Goal: Task Accomplishment & Management: Use online tool/utility

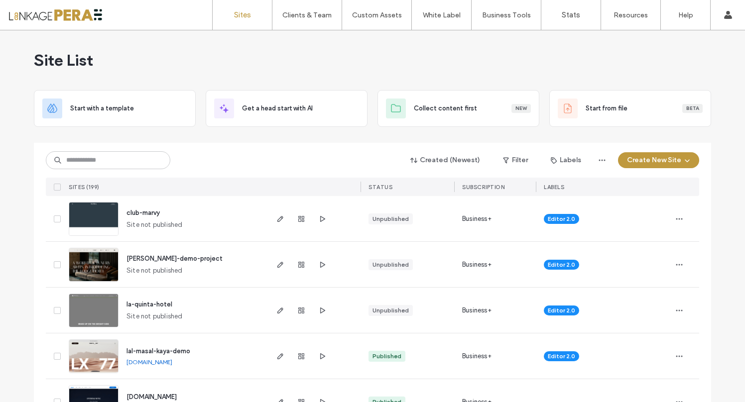
scroll to position [34, 0]
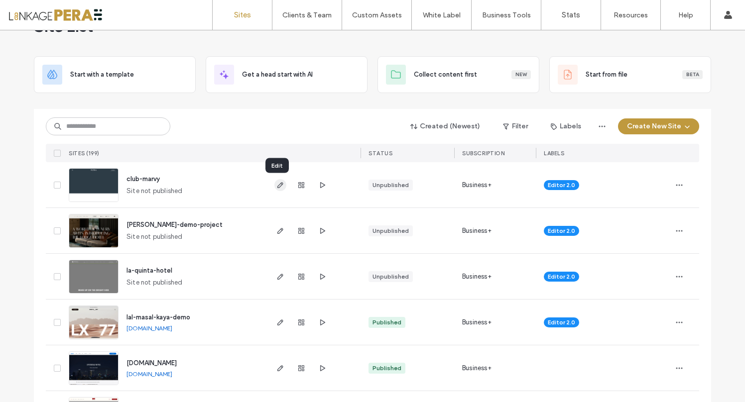
click at [279, 181] on icon "button" at bounding box center [280, 185] width 8 height 8
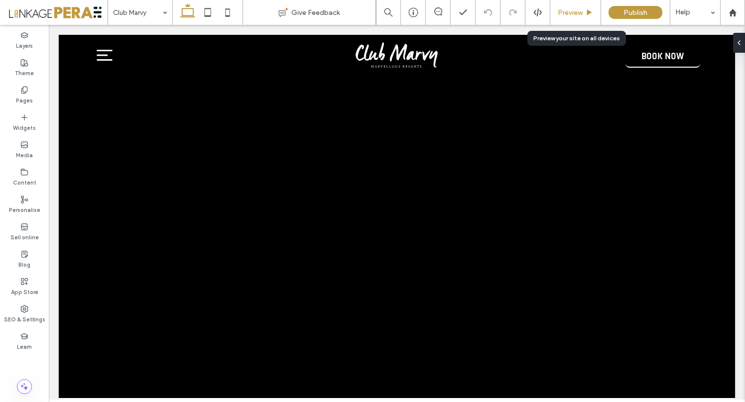
click at [561, 18] on div "Preview" at bounding box center [575, 12] width 51 height 25
click at [570, 12] on span "Preview" at bounding box center [569, 12] width 25 height 8
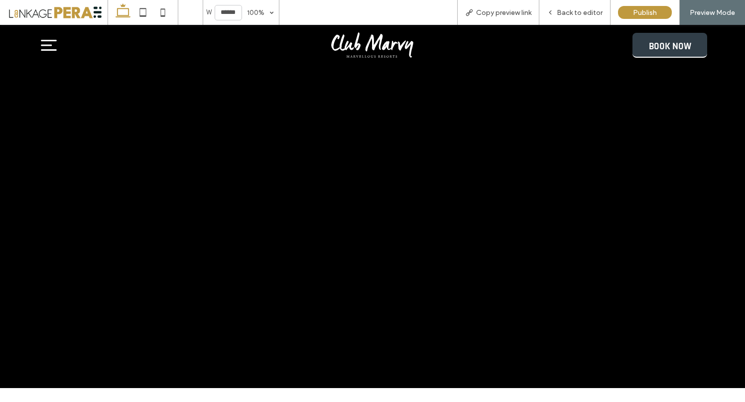
click at [670, 47] on span "BOOK NOW" at bounding box center [669, 46] width 42 height 26
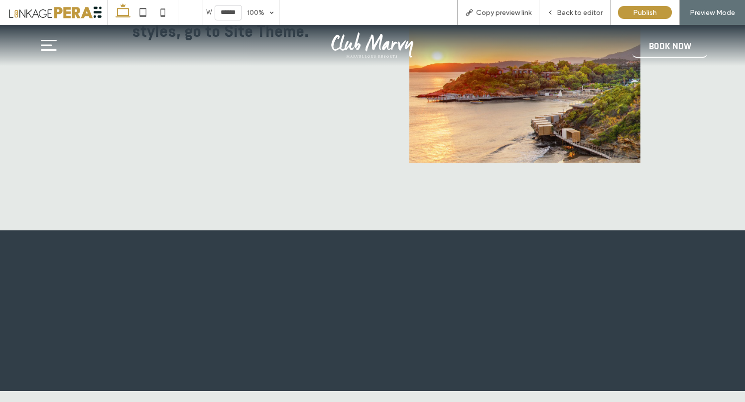
scroll to position [4764, 0]
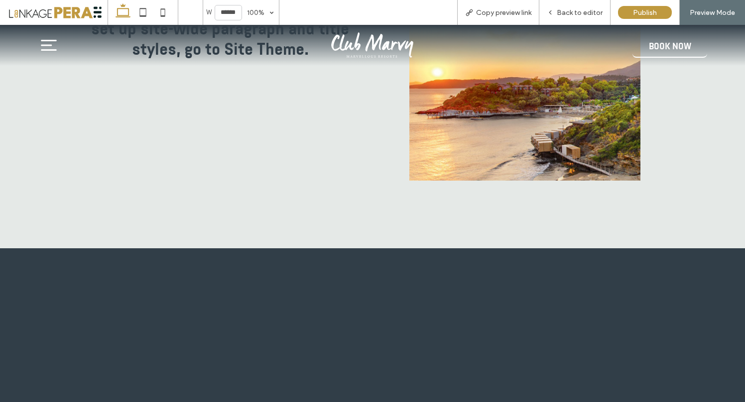
click at [46, 44] on icon at bounding box center [49, 45] width 22 height 19
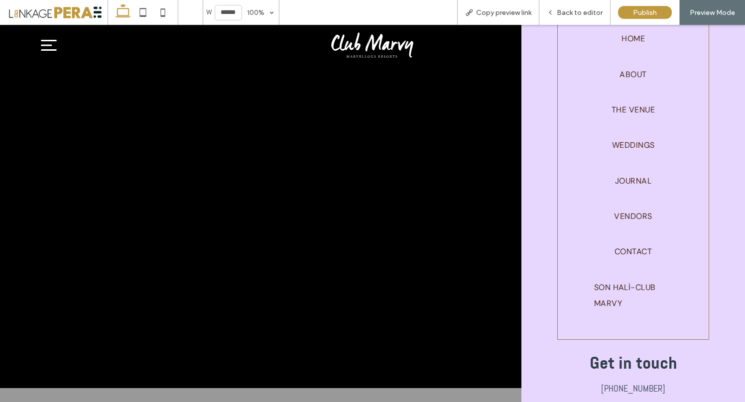
scroll to position [0, 0]
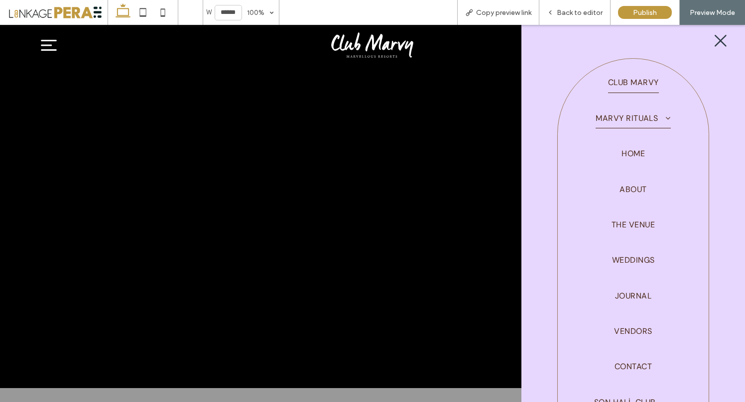
click at [664, 116] on span at bounding box center [663, 118] width 12 height 8
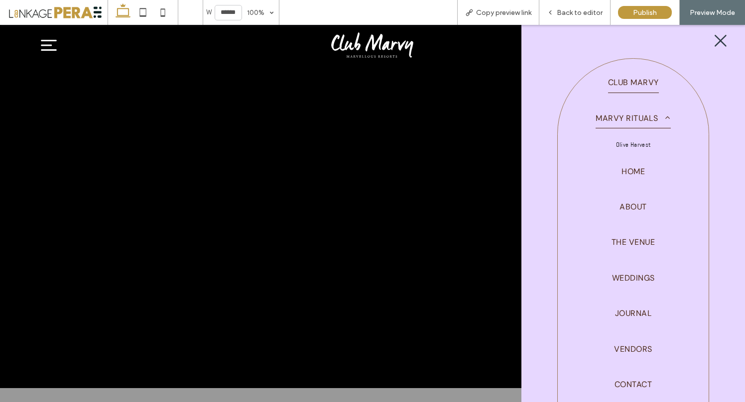
click at [665, 120] on span at bounding box center [663, 118] width 12 height 8
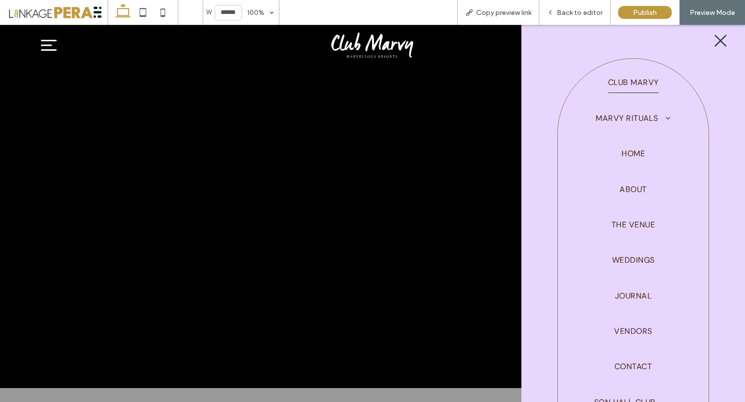
click at [713, 41] on icon at bounding box center [720, 40] width 15 height 15
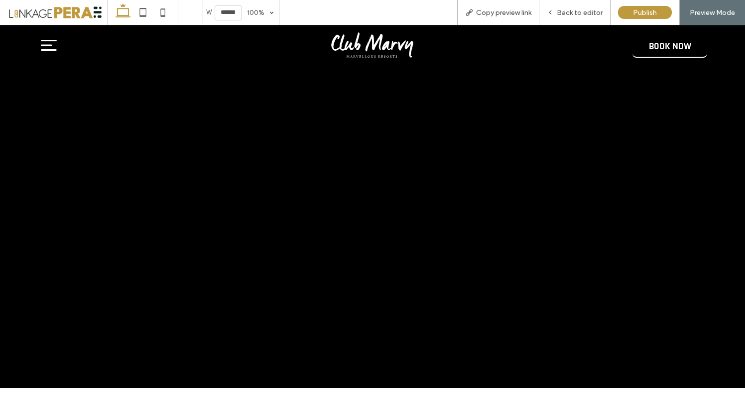
click at [52, 48] on icon at bounding box center [49, 45] width 22 height 19
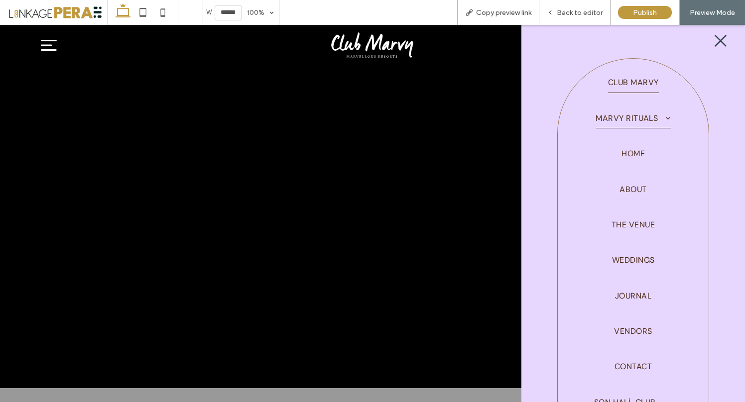
click at [662, 118] on span at bounding box center [663, 118] width 12 height 8
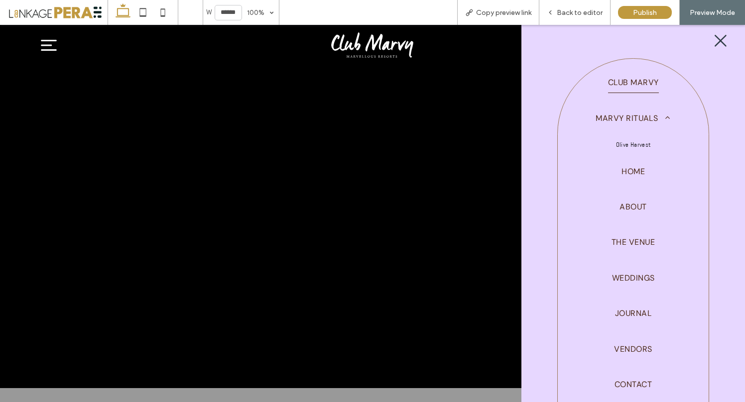
click at [714, 37] on icon at bounding box center [720, 40] width 15 height 15
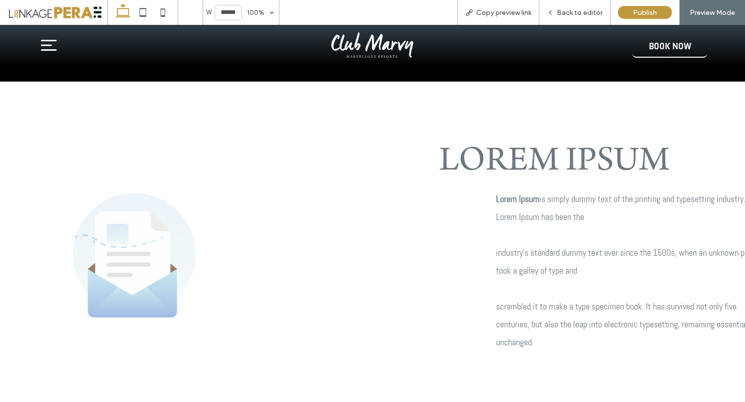
scroll to position [313, 0]
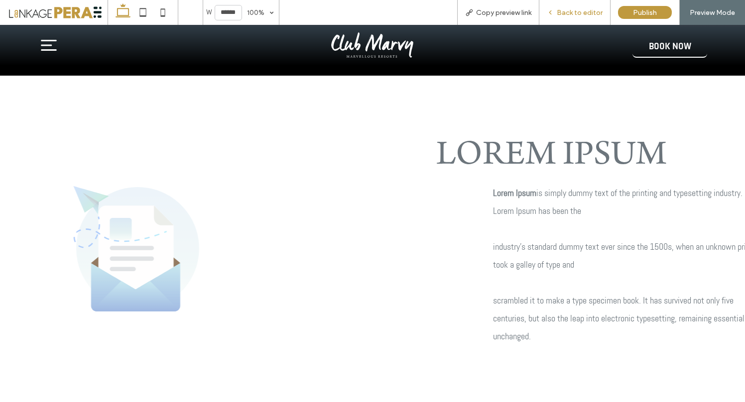
click at [574, 14] on span "Back to editor" at bounding box center [579, 12] width 46 height 8
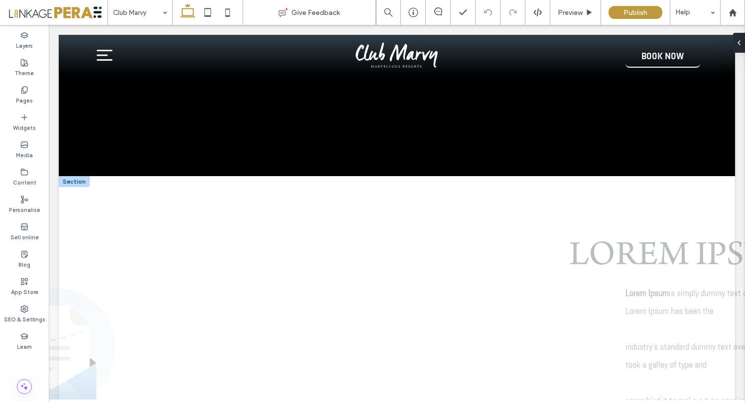
scroll to position [182, 0]
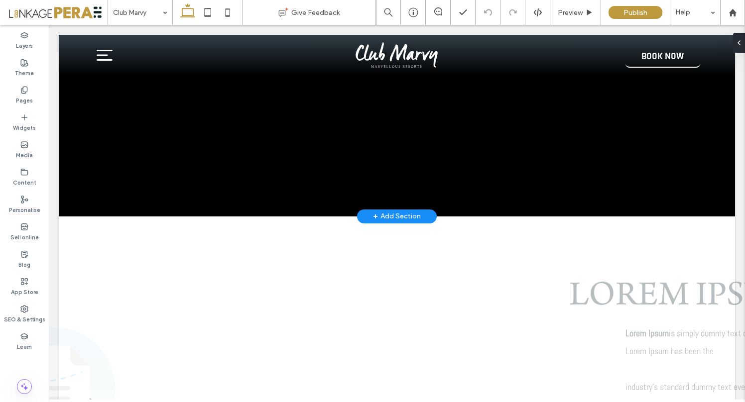
click at [394, 214] on div "+ Add Section" at bounding box center [397, 216] width 48 height 17
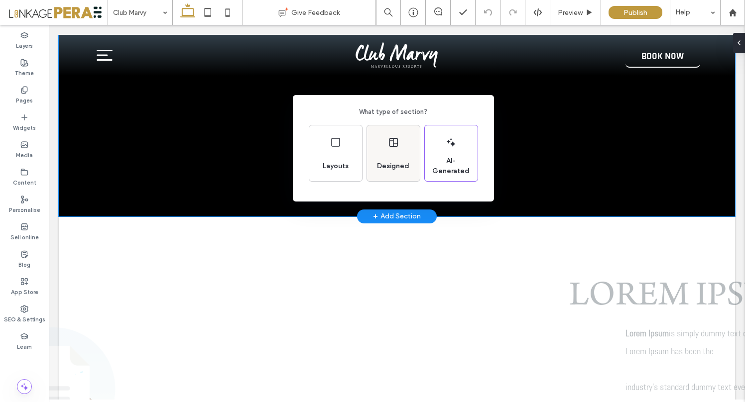
click at [386, 160] on div "Designed" at bounding box center [393, 166] width 40 height 22
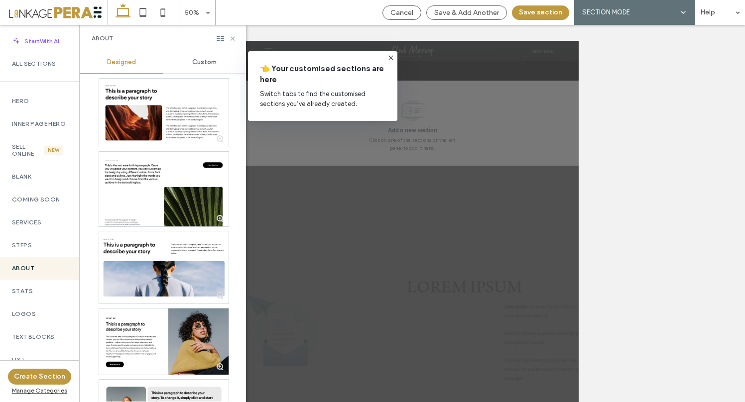
scroll to position [2007, 0]
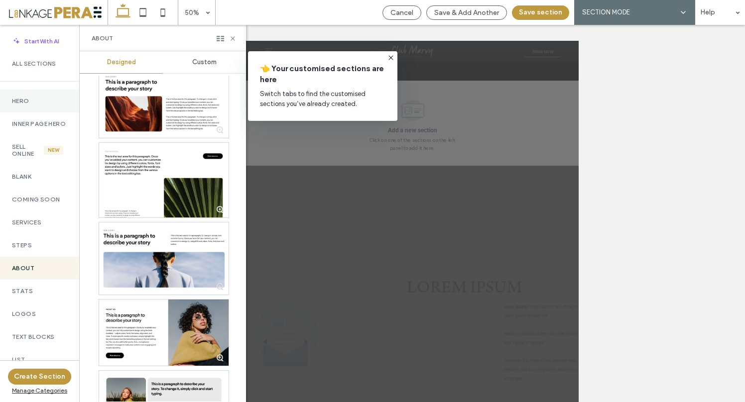
click at [25, 98] on label "Hero" at bounding box center [39, 101] width 55 height 7
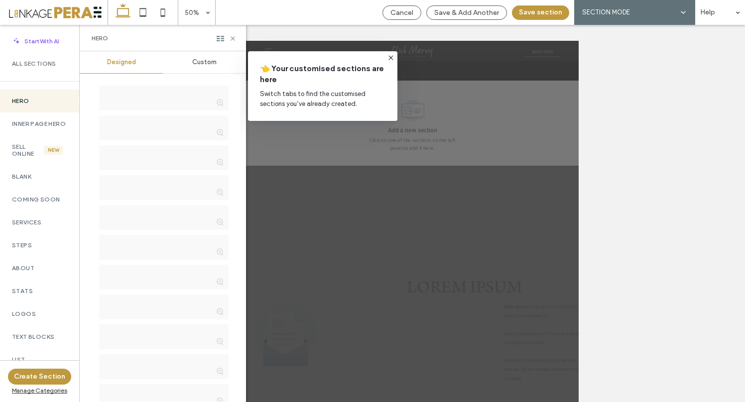
click at [393, 57] on icon at bounding box center [391, 58] width 8 height 8
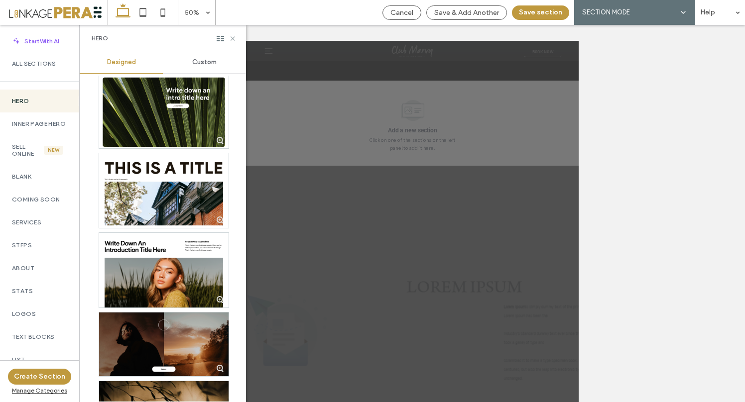
scroll to position [1921, 0]
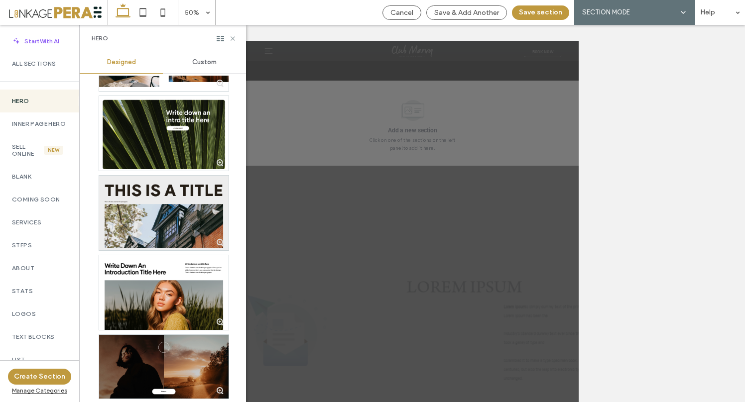
click at [165, 210] on div at bounding box center [163, 213] width 129 height 75
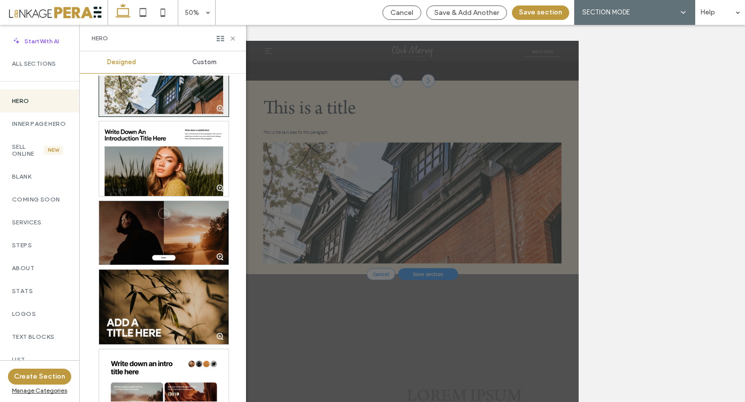
scroll to position [2058, 0]
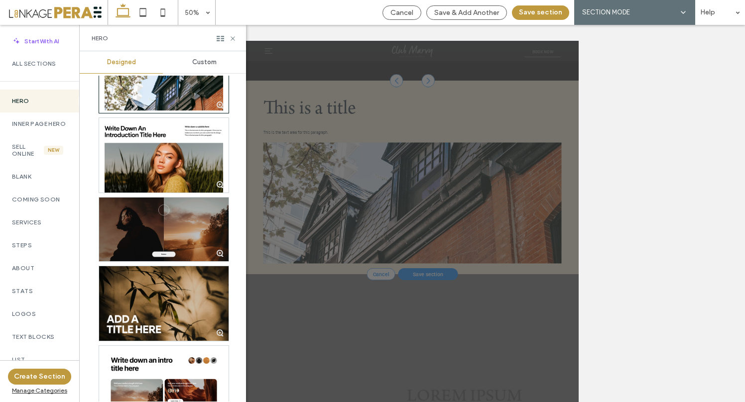
click at [170, 230] on div at bounding box center [163, 230] width 129 height 64
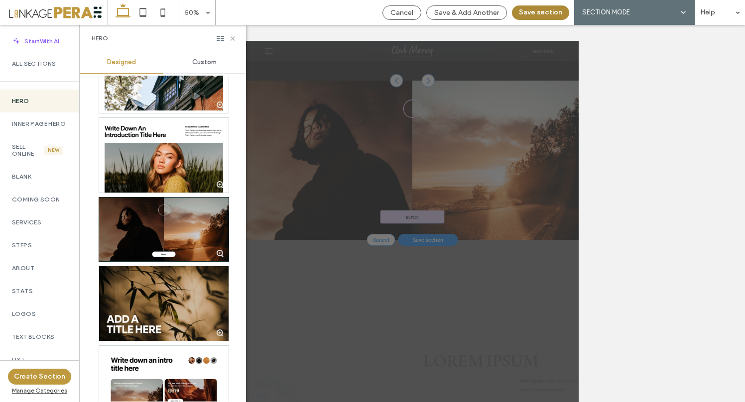
click at [541, 15] on button "Save section" at bounding box center [540, 12] width 57 height 14
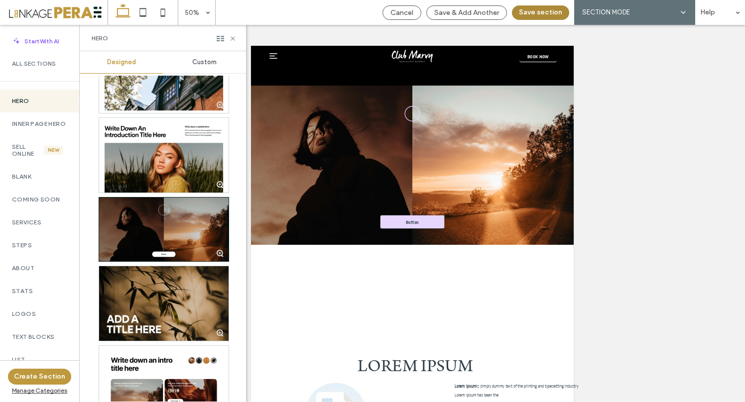
scroll to position [294, 0]
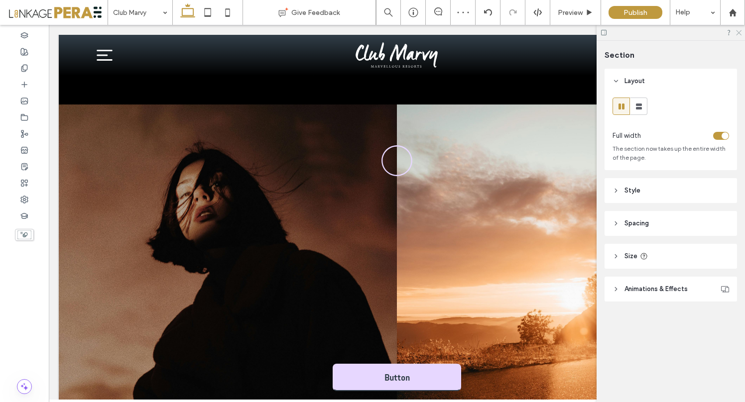
click at [740, 33] on icon at bounding box center [738, 32] width 6 height 6
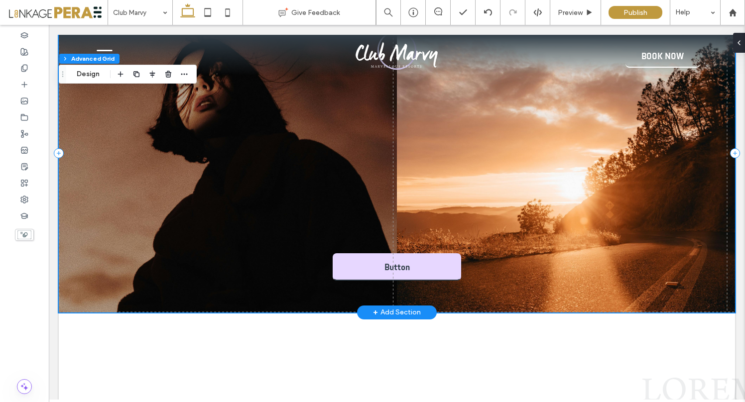
scroll to position [409, 0]
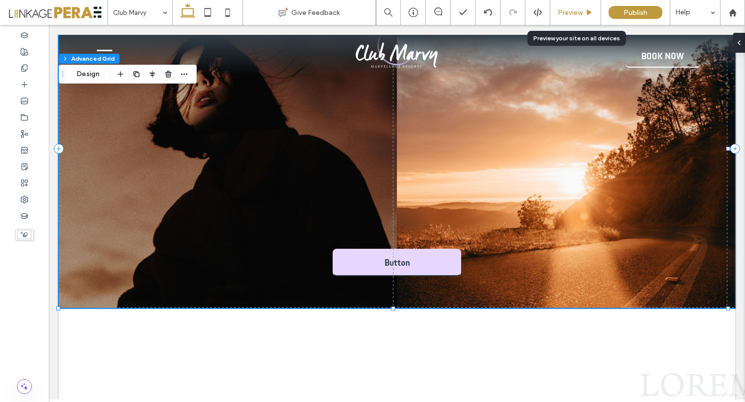
click at [584, 16] on div "Preview" at bounding box center [575, 12] width 51 height 25
click at [571, 15] on span "Preview" at bounding box center [569, 12] width 25 height 8
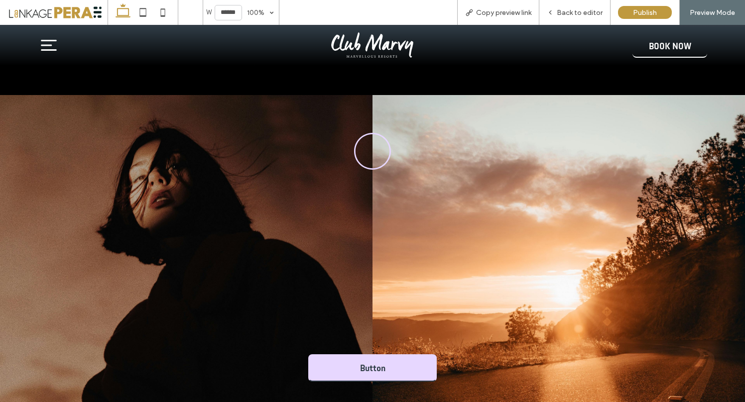
scroll to position [280, 0]
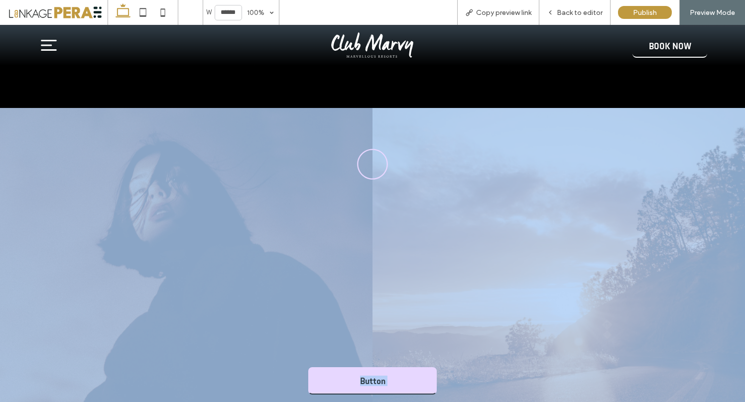
drag, startPoint x: 368, startPoint y: 172, endPoint x: 502, endPoint y: 273, distance: 167.6
click at [502, 273] on div "Button" at bounding box center [372, 267] width 745 height 319
click at [450, 235] on img at bounding box center [558, 267] width 372 height 319
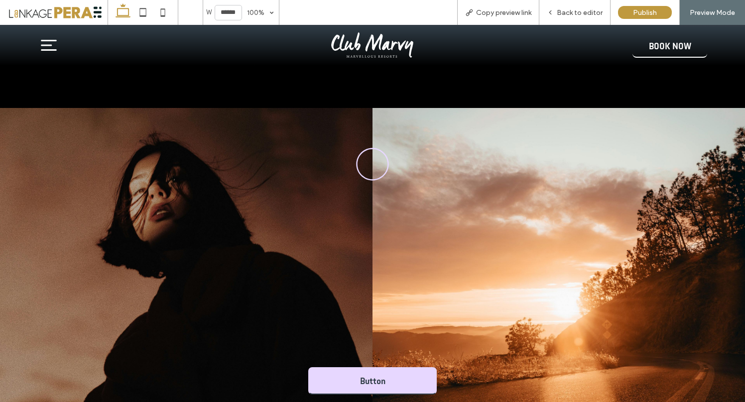
click at [371, 176] on icon at bounding box center [372, 164] width 41 height 41
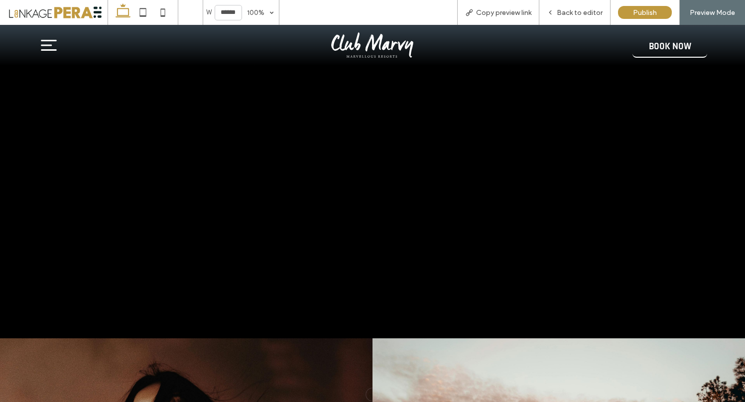
scroll to position [45, 0]
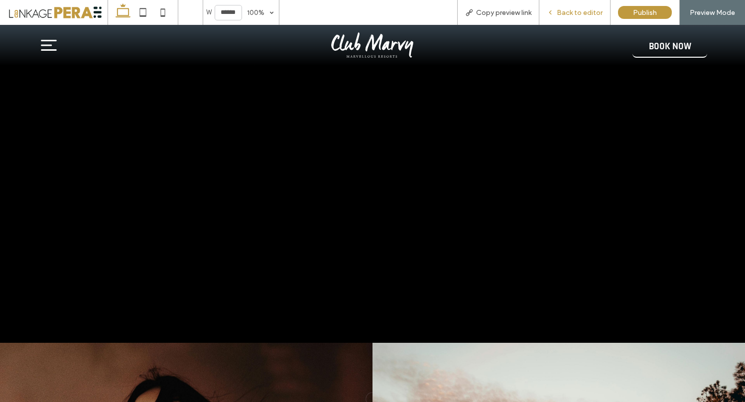
click at [586, 16] on span "Back to editor" at bounding box center [579, 12] width 46 height 8
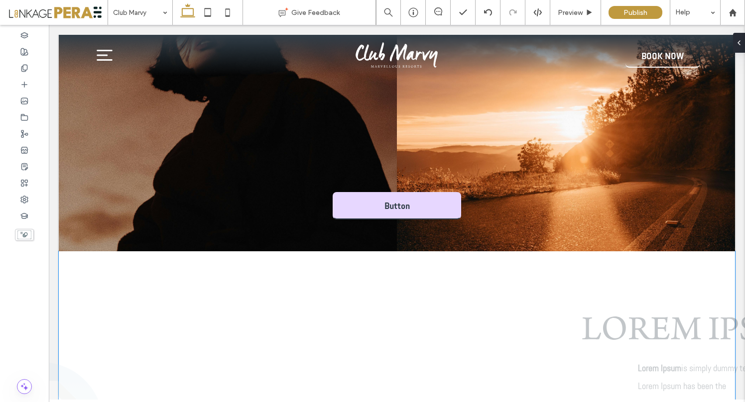
scroll to position [506, 0]
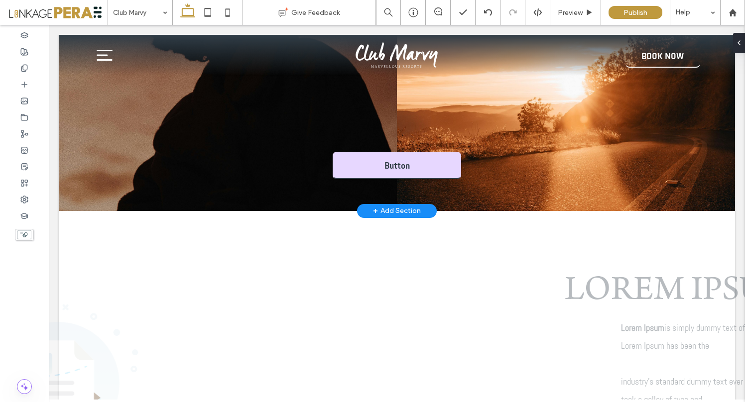
click at [384, 211] on div "+ Add Section" at bounding box center [397, 211] width 48 height 17
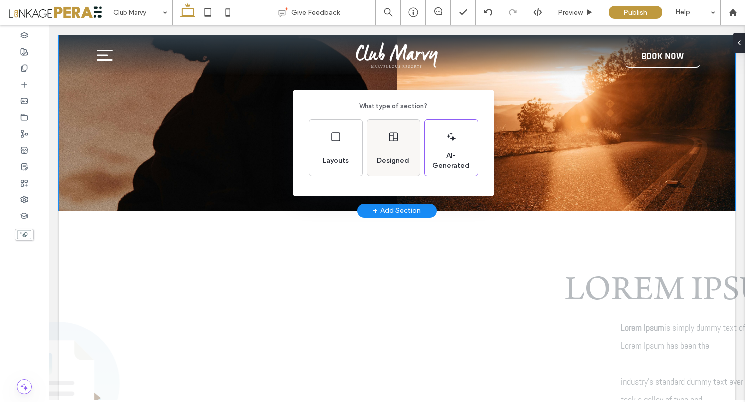
click at [386, 144] on div "Designed" at bounding box center [393, 148] width 53 height 56
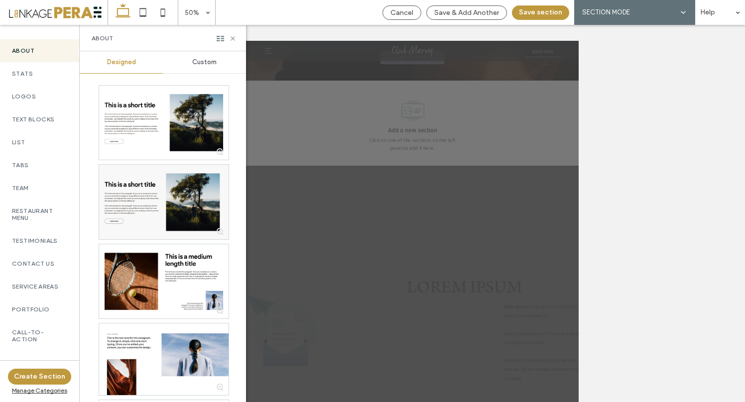
scroll to position [0, 0]
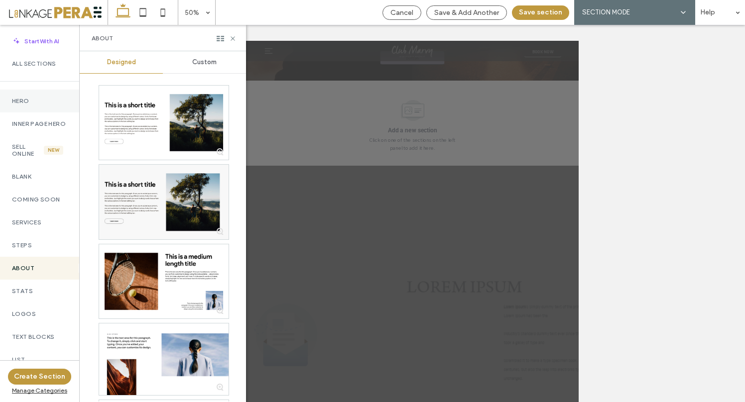
click at [23, 108] on div "Hero" at bounding box center [39, 101] width 79 height 23
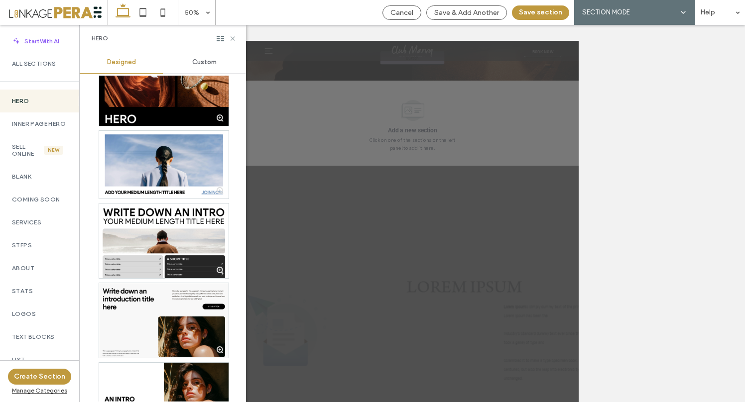
scroll to position [344, 0]
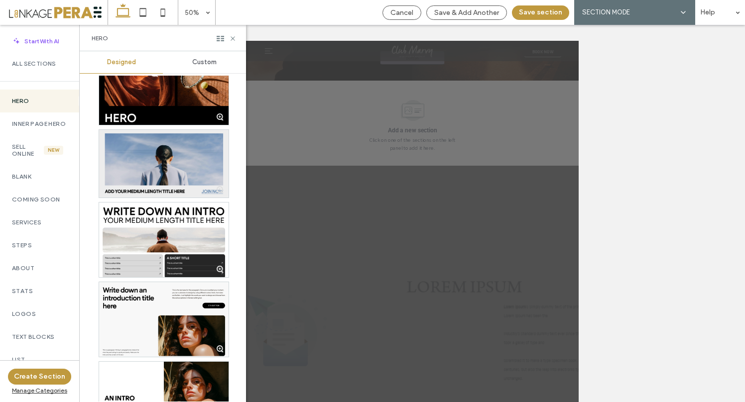
click at [171, 160] on div at bounding box center [163, 164] width 129 height 68
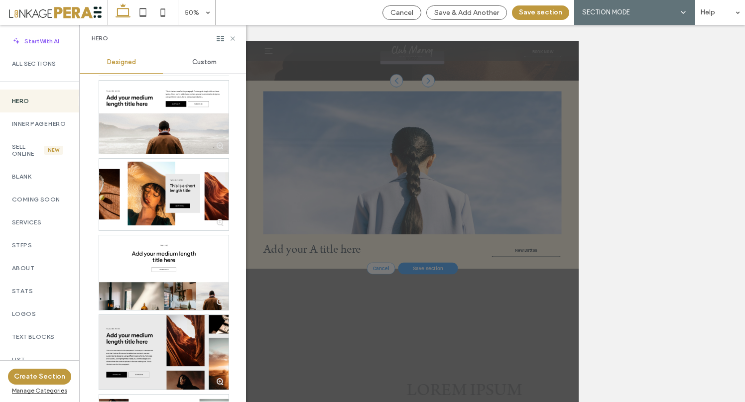
scroll to position [1249, 0]
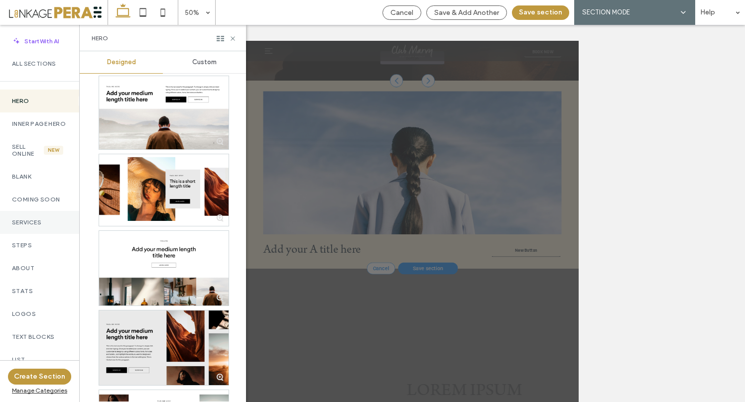
click at [46, 226] on label "Services" at bounding box center [39, 222] width 55 height 7
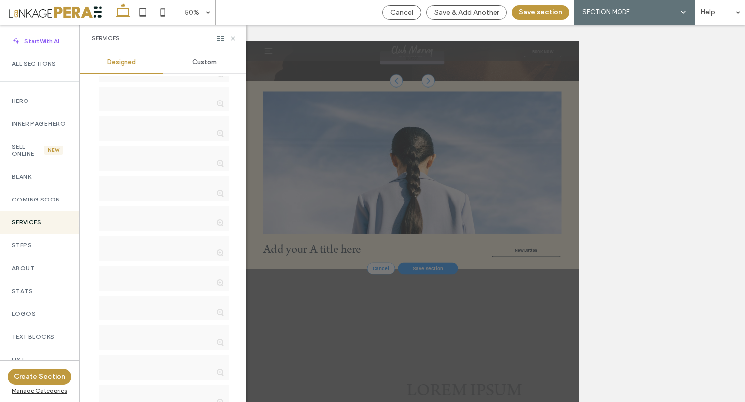
scroll to position [0, 0]
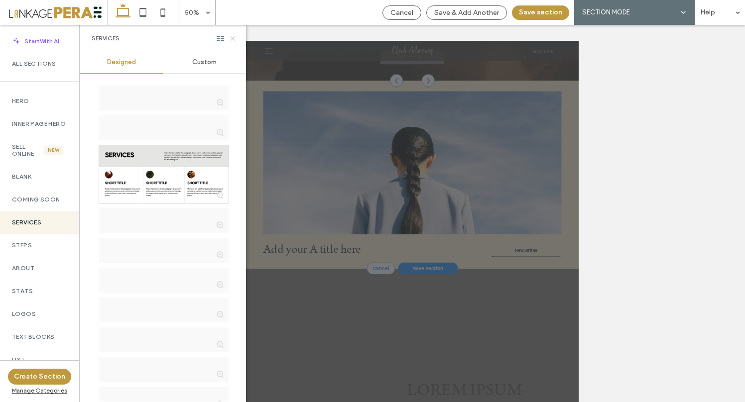
click at [233, 38] on use at bounding box center [232, 38] width 4 height 4
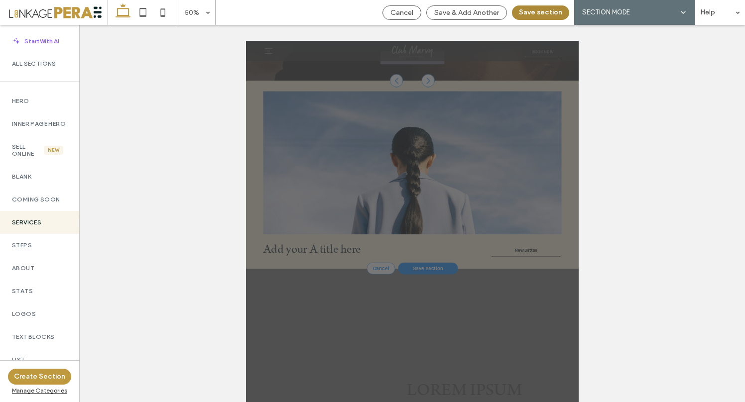
click at [532, 11] on button "Save section" at bounding box center [540, 12] width 57 height 14
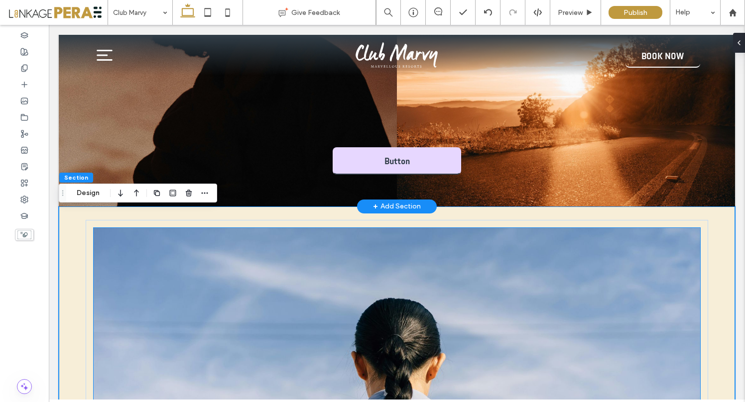
scroll to position [512, 0]
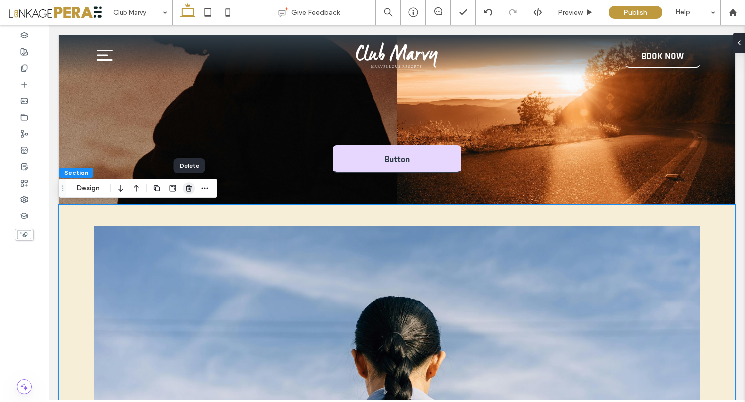
click at [189, 187] on icon "button" at bounding box center [189, 188] width 8 height 8
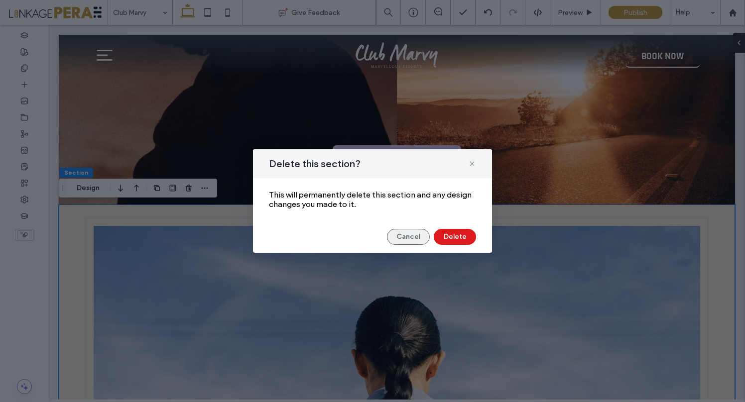
click at [415, 239] on button "Cancel" at bounding box center [408, 237] width 43 height 16
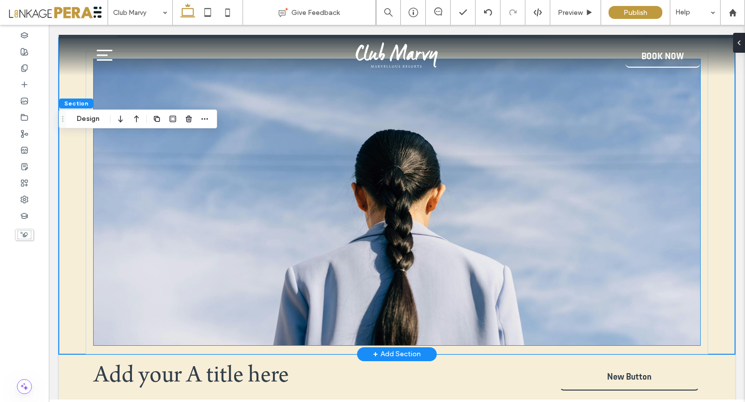
scroll to position [710, 0]
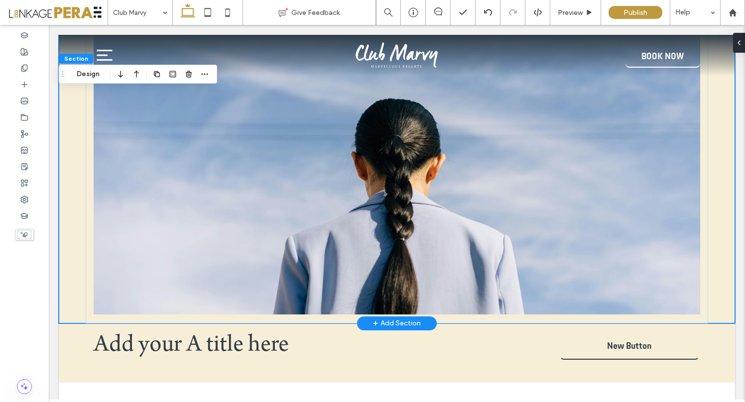
click at [67, 264] on div at bounding box center [397, 165] width 676 height 317
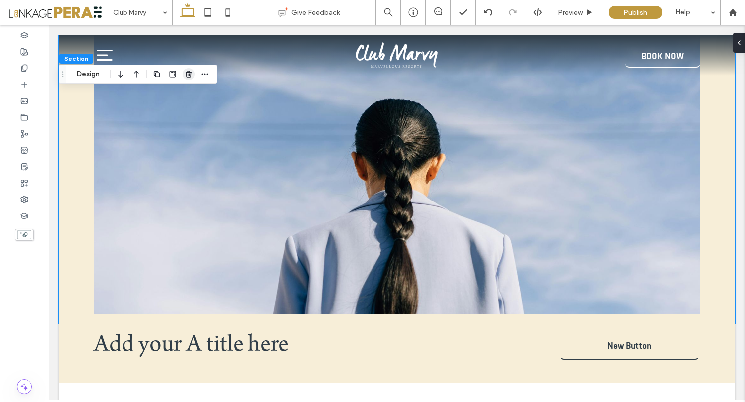
click at [190, 75] on icon "button" at bounding box center [189, 74] width 8 height 8
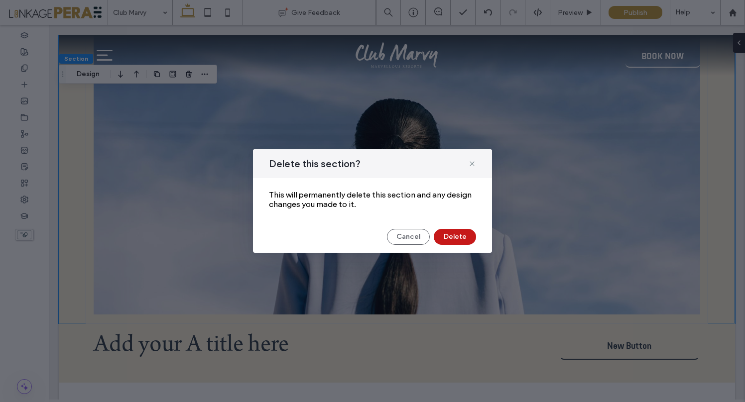
click at [454, 235] on button "Delete" at bounding box center [454, 237] width 42 height 16
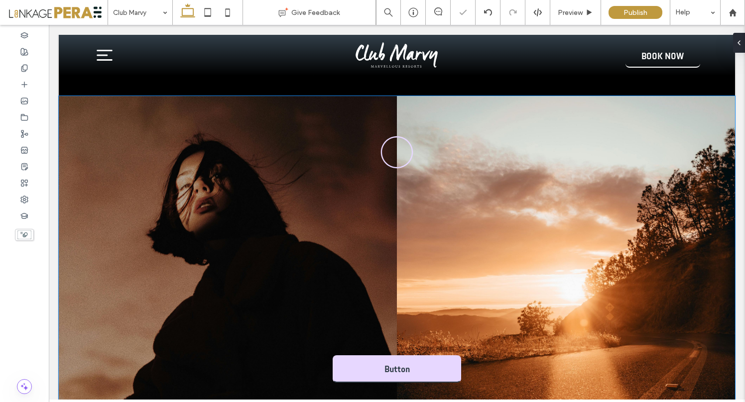
scroll to position [244, 0]
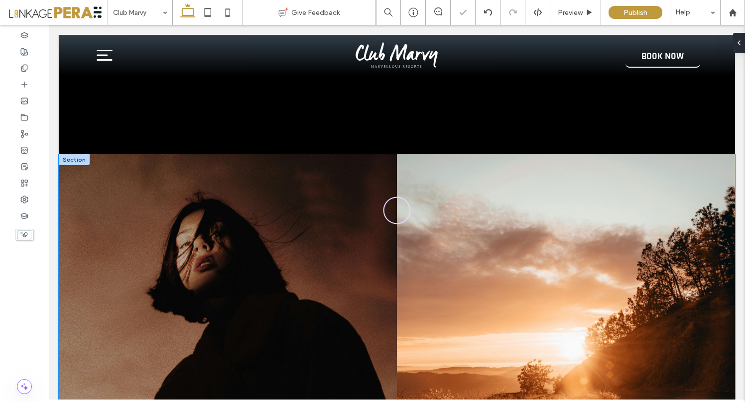
click at [237, 213] on img at bounding box center [228, 313] width 338 height 319
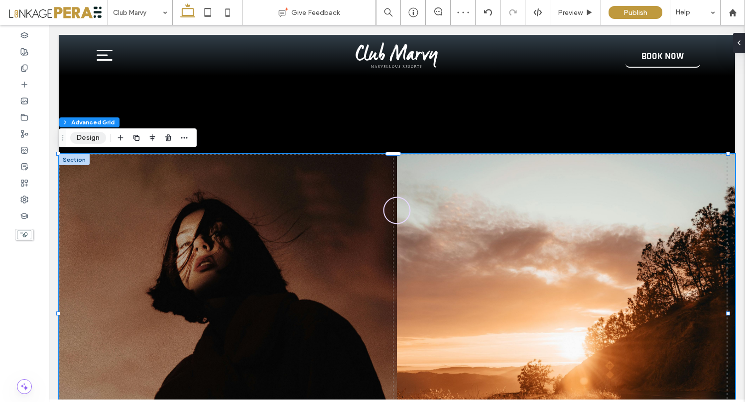
click at [86, 138] on button "Design" at bounding box center [88, 138] width 36 height 12
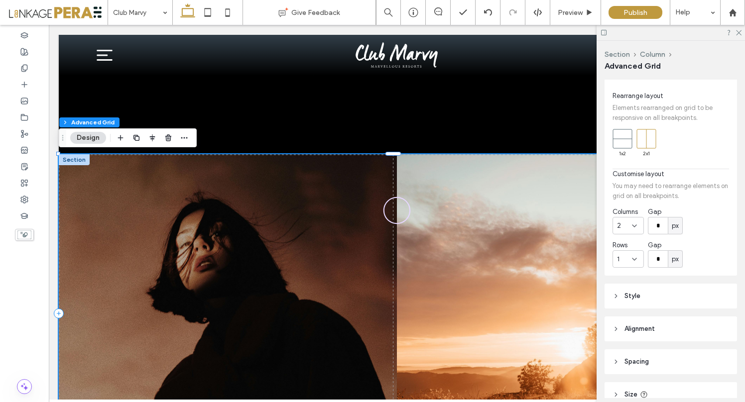
scroll to position [0, 0]
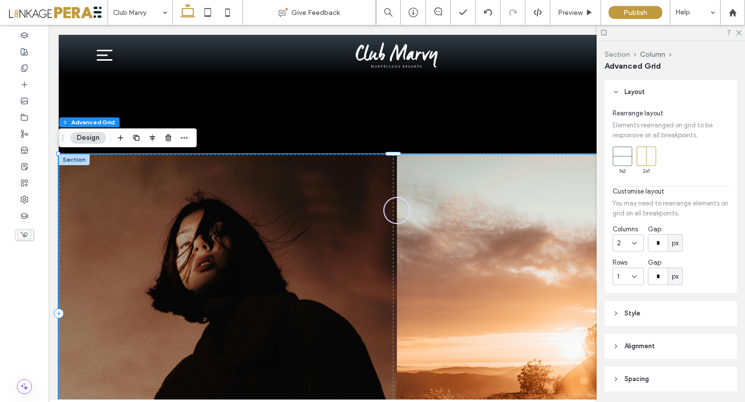
click at [619, 57] on button "Section" at bounding box center [616, 54] width 25 height 8
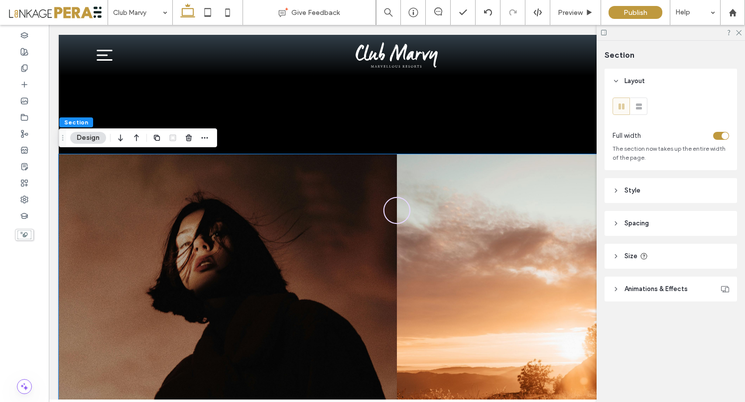
click at [230, 220] on img at bounding box center [228, 313] width 338 height 319
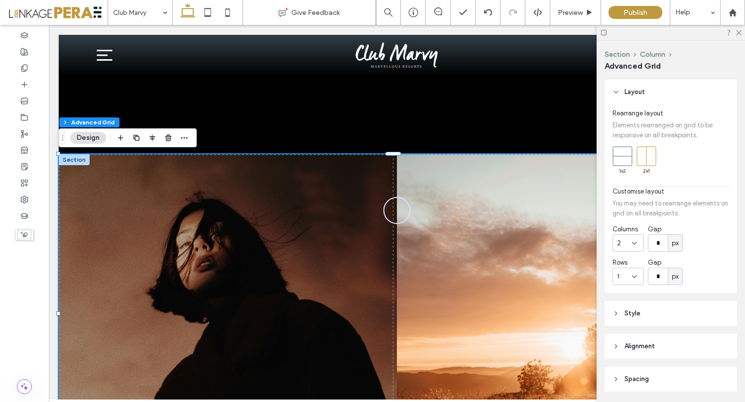
click at [93, 140] on button "Design" at bounding box center [88, 138] width 36 height 12
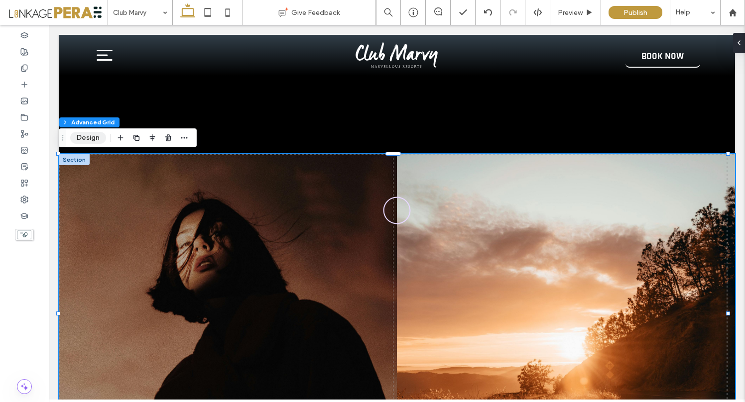
click at [97, 139] on button "Design" at bounding box center [88, 138] width 36 height 12
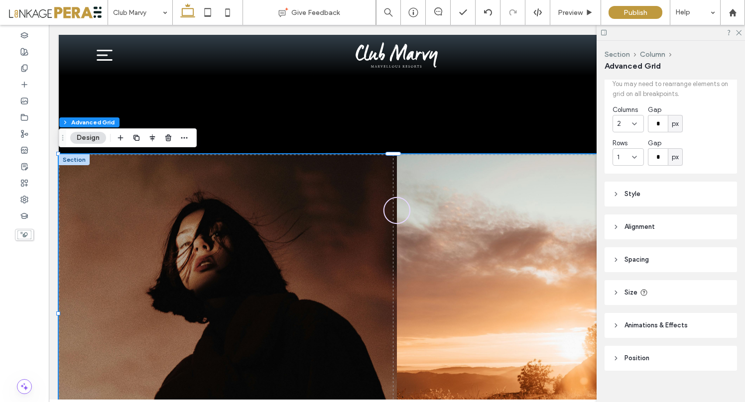
scroll to position [131, 0]
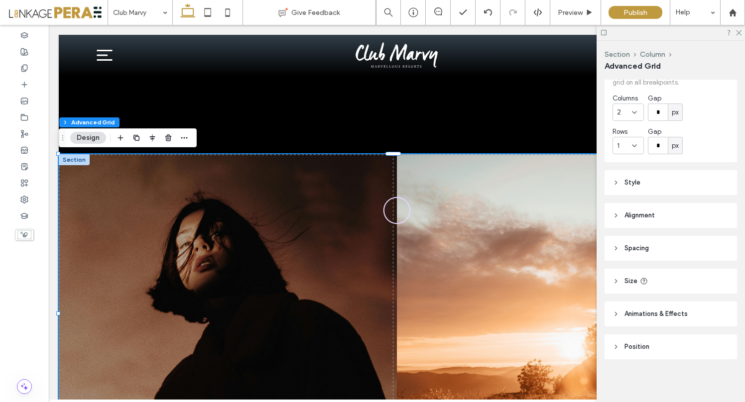
click at [613, 181] on icon at bounding box center [615, 182] width 7 height 7
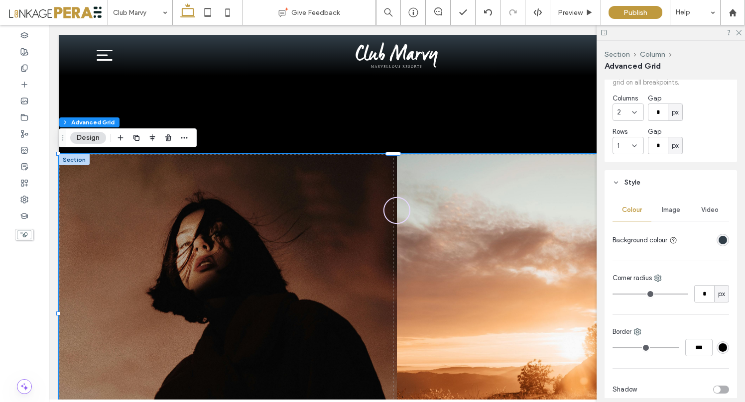
click at [667, 210] on span "Image" at bounding box center [670, 210] width 18 height 8
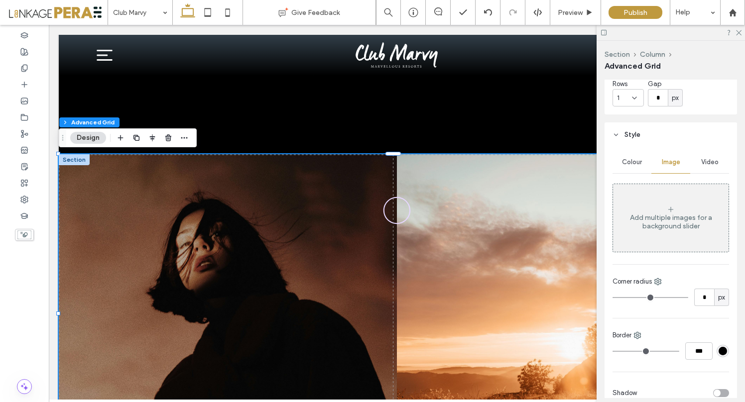
scroll to position [158, 0]
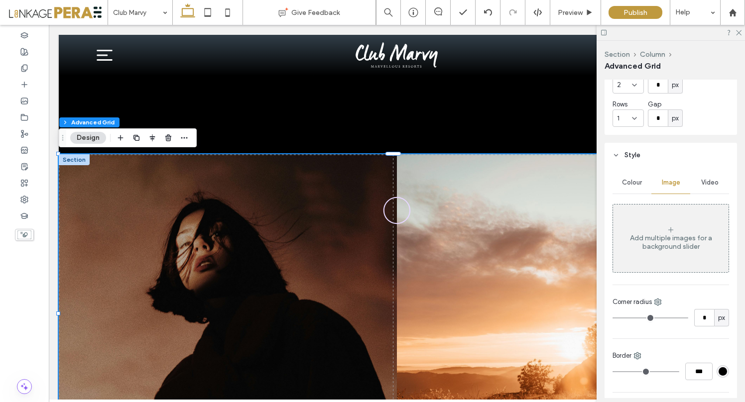
click at [629, 184] on span "Colour" at bounding box center [632, 183] width 20 height 8
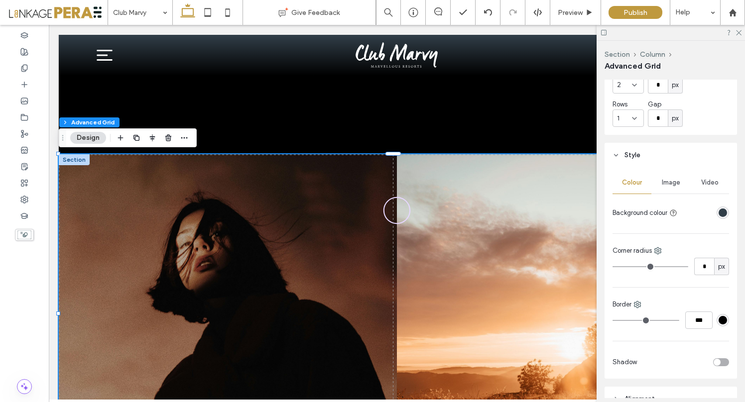
click at [704, 179] on span "Video" at bounding box center [709, 183] width 17 height 8
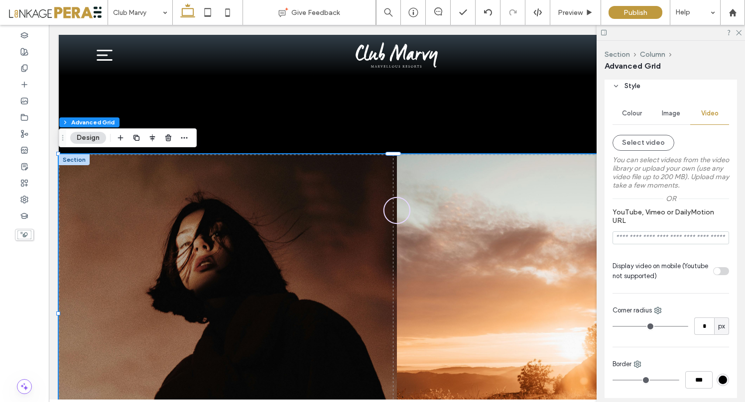
scroll to position [225, 0]
click at [737, 34] on icon at bounding box center [738, 32] width 6 height 6
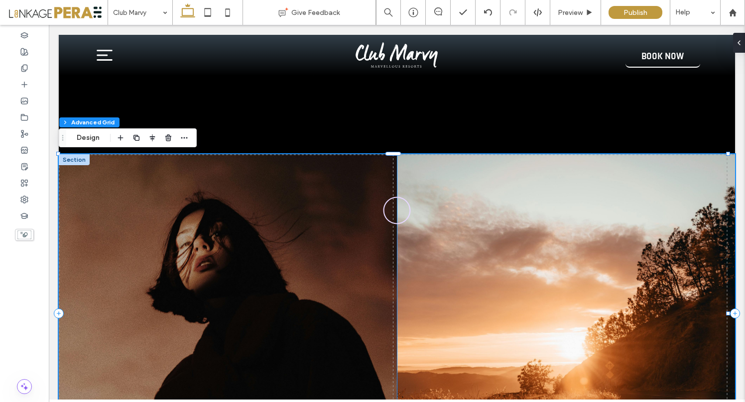
click at [243, 275] on img at bounding box center [228, 313] width 338 height 319
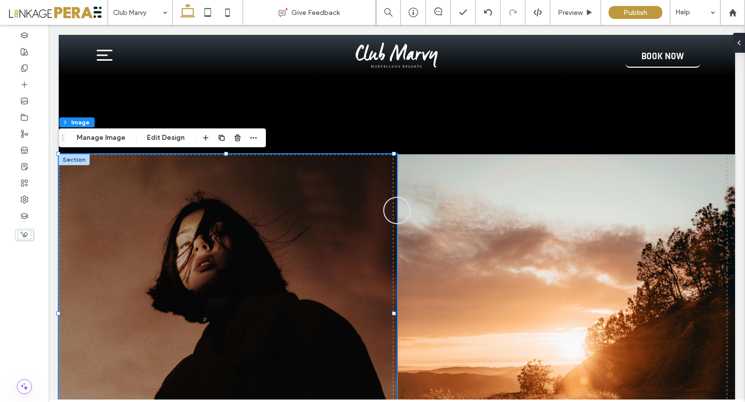
click at [243, 275] on img at bounding box center [228, 313] width 338 height 319
click at [164, 140] on button "Edit Design" at bounding box center [165, 138] width 51 height 12
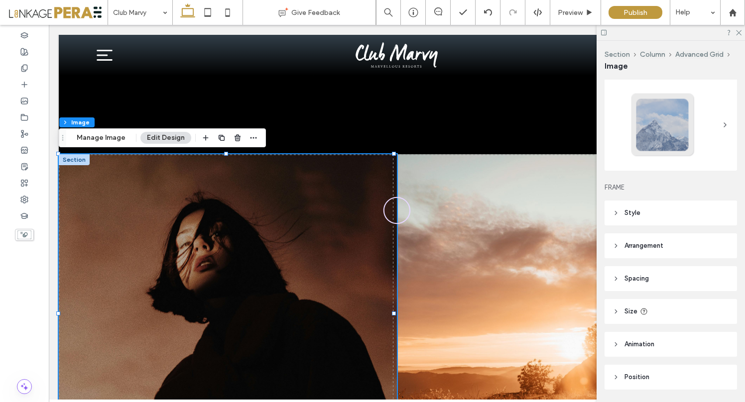
scroll to position [22, 0]
click at [615, 242] on icon at bounding box center [615, 245] width 7 height 7
click at [619, 211] on icon at bounding box center [615, 212] width 7 height 7
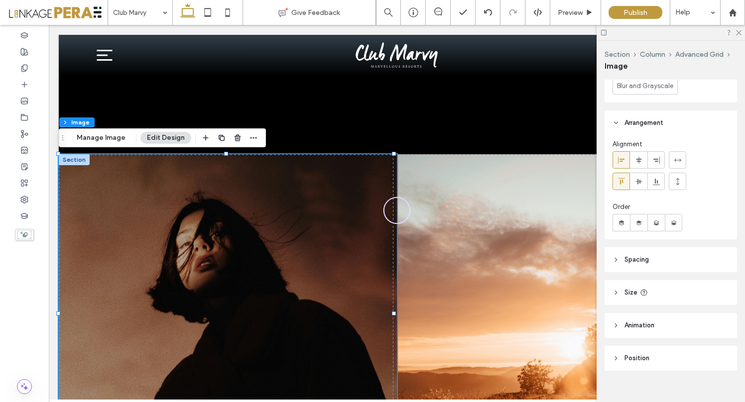
scroll to position [543, 0]
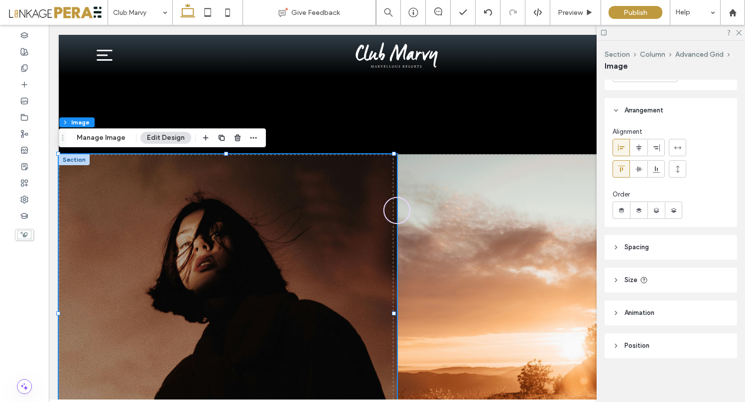
click at [623, 249] on header "Spacing" at bounding box center [670, 247] width 132 height 25
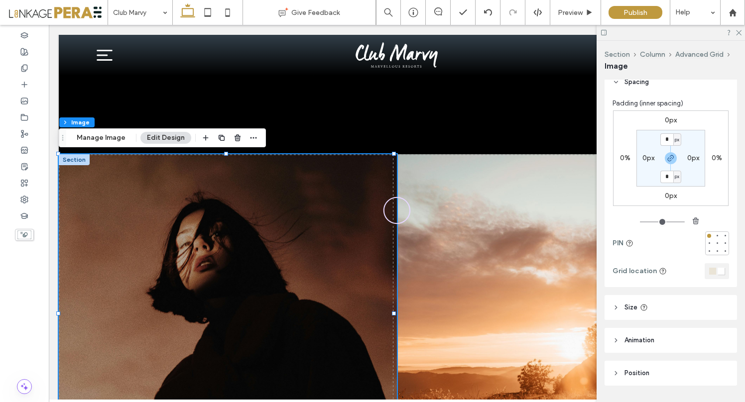
scroll to position [728, 0]
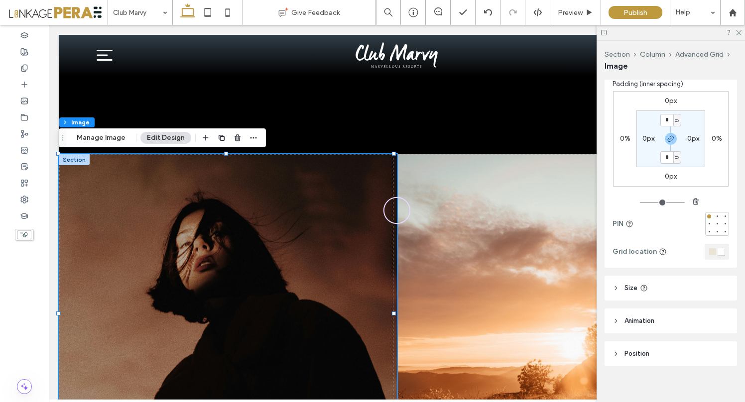
click at [618, 292] on header "Size" at bounding box center [670, 288] width 132 height 25
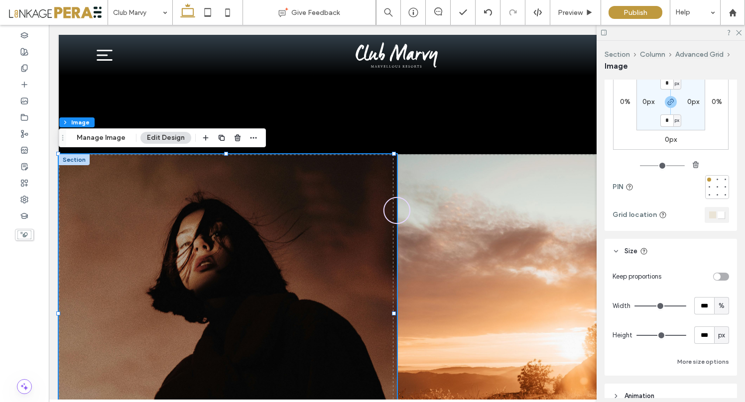
scroll to position [848, 0]
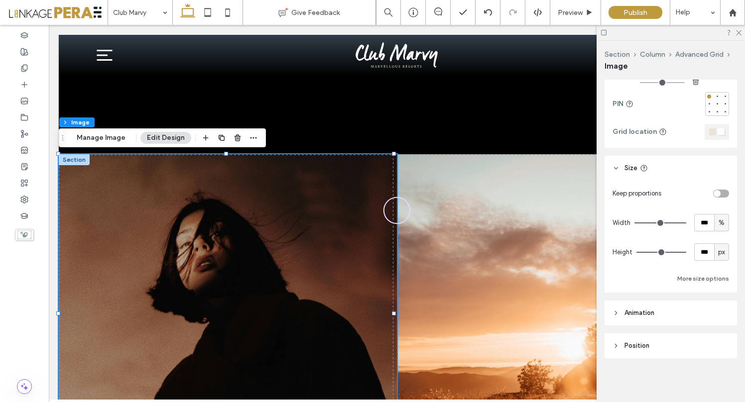
click at [616, 316] on icon at bounding box center [615, 313] width 7 height 7
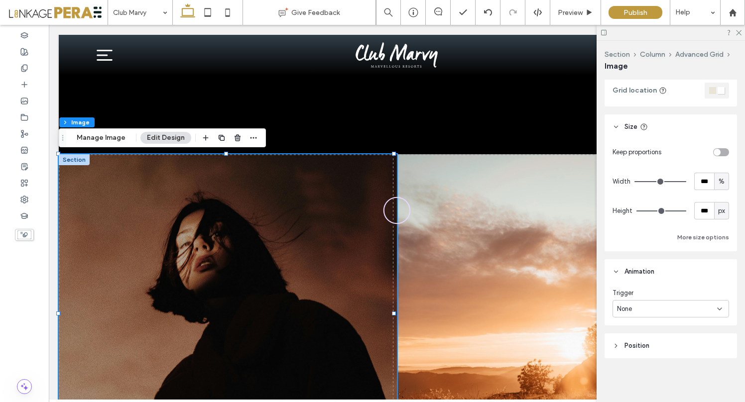
click at [626, 347] on span "Position" at bounding box center [636, 346] width 25 height 10
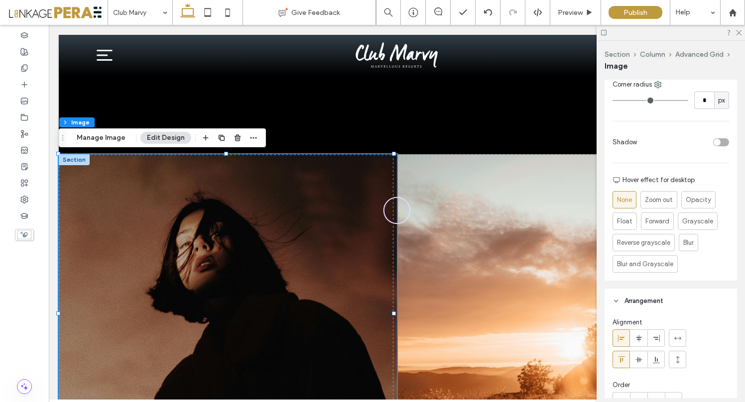
scroll to position [0, 0]
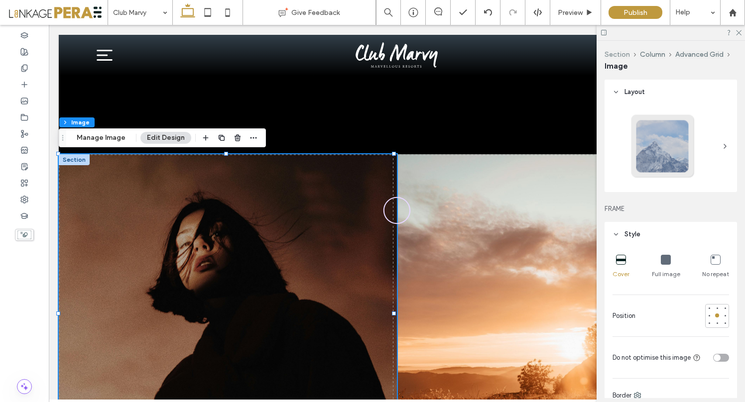
click at [623, 56] on button "Section" at bounding box center [616, 54] width 25 height 8
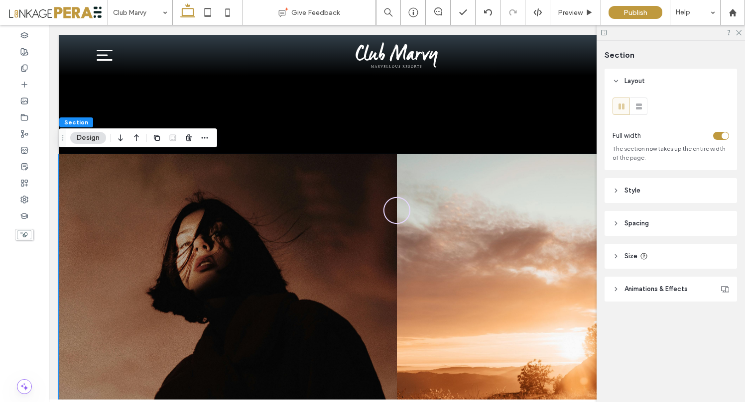
click at [313, 181] on img at bounding box center [228, 313] width 338 height 319
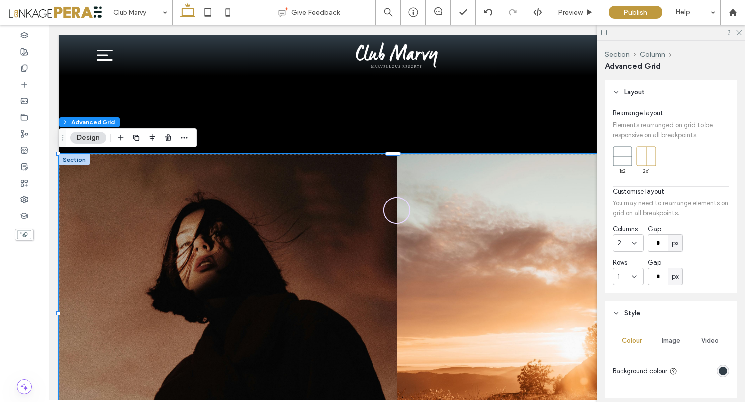
click at [92, 136] on button "Design" at bounding box center [88, 138] width 36 height 12
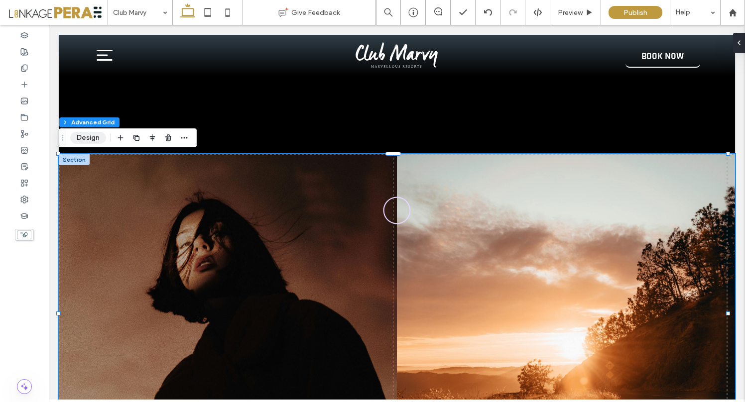
click at [92, 136] on button "Design" at bounding box center [88, 138] width 36 height 12
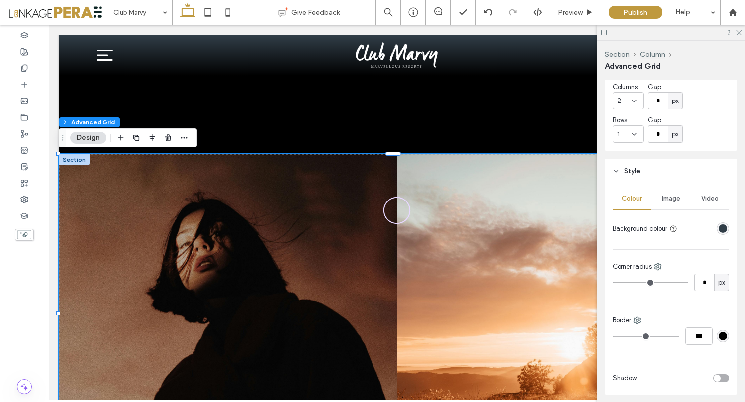
scroll to position [146, 0]
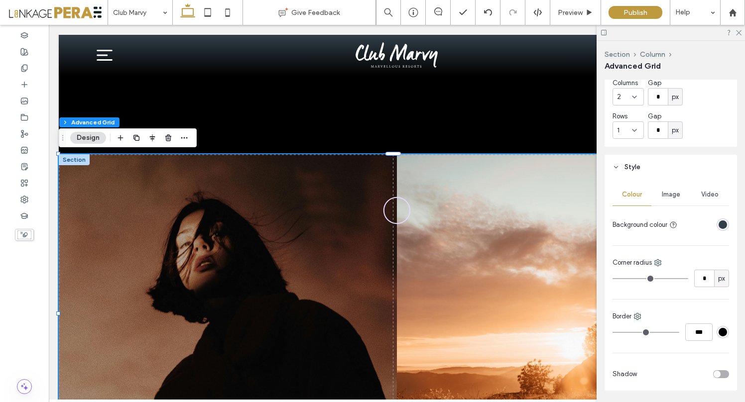
click at [670, 195] on span "Image" at bounding box center [670, 195] width 18 height 8
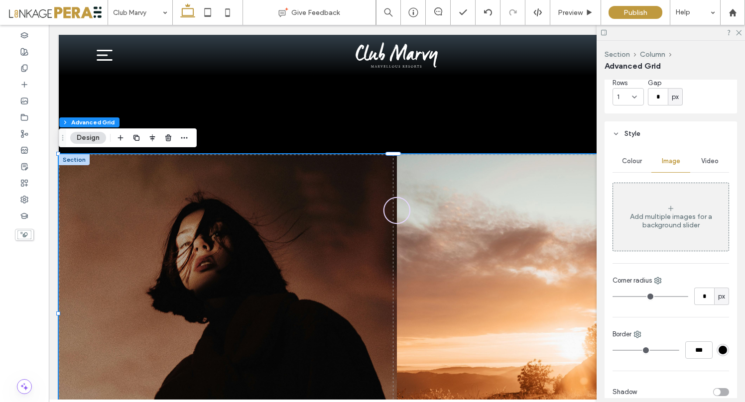
scroll to position [194, 0]
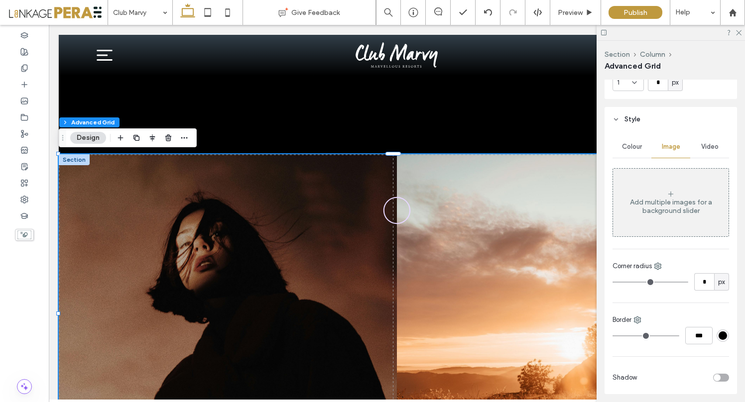
click at [672, 210] on div "Add multiple images for a background slider" at bounding box center [670, 206] width 115 height 17
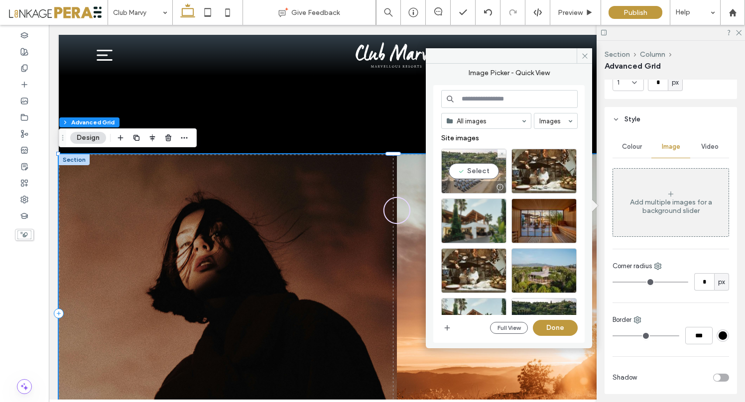
click at [477, 172] on div "Select" at bounding box center [473, 171] width 65 height 45
click at [563, 326] on button "Done" at bounding box center [555, 328] width 45 height 16
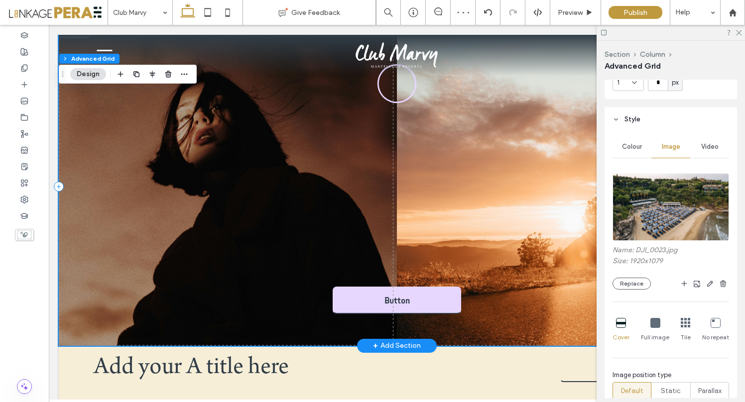
scroll to position [310, 0]
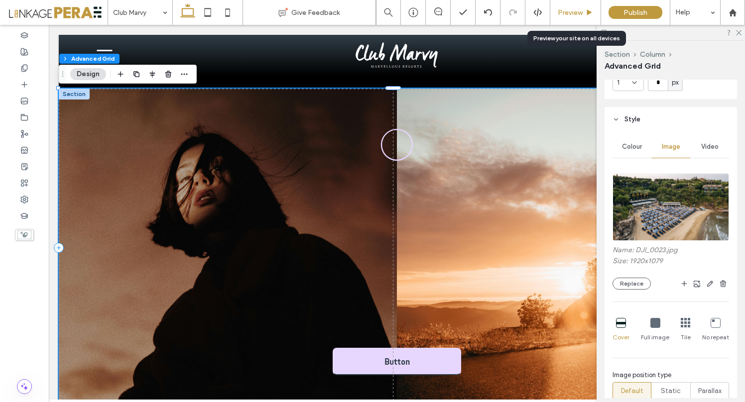
click at [584, 12] on div "Preview" at bounding box center [575, 12] width 50 height 8
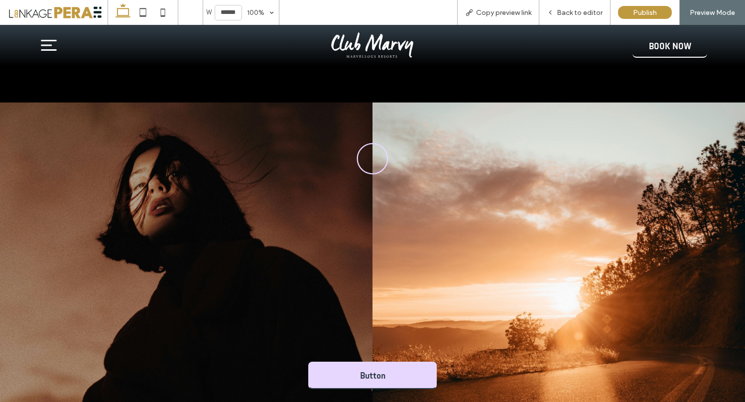
scroll to position [292, 0]
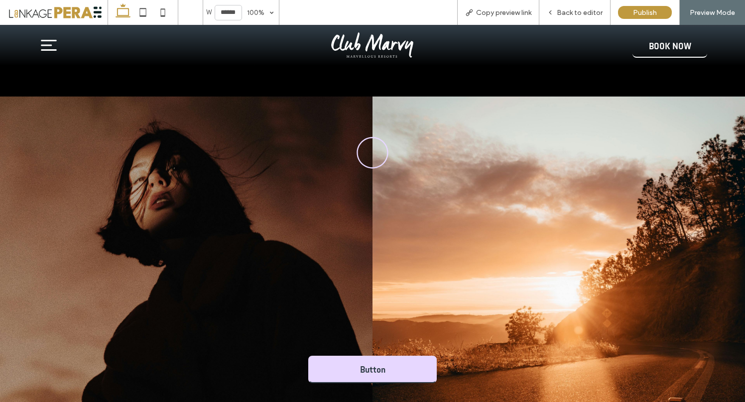
click at [227, 228] on img at bounding box center [186, 256] width 372 height 319
click at [567, 13] on span "Back to editor" at bounding box center [579, 12] width 46 height 8
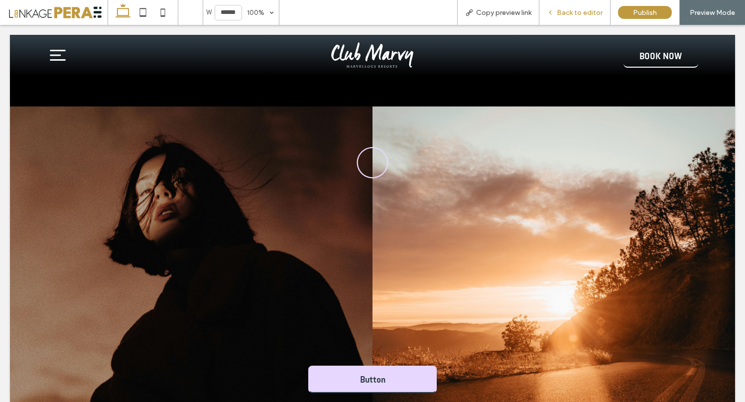
scroll to position [302, 0]
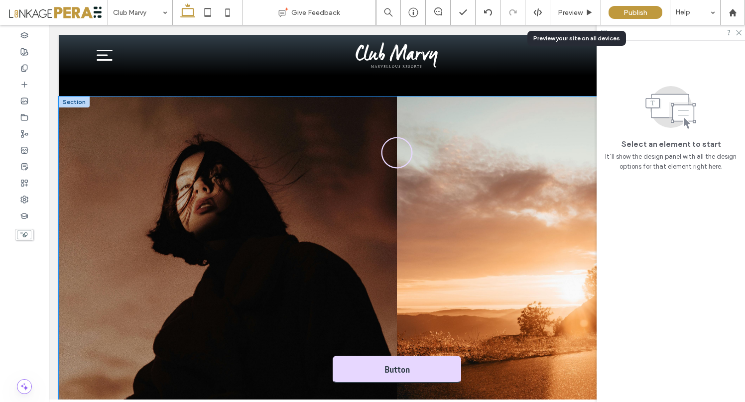
click at [258, 182] on img at bounding box center [228, 256] width 338 height 319
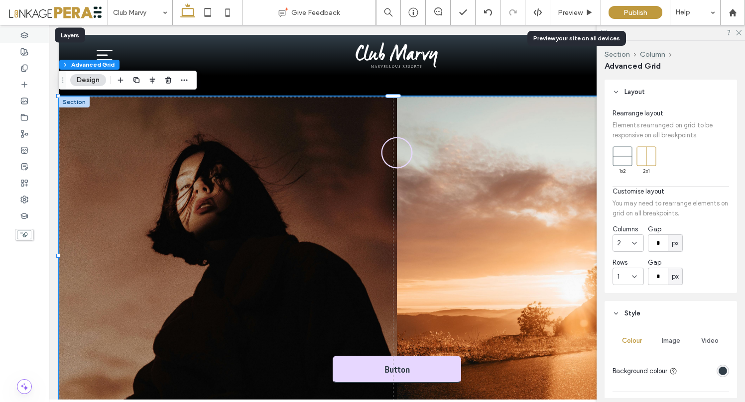
click at [26, 40] on div at bounding box center [24, 35] width 49 height 16
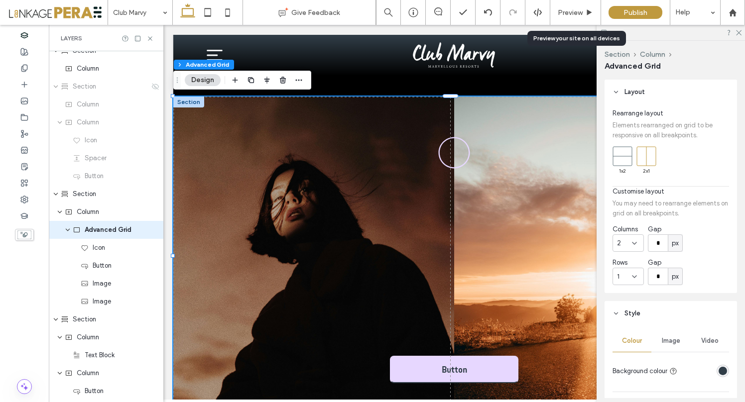
scroll to position [174, 0]
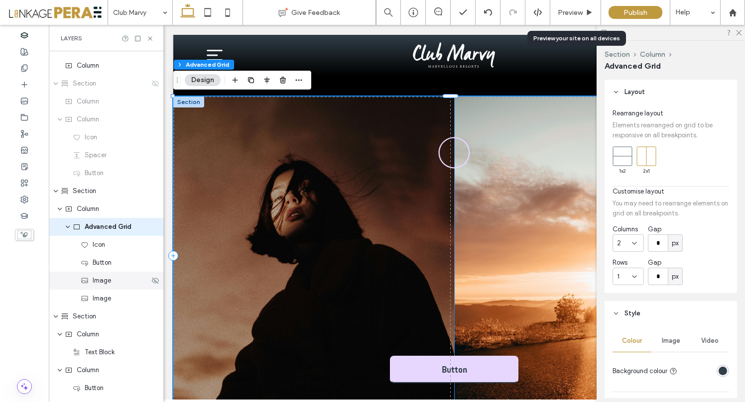
click at [97, 280] on span "Image" at bounding box center [102, 281] width 18 height 10
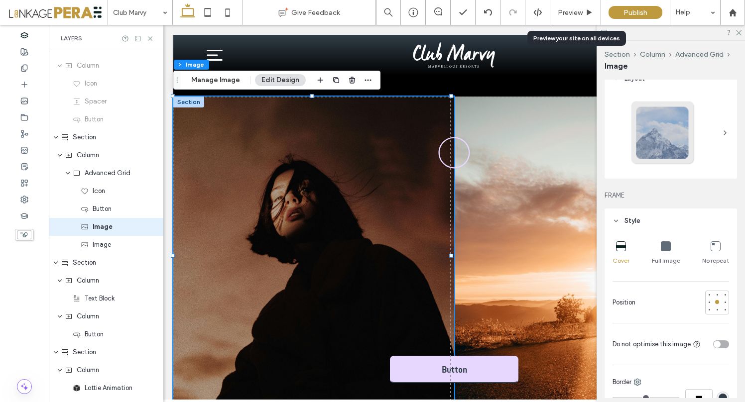
scroll to position [0, 0]
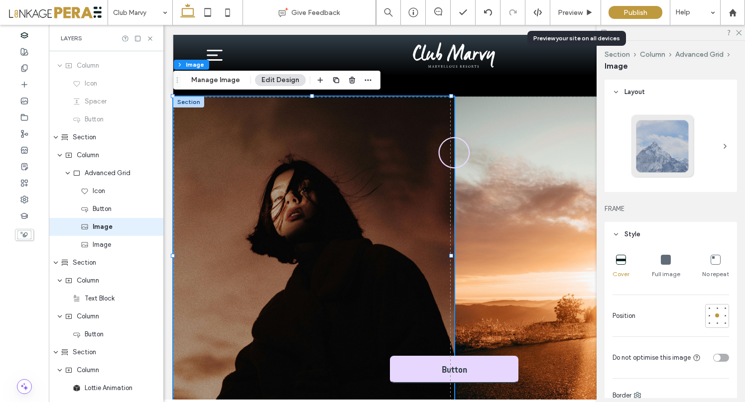
click at [665, 152] on div at bounding box center [663, 146] width 66 height 66
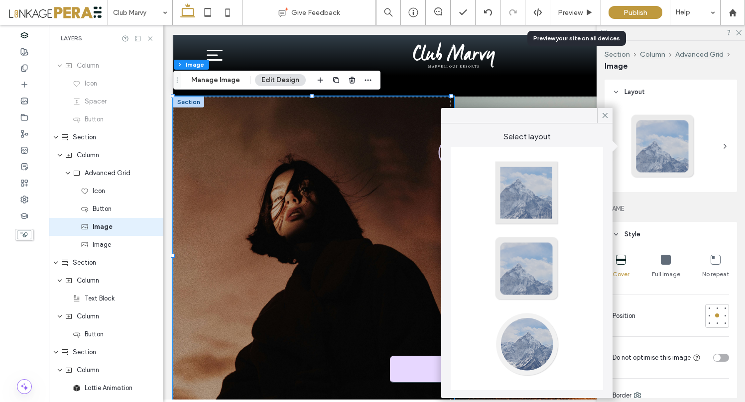
click at [536, 330] on div at bounding box center [527, 345] width 66 height 66
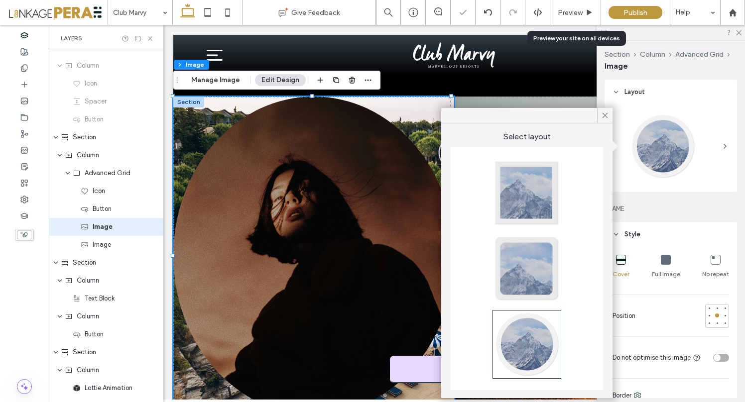
type input "**"
click at [374, 216] on img at bounding box center [313, 256] width 281 height 319
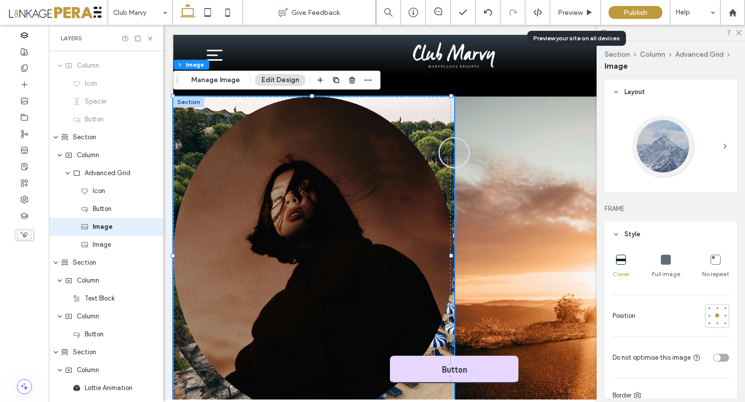
click at [339, 209] on img at bounding box center [313, 256] width 281 height 319
click at [275, 79] on button "Edit Design" at bounding box center [280, 80] width 51 height 12
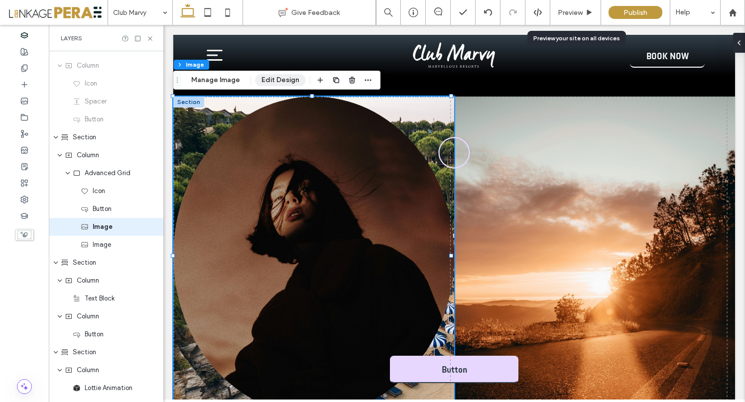
click at [275, 79] on button "Edit Design" at bounding box center [280, 80] width 51 height 12
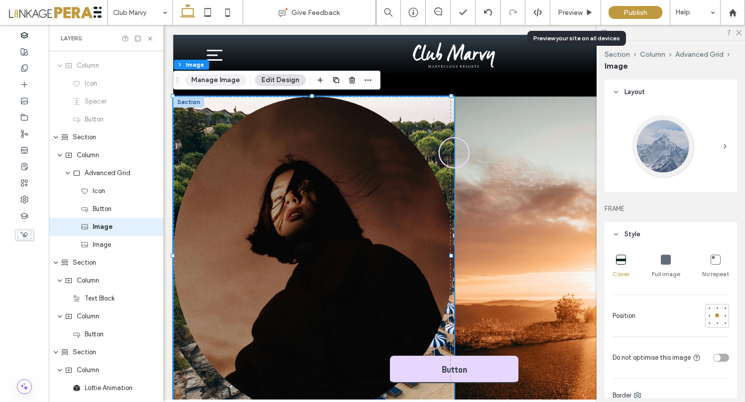
click at [202, 80] on button "Manage Image" at bounding box center [216, 80] width 62 height 12
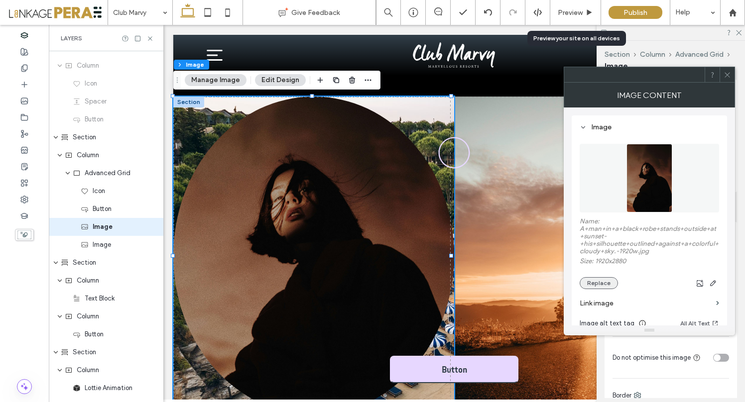
click at [594, 288] on button "Replace" at bounding box center [598, 283] width 38 height 12
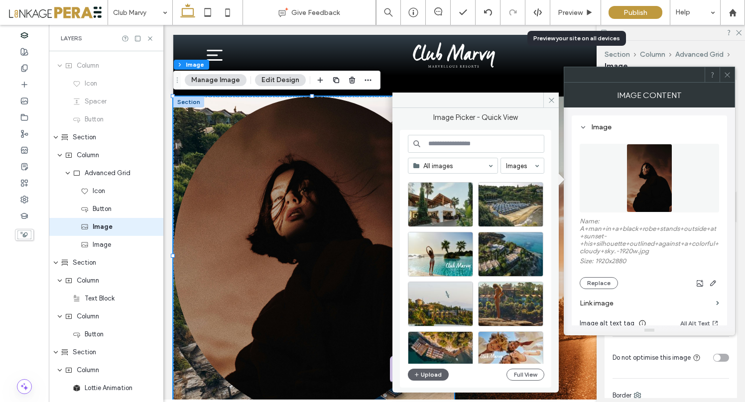
scroll to position [164, 0]
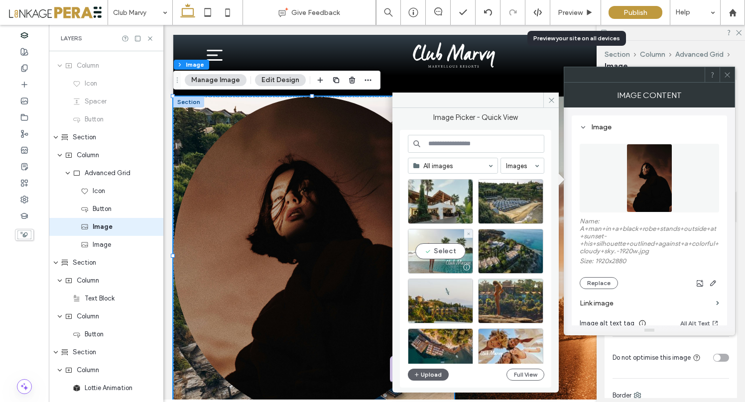
click at [446, 250] on div "Select" at bounding box center [440, 251] width 65 height 45
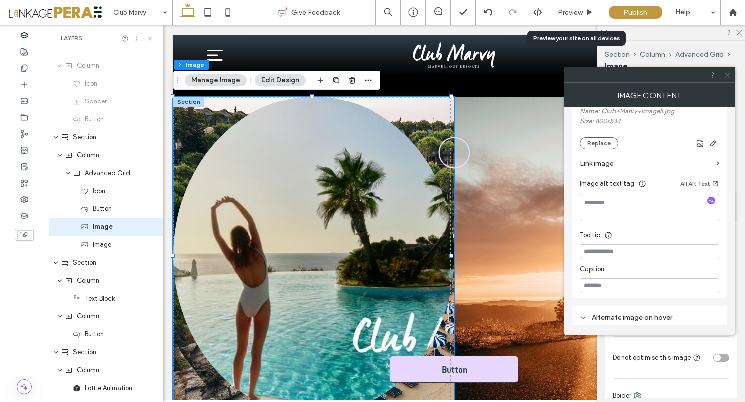
scroll to position [0, 0]
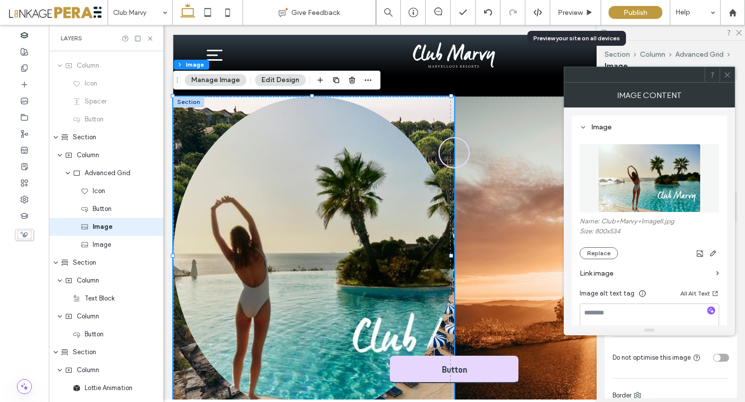
click at [213, 79] on button "Manage Image" at bounding box center [216, 80] width 62 height 12
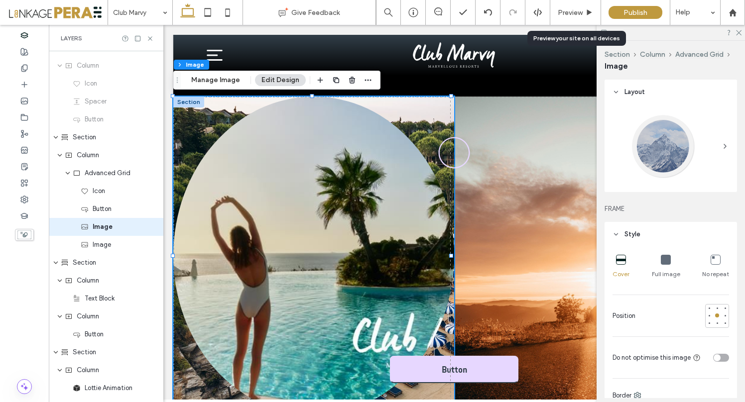
click at [721, 145] on icon at bounding box center [725, 146] width 8 height 8
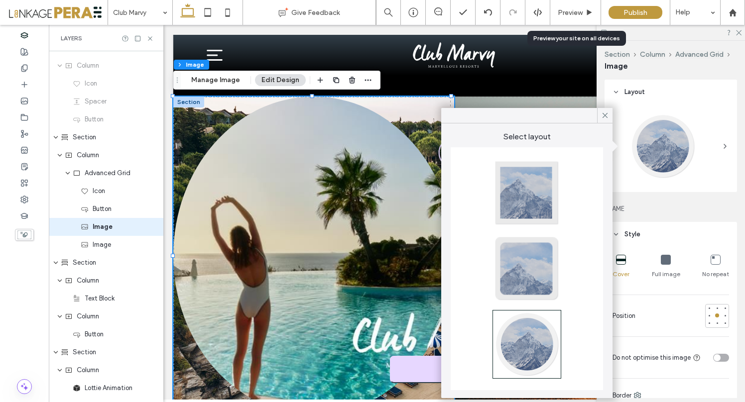
click at [526, 209] on div at bounding box center [527, 193] width 66 height 66
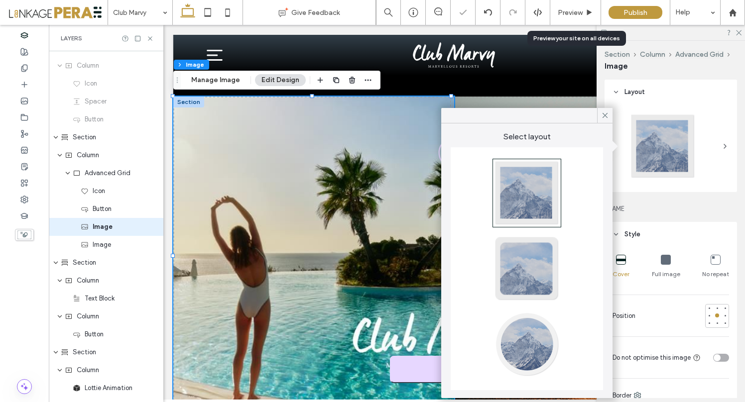
type input "*"
click at [605, 115] on use at bounding box center [604, 115] width 5 height 5
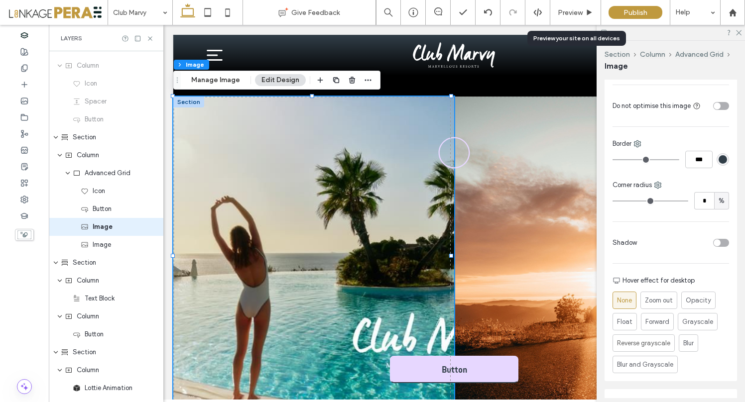
scroll to position [253, 0]
click at [713, 243] on div "toggle" at bounding box center [716, 241] width 7 height 7
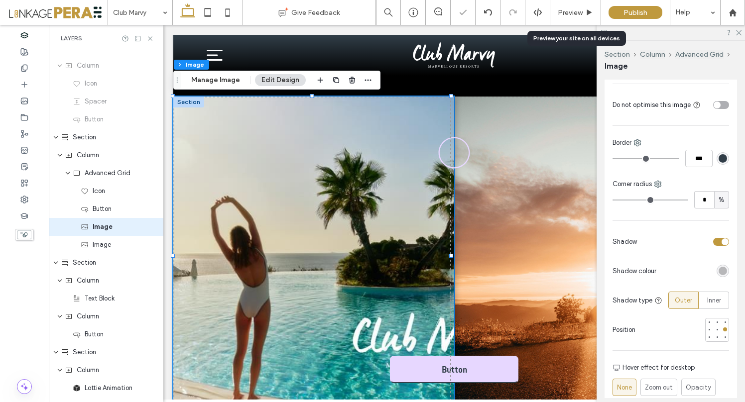
click at [713, 243] on div "toggle" at bounding box center [721, 242] width 16 height 8
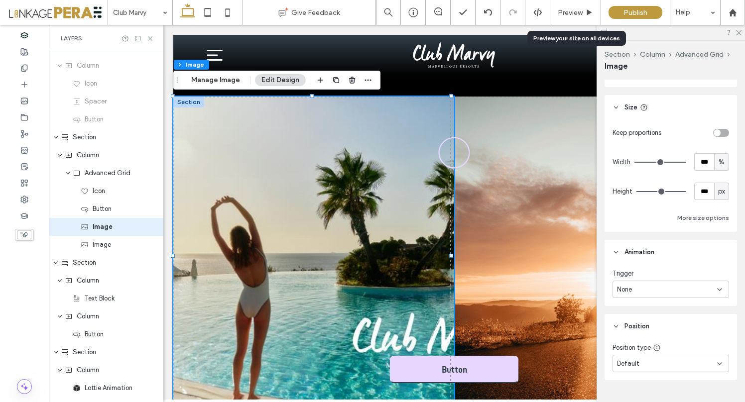
scroll to position [930, 0]
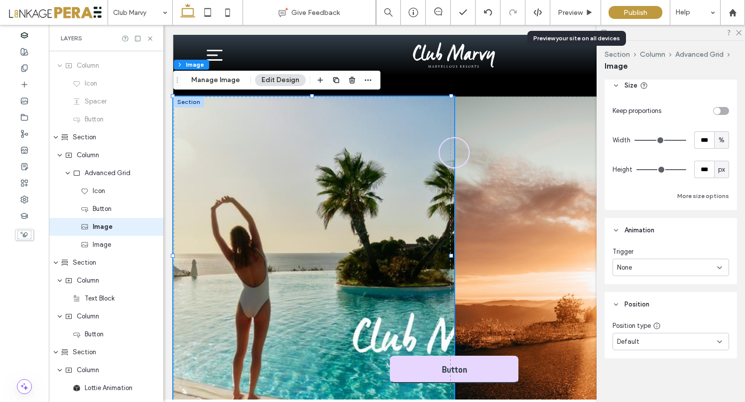
click at [647, 334] on div "Default" at bounding box center [670, 341] width 116 height 17
click at [637, 344] on span "Default" at bounding box center [628, 342] width 22 height 10
click at [658, 343] on div "Default" at bounding box center [667, 342] width 100 height 10
click at [636, 260] on div "Fixed" at bounding box center [668, 256] width 110 height 17
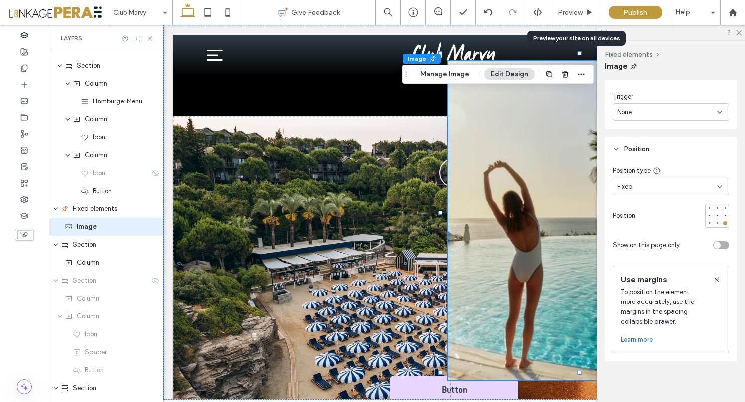
scroll to position [933, 0]
click at [715, 187] on icon at bounding box center [719, 184] width 8 height 8
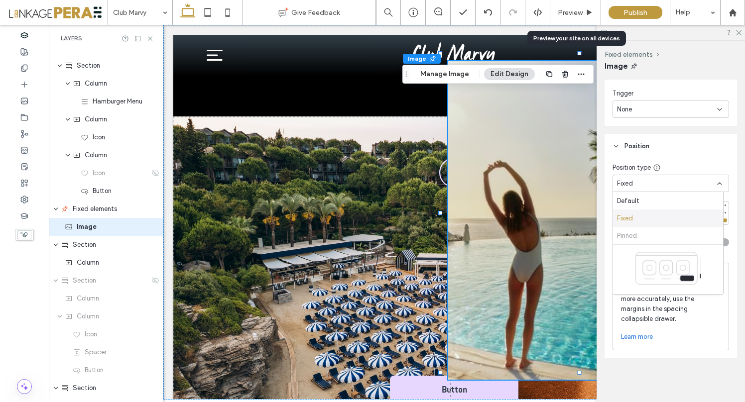
click at [628, 235] on div "Pinned" at bounding box center [668, 235] width 110 height 17
click at [630, 205] on span "Default" at bounding box center [628, 201] width 22 height 10
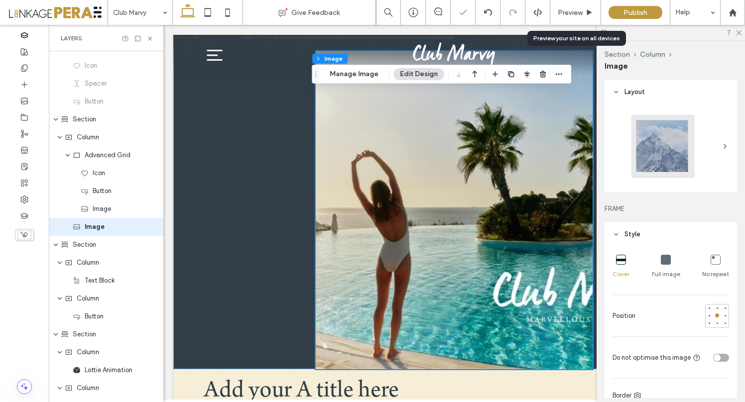
scroll to position [683, 0]
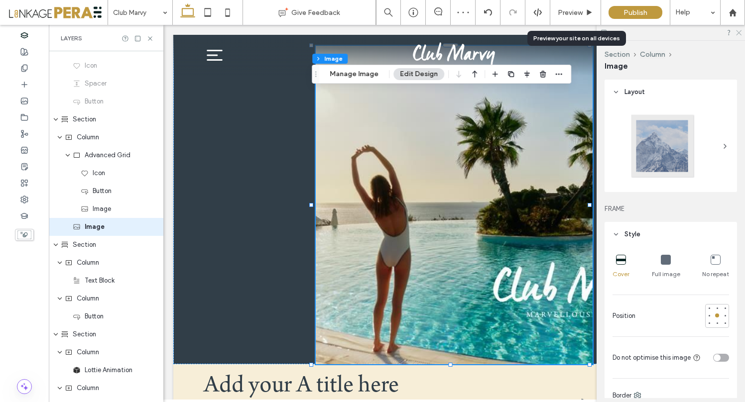
click at [736, 31] on icon at bounding box center [738, 32] width 6 height 6
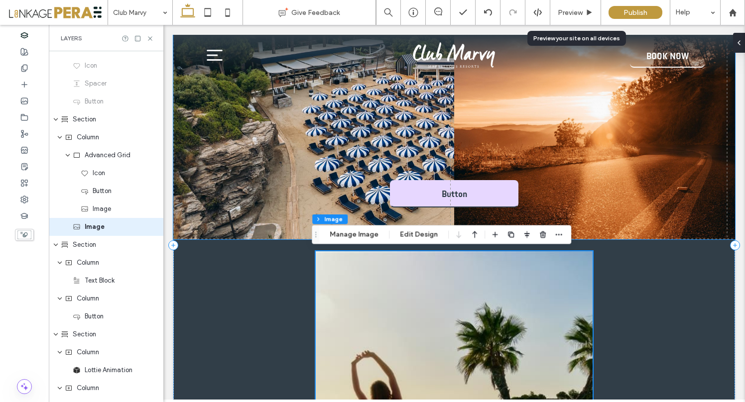
scroll to position [478, 0]
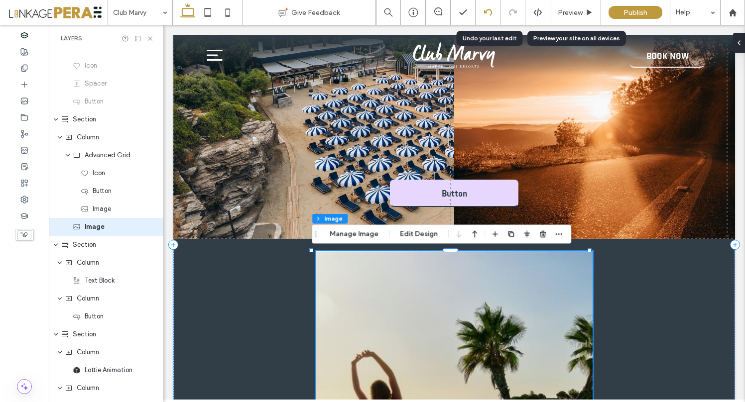
click at [485, 9] on icon at bounding box center [488, 12] width 8 height 8
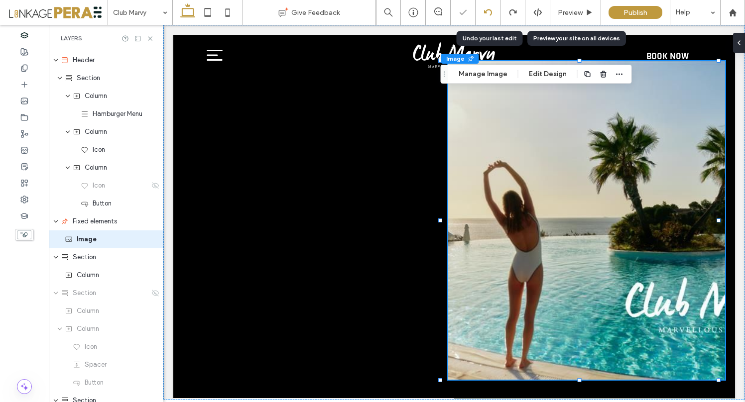
scroll to position [12, 0]
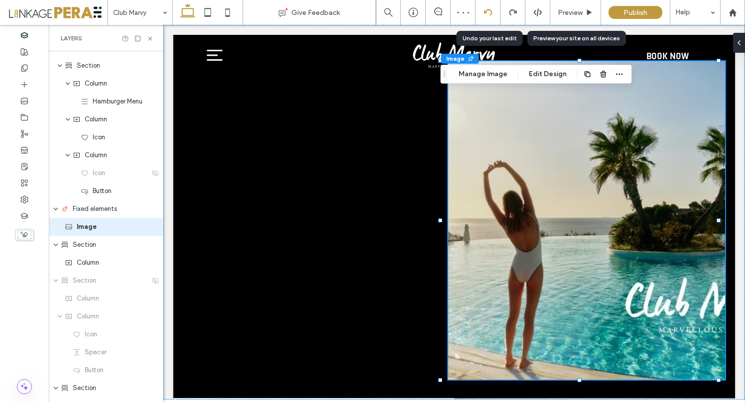
click at [485, 10] on icon at bounding box center [488, 12] width 8 height 8
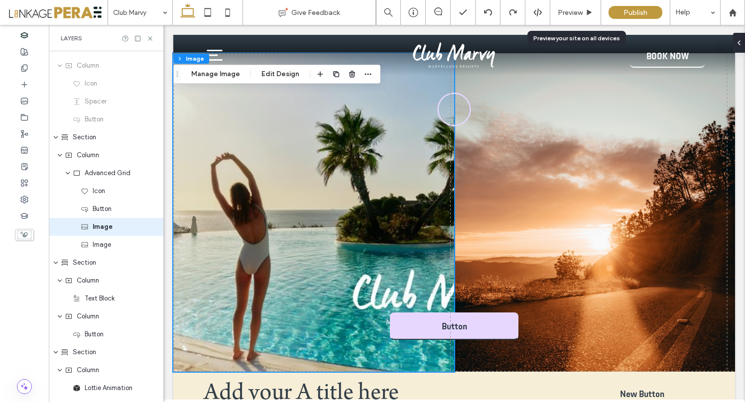
scroll to position [323, 0]
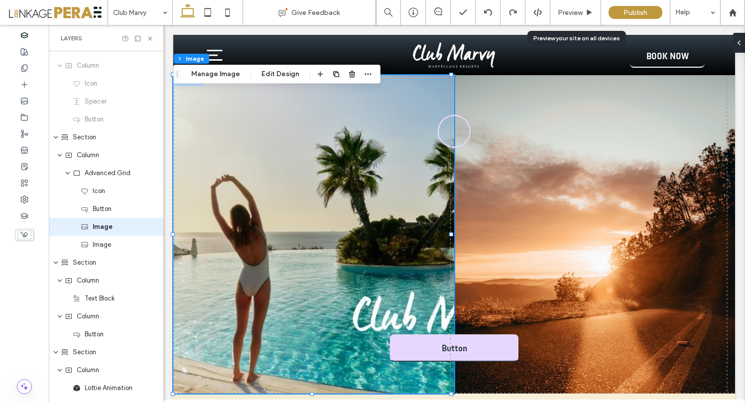
click at [347, 246] on img at bounding box center [313, 234] width 281 height 319
click at [307, 223] on img at bounding box center [313, 234] width 281 height 319
click at [229, 75] on button "Manage Image" at bounding box center [216, 74] width 62 height 12
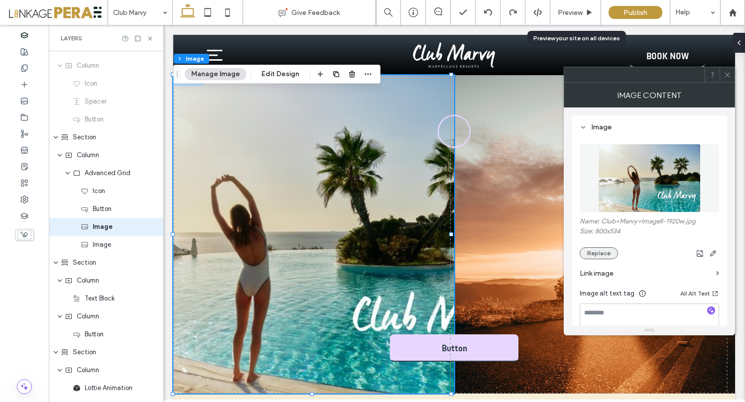
click at [603, 252] on button "Replace" at bounding box center [598, 253] width 38 height 12
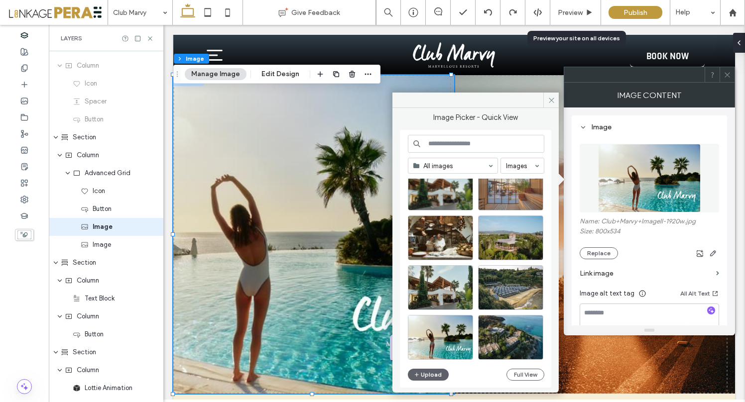
scroll to position [133, 0]
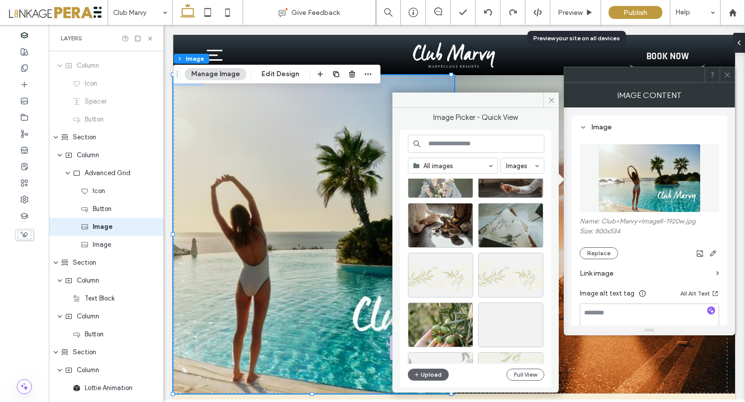
scroll to position [813, 0]
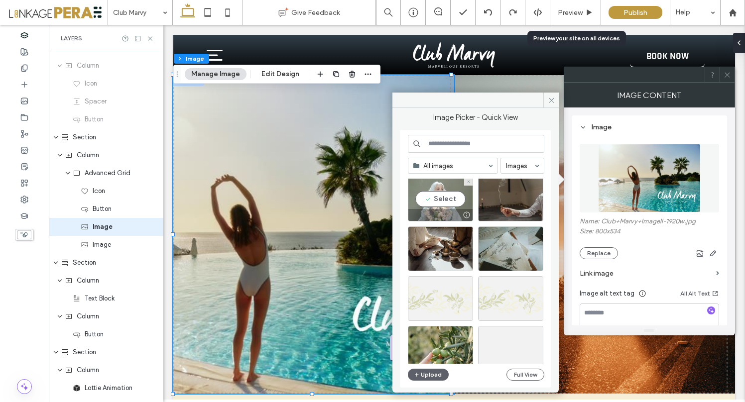
drag, startPoint x: 440, startPoint y: 201, endPoint x: 277, endPoint y: 176, distance: 165.1
click at [440, 201] on div "Select" at bounding box center [440, 199] width 65 height 45
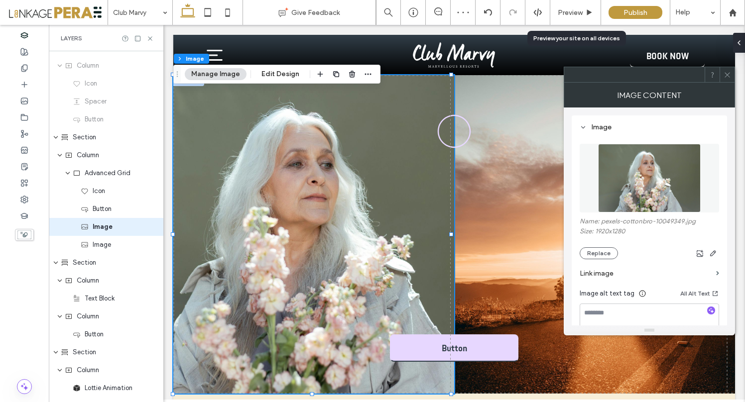
click at [726, 74] on use at bounding box center [726, 74] width 5 height 5
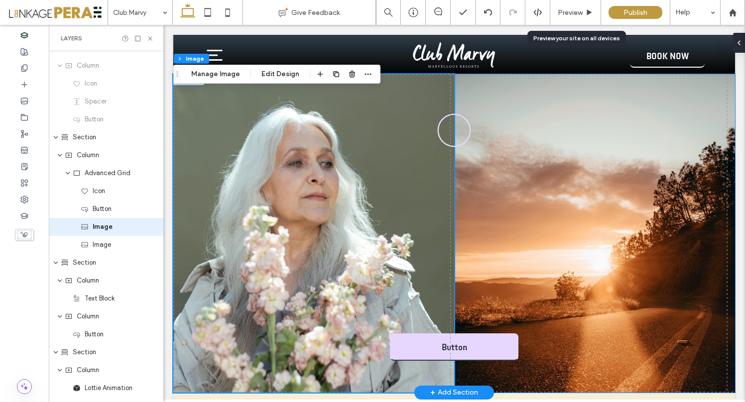
scroll to position [321, 0]
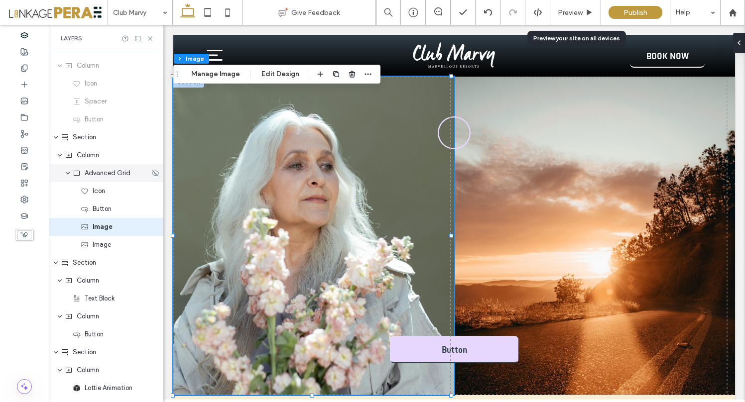
click at [110, 178] on div "Advanced Grid" at bounding box center [106, 173] width 114 height 18
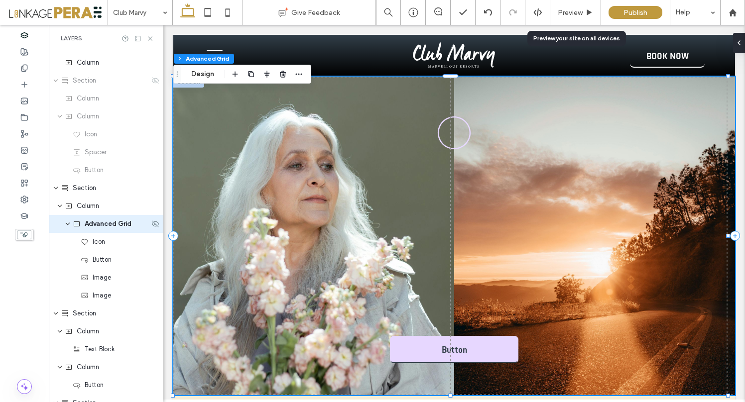
scroll to position [174, 0]
click at [203, 78] on button "Design" at bounding box center [203, 74] width 36 height 12
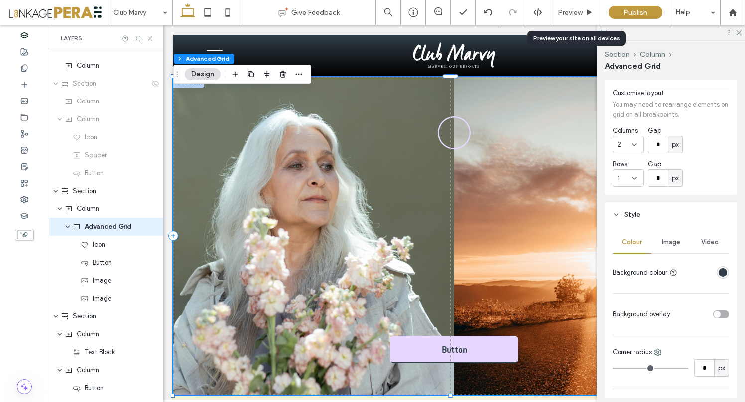
scroll to position [132, 0]
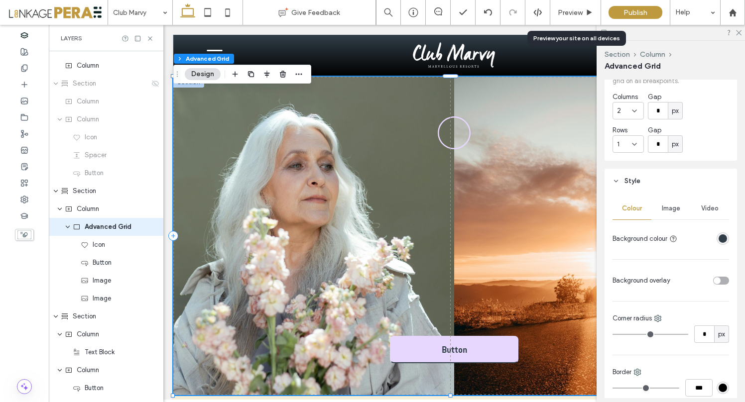
click at [670, 208] on span "Image" at bounding box center [670, 209] width 18 height 8
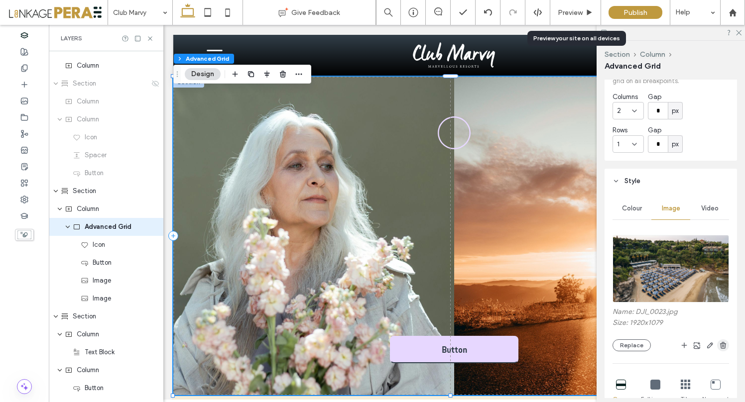
click at [720, 343] on use "button" at bounding box center [723, 345] width 6 height 6
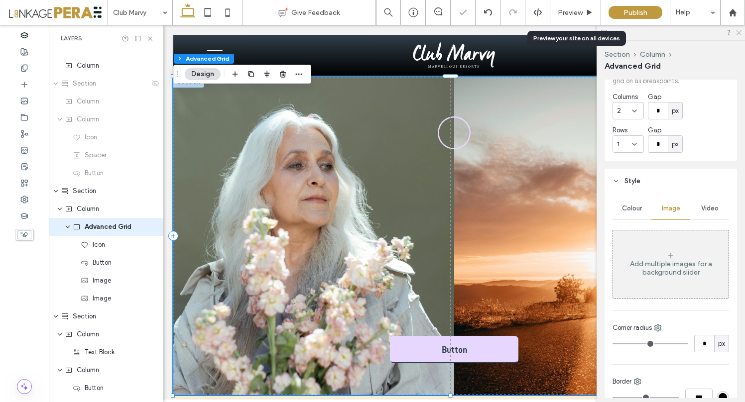
click at [736, 31] on icon at bounding box center [738, 32] width 6 height 6
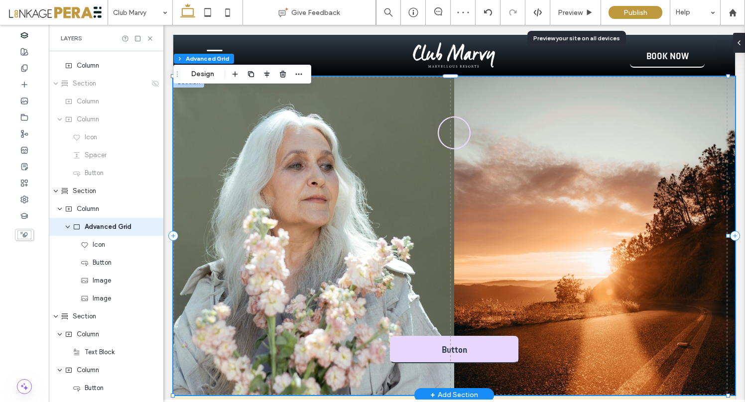
click at [589, 197] on img at bounding box center [594, 236] width 281 height 319
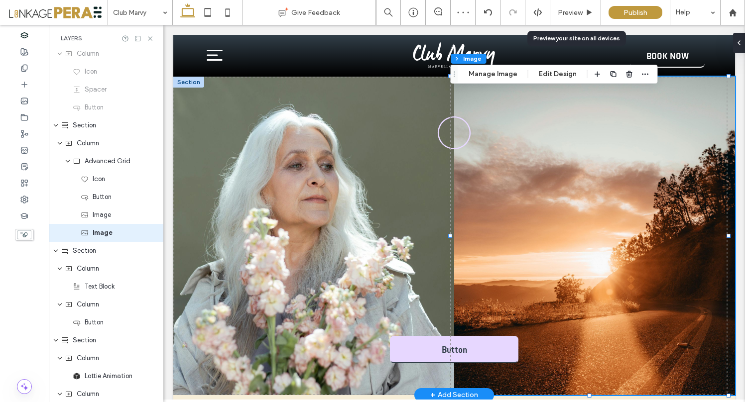
scroll to position [245, 0]
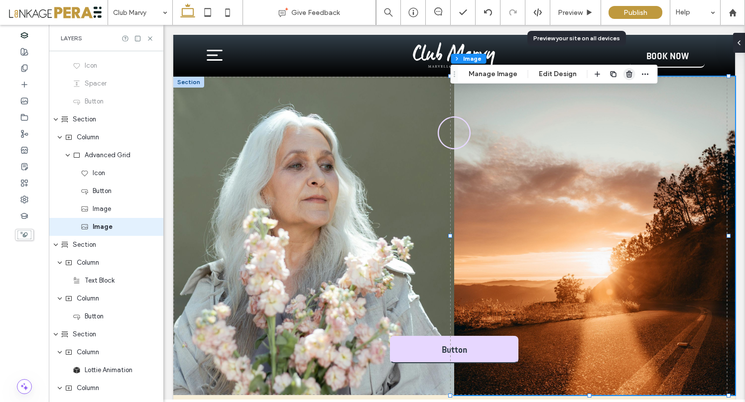
click at [626, 75] on use "button" at bounding box center [629, 74] width 6 height 6
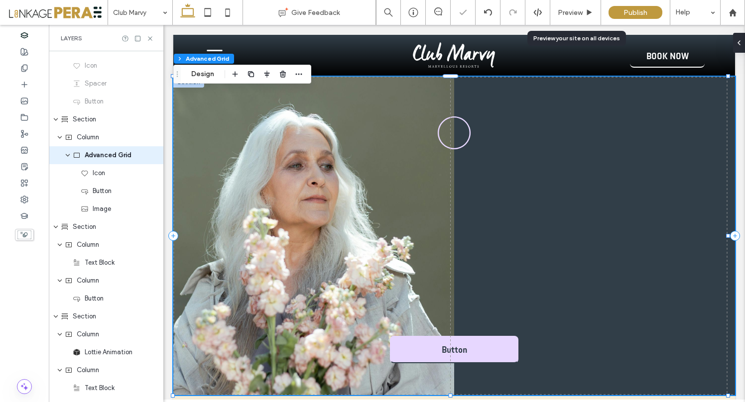
scroll to position [174, 0]
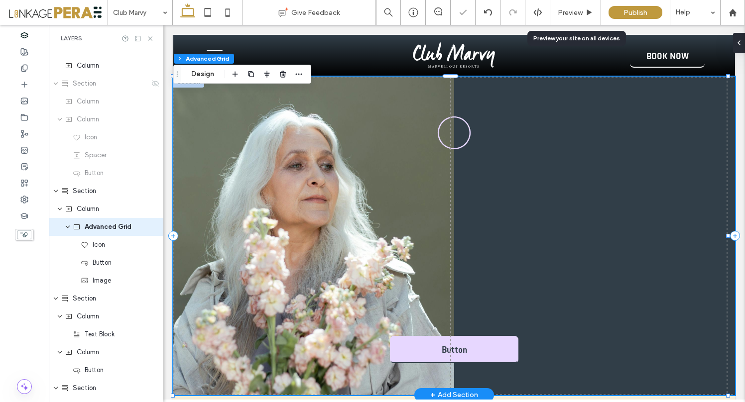
click at [571, 227] on div "Button" at bounding box center [453, 236] width 561 height 319
click at [203, 80] on div "Section Column Advanced Grid Design" at bounding box center [242, 74] width 138 height 19
click at [203, 72] on button "Design" at bounding box center [203, 74] width 36 height 12
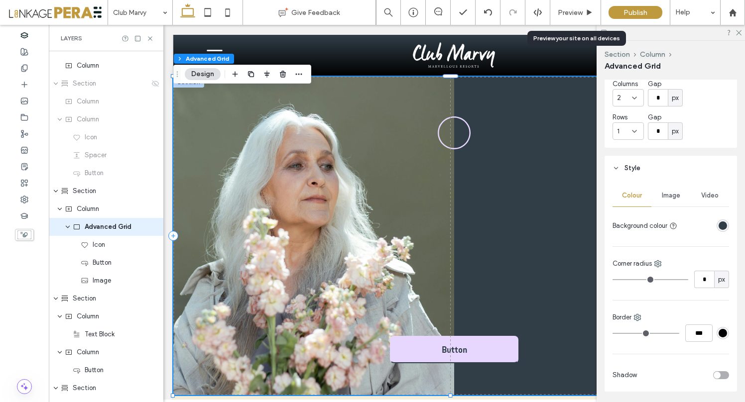
scroll to position [161, 0]
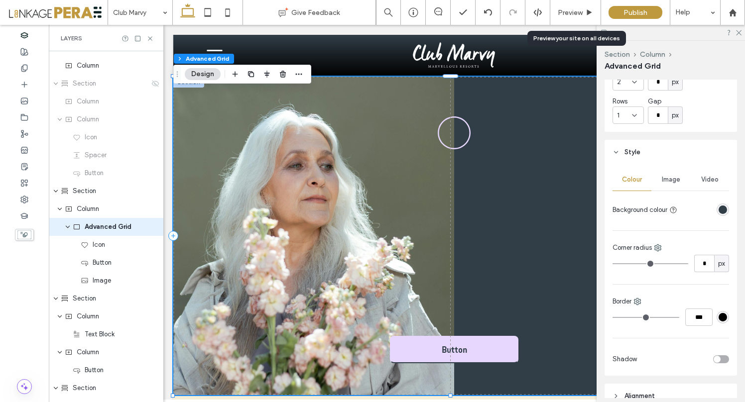
click at [701, 181] on span "Video" at bounding box center [709, 180] width 17 height 8
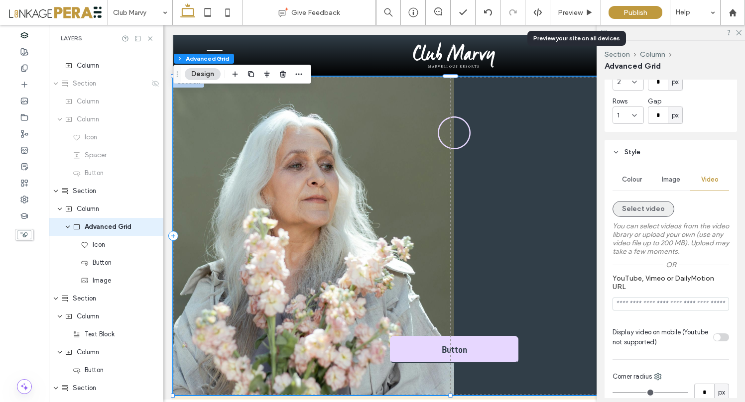
click at [636, 211] on button "Select video" at bounding box center [643, 209] width 62 height 16
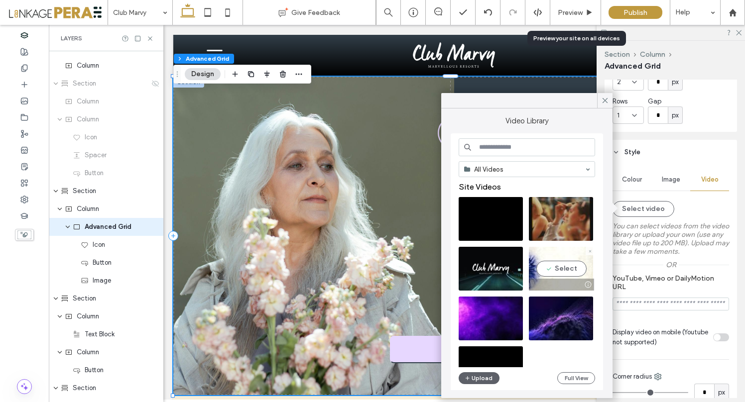
click at [563, 269] on video at bounding box center [561, 269] width 64 height 44
type input "**********"
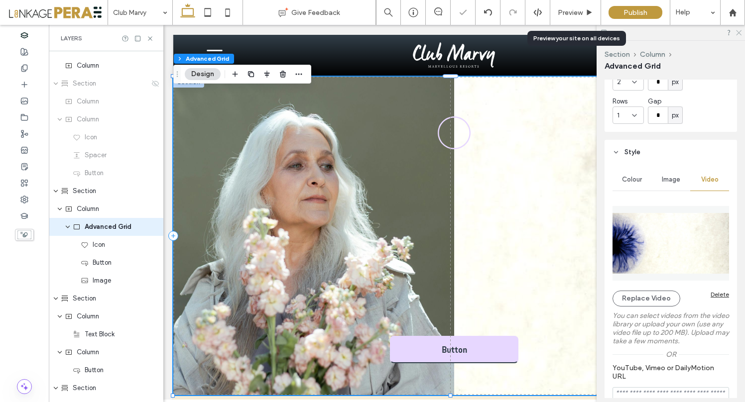
click at [738, 31] on icon at bounding box center [738, 32] width 6 height 6
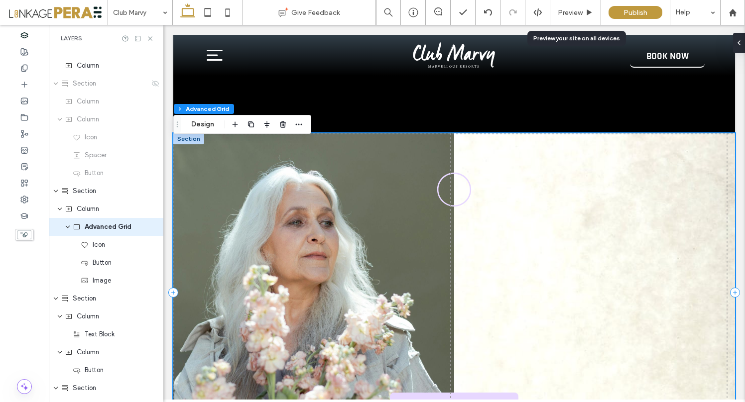
scroll to position [257, 0]
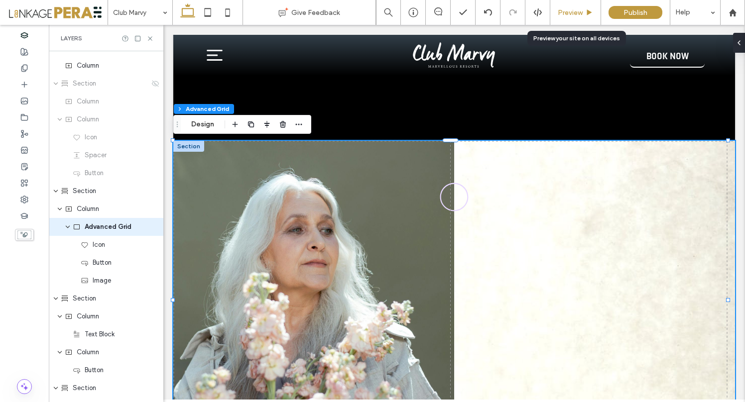
click at [577, 9] on span "Preview" at bounding box center [569, 12] width 25 height 8
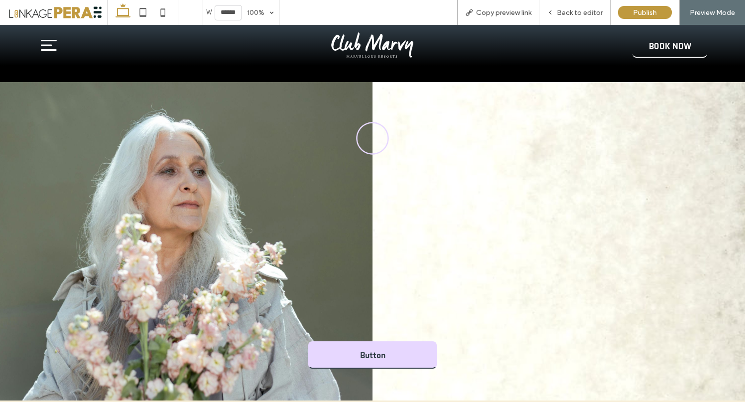
scroll to position [307, 0]
click at [580, 16] on span "Back to editor" at bounding box center [579, 12] width 46 height 8
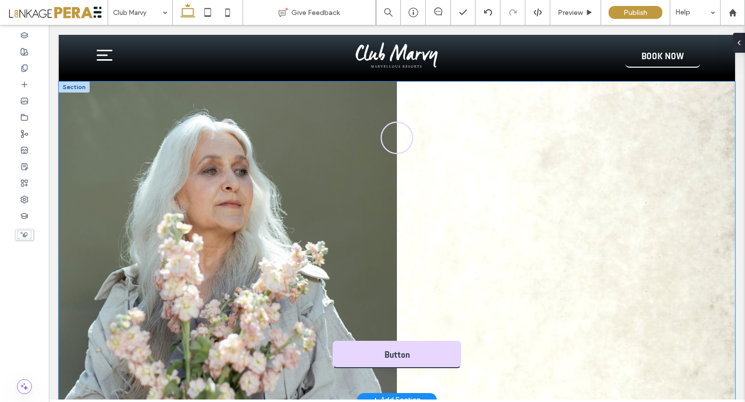
click at [561, 218] on div "Button" at bounding box center [397, 241] width 676 height 319
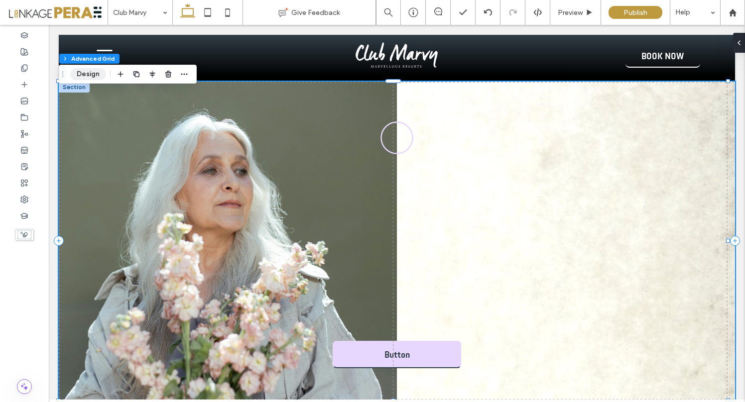
click at [94, 76] on button "Design" at bounding box center [88, 74] width 36 height 12
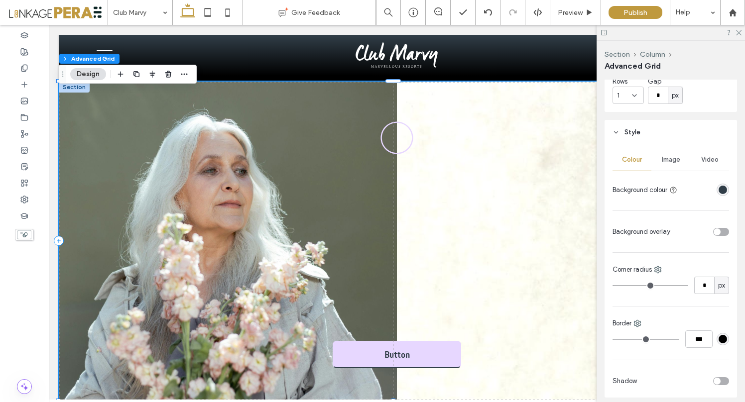
scroll to position [196, 0]
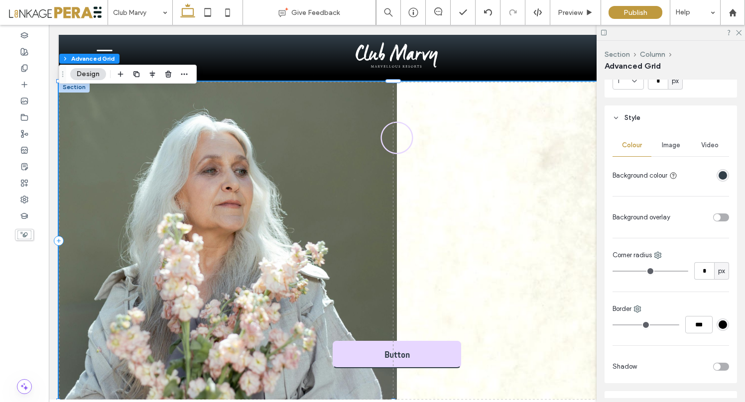
click at [699, 140] on div "Video" at bounding box center [709, 145] width 39 height 22
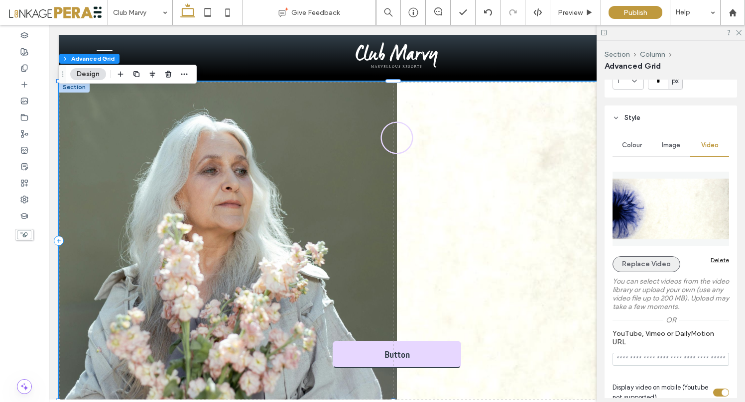
click at [660, 266] on button "Replace Video" at bounding box center [646, 264] width 68 height 16
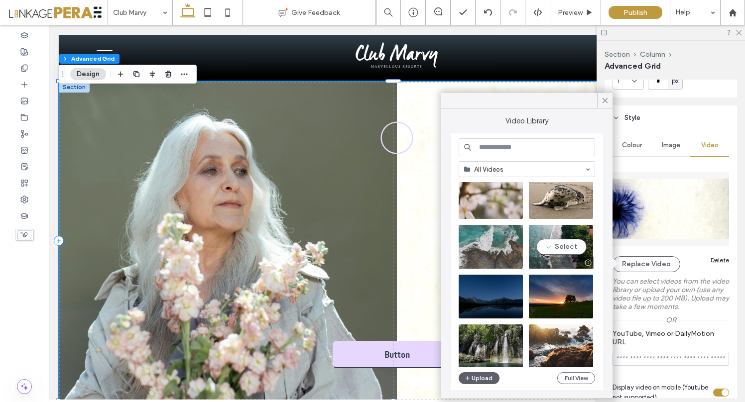
scroll to position [0, 0]
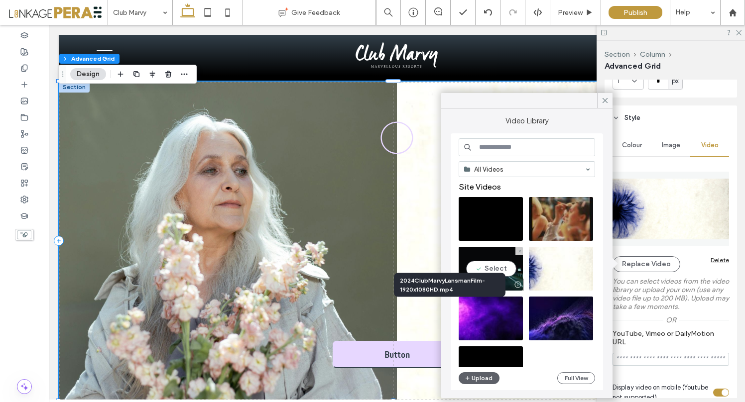
click at [518, 283] on div at bounding box center [517, 285] width 12 height 8
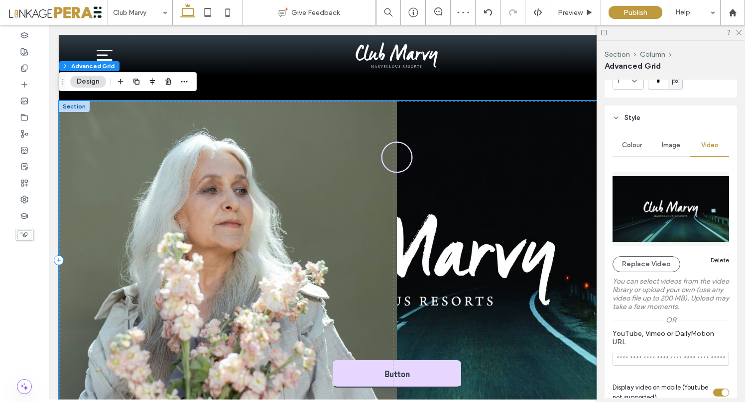
scroll to position [303, 0]
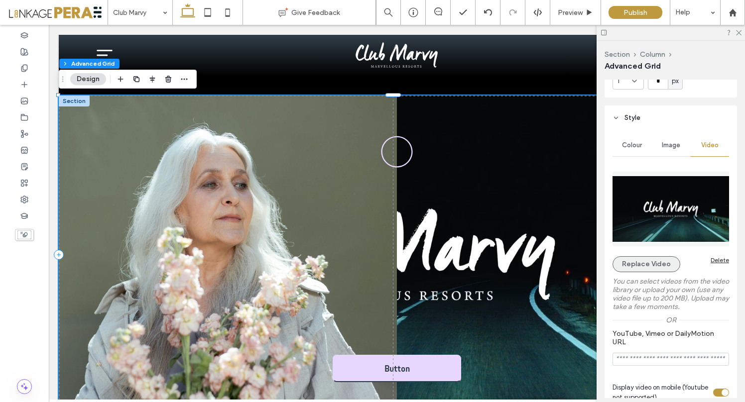
click at [653, 267] on button "Replace Video" at bounding box center [646, 264] width 68 height 16
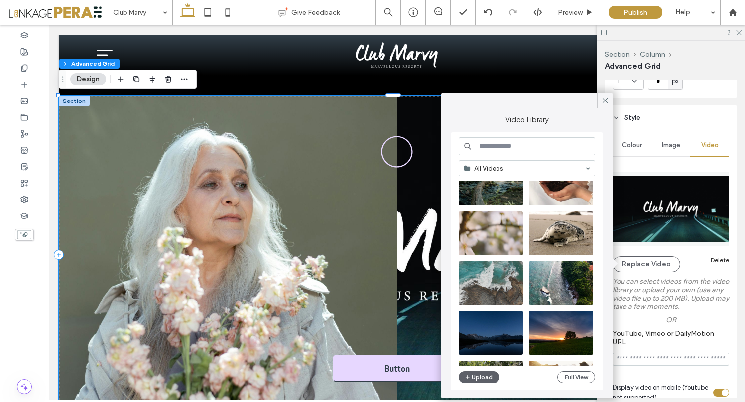
scroll to position [263, 0]
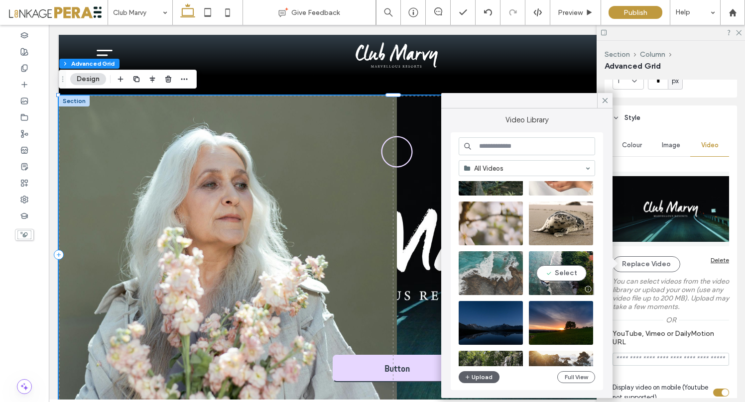
click at [559, 273] on video at bounding box center [561, 273] width 64 height 44
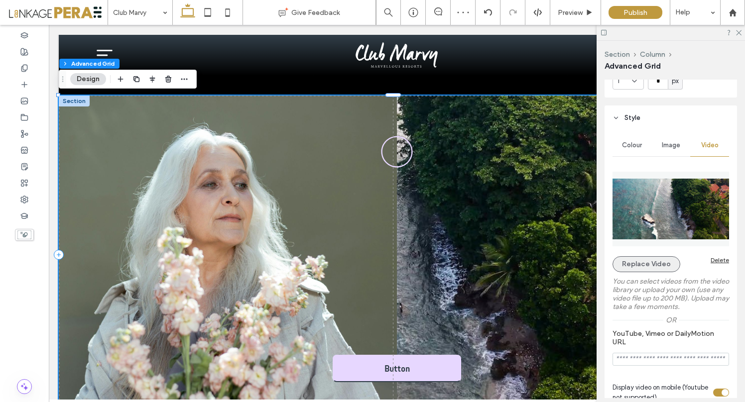
click at [647, 264] on button "Replace Video" at bounding box center [646, 264] width 68 height 16
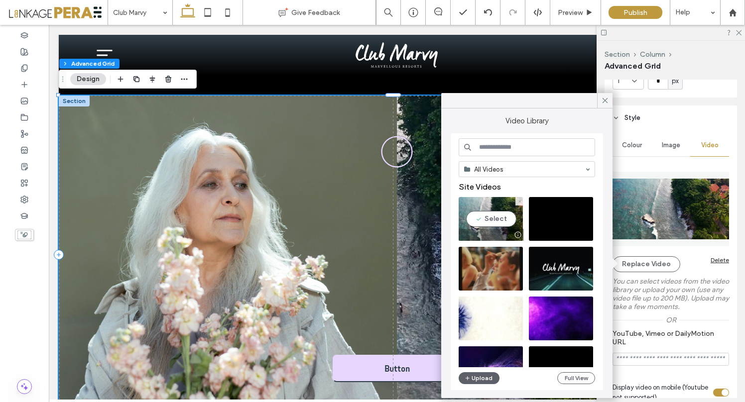
click at [495, 225] on video at bounding box center [490, 219] width 64 height 44
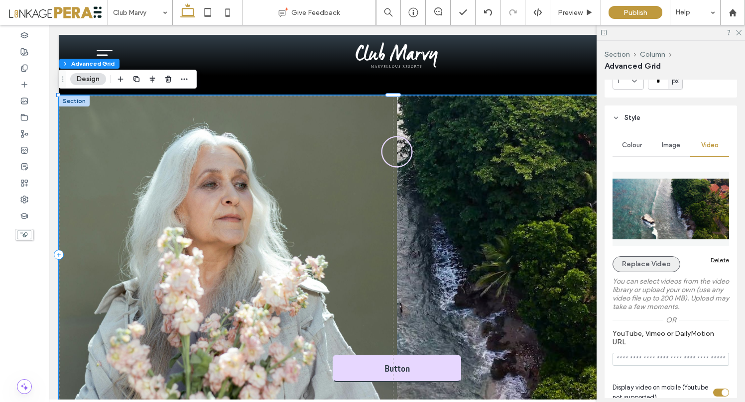
click at [643, 267] on button "Replace Video" at bounding box center [646, 264] width 68 height 16
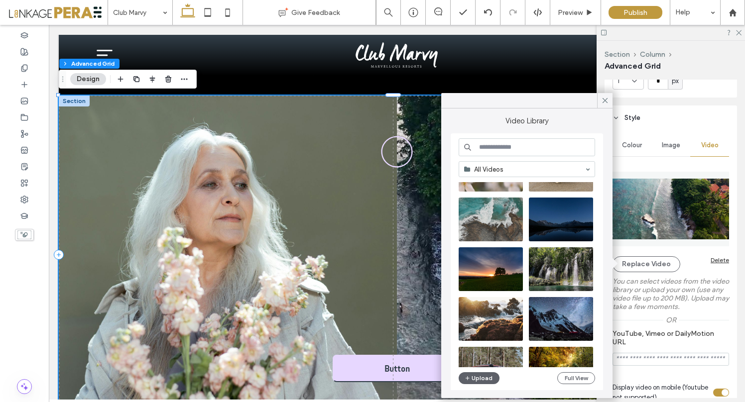
scroll to position [327, 0]
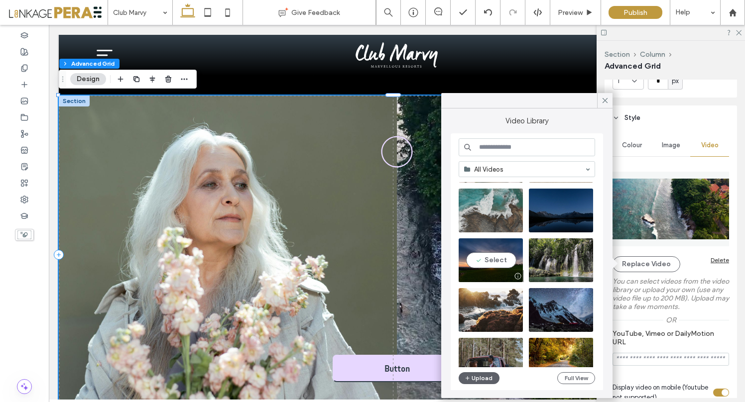
click at [499, 264] on video at bounding box center [490, 260] width 64 height 44
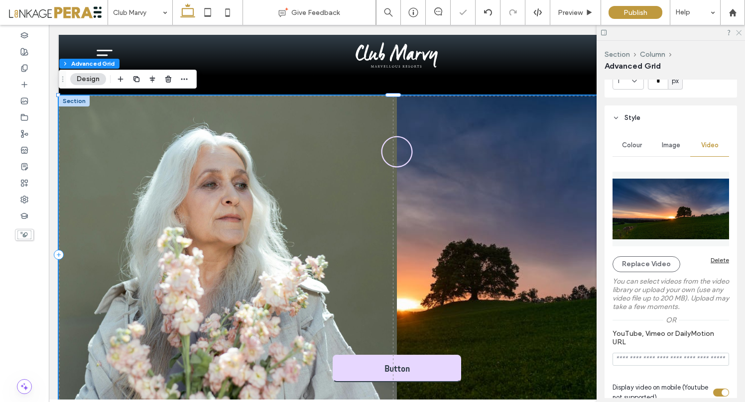
click at [738, 32] on icon at bounding box center [738, 32] width 6 height 6
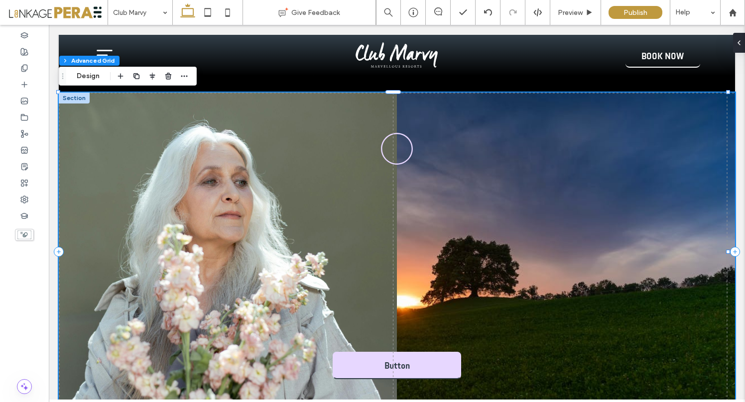
scroll to position [633, 0]
click at [554, 204] on div "Button" at bounding box center [397, 252] width 676 height 319
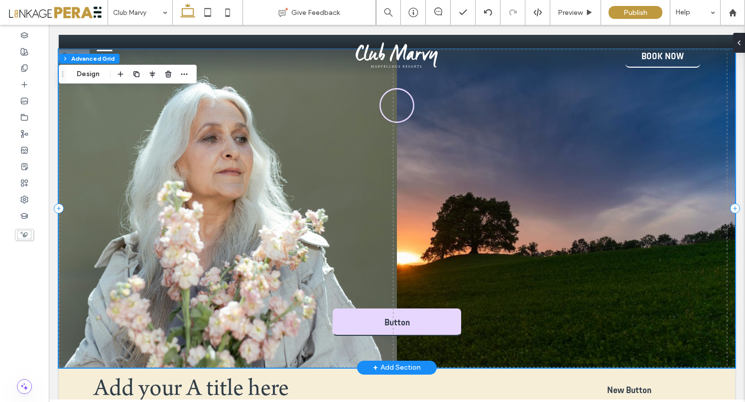
scroll to position [347, 0]
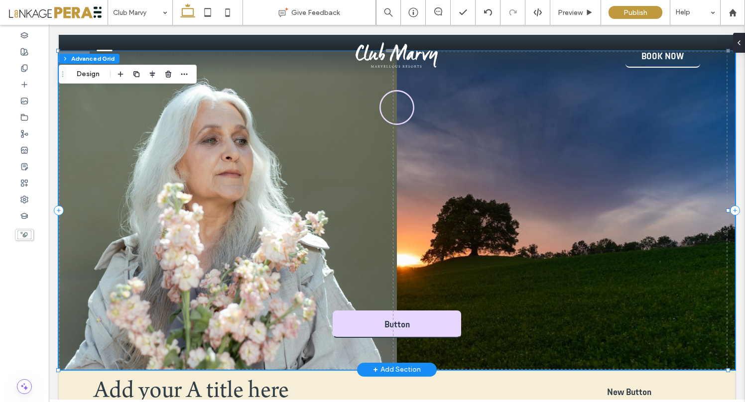
click at [573, 194] on div "Button" at bounding box center [397, 210] width 676 height 319
click at [86, 72] on button "Design" at bounding box center [88, 74] width 36 height 12
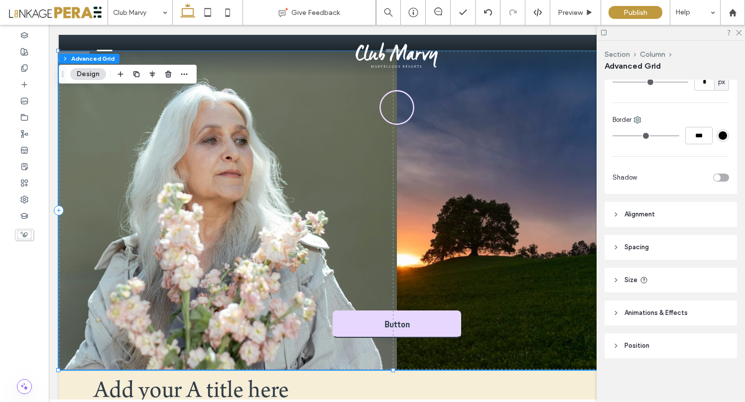
click at [632, 216] on span "Alignment" at bounding box center [639, 215] width 30 height 10
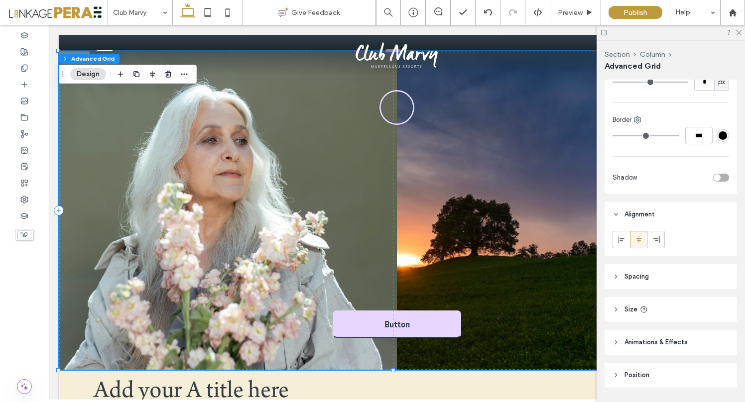
click at [633, 278] on span "Spacing" at bounding box center [636, 277] width 24 height 10
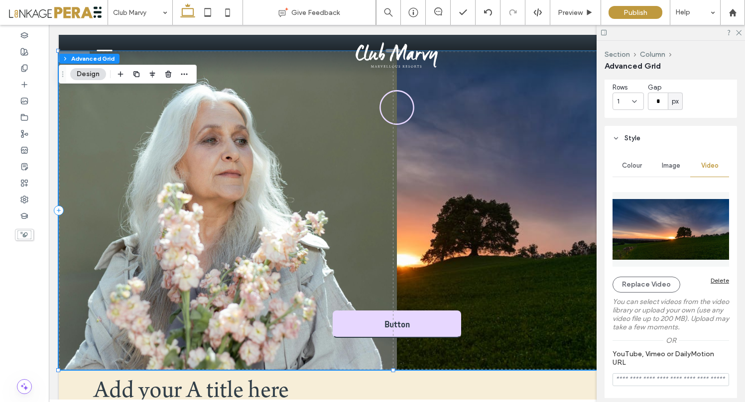
scroll to position [184, 0]
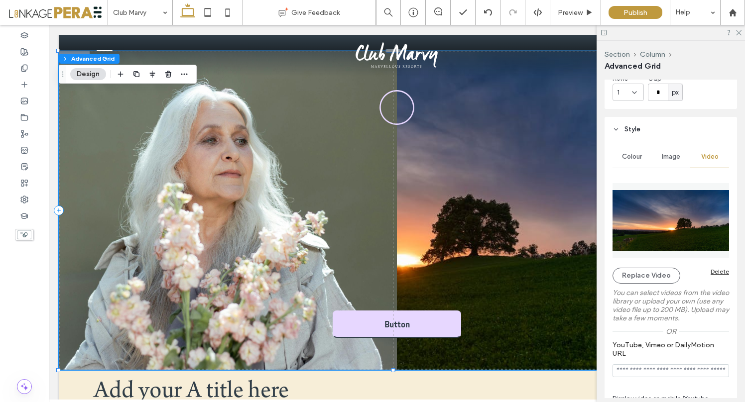
click at [716, 273] on div "Delete" at bounding box center [719, 271] width 18 height 7
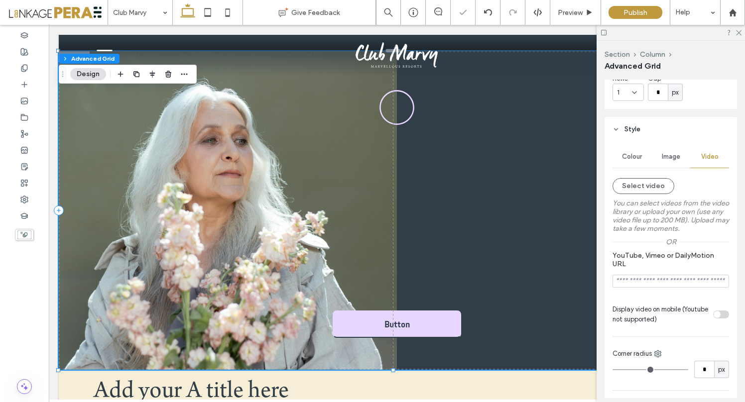
click at [640, 283] on input "YouTube, Vimeo or DailyMotion URL" at bounding box center [670, 281] width 116 height 13
paste input "**********"
type input "**********"
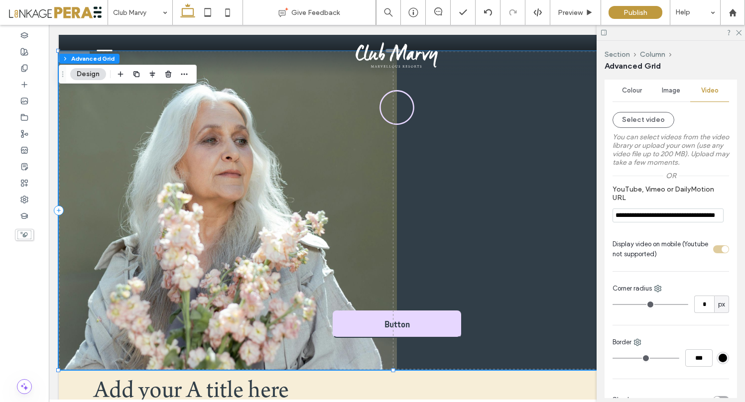
scroll to position [251, 0]
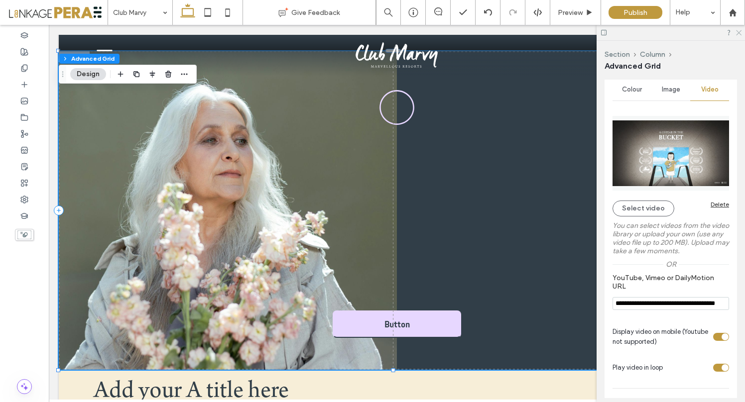
click at [737, 33] on icon at bounding box center [738, 32] width 6 height 6
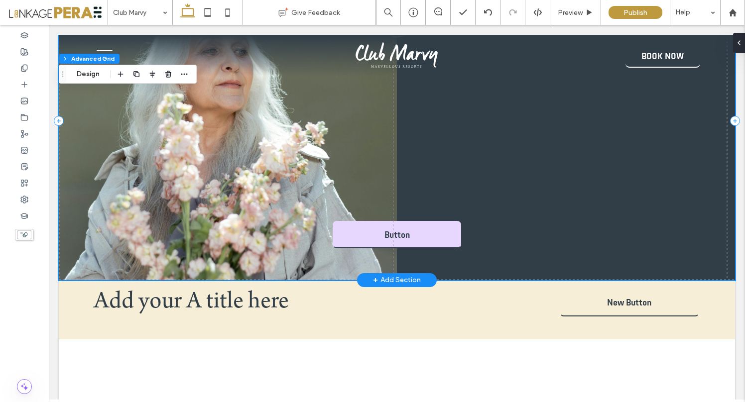
scroll to position [437, 0]
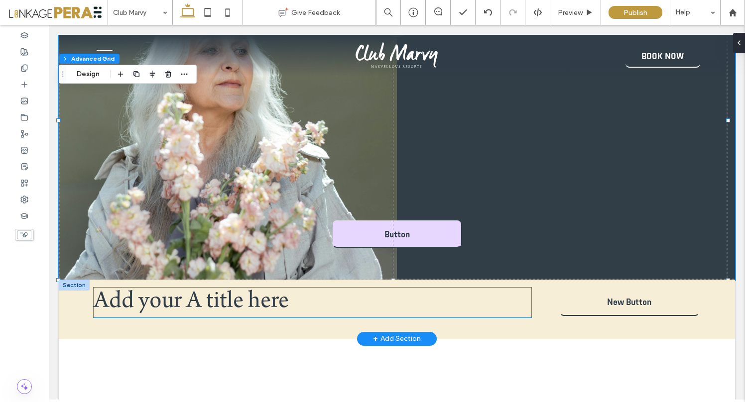
click at [213, 298] on span "Add your A title here" at bounding box center [191, 302] width 195 height 25
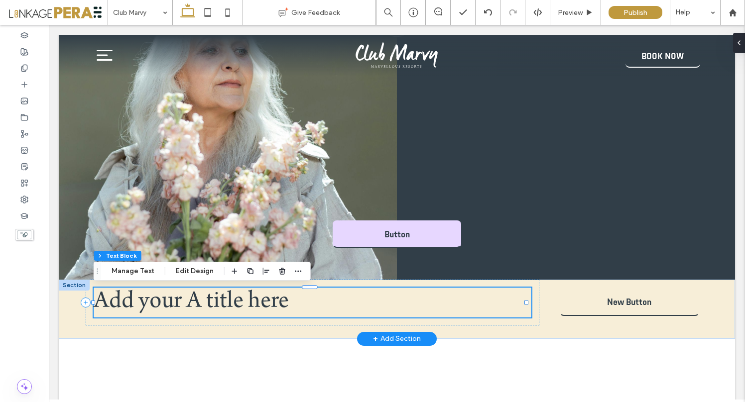
click at [213, 298] on span "Add your A title here" at bounding box center [191, 302] width 195 height 25
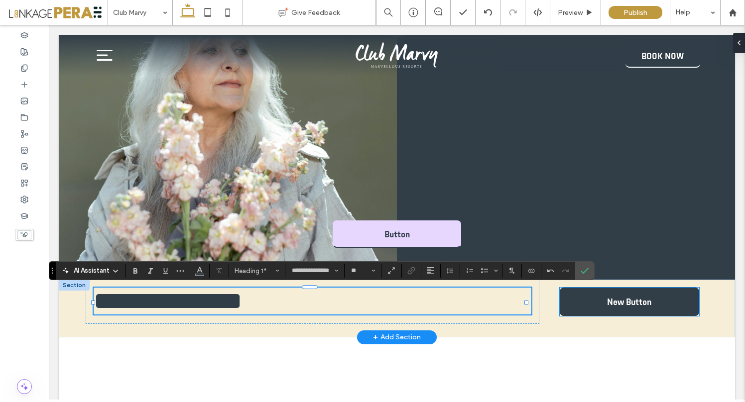
click at [607, 306] on span "New Button" at bounding box center [629, 302] width 44 height 10
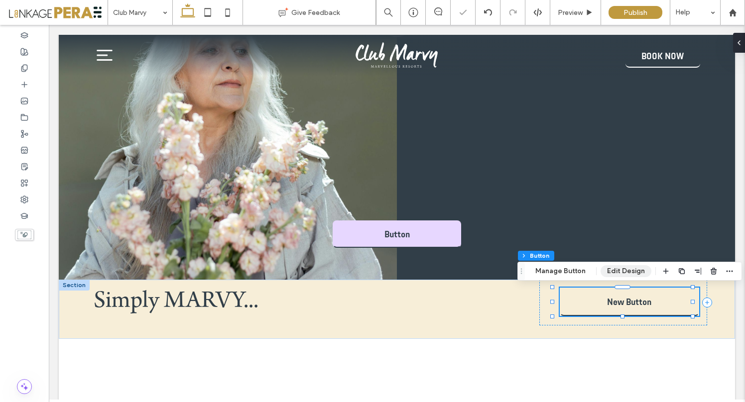
click at [610, 273] on button "Edit Design" at bounding box center [625, 271] width 51 height 12
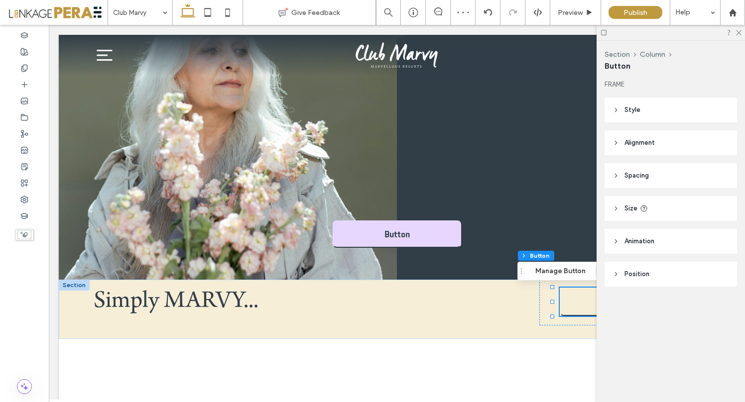
click at [624, 102] on header "Style" at bounding box center [670, 110] width 132 height 25
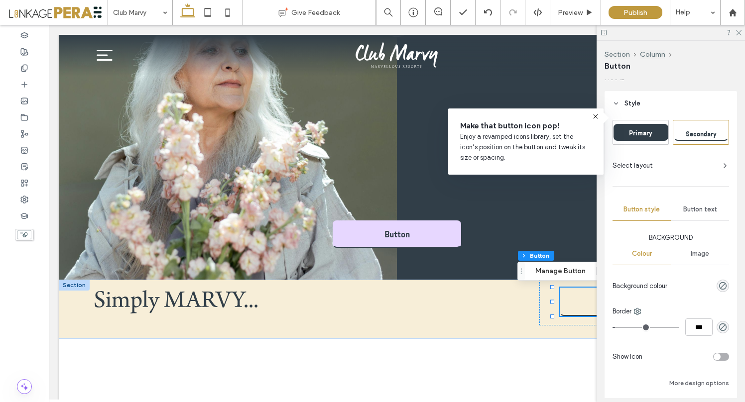
scroll to position [0, 0]
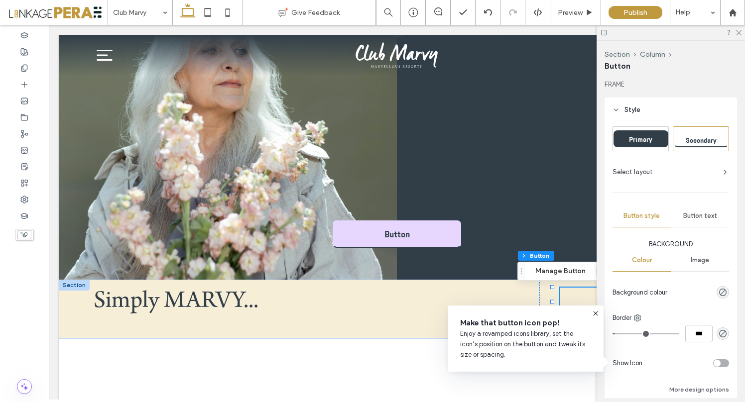
click at [721, 170] on icon at bounding box center [725, 172] width 8 height 8
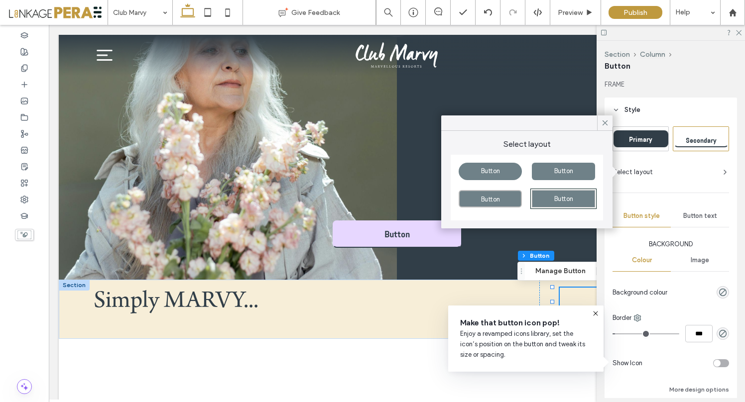
click at [558, 166] on div "Button" at bounding box center [563, 171] width 63 height 17
type input "**"
click at [694, 134] on div "Secondary" at bounding box center [700, 138] width 55 height 17
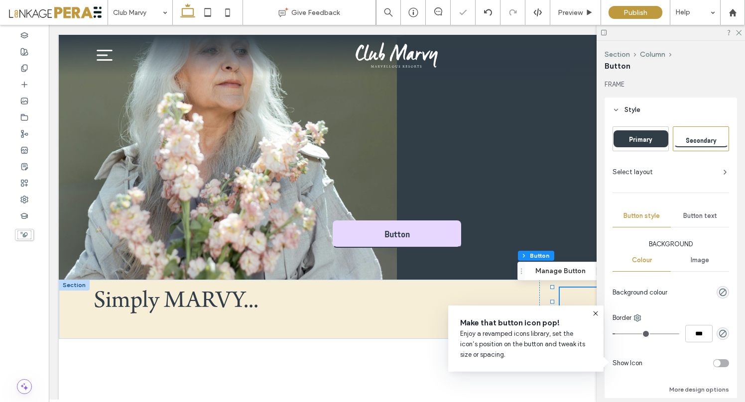
click at [721, 172] on icon at bounding box center [725, 172] width 8 height 8
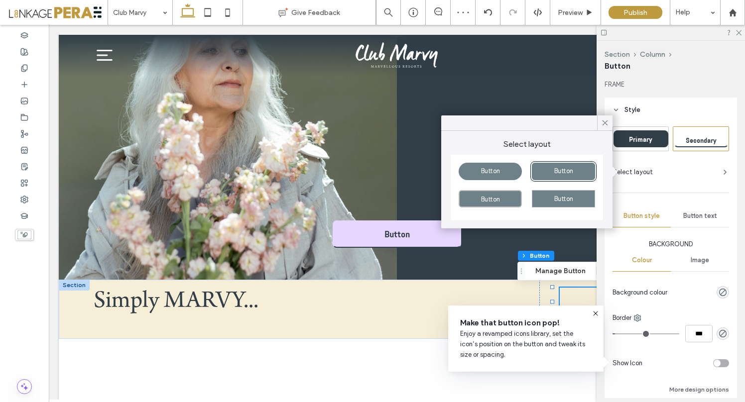
click at [567, 170] on span "Button" at bounding box center [563, 170] width 19 height 7
click at [605, 120] on icon at bounding box center [604, 122] width 9 height 9
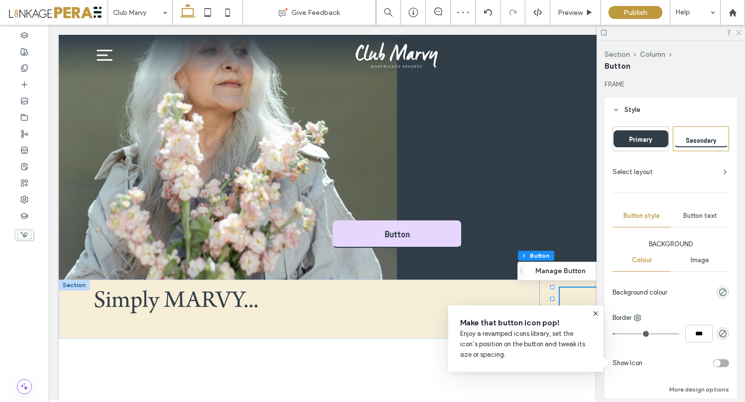
click at [738, 32] on use at bounding box center [738, 32] width 5 height 5
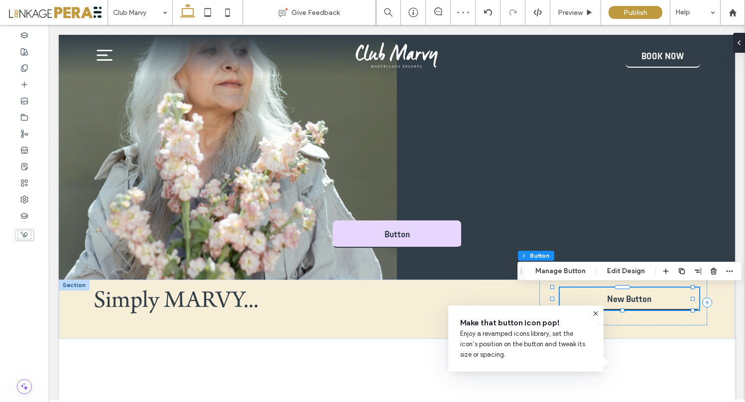
click at [592, 316] on icon at bounding box center [595, 314] width 8 height 8
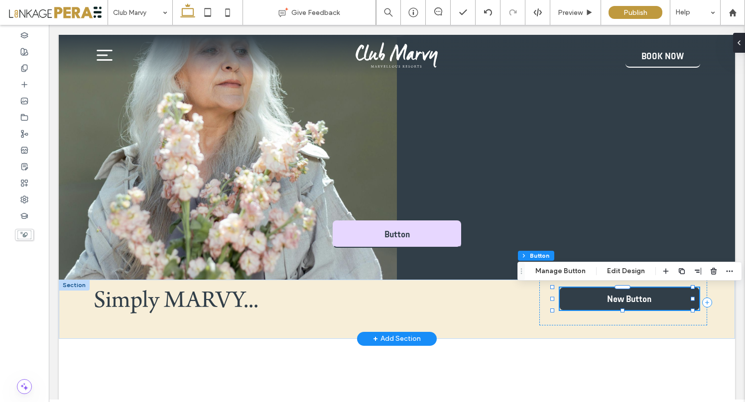
click at [621, 304] on span "New Button" at bounding box center [629, 299] width 44 height 10
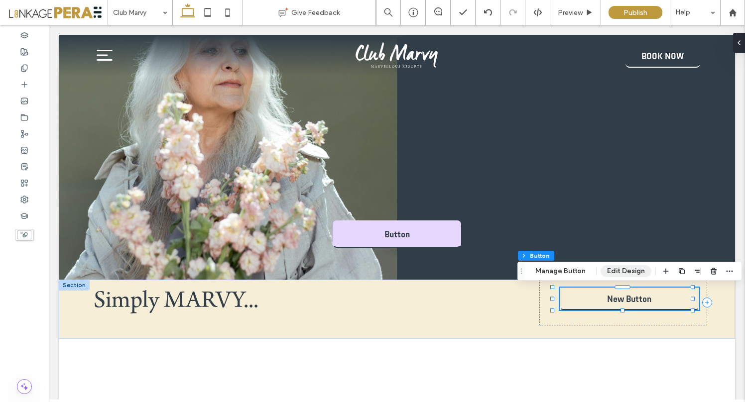
click at [628, 273] on button "Edit Design" at bounding box center [625, 271] width 51 height 12
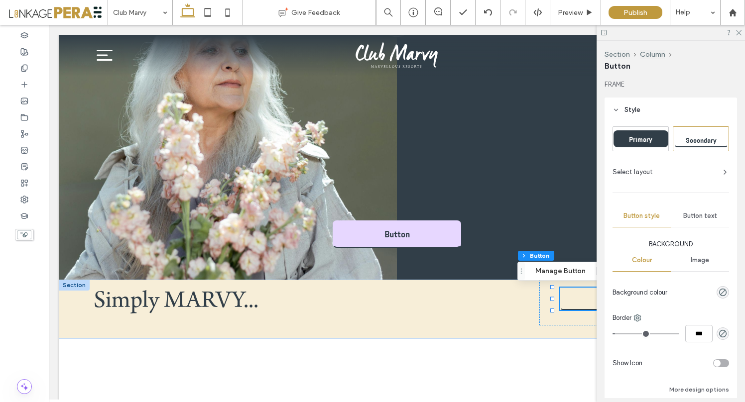
click at [701, 138] on span "Secondary" at bounding box center [700, 140] width 31 height 8
click at [721, 175] on icon at bounding box center [725, 172] width 8 height 8
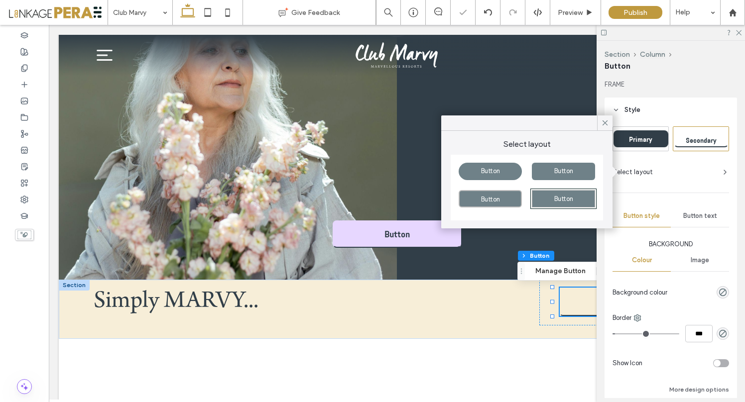
click at [645, 144] on div "Primary" at bounding box center [640, 138] width 55 height 17
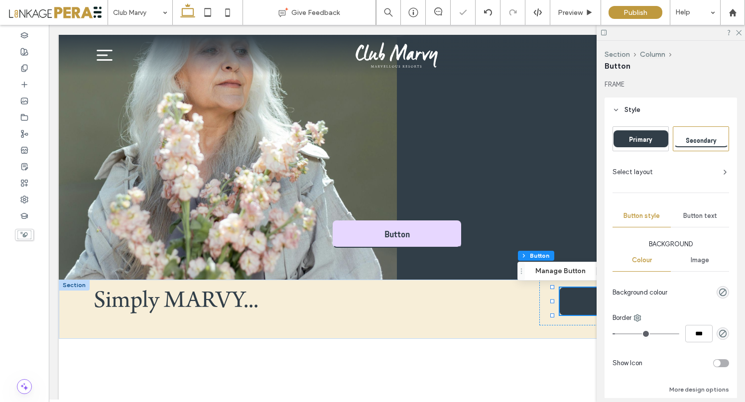
type input "*"
type input "***"
click at [738, 34] on icon at bounding box center [738, 32] width 6 height 6
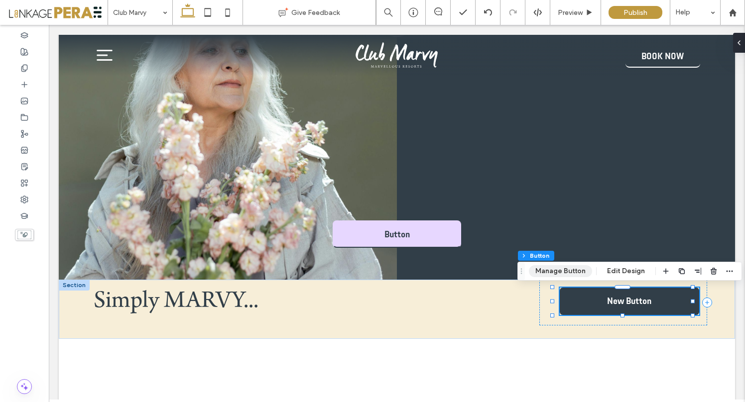
click at [566, 270] on button "Manage Button" at bounding box center [560, 271] width 63 height 12
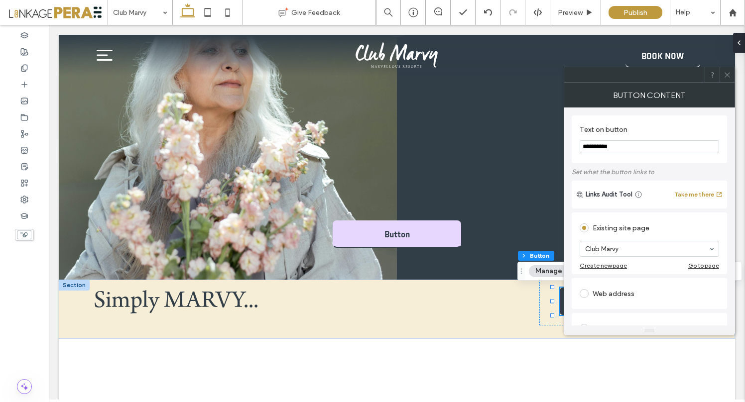
drag, startPoint x: 622, startPoint y: 147, endPoint x: 570, endPoint y: 147, distance: 51.8
click at [570, 147] on div "**********" at bounding box center [648, 216] width 171 height 218
type input "**********"
click at [726, 73] on icon at bounding box center [726, 74] width 7 height 7
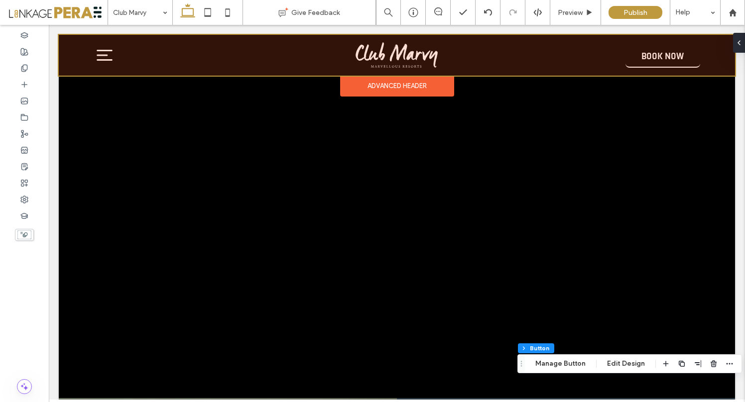
click at [647, 60] on div at bounding box center [397, 55] width 676 height 41
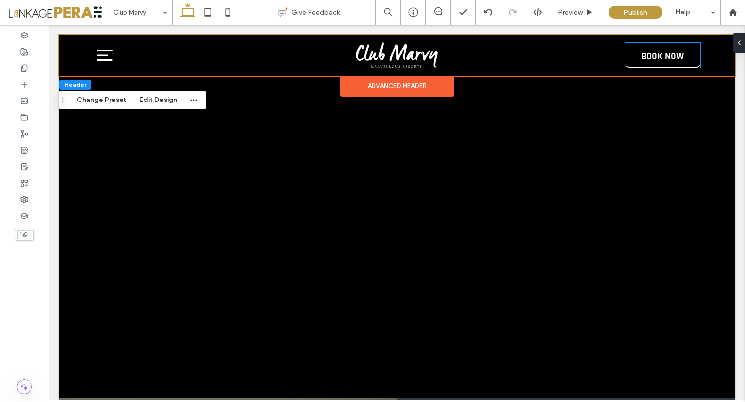
click at [647, 60] on span "BOOK NOW" at bounding box center [662, 56] width 42 height 26
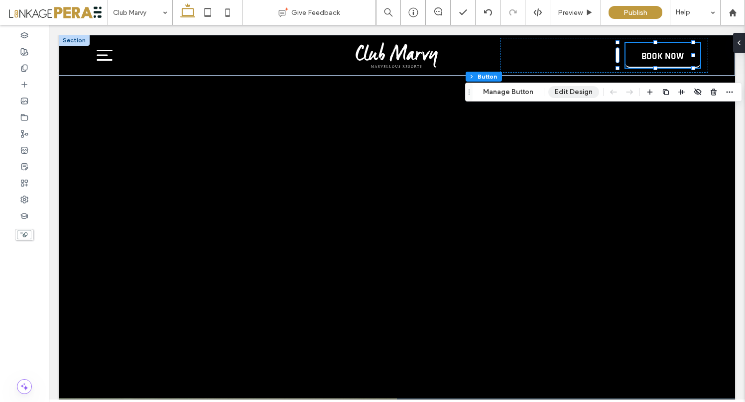
click at [571, 94] on button "Edit Design" at bounding box center [573, 92] width 51 height 12
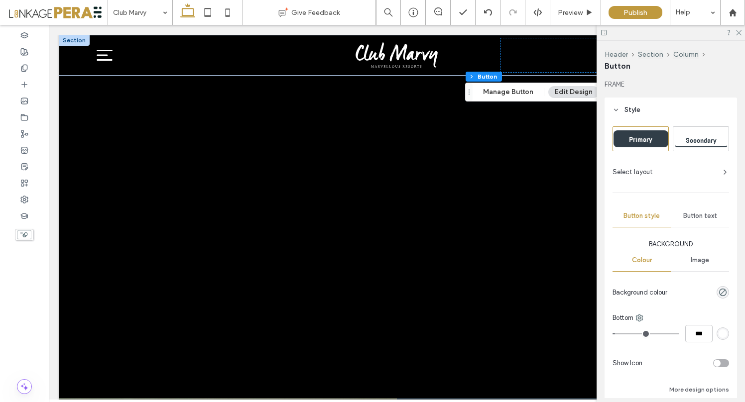
click at [647, 132] on div "Primary" at bounding box center [640, 138] width 55 height 17
click at [741, 31] on icon at bounding box center [738, 32] width 6 height 6
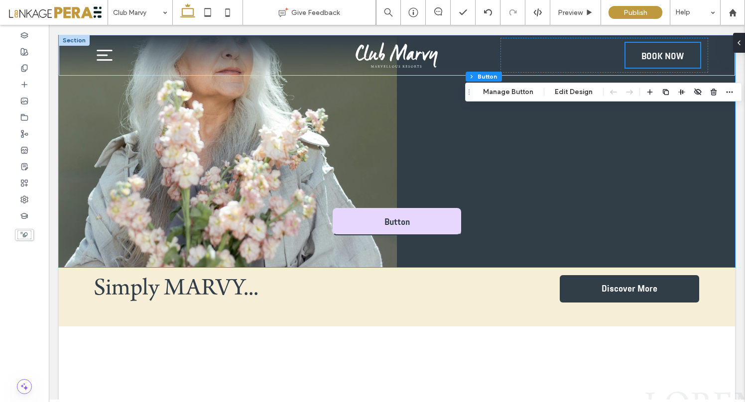
scroll to position [471, 0]
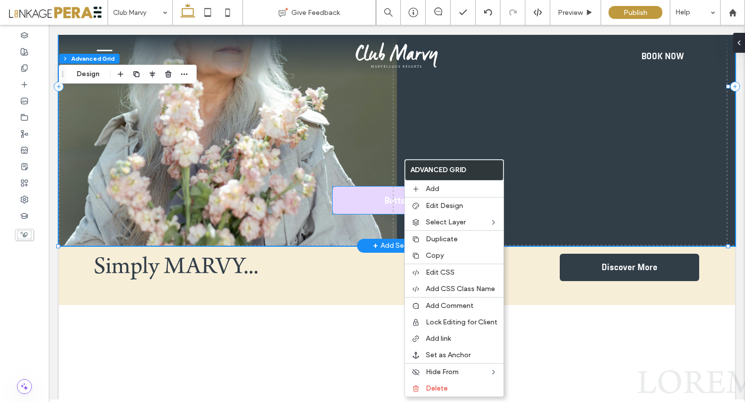
click at [372, 205] on link "Button" at bounding box center [396, 200] width 128 height 27
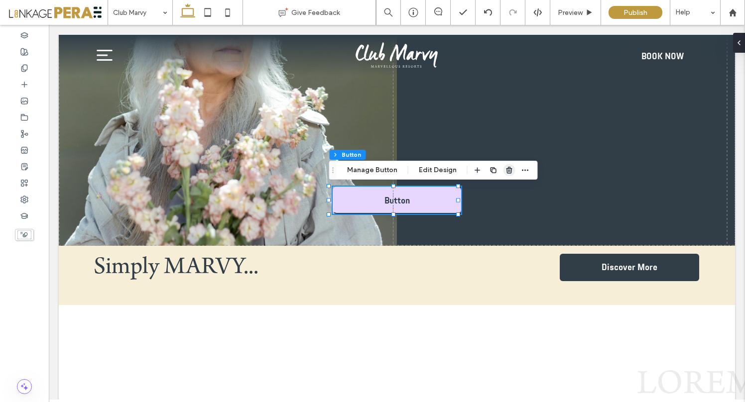
click at [507, 169] on icon "button" at bounding box center [509, 170] width 8 height 8
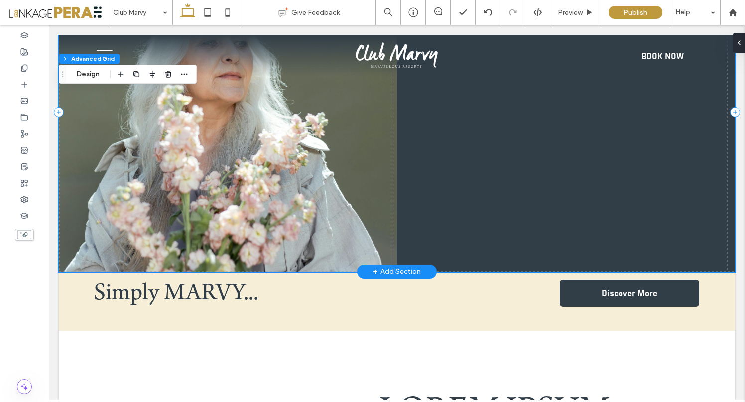
scroll to position [342, 0]
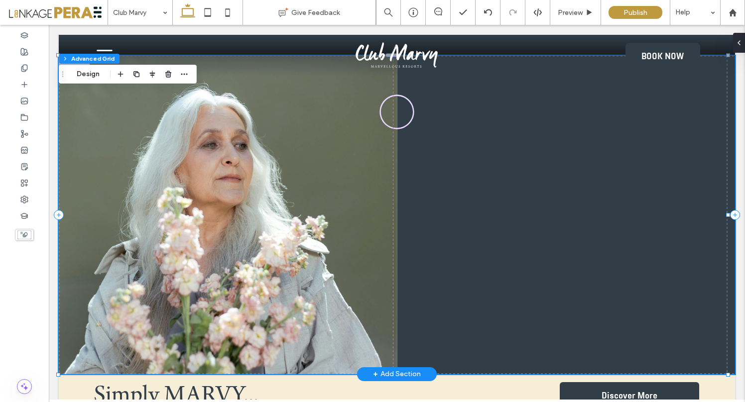
click at [161, 201] on img at bounding box center [228, 215] width 338 height 319
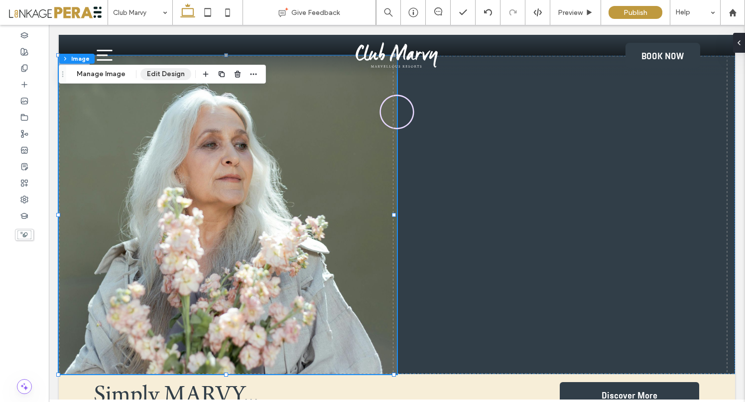
click at [158, 75] on button "Edit Design" at bounding box center [165, 74] width 51 height 12
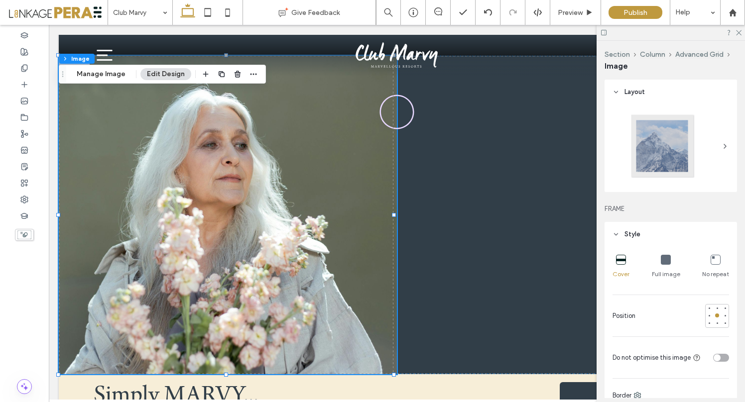
click at [721, 147] on icon at bounding box center [725, 146] width 8 height 8
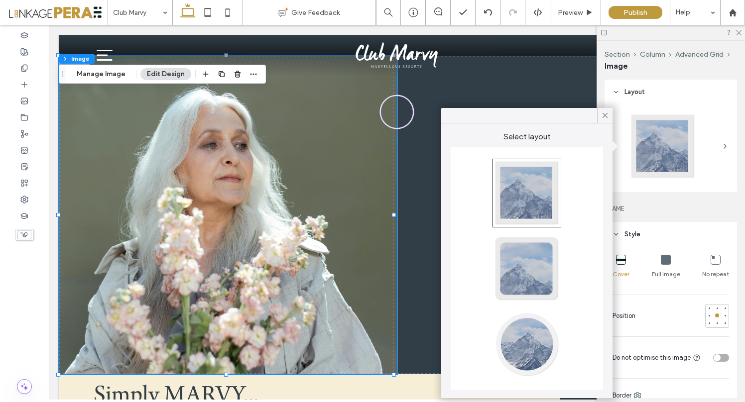
click at [522, 344] on div at bounding box center [527, 345] width 66 height 66
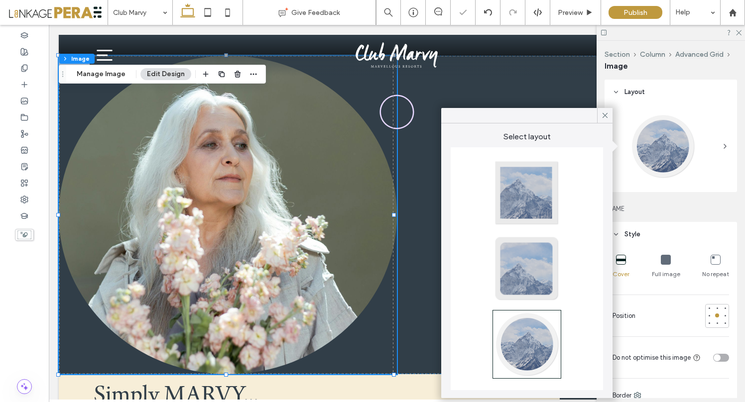
type input "**"
click at [608, 114] on icon at bounding box center [604, 115] width 9 height 9
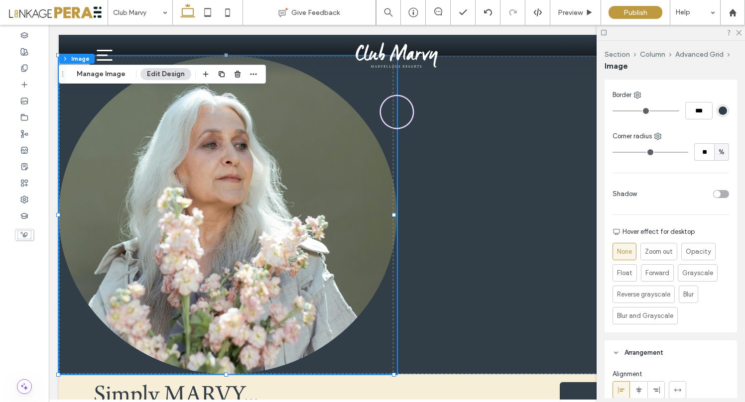
scroll to position [317, 0]
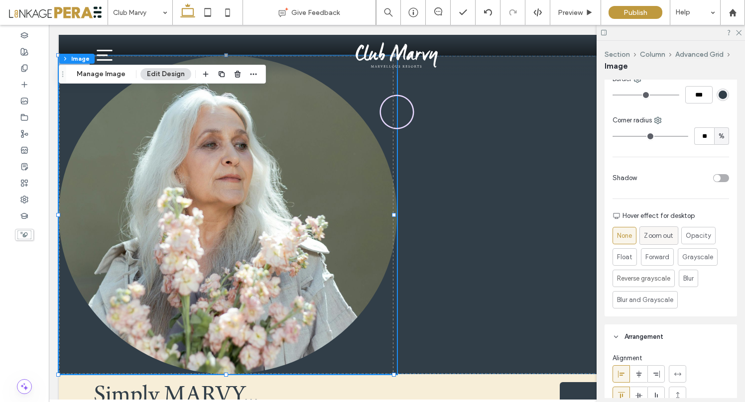
click at [663, 237] on span "Zoom out" at bounding box center [657, 235] width 29 height 10
click at [693, 238] on span "Opacity" at bounding box center [697, 236] width 25 height 10
click at [655, 258] on span "Forward" at bounding box center [666, 257] width 24 height 10
click at [706, 256] on span "Grayscale" at bounding box center [697, 257] width 31 height 10
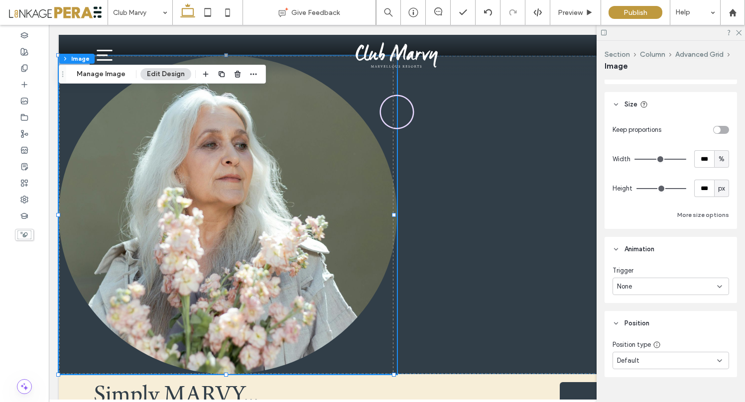
scroll to position [930, 0]
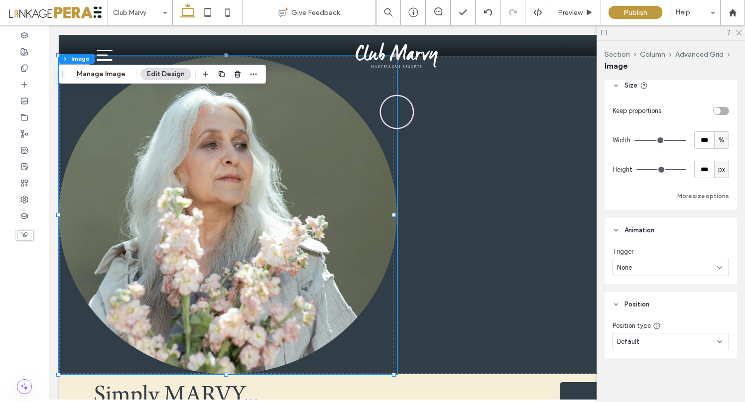
click at [656, 269] on div "None" at bounding box center [667, 268] width 100 height 10
click at [641, 315] on div "Scroll" at bounding box center [668, 319] width 110 height 17
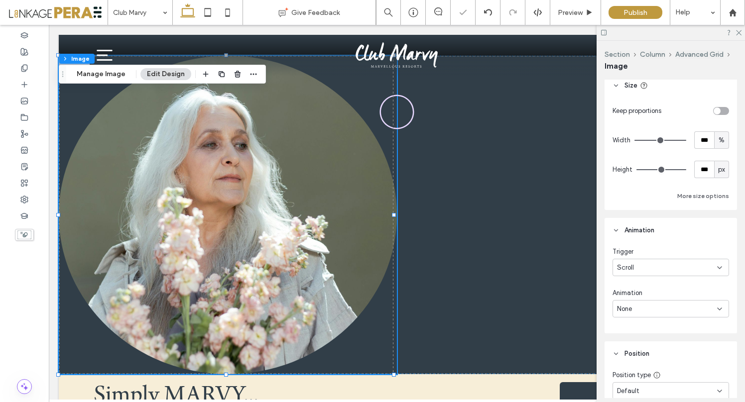
scroll to position [979, 0]
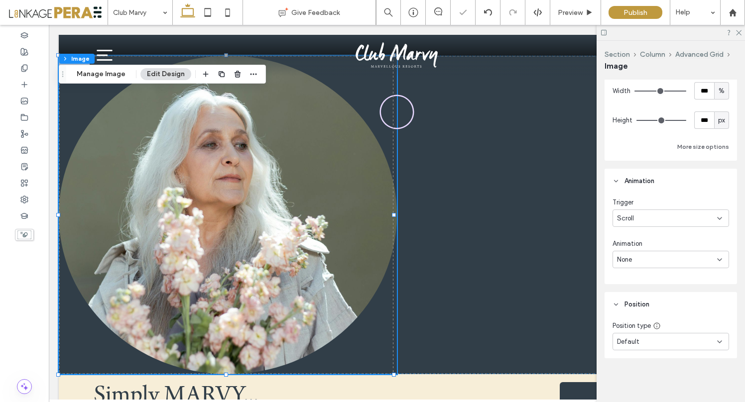
click at [665, 264] on div "None" at bounding box center [667, 260] width 100 height 10
click at [634, 295] on div "Fade" at bounding box center [668, 294] width 110 height 17
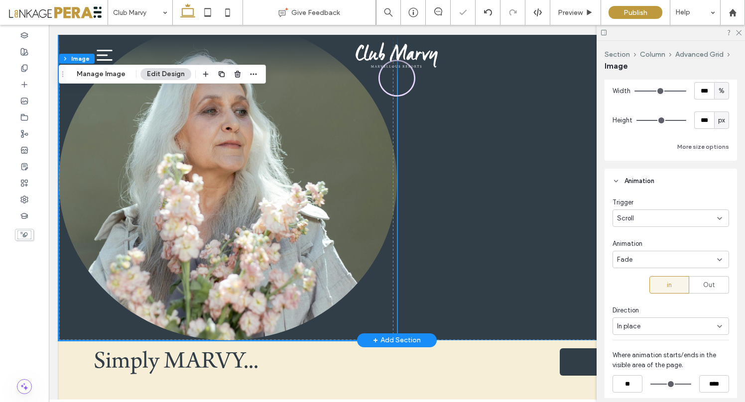
scroll to position [383, 0]
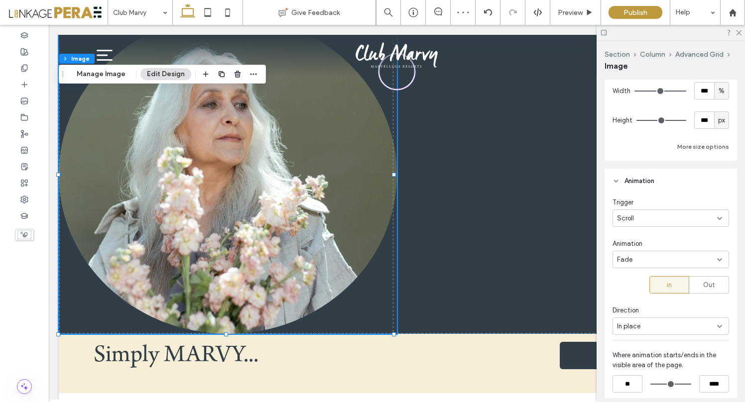
click at [713, 263] on div "Fade" at bounding box center [670, 259] width 116 height 17
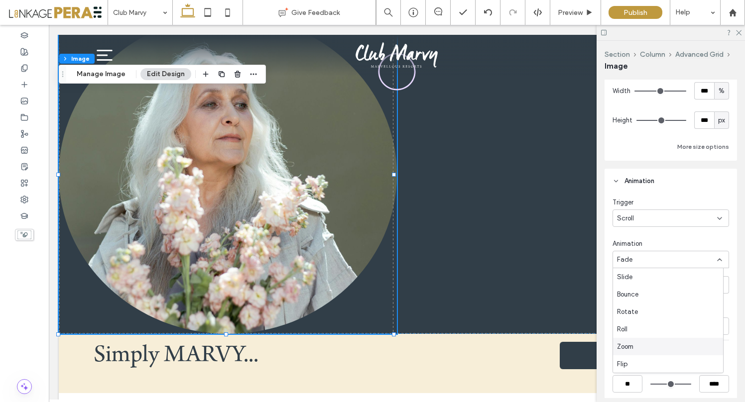
click at [642, 348] on div "Zoom" at bounding box center [668, 346] width 110 height 17
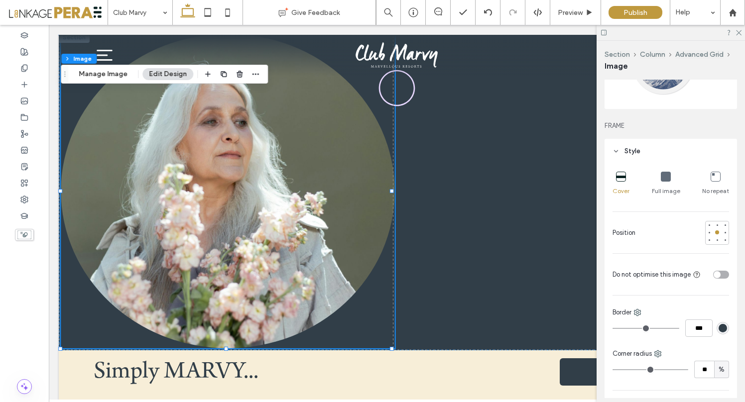
scroll to position [0, 0]
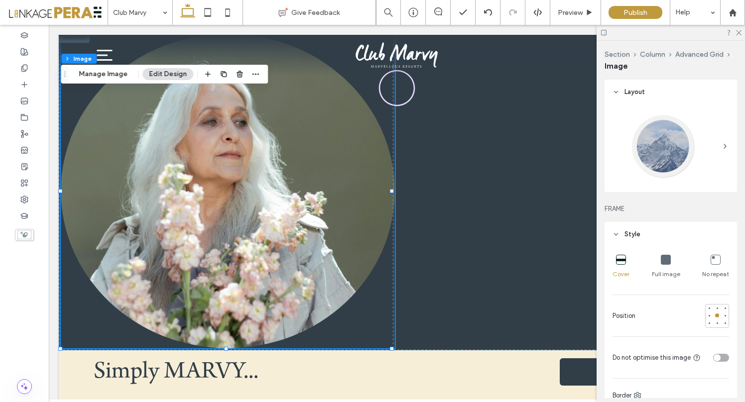
click at [714, 145] on div at bounding box center [670, 146] width 116 height 76
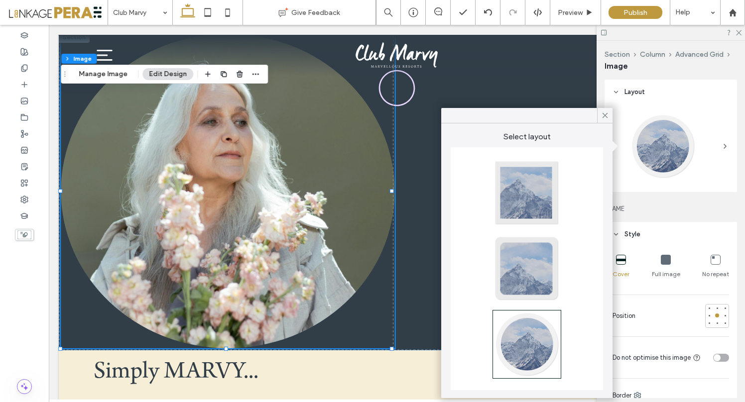
click at [512, 267] on div at bounding box center [527, 269] width 66 height 66
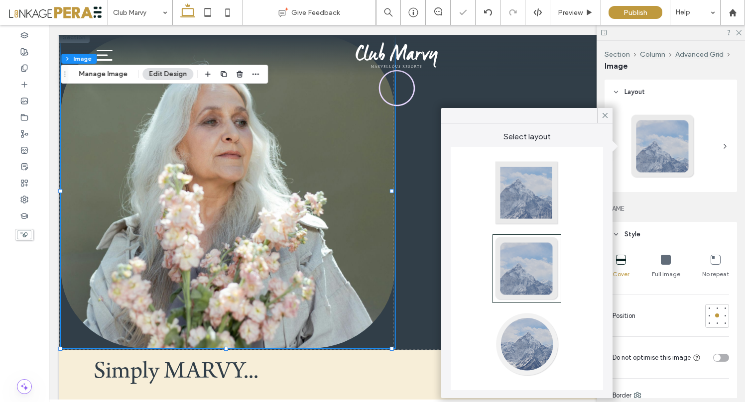
type input "**"
click at [606, 113] on icon at bounding box center [604, 115] width 9 height 9
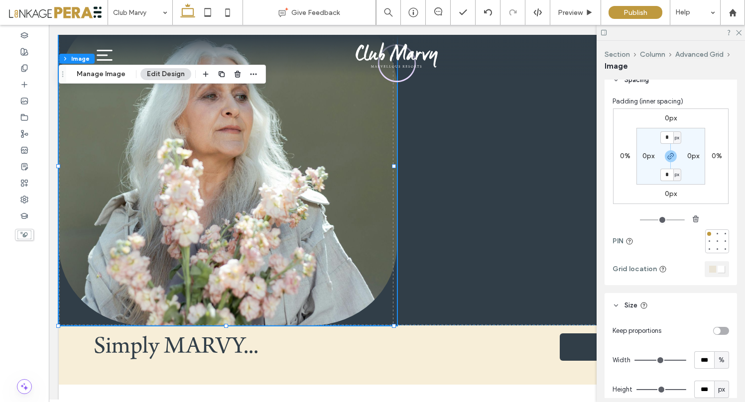
scroll to position [724, 0]
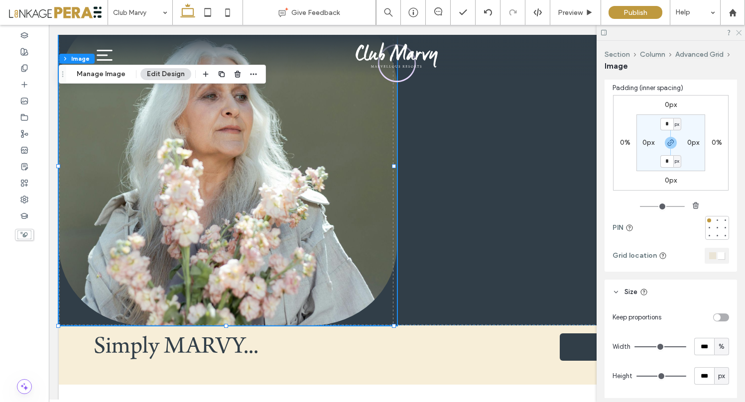
click at [736, 32] on icon at bounding box center [738, 32] width 6 height 6
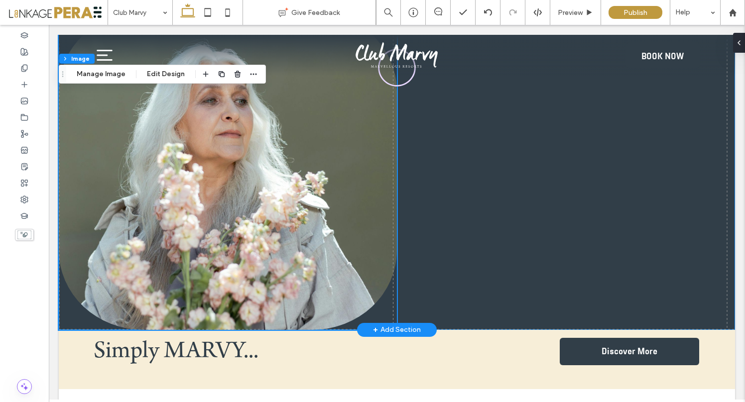
scroll to position [389, 0]
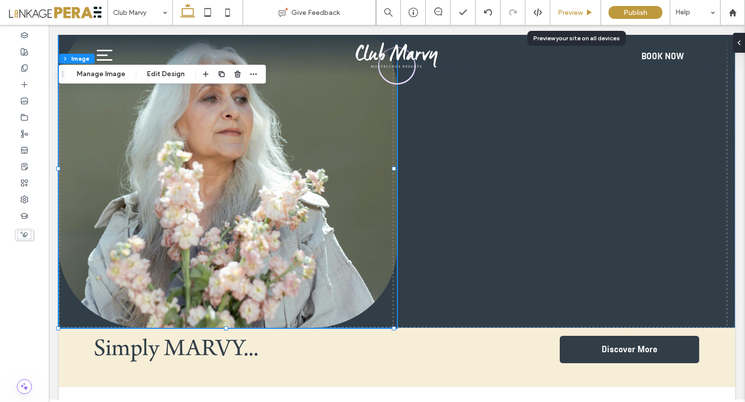
click at [571, 16] on span "Preview" at bounding box center [569, 12] width 25 height 8
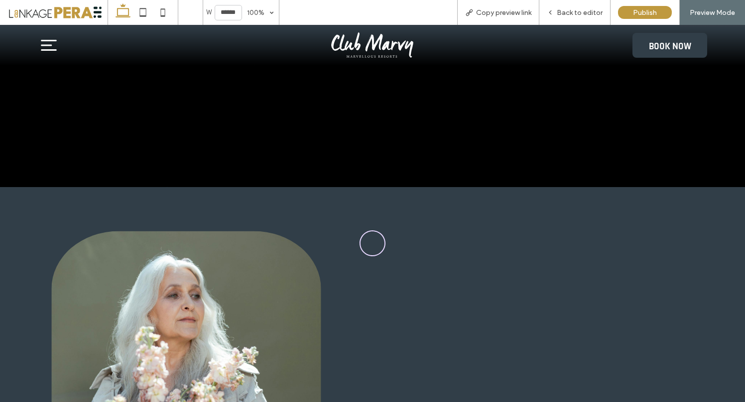
scroll to position [189, 0]
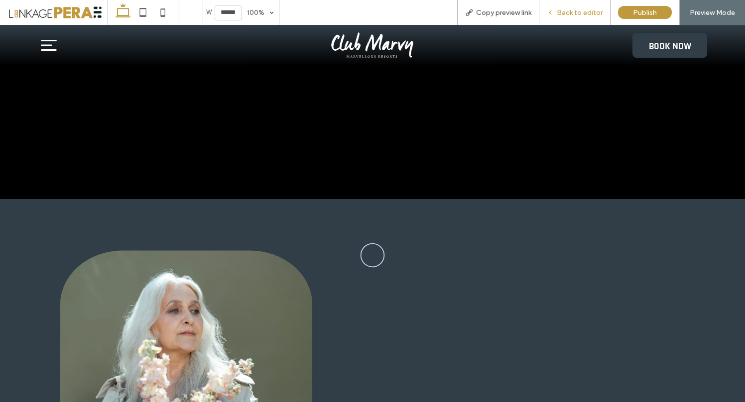
click at [575, 18] on div "Back to editor" at bounding box center [574, 12] width 71 height 25
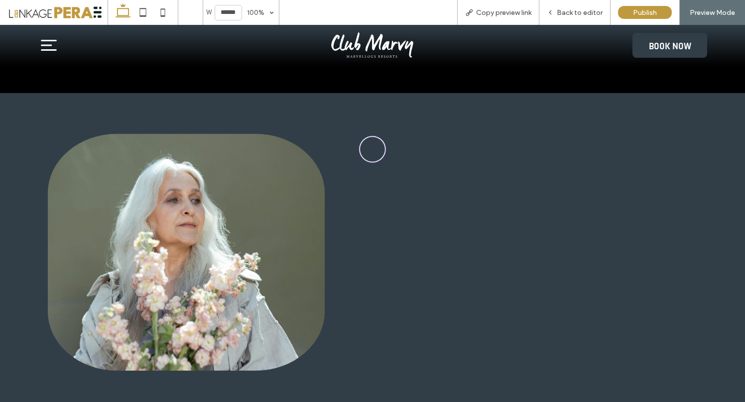
scroll to position [327, 0]
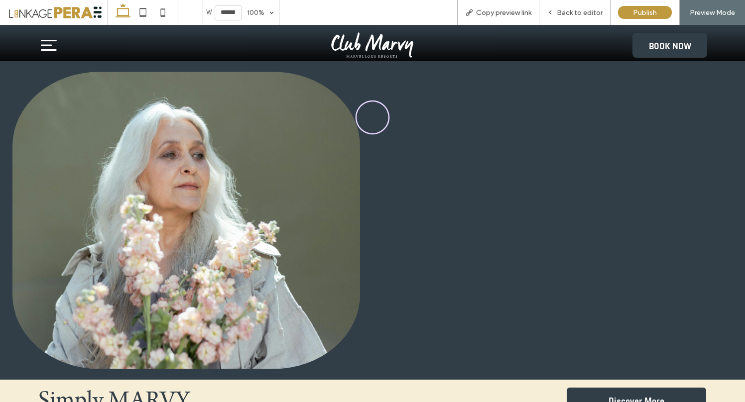
click at [562, 215] on div "0px 0px" at bounding box center [372, 220] width 745 height 319
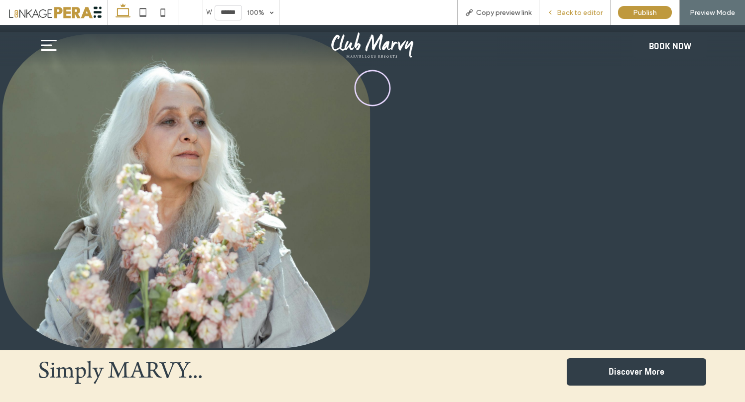
click at [570, 10] on span "Back to editor" at bounding box center [579, 12] width 46 height 8
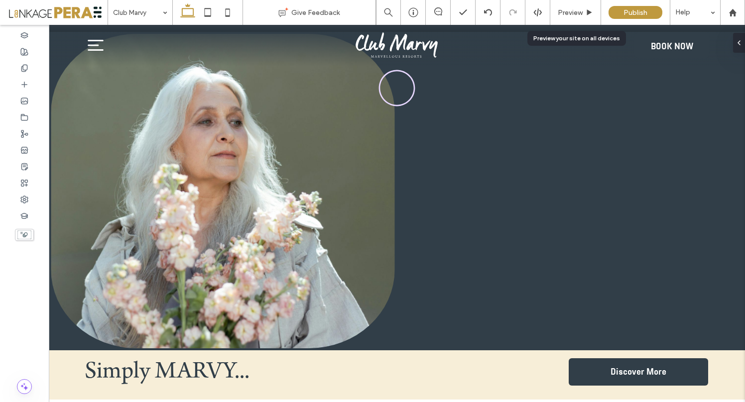
scroll to position [366, 0]
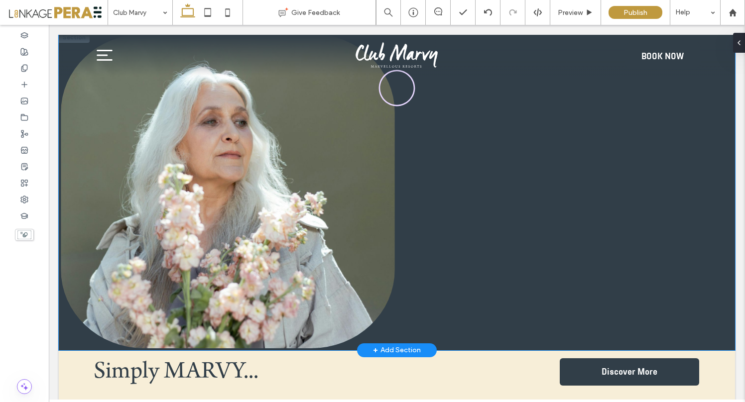
click at [544, 183] on div "0px 0px" at bounding box center [397, 191] width 676 height 319
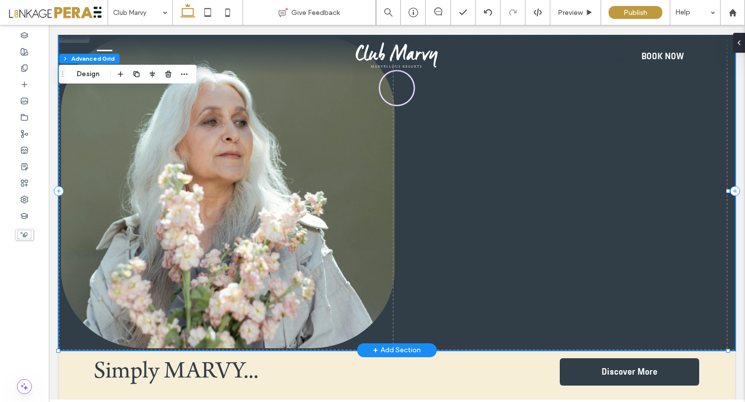
click at [537, 160] on div at bounding box center [397, 191] width 676 height 319
click at [88, 77] on button "Design" at bounding box center [88, 74] width 36 height 12
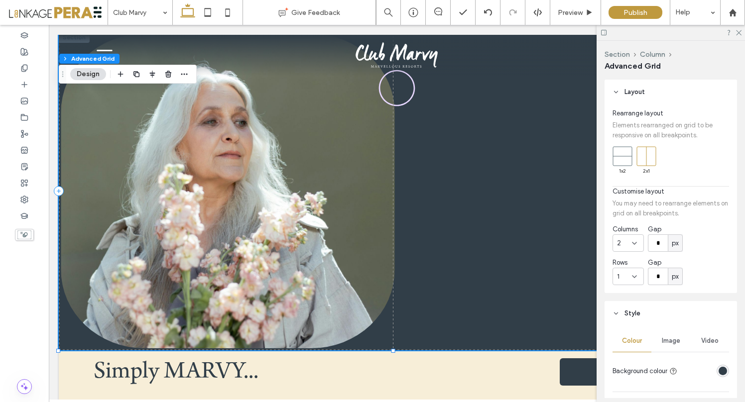
click at [712, 344] on div "Video" at bounding box center [709, 341] width 39 height 22
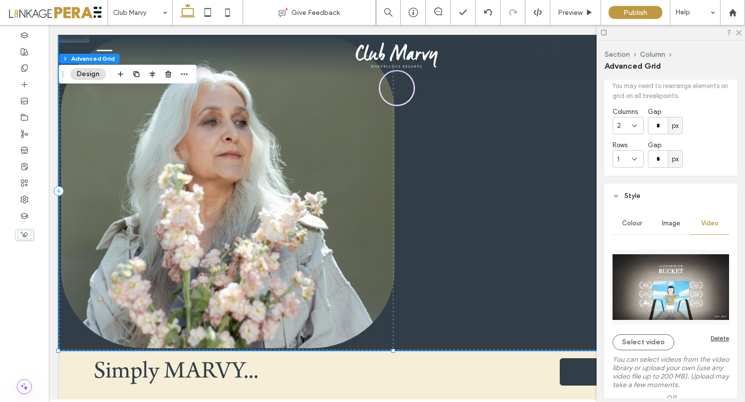
scroll to position [235, 0]
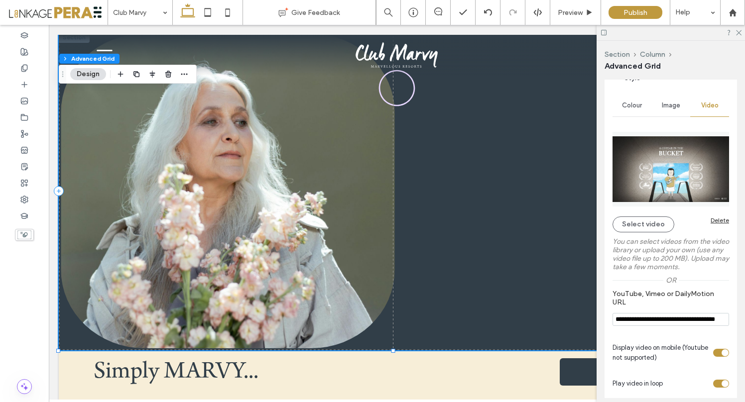
click at [714, 222] on div "Delete" at bounding box center [719, 219] width 18 height 7
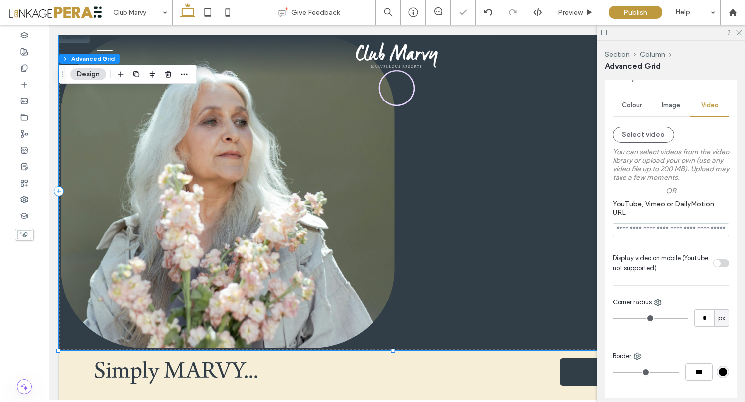
click at [628, 107] on span "Colour" at bounding box center [632, 106] width 20 height 8
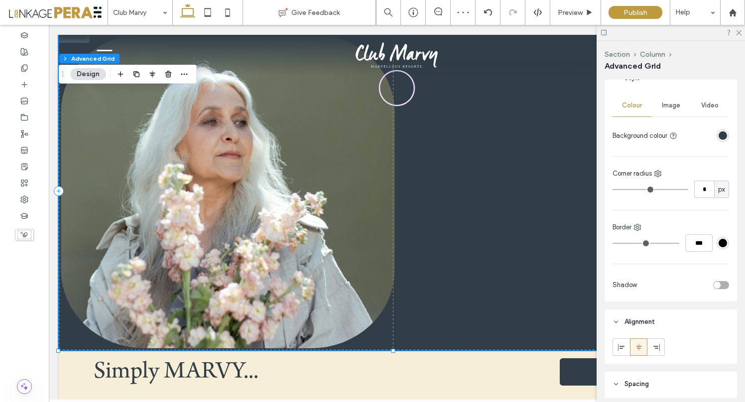
click at [718, 136] on div "rgba(49,62,72,1)" at bounding box center [722, 135] width 8 height 8
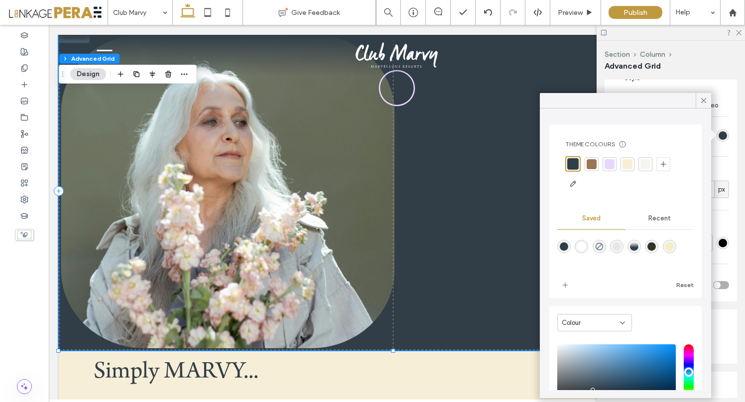
click at [585, 246] on div "rgba(255,255,255,1)" at bounding box center [581, 246] width 8 height 8
type input "*******"
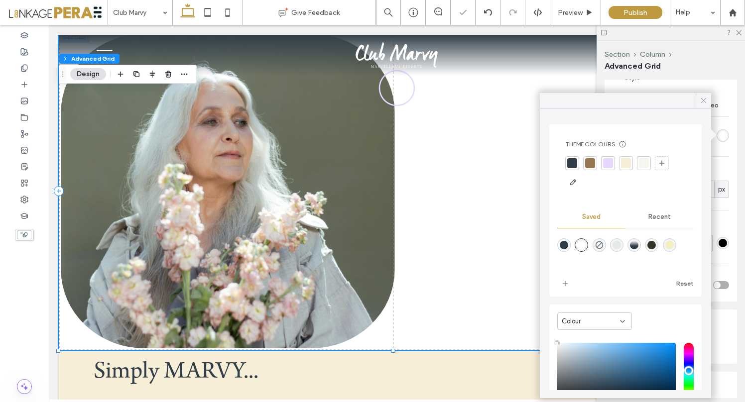
click at [703, 100] on use at bounding box center [703, 100] width 5 height 5
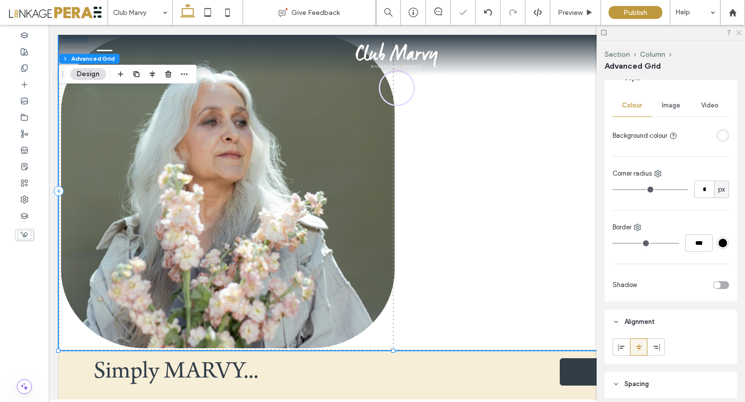
drag, startPoint x: 740, startPoint y: 30, endPoint x: 690, endPoint y: 6, distance: 55.4
click at [740, 30] on icon at bounding box center [738, 32] width 6 height 6
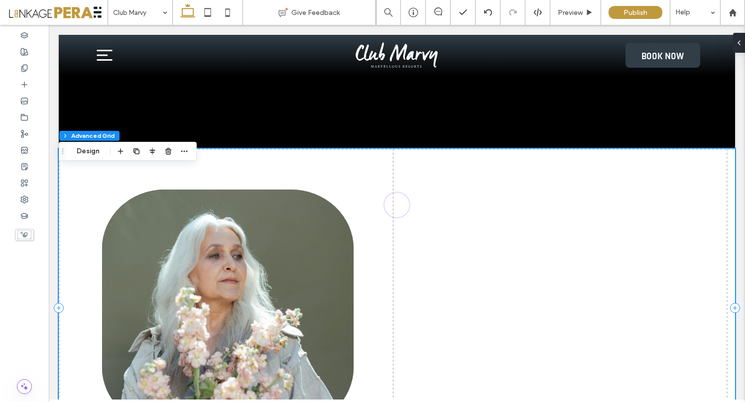
scroll to position [253, 0]
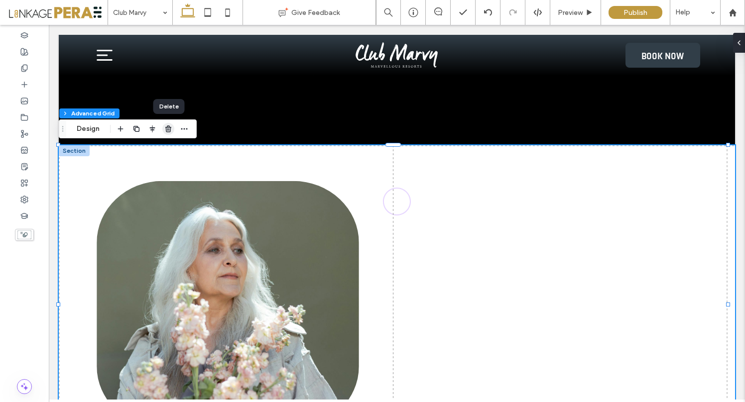
click at [168, 131] on icon "button" at bounding box center [168, 129] width 8 height 8
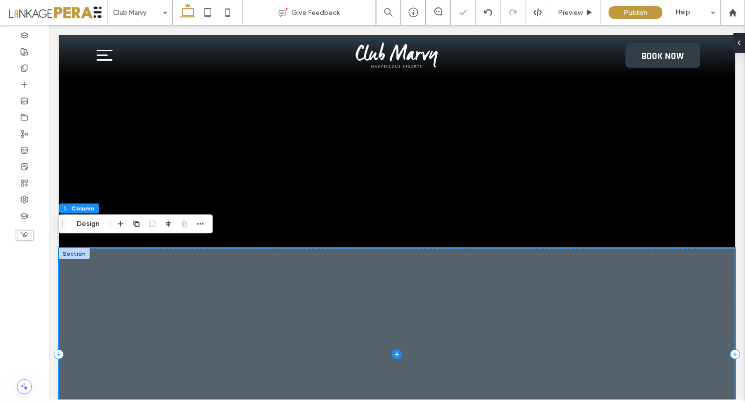
scroll to position [184, 0]
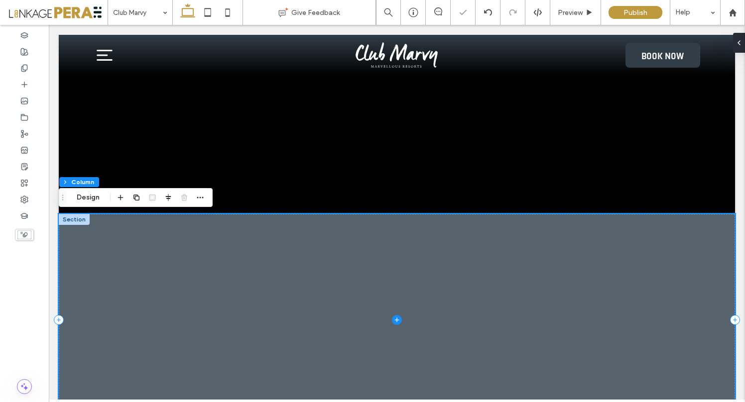
click at [194, 275] on span at bounding box center [397, 320] width 676 height 212
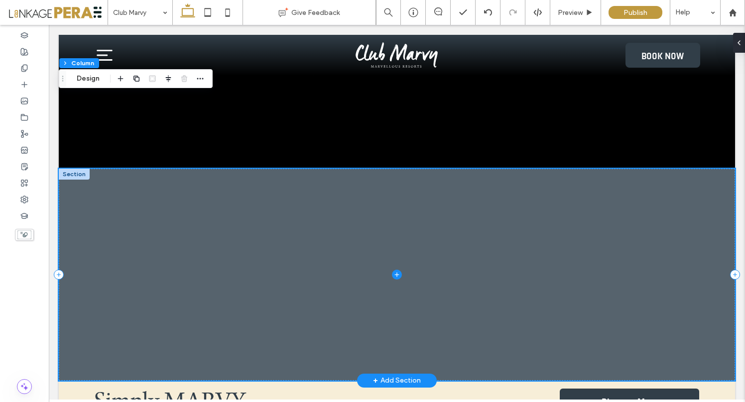
scroll to position [226, 0]
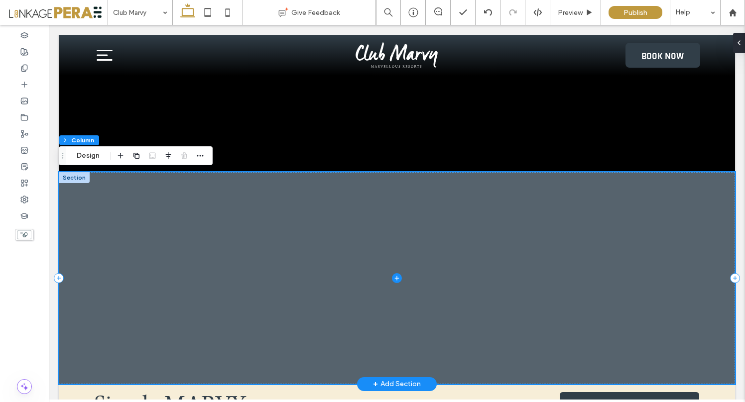
click at [109, 201] on span at bounding box center [397, 278] width 676 height 212
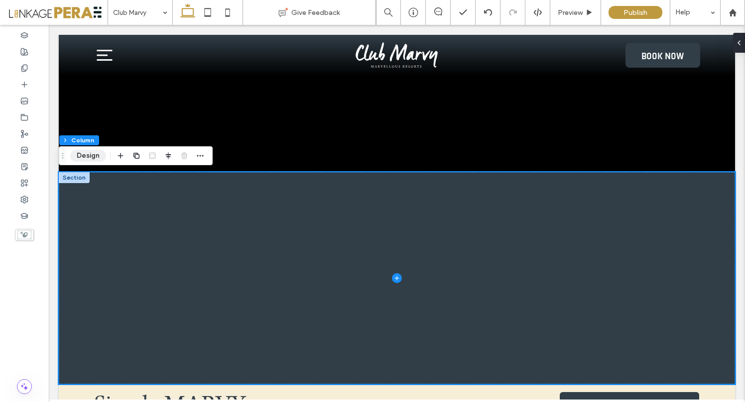
click at [80, 157] on button "Design" at bounding box center [88, 156] width 36 height 12
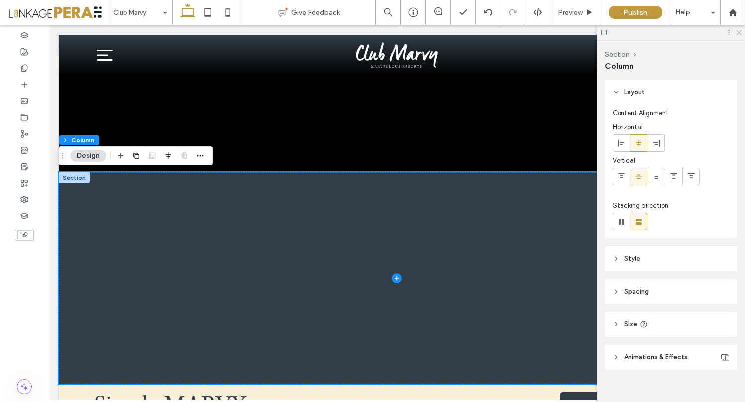
click at [736, 33] on icon at bounding box center [738, 32] width 6 height 6
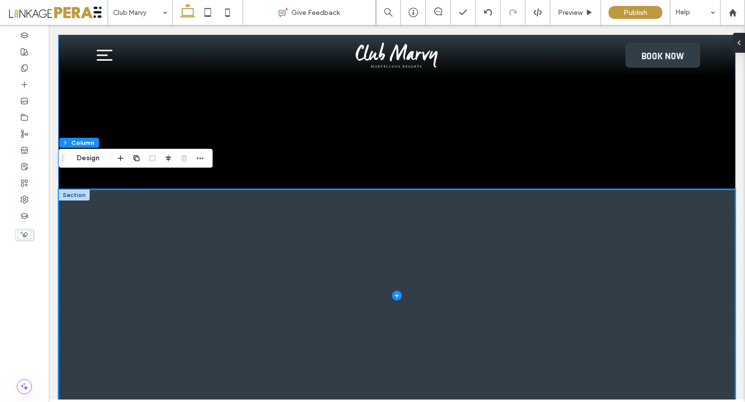
scroll to position [199, 0]
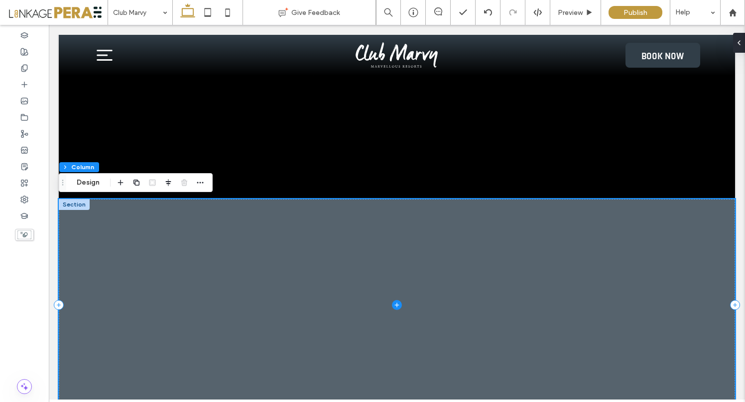
click at [89, 238] on span at bounding box center [397, 305] width 676 height 212
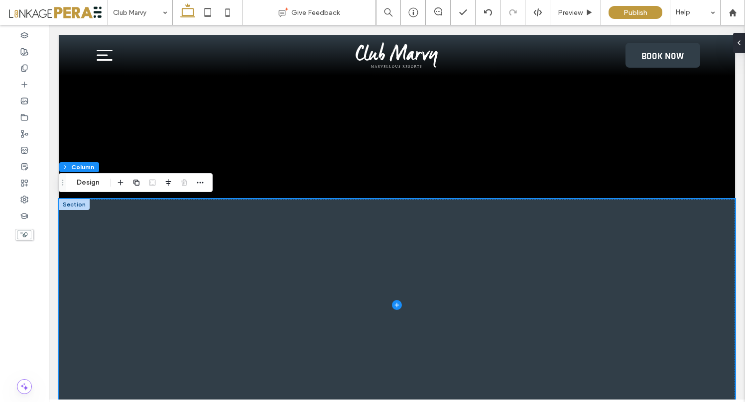
click at [77, 205] on div at bounding box center [74, 204] width 31 height 11
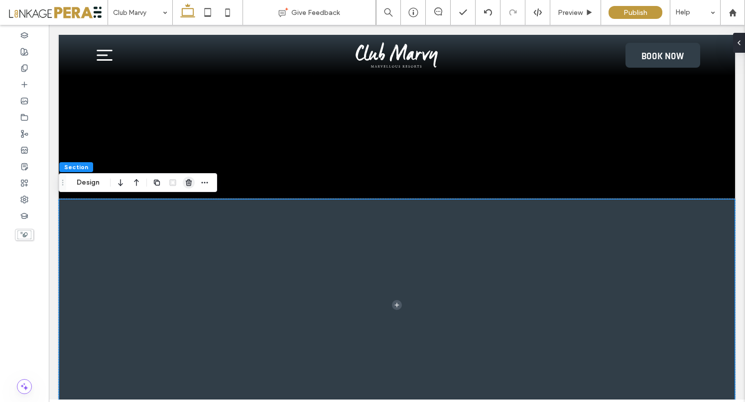
click at [189, 185] on use "button" at bounding box center [189, 182] width 6 height 6
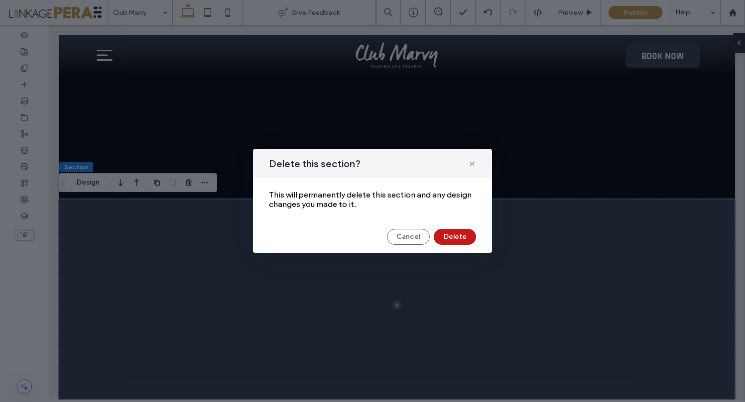
click at [442, 234] on button "Delete" at bounding box center [454, 237] width 42 height 16
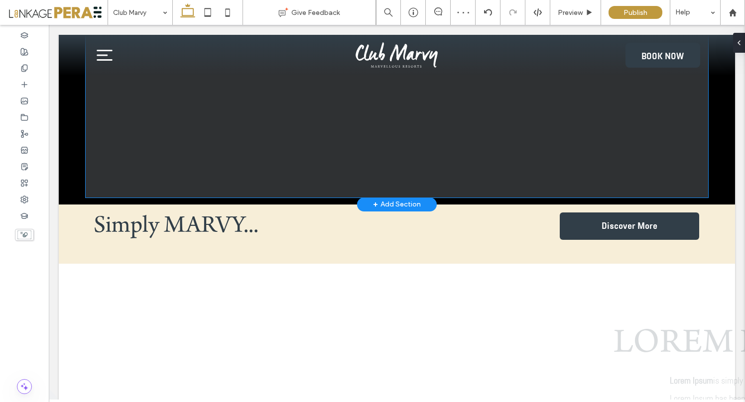
scroll to position [241, 0]
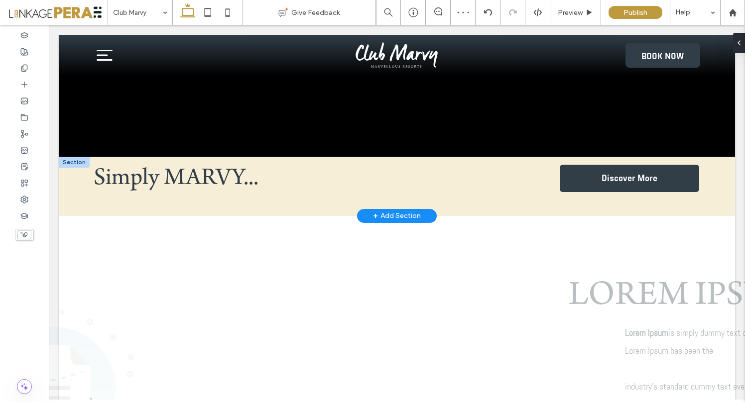
click at [72, 161] on div at bounding box center [74, 162] width 31 height 11
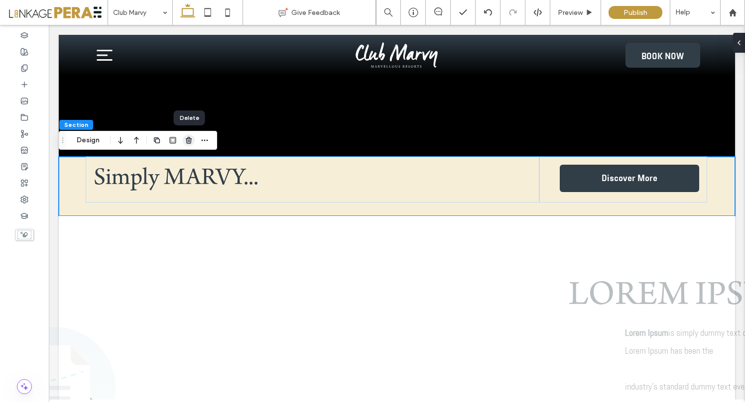
click at [187, 139] on icon "button" at bounding box center [189, 140] width 8 height 8
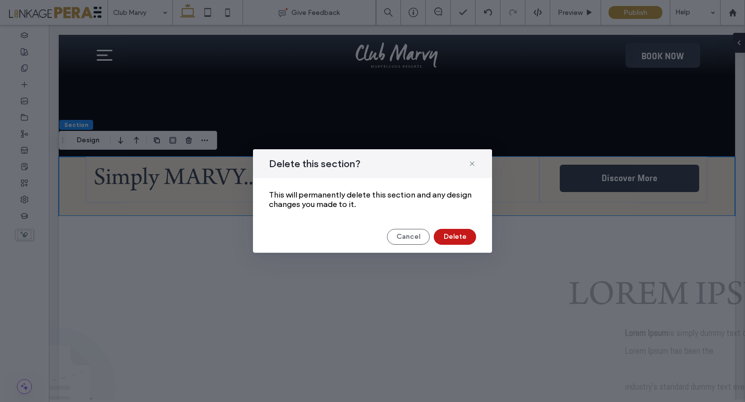
click at [443, 236] on button "Delete" at bounding box center [454, 237] width 42 height 16
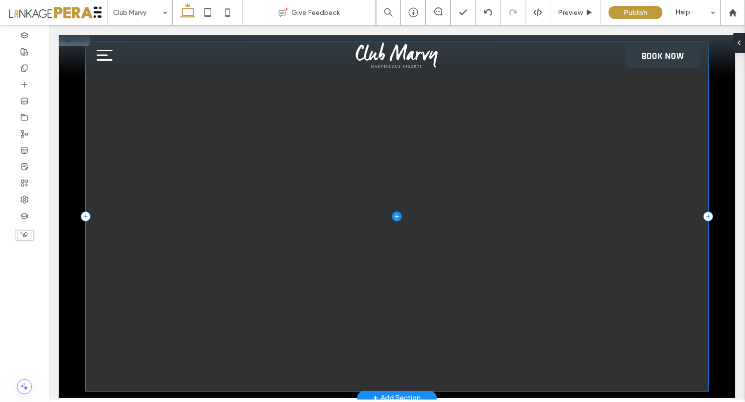
scroll to position [13, 0]
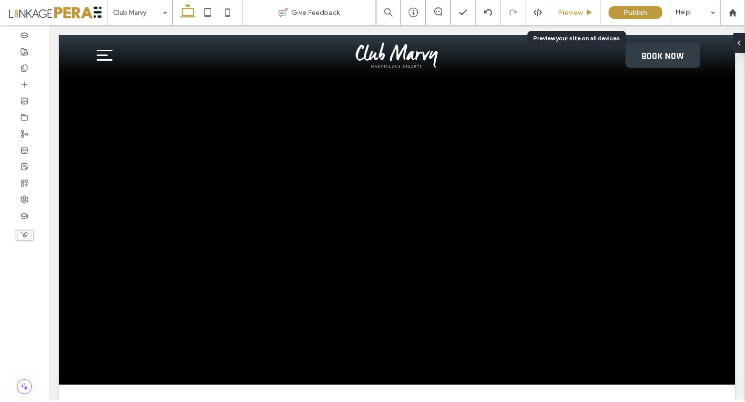
click at [574, 8] on span "Preview" at bounding box center [569, 12] width 25 height 8
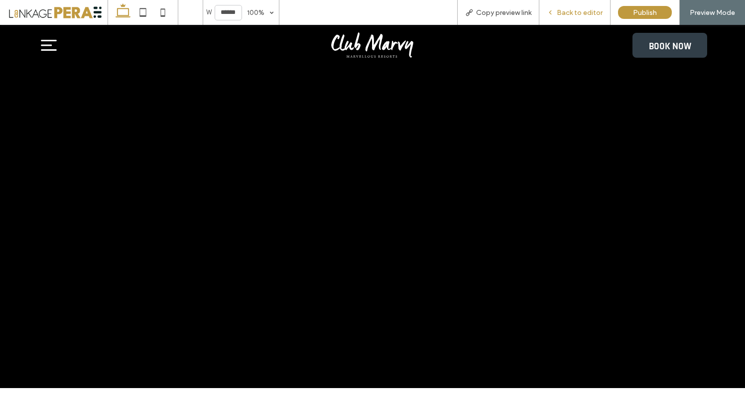
click at [572, 7] on div "Back to editor" at bounding box center [574, 12] width 71 height 25
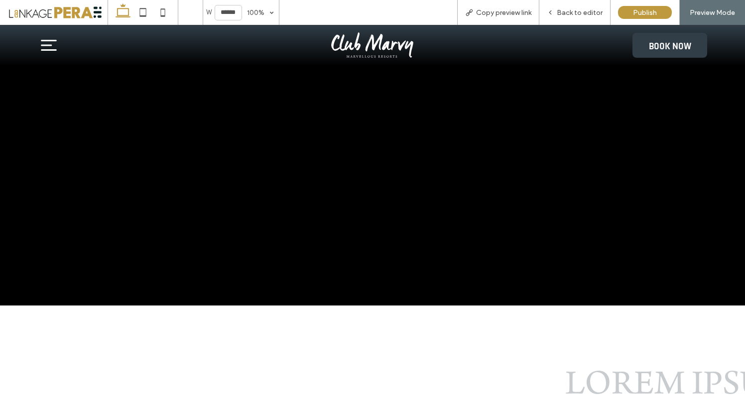
scroll to position [163, 0]
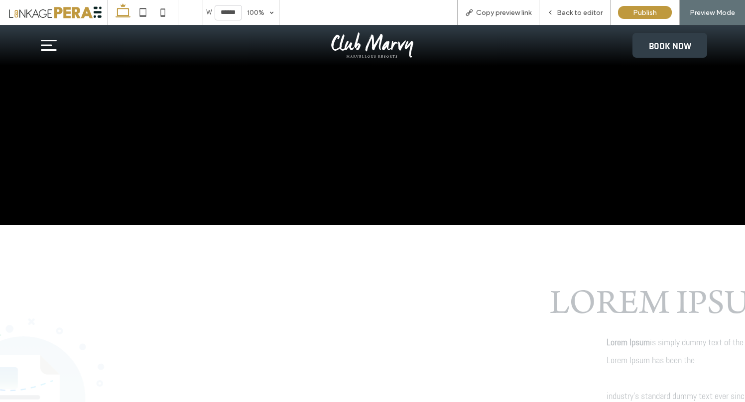
click at [373, 191] on div at bounding box center [372, 43] width 685 height 348
click at [574, 14] on span "Back to editor" at bounding box center [579, 12] width 46 height 8
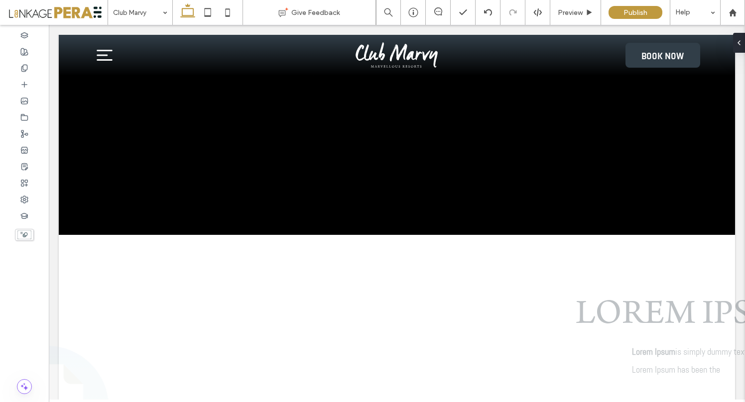
scroll to position [173, 0]
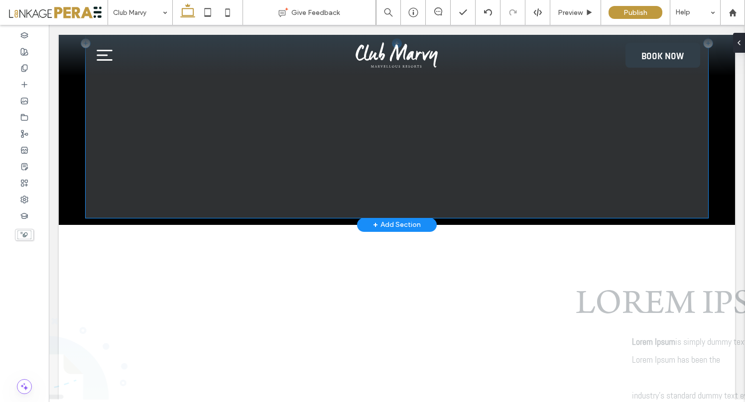
click at [342, 185] on span at bounding box center [397, 44] width 622 height 350
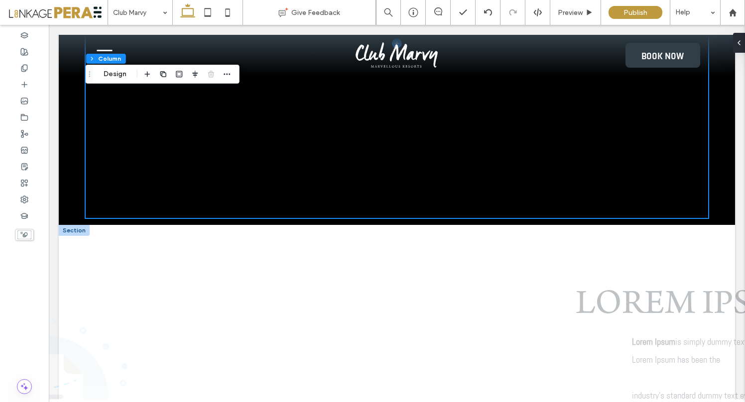
click at [73, 231] on div at bounding box center [74, 230] width 31 height 11
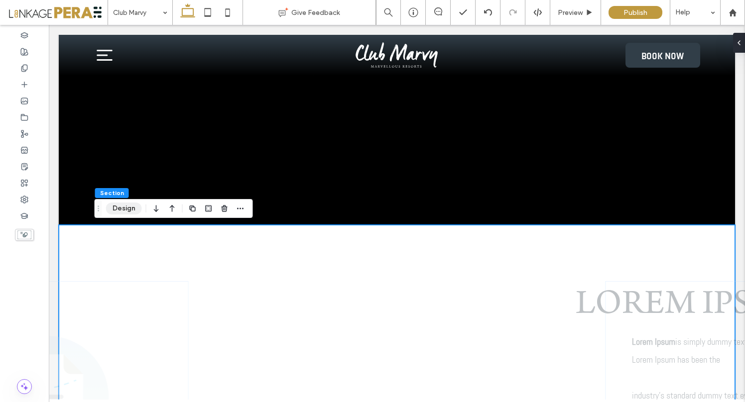
click at [130, 209] on button "Design" at bounding box center [124, 209] width 36 height 12
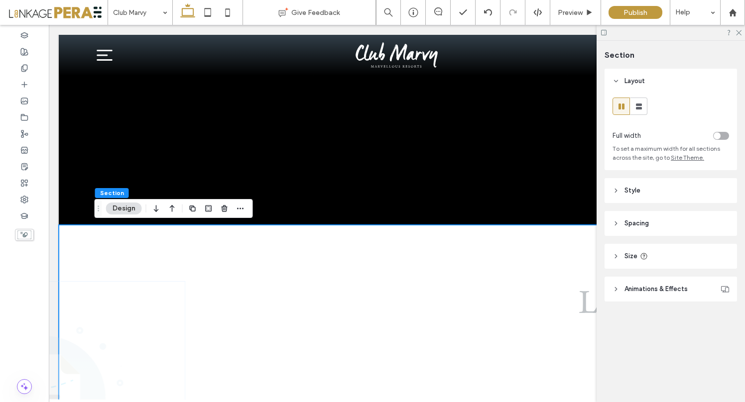
click at [633, 253] on span "Size" at bounding box center [630, 256] width 13 height 10
click at [647, 322] on span "Animations & Effects" at bounding box center [655, 319] width 63 height 10
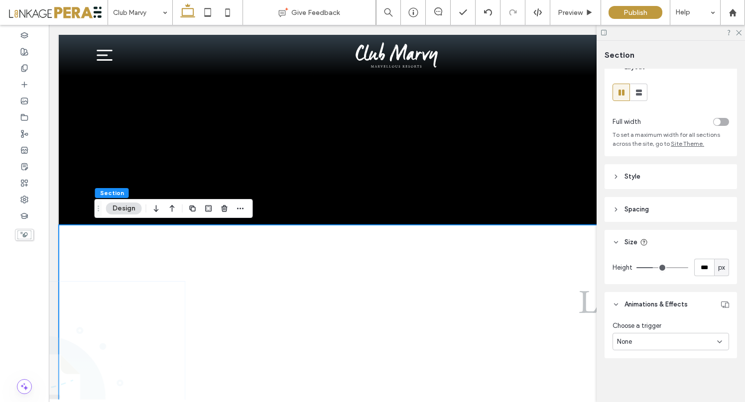
scroll to position [0, 0]
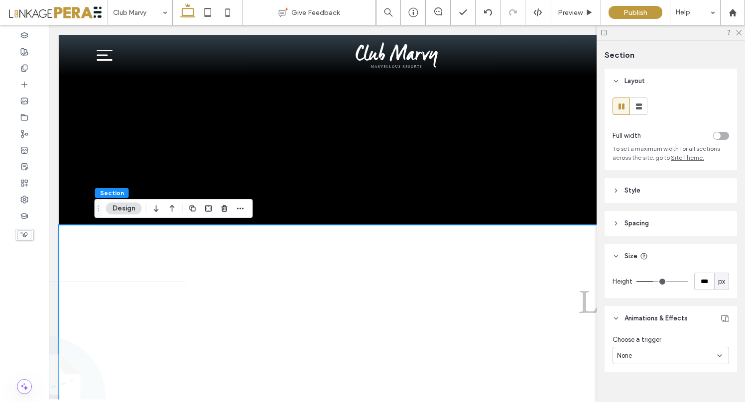
click at [713, 136] on div "toggle" at bounding box center [716, 135] width 7 height 7
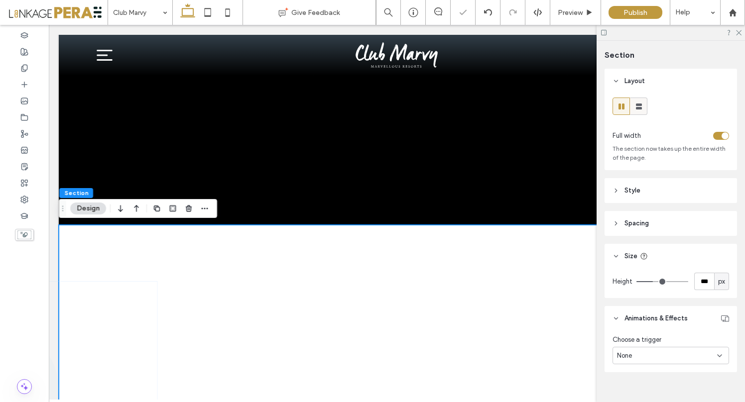
click at [639, 107] on icon at bounding box center [639, 107] width 10 height 10
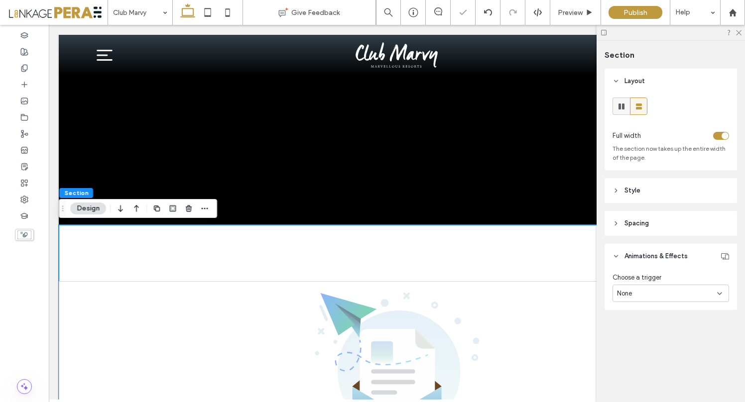
click at [622, 107] on use at bounding box center [621, 107] width 6 height 6
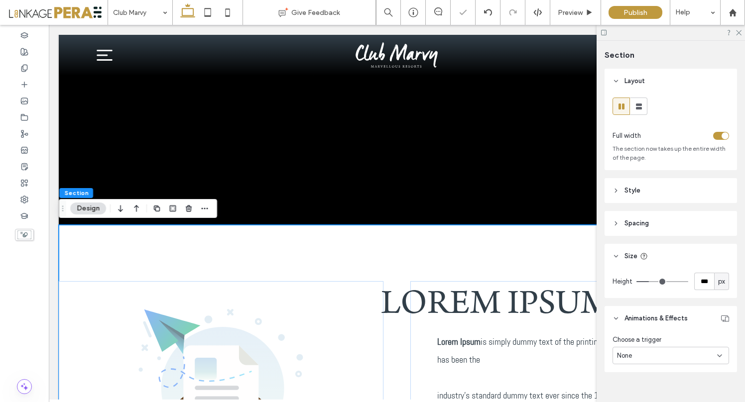
scroll to position [14, 0]
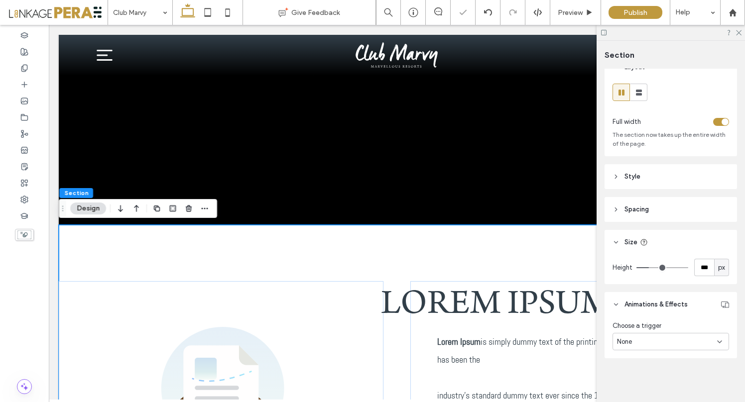
click at [647, 180] on header "Style" at bounding box center [670, 176] width 132 height 25
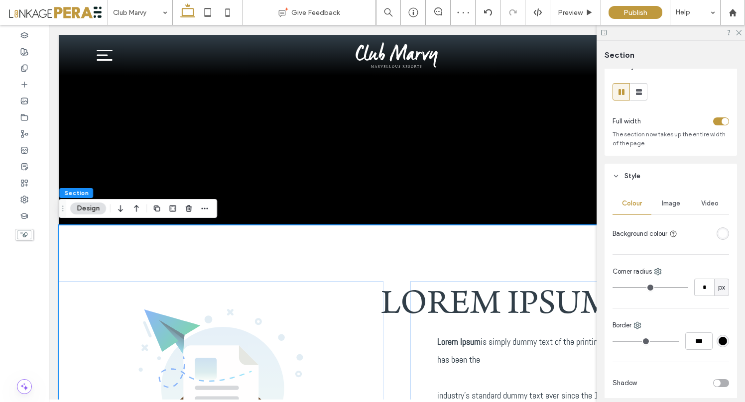
click at [647, 180] on header "Style" at bounding box center [670, 176] width 132 height 25
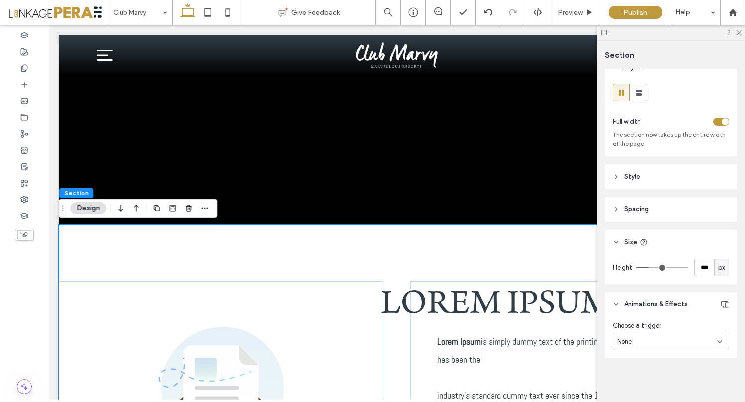
click at [615, 210] on icon at bounding box center [615, 209] width 7 height 7
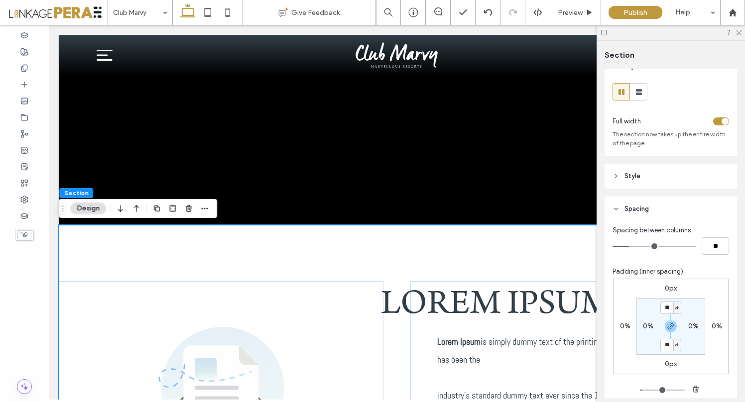
click at [613, 183] on header "Style" at bounding box center [670, 176] width 132 height 25
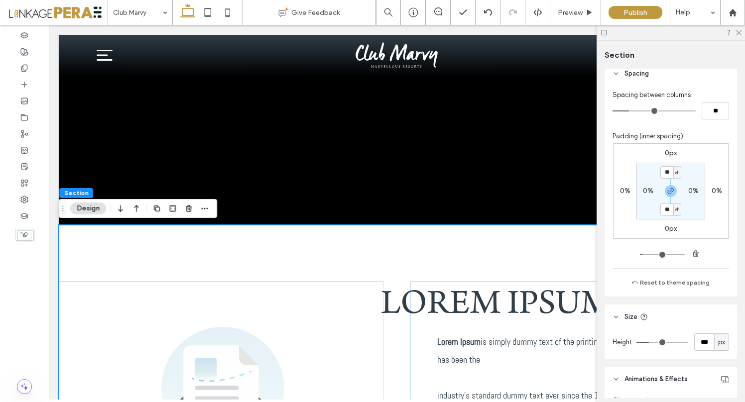
scroll to position [497, 0]
drag, startPoint x: 667, startPoint y: 175, endPoint x: 639, endPoint y: 175, distance: 28.9
click at [640, 175] on section "** vh 0% ** vh 0%" at bounding box center [670, 191] width 69 height 57
type input "*"
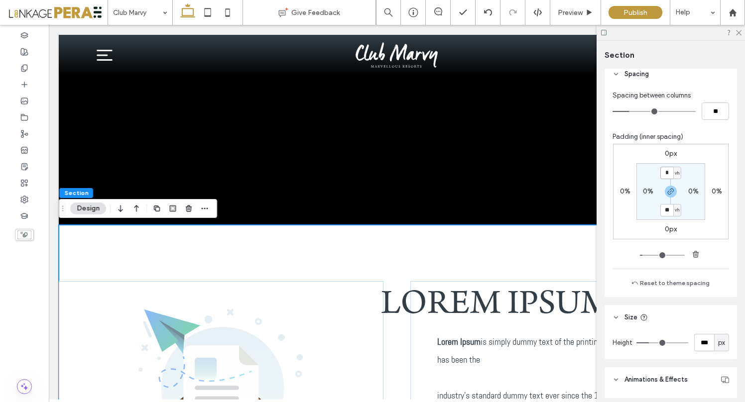
type input "*"
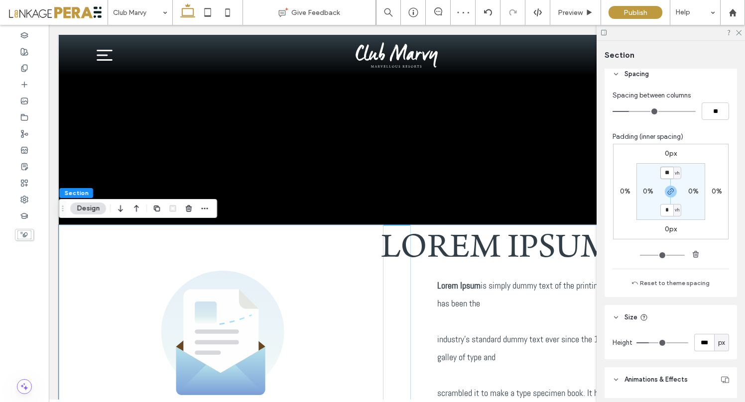
type input "**"
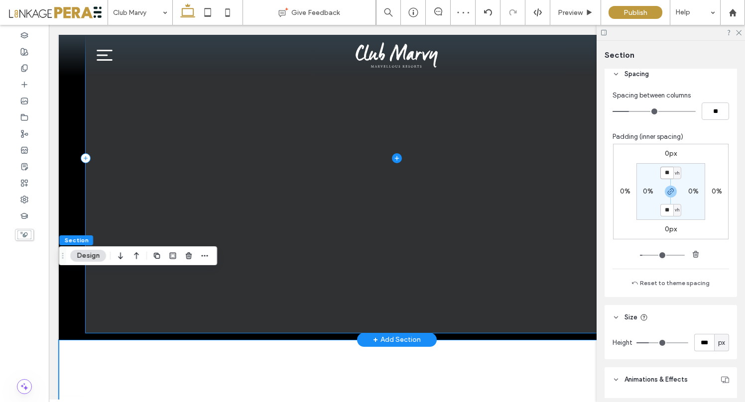
scroll to position [0, 0]
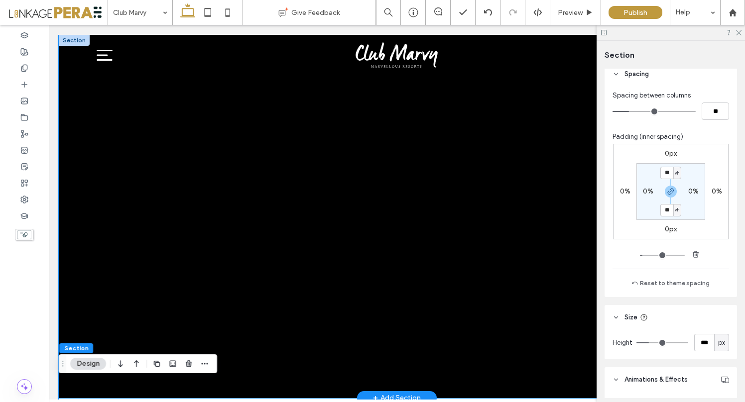
click at [77, 88] on div at bounding box center [397, 216] width 676 height 363
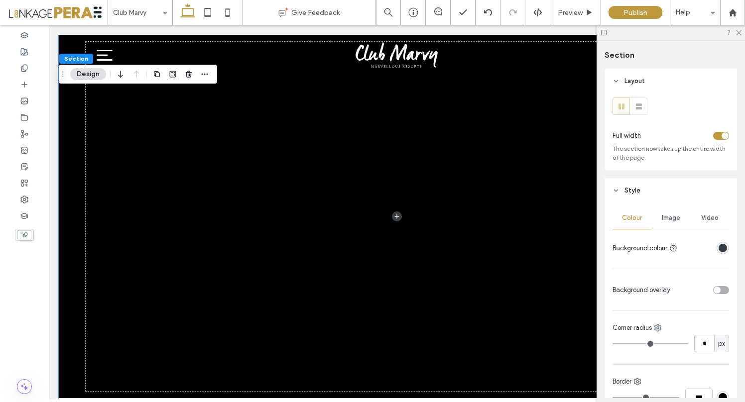
click at [73, 57] on span "Section" at bounding box center [76, 58] width 24 height 7
click at [82, 77] on button "Design" at bounding box center [88, 74] width 36 height 12
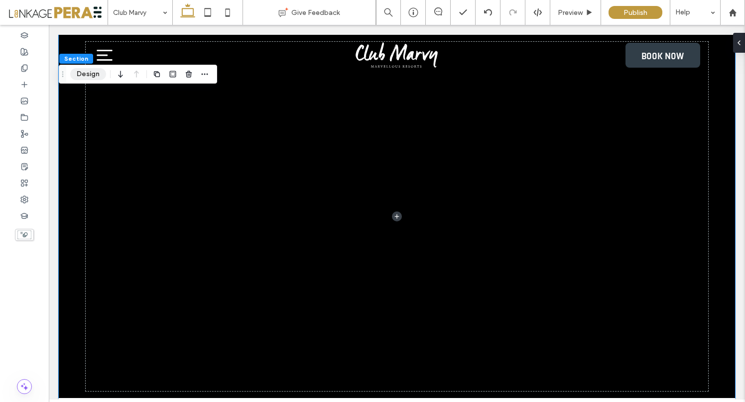
click at [89, 75] on button "Design" at bounding box center [88, 74] width 36 height 12
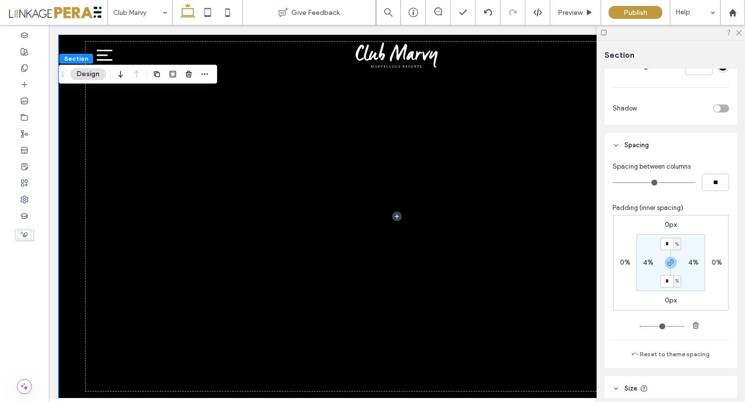
scroll to position [516, 0]
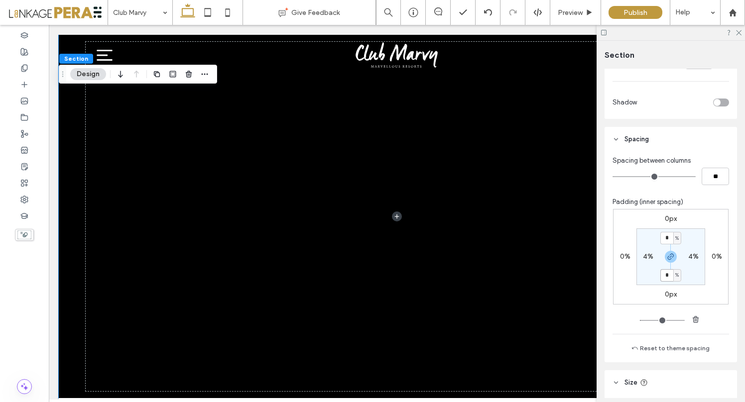
drag, startPoint x: 665, startPoint y: 275, endPoint x: 653, endPoint y: 275, distance: 11.9
click at [653, 275] on section "* % 4% * % 4%" at bounding box center [670, 256] width 69 height 57
type input "*"
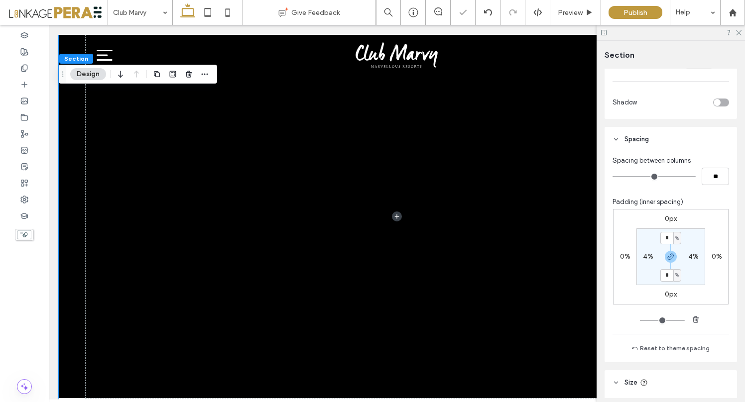
click at [709, 303] on div "0px 0% 0px 0% * % 4% * % 4%" at bounding box center [670, 257] width 115 height 96
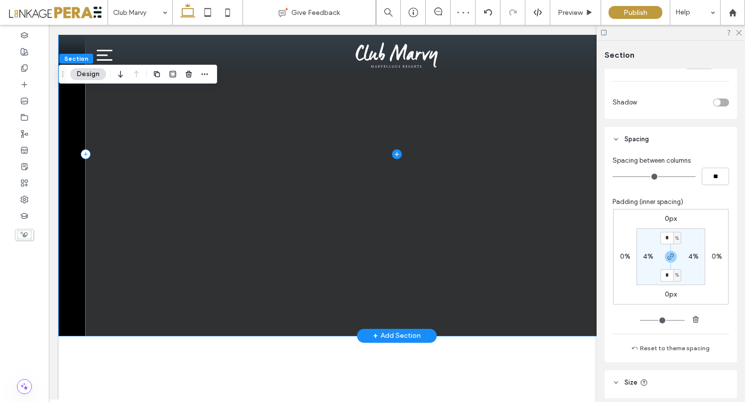
scroll to position [59, 0]
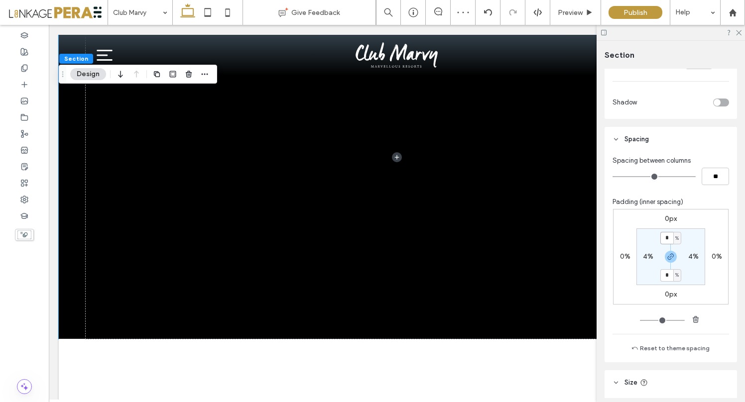
drag, startPoint x: 665, startPoint y: 239, endPoint x: 650, endPoint y: 239, distance: 15.4
click at [650, 239] on section "* % 4% * % 4%" at bounding box center [670, 256] width 69 height 57
type input "*"
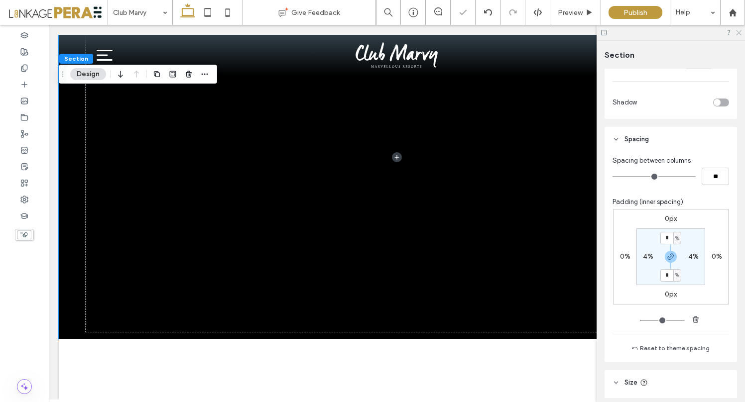
click at [739, 32] on use at bounding box center [738, 32] width 5 height 5
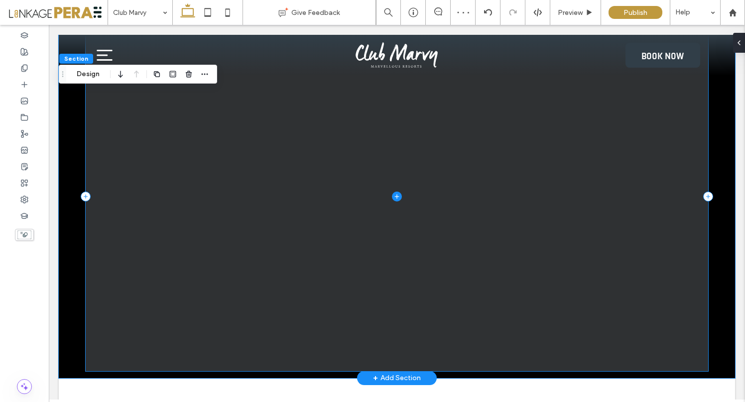
scroll to position [0, 0]
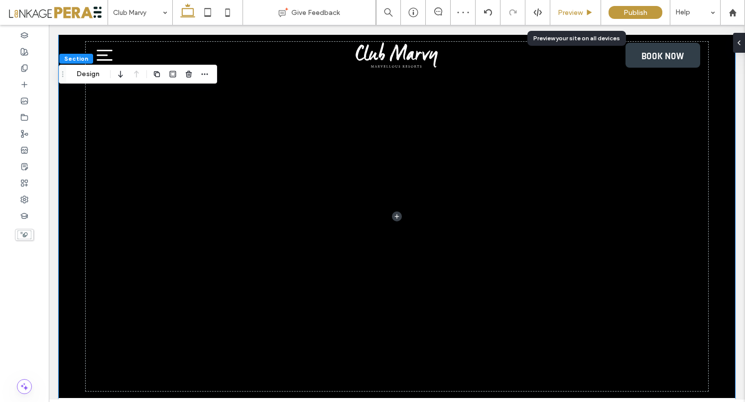
click at [574, 14] on span "Preview" at bounding box center [569, 12] width 25 height 8
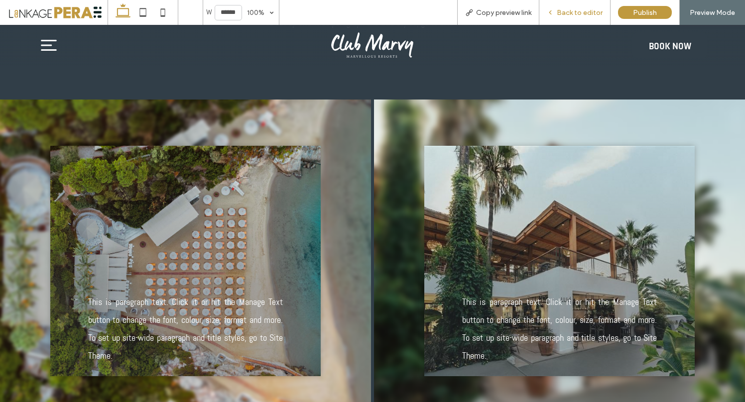
click at [584, 10] on span "Back to editor" at bounding box center [579, 12] width 46 height 8
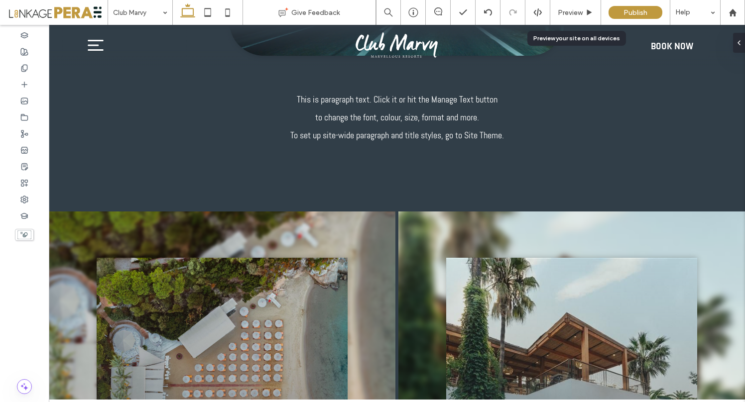
scroll to position [1827, 0]
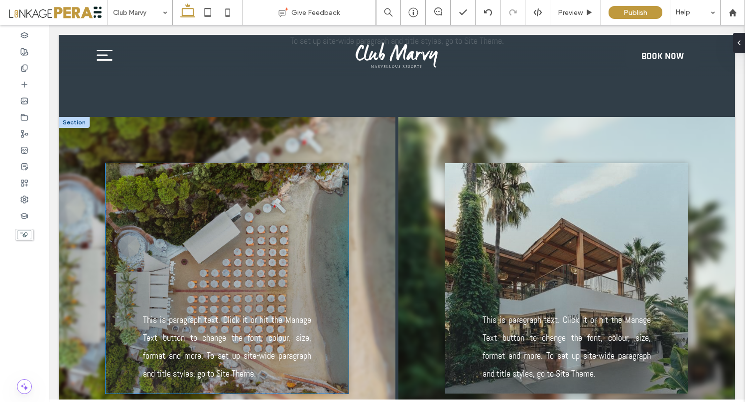
click at [251, 175] on div at bounding box center [227, 237] width 168 height 124
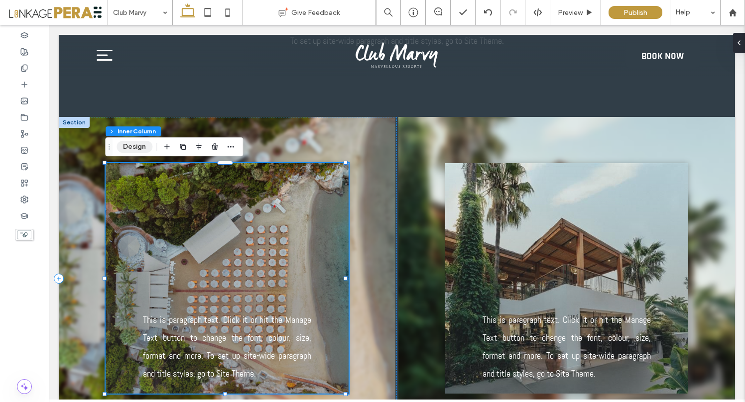
click at [137, 147] on button "Design" at bounding box center [134, 147] width 36 height 12
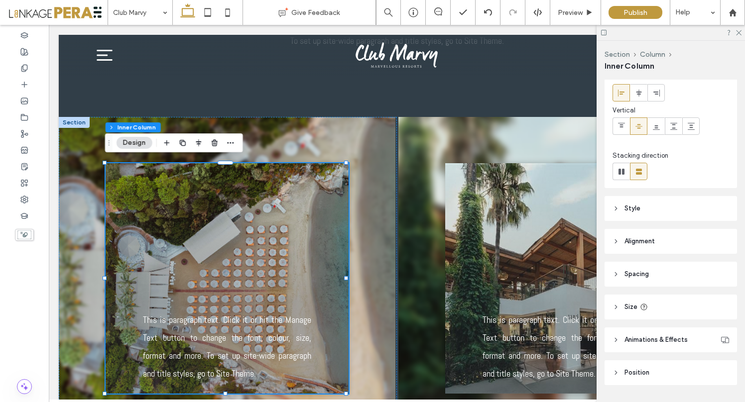
scroll to position [77, 0]
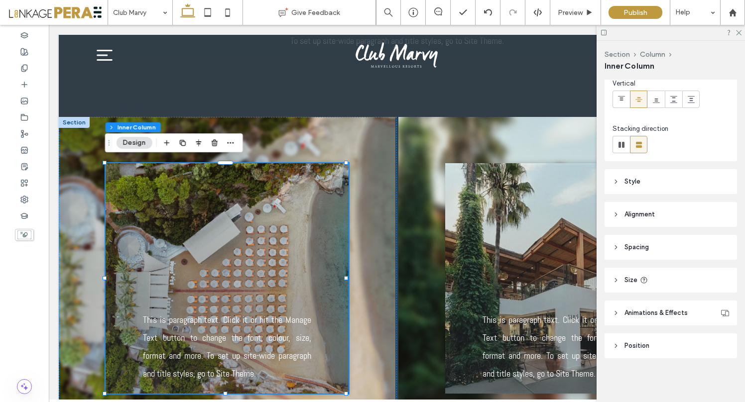
click at [612, 182] on icon at bounding box center [615, 181] width 7 height 7
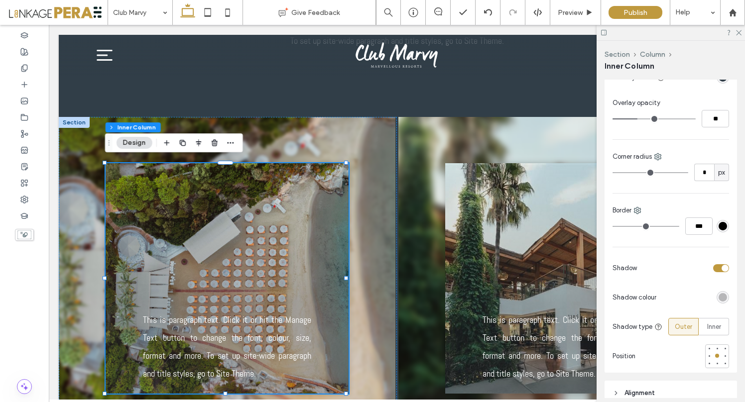
scroll to position [311, 0]
type input "*"
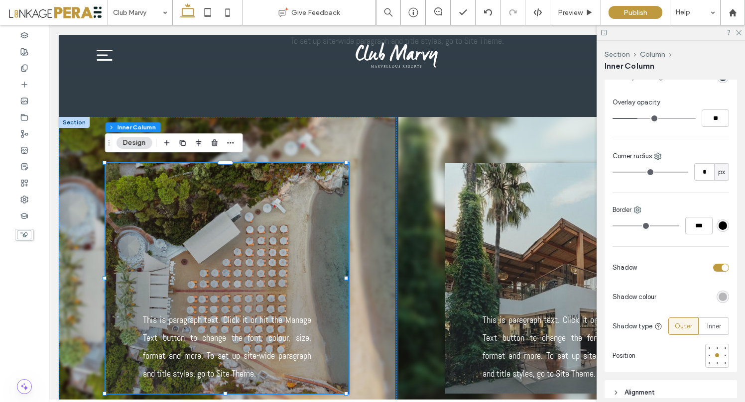
type input "*"
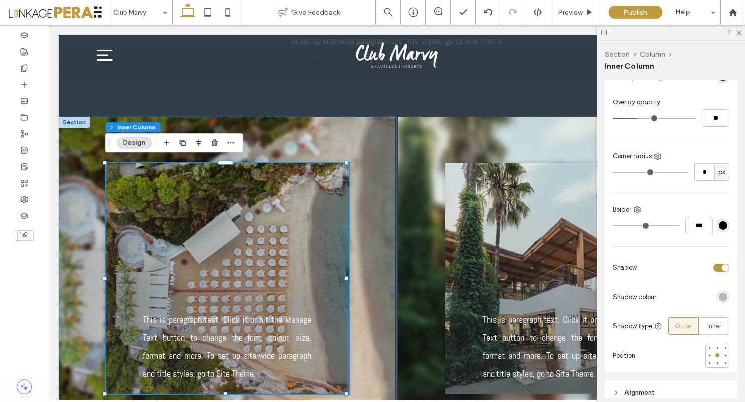
type input "*"
type input "**"
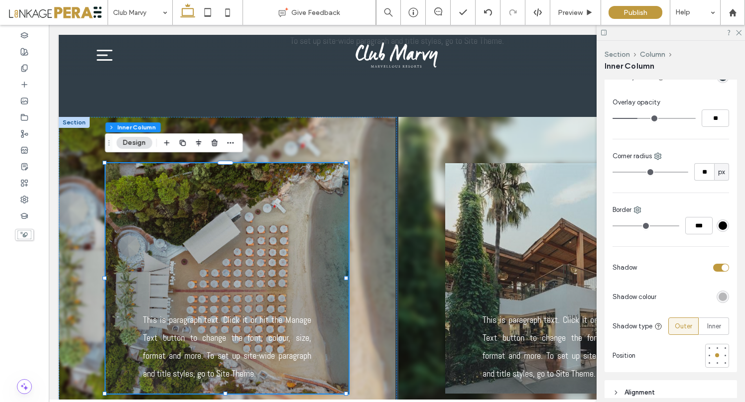
type input "**"
type input "*"
type input "**"
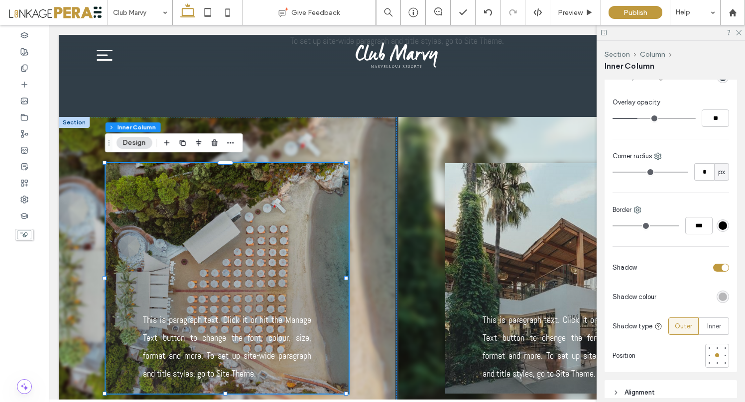
type input "**"
click at [622, 173] on input "range" at bounding box center [650, 172] width 76 height 1
click at [737, 30] on icon at bounding box center [738, 32] width 6 height 6
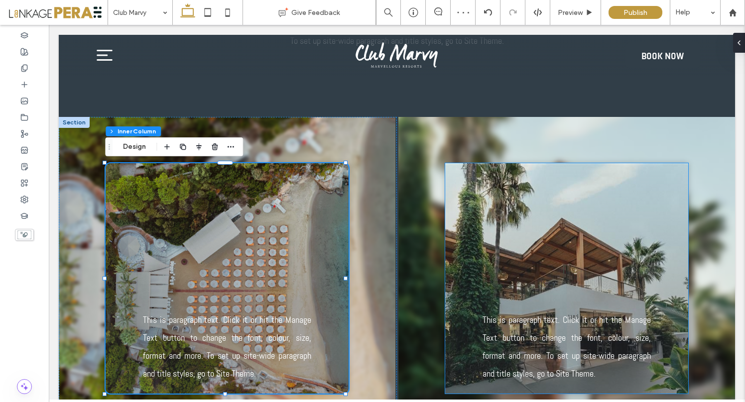
click at [540, 174] on div "This is paragraph text. Click it or hit the Manage Text button to change the fo…" at bounding box center [566, 278] width 243 height 230
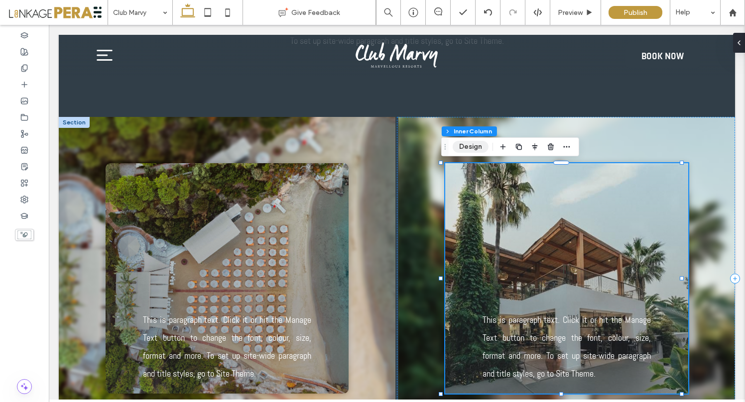
click at [477, 148] on button "Design" at bounding box center [470, 147] width 36 height 12
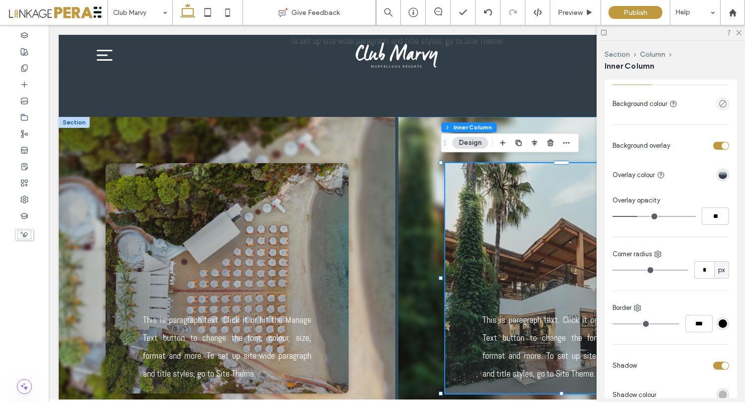
scroll to position [223, 0]
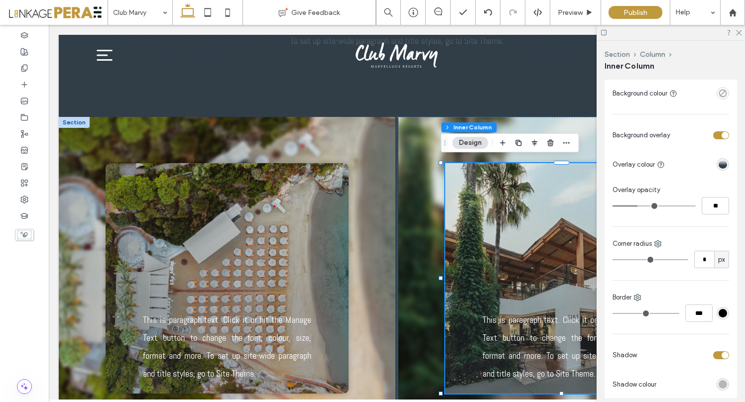
type input "*"
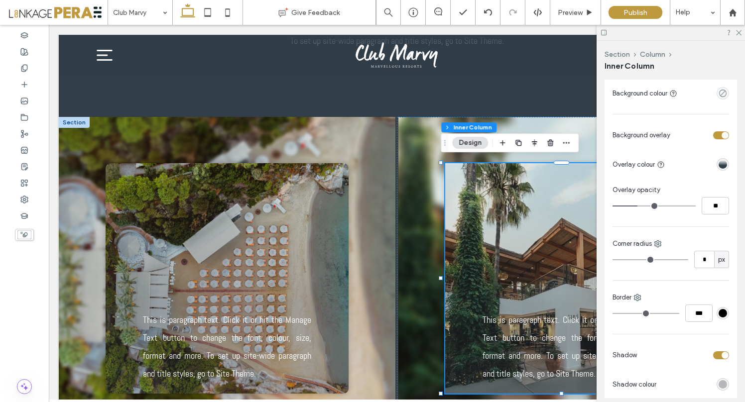
type input "*"
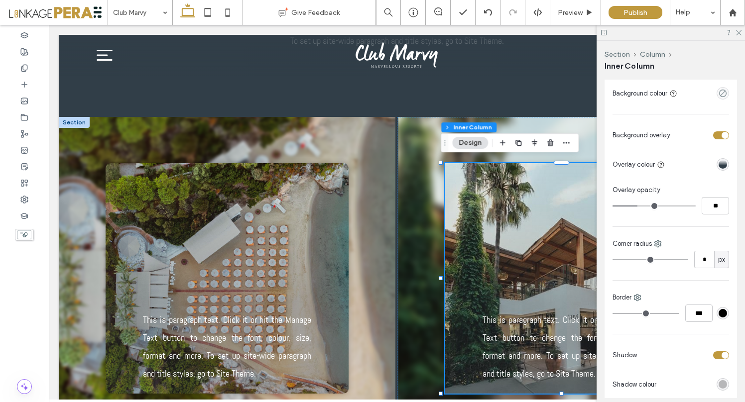
type input "*"
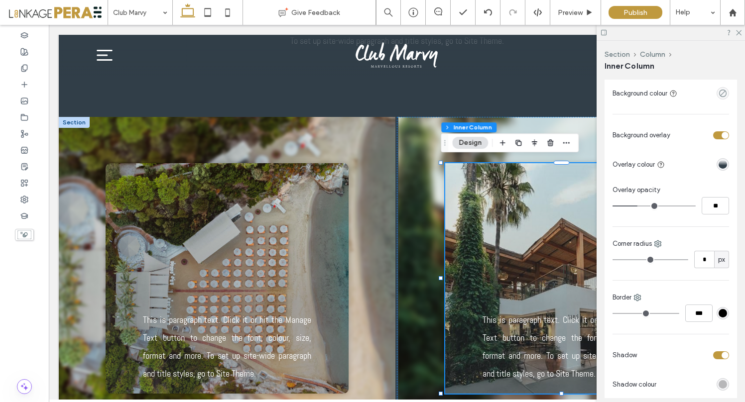
type input "*"
type input "**"
drag, startPoint x: 617, startPoint y: 260, endPoint x: 622, endPoint y: 260, distance: 5.5
type input "**"
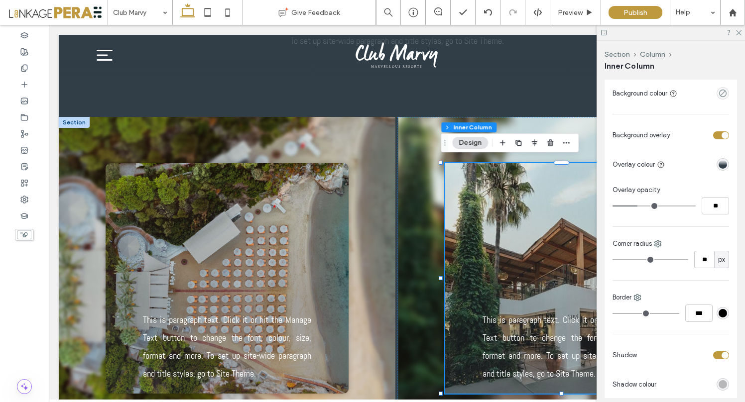
click at [622, 260] on input "range" at bounding box center [650, 259] width 76 height 1
type input "*"
type input "***"
type input "*"
type input "***"
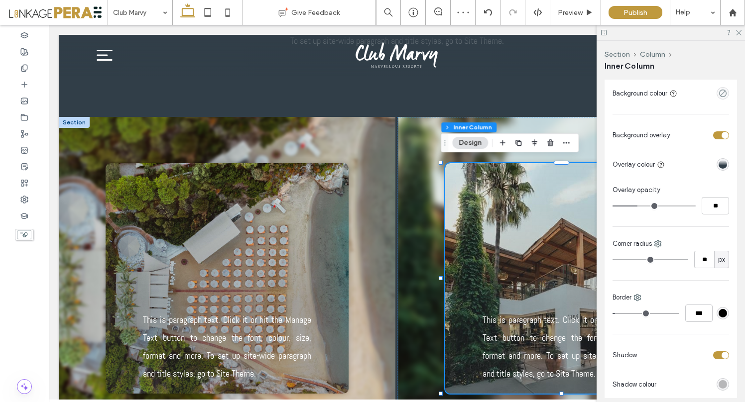
type input "*"
click at [618, 313] on input "range" at bounding box center [645, 313] width 67 height 1
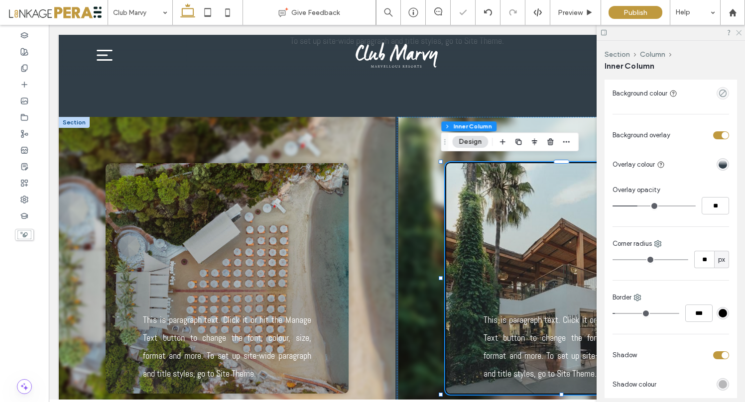
click at [739, 33] on use at bounding box center [738, 32] width 5 height 5
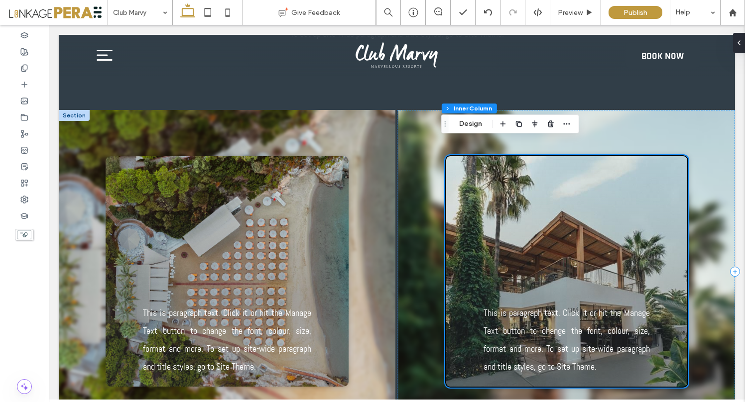
scroll to position [1872, 0]
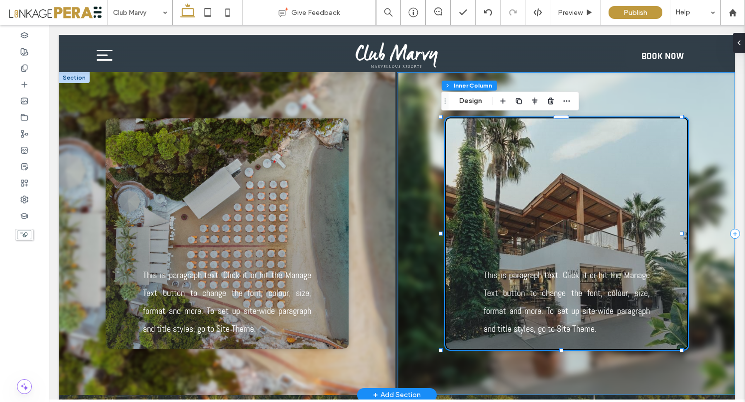
click at [706, 138] on div "This is paragraph text. Click it or hit the Manage Text button to change the fo…" at bounding box center [566, 233] width 338 height 323
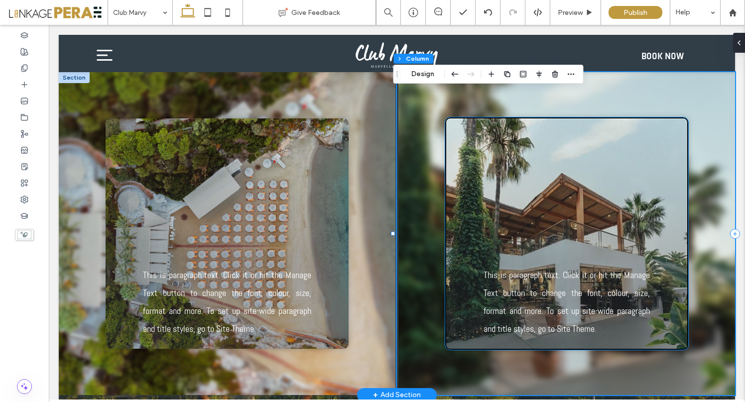
click at [641, 129] on div "This is paragraph text. Click it or hit the Manage Text button to change the fo…" at bounding box center [566, 233] width 243 height 232
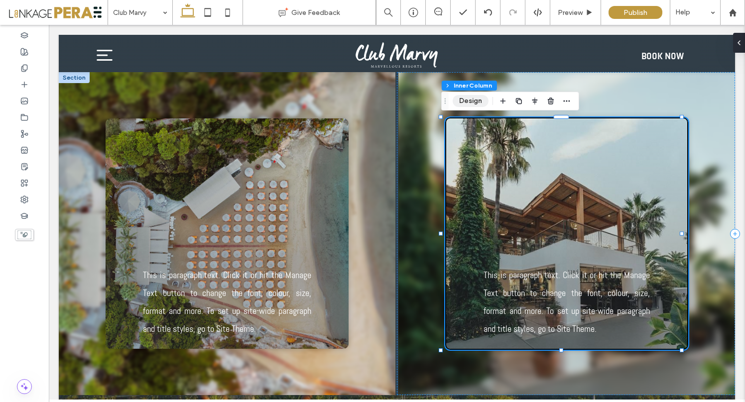
click at [477, 99] on button "Design" at bounding box center [470, 101] width 36 height 12
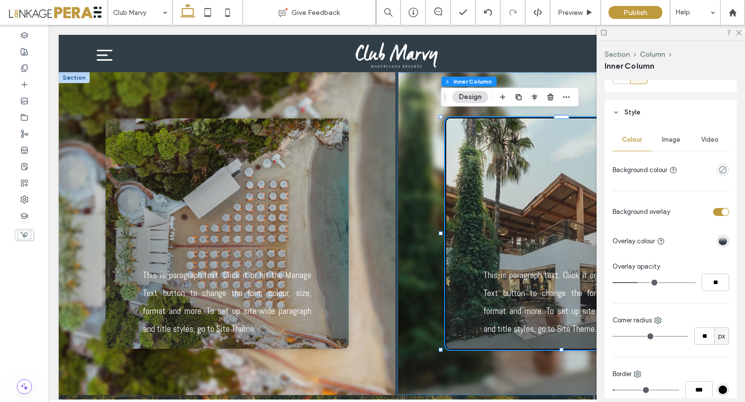
scroll to position [159, 0]
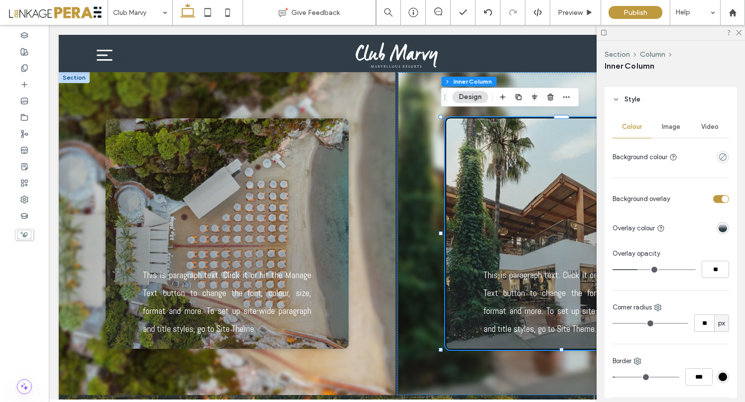
type input "*"
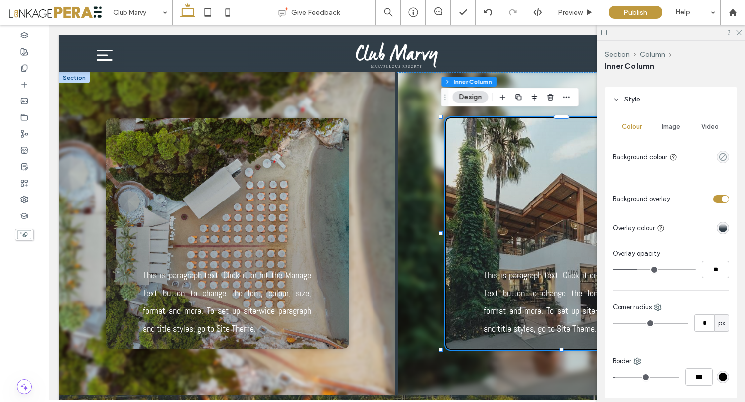
type input "*"
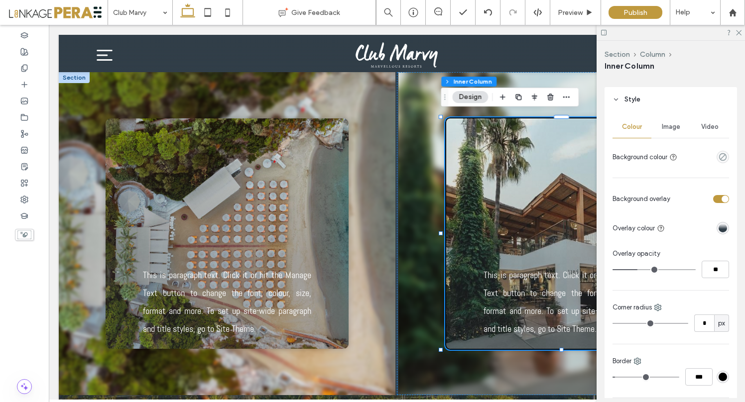
type input "*"
type input "**"
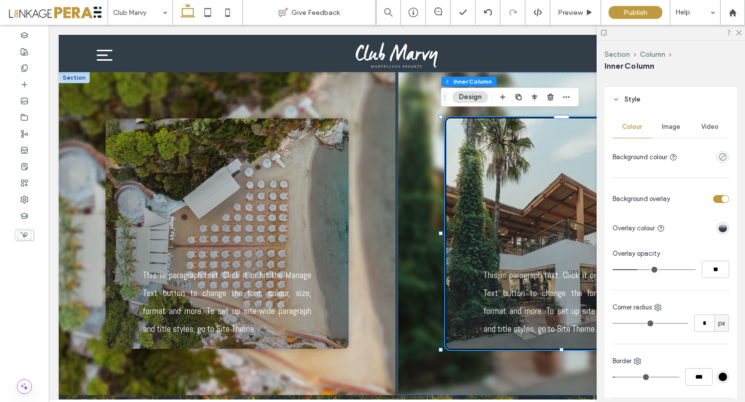
type input "**"
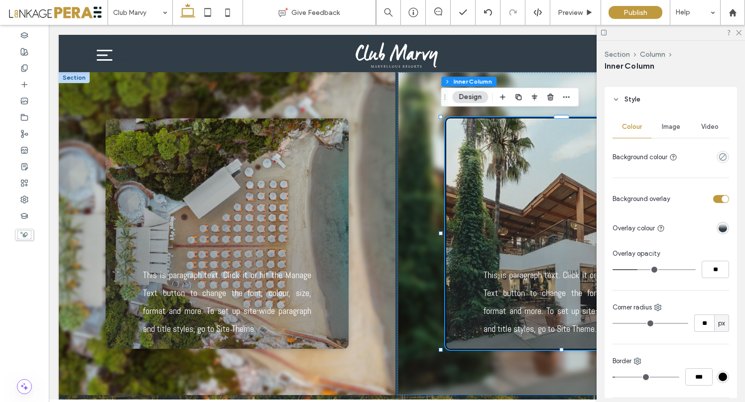
type input "**"
click at [622, 323] on input "range" at bounding box center [650, 323] width 76 height 1
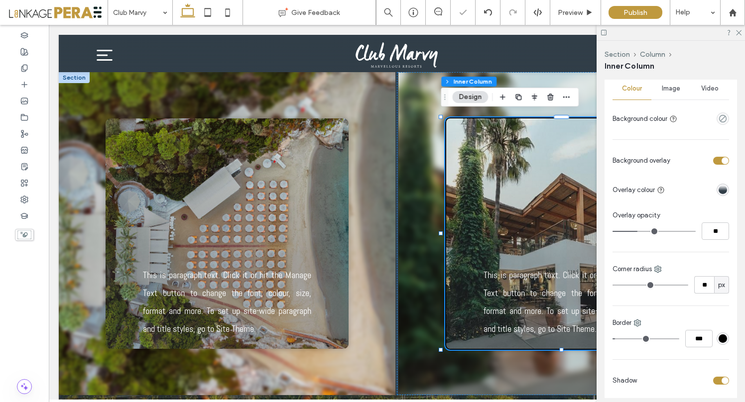
scroll to position [209, 0]
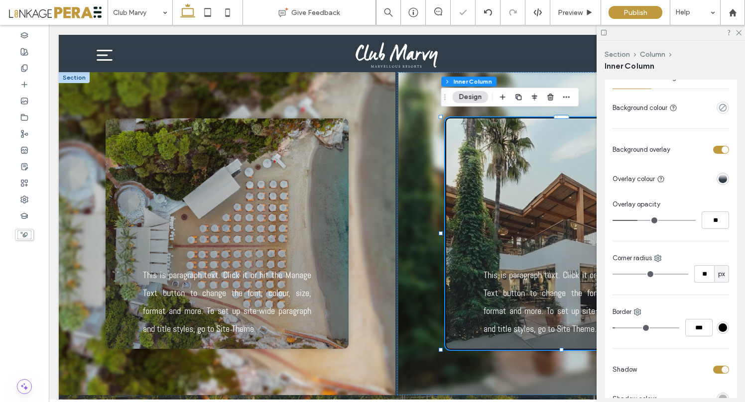
type input "*"
type input "***"
drag, startPoint x: 617, startPoint y: 327, endPoint x: 597, endPoint y: 327, distance: 20.4
type input "*"
click at [612, 327] on input "range" at bounding box center [645, 327] width 67 height 1
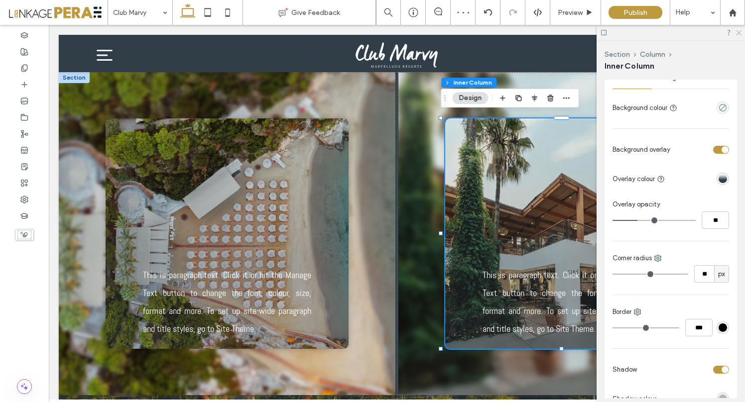
click at [738, 33] on use at bounding box center [738, 32] width 5 height 5
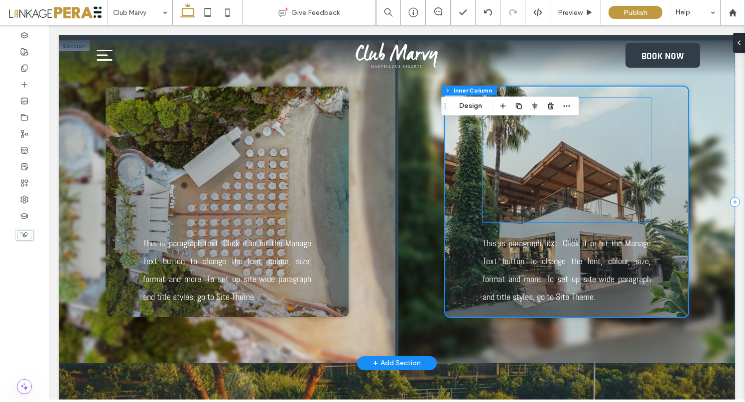
scroll to position [1906, 0]
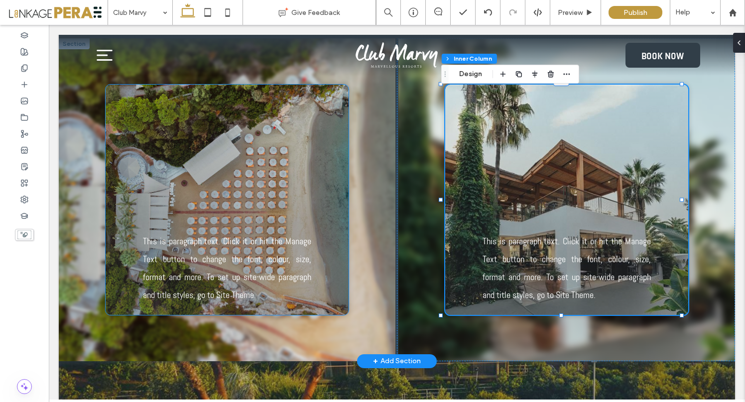
click at [261, 225] on div "This is paragraph text. Click it or hit the Manage Text button to change the fo…" at bounding box center [227, 200] width 243 height 230
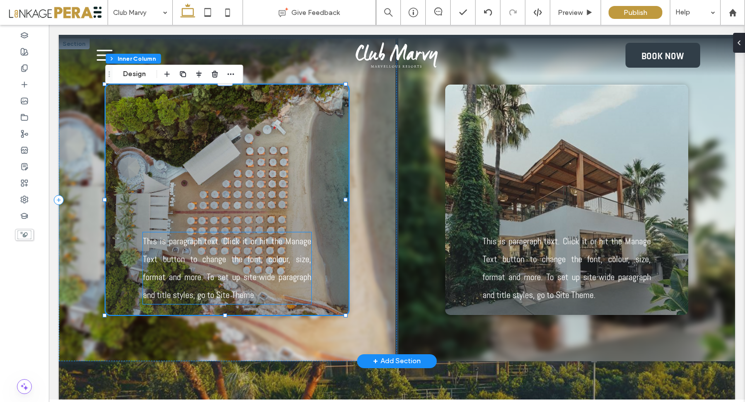
click at [250, 267] on p "This is paragraph text. Click it or hit the Manage Text button to change the fo…" at bounding box center [227, 268] width 168 height 72
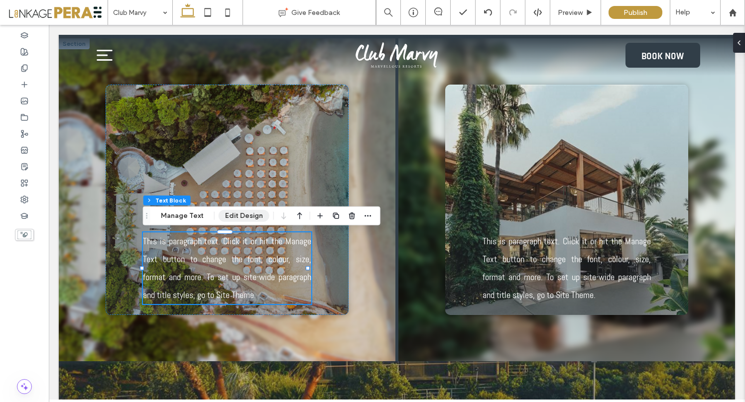
click at [239, 215] on button "Edit Design" at bounding box center [243, 216] width 51 height 12
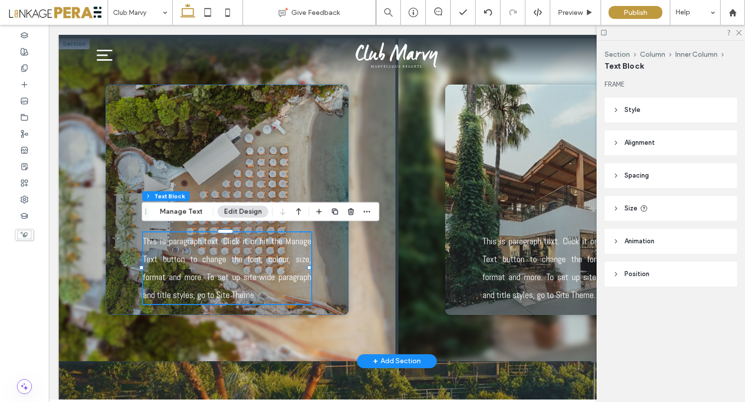
click at [229, 271] on span "This is paragraph text. Click it or hit the Manage Text button to change the fo…" at bounding box center [227, 268] width 168 height 64
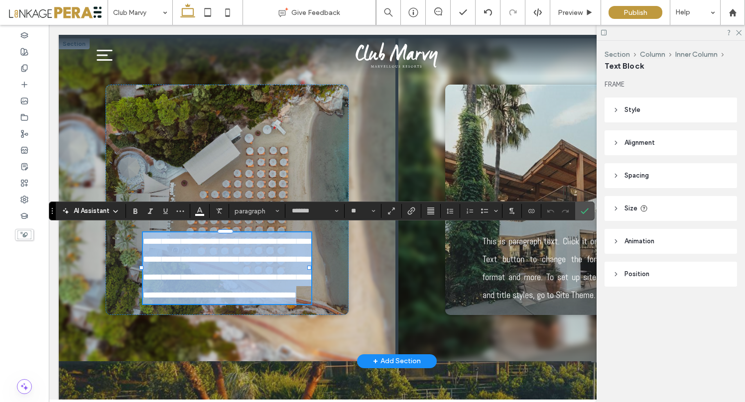
click at [229, 271] on span "**********" at bounding box center [228, 268] width 171 height 63
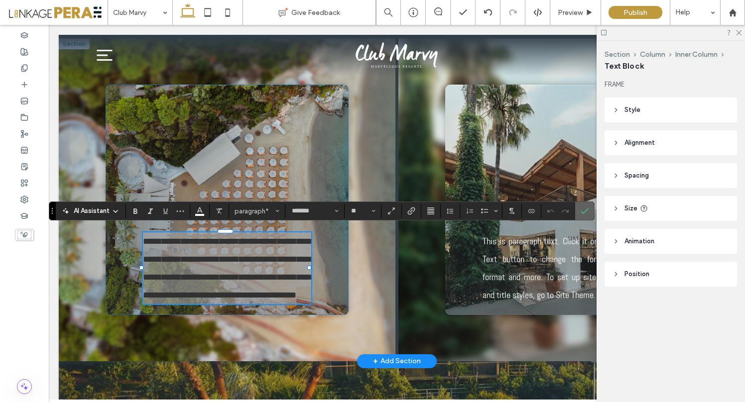
click at [588, 212] on label "Confirm" at bounding box center [584, 211] width 15 height 18
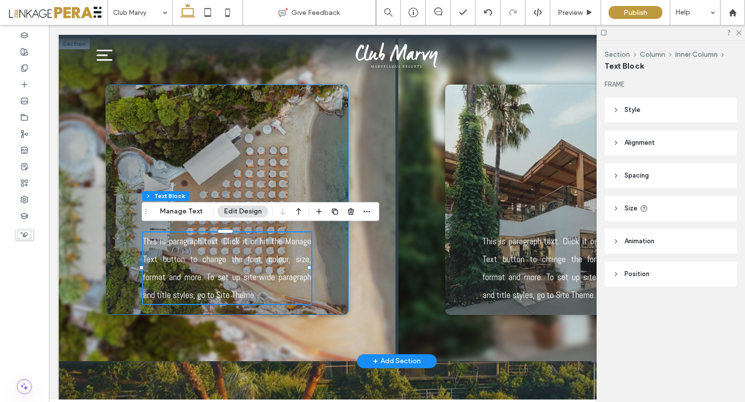
click at [120, 97] on div "This is paragraph text. Click it or hit the Manage Text button to change the fo…" at bounding box center [227, 200] width 243 height 230
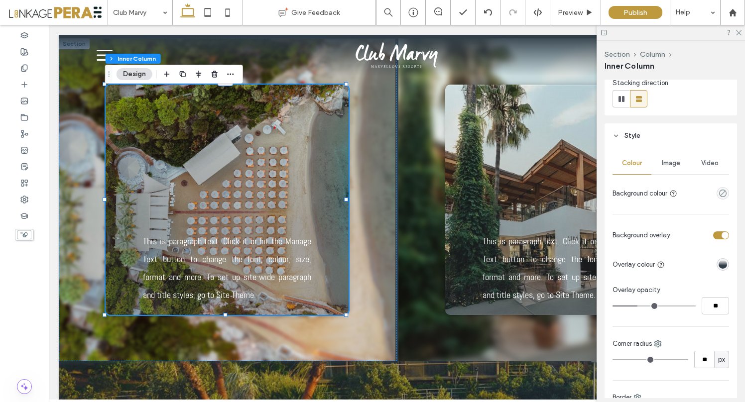
scroll to position [179, 0]
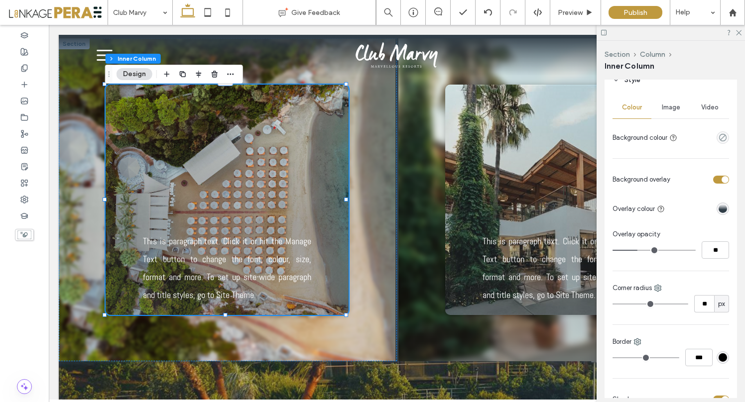
click at [718, 210] on div "linear-gradient(0deg, rgba(49, 62, 72, 1) 39%, rgba(0, 0, 0, 0) 100%)" at bounding box center [722, 209] width 8 height 8
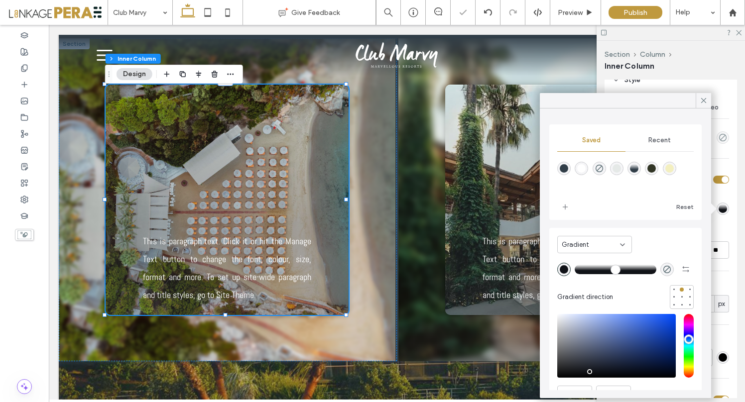
drag, startPoint x: 593, startPoint y: 360, endPoint x: 587, endPoint y: 372, distance: 13.6
click at [588, 372] on div "pointer" at bounding box center [589, 371] width 3 height 3
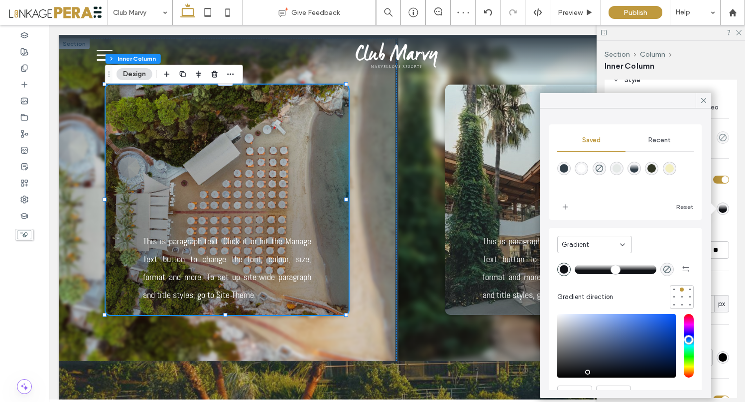
type input "*******"
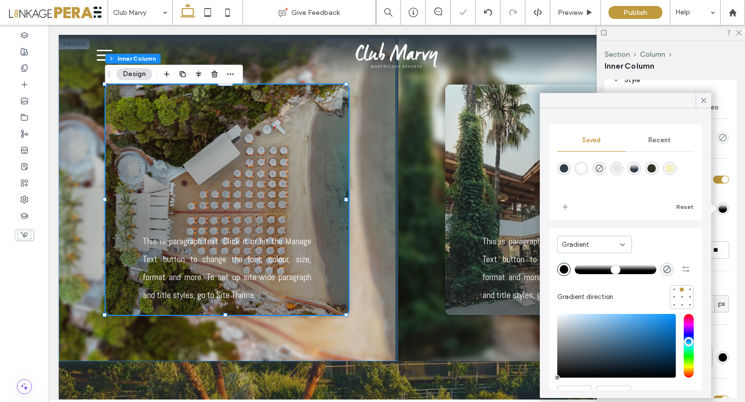
drag, startPoint x: 586, startPoint y: 373, endPoint x: 542, endPoint y: 390, distance: 47.0
click at [541, 390] on div "Saved Recent Reset Gradient Gradient direction HEX *******" at bounding box center [624, 253] width 171 height 290
click at [702, 102] on icon at bounding box center [703, 100] width 9 height 9
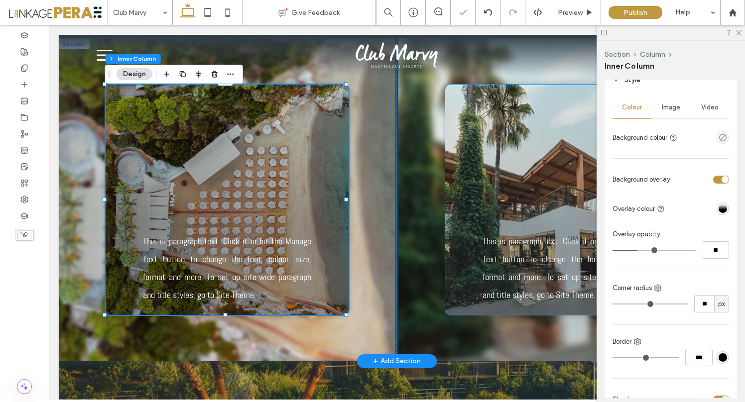
click at [493, 117] on div at bounding box center [566, 158] width 168 height 124
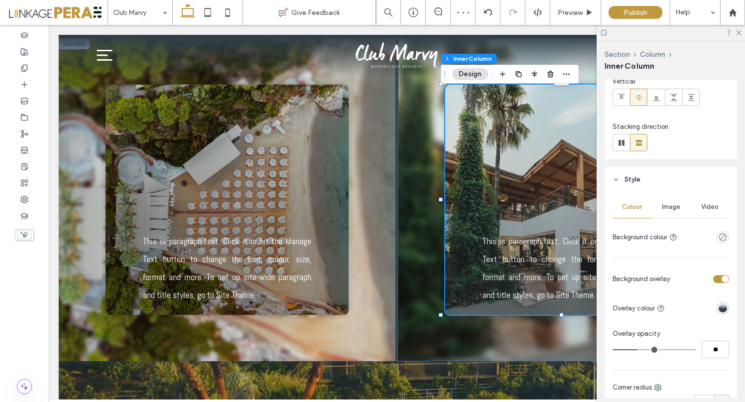
scroll to position [107, 0]
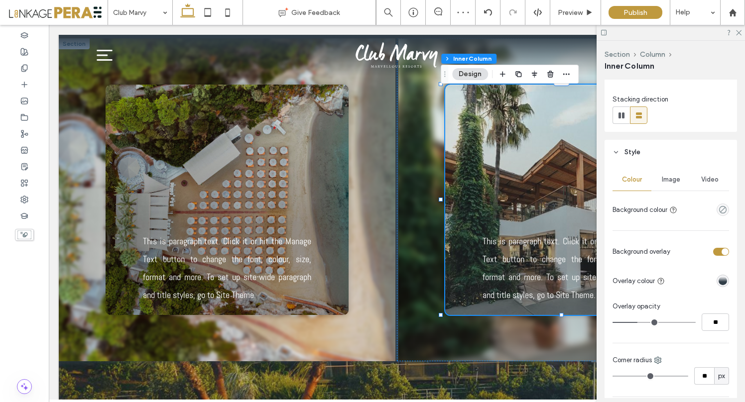
click at [718, 281] on div "linear-gradient(0deg, rgba(49, 62, 72, 1) 39%, rgba(0, 0, 0, 0) 100%)" at bounding box center [722, 281] width 8 height 8
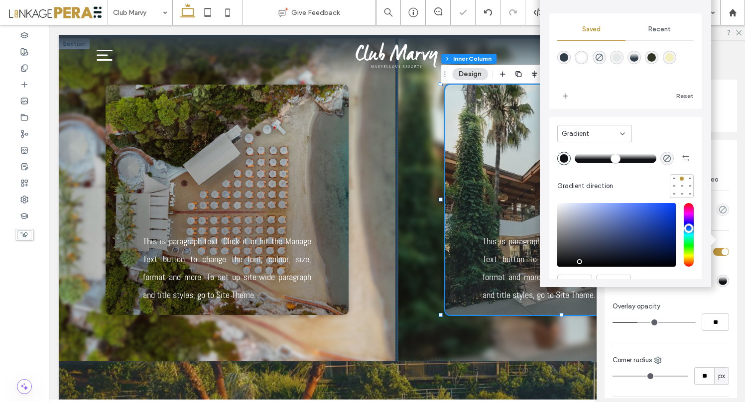
type input "*******"
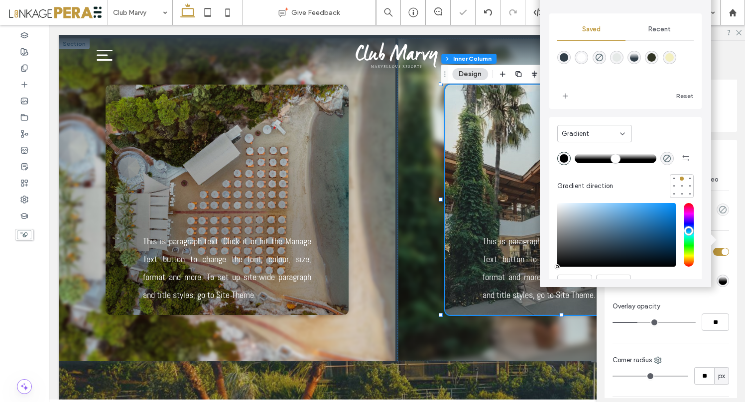
drag, startPoint x: 593, startPoint y: 249, endPoint x: 553, endPoint y: 282, distance: 51.9
click at [552, 282] on div "Saved Recent Reset Gradient Gradient direction HEX *******" at bounding box center [624, 143] width 171 height 290
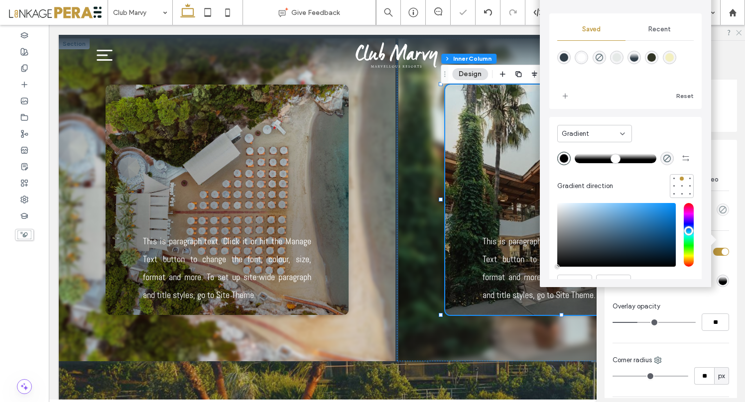
click at [738, 34] on icon at bounding box center [738, 32] width 6 height 6
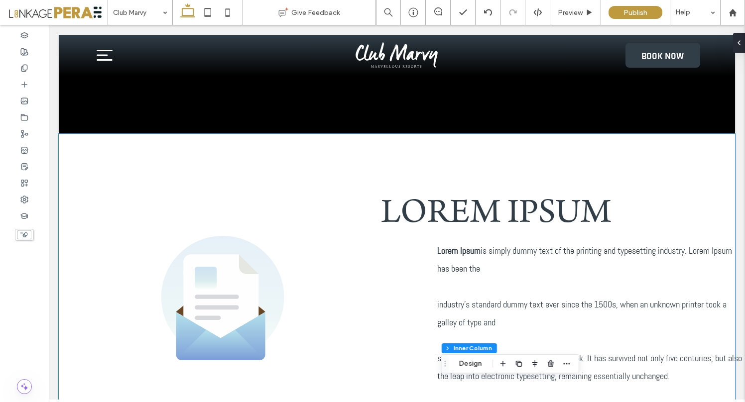
scroll to position [0, 0]
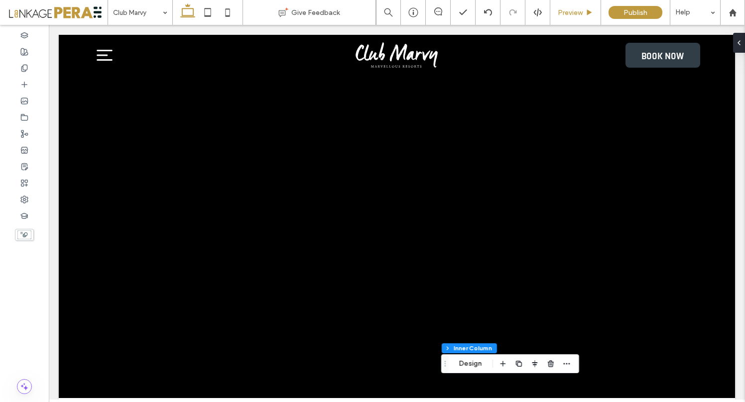
click at [569, 15] on span "Preview" at bounding box center [569, 12] width 25 height 8
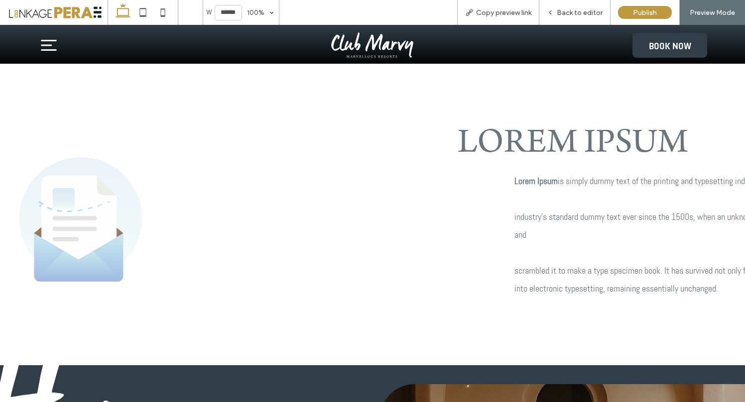
scroll to position [345, 0]
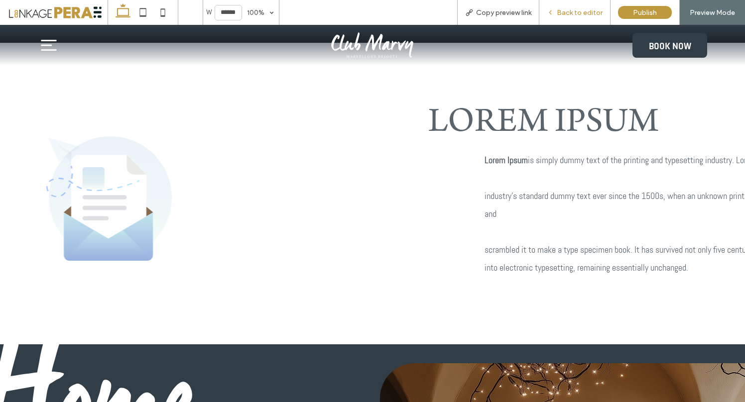
click at [581, 10] on span "Back to editor" at bounding box center [579, 12] width 46 height 8
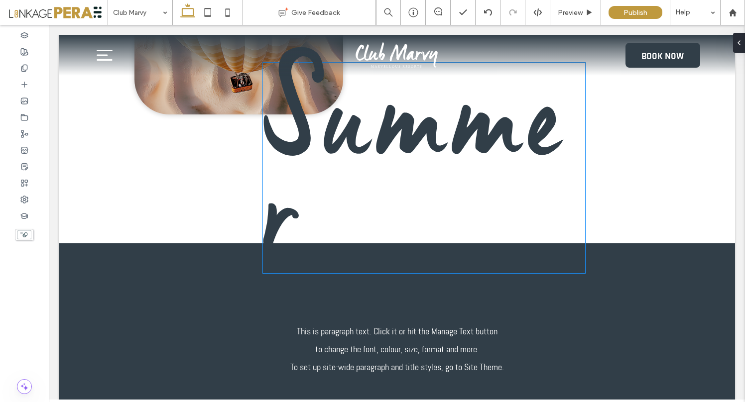
scroll to position [1248, 0]
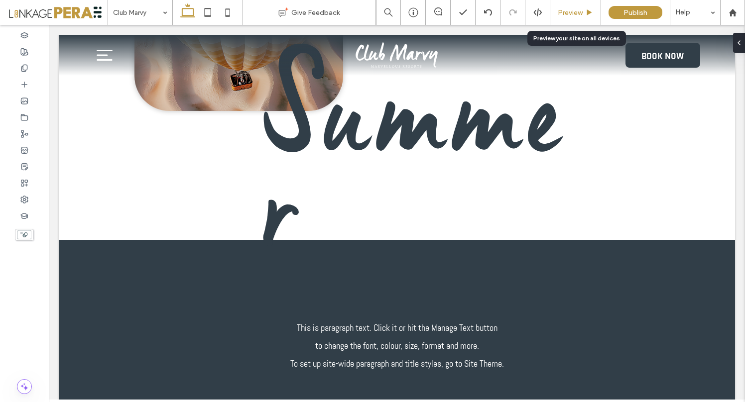
click at [581, 12] on span "Preview" at bounding box center [569, 12] width 25 height 8
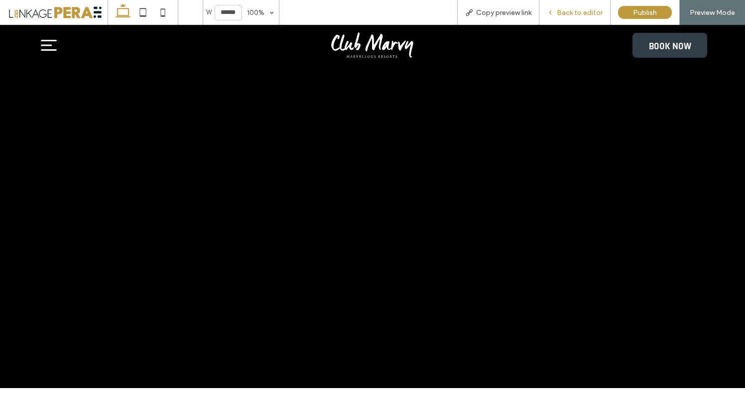
click at [584, 15] on span "Back to editor" at bounding box center [579, 12] width 46 height 8
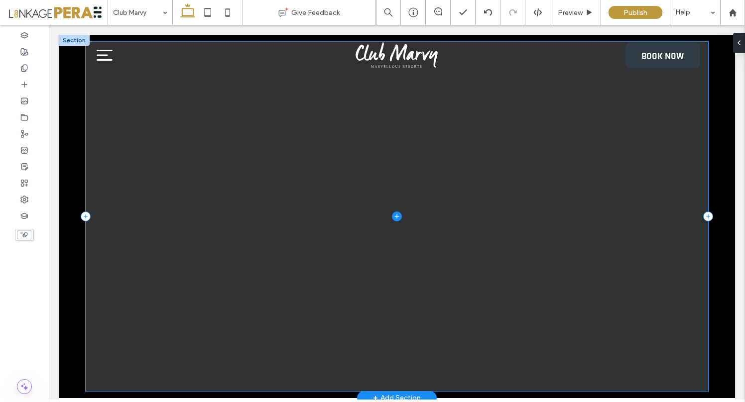
click at [133, 217] on span at bounding box center [397, 217] width 622 height 350
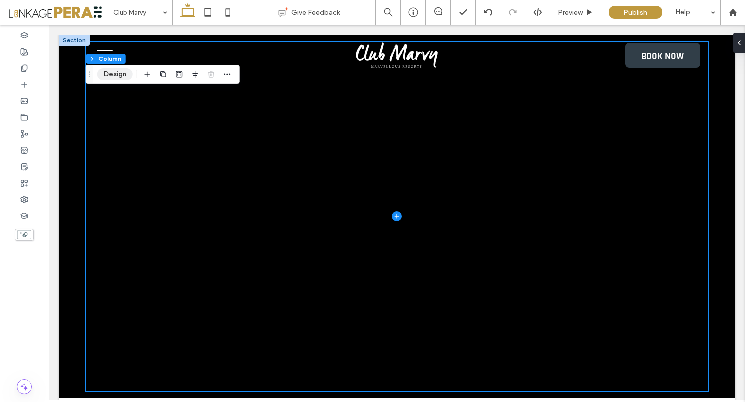
click at [117, 71] on button "Design" at bounding box center [115, 74] width 36 height 12
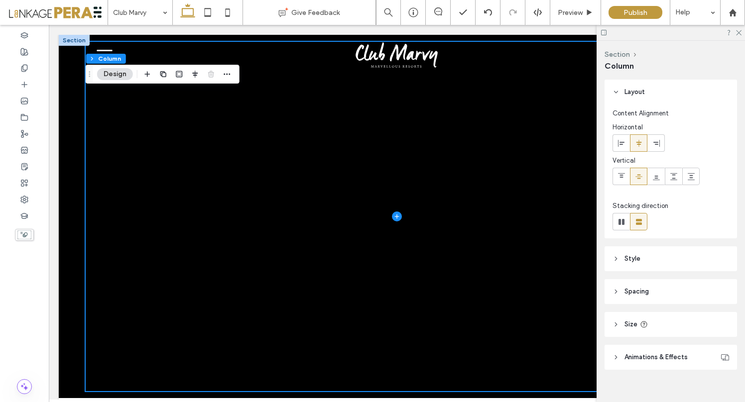
click at [639, 262] on span "Style" at bounding box center [632, 259] width 16 height 10
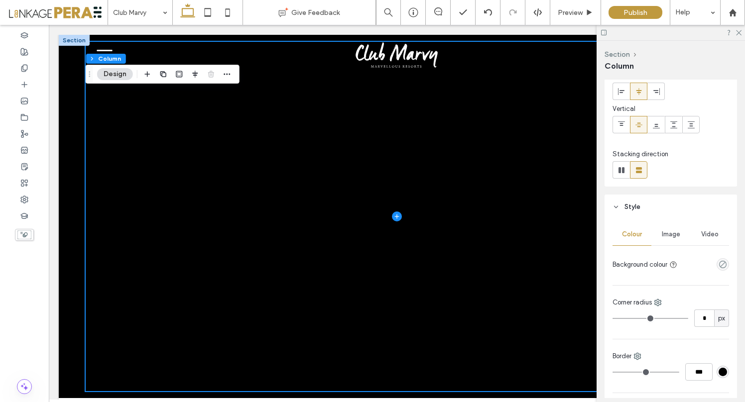
scroll to position [52, 0]
click at [620, 172] on icon at bounding box center [621, 170] width 10 height 10
type input "*"
type input "**"
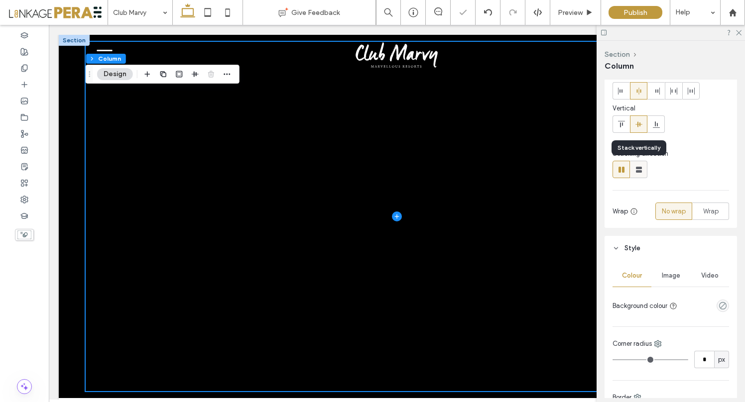
click at [638, 172] on use at bounding box center [639, 170] width 6 height 6
type input "**"
type input "****"
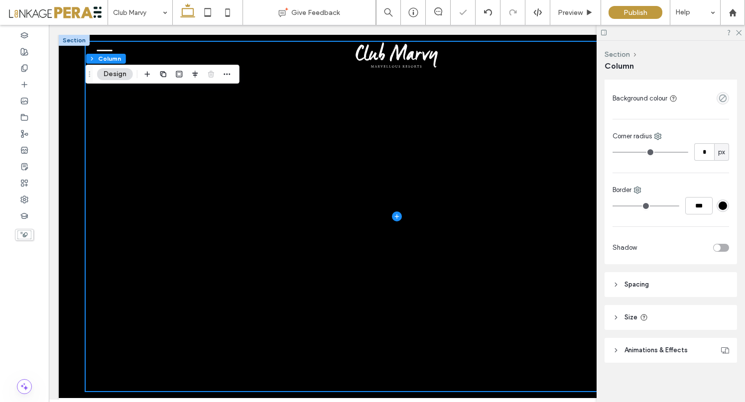
scroll to position [222, 0]
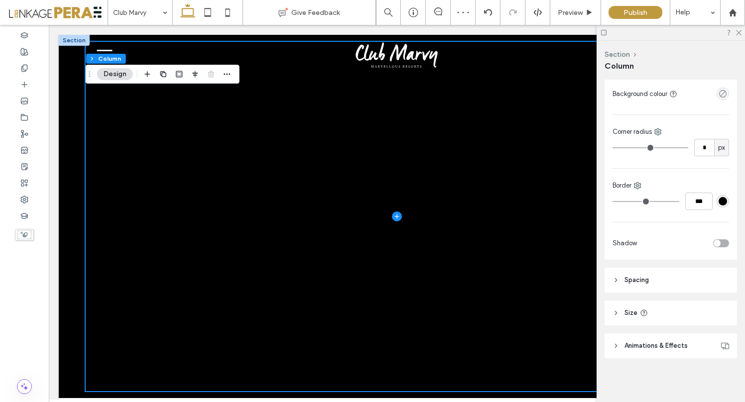
click at [628, 281] on span "Spacing" at bounding box center [636, 280] width 24 height 10
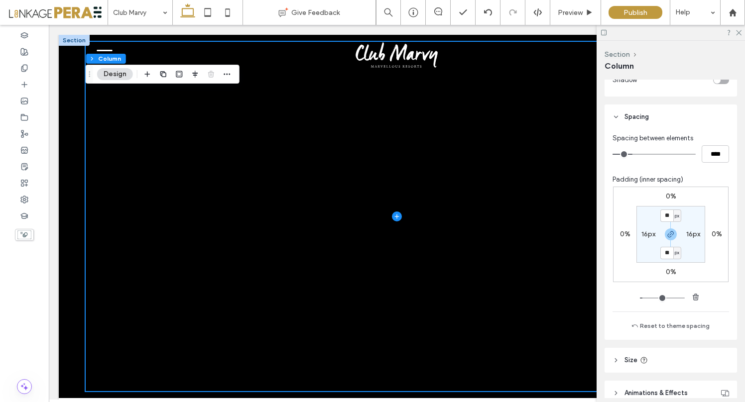
scroll to position [433, 0]
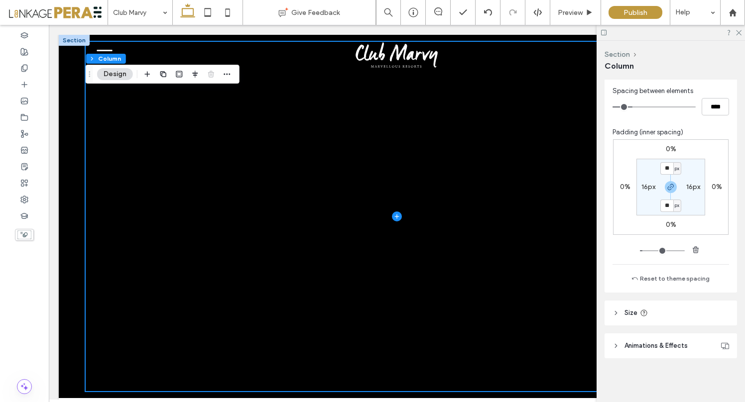
click at [623, 315] on header "Size" at bounding box center [670, 313] width 132 height 25
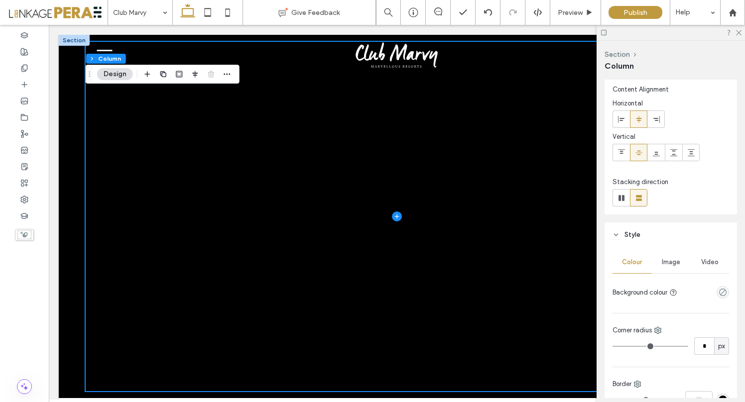
scroll to position [0, 0]
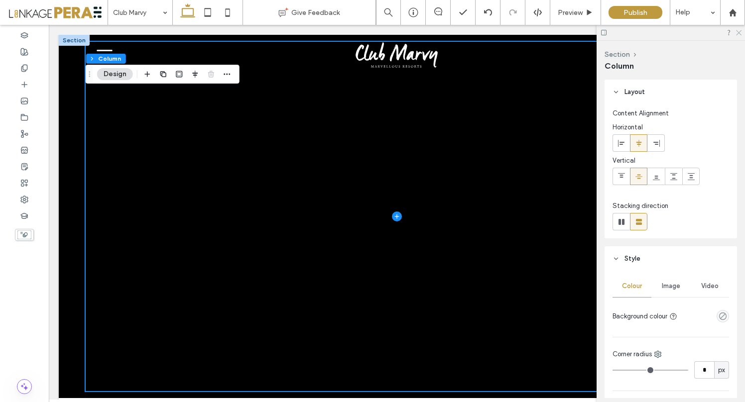
click at [738, 32] on icon at bounding box center [738, 32] width 6 height 6
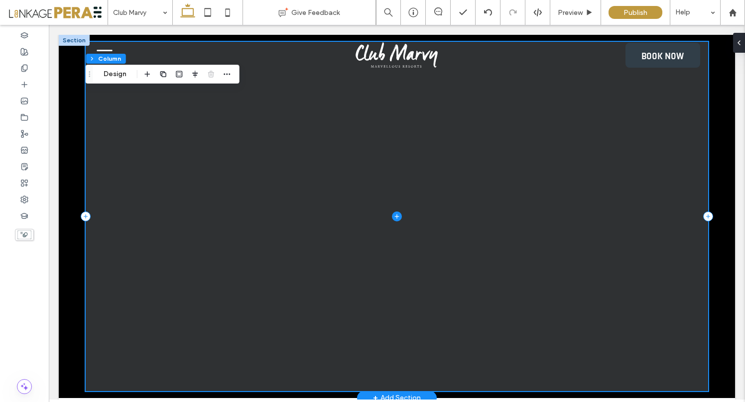
click at [694, 227] on span at bounding box center [397, 217] width 622 height 350
click at [125, 135] on span at bounding box center [397, 217] width 622 height 350
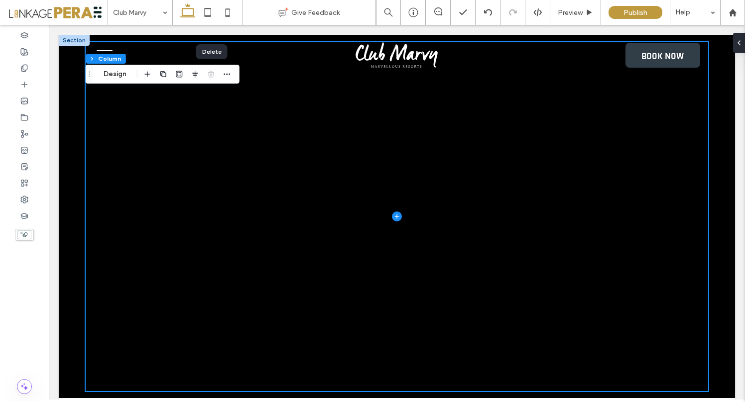
click at [210, 52] on div "Delete" at bounding box center [211, 51] width 31 height 15
click at [62, 119] on div at bounding box center [397, 216] width 676 height 363
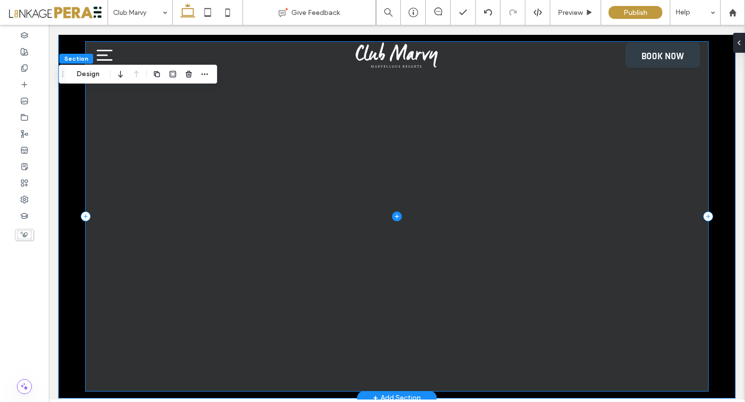
click at [138, 145] on span at bounding box center [397, 217] width 622 height 350
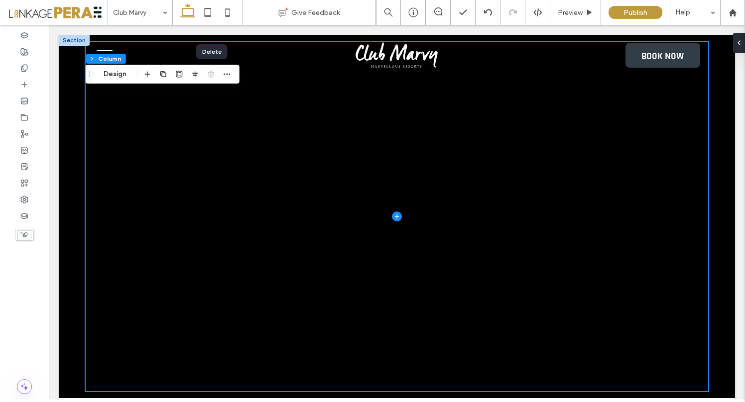
click at [209, 73] on div at bounding box center [211, 74] width 12 height 18
click at [228, 77] on icon "button" at bounding box center [227, 74] width 8 height 8
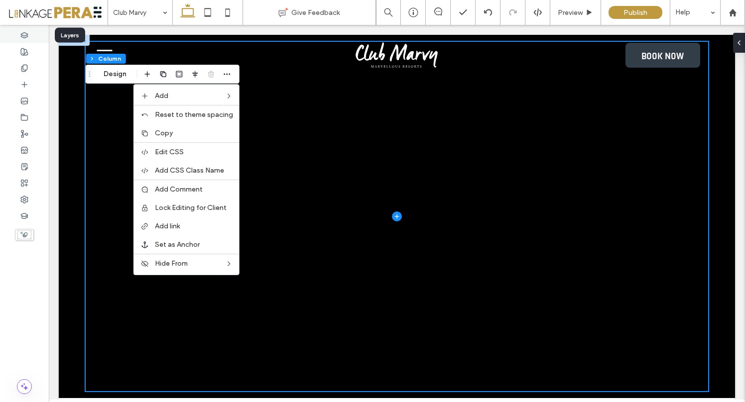
click at [20, 37] on div at bounding box center [24, 35] width 49 height 16
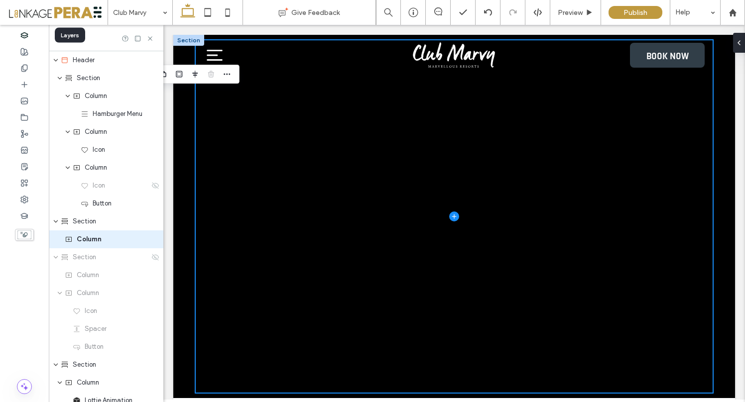
scroll to position [12, 0]
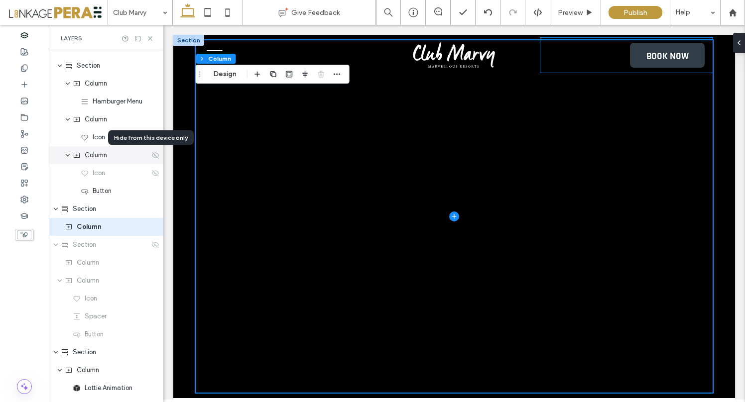
click at [152, 155] on use at bounding box center [155, 155] width 7 height 6
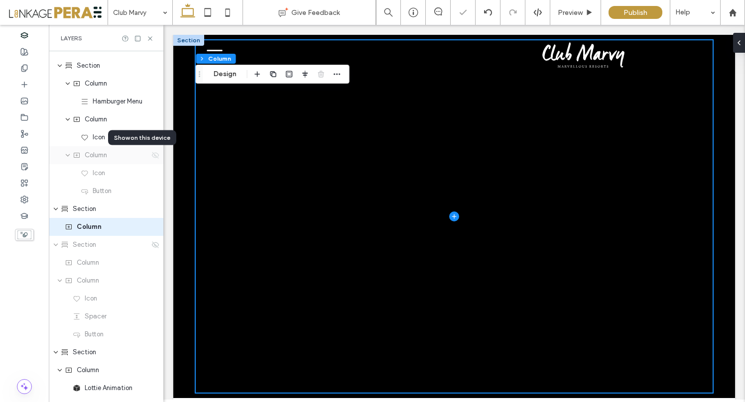
click at [152, 155] on use at bounding box center [155, 155] width 7 height 6
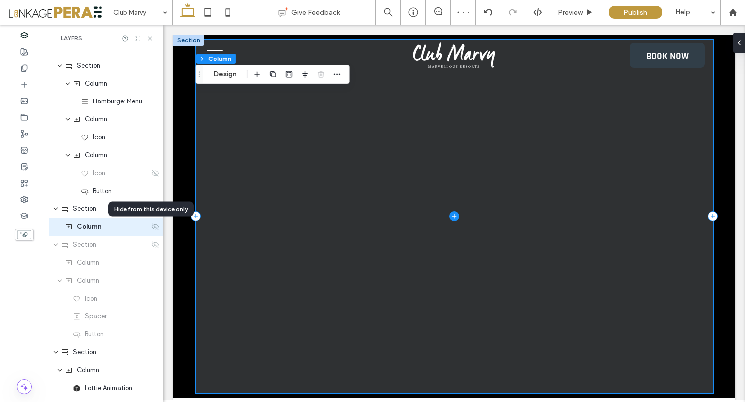
click at [152, 227] on use at bounding box center [155, 226] width 7 height 6
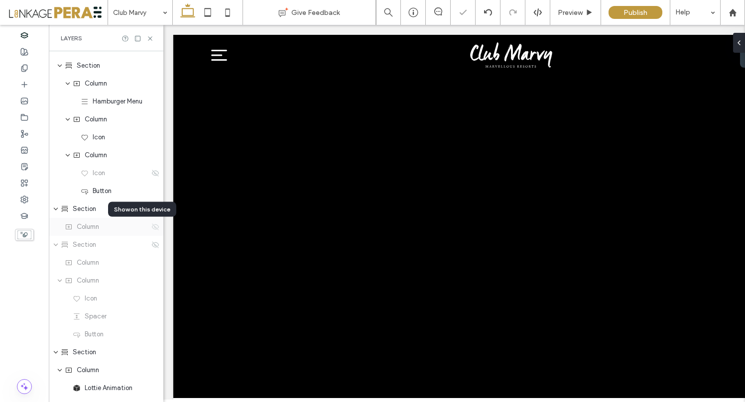
scroll to position [0, 114]
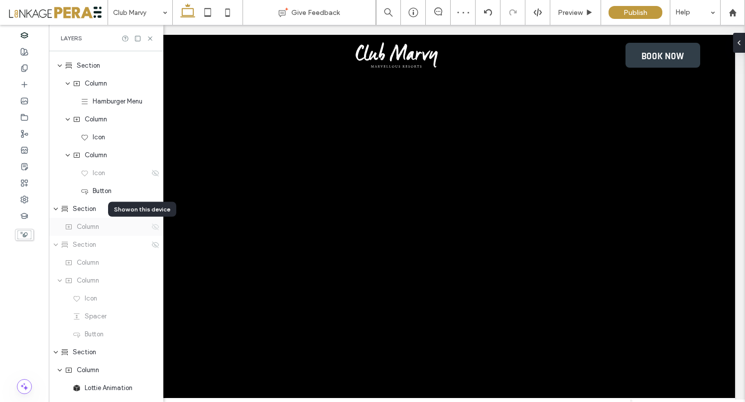
click at [152, 227] on use at bounding box center [155, 226] width 7 height 6
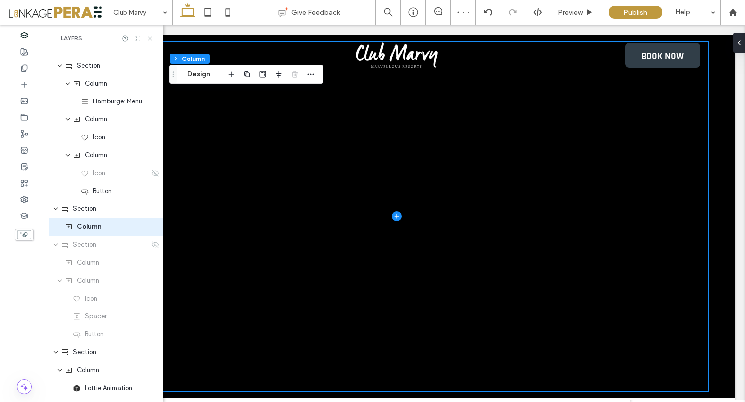
click at [149, 36] on icon at bounding box center [149, 38] width 7 height 7
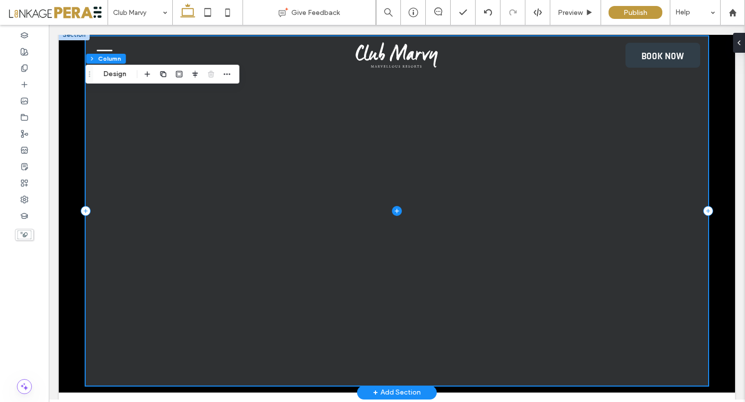
scroll to position [0, 0]
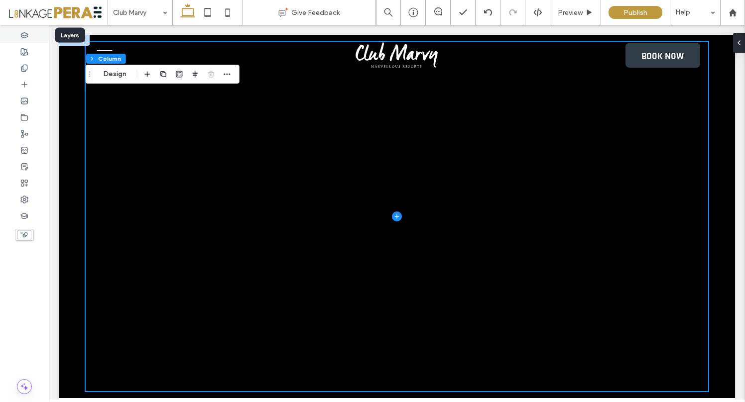
click at [23, 36] on icon at bounding box center [24, 35] width 8 height 8
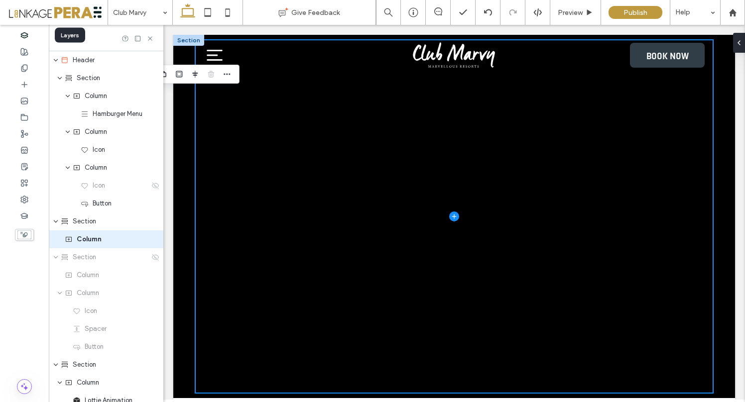
scroll to position [12, 0]
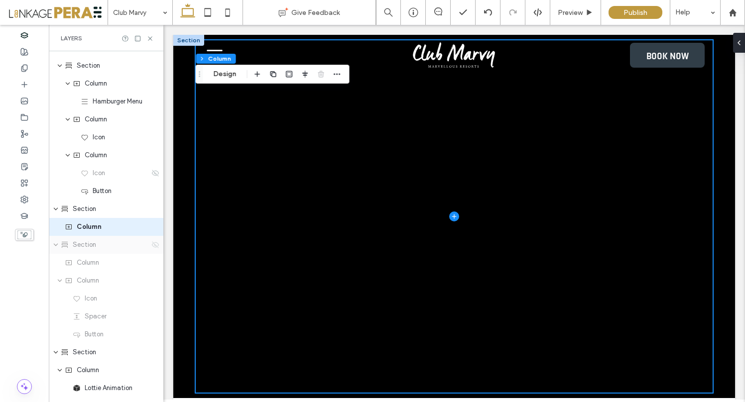
click at [152, 245] on use at bounding box center [155, 244] width 7 height 6
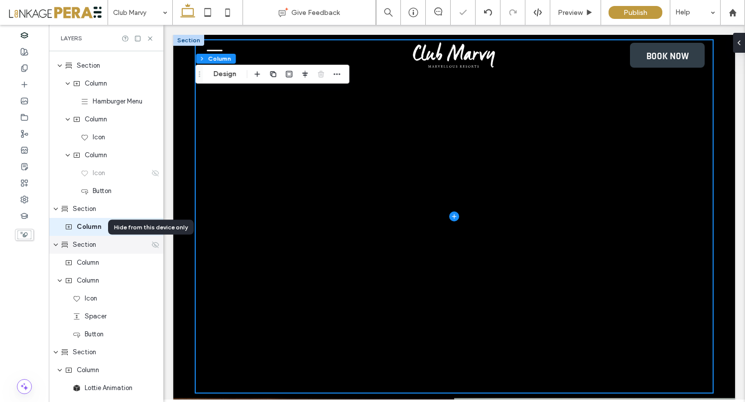
click at [152, 245] on use at bounding box center [155, 244] width 7 height 6
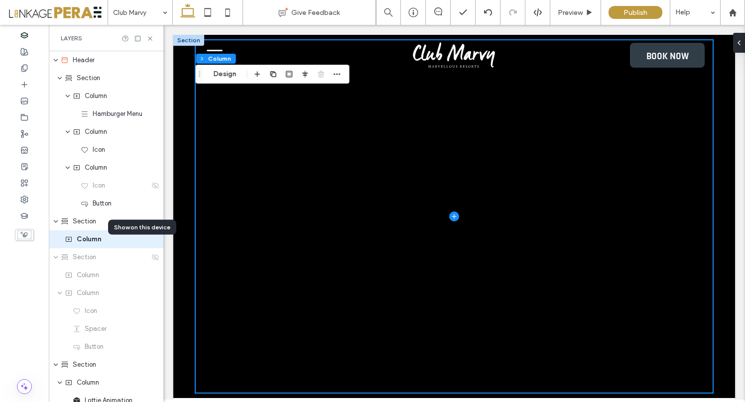
scroll to position [12, 0]
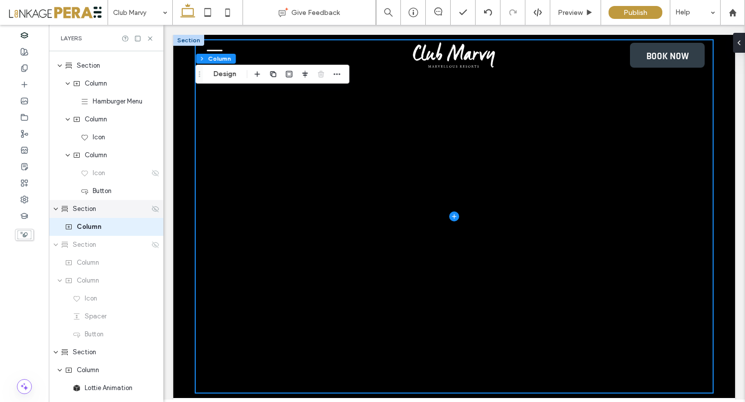
click at [152, 209] on use at bounding box center [155, 209] width 7 height 6
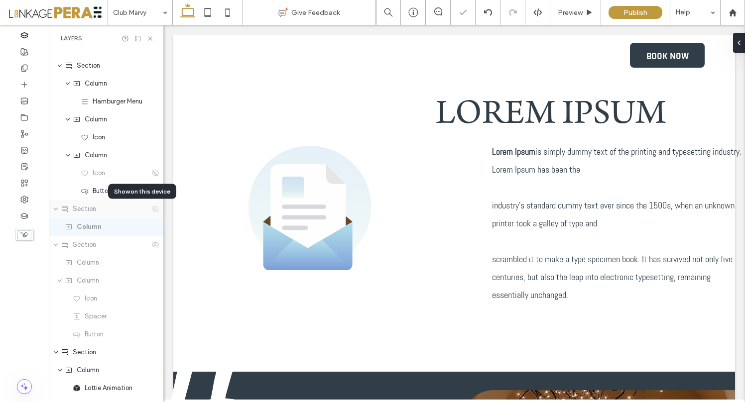
click at [152, 209] on use at bounding box center [155, 209] width 7 height 6
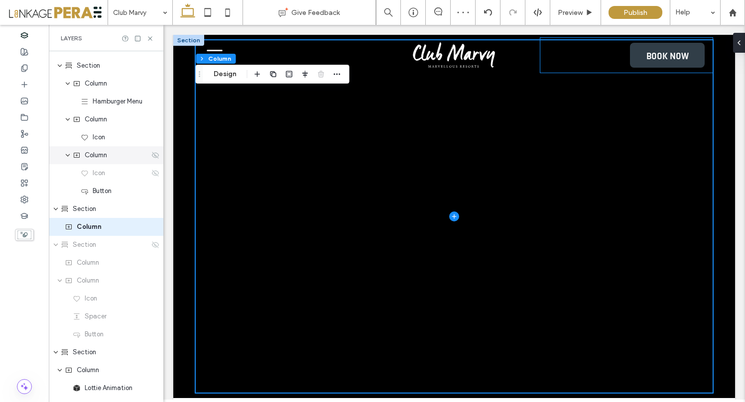
click at [152, 156] on use at bounding box center [155, 155] width 7 height 6
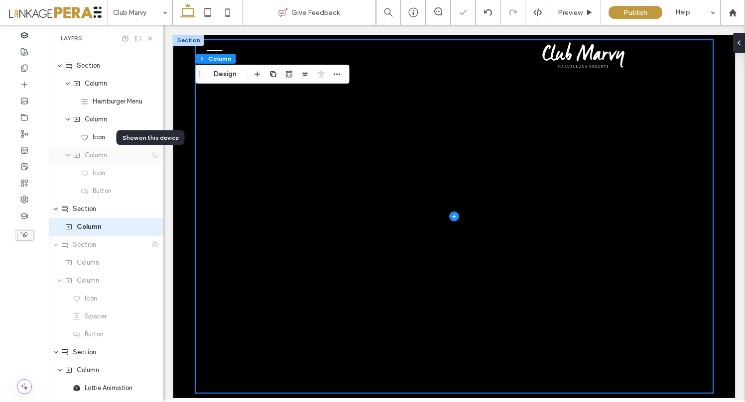
click at [152, 156] on use at bounding box center [155, 155] width 7 height 6
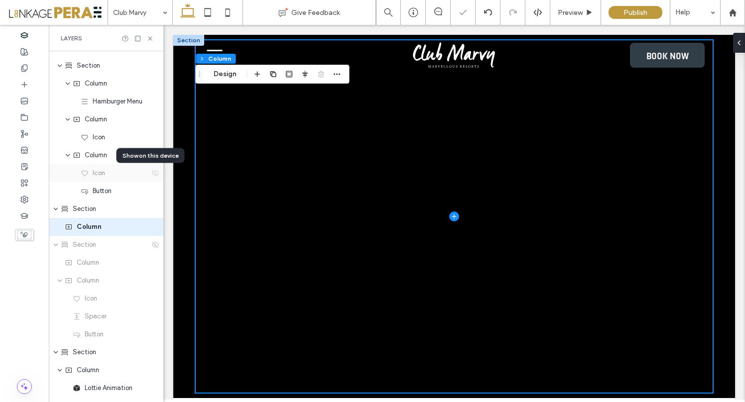
click at [152, 174] on use at bounding box center [155, 173] width 7 height 6
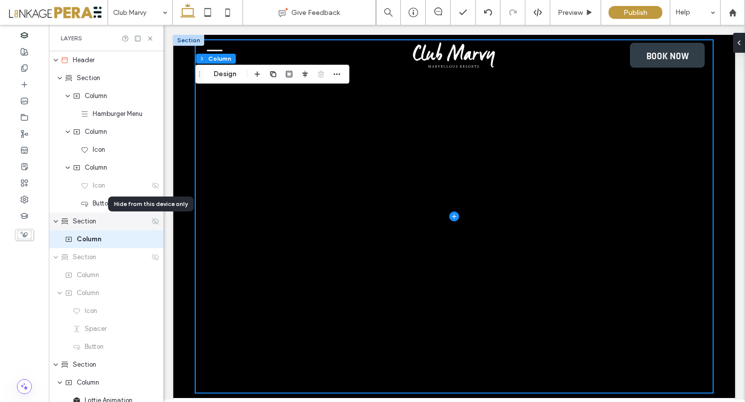
click at [152, 222] on use at bounding box center [155, 221] width 7 height 6
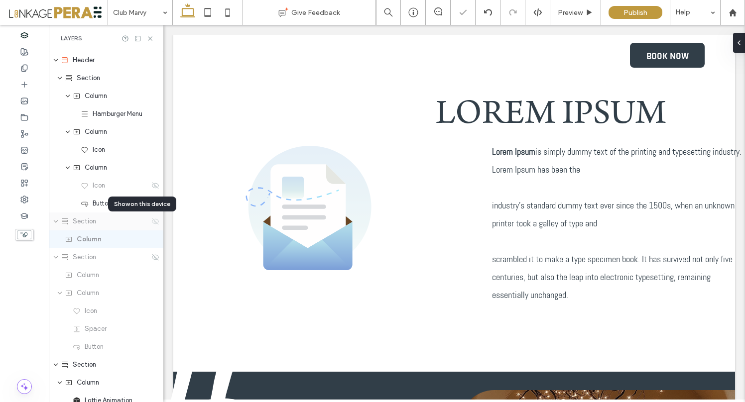
click at [151, 222] on icon at bounding box center [155, 221] width 8 height 8
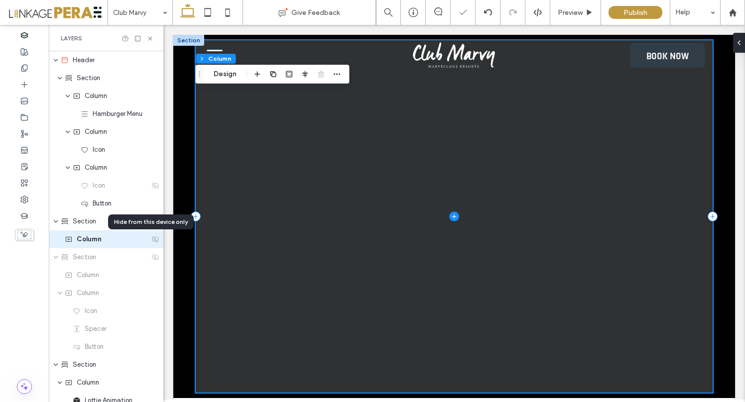
click at [152, 241] on use at bounding box center [155, 239] width 7 height 6
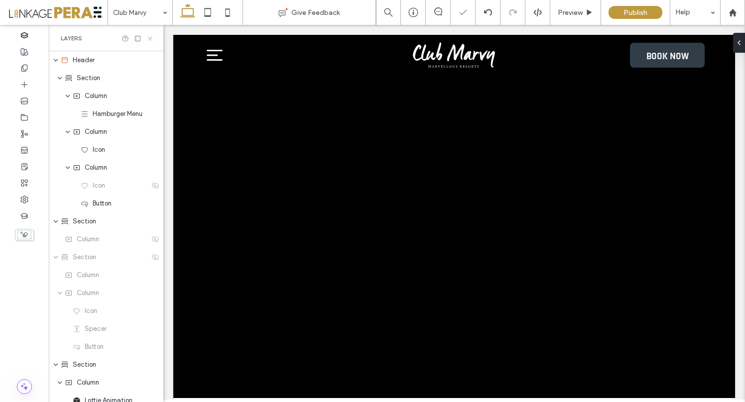
click at [150, 37] on icon at bounding box center [149, 38] width 7 height 7
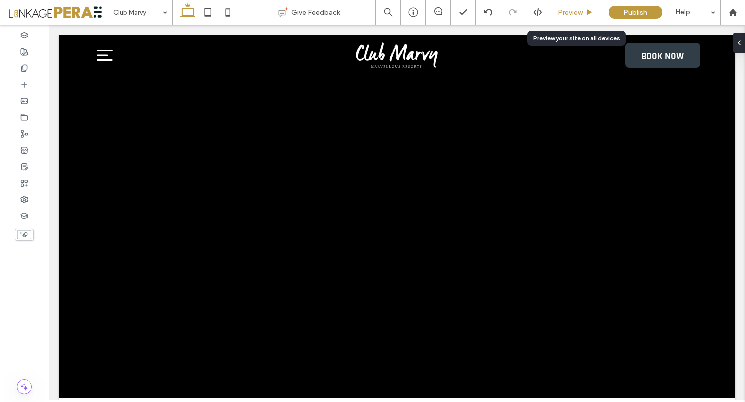
click at [562, 6] on div "Preview" at bounding box center [575, 12] width 51 height 25
click at [492, 10] on div at bounding box center [487, 12] width 24 height 8
click at [19, 34] on div at bounding box center [24, 35] width 49 height 16
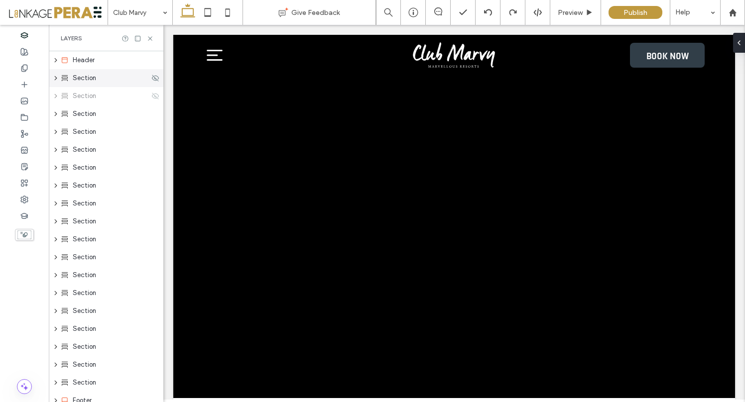
click at [54, 77] on icon "expand Section" at bounding box center [56, 78] width 8 height 6
click at [55, 113] on icon "expand Section" at bounding box center [56, 114] width 8 height 6
click at [56, 167] on use "expand Section" at bounding box center [56, 168] width 2 height 4
click at [20, 34] on div at bounding box center [24, 35] width 49 height 16
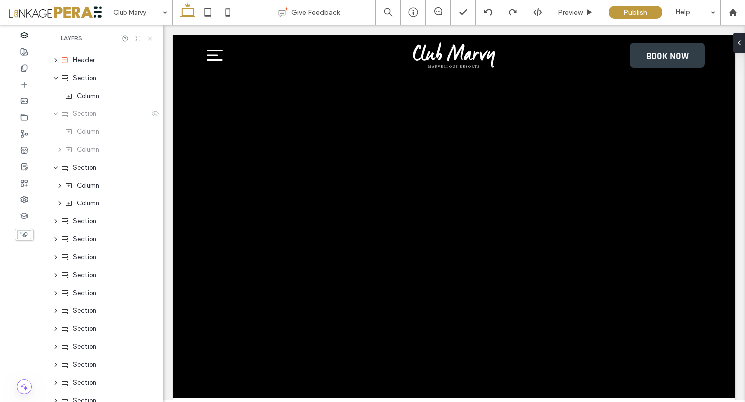
click at [150, 38] on icon at bounding box center [149, 38] width 7 height 7
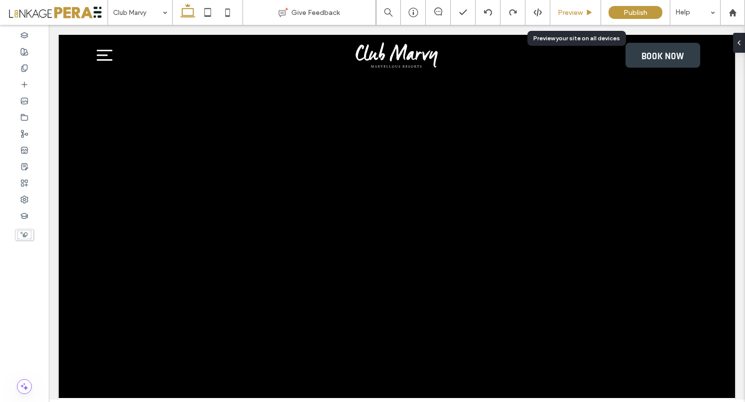
click at [571, 10] on span "Preview" at bounding box center [569, 12] width 25 height 8
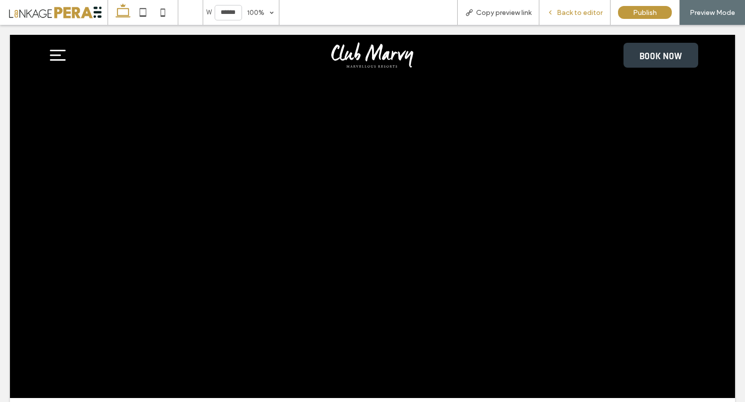
click at [556, 9] on div "Back to editor" at bounding box center [574, 12] width 71 height 8
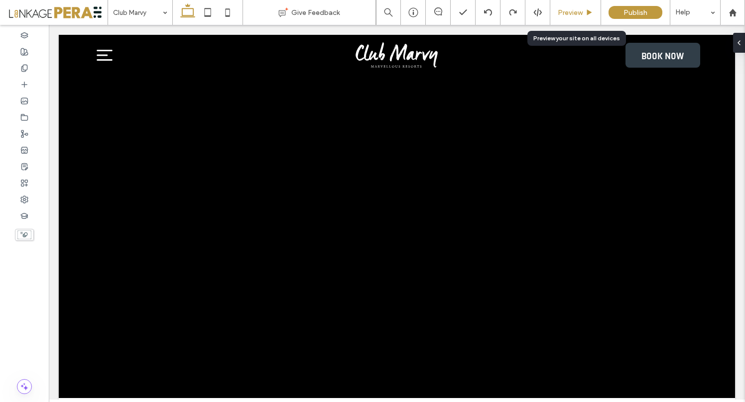
click at [568, 10] on span "Preview" at bounding box center [569, 12] width 25 height 8
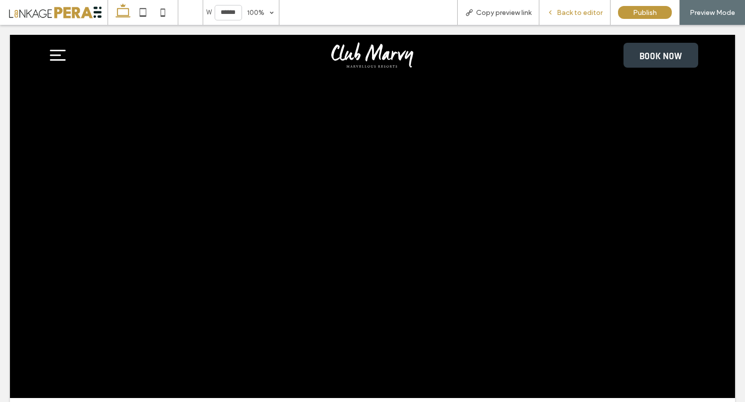
click at [577, 9] on span "Back to editor" at bounding box center [579, 12] width 46 height 8
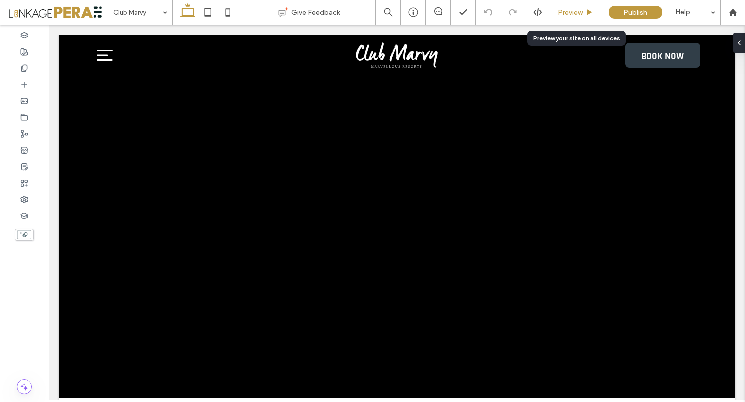
click at [589, 2] on div "Preview" at bounding box center [575, 12] width 51 height 25
click at [564, 15] on span "Preview" at bounding box center [569, 12] width 25 height 8
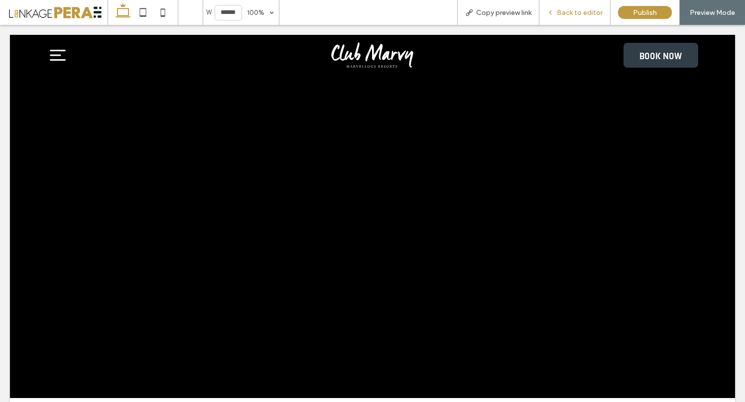
click at [575, 17] on div "Back to editor" at bounding box center [574, 12] width 71 height 25
click at [574, 13] on span "Back to editor" at bounding box center [579, 12] width 46 height 8
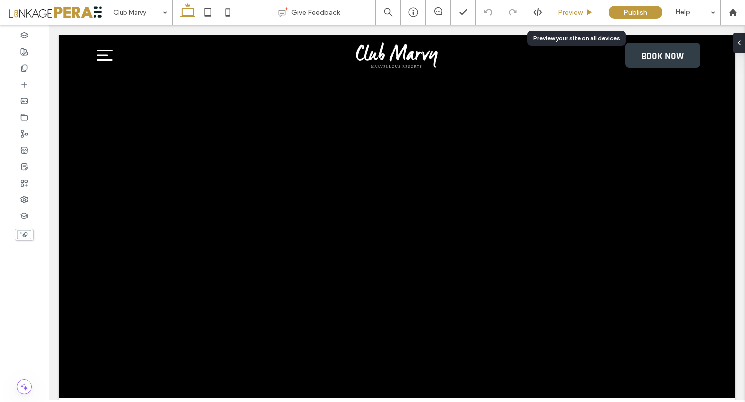
click at [577, 15] on span "Preview" at bounding box center [569, 12] width 25 height 8
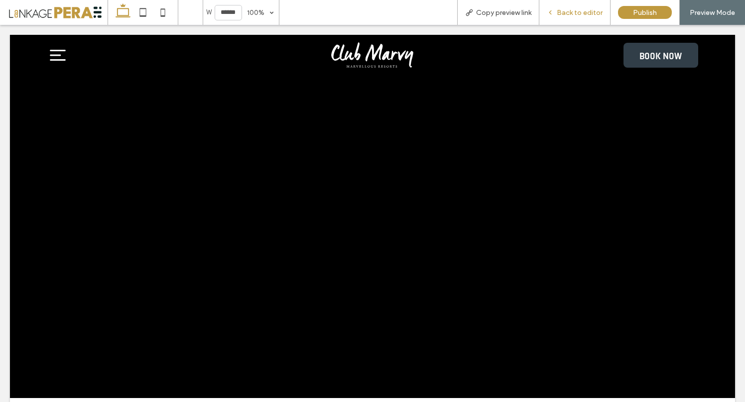
click at [568, 13] on span "Back to editor" at bounding box center [579, 12] width 46 height 8
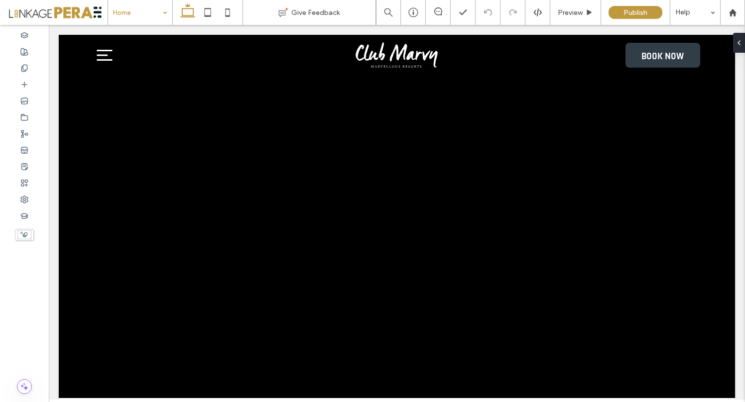
click at [148, 7] on input at bounding box center [137, 12] width 49 height 25
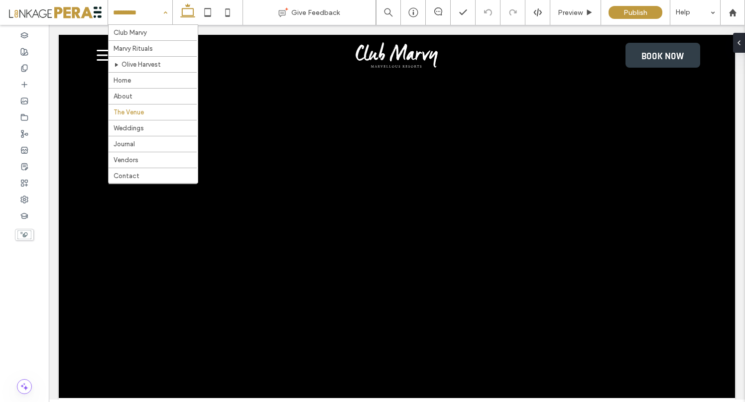
click at [166, 15] on div "Club Marvy Marvy Rituals Olive Harvest Home About The Venue Weddings Journal Ve…" at bounding box center [140, 12] width 64 height 25
click at [162, 9] on div "Club Marvy Marvy Rituals Olive Harvest Home About The Venue Weddings Journal Ve…" at bounding box center [140, 12] width 64 height 25
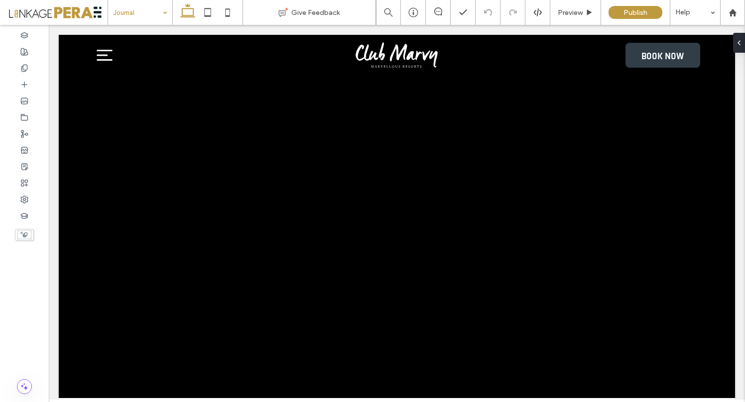
click at [147, 8] on input at bounding box center [137, 12] width 49 height 25
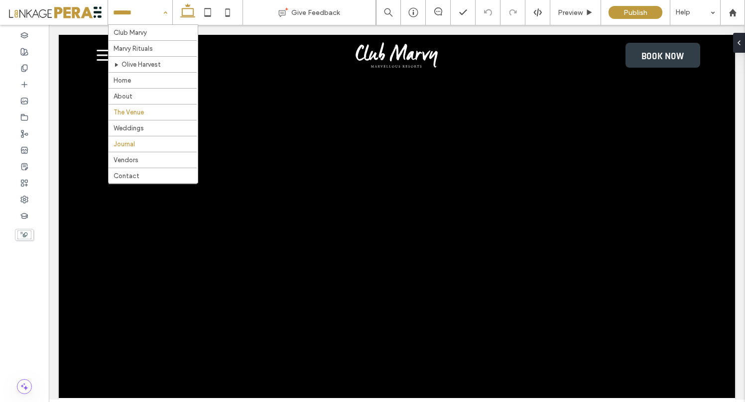
scroll to position [54, 0]
click at [124, 8] on input at bounding box center [137, 12] width 49 height 25
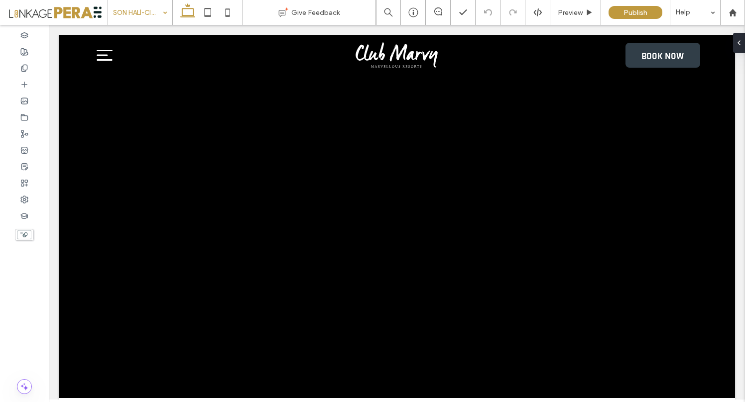
click at [161, 15] on div "SON HALİ-Club Marvy" at bounding box center [140, 12] width 64 height 25
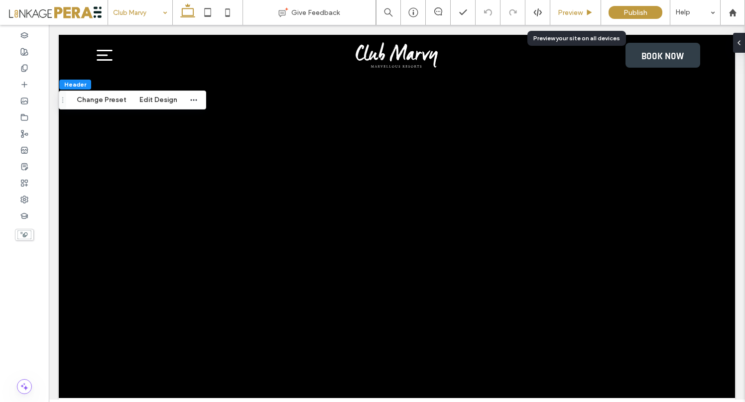
click at [574, 18] on div "Preview" at bounding box center [575, 12] width 51 height 25
click at [573, 13] on span "Preview" at bounding box center [569, 12] width 25 height 8
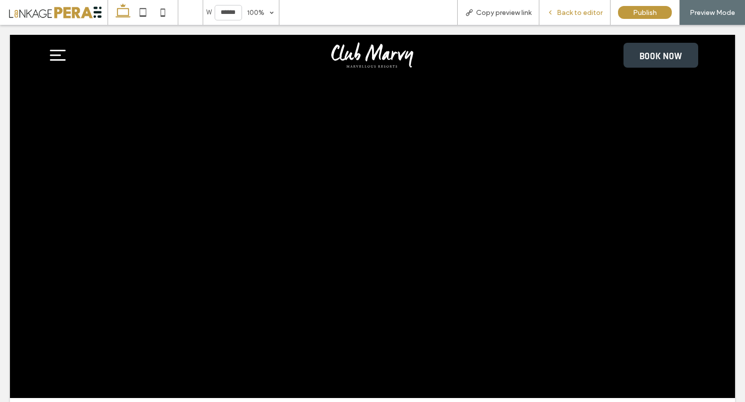
click at [585, 21] on div "Back to editor" at bounding box center [574, 12] width 71 height 25
click at [582, 15] on span "Back to editor" at bounding box center [579, 12] width 46 height 8
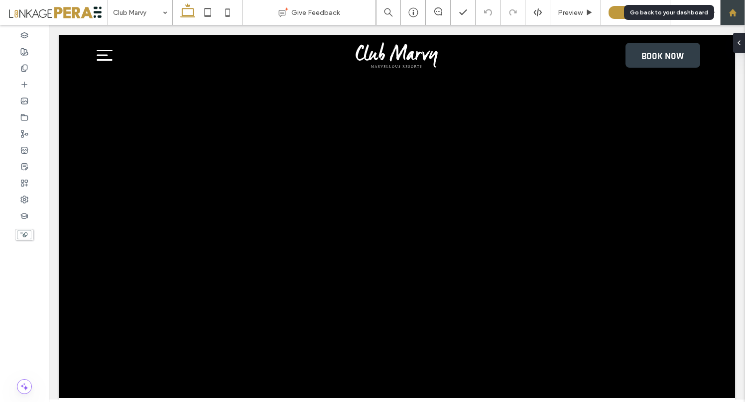
click at [736, 10] on icon at bounding box center [732, 12] width 8 height 8
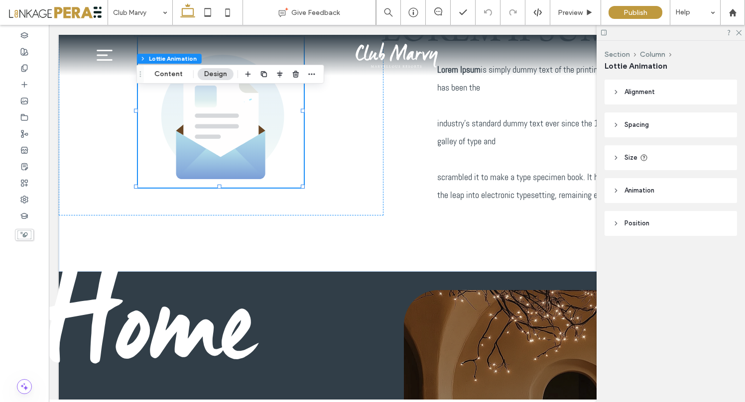
click at [633, 95] on span "Alignment" at bounding box center [639, 92] width 30 height 10
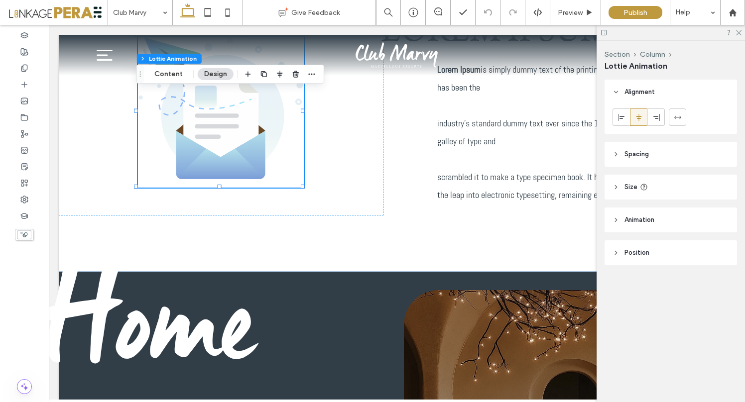
click at [626, 152] on span "Spacing" at bounding box center [636, 154] width 24 height 10
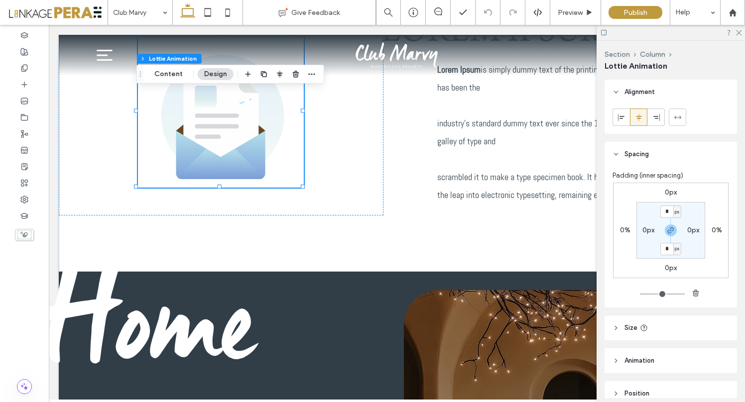
scroll to position [48, 0]
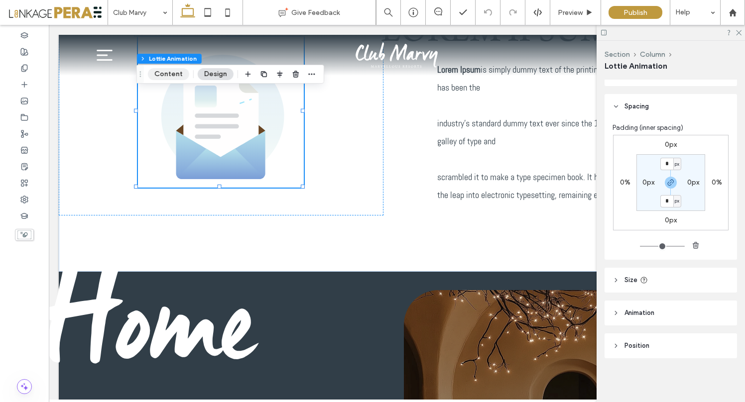
click at [179, 75] on button "Content" at bounding box center [168, 74] width 41 height 12
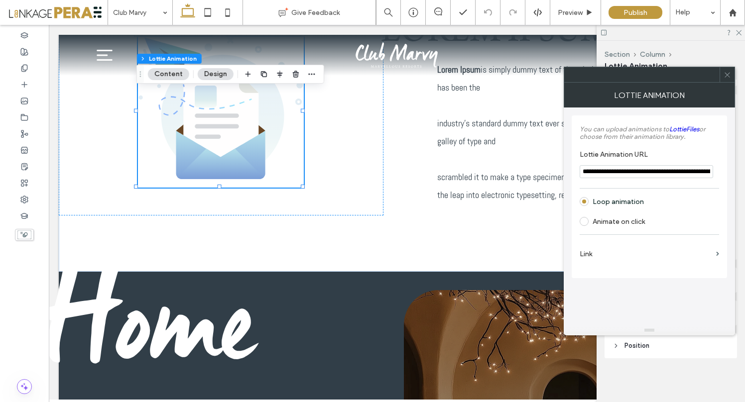
click at [641, 171] on input "**********" at bounding box center [645, 171] width 133 height 13
paste input "**********"
type input "**********"
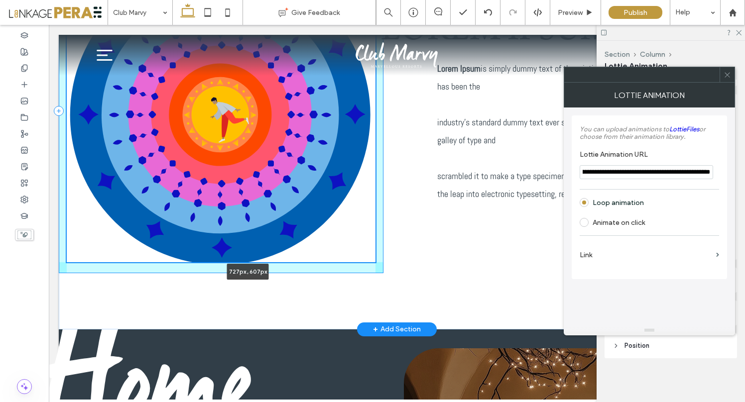
scroll to position [504, 0]
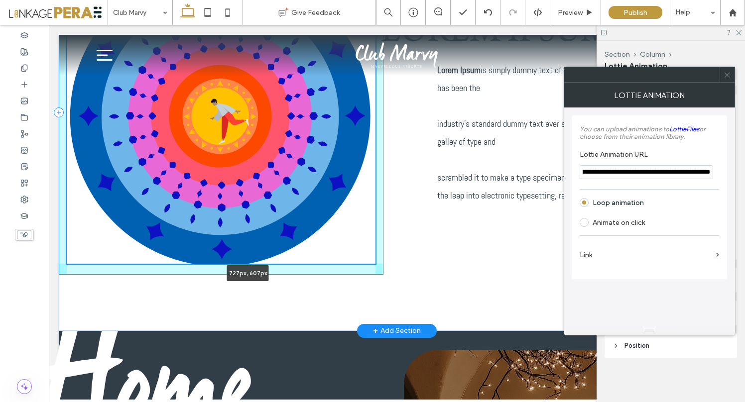
drag, startPoint x: 302, startPoint y: 186, endPoint x: 400, endPoint y: 261, distance: 123.8
click at [400, 261] on div "727px , 607px LOREM IPSUM Lorem Ipsum is simply dummy text of the printing and …" at bounding box center [397, 112] width 676 height 437
type input "***"
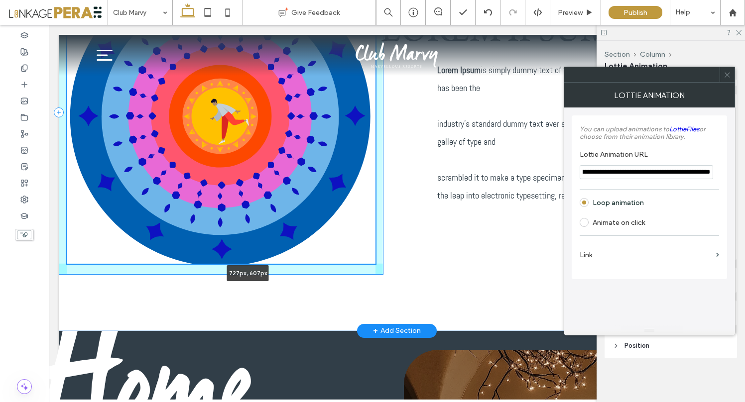
type input "***"
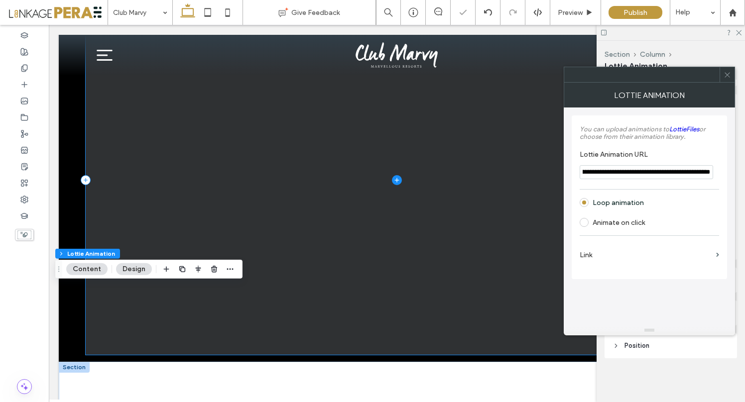
scroll to position [0, 0]
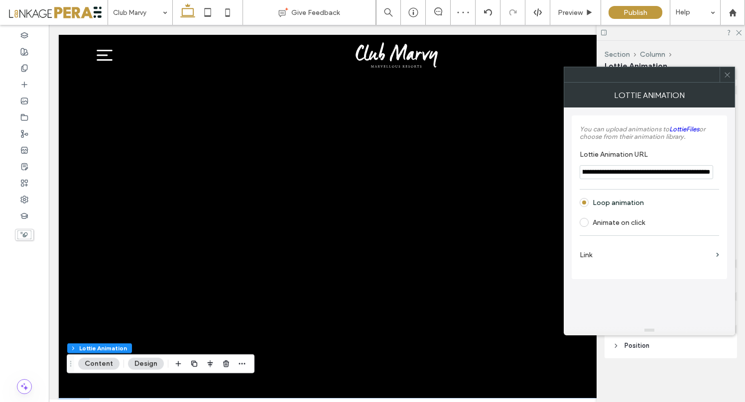
type input "**********"
click at [729, 76] on icon at bounding box center [726, 74] width 7 height 7
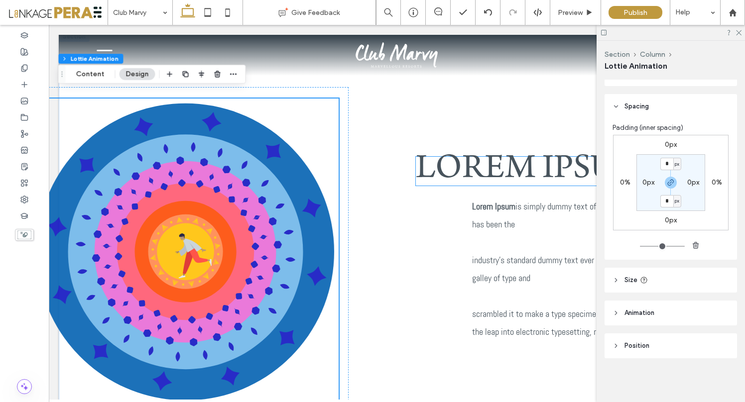
scroll to position [357, 0]
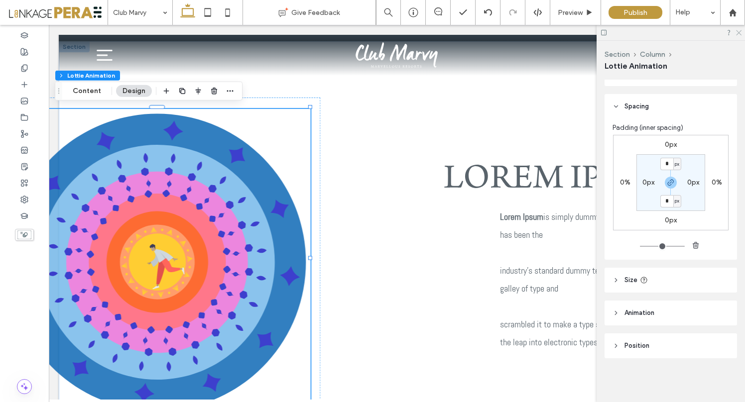
click at [739, 30] on icon at bounding box center [738, 32] width 6 height 6
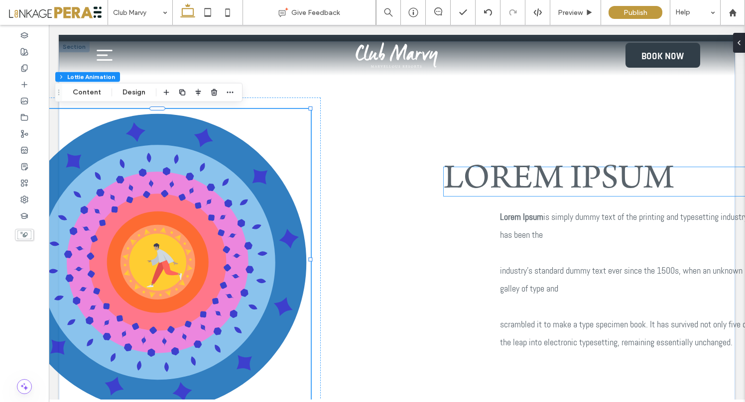
click at [545, 176] on span "LOREM IPSUM" at bounding box center [558, 181] width 230 height 36
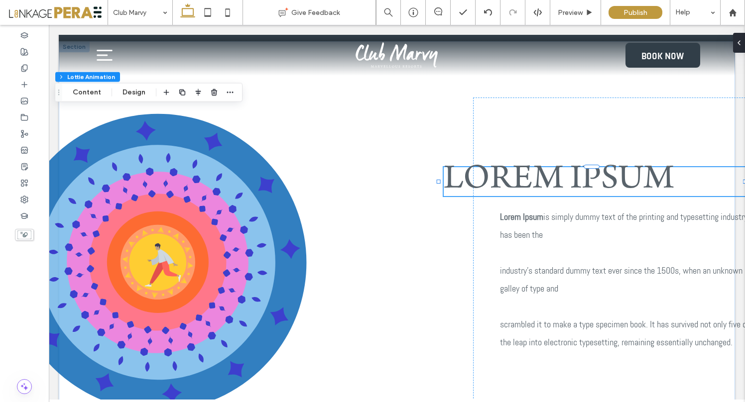
click at [545, 176] on span "LOREM IPSUM" at bounding box center [558, 181] width 230 height 36
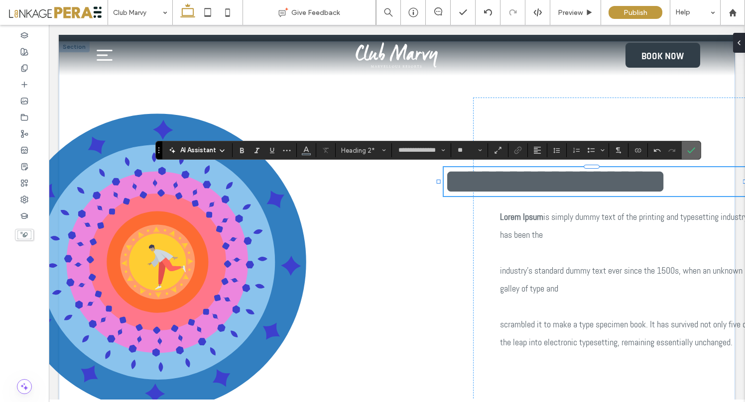
click at [691, 152] on icon "Confirm" at bounding box center [691, 150] width 8 height 8
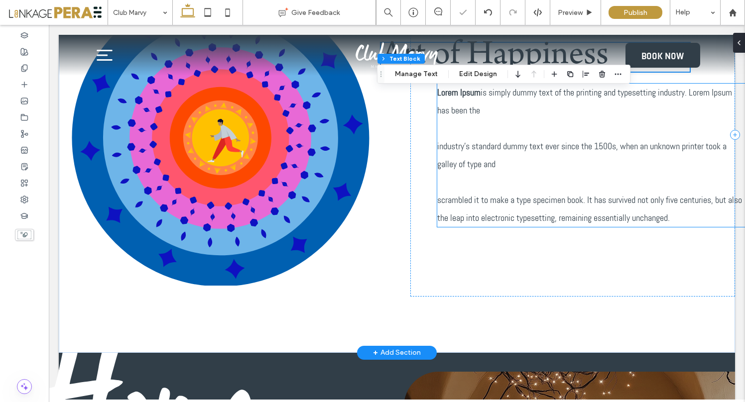
scroll to position [490, 0]
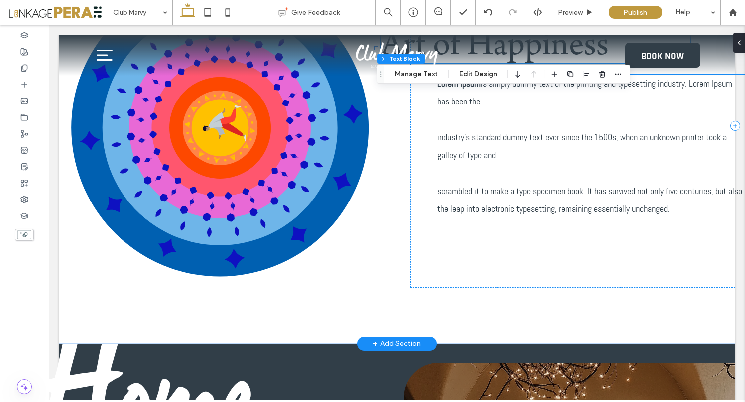
click at [522, 205] on span "scrambled it to make a type specimen book. It has survived not only five centur…" at bounding box center [589, 200] width 305 height 28
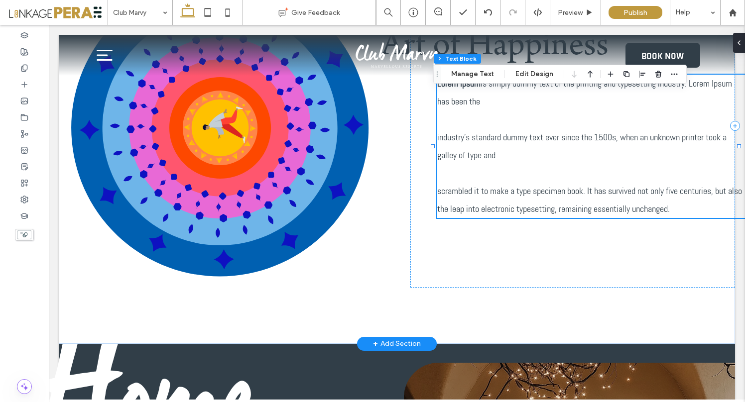
click at [522, 205] on span "scrambled it to make a type specimen book. It has survived not only five centur…" at bounding box center [589, 200] width 305 height 28
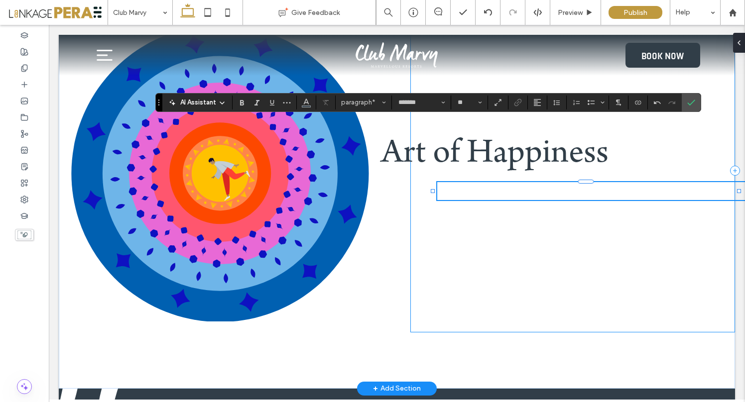
scroll to position [0, 0]
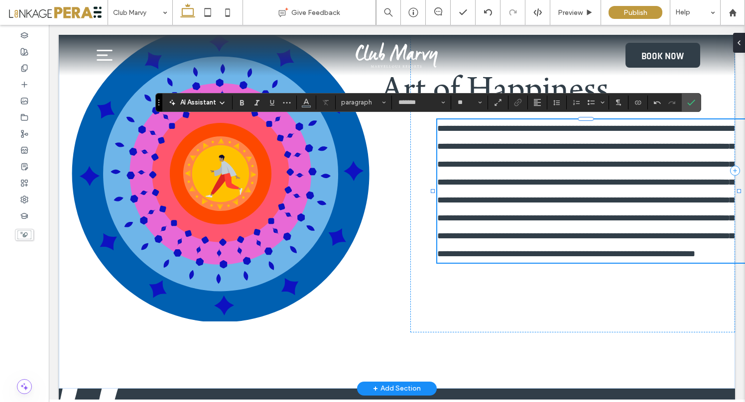
click at [664, 231] on span "**********" at bounding box center [585, 191] width 296 height 134
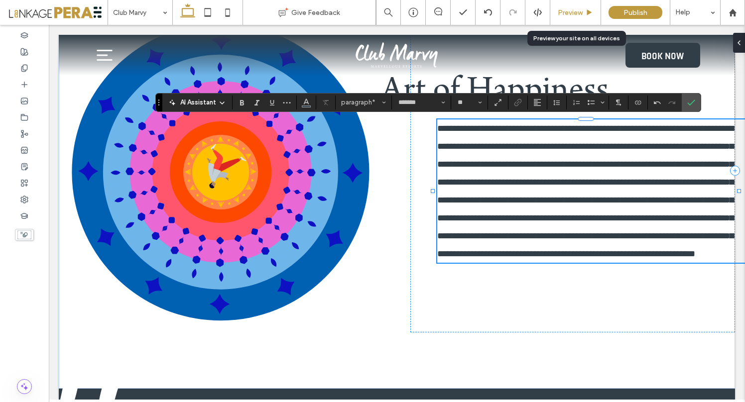
click at [570, 9] on span "Preview" at bounding box center [569, 12] width 25 height 8
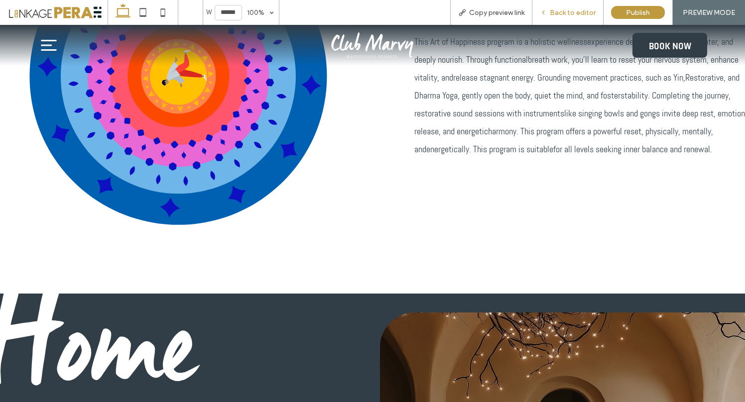
click at [566, 13] on span "Back to editor" at bounding box center [572, 12] width 46 height 8
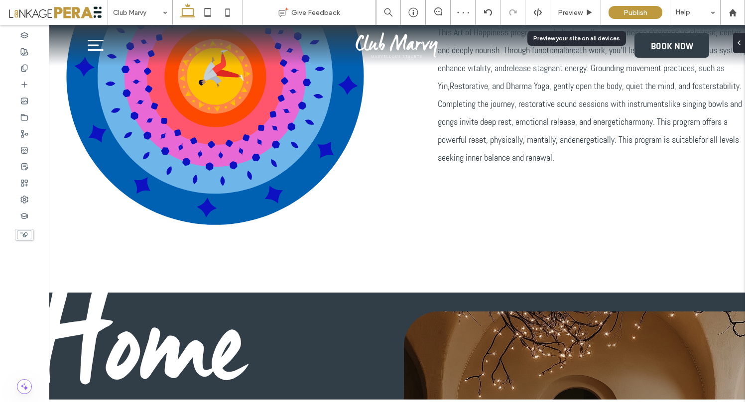
scroll to position [541, 0]
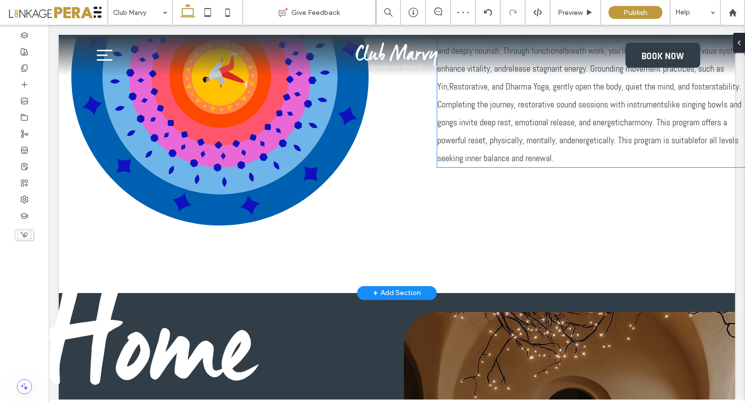
click at [543, 132] on p "This Art of Happiness program is a holistic wellnessexperience designed to clea…" at bounding box center [591, 95] width 309 height 143
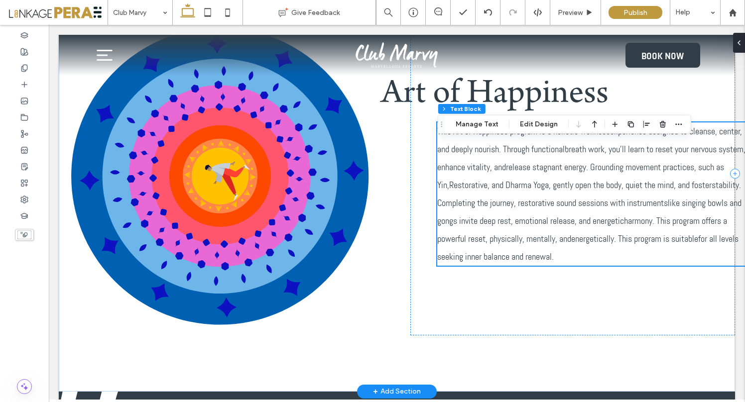
scroll to position [467, 0]
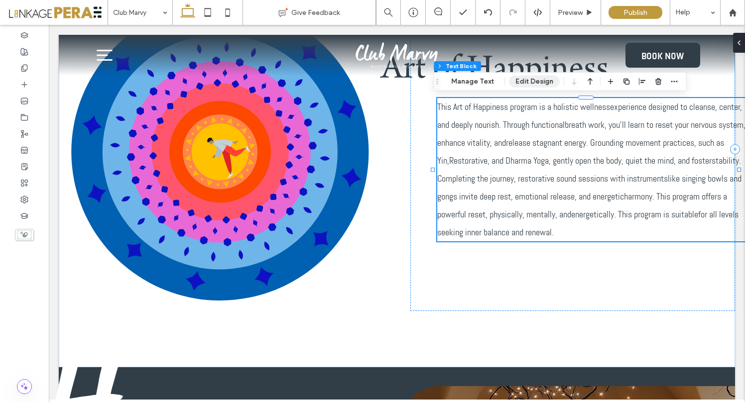
click at [528, 80] on button "Edit Design" at bounding box center [534, 82] width 51 height 12
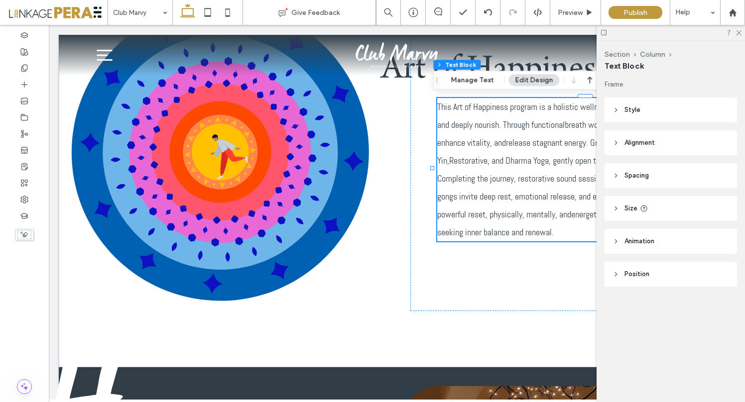
click at [635, 135] on header "Alignment" at bounding box center [670, 142] width 132 height 25
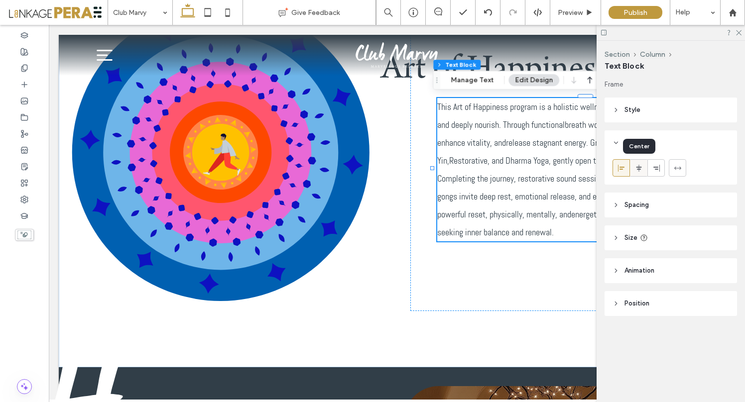
click at [639, 168] on icon at bounding box center [639, 168] width 8 height 8
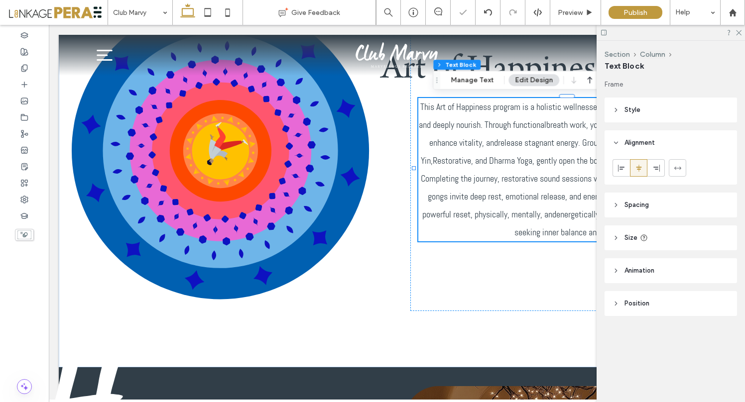
click at [624, 206] on header "Spacing" at bounding box center [670, 205] width 132 height 25
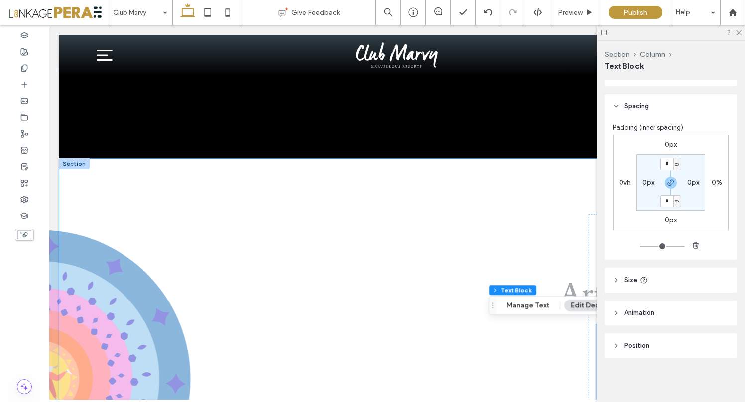
scroll to position [241, 0]
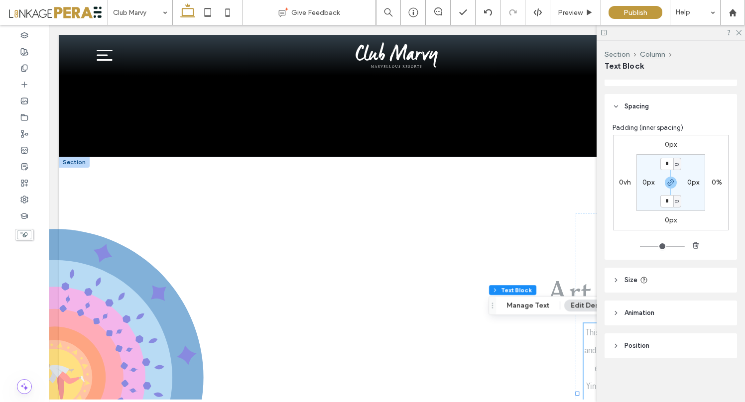
click at [74, 162] on div at bounding box center [74, 162] width 31 height 11
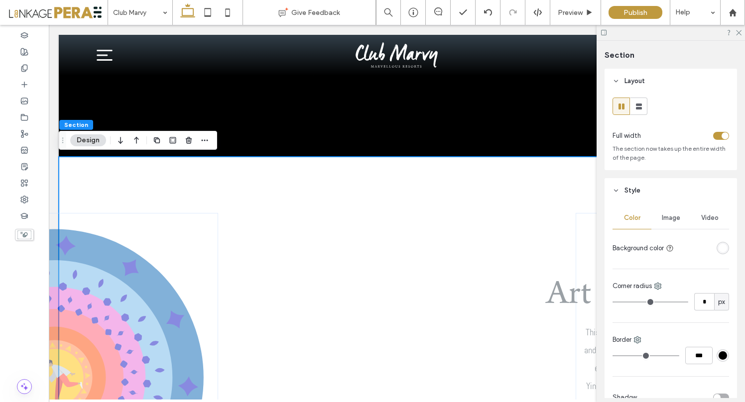
click at [85, 139] on button "Design" at bounding box center [88, 140] width 36 height 12
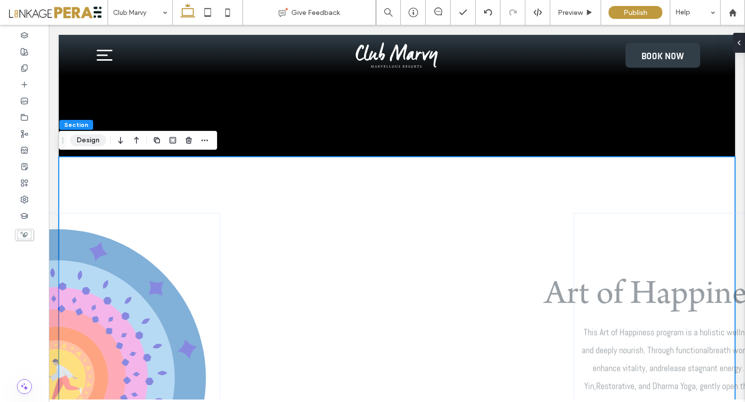
click at [85, 139] on button "Design" at bounding box center [88, 140] width 36 height 12
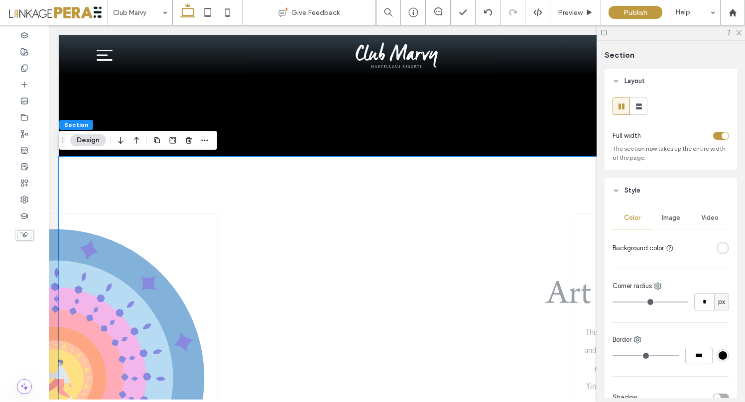
click at [713, 134] on div "toggle" at bounding box center [721, 136] width 16 height 8
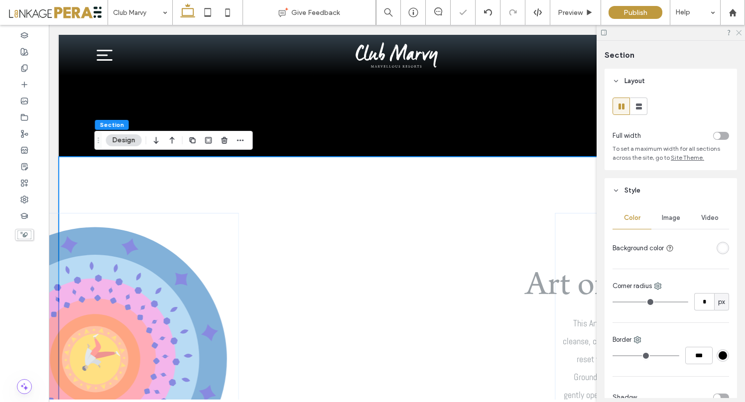
click at [737, 32] on use at bounding box center [738, 32] width 5 height 5
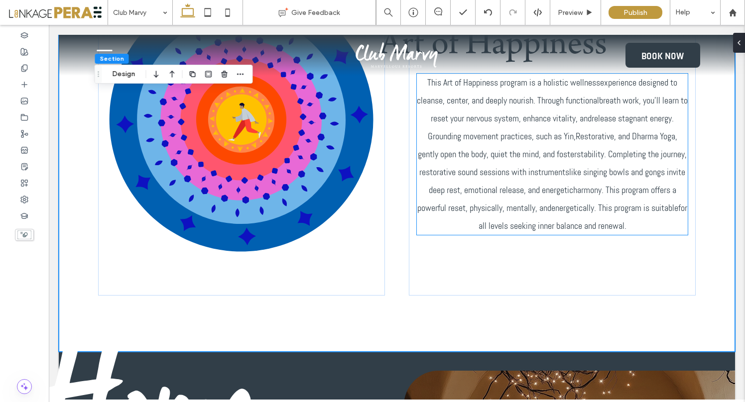
scroll to position [478, 0]
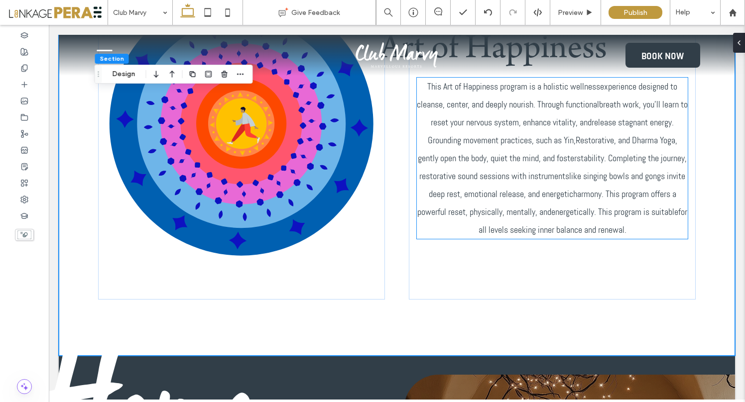
click at [492, 129] on p "This Art of Happiness program is a holistic wellnessexperience designed to clea…" at bounding box center [552, 158] width 271 height 161
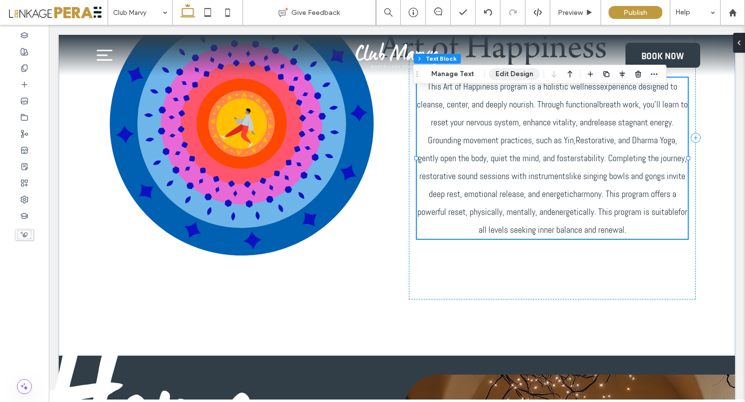
click at [506, 77] on button "Edit Design" at bounding box center [514, 74] width 51 height 12
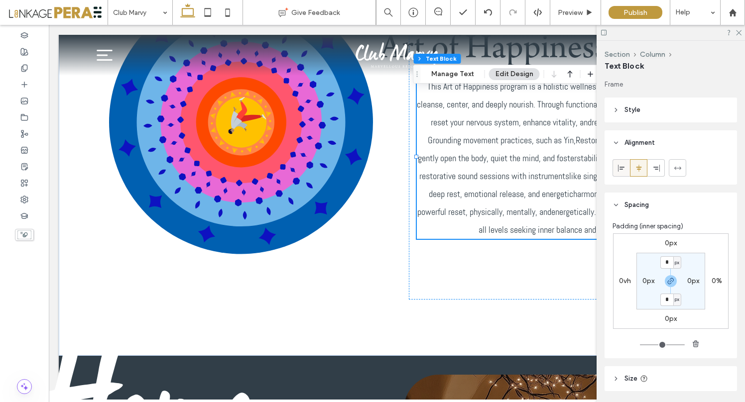
click at [620, 167] on icon at bounding box center [621, 168] width 8 height 8
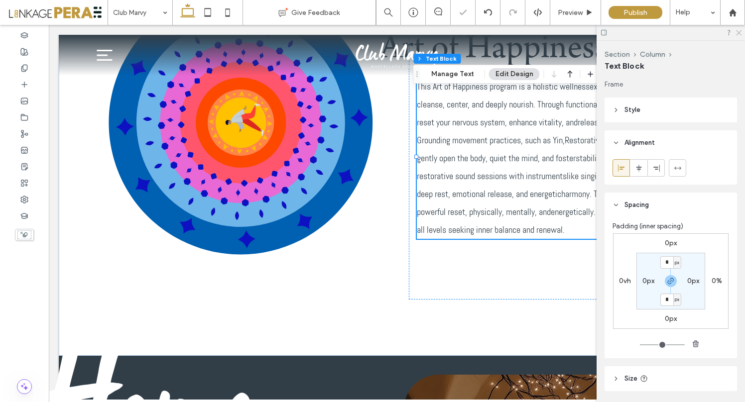
click at [740, 31] on icon at bounding box center [738, 32] width 6 height 6
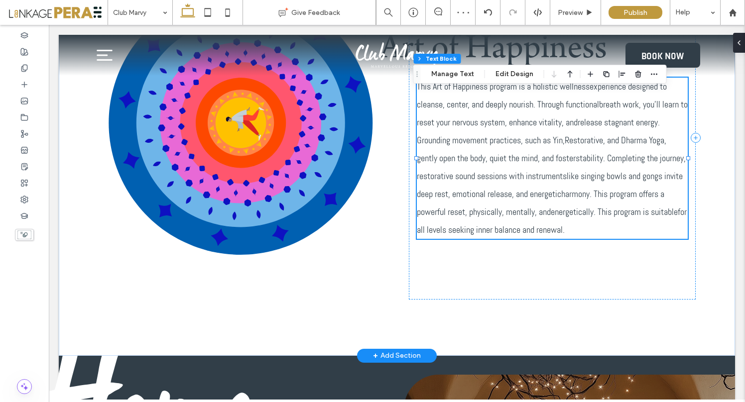
click at [591, 137] on span "This Art of Happiness program is a holistic wellnessexperience designed to clea…" at bounding box center [552, 158] width 271 height 154
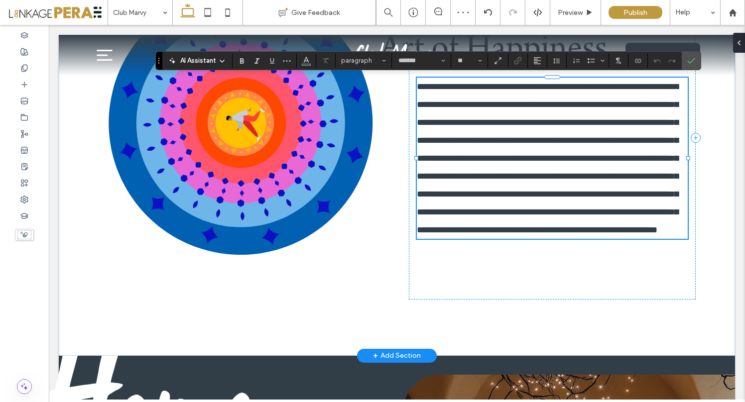
click at [591, 137] on span "**********" at bounding box center [547, 158] width 261 height 152
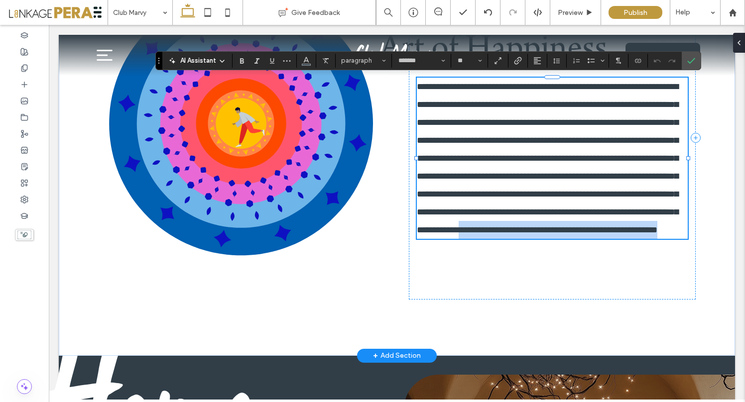
drag, startPoint x: 605, startPoint y: 229, endPoint x: 410, endPoint y: 234, distance: 195.2
click at [410, 234] on div "**********" at bounding box center [552, 137] width 287 height 323
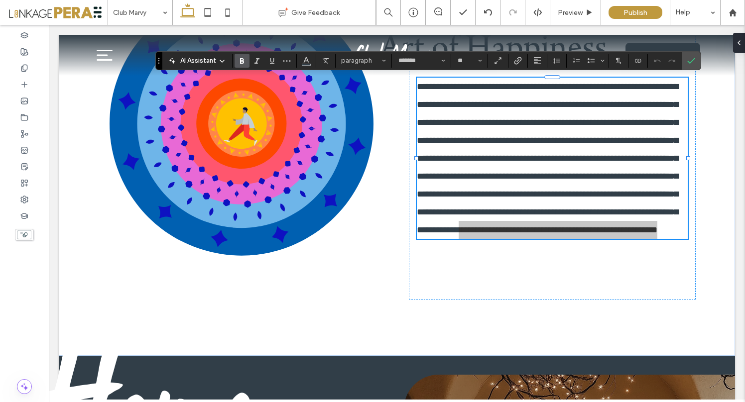
click at [240, 63] on use "Bold" at bounding box center [242, 60] width 4 height 5
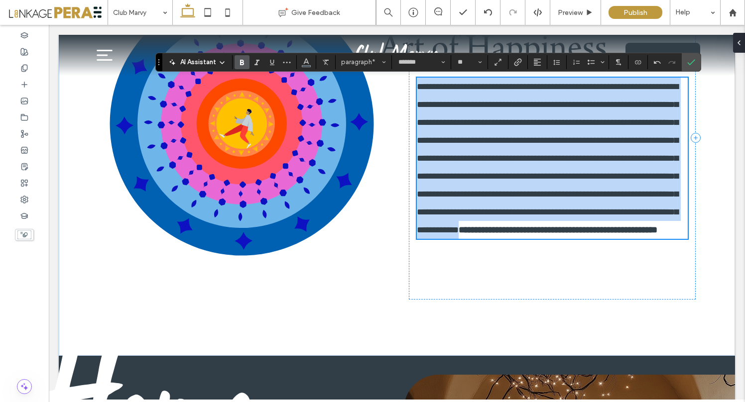
scroll to position [455, 0]
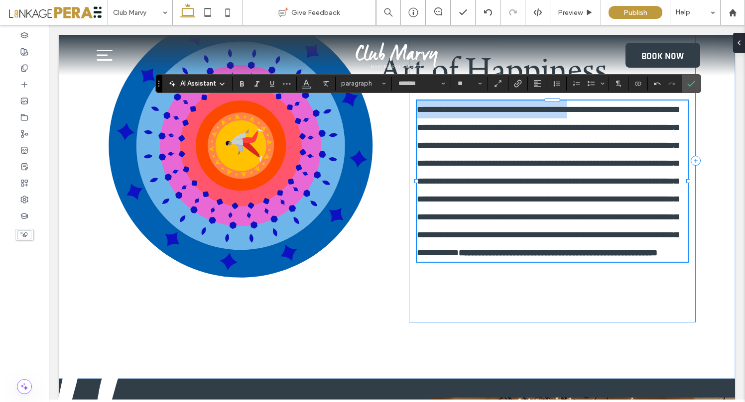
drag, startPoint x: 555, startPoint y: 109, endPoint x: 412, endPoint y: 108, distance: 143.8
click at [411, 107] on div "**********" at bounding box center [552, 160] width 287 height 323
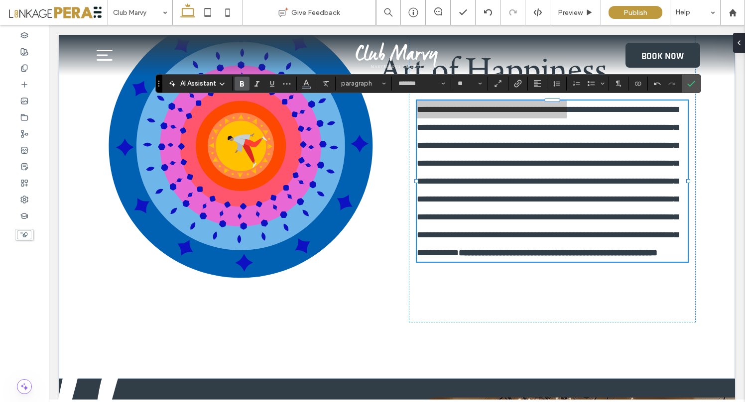
click at [242, 87] on icon "Bold" at bounding box center [242, 84] width 8 height 8
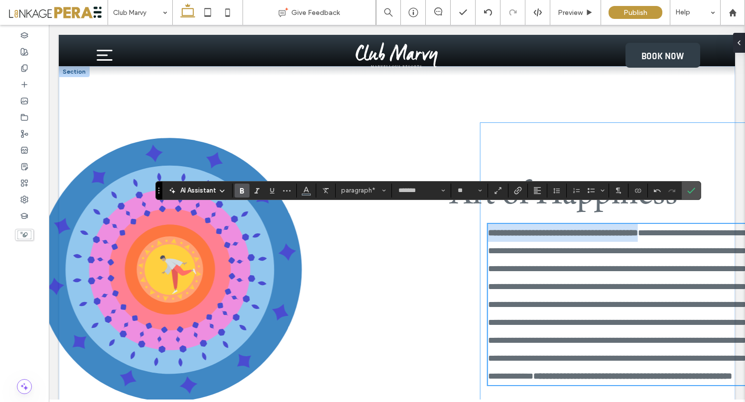
scroll to position [330, 0]
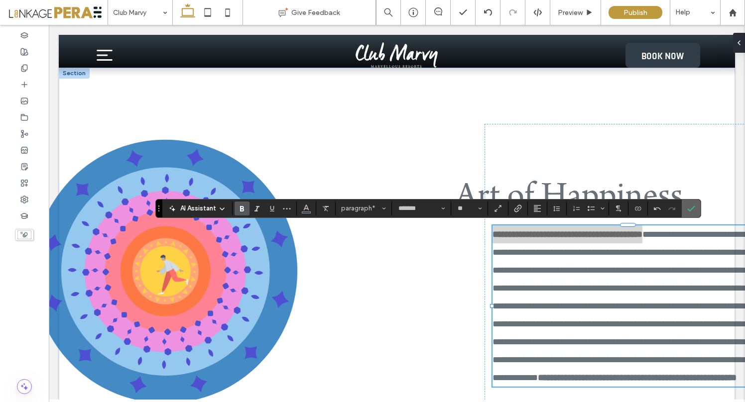
click at [696, 212] on label "Confirm" at bounding box center [690, 209] width 15 height 18
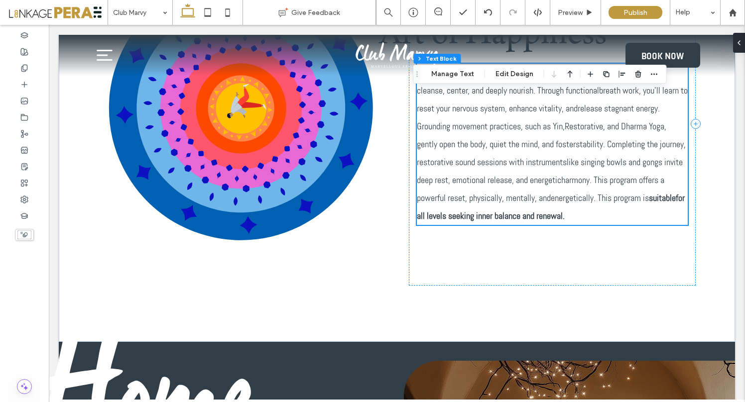
scroll to position [496, 0]
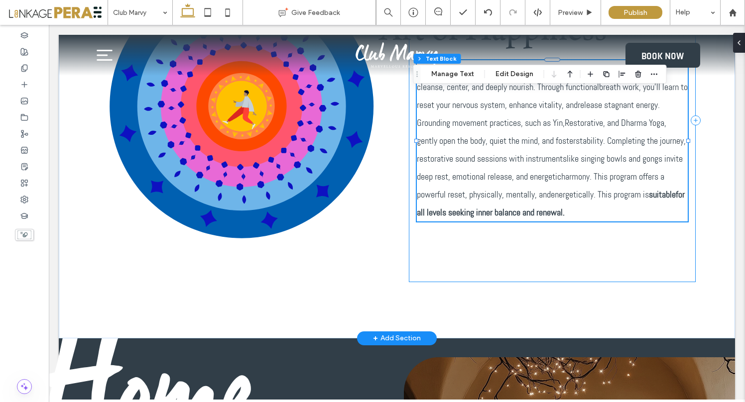
click at [550, 265] on div "Art of Happiness This Art of Happiness program is a holistic wellnessexperience…" at bounding box center [552, 120] width 287 height 323
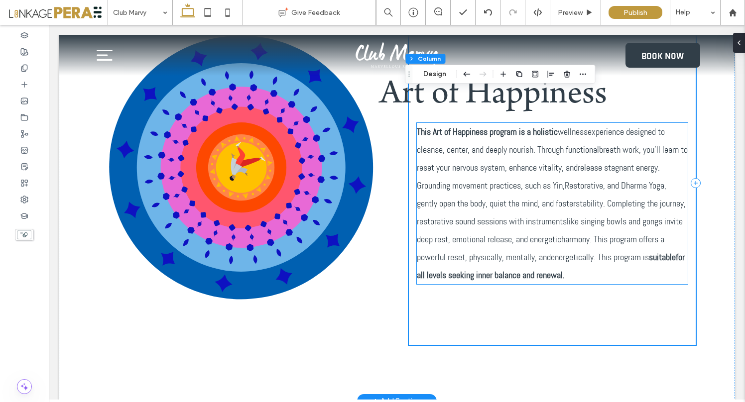
scroll to position [432, 0]
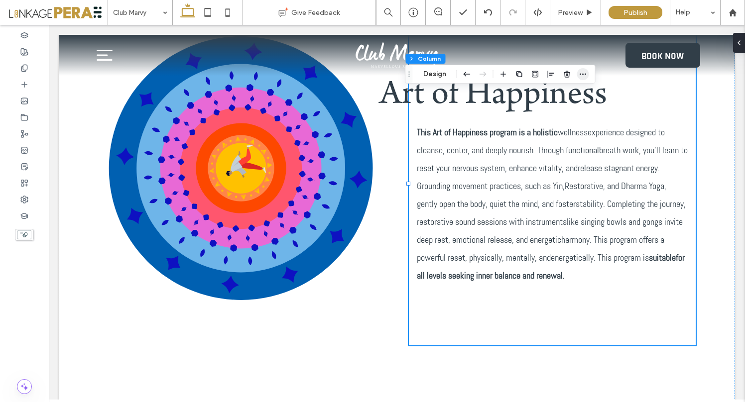
click at [582, 79] on span "button" at bounding box center [583, 74] width 12 height 12
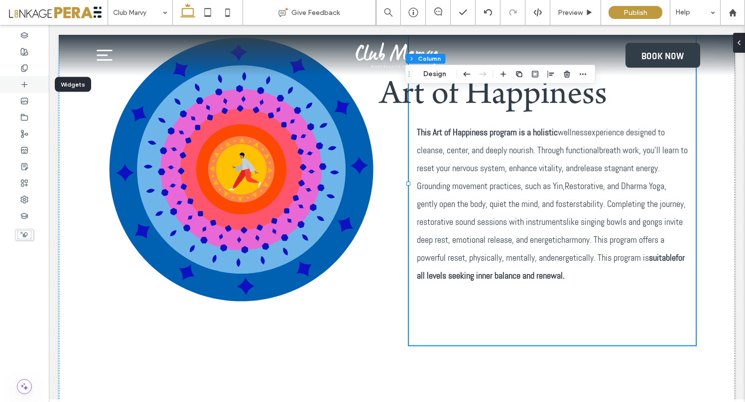
click at [23, 82] on icon at bounding box center [24, 85] width 8 height 8
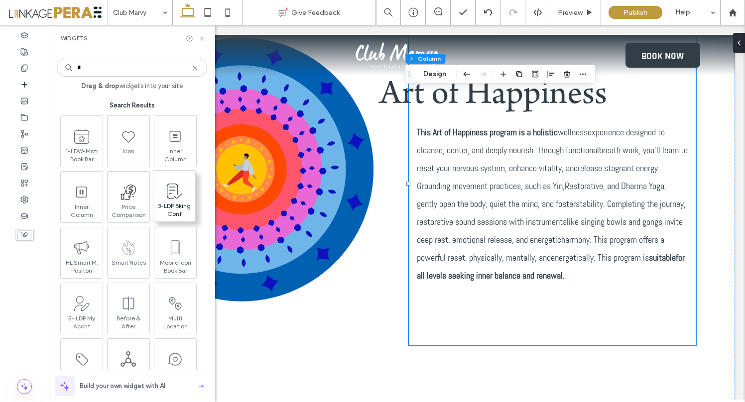
type input "*"
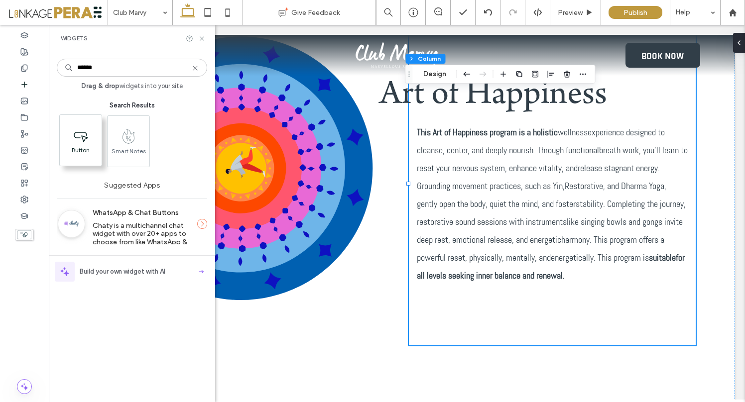
type input "******"
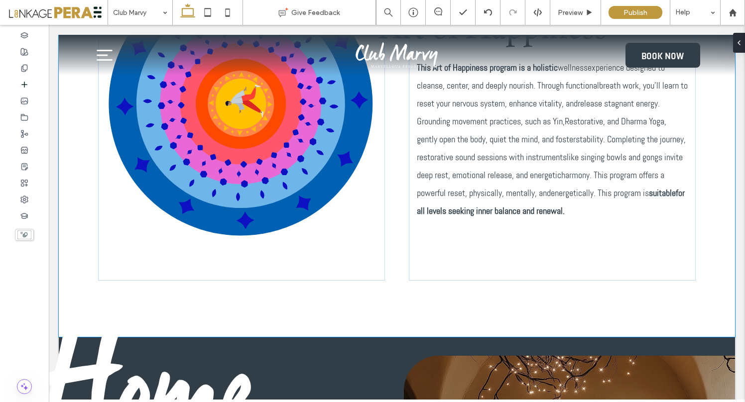
scroll to position [530, 0]
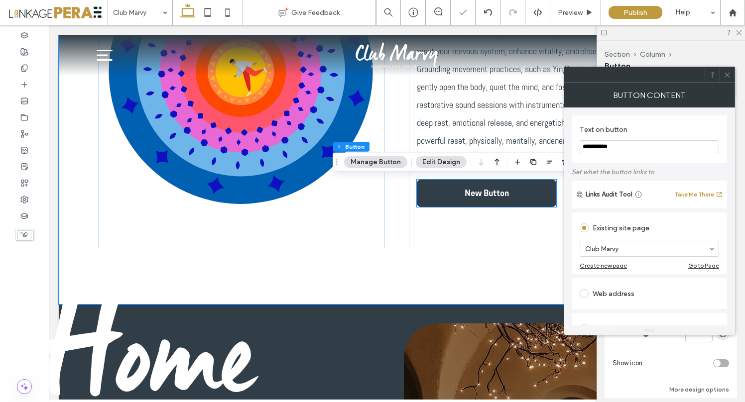
type input "**"
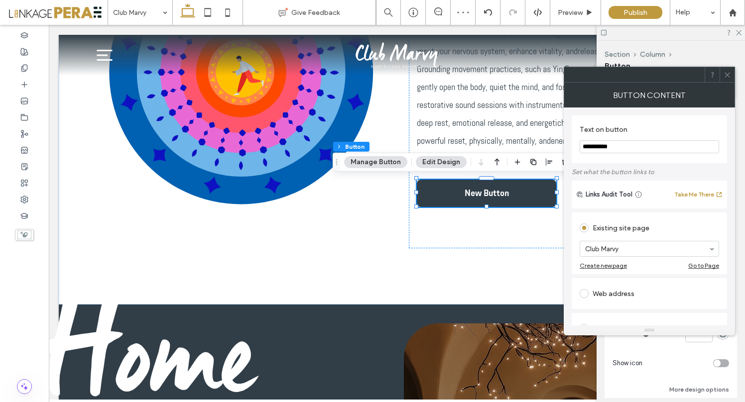
click at [728, 71] on icon at bounding box center [726, 74] width 7 height 7
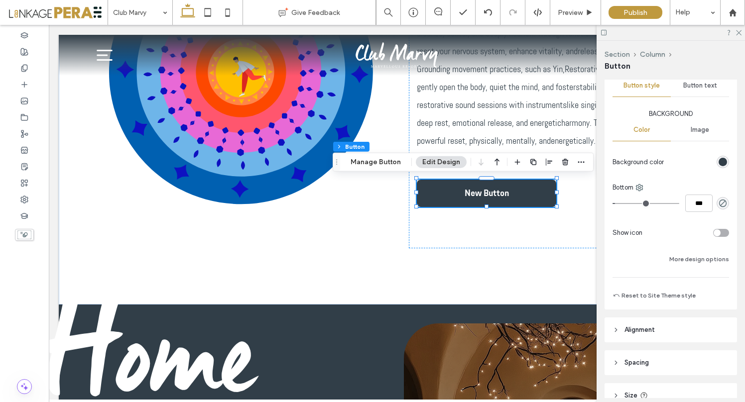
scroll to position [0, 0]
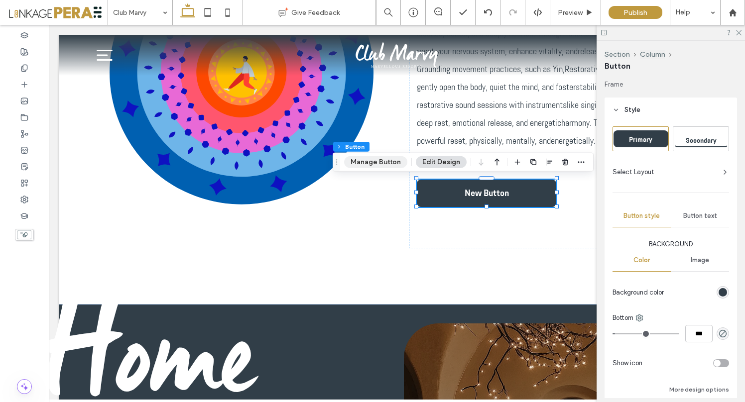
click at [380, 158] on button "Manage Button" at bounding box center [375, 162] width 63 height 12
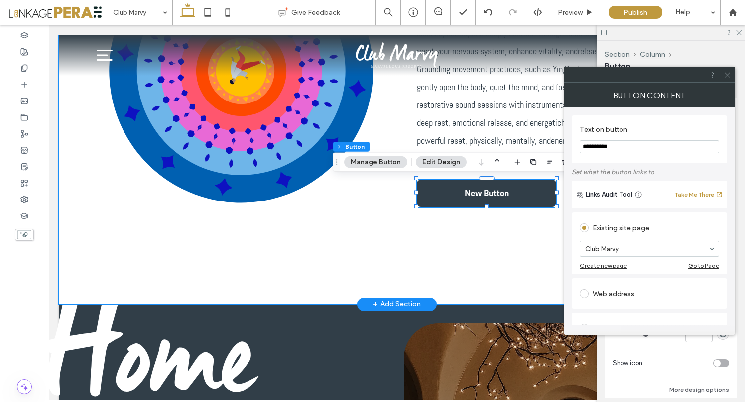
drag, startPoint x: 676, startPoint y: 168, endPoint x: 531, endPoint y: 143, distance: 147.9
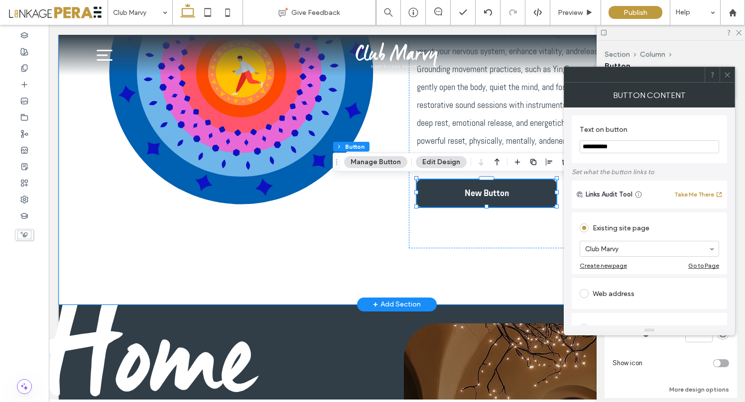
drag, startPoint x: 673, startPoint y: 174, endPoint x: 542, endPoint y: 133, distance: 136.5
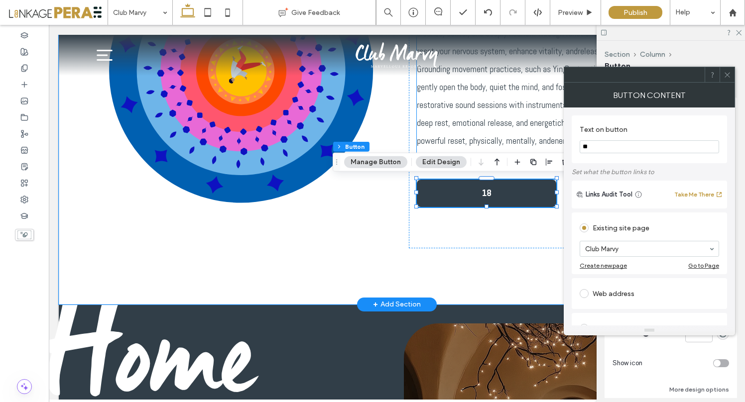
type input "*"
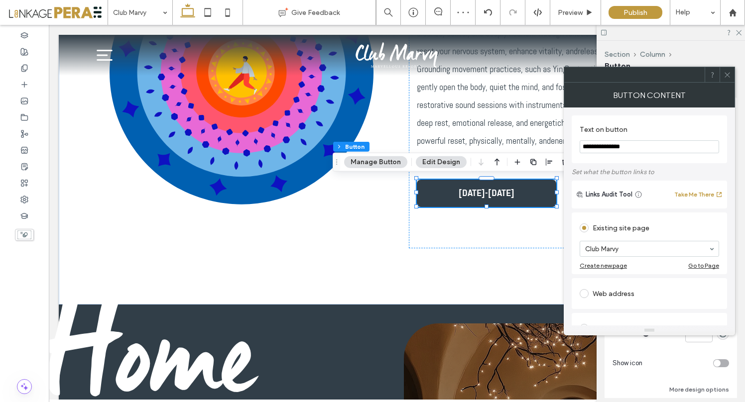
click at [643, 145] on input "**********" at bounding box center [648, 146] width 139 height 13
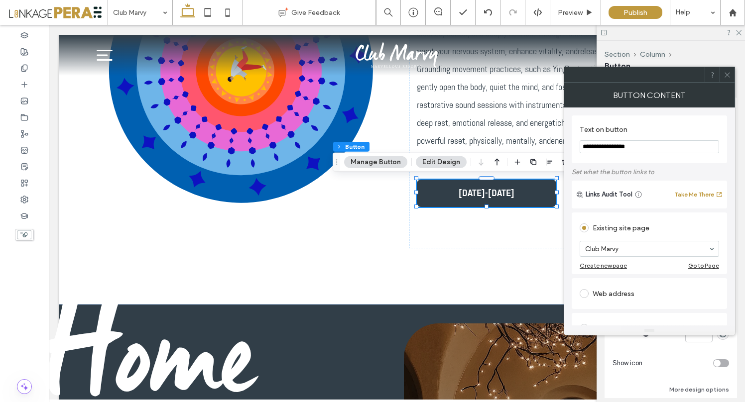
click at [624, 148] on input "**********" at bounding box center [648, 146] width 139 height 13
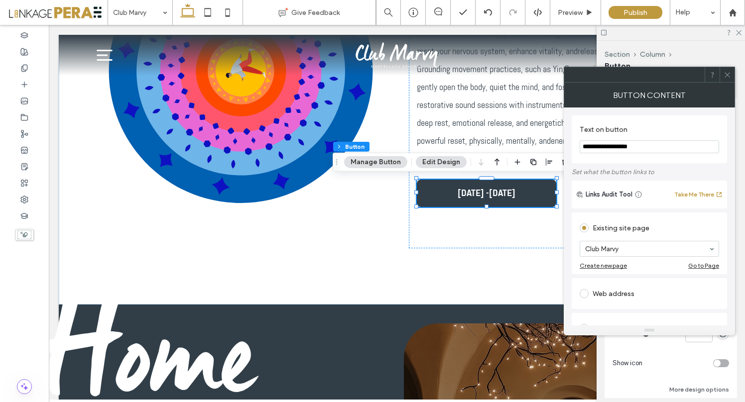
click at [628, 147] on input "**********" at bounding box center [648, 146] width 139 height 13
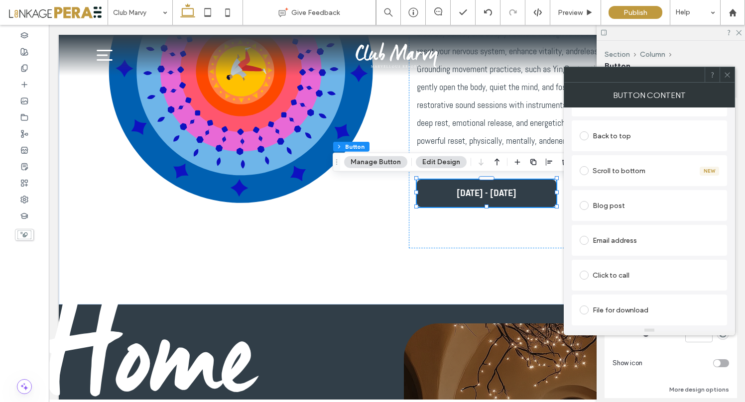
scroll to position [263, 0]
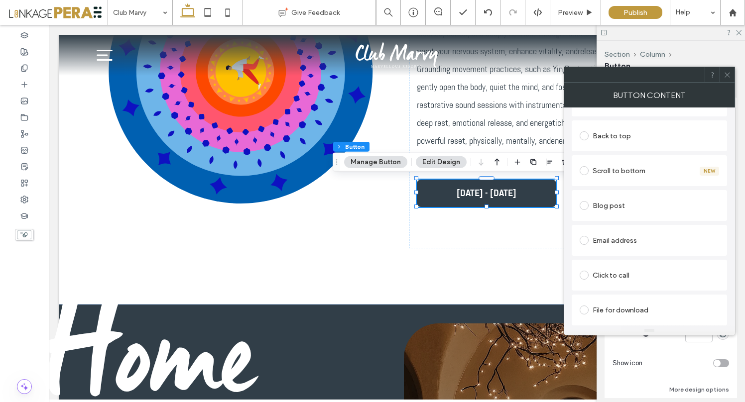
type input "**********"
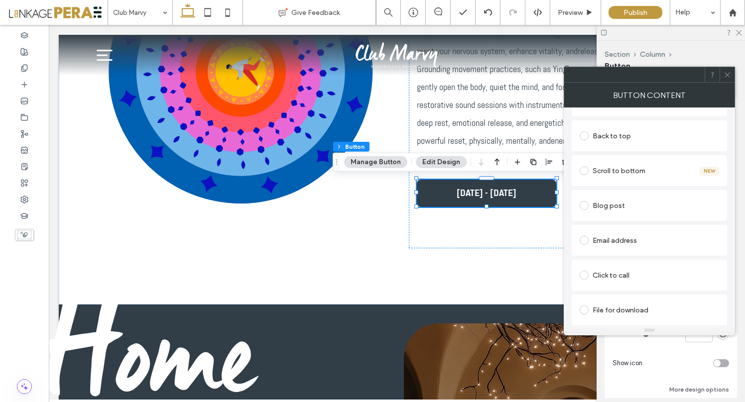
click at [728, 75] on icon at bounding box center [726, 74] width 7 height 7
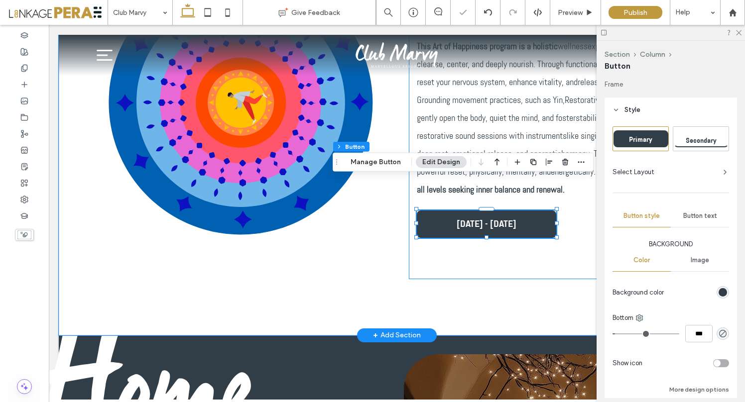
scroll to position [486, 0]
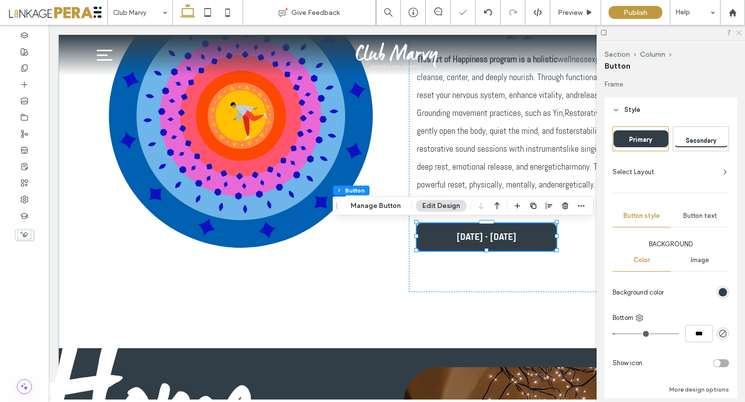
click at [737, 31] on use at bounding box center [738, 32] width 5 height 5
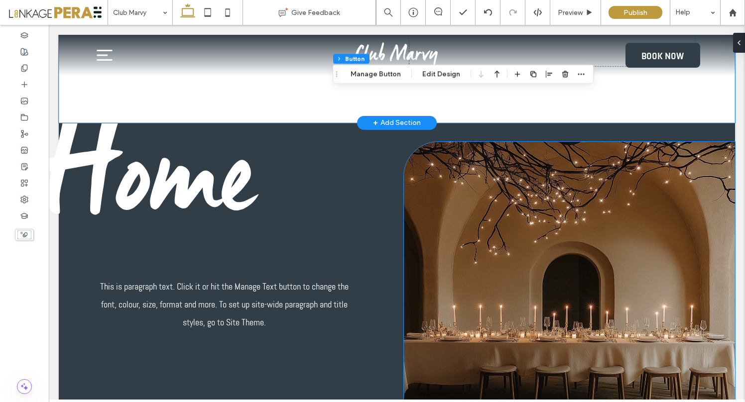
scroll to position [731, 0]
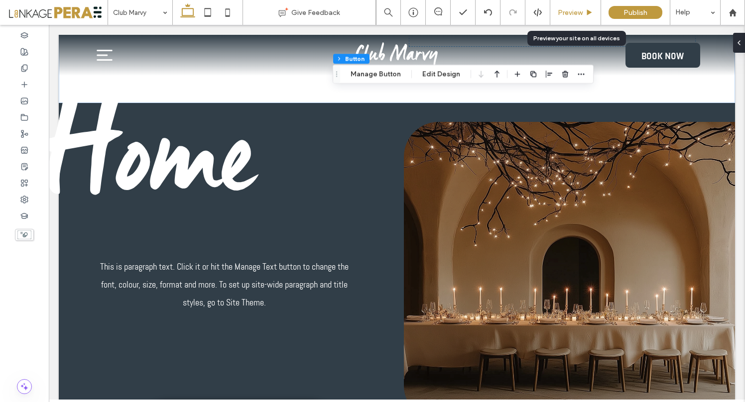
click at [577, 16] on div "Preview" at bounding box center [575, 12] width 51 height 25
click at [565, 14] on span "Preview" at bounding box center [569, 12] width 25 height 8
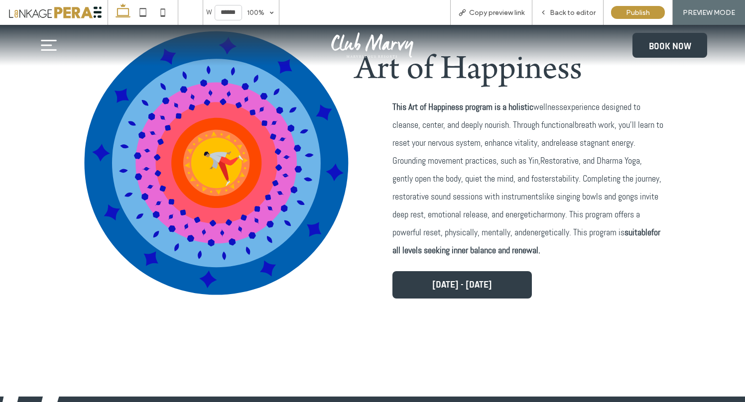
scroll to position [429, 0]
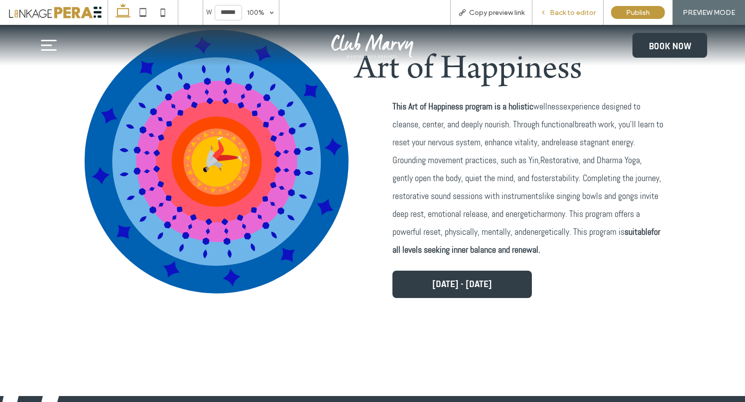
click at [575, 10] on span "Back to editor" at bounding box center [572, 12] width 46 height 8
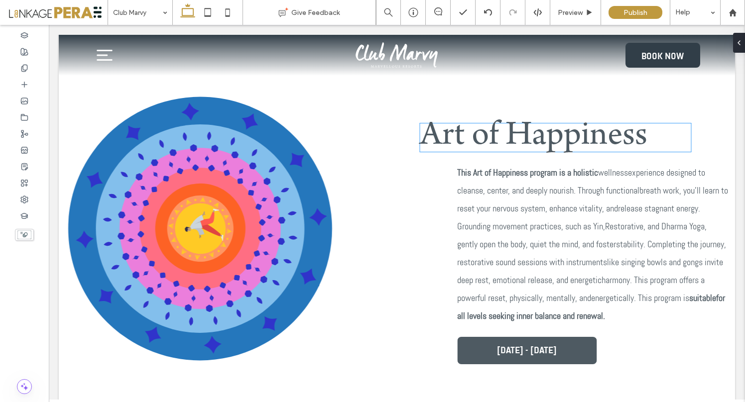
scroll to position [380, 0]
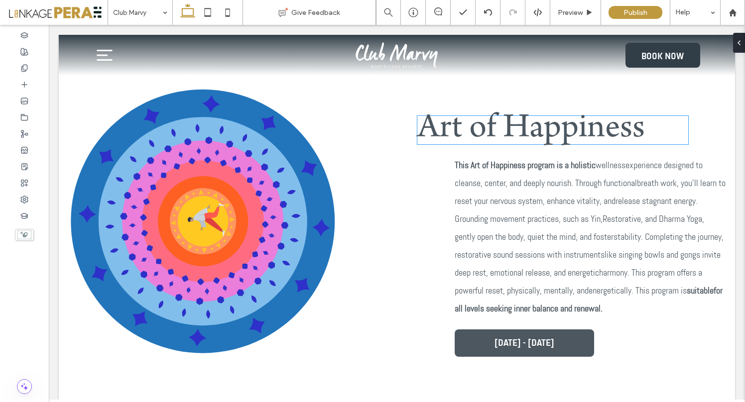
click at [574, 131] on span "Art of Happiness" at bounding box center [530, 130] width 227 height 36
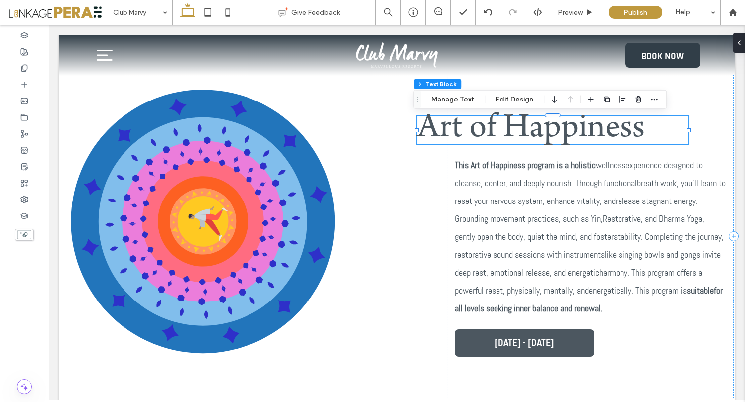
click at [593, 131] on span "Art of Happiness" at bounding box center [530, 130] width 227 height 36
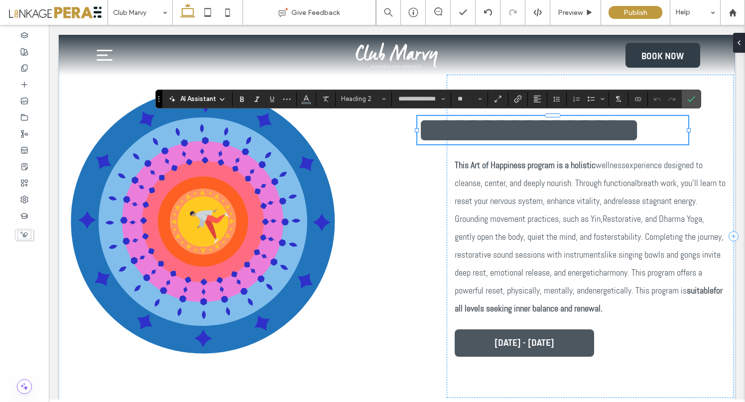
click at [650, 136] on h2 "**********" at bounding box center [552, 130] width 271 height 29
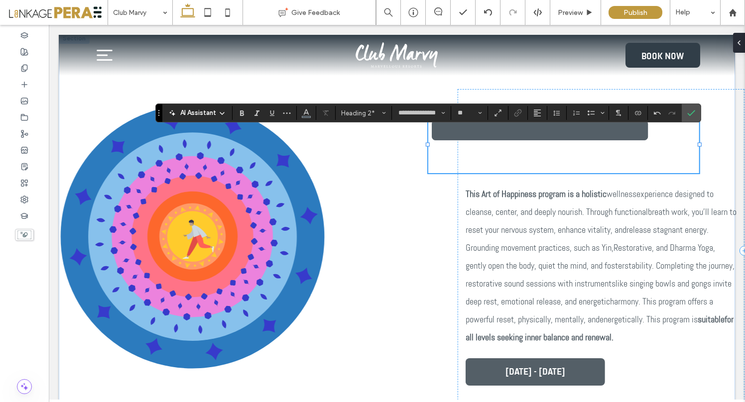
scroll to position [3, 0]
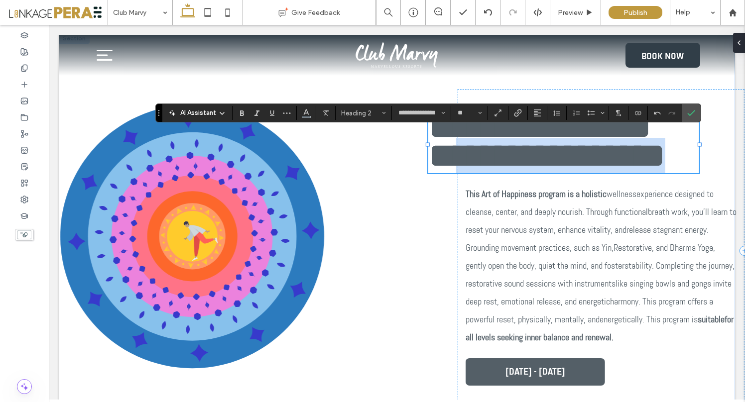
drag, startPoint x: 686, startPoint y: 150, endPoint x: 409, endPoint y: 157, distance: 277.8
click at [409, 157] on div "**********" at bounding box center [396, 251] width 597 height 436
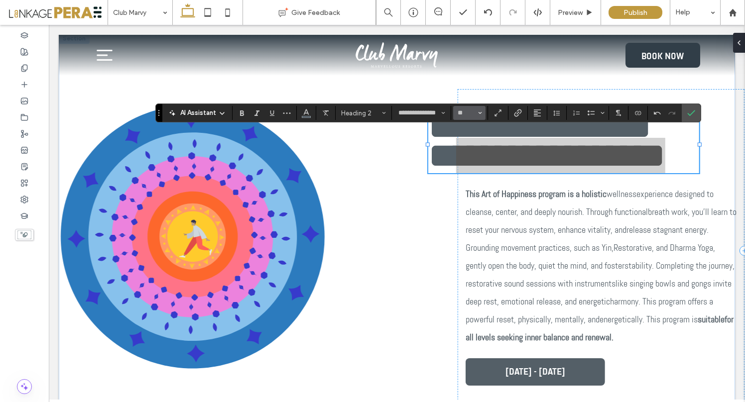
click at [483, 115] on button "**" at bounding box center [469, 113] width 32 height 14
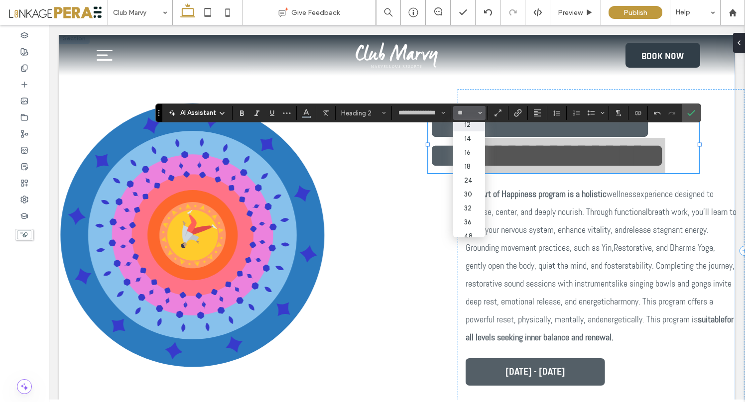
scroll to position [70, 0]
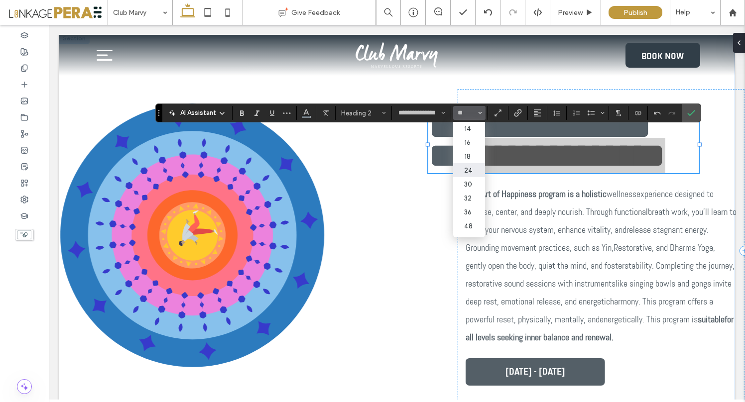
click at [472, 174] on label "24" at bounding box center [469, 170] width 32 height 14
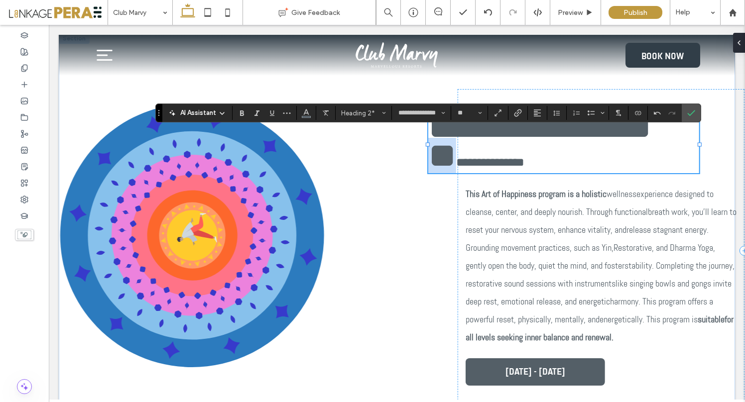
click at [500, 152] on h2 "**********" at bounding box center [563, 155] width 271 height 29
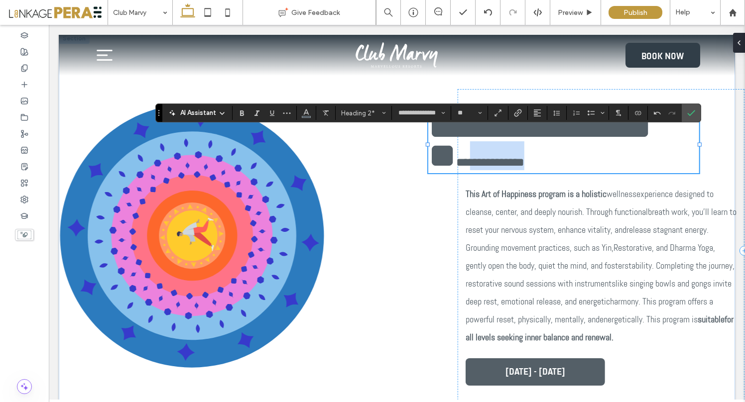
scroll to position [0, 0]
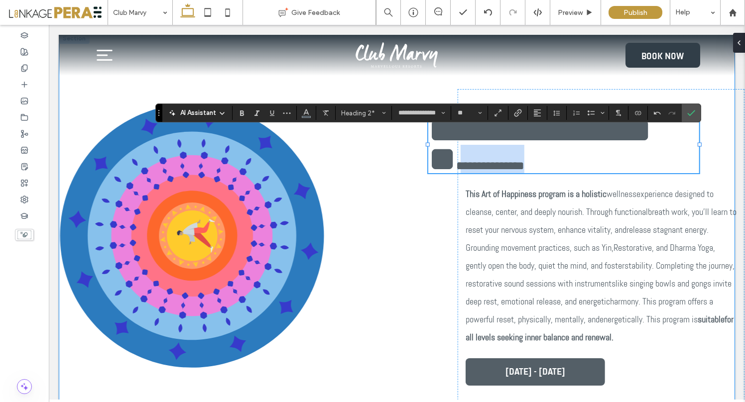
drag, startPoint x: 535, startPoint y: 159, endPoint x: 413, endPoint y: 155, distance: 122.5
click at [413, 155] on div "**********" at bounding box center [396, 251] width 597 height 436
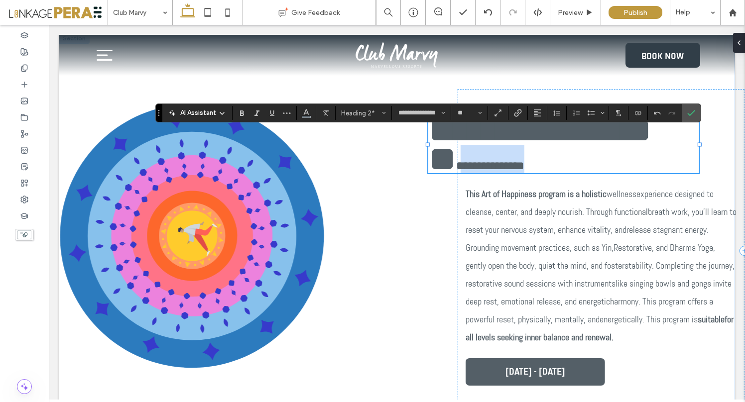
click at [524, 160] on span "**********" at bounding box center [490, 166] width 68 height 12
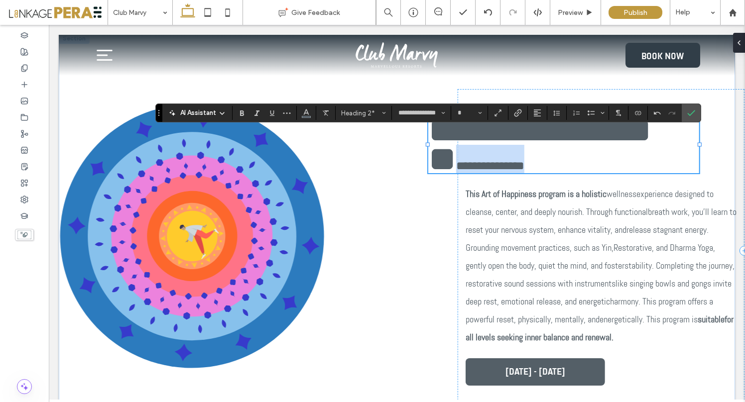
scroll to position [3, 0]
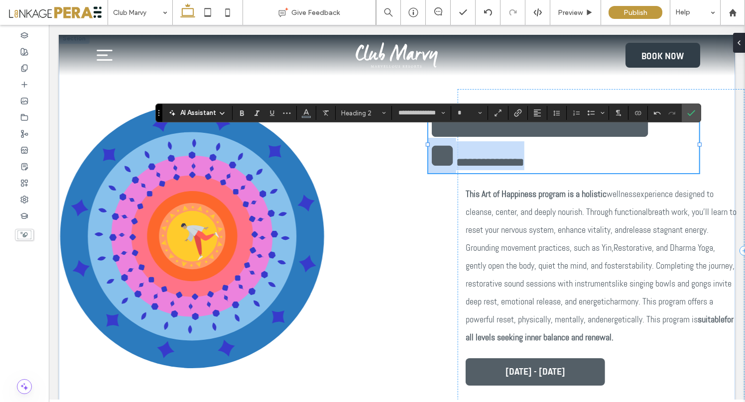
drag, startPoint x: 536, startPoint y: 161, endPoint x: 426, endPoint y: 156, distance: 110.1
click at [428, 155] on h2 "**********" at bounding box center [563, 155] width 271 height 29
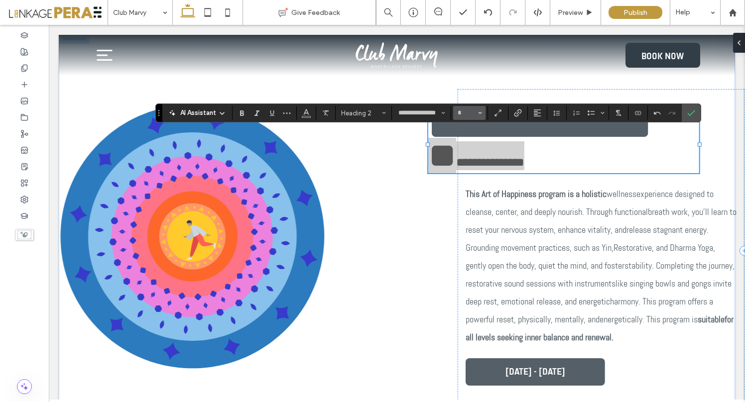
click at [477, 112] on button "*" at bounding box center [469, 113] width 32 height 14
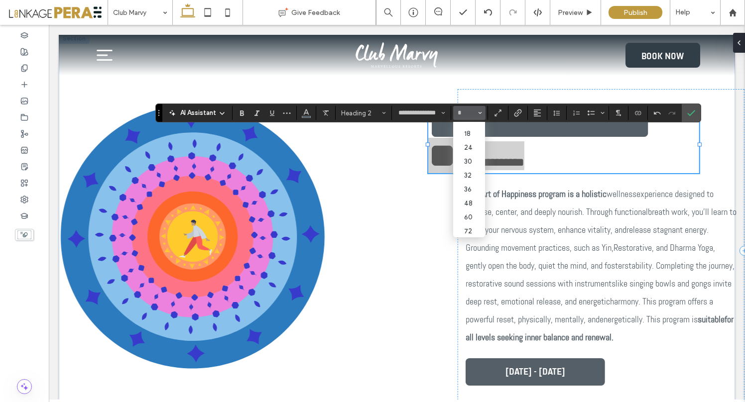
scroll to position [101, 0]
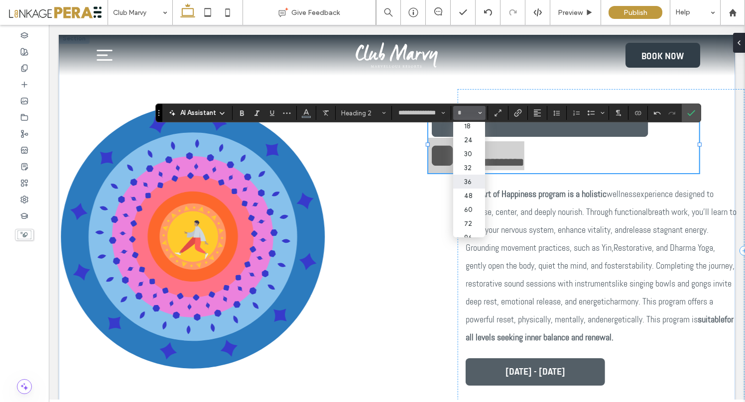
click at [473, 186] on label "36" at bounding box center [469, 182] width 32 height 14
type input "**"
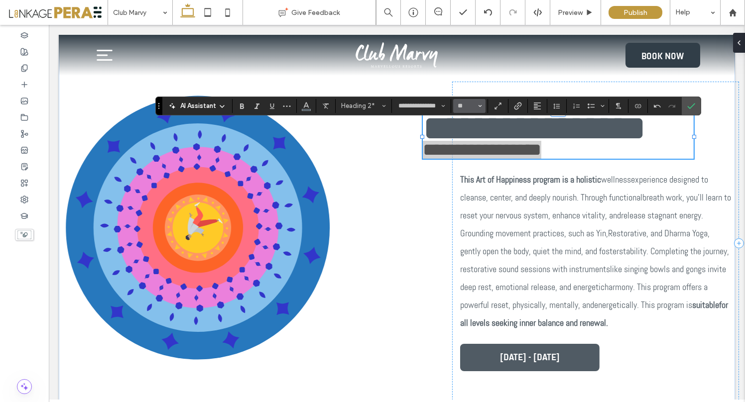
click at [478, 105] on use "Size" at bounding box center [479, 106] width 3 height 2
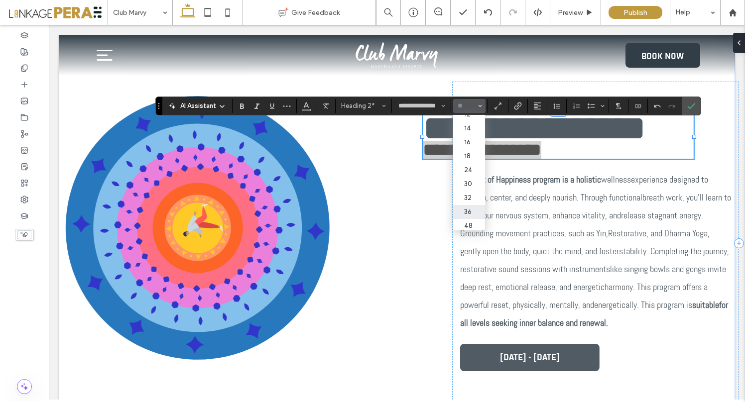
scroll to position [100, 0]
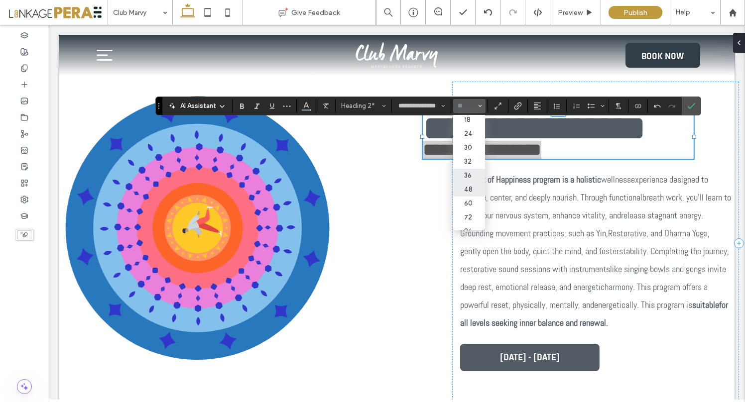
click at [471, 192] on label "48" at bounding box center [469, 190] width 32 height 14
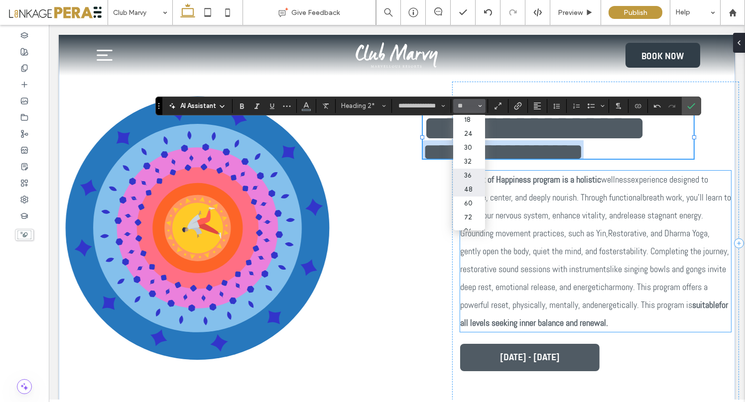
type input "**"
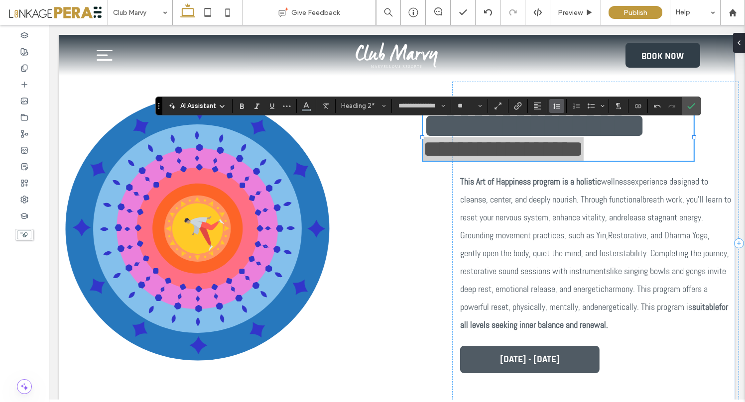
click at [556, 105] on icon "Line Height" at bounding box center [556, 106] width 8 height 8
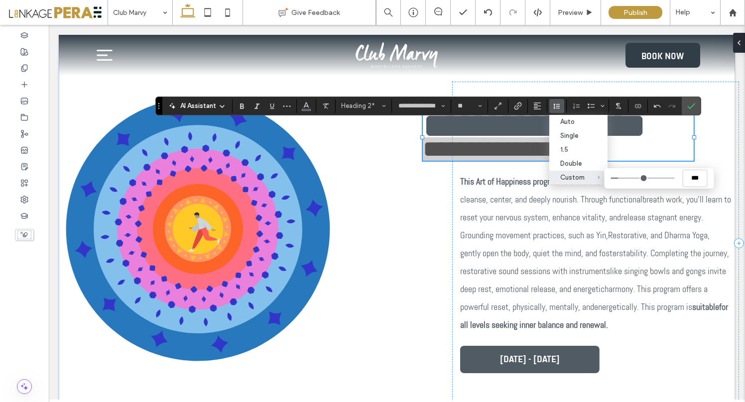
type input "***"
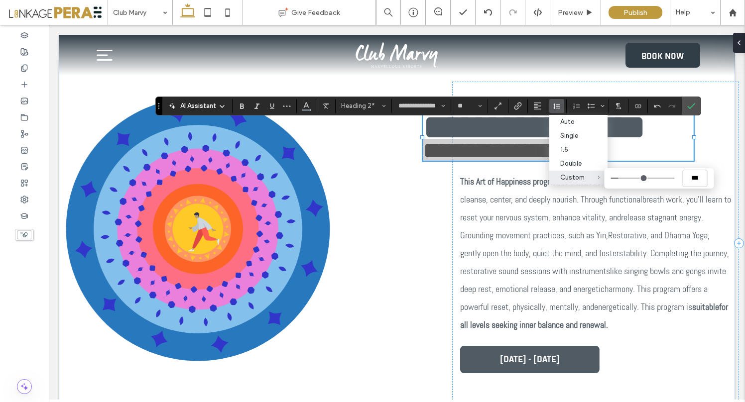
type input "*"
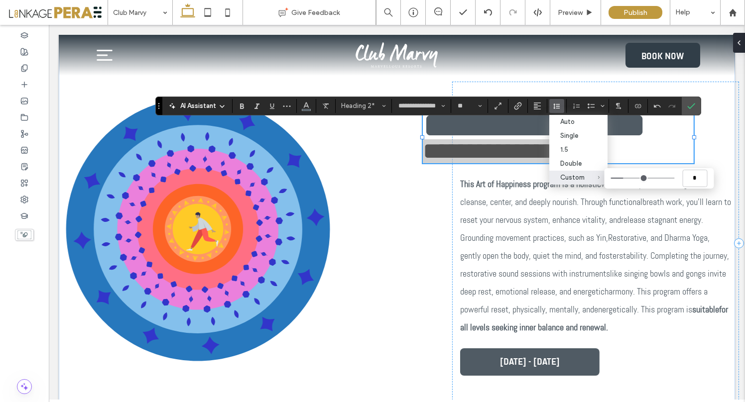
type input "***"
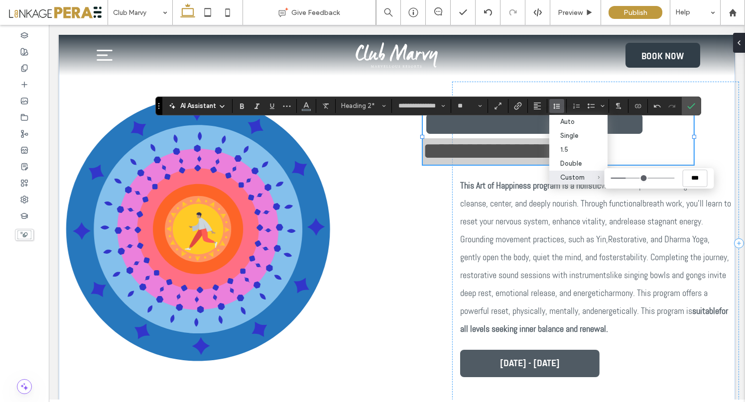
type input "***"
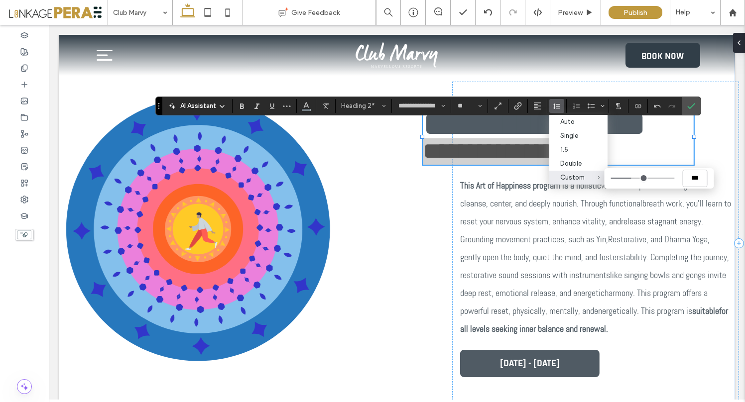
type input "***"
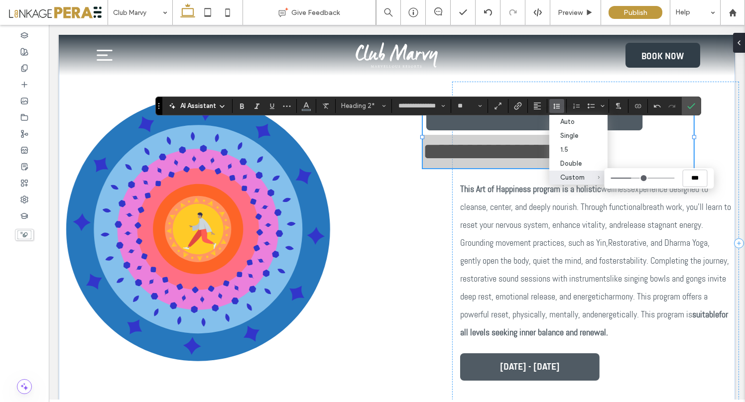
type input "***"
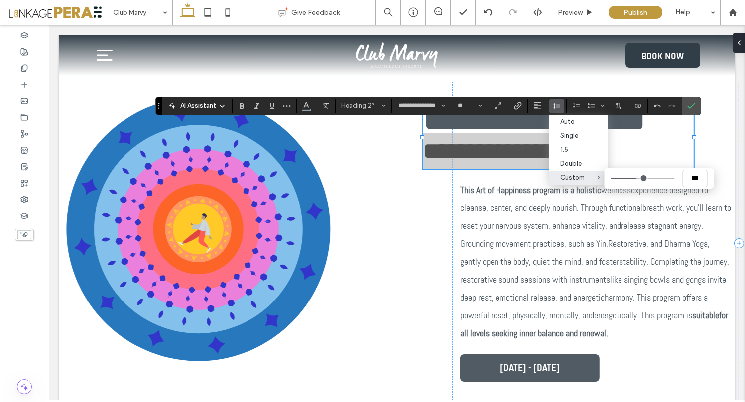
type input "***"
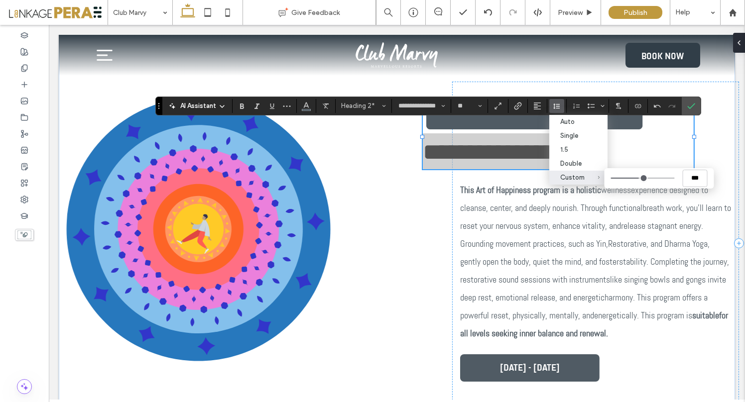
type input "***"
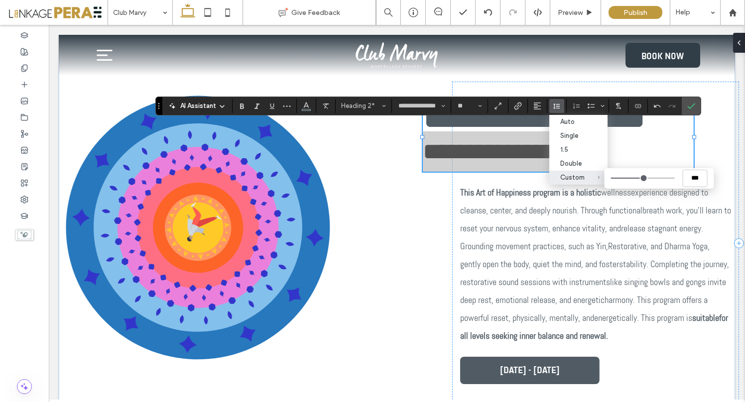
drag, startPoint x: 620, startPoint y: 176, endPoint x: 639, endPoint y: 179, distance: 19.1
type input "***"
click at [639, 179] on input "Custom ***" at bounding box center [642, 178] width 64 height 1
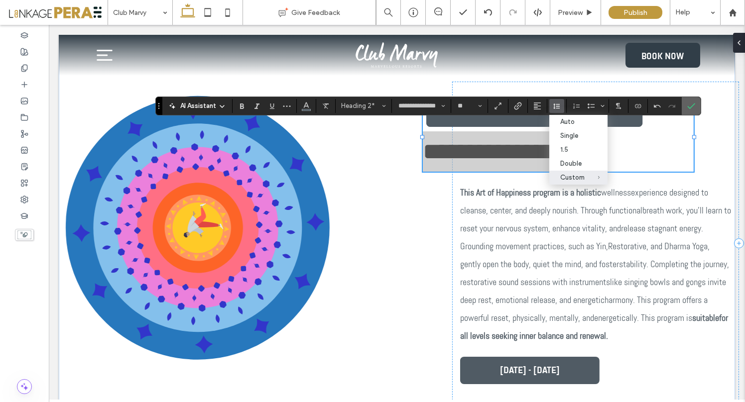
click at [691, 105] on icon "Confirm" at bounding box center [691, 106] width 8 height 8
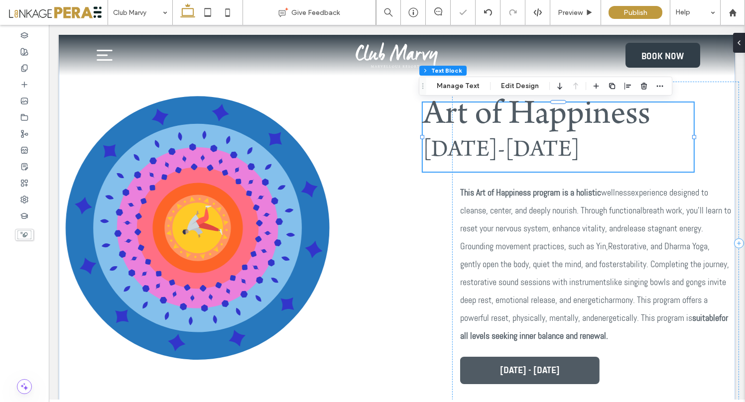
click at [576, 150] on span "September 18-21th" at bounding box center [501, 151] width 157 height 24
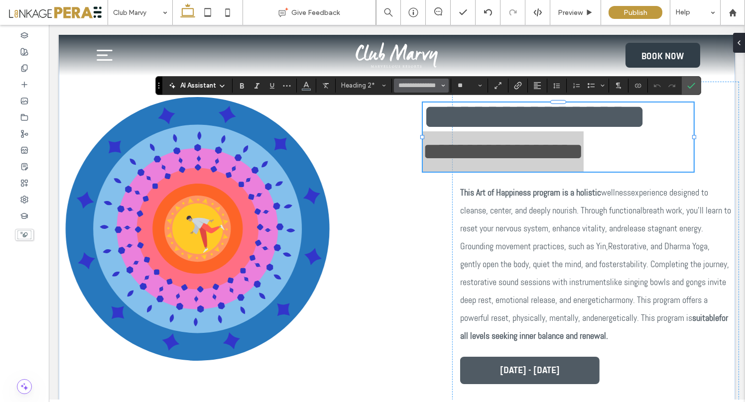
click at [441, 85] on icon "Font & Font weight" at bounding box center [443, 86] width 4 height 4
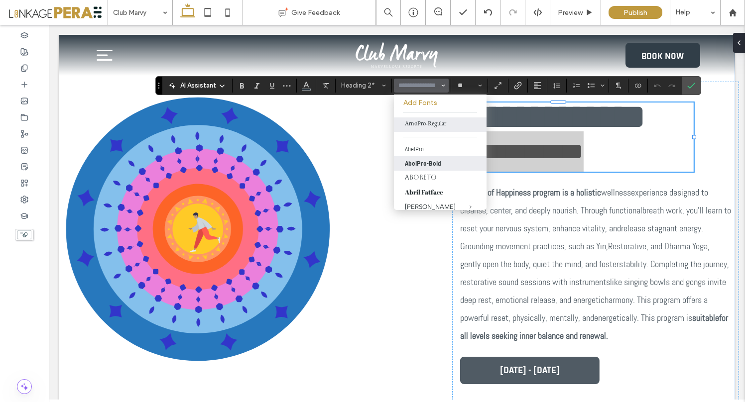
click at [428, 159] on label "AbelPro-Bold" at bounding box center [440, 163] width 93 height 14
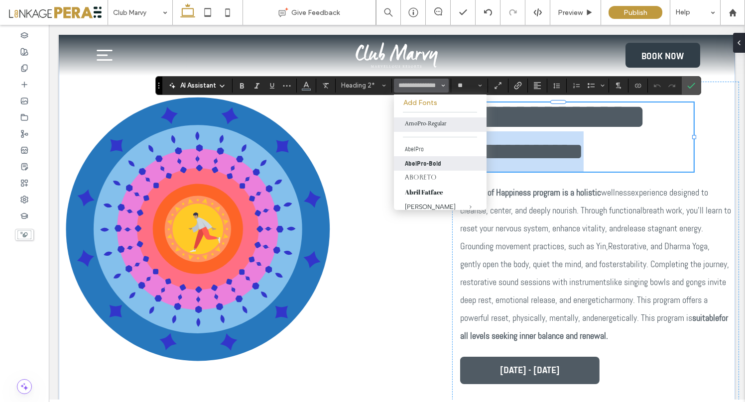
type input "**********"
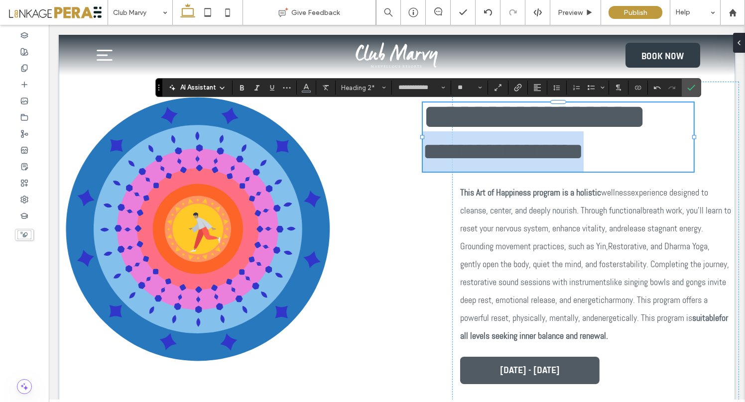
scroll to position [370, 0]
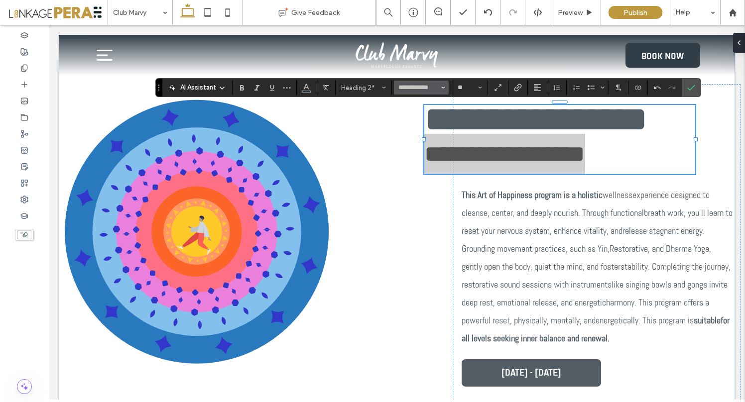
click at [441, 88] on icon "Font & Font weight" at bounding box center [443, 88] width 4 height 4
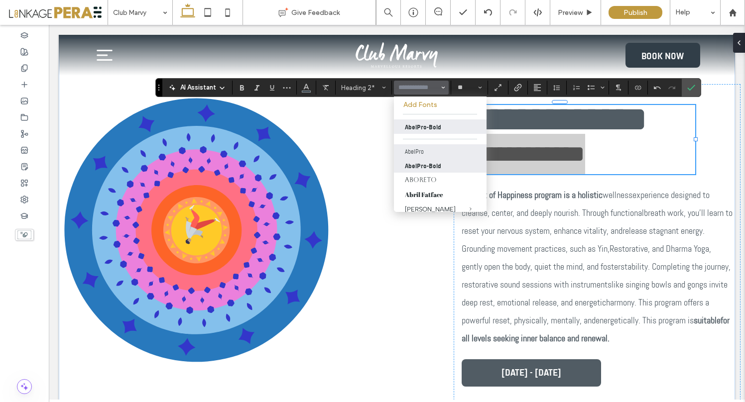
click at [429, 152] on label "AbelPro" at bounding box center [440, 151] width 93 height 14
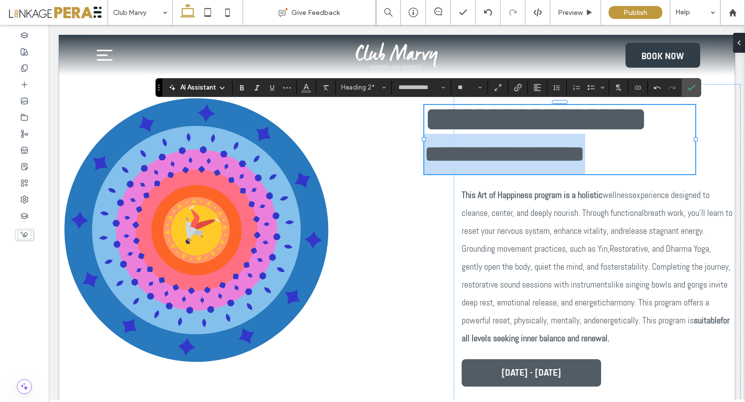
type input "*******"
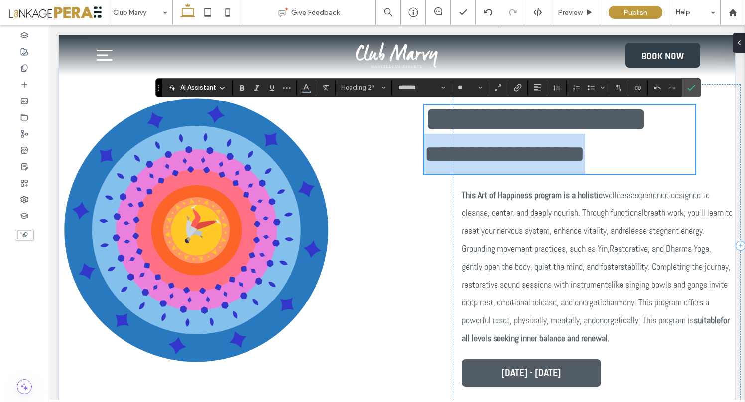
scroll to position [371, 0]
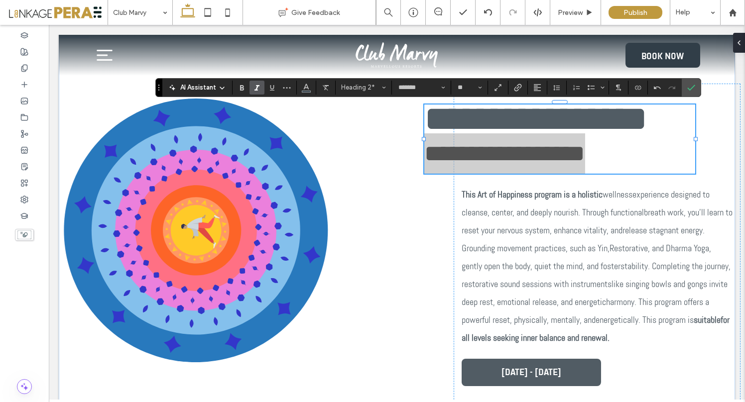
click at [255, 87] on icon "Italic" at bounding box center [257, 88] width 8 height 8
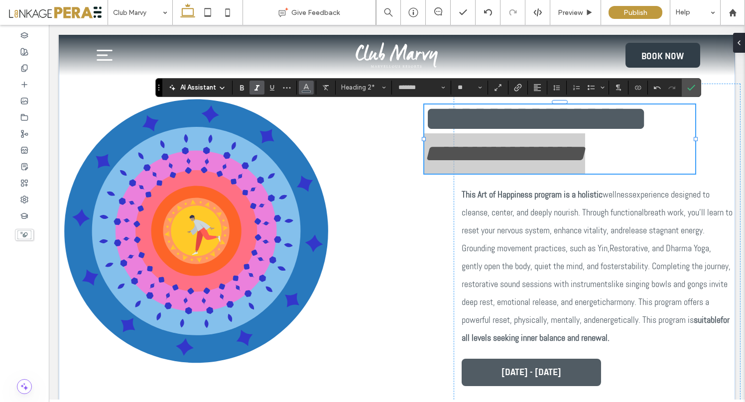
click at [307, 90] on icon "Color" at bounding box center [306, 87] width 8 height 8
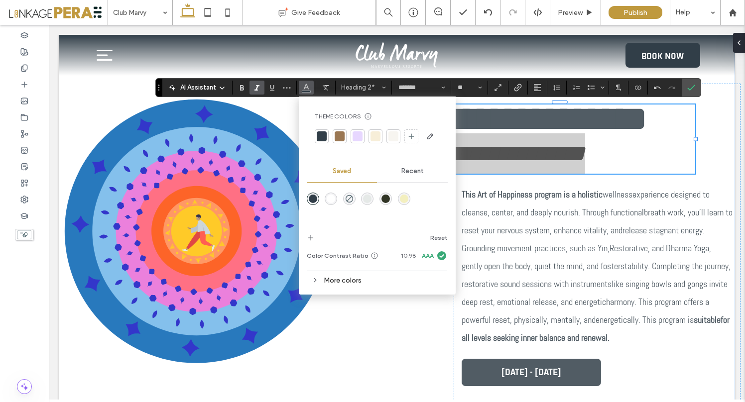
click at [359, 136] on div at bounding box center [357, 136] width 10 height 10
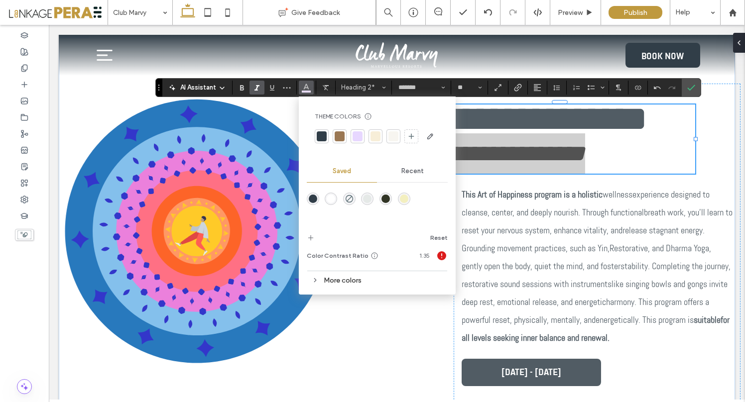
click at [375, 136] on div at bounding box center [375, 136] width 10 height 10
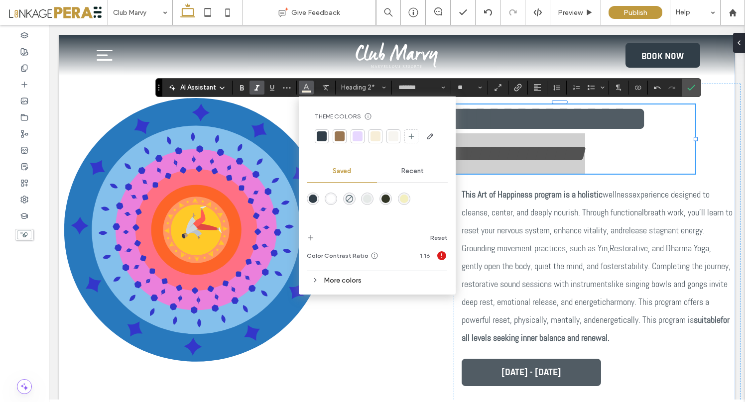
click at [320, 135] on div at bounding box center [322, 136] width 10 height 10
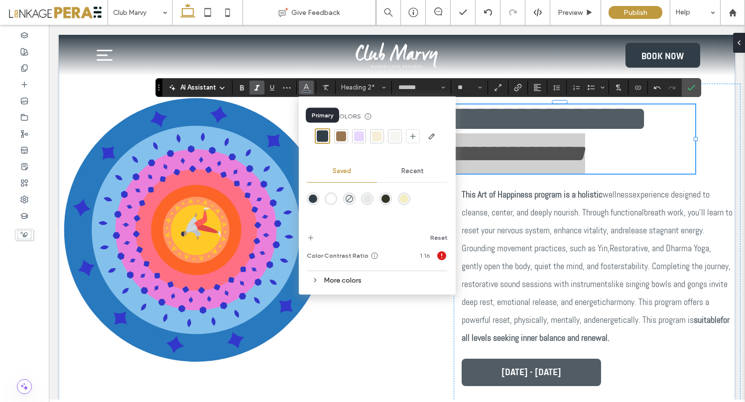
click at [340, 137] on div at bounding box center [341, 136] width 10 height 10
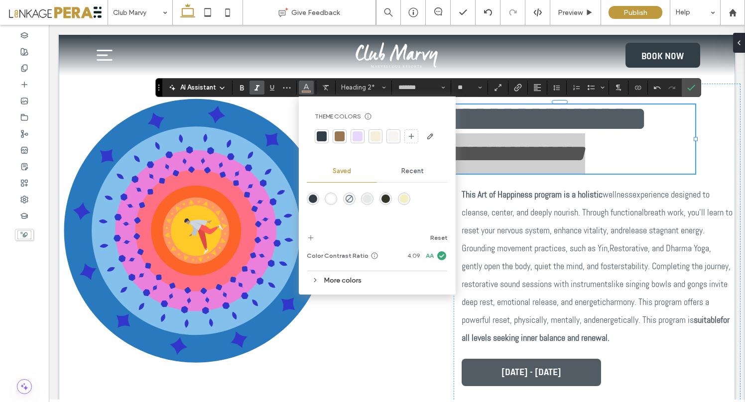
click at [327, 282] on div "More colors" at bounding box center [377, 280] width 141 height 13
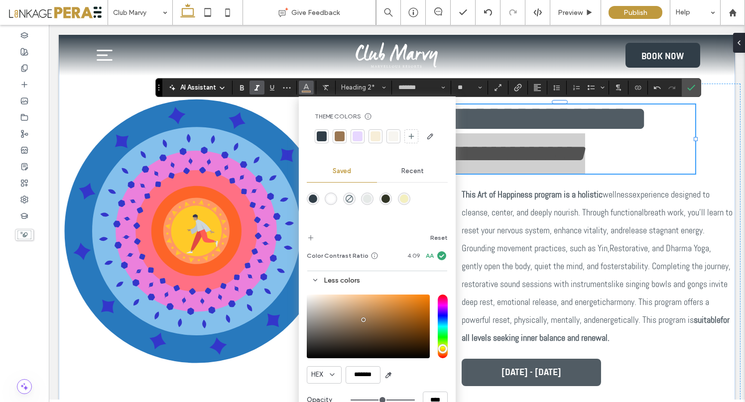
click at [384, 199] on div "rgba(49,53,37,1)" at bounding box center [385, 199] width 8 height 8
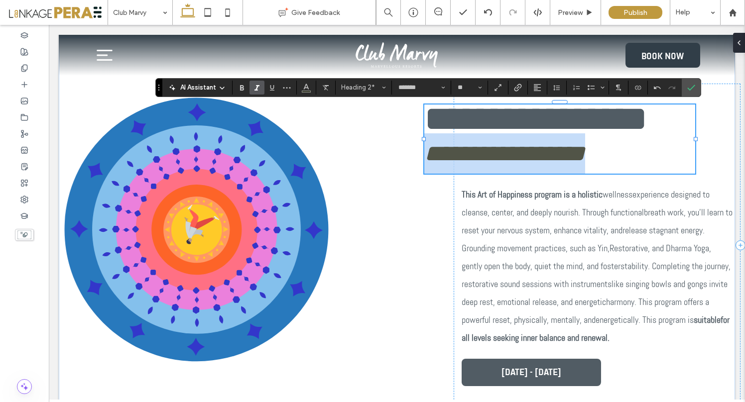
click at [541, 154] on span "**********" at bounding box center [504, 153] width 161 height 23
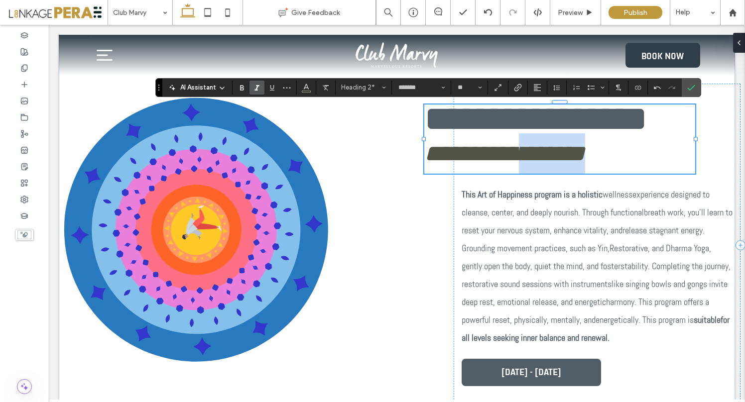
drag, startPoint x: 527, startPoint y: 155, endPoint x: 607, endPoint y: 146, distance: 80.6
click at [607, 146] on h2 "**********" at bounding box center [559, 153] width 271 height 41
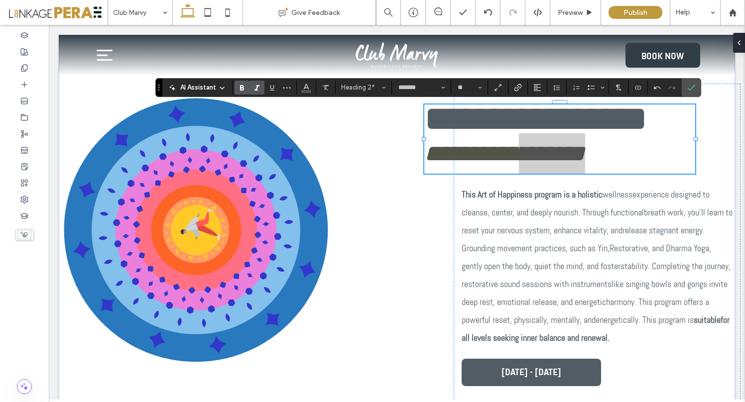
click at [241, 90] on use "Bold" at bounding box center [242, 87] width 4 height 5
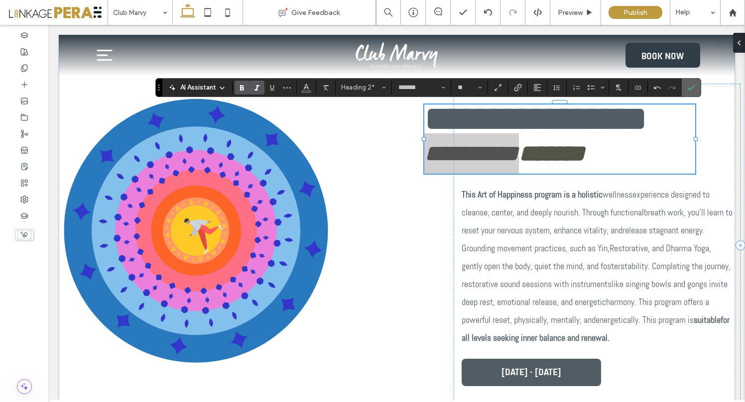
click at [692, 89] on icon "Confirm" at bounding box center [691, 88] width 8 height 8
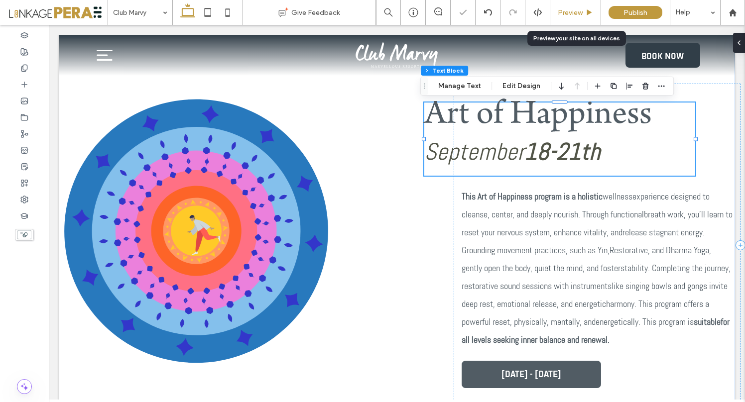
click at [579, 13] on span "Preview" at bounding box center [569, 12] width 25 height 8
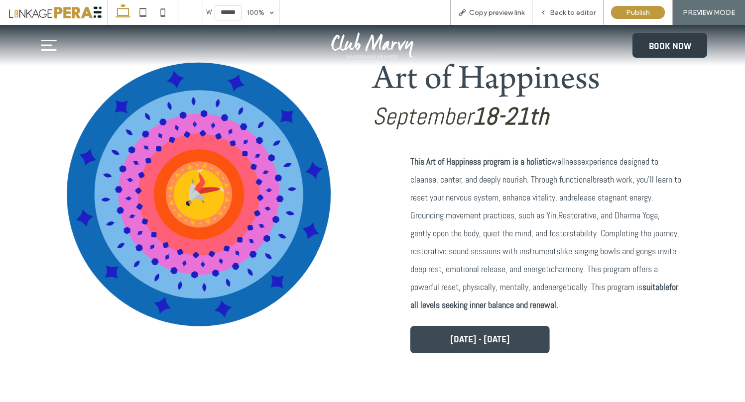
scroll to position [395, 0]
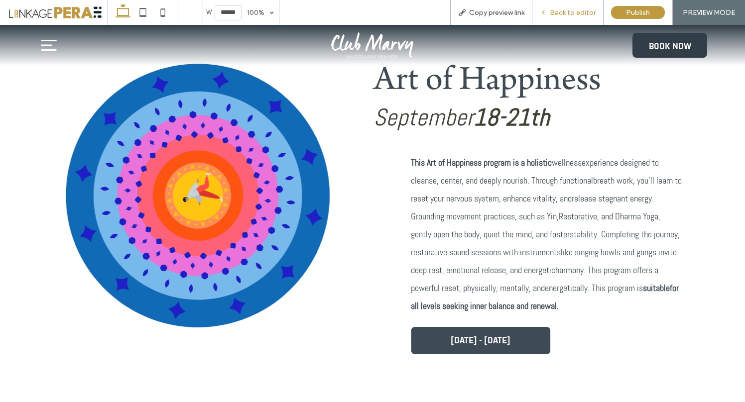
click at [559, 12] on span "Back to editor" at bounding box center [572, 12] width 46 height 8
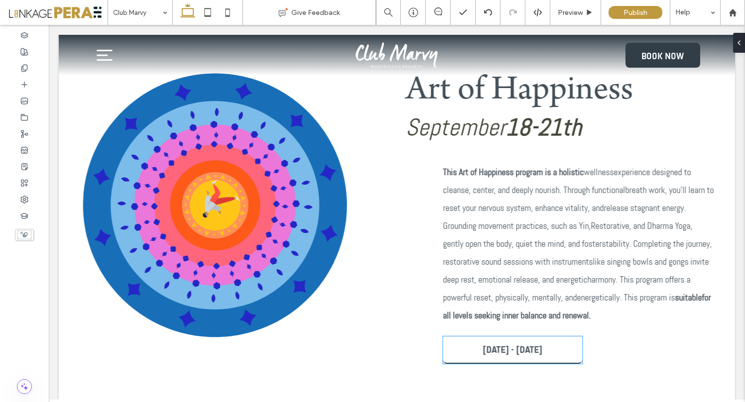
click at [488, 350] on span "September 18 - 21th" at bounding box center [512, 349] width 60 height 10
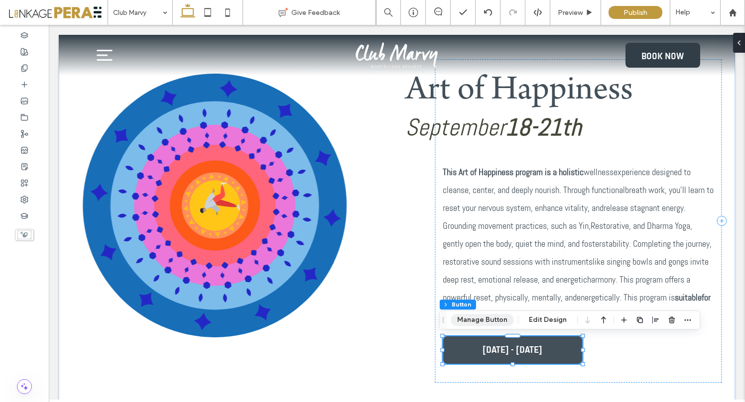
click at [485, 322] on button "Manage Button" at bounding box center [481, 320] width 63 height 12
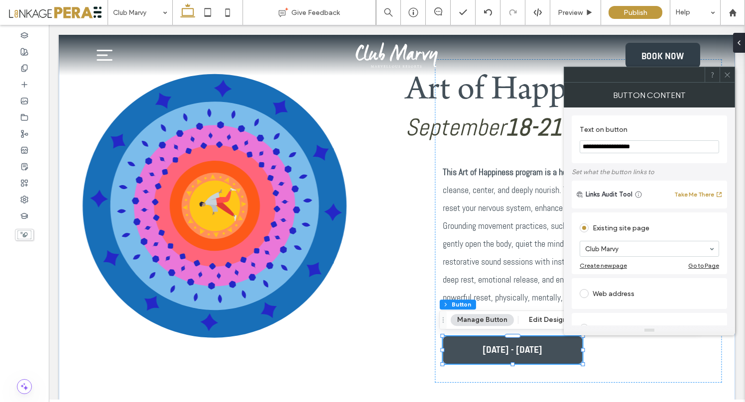
drag, startPoint x: 701, startPoint y: 174, endPoint x: 541, endPoint y: 146, distance: 162.6
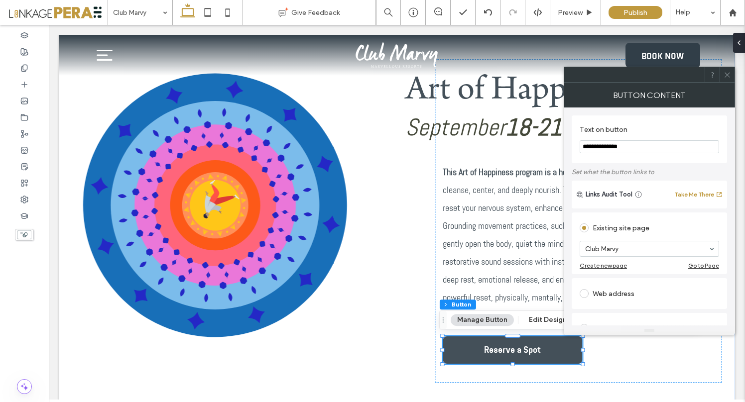
type input "**********"
click at [728, 75] on icon at bounding box center [726, 74] width 7 height 7
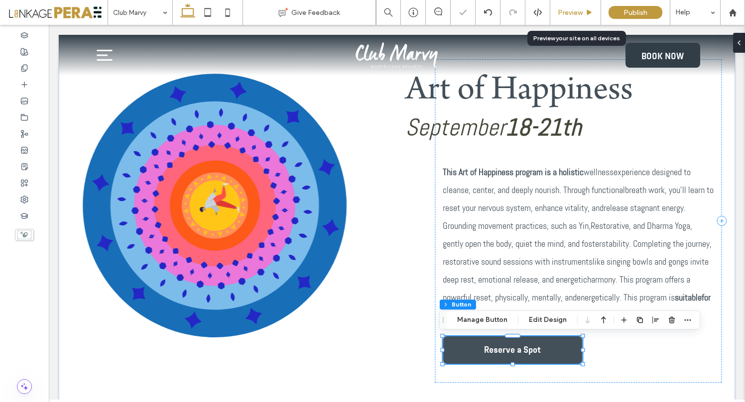
click at [569, 12] on span "Preview" at bounding box center [569, 12] width 25 height 8
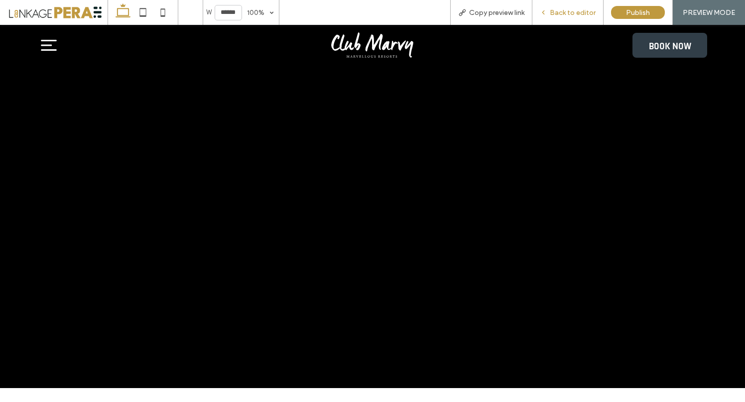
click at [553, 12] on span "Back to editor" at bounding box center [572, 12] width 46 height 8
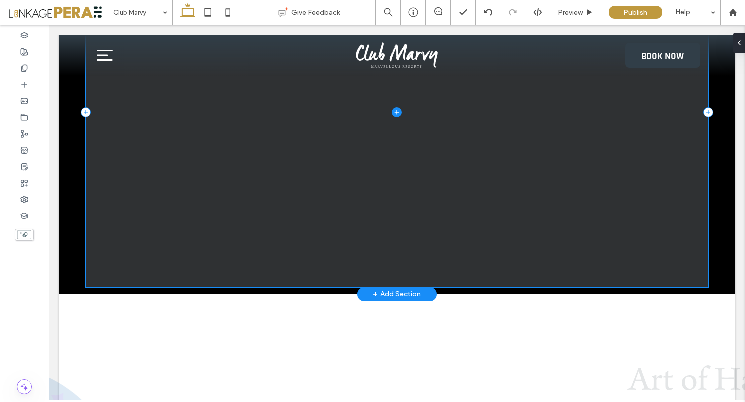
scroll to position [107, 0]
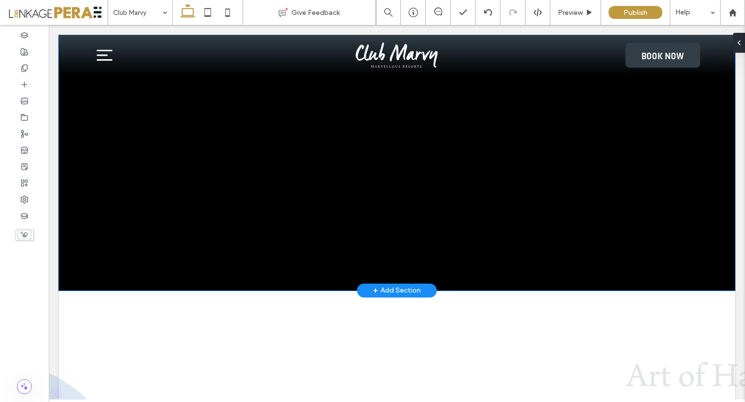
click at [65, 251] on div at bounding box center [397, 108] width 676 height 363
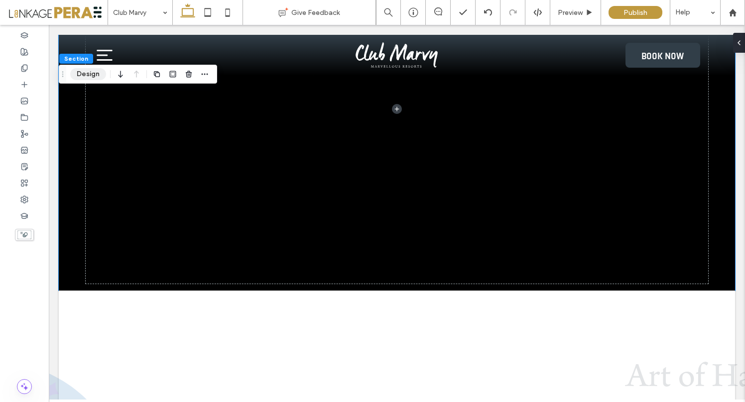
click at [91, 73] on button "Design" at bounding box center [88, 74] width 36 height 12
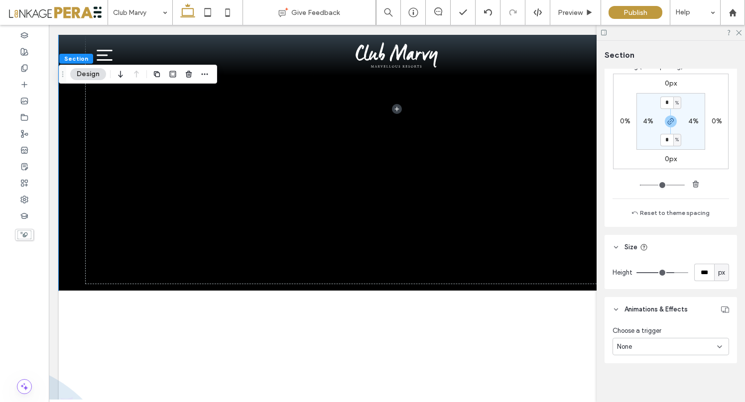
scroll to position [656, 0]
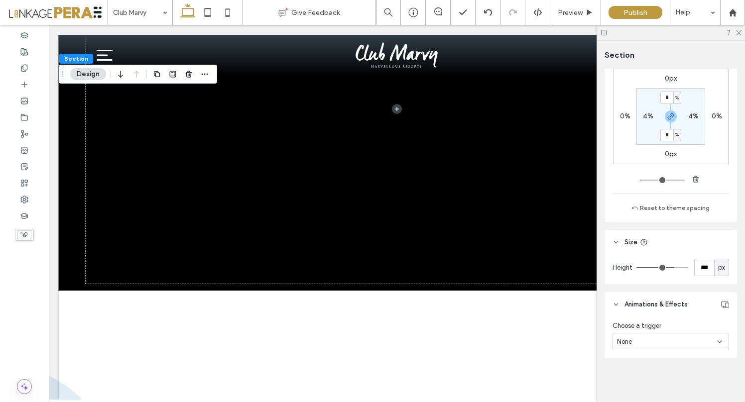
type input "***"
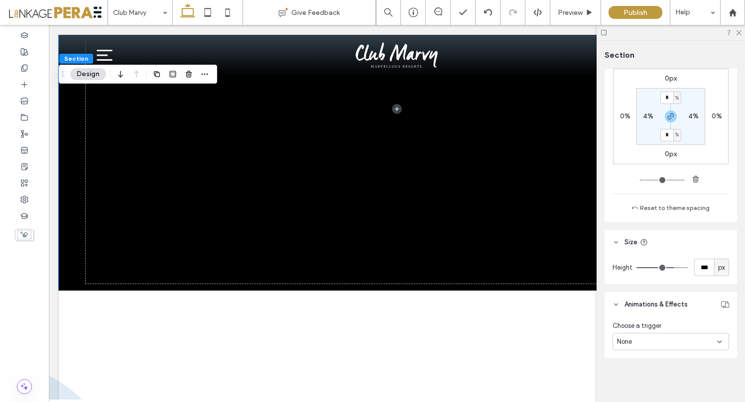
type input "***"
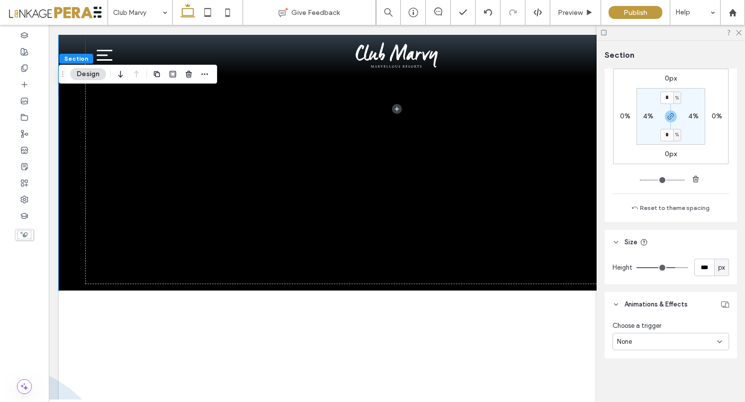
type input "***"
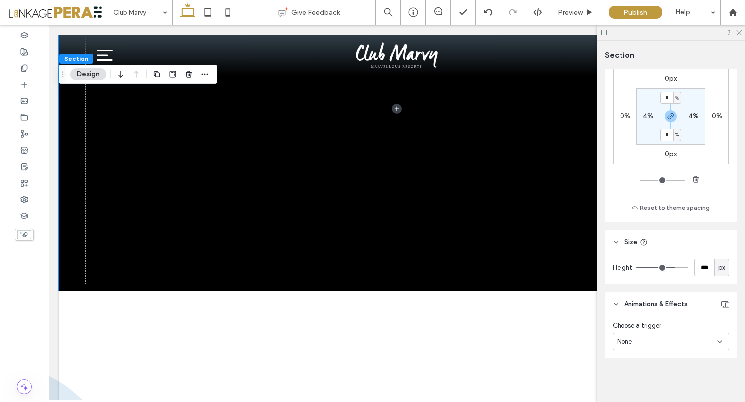
type input "***"
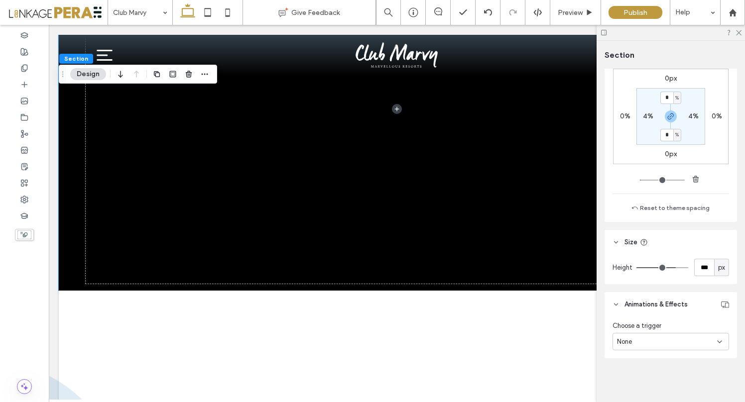
type input "***"
click at [669, 267] on input "range" at bounding box center [662, 267] width 52 height 1
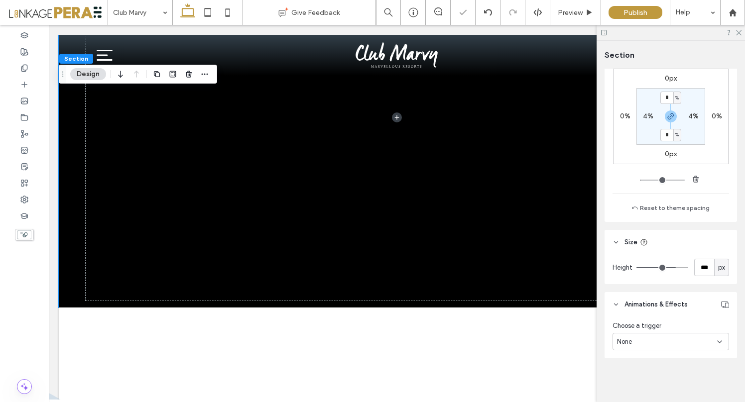
type input "***"
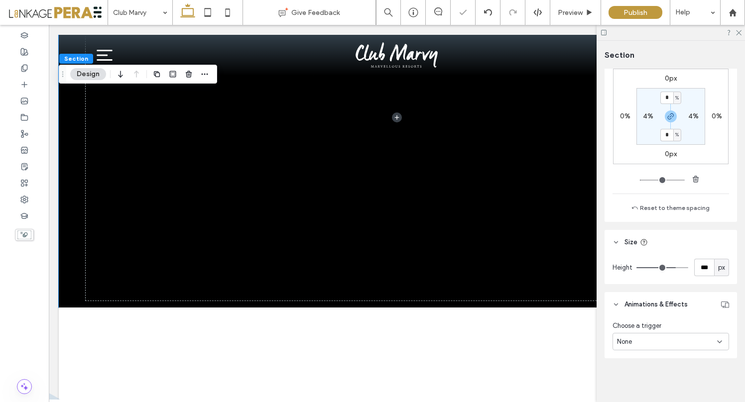
type input "***"
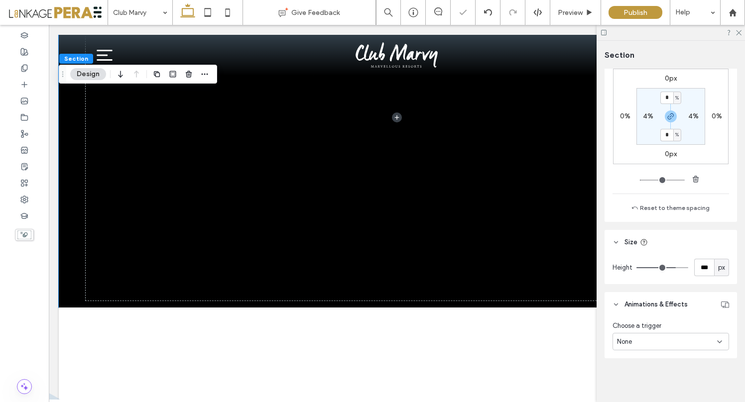
type input "***"
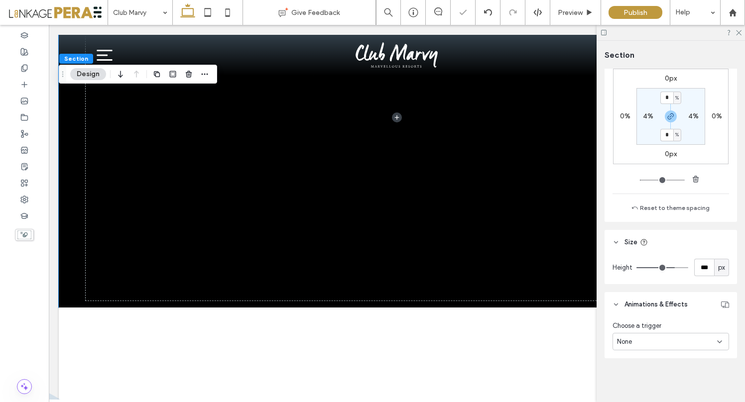
type input "***"
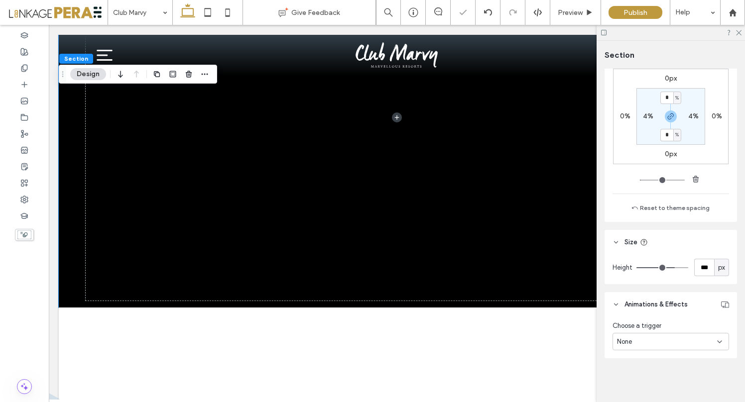
type input "***"
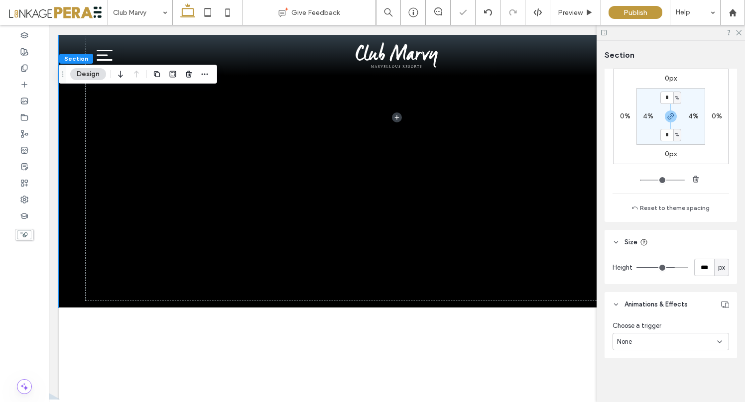
type input "***"
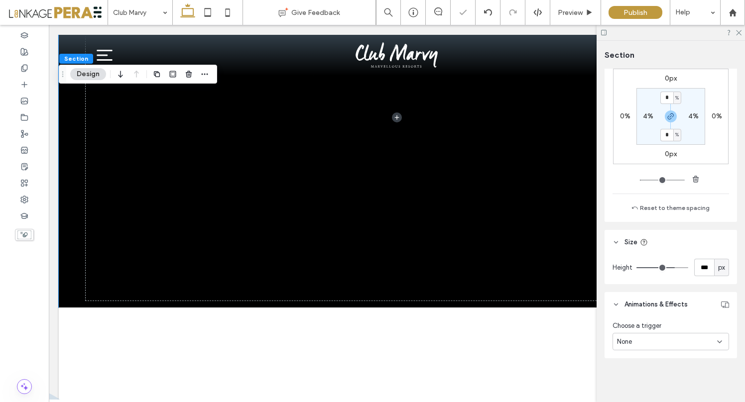
type input "***"
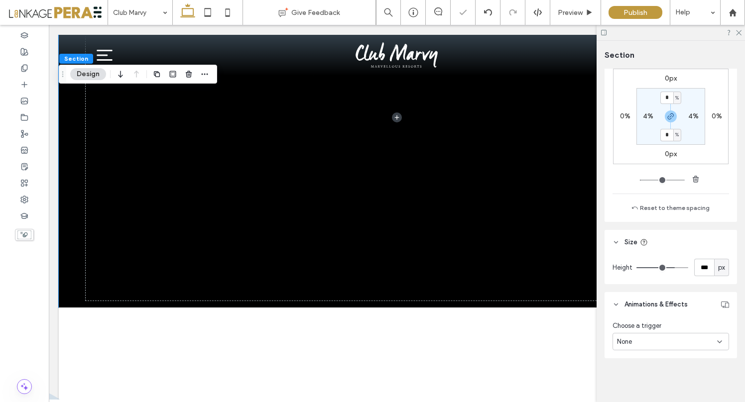
type input "***"
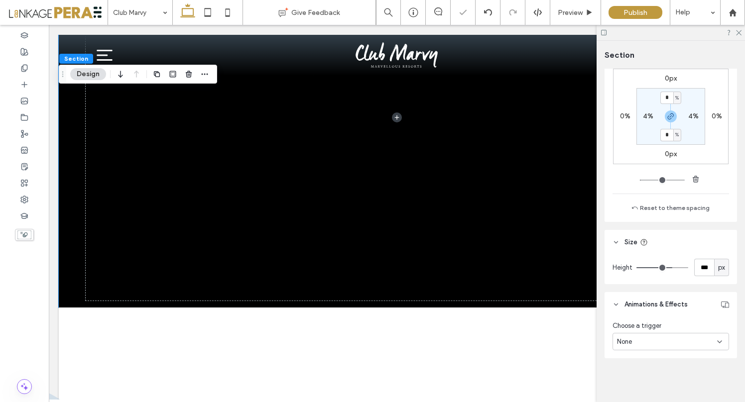
type input "***"
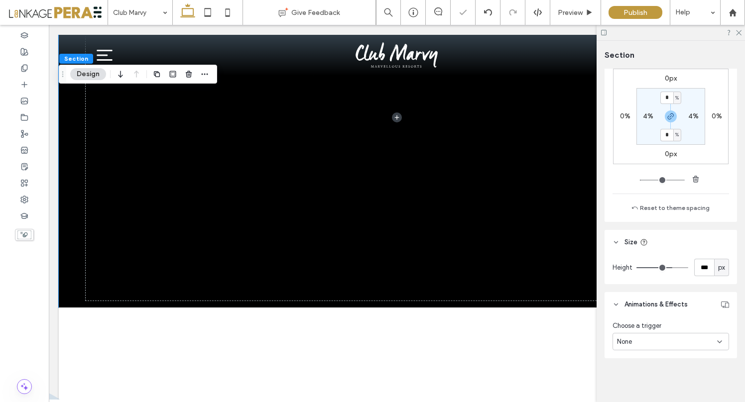
type input "***"
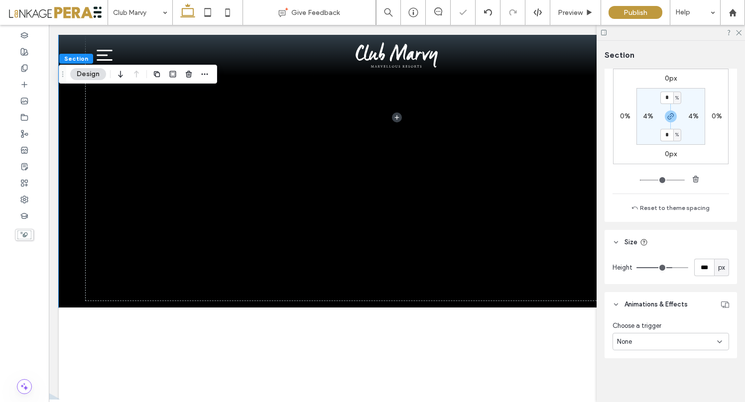
type input "***"
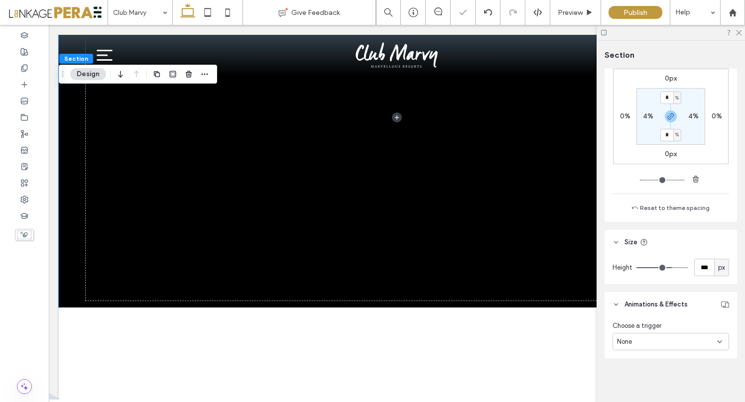
type input "***"
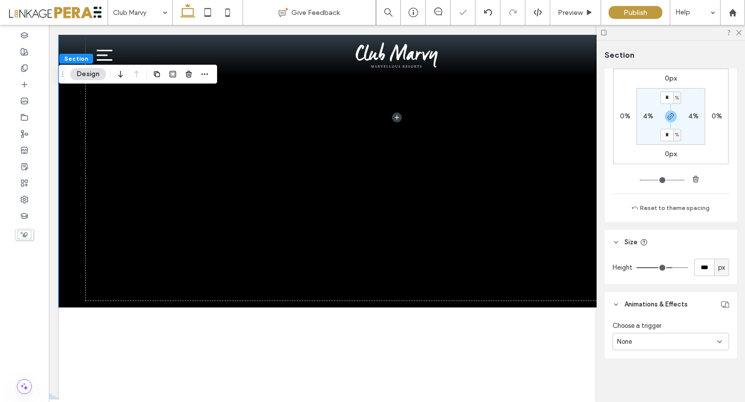
type input "***"
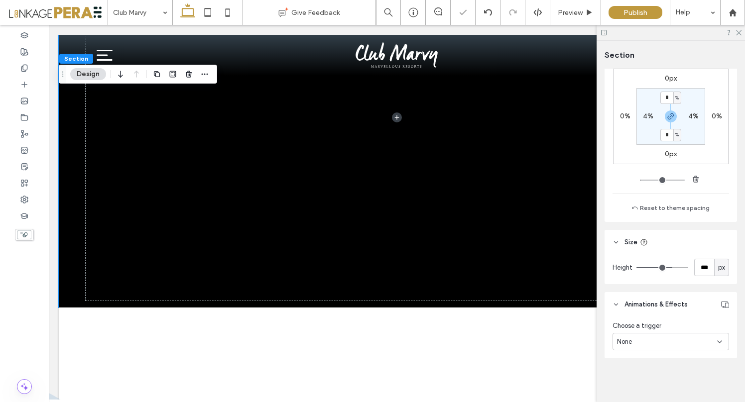
type input "***"
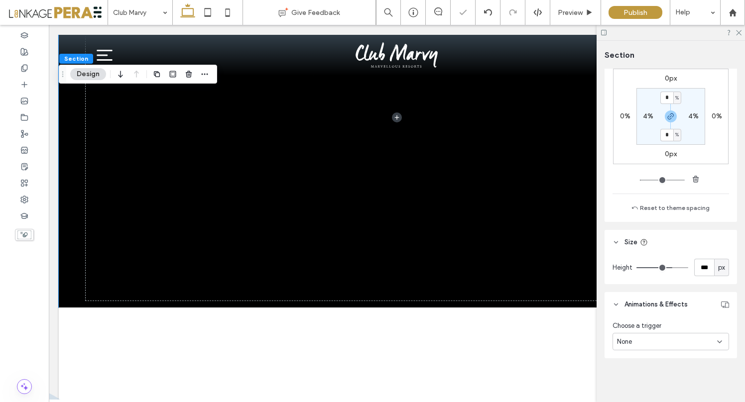
type input "***"
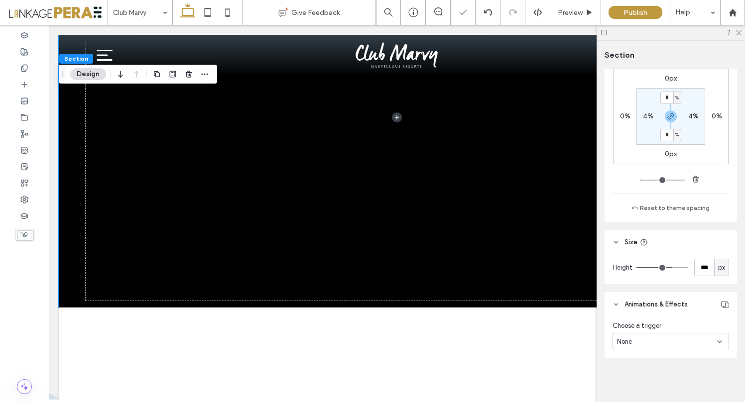
type input "***"
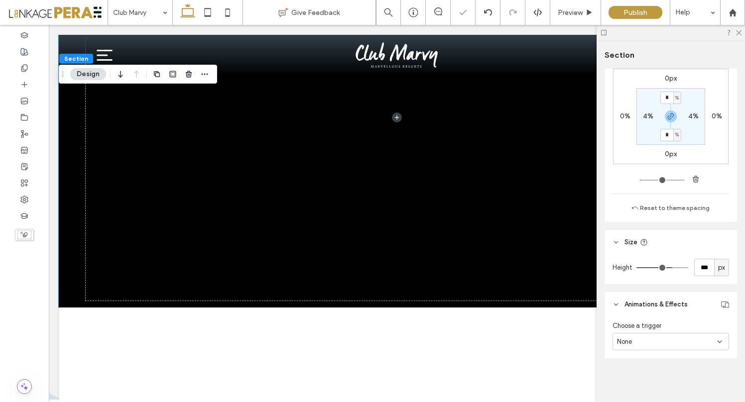
type input "***"
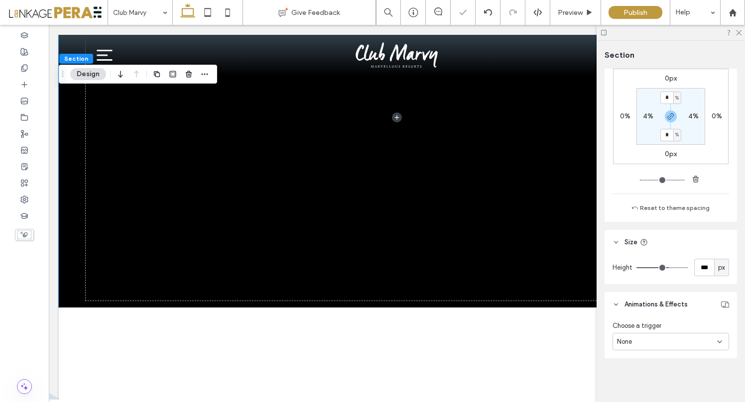
type input "***"
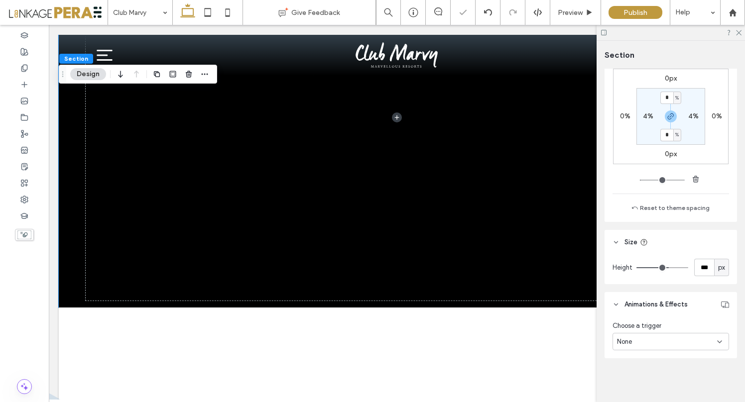
type input "***"
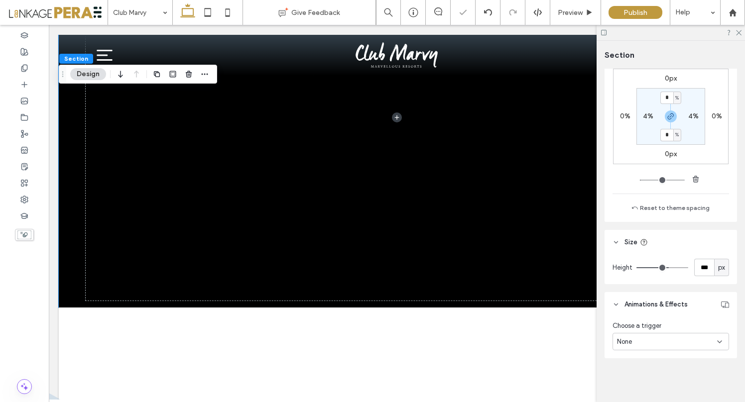
type input "***"
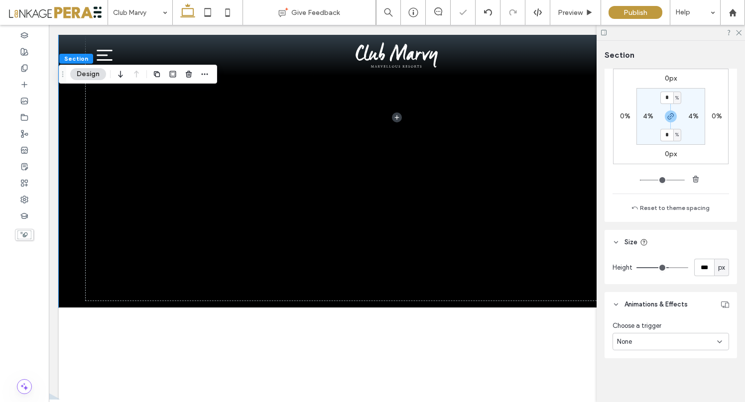
drag, startPoint x: 669, startPoint y: 267, endPoint x: 663, endPoint y: 267, distance: 6.0
click at [663, 267] on input "range" at bounding box center [662, 267] width 52 height 1
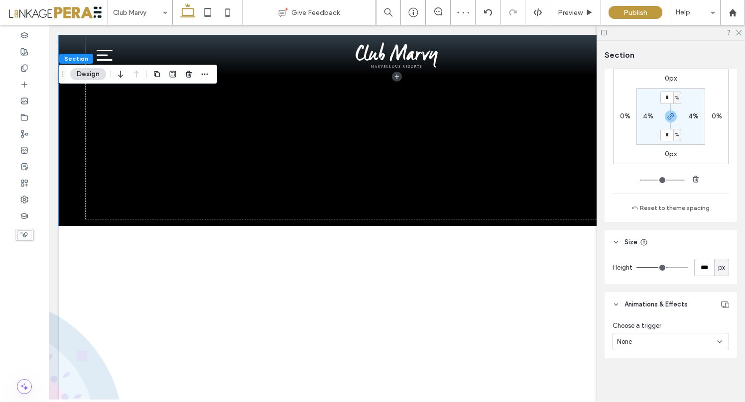
type input "***"
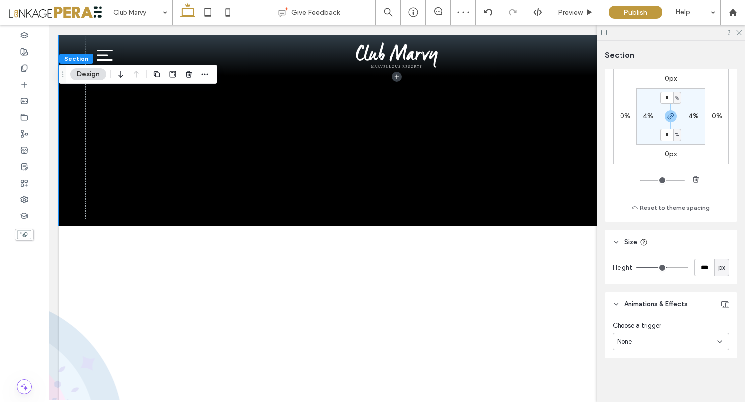
type input "***"
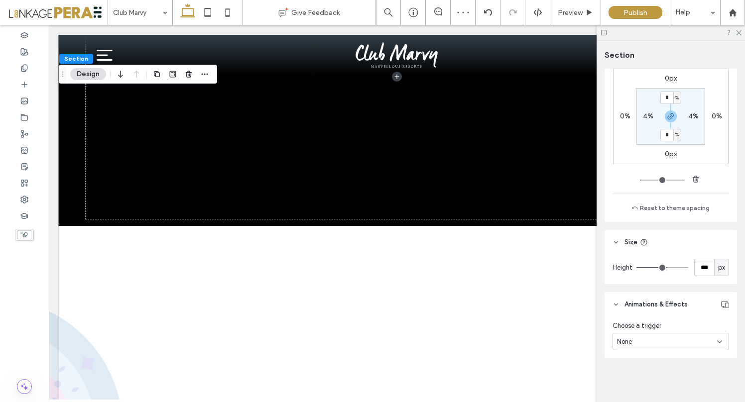
type input "***"
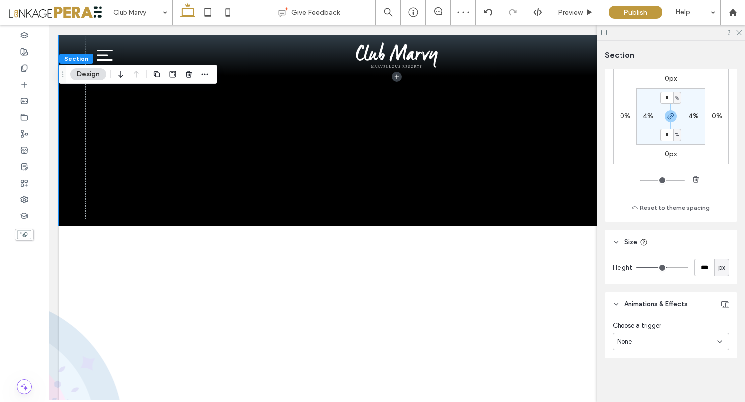
type input "***"
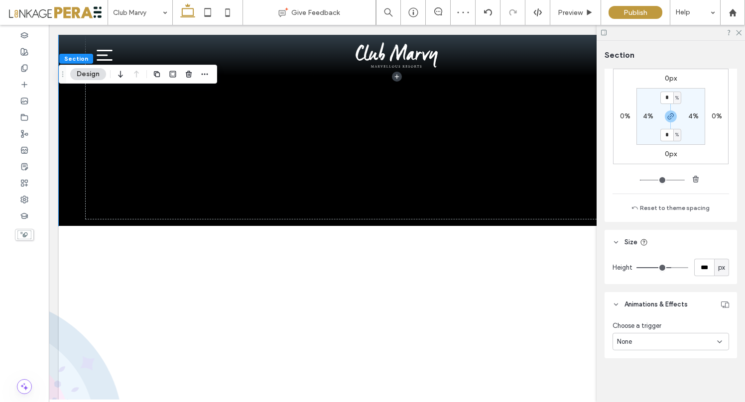
type input "***"
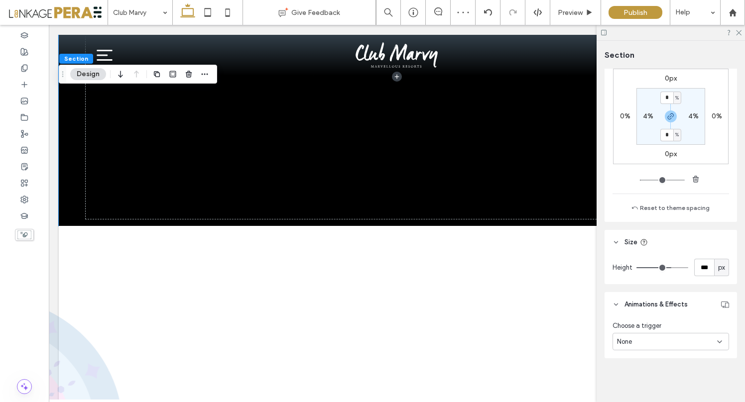
type input "***"
click at [666, 267] on input "range" at bounding box center [662, 267] width 52 height 1
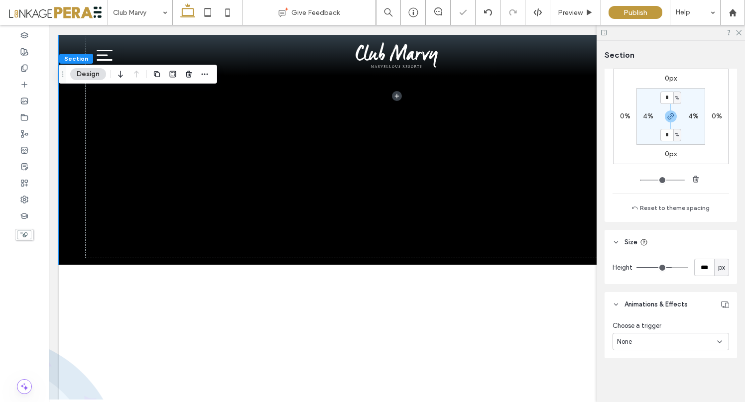
type input "***"
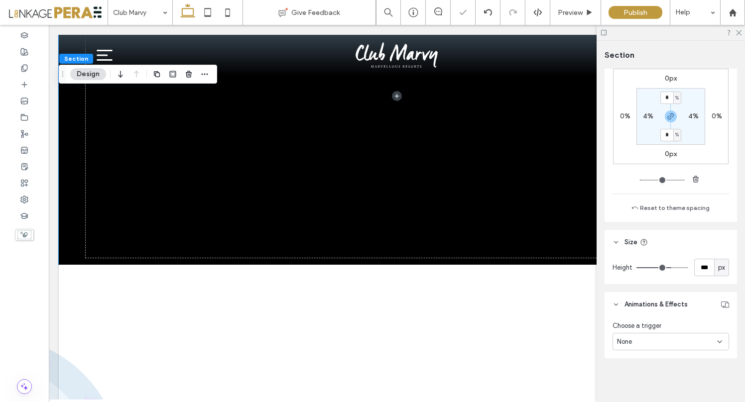
type input "***"
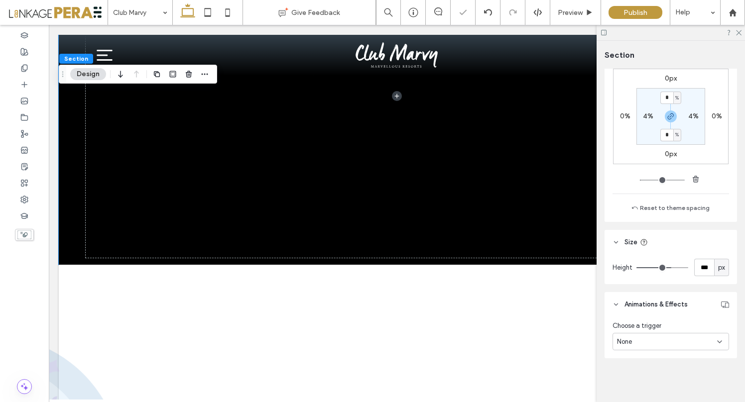
type input "***"
click at [665, 267] on input "range" at bounding box center [662, 267] width 52 height 1
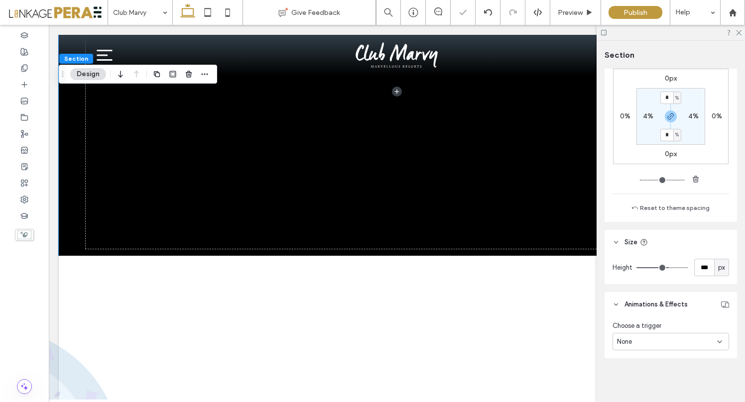
click at [664, 267] on input "range" at bounding box center [662, 267] width 52 height 1
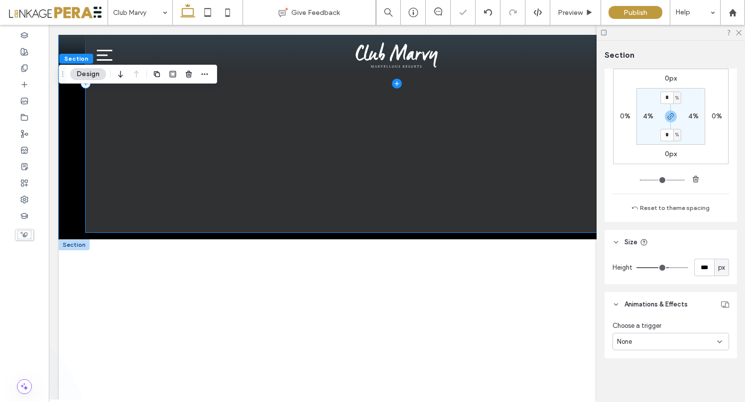
scroll to position [0, 0]
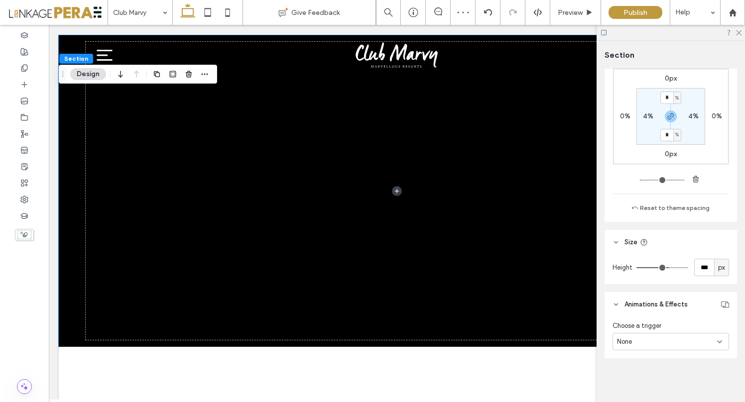
click at [677, 344] on div "None" at bounding box center [667, 342] width 100 height 10
click at [645, 304] on div "Entrance" at bounding box center [668, 306] width 110 height 17
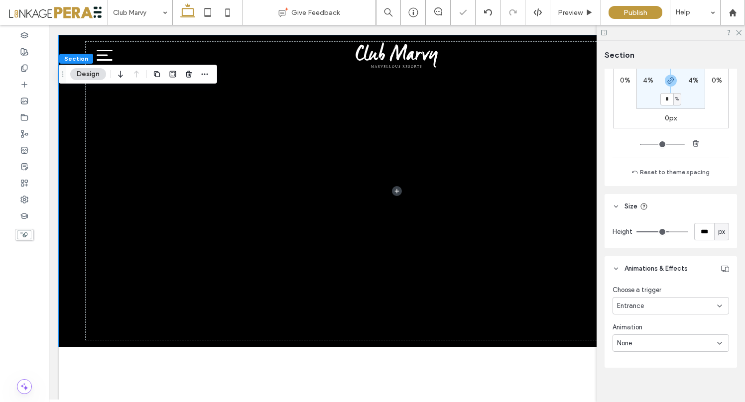
scroll to position [702, 0]
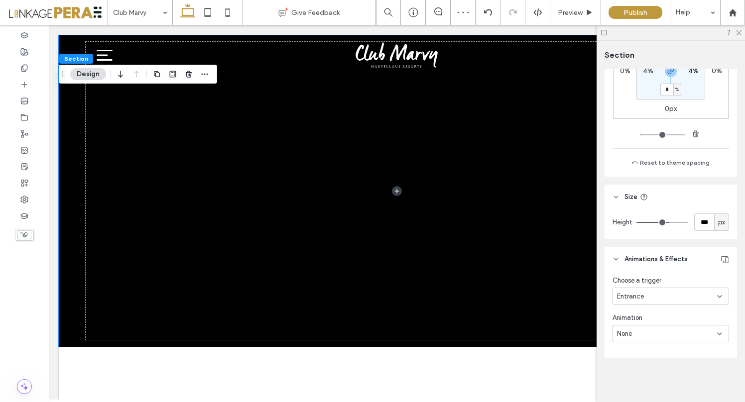
click at [635, 337] on div "None" at bounding box center [667, 334] width 100 height 10
click at [645, 295] on div "Rotate In" at bounding box center [668, 298] width 110 height 17
click at [642, 296] on span "Entrance" at bounding box center [630, 296] width 27 height 10
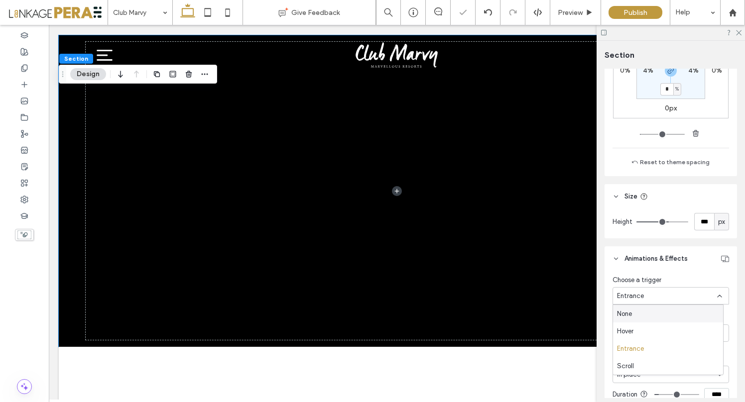
click at [642, 296] on span "Entrance" at bounding box center [630, 296] width 27 height 10
click at [635, 334] on span "Rotate In" at bounding box center [630, 333] width 27 height 10
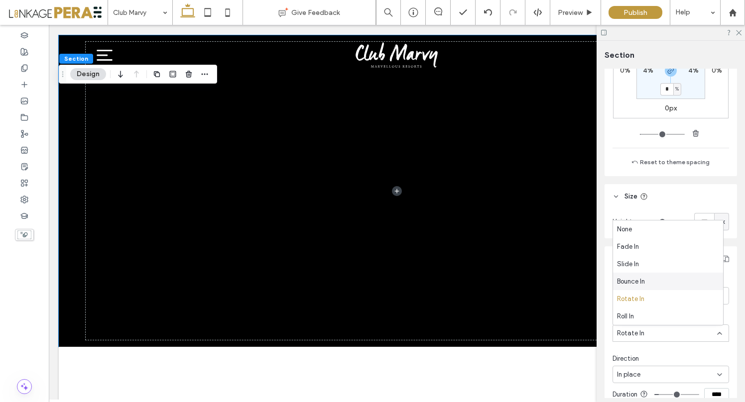
click at [632, 283] on span "Bounce In" at bounding box center [631, 282] width 28 height 10
click at [633, 296] on span "Entrance" at bounding box center [630, 296] width 27 height 10
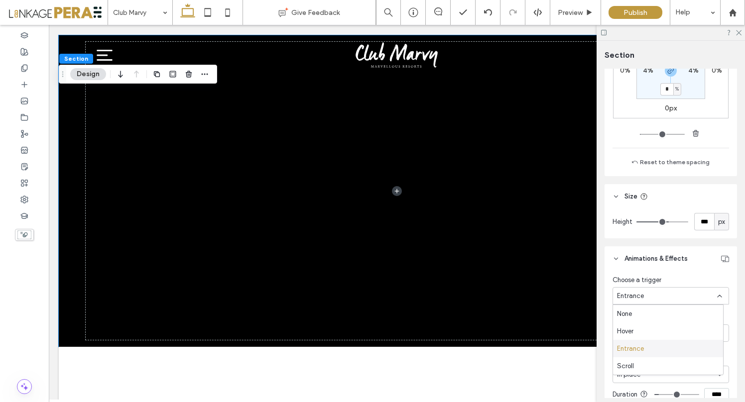
click at [634, 348] on span "Entrance" at bounding box center [630, 349] width 27 height 10
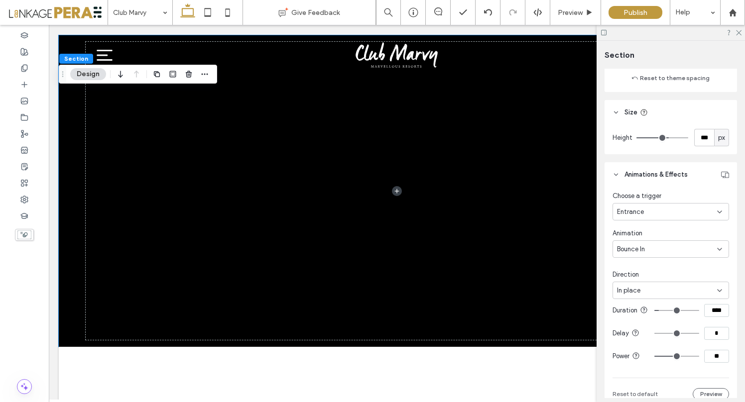
scroll to position [793, 0]
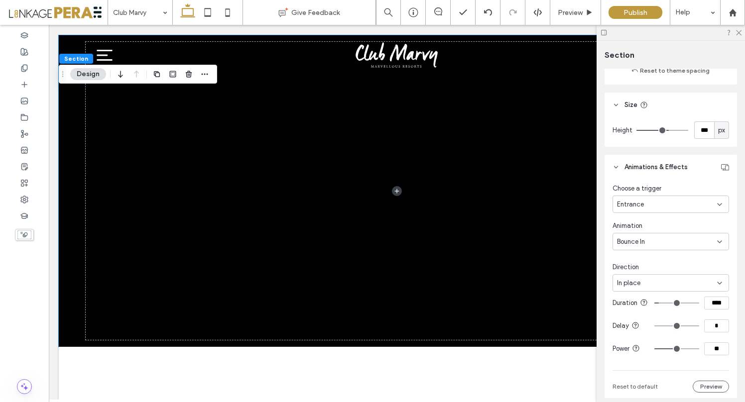
click at [652, 245] on div "Bounce In" at bounding box center [667, 242] width 100 height 10
click at [636, 272] on span "Zoom In" at bounding box center [628, 276] width 23 height 10
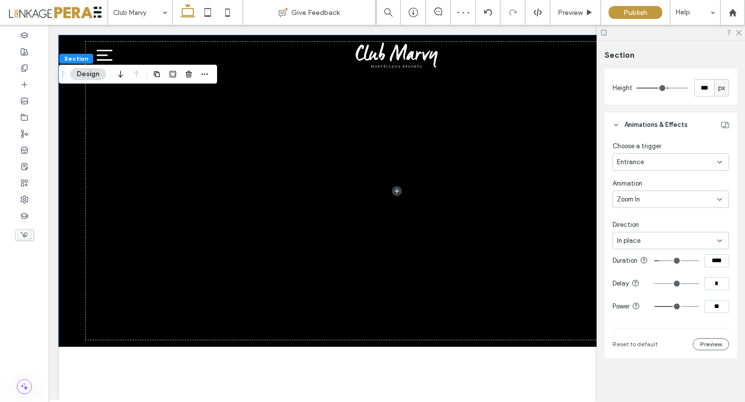
scroll to position [845, 0]
click at [655, 232] on div "In place" at bounding box center [670, 240] width 116 height 17
click at [633, 249] on span "In place" at bounding box center [628, 249] width 23 height 10
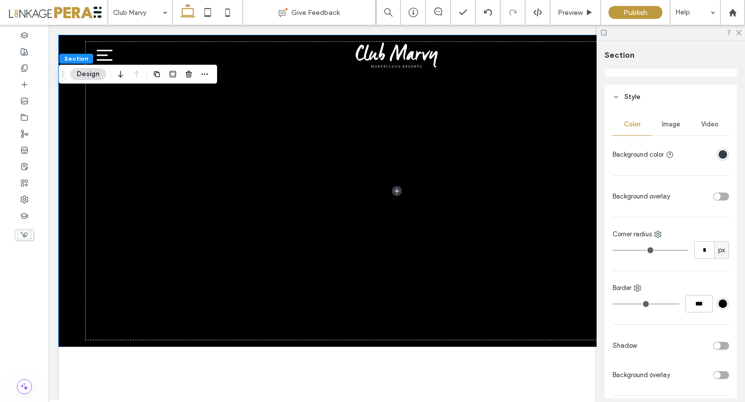
scroll to position [0, 0]
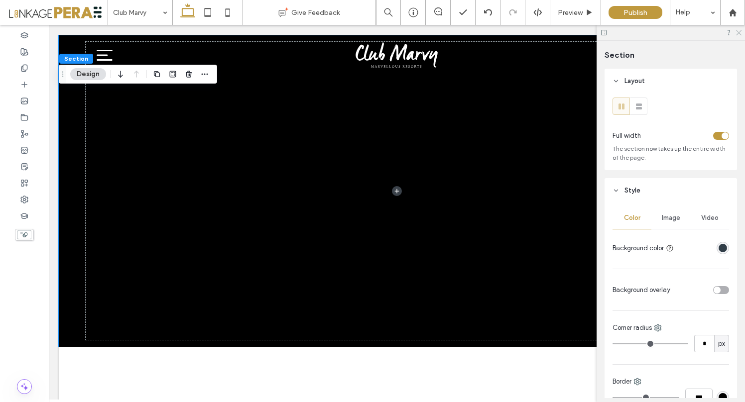
click at [737, 33] on icon at bounding box center [738, 32] width 6 height 6
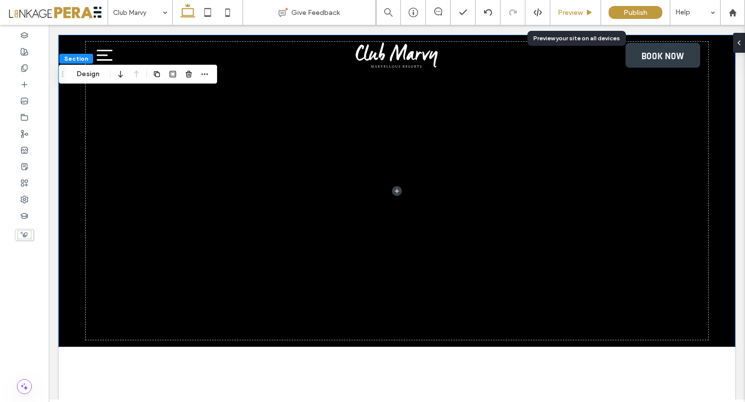
click at [573, 13] on span "Preview" at bounding box center [569, 12] width 25 height 8
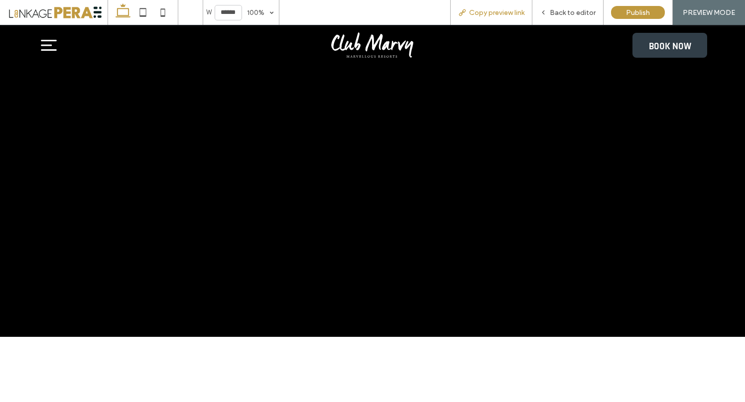
click at [517, 13] on span "Copy preview link" at bounding box center [496, 12] width 55 height 8
click at [561, 18] on div "Back to editor" at bounding box center [567, 12] width 71 height 25
click at [563, 13] on span "Back to editor" at bounding box center [572, 12] width 46 height 8
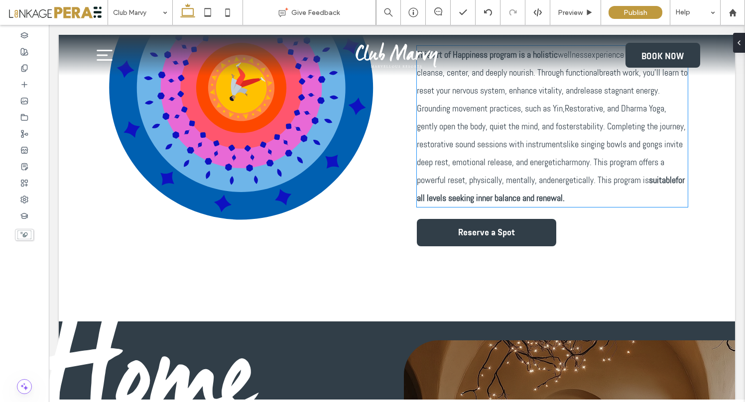
scroll to position [467, 0]
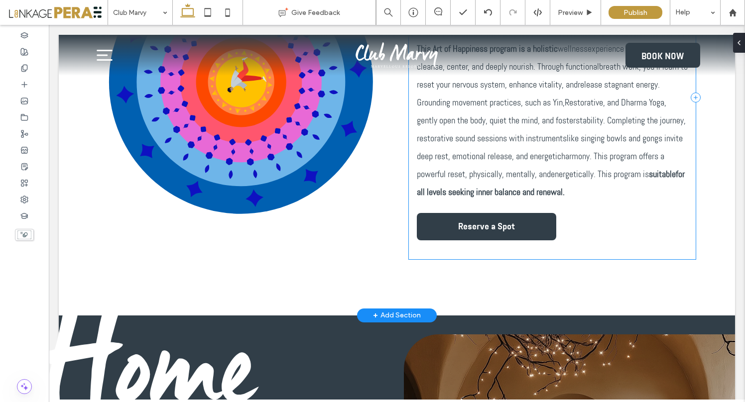
click at [558, 228] on div "Art of Happiness September 18-21th This Art of Happiness program is a holistic …" at bounding box center [552, 97] width 287 height 323
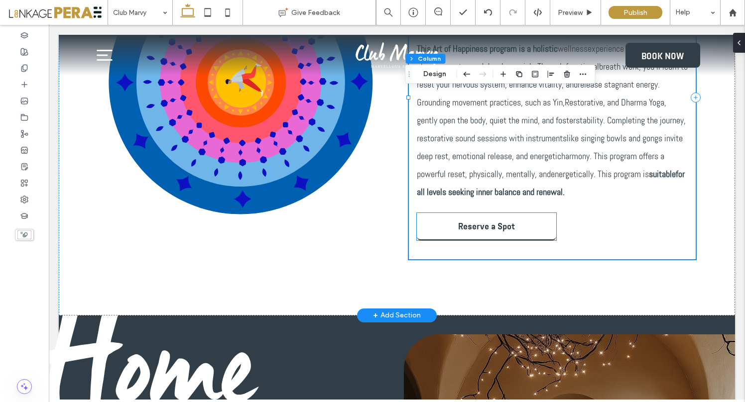
click at [536, 231] on link "Reserve a Spot" at bounding box center [486, 226] width 139 height 27
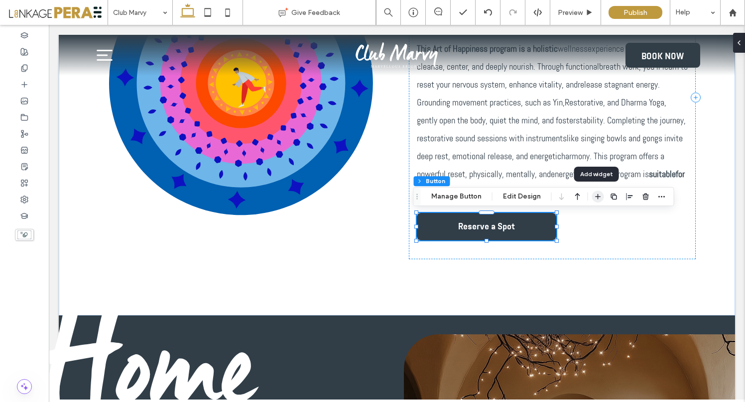
click at [596, 197] on use "button" at bounding box center [597, 196] width 5 height 5
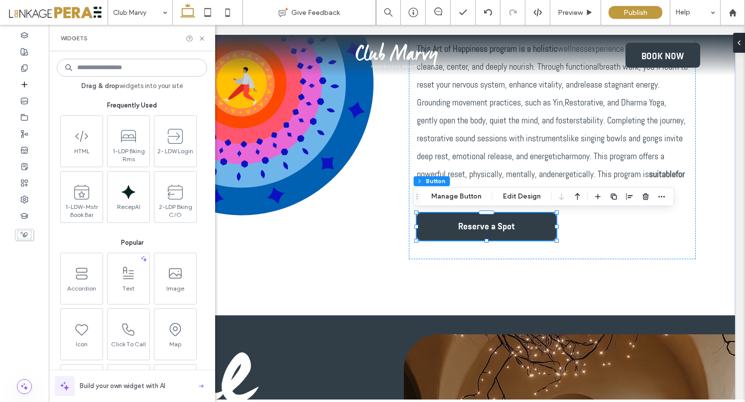
click at [91, 69] on input at bounding box center [132, 68] width 150 height 18
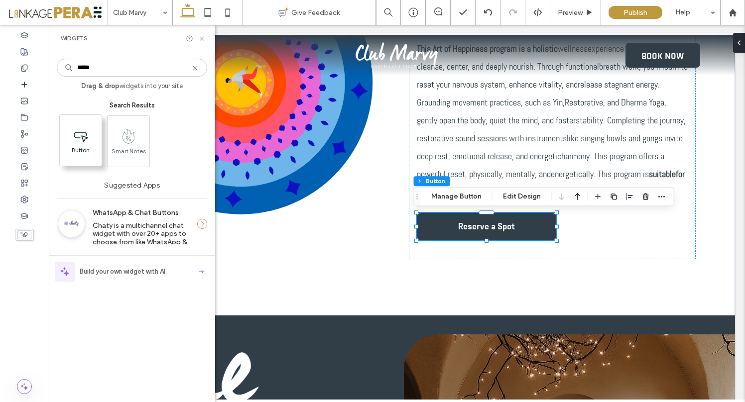
click at [77, 139] on icon at bounding box center [81, 135] width 16 height 16
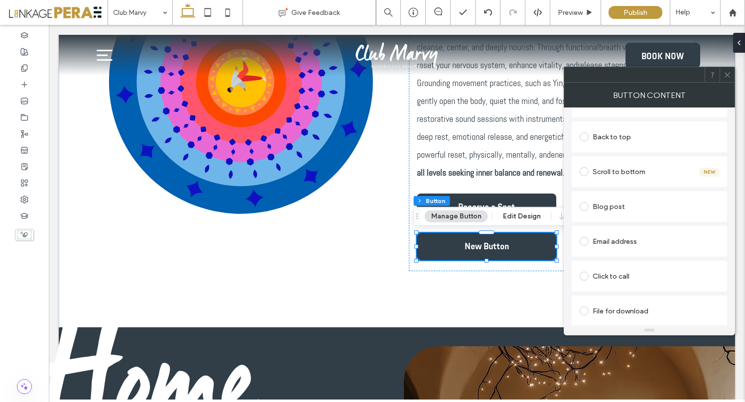
scroll to position [263, 0]
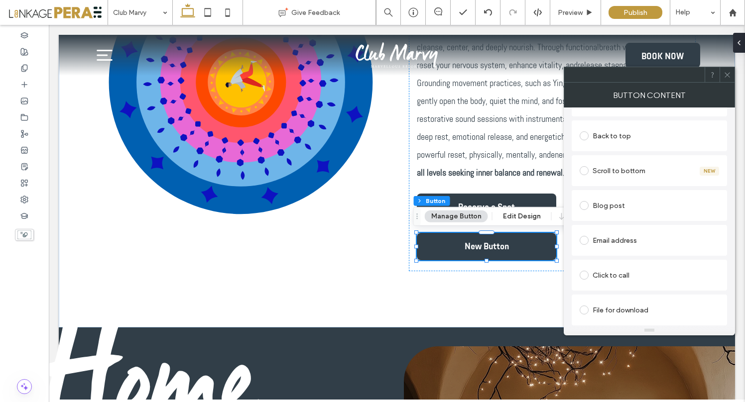
click at [725, 73] on icon at bounding box center [726, 74] width 7 height 7
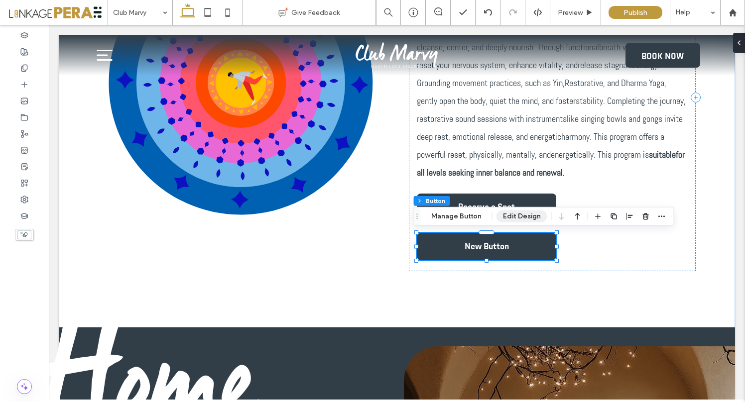
click at [499, 215] on button "Edit Design" at bounding box center [521, 217] width 51 height 12
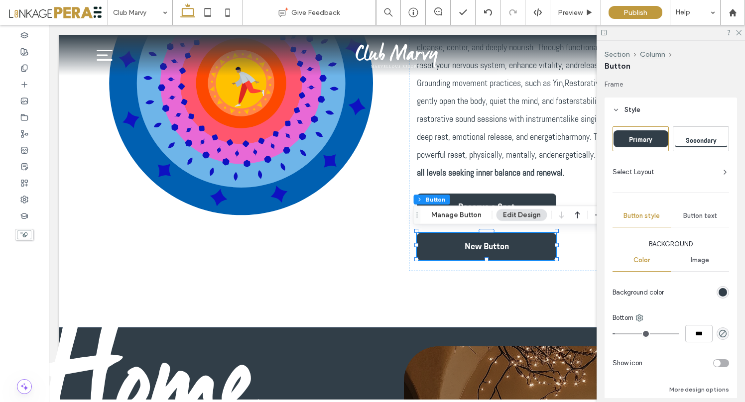
click at [688, 143] on span "Secondary" at bounding box center [700, 140] width 31 height 8
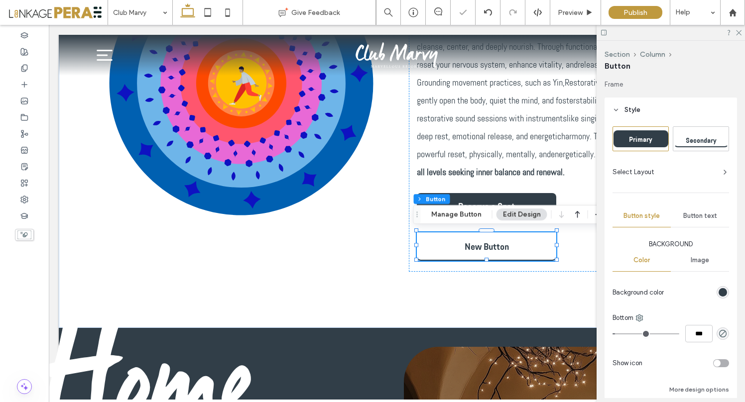
click at [642, 147] on div "Primary" at bounding box center [640, 139] width 55 height 24
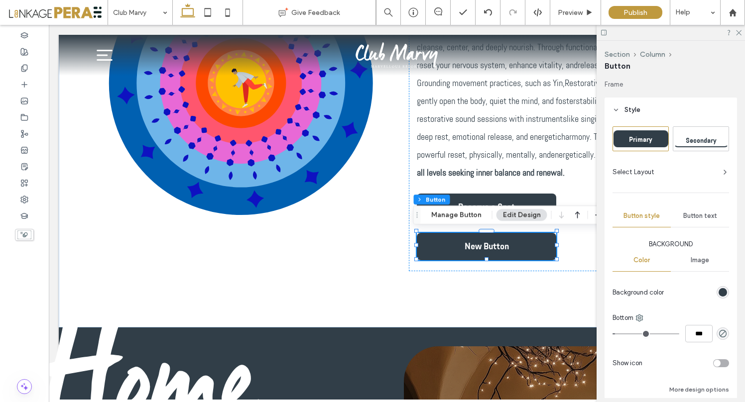
click at [718, 291] on div "rgb(49, 62, 72)" at bounding box center [722, 292] width 8 height 8
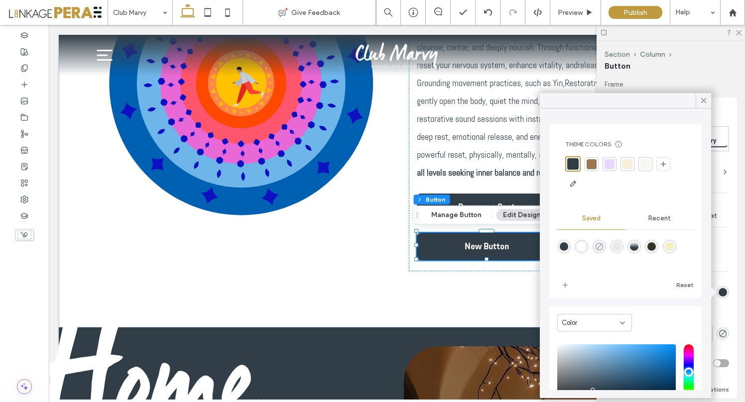
click at [602, 248] on icon "rgba(0,0,0,0)" at bounding box center [599, 246] width 8 height 8
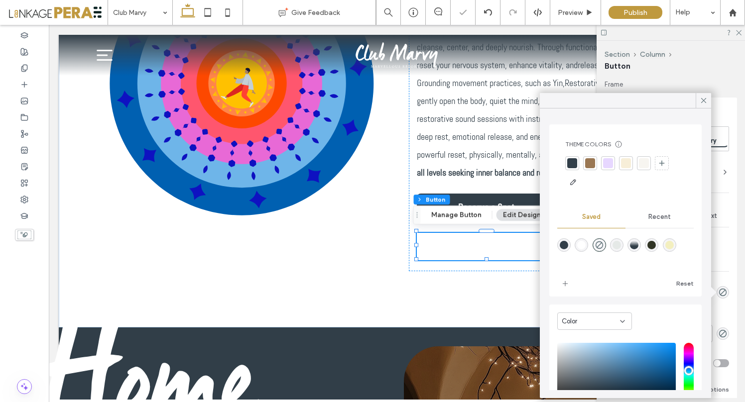
click at [713, 235] on div "Primary Secondary Select Layout Button style Button text Background Color Image…" at bounding box center [670, 279] width 116 height 306
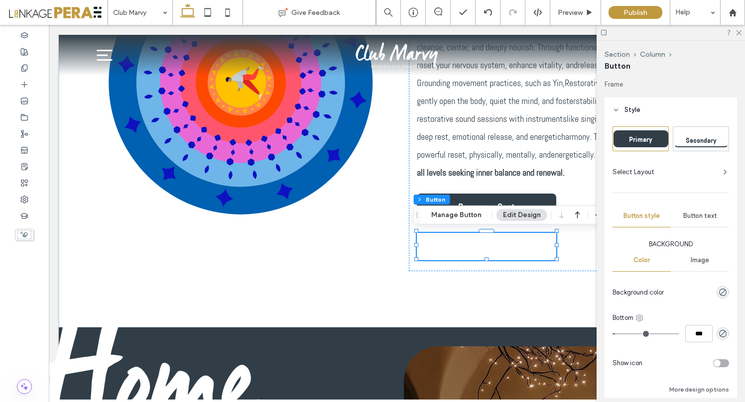
click at [639, 319] on icon at bounding box center [639, 318] width 8 height 8
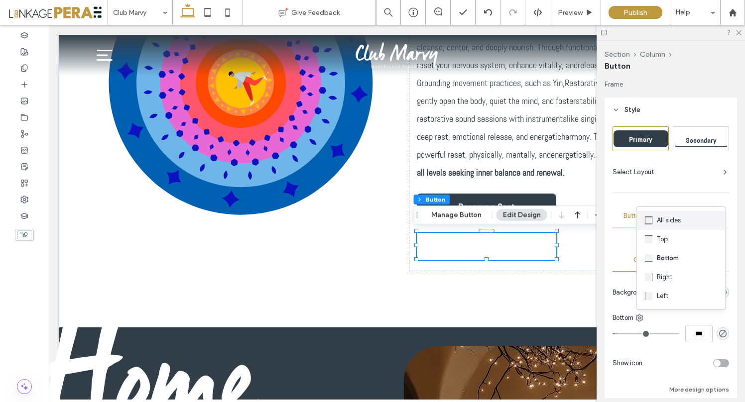
click at [646, 226] on div "All sides" at bounding box center [681, 220] width 89 height 19
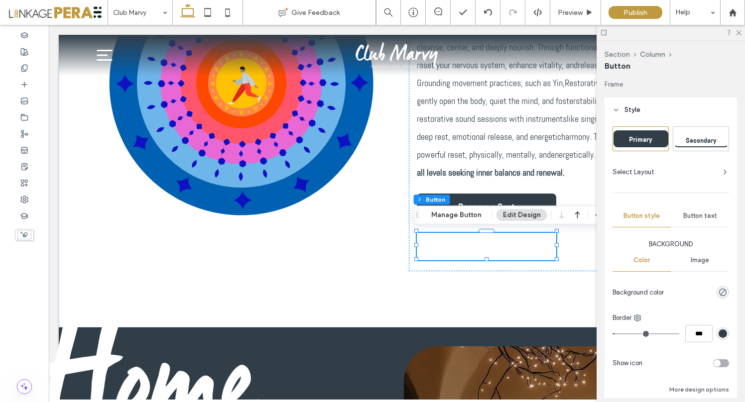
click at [618, 334] on input "range" at bounding box center [645, 333] width 67 height 1
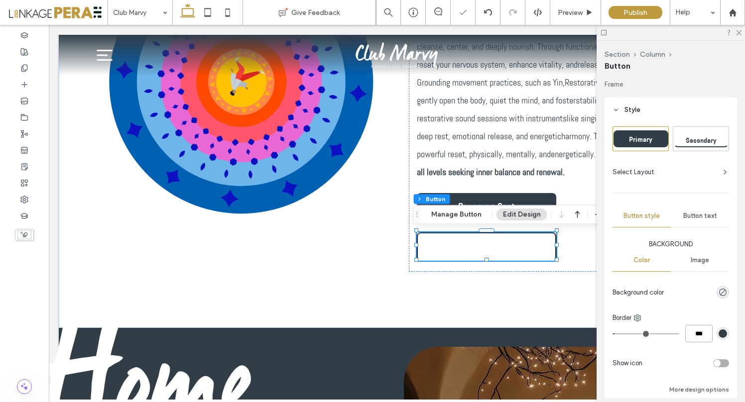
click at [690, 335] on input "***" at bounding box center [698, 333] width 27 height 17
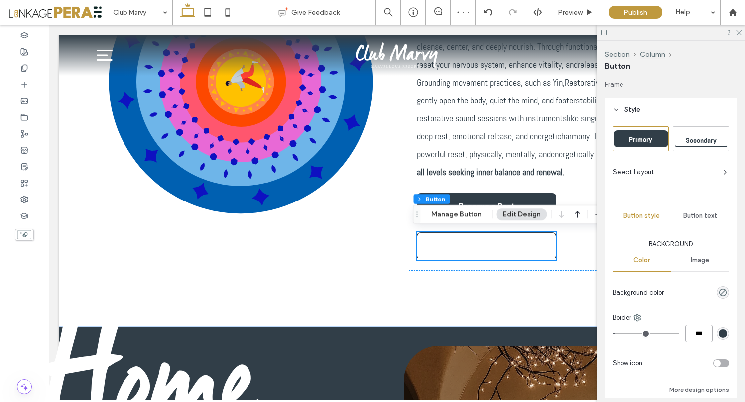
scroll to position [479, 0]
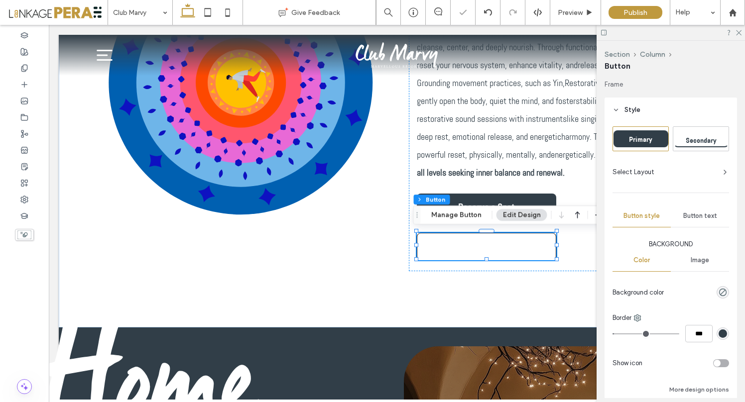
click at [662, 365] on div at bounding box center [687, 362] width 83 height 17
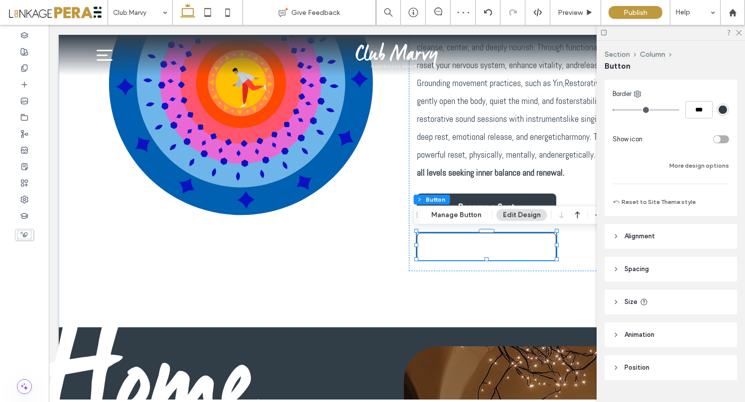
scroll to position [225, 0]
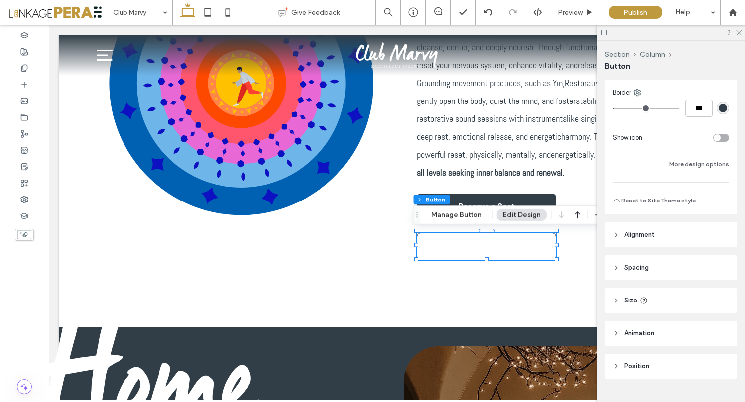
click at [632, 242] on header "Alignment" at bounding box center [670, 234] width 132 height 25
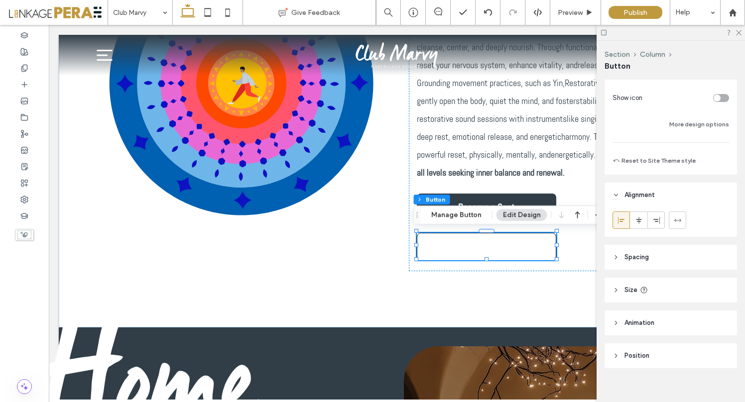
scroll to position [275, 0]
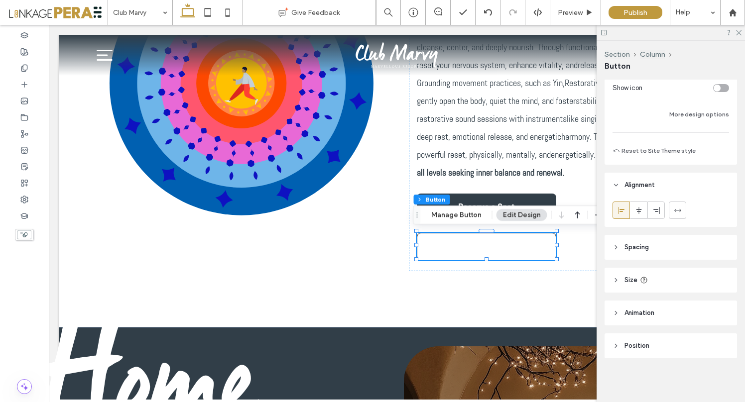
click at [639, 245] on span "Spacing" at bounding box center [636, 247] width 24 height 10
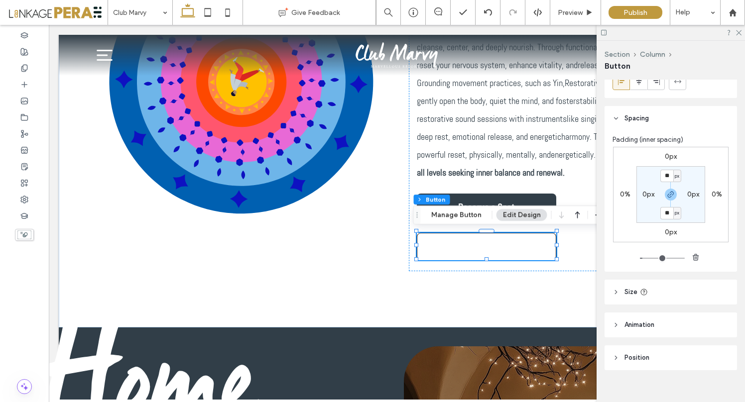
scroll to position [416, 0]
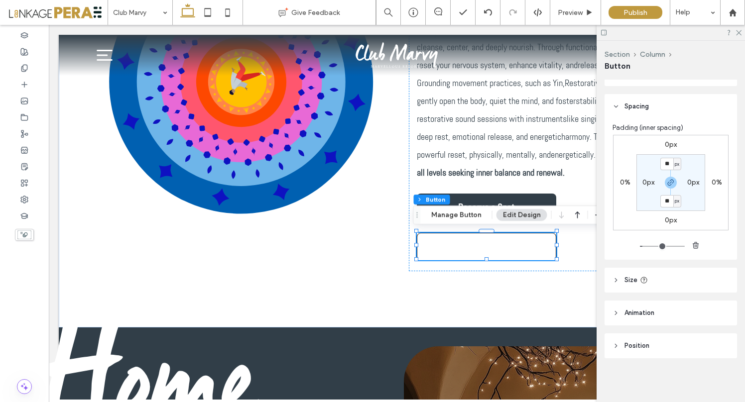
click at [647, 274] on header "Size" at bounding box center [670, 280] width 132 height 25
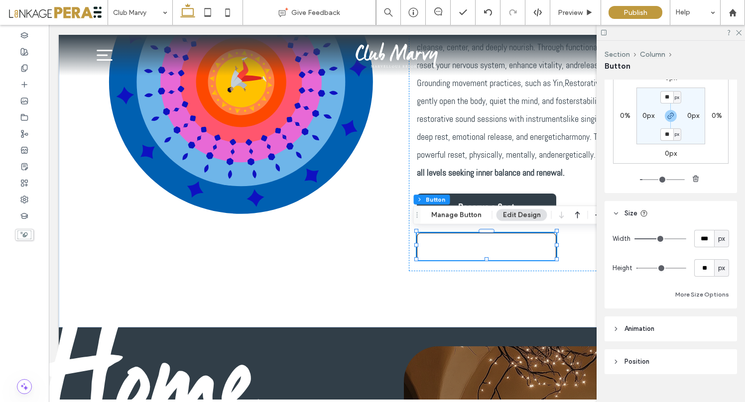
scroll to position [499, 0]
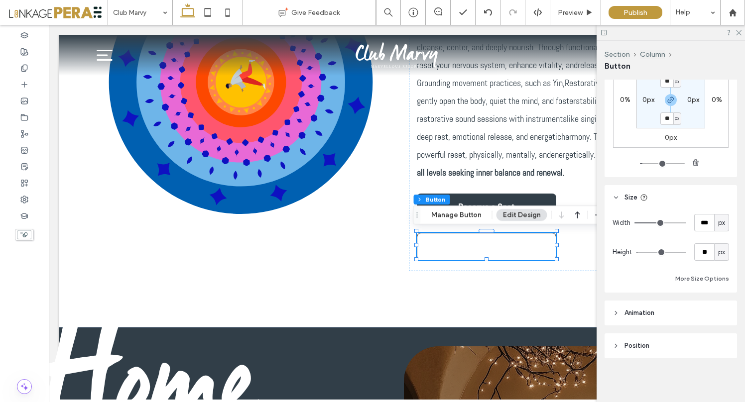
click at [633, 311] on span "Animation" at bounding box center [639, 313] width 30 height 10
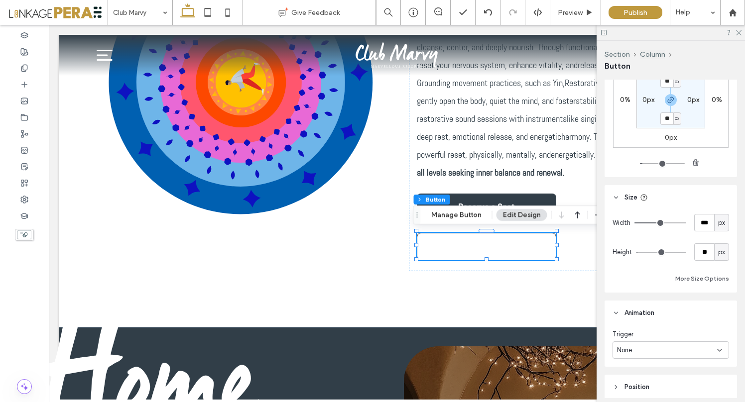
scroll to position [540, 0]
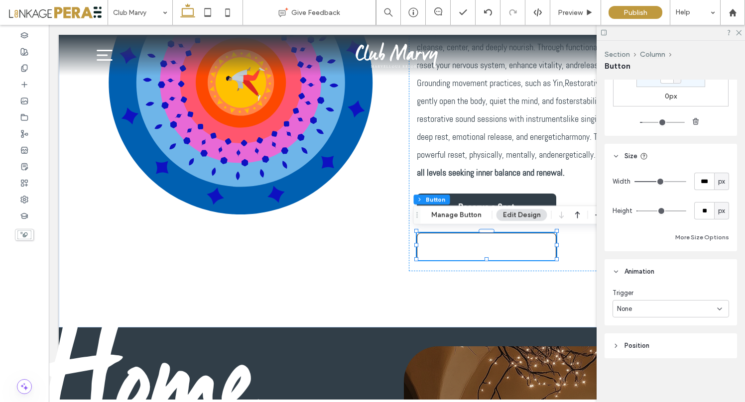
click at [653, 340] on header "Position" at bounding box center [670, 345] width 132 height 25
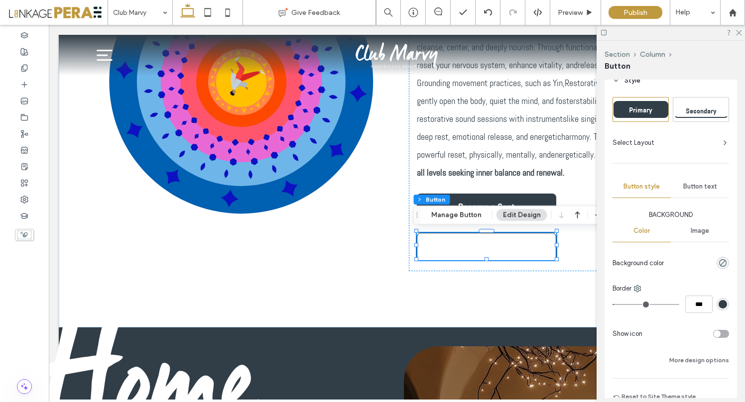
scroll to position [25, 0]
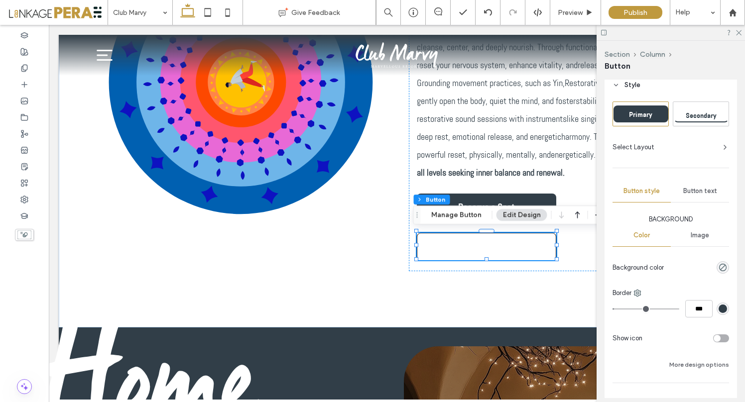
click at [644, 120] on div "Primary" at bounding box center [640, 114] width 55 height 17
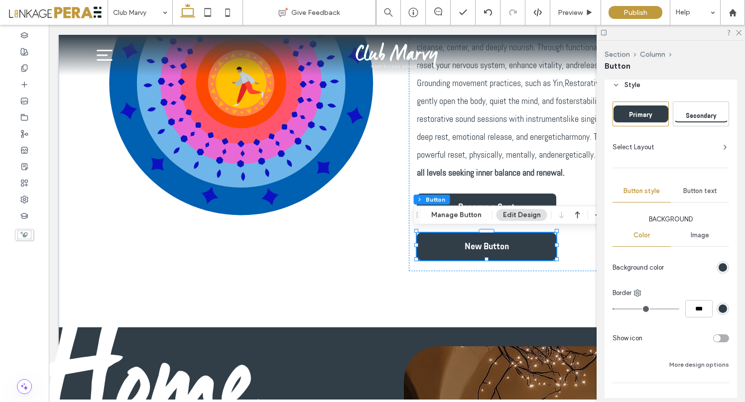
click at [617, 309] on input "range" at bounding box center [645, 309] width 67 height 1
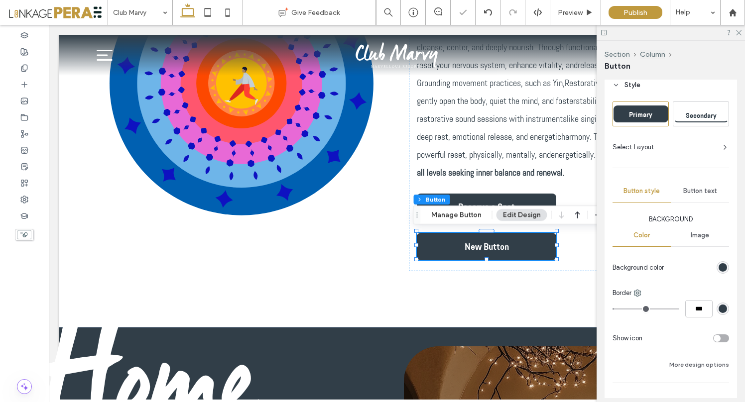
click at [718, 265] on div "rgb(49, 62, 72)" at bounding box center [722, 267] width 8 height 8
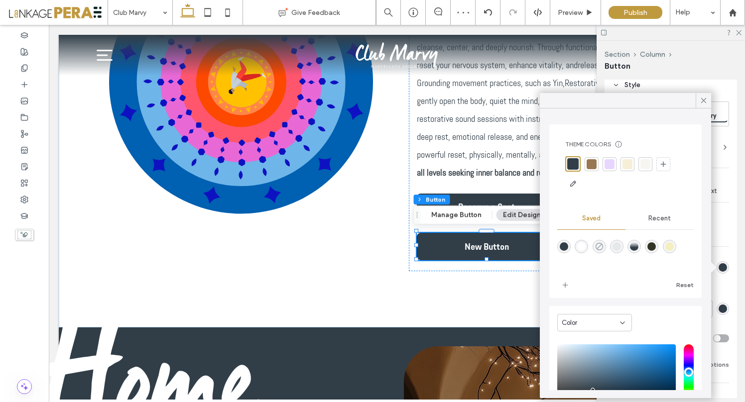
click at [599, 245] on use "rgba(0,0,0,0)" at bounding box center [598, 246] width 7 height 7
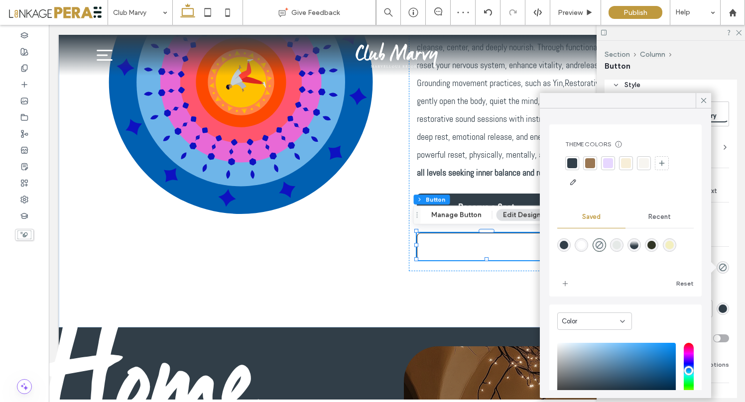
click at [717, 222] on span "Background" at bounding box center [670, 219] width 116 height 10
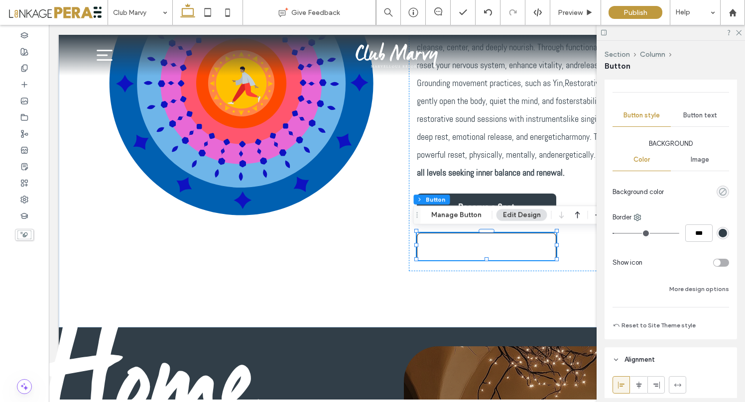
scroll to position [141, 0]
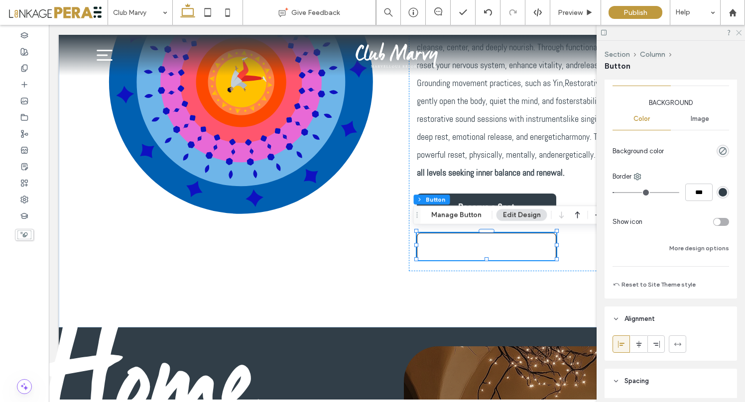
click at [739, 33] on use at bounding box center [738, 32] width 5 height 5
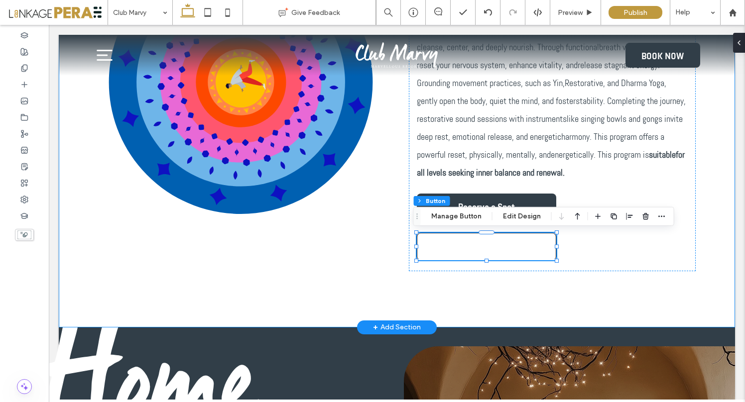
click at [489, 298] on div "Art of Happiness September 18-21th This Art of Happiness program is a holistic …" at bounding box center [396, 98] width 597 height 460
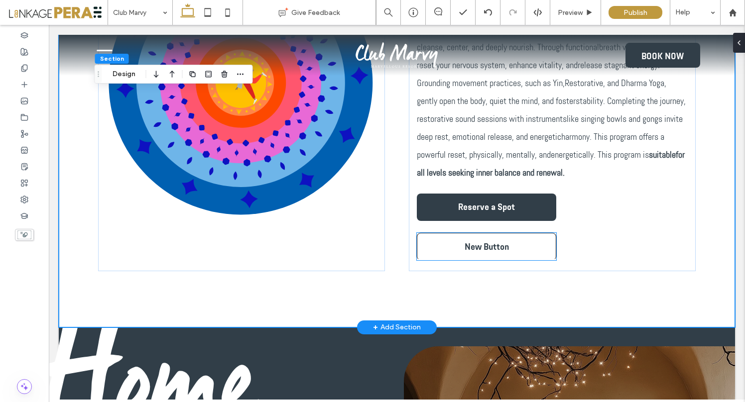
click at [505, 246] on link "New Button" at bounding box center [486, 246] width 139 height 27
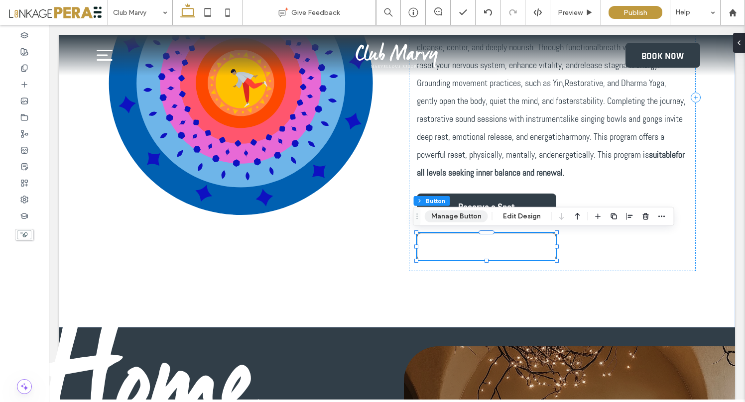
click at [465, 220] on button "Manage Button" at bounding box center [456, 217] width 63 height 12
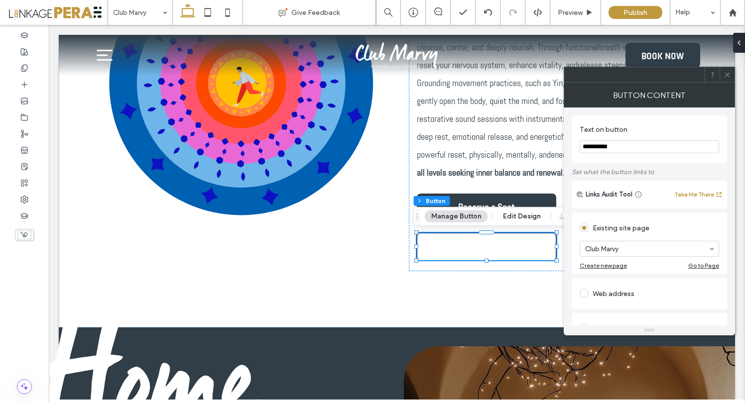
drag, startPoint x: 618, startPoint y: 148, endPoint x: 569, endPoint y: 148, distance: 48.8
click at [569, 148] on div "**********" at bounding box center [648, 216] width 171 height 218
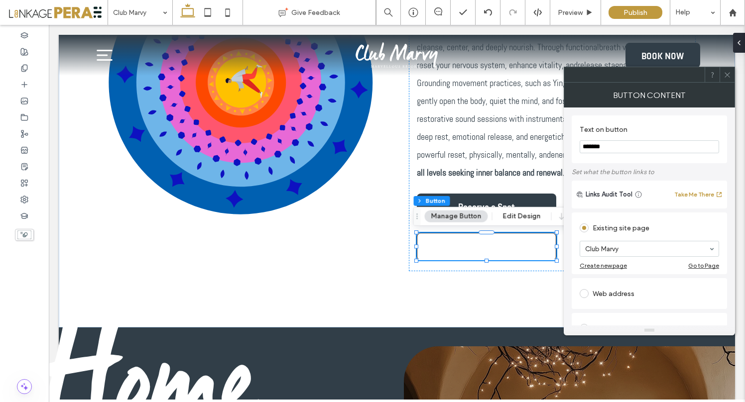
type input "*******"
click at [727, 78] on icon at bounding box center [726, 74] width 7 height 7
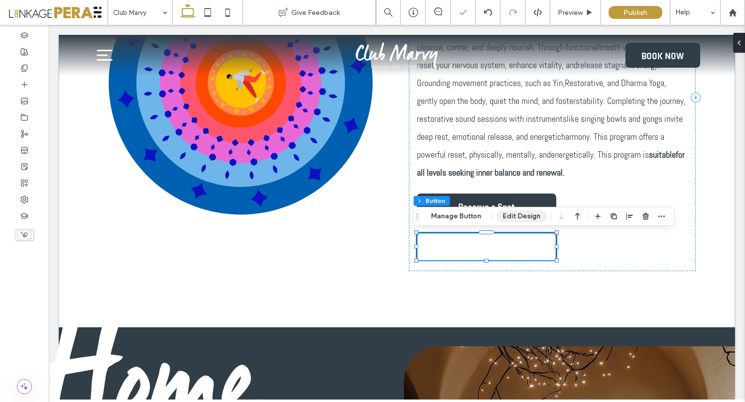
click at [523, 215] on button "Edit Design" at bounding box center [521, 217] width 51 height 12
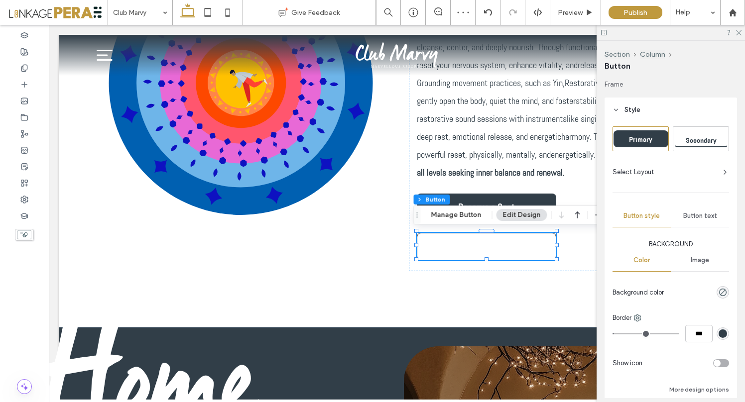
click at [693, 218] on span "Button text" at bounding box center [700, 216] width 34 height 8
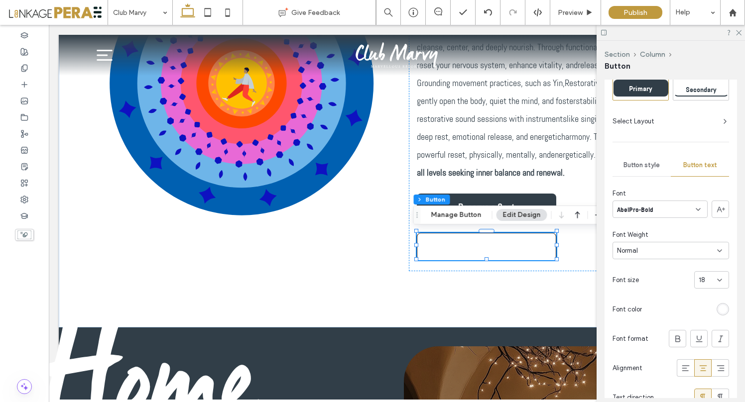
scroll to position [52, 0]
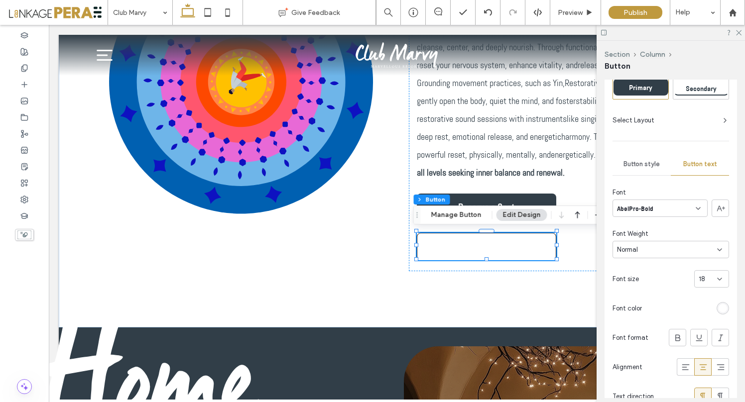
click at [720, 306] on div "rgb(255, 255, 255)" at bounding box center [722, 308] width 8 height 8
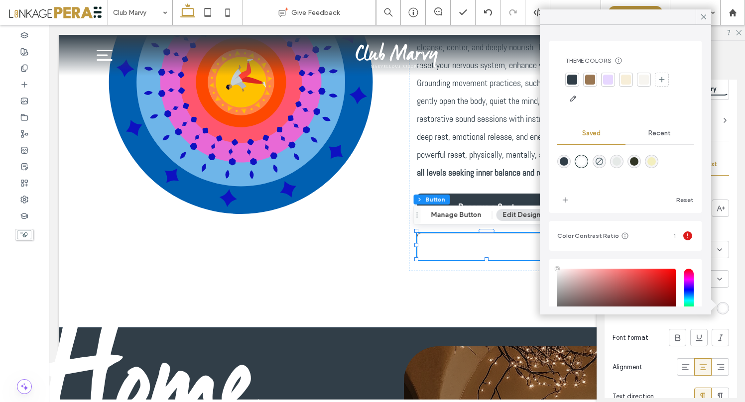
click at [562, 161] on div "rgba(49,62,72,1)" at bounding box center [563, 161] width 8 height 8
type input "*******"
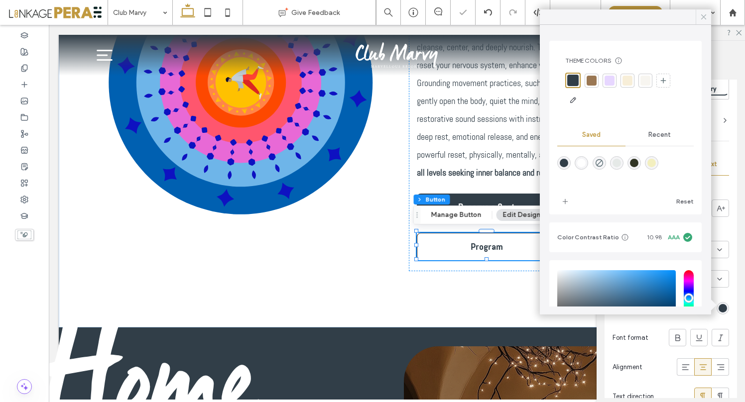
click at [702, 15] on use at bounding box center [703, 16] width 5 height 5
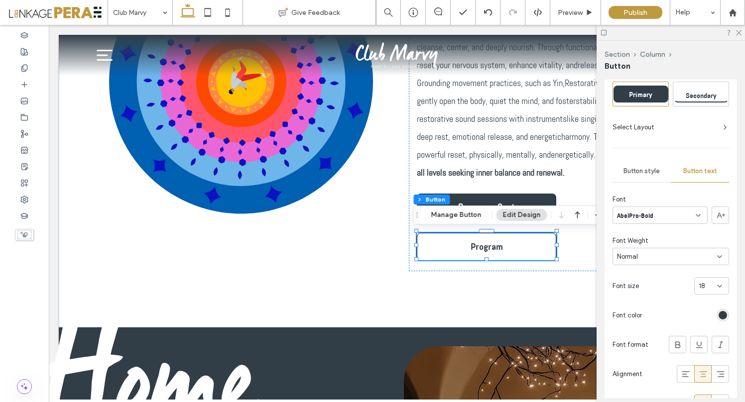
scroll to position [0, 0]
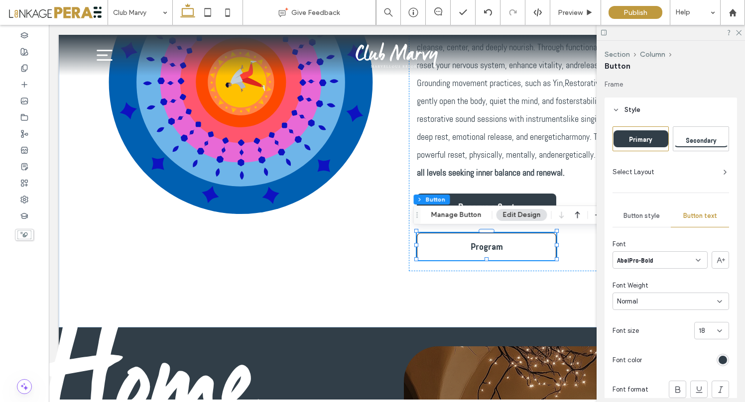
click at [633, 169] on span "Select Layout" at bounding box center [633, 172] width 42 height 10
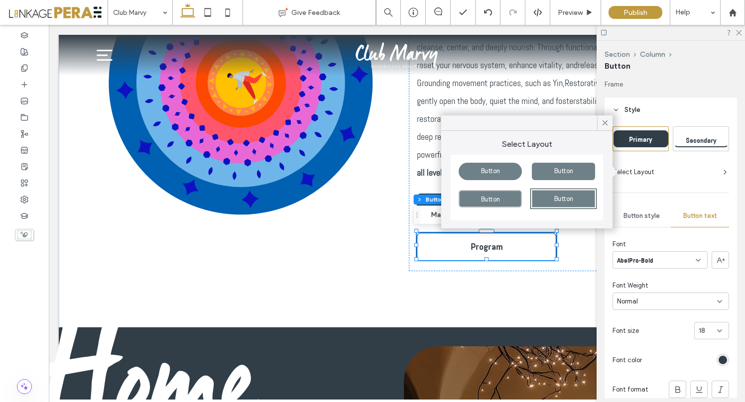
click at [561, 171] on span "Button" at bounding box center [563, 170] width 19 height 7
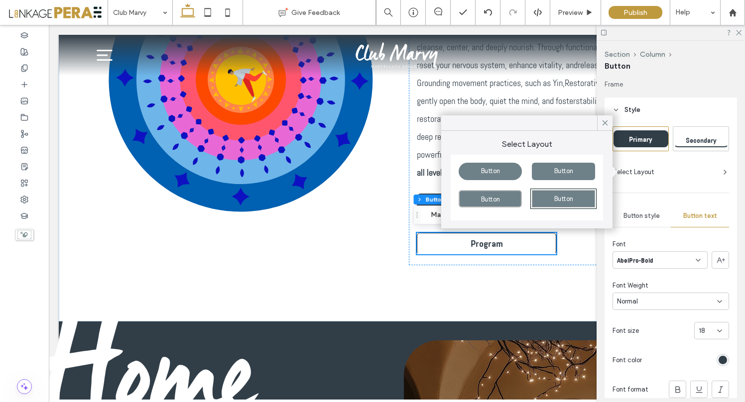
scroll to position [476, 0]
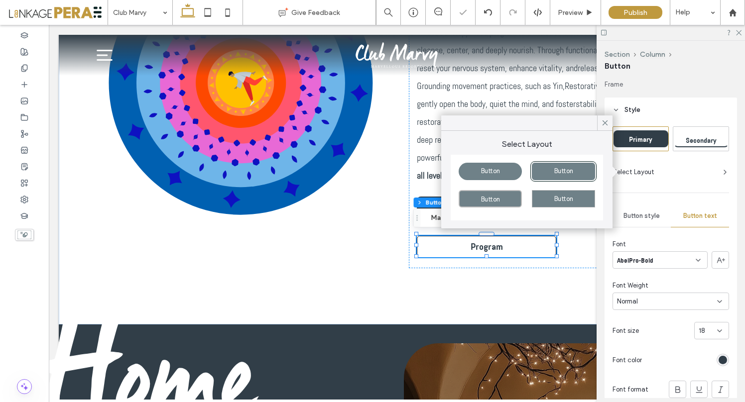
type input "**"
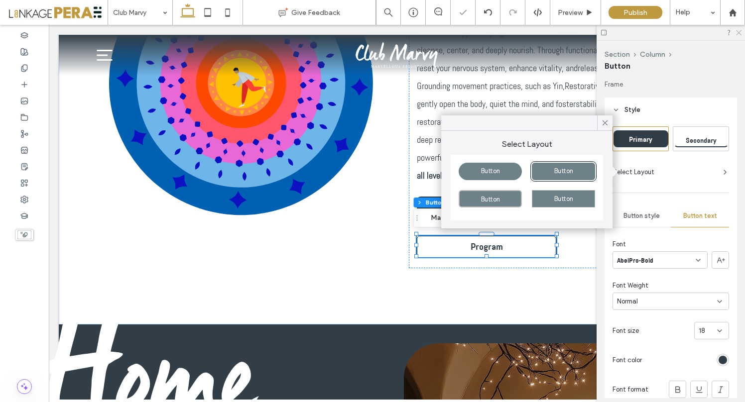
click at [738, 34] on icon at bounding box center [738, 32] width 6 height 6
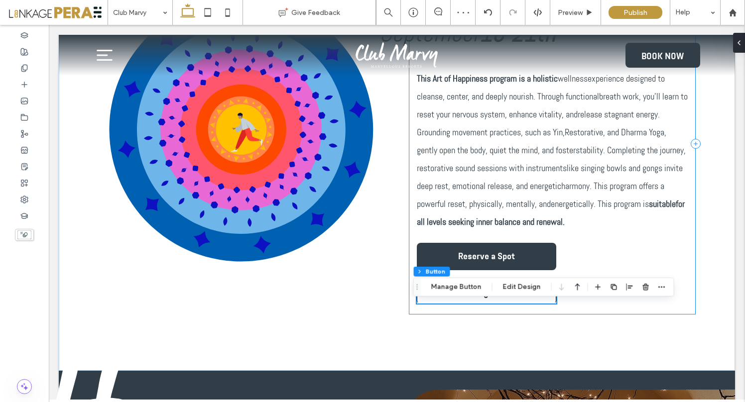
scroll to position [409, 0]
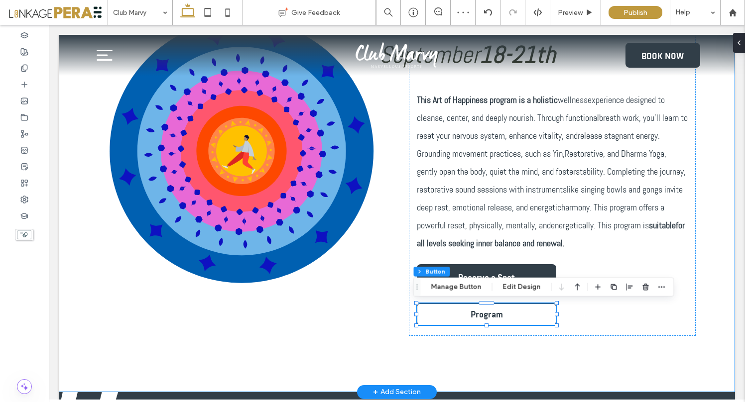
click at [714, 266] on div "Art of Happiness [DATE]-[DATE] This Art of Happiness program is a holistic well…" at bounding box center [397, 165] width 676 height 454
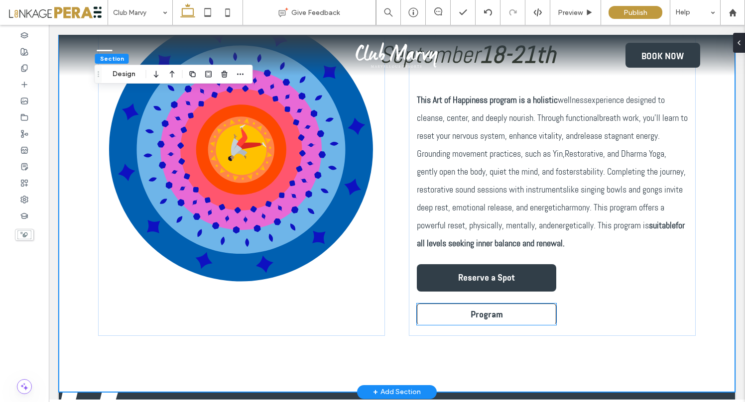
click at [543, 314] on link "Program" at bounding box center [486, 314] width 139 height 21
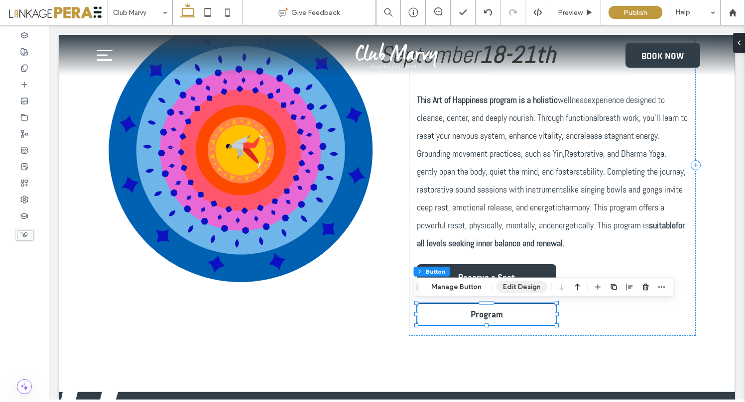
click at [507, 287] on button "Edit Design" at bounding box center [521, 287] width 51 height 12
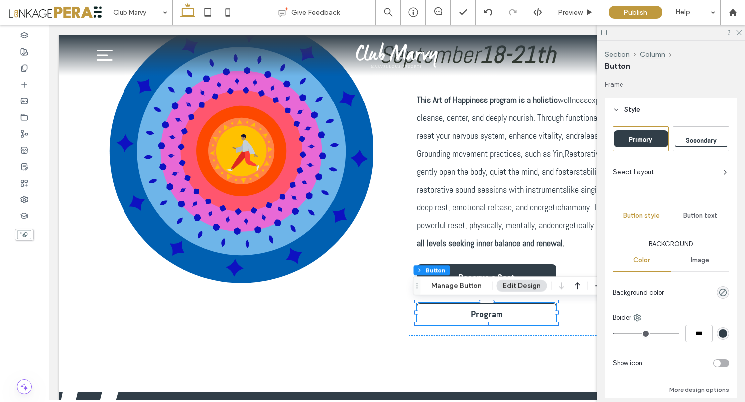
click at [721, 170] on icon at bounding box center [725, 172] width 8 height 8
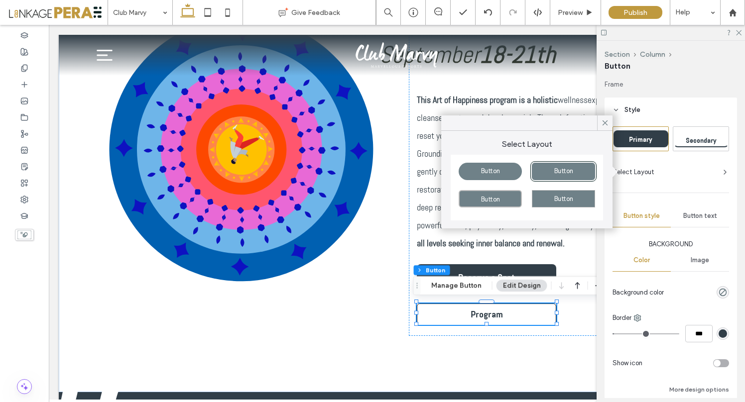
click at [721, 170] on icon at bounding box center [725, 172] width 8 height 8
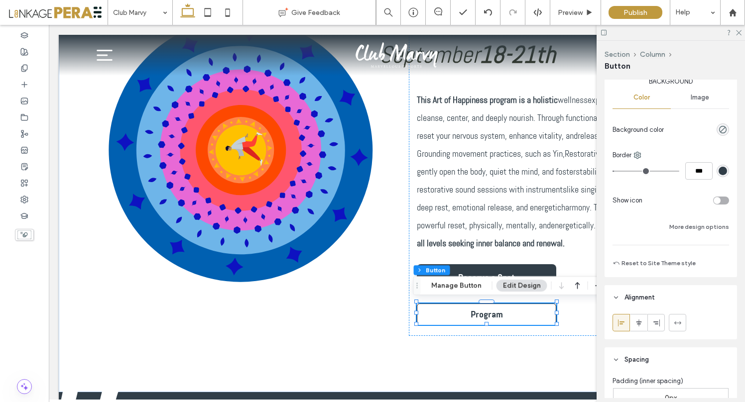
scroll to position [164, 0]
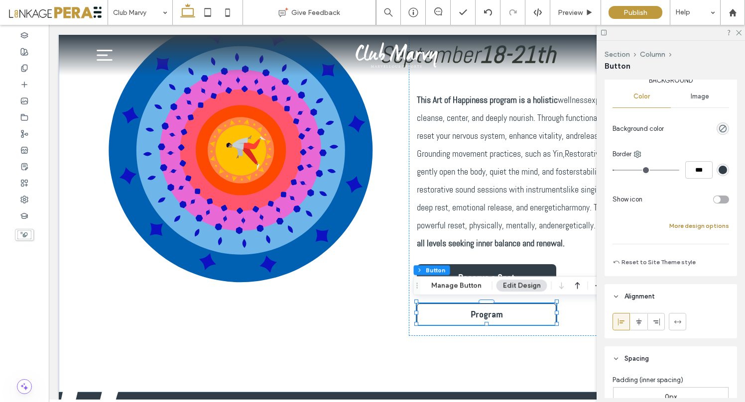
click at [694, 224] on button "More design options" at bounding box center [699, 226] width 60 height 12
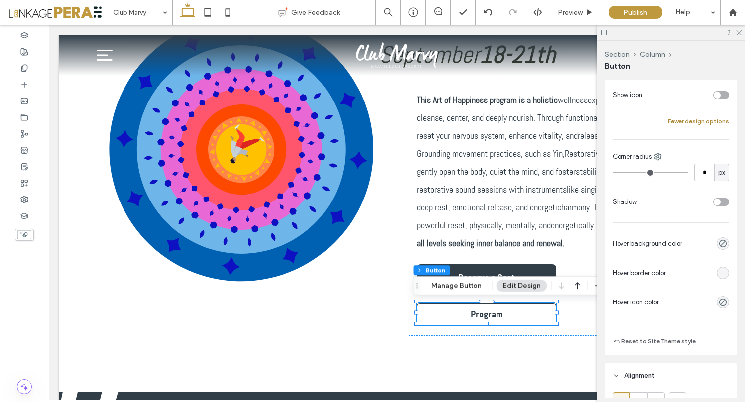
scroll to position [269, 0]
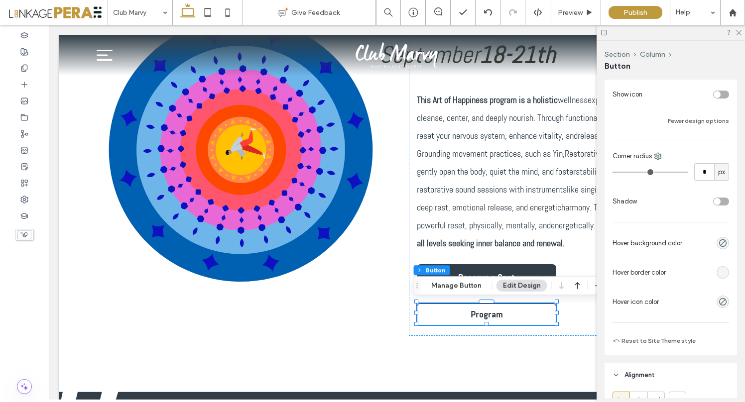
type input "*"
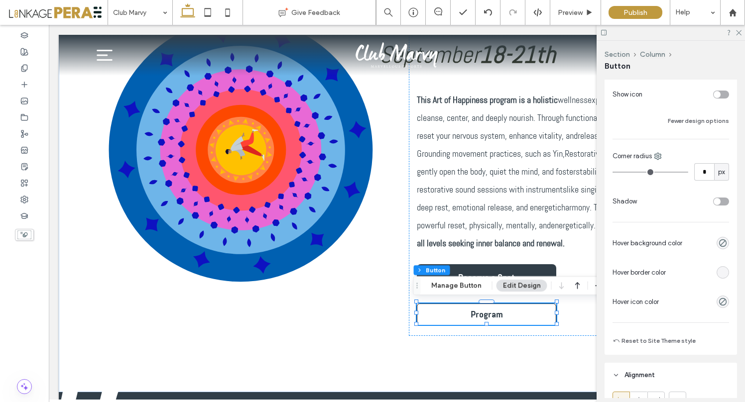
type input "*"
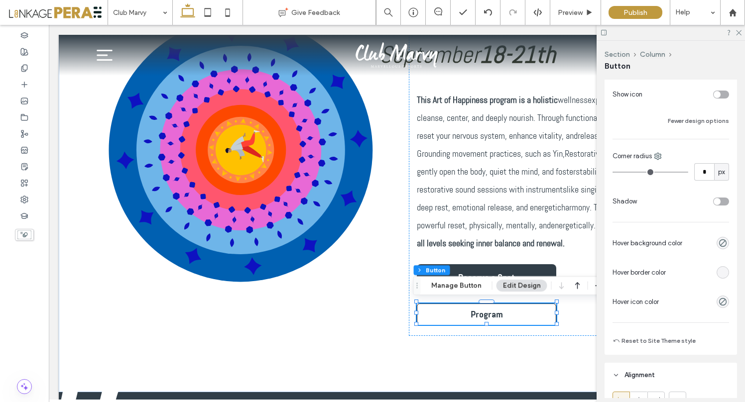
type input "*"
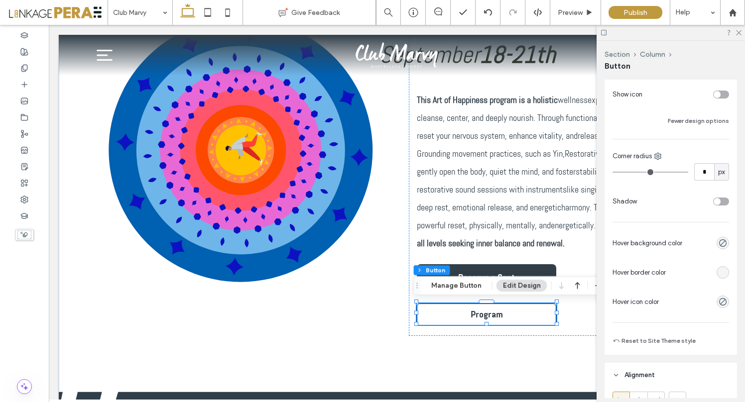
drag, startPoint x: 619, startPoint y: 171, endPoint x: 606, endPoint y: 172, distance: 12.5
type input "*"
click at [612, 172] on input "range" at bounding box center [650, 172] width 76 height 1
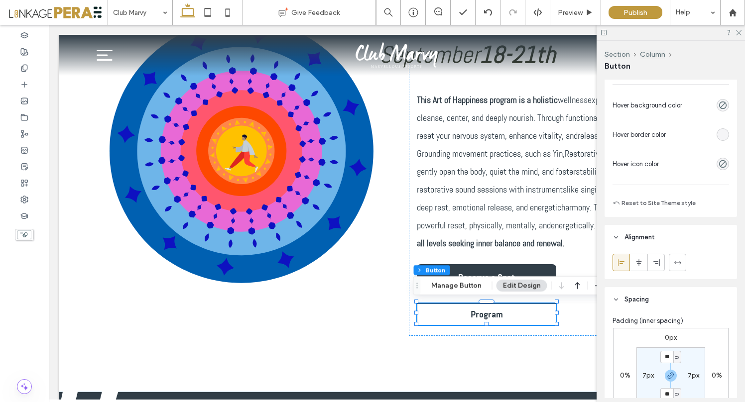
scroll to position [408, 0]
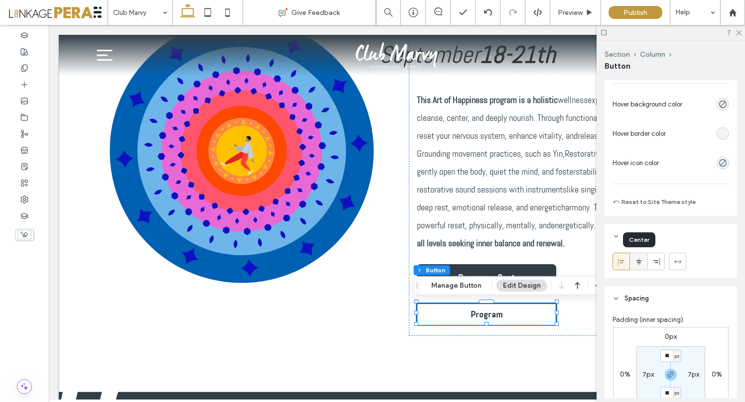
click at [637, 261] on icon at bounding box center [639, 262] width 8 height 8
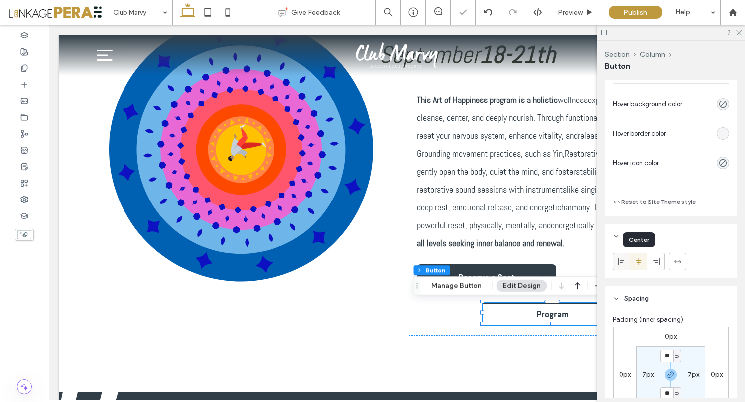
click at [622, 261] on icon at bounding box center [621, 262] width 8 height 8
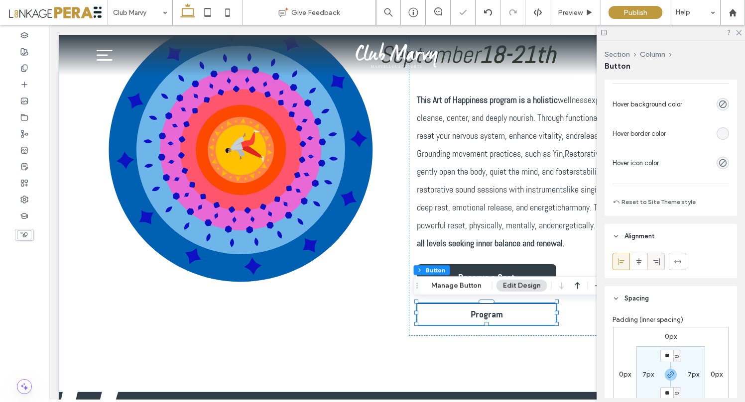
click at [659, 260] on icon at bounding box center [656, 262] width 8 height 8
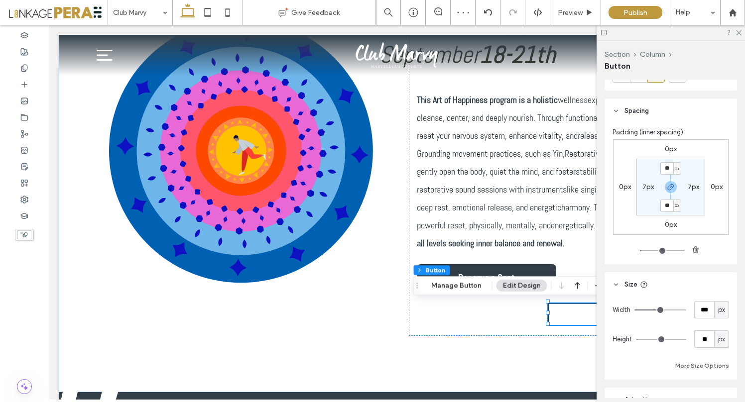
scroll to position [599, 0]
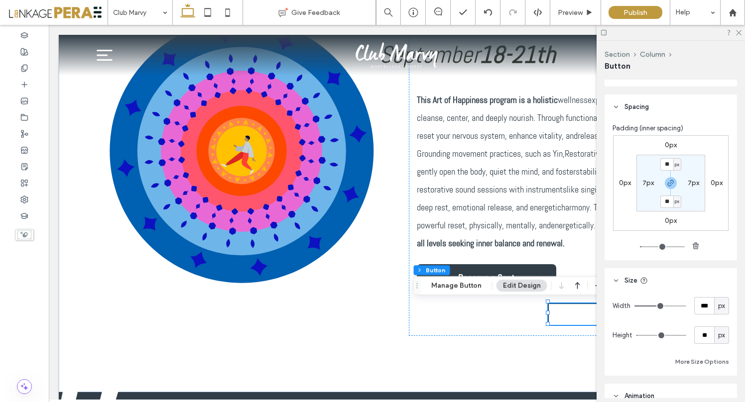
type input "**"
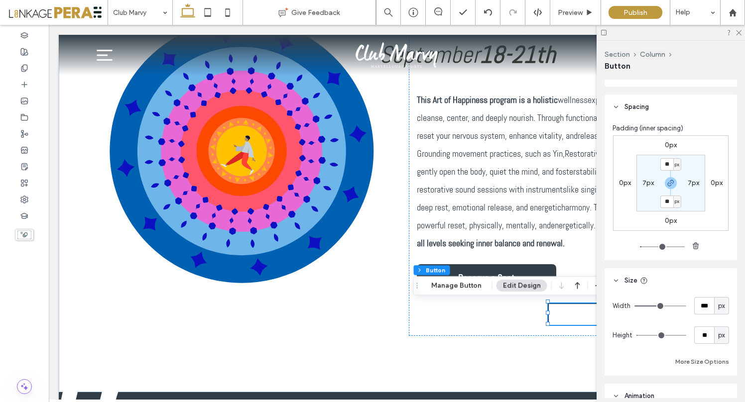
type input "**"
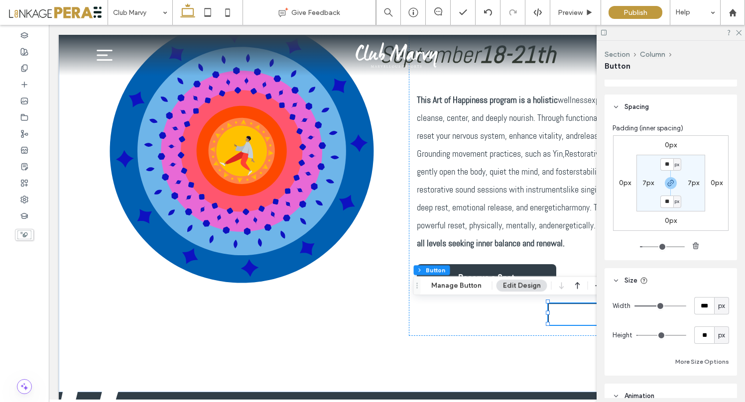
type input "**"
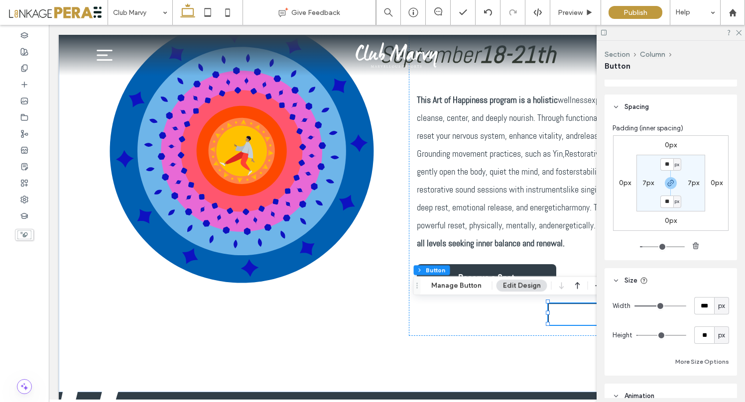
type input "**"
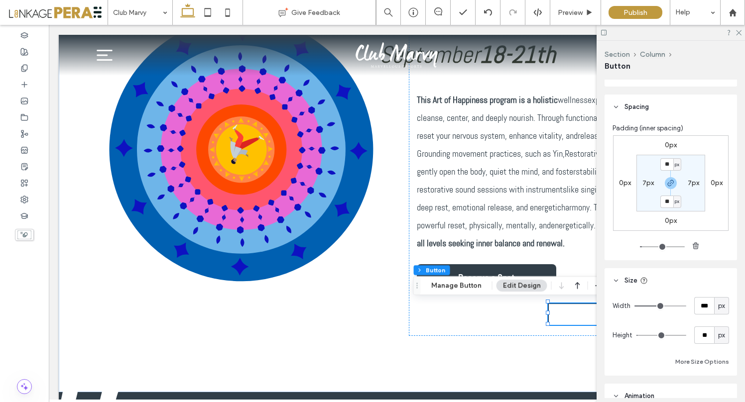
type input "**"
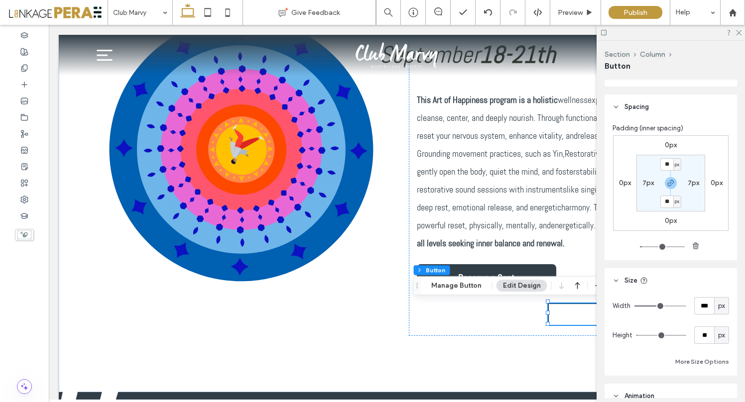
type input "**"
type input "*"
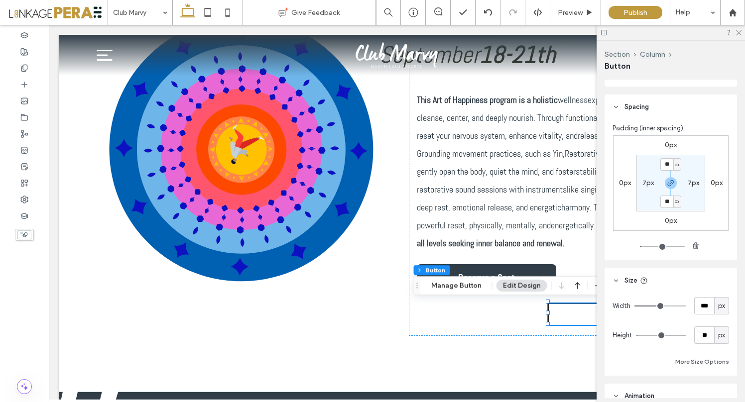
type input "*"
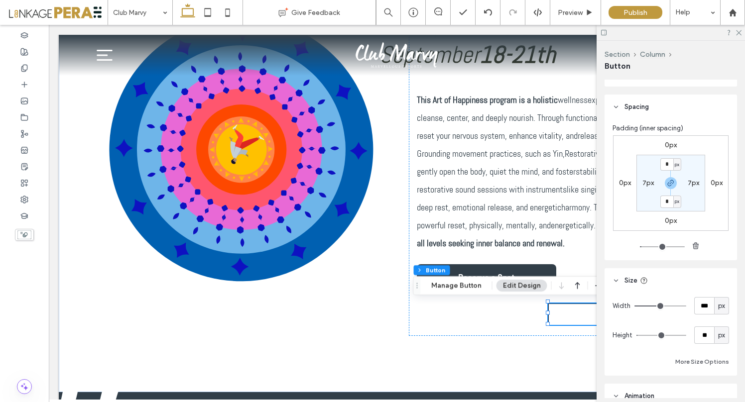
type input "*"
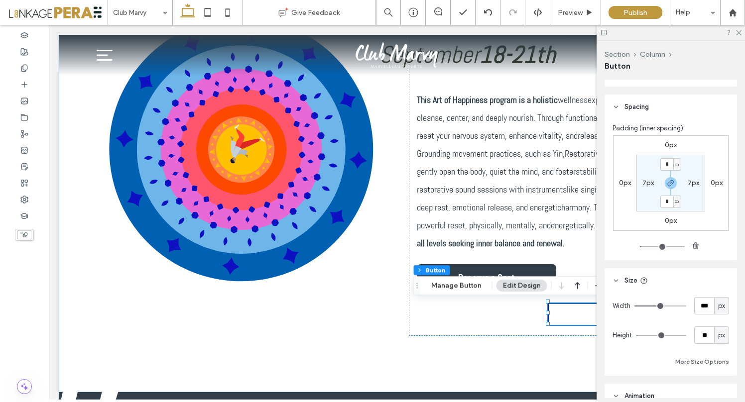
type input "*"
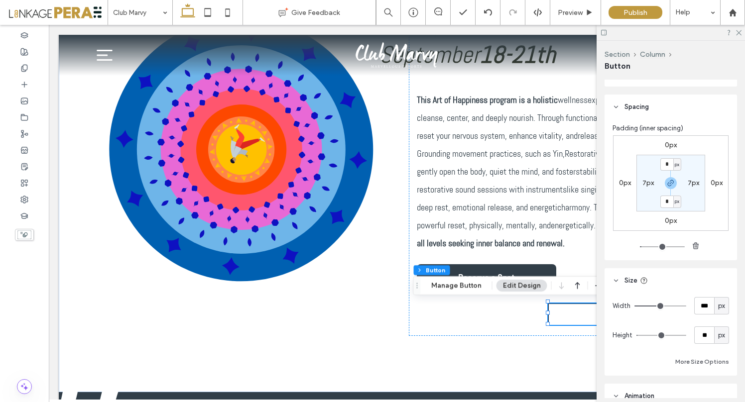
type input "*"
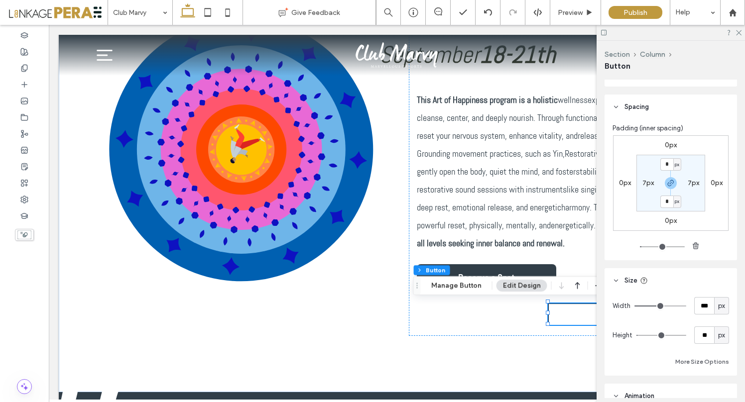
type input "*"
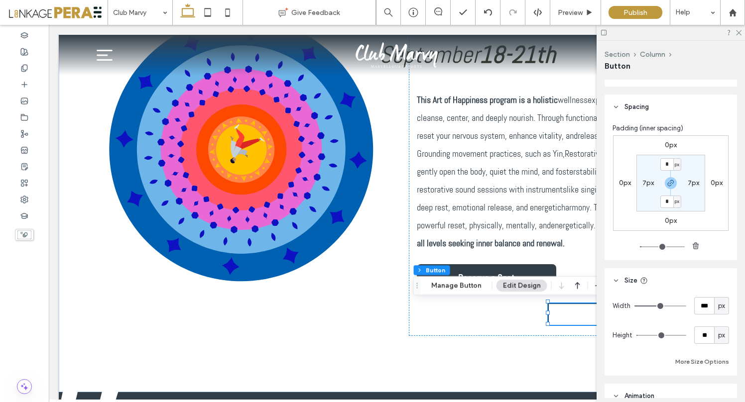
type input "*"
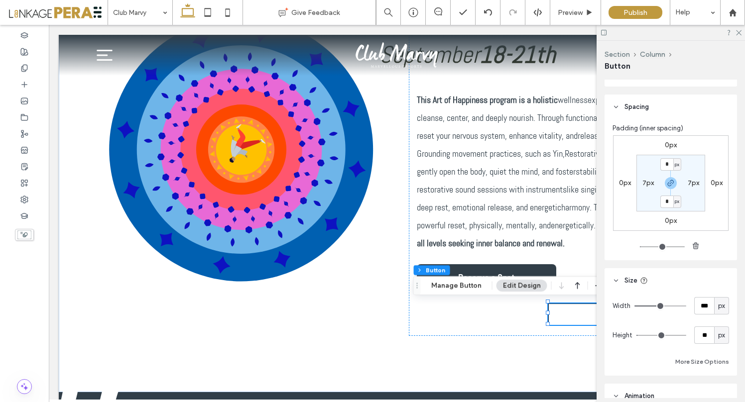
type input "*"
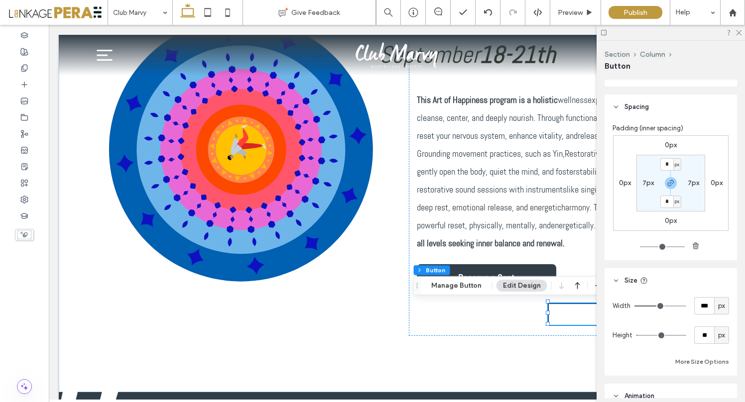
click at [640, 247] on input "range" at bounding box center [662, 246] width 45 height 1
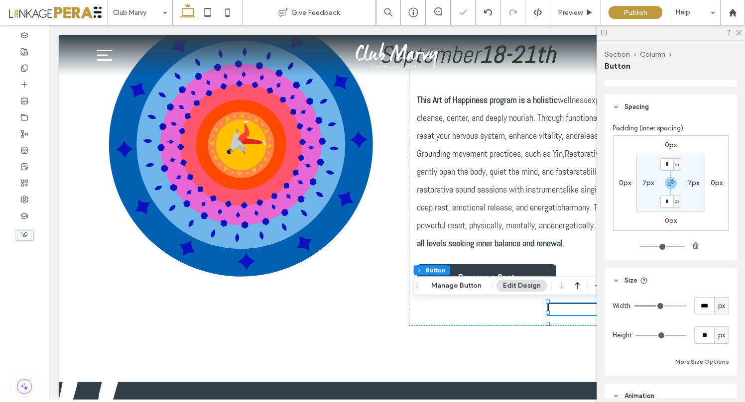
scroll to position [404, 0]
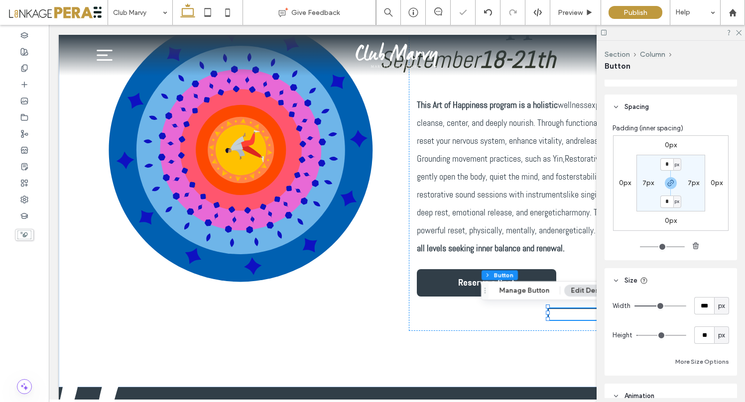
type input "*"
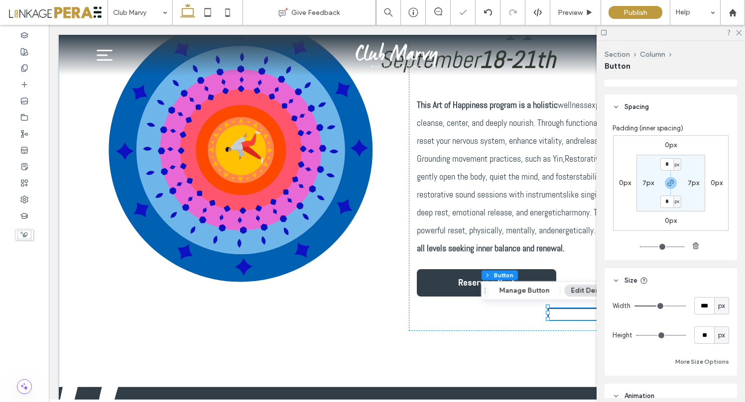
type input "*"
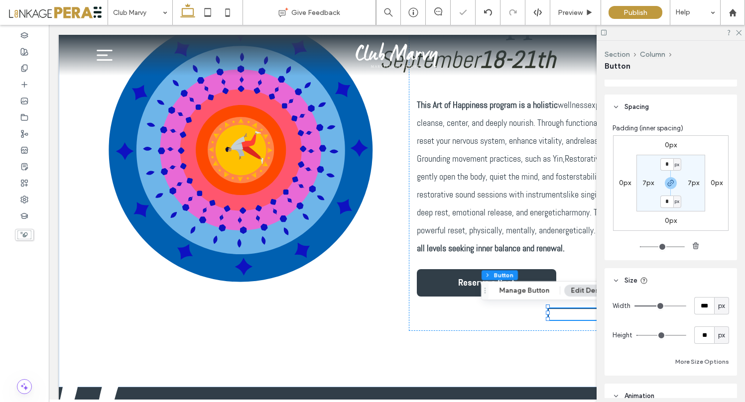
type input "*"
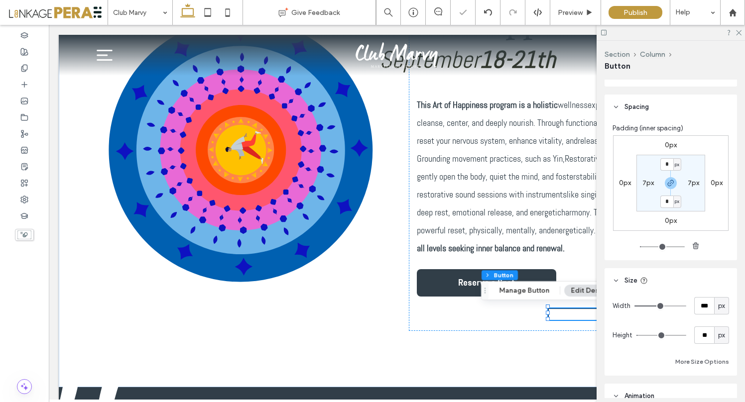
type input "*"
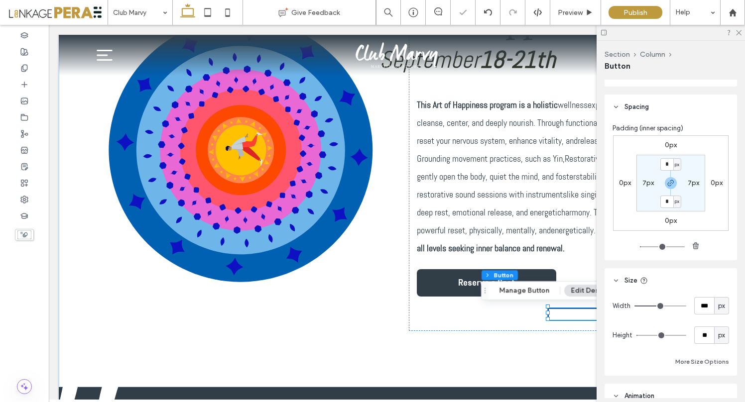
type input "*"
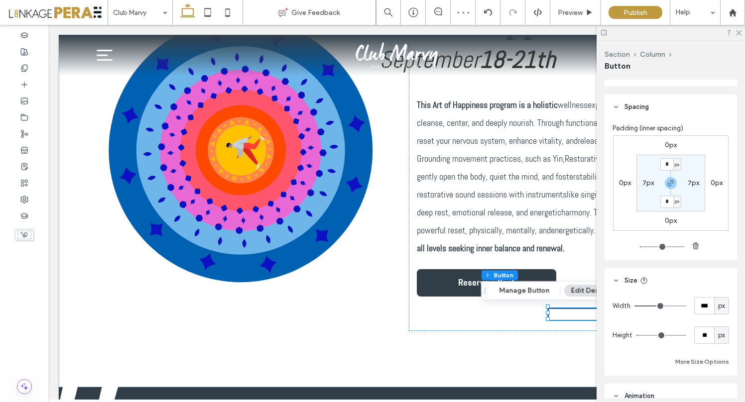
type input "*"
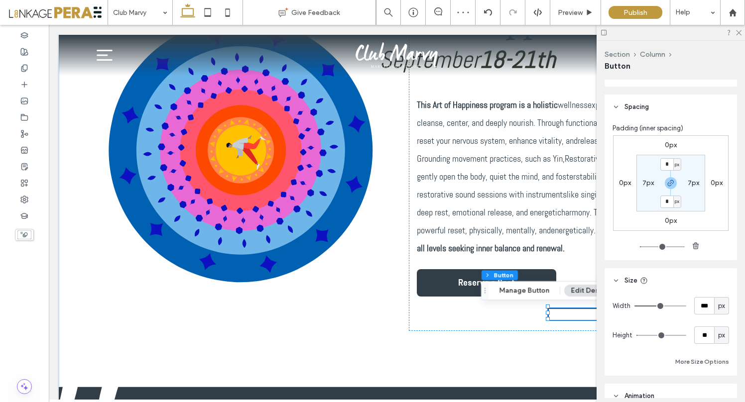
type input "*"
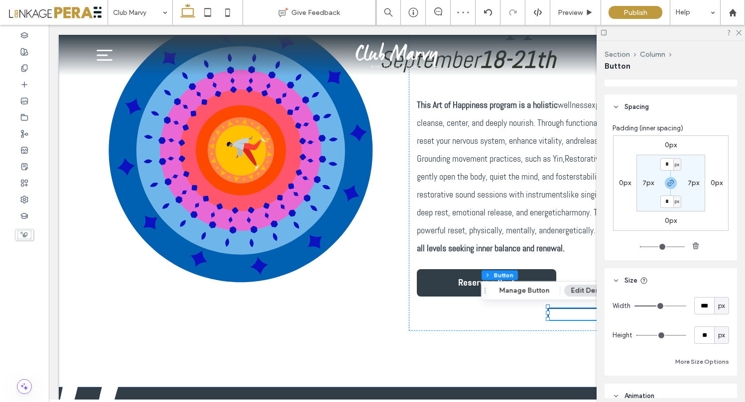
type input "*"
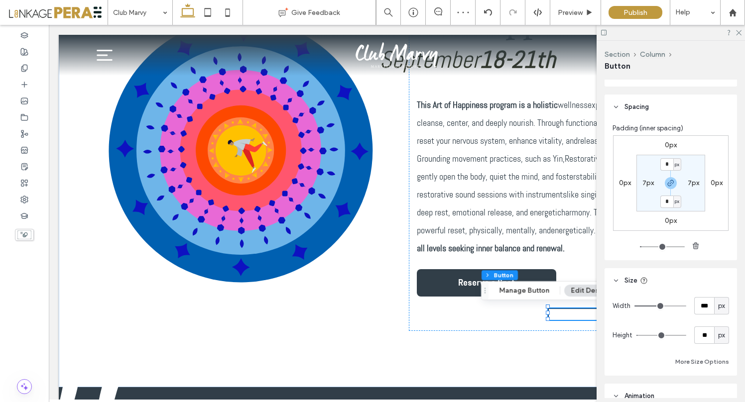
type input "**"
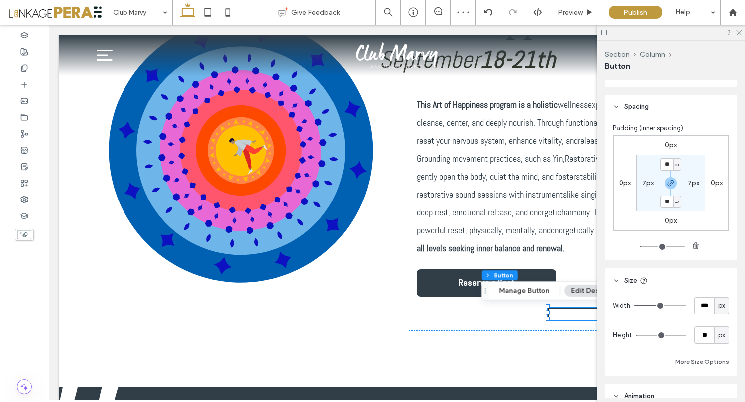
click at [641, 247] on input "range" at bounding box center [662, 246] width 45 height 1
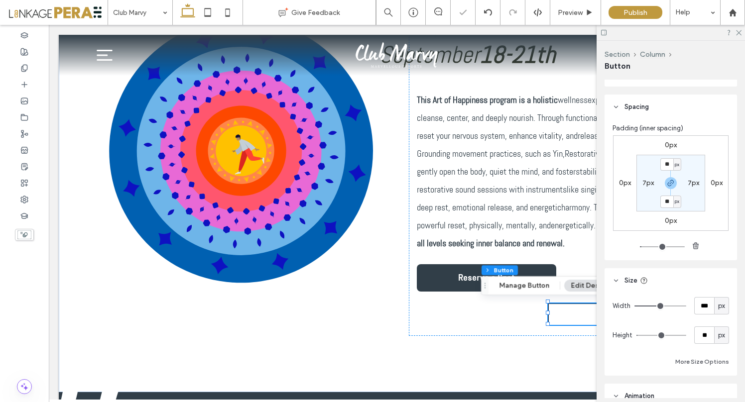
type input "**"
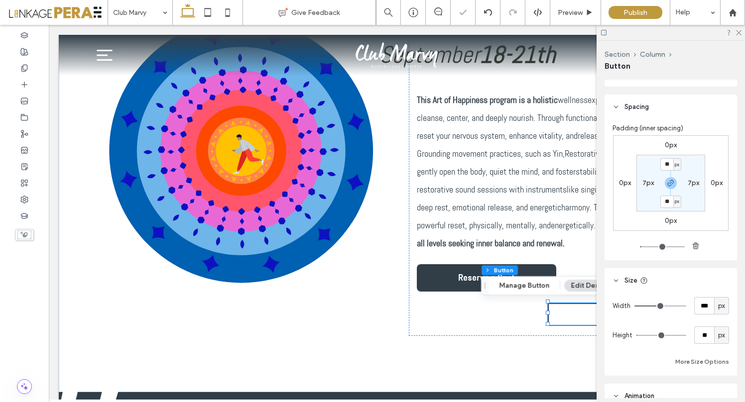
type input "**"
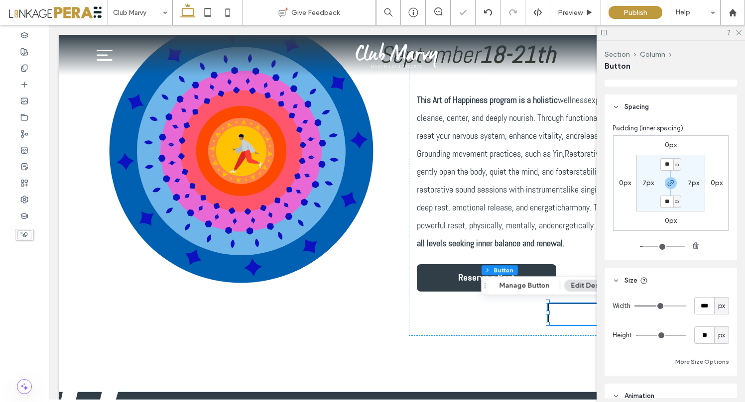
type input "**"
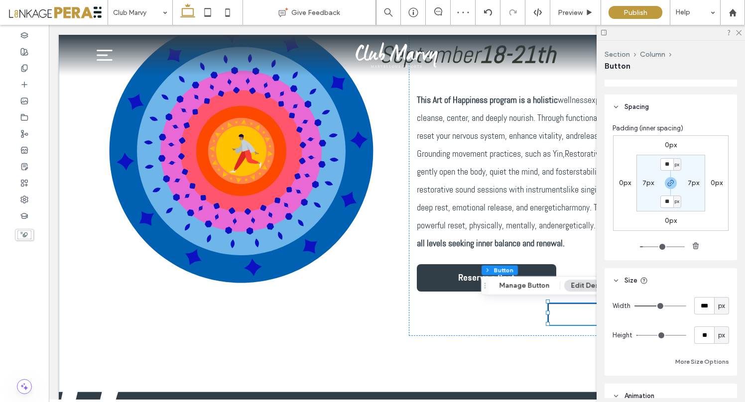
type input "**"
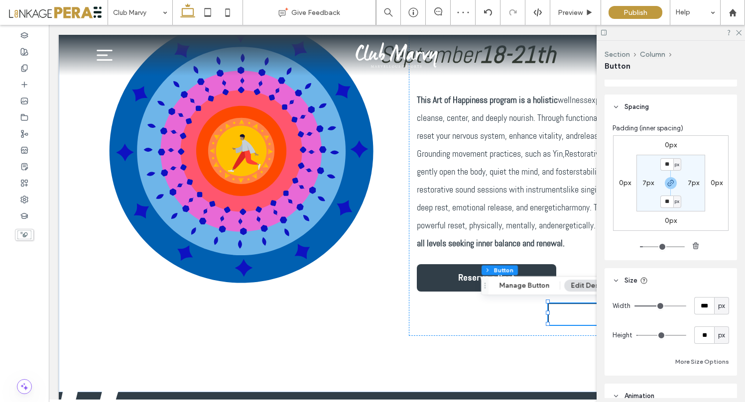
type input "**"
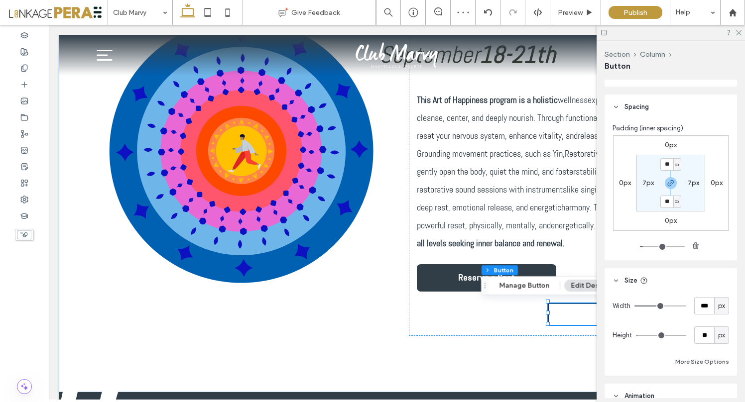
type input "**"
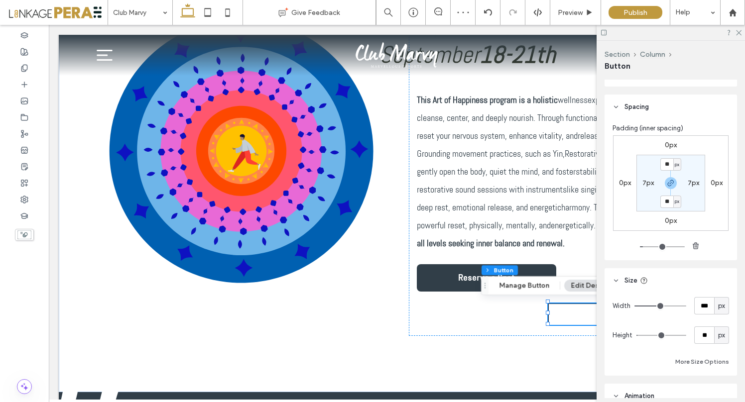
type input "**"
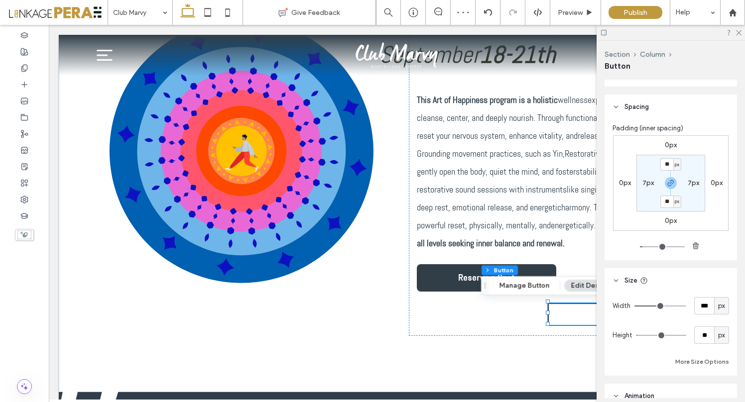
type input "**"
click at [642, 247] on input "range" at bounding box center [662, 246] width 45 height 1
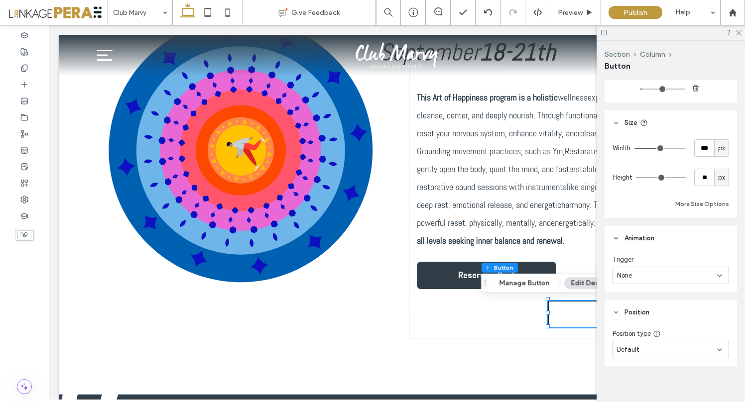
scroll to position [754, 0]
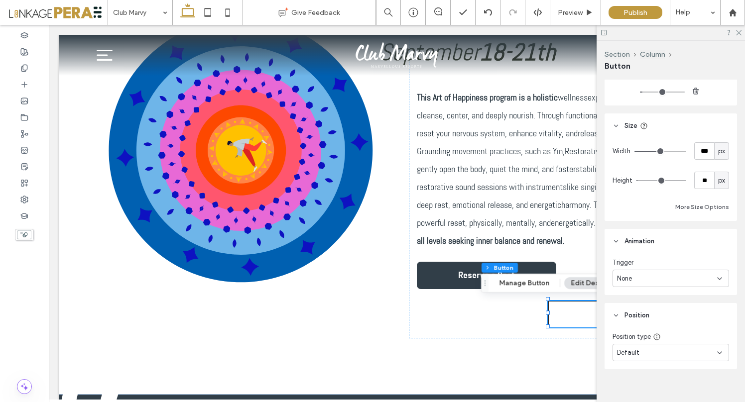
click at [679, 277] on div "None" at bounding box center [667, 279] width 100 height 10
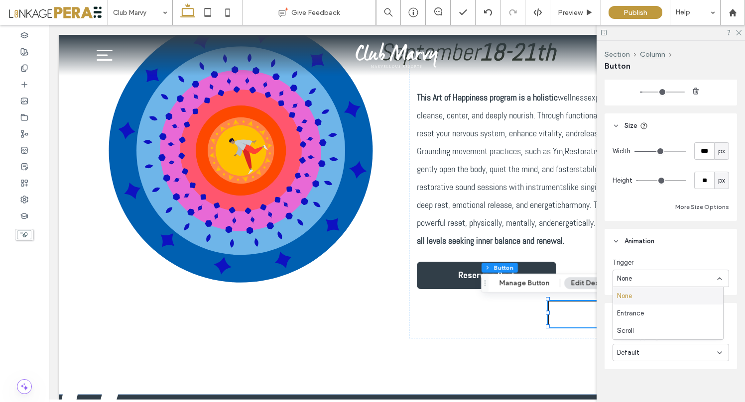
click at [684, 256] on div "Trigger None" at bounding box center [670, 274] width 132 height 41
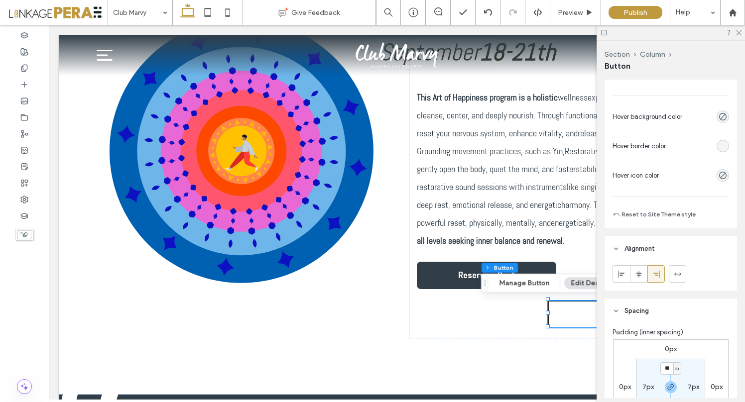
scroll to position [396, 0]
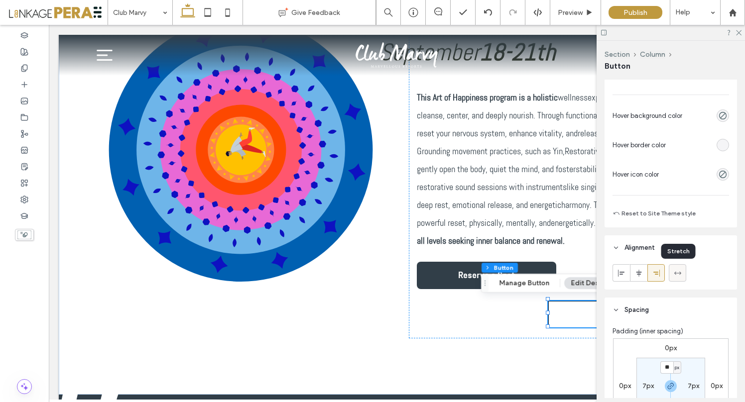
click at [678, 277] on span at bounding box center [677, 273] width 8 height 16
type input "***"
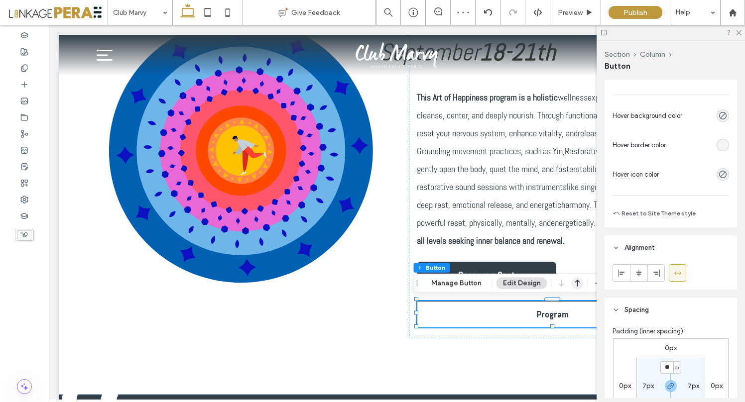
click at [574, 282] on icon "button" at bounding box center [577, 283] width 12 height 18
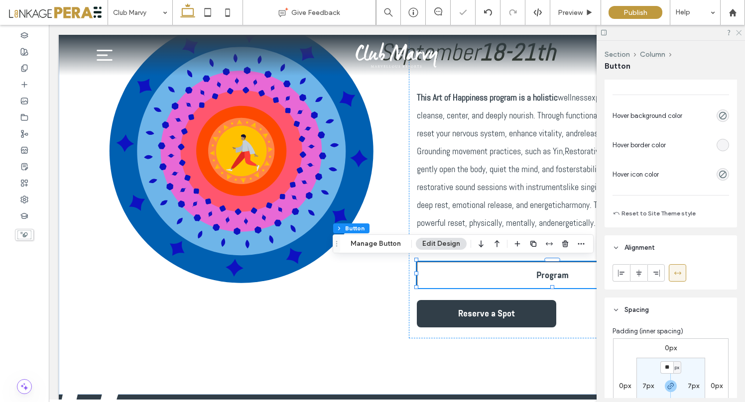
click at [739, 35] on icon at bounding box center [738, 32] width 6 height 6
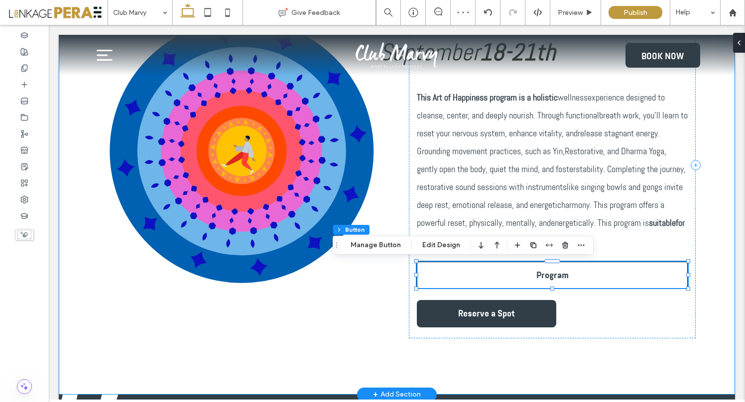
click at [709, 227] on div "Art of Happiness [DATE]-[DATE] This Art of Happiness program is a holistic well…" at bounding box center [397, 165] width 676 height 459
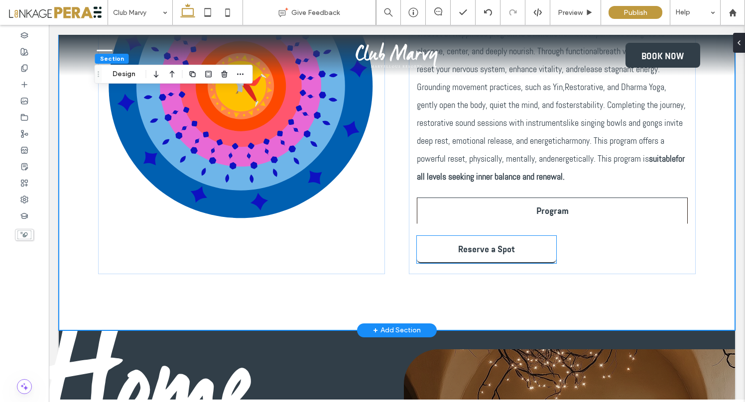
scroll to position [477, 0]
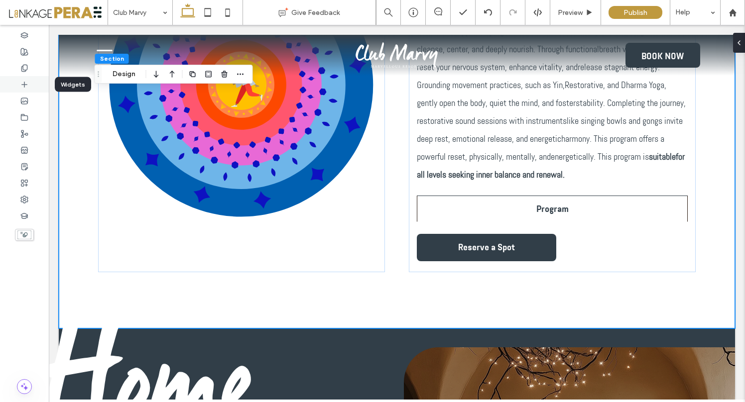
click at [23, 85] on icon at bounding box center [24, 85] width 8 height 8
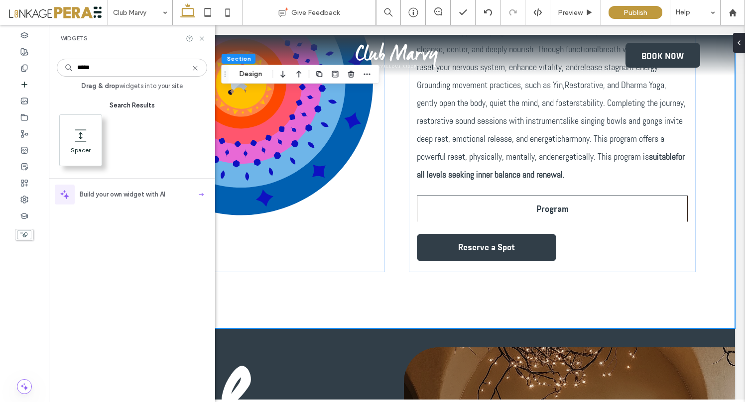
type input "*****"
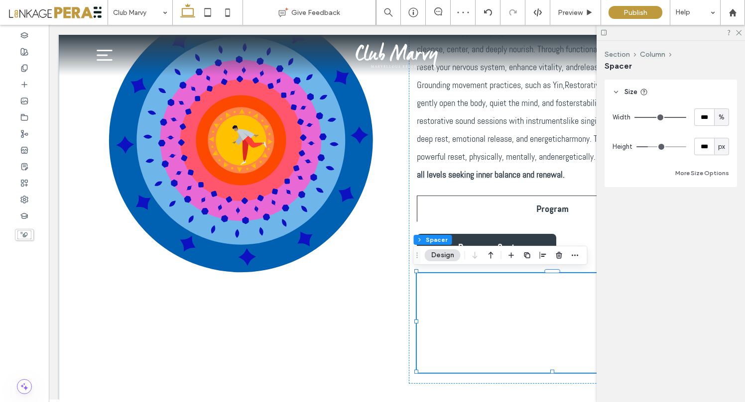
type input "***"
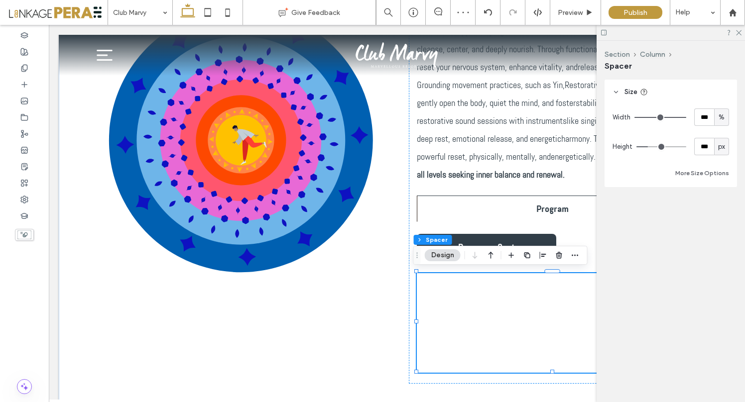
type input "***"
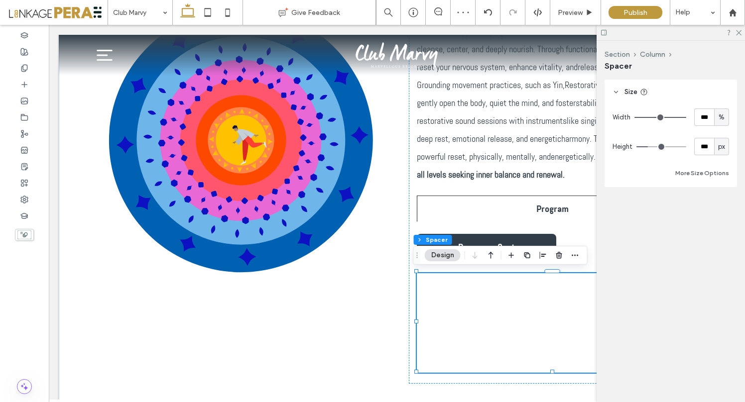
type input "***"
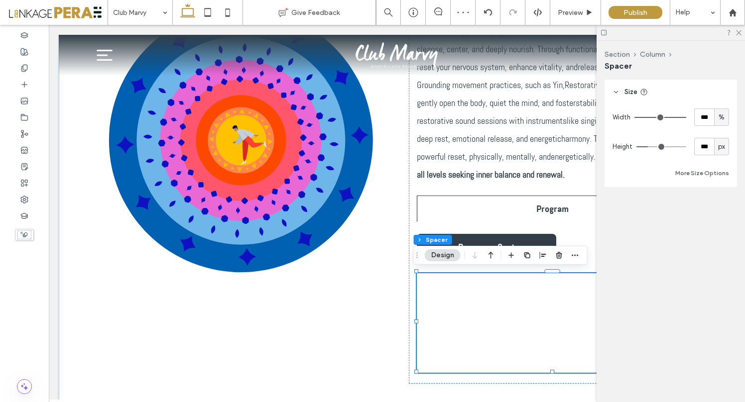
type input "***"
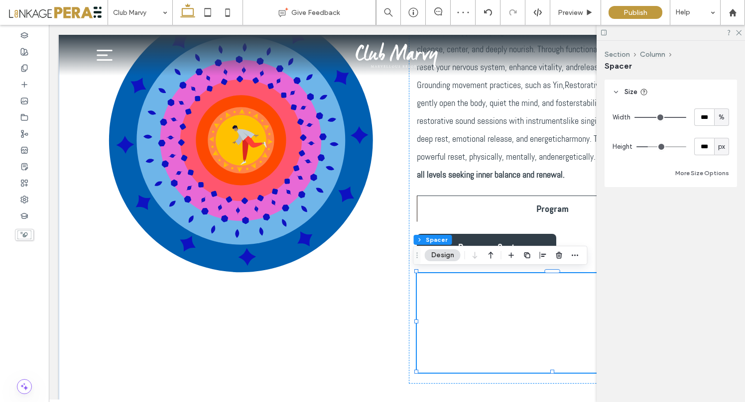
type input "***"
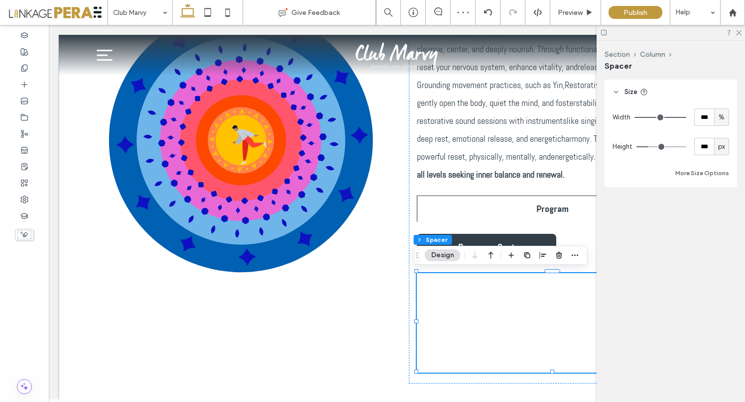
type input "***"
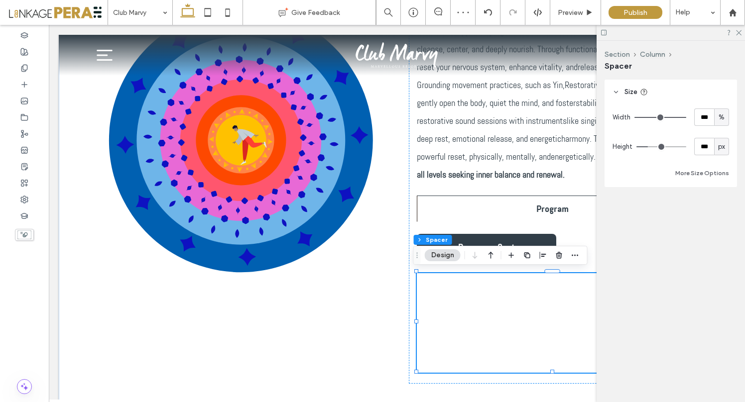
type input "***"
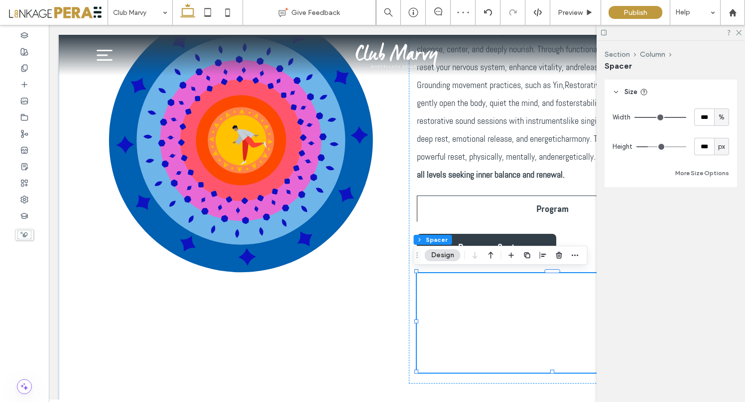
type input "***"
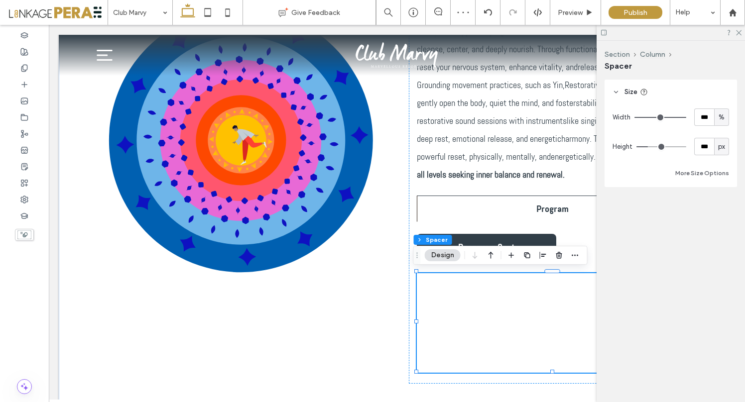
type input "***"
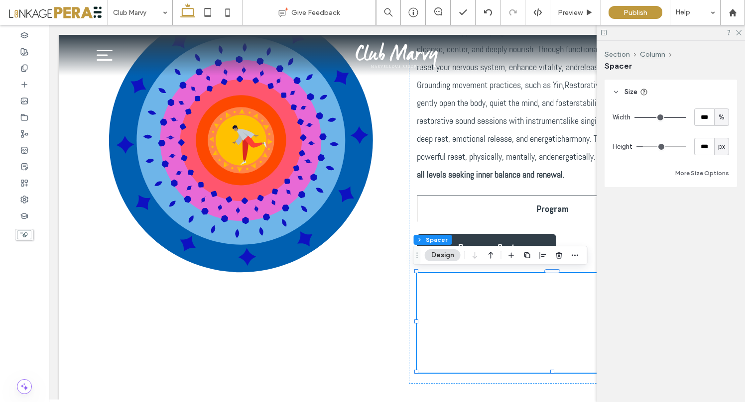
type input "***"
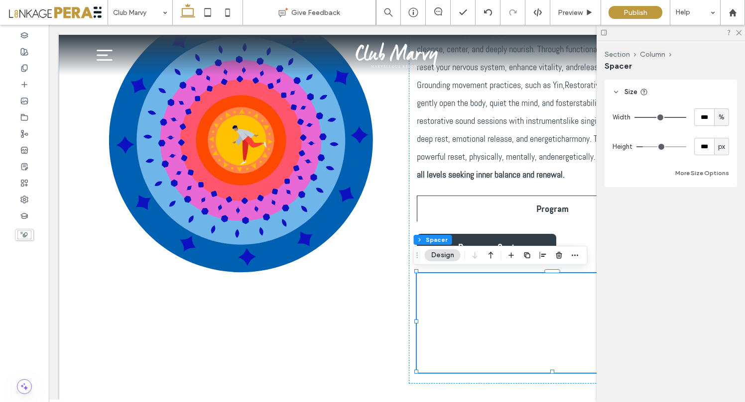
type input "***"
type input "**"
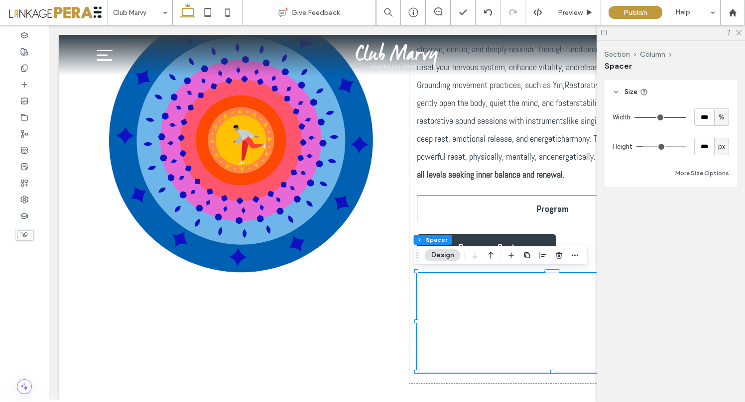
type input "**"
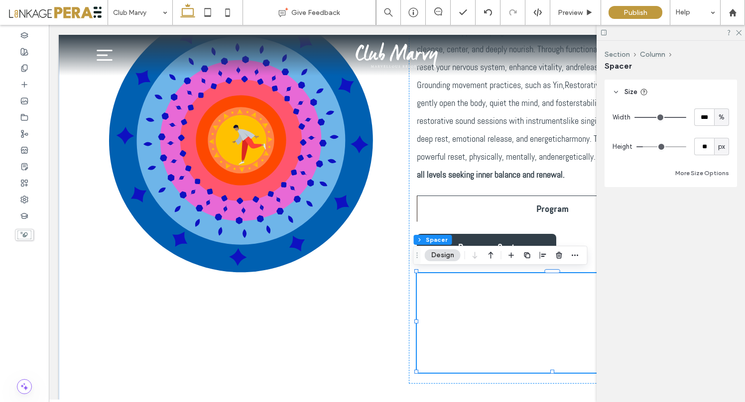
type input "**"
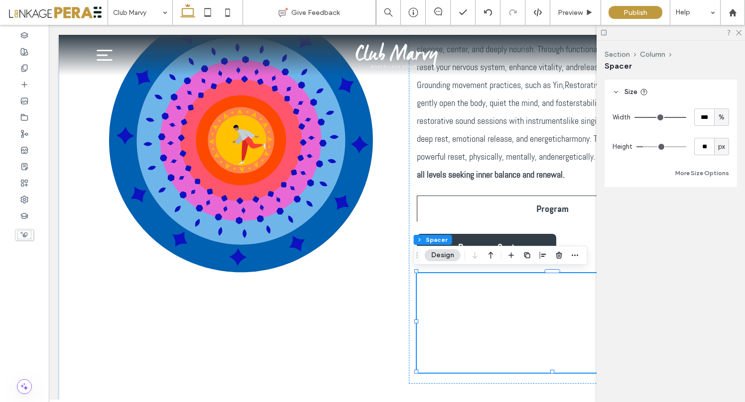
type input "**"
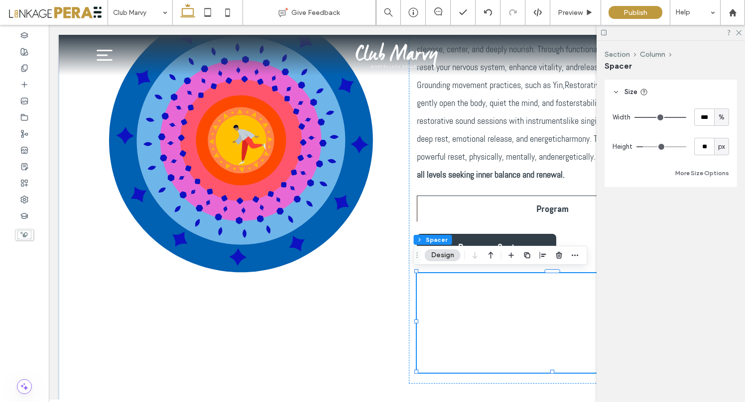
type input "**"
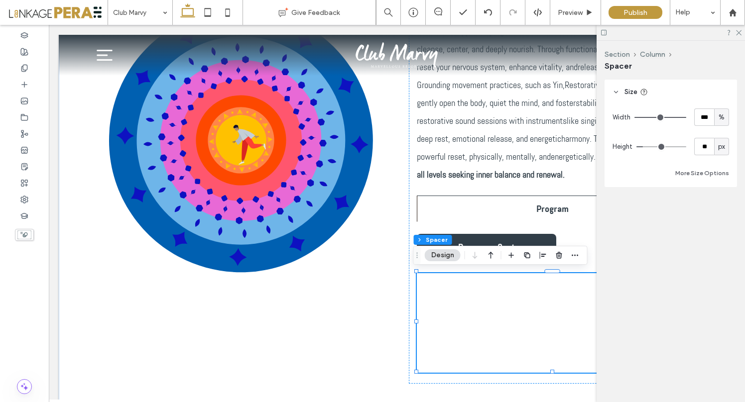
type input "**"
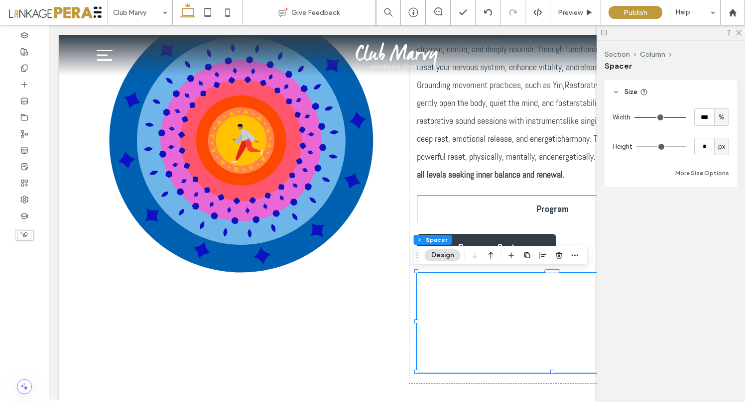
drag, startPoint x: 649, startPoint y: 146, endPoint x: 638, endPoint y: 145, distance: 11.5
click at [638, 146] on input "range" at bounding box center [661, 146] width 50 height 1
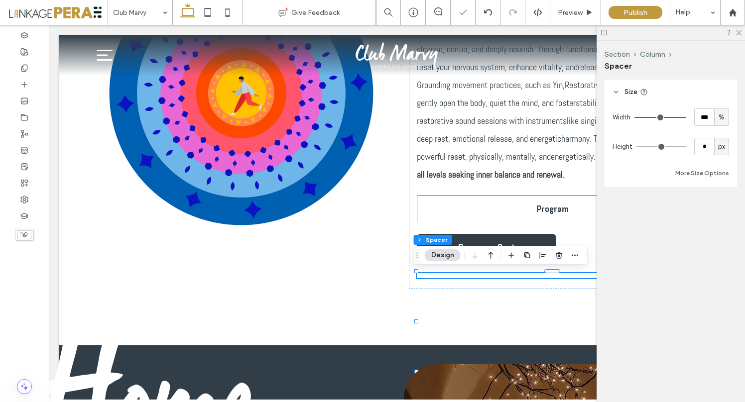
scroll to position [430, 0]
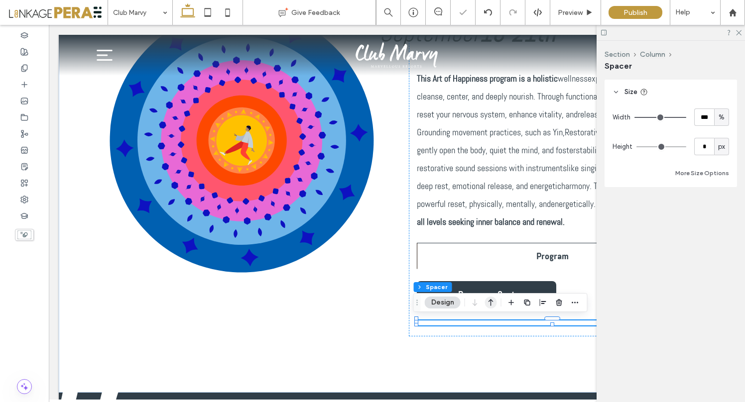
click at [492, 302] on icon "button" at bounding box center [491, 303] width 12 height 18
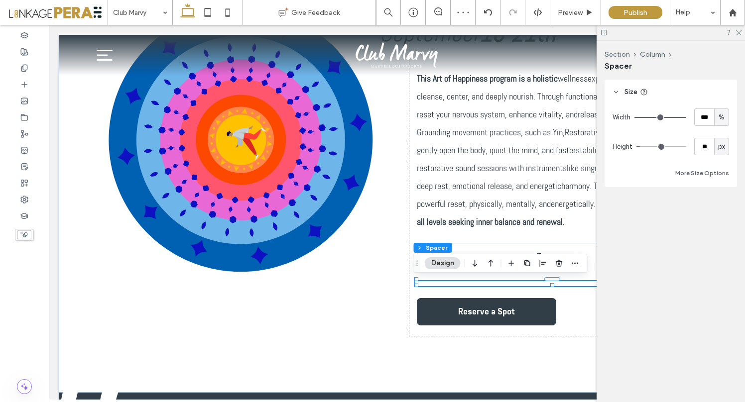
click at [642, 146] on input "range" at bounding box center [661, 146] width 50 height 1
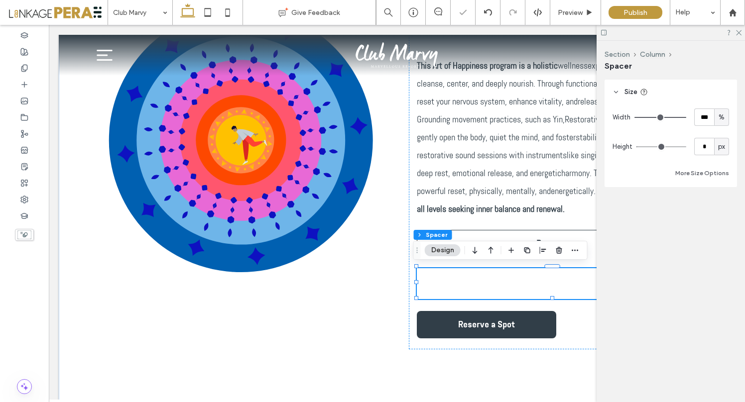
click at [640, 146] on input "range" at bounding box center [661, 146] width 50 height 1
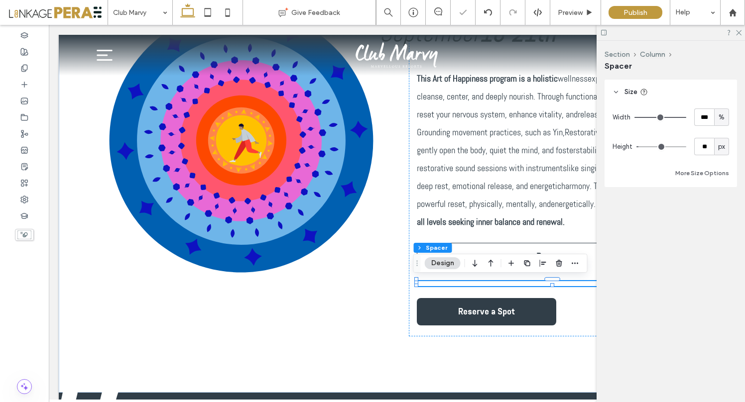
click at [641, 146] on input "range" at bounding box center [661, 146] width 50 height 1
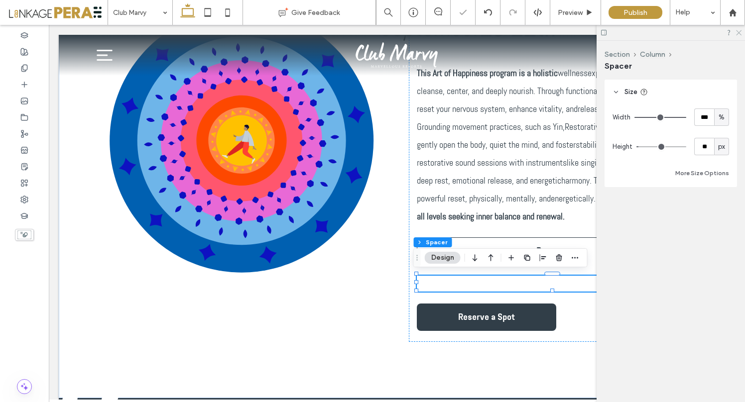
click at [740, 30] on icon at bounding box center [738, 32] width 6 height 6
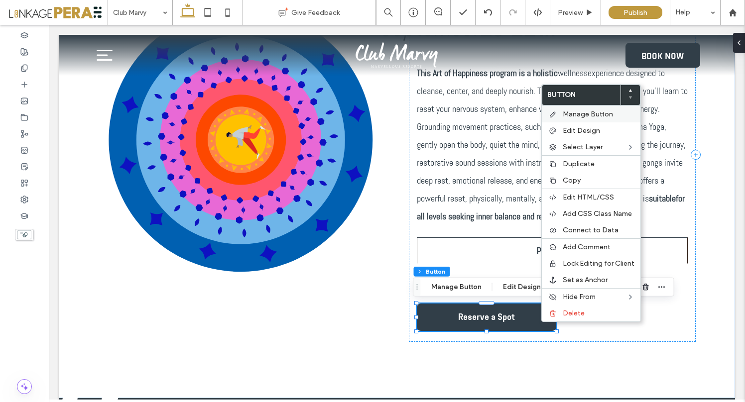
click at [584, 115] on span "Manage Button" at bounding box center [587, 114] width 50 height 8
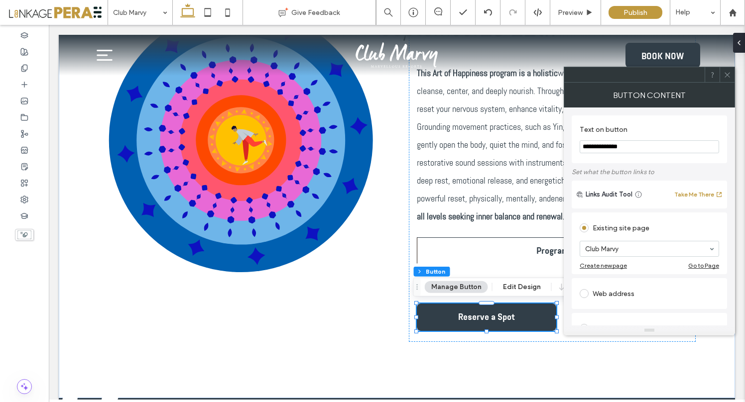
click at [728, 76] on use at bounding box center [726, 74] width 5 height 5
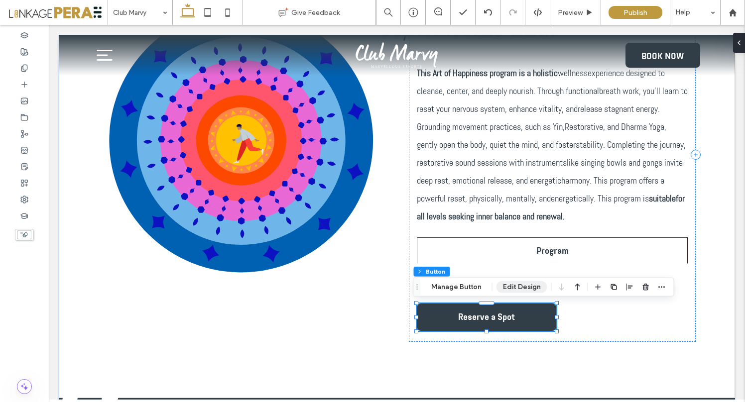
click at [515, 286] on button "Edit Design" at bounding box center [521, 287] width 51 height 12
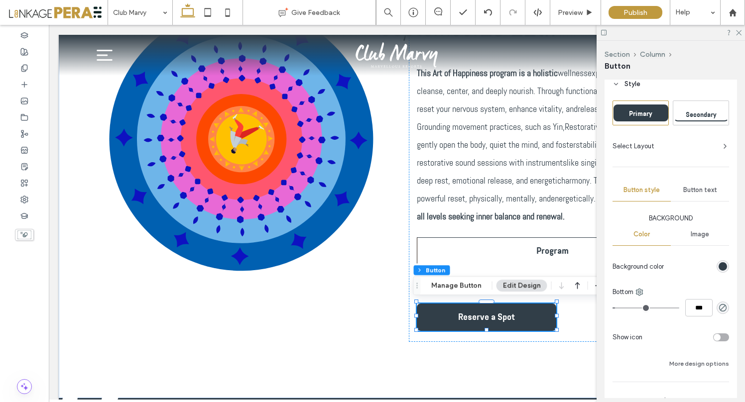
scroll to position [23, 0]
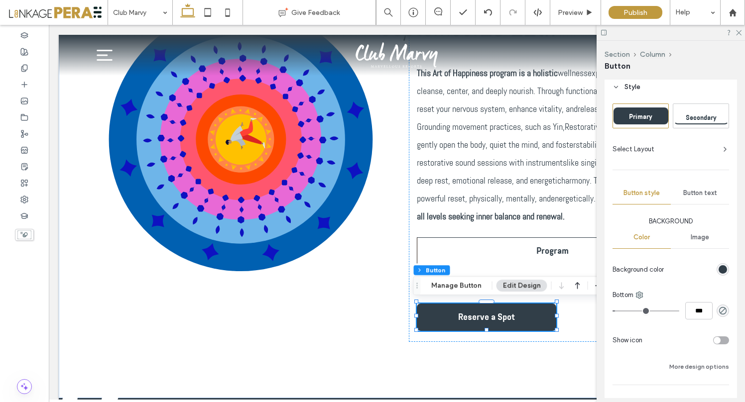
click at [721, 148] on icon at bounding box center [725, 149] width 8 height 8
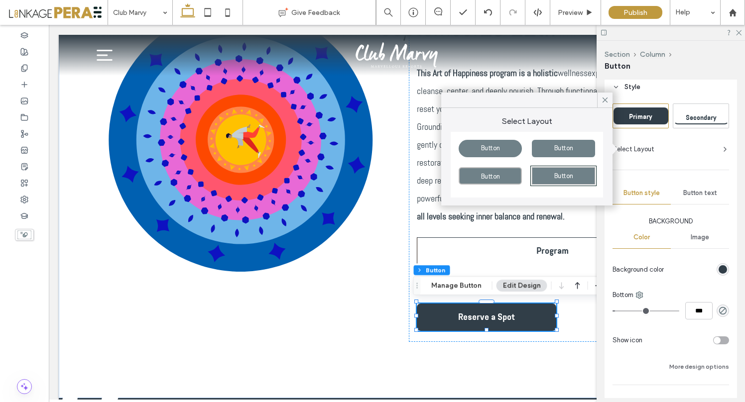
click at [721, 148] on icon at bounding box center [725, 149] width 8 height 8
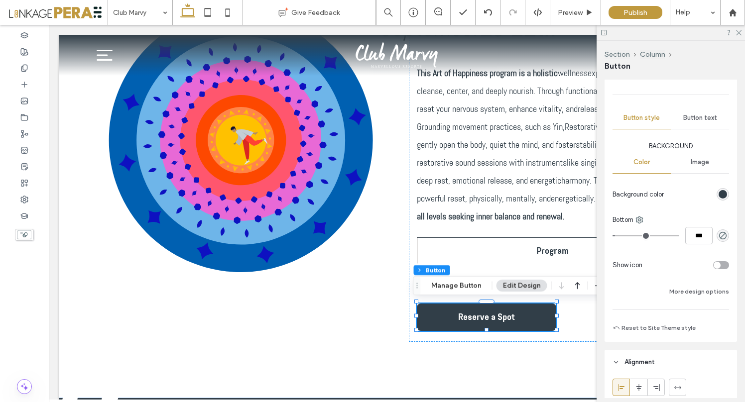
scroll to position [101, 0]
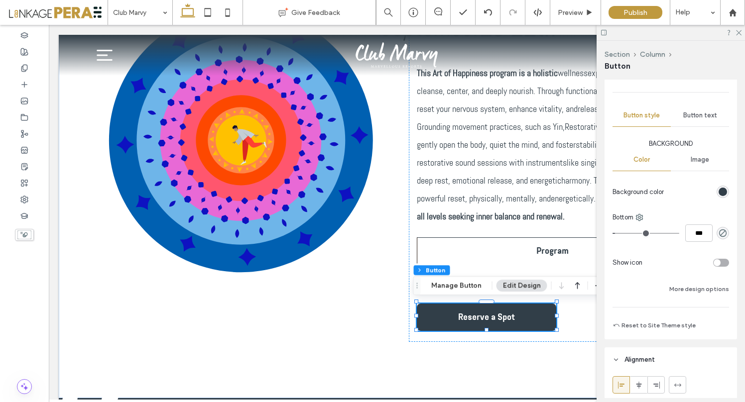
click at [699, 159] on span "Image" at bounding box center [699, 160] width 18 height 8
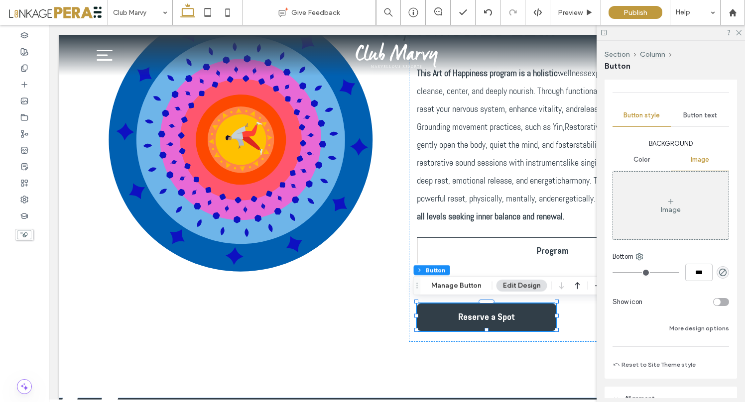
drag, startPoint x: 619, startPoint y: 272, endPoint x: 609, endPoint y: 273, distance: 10.0
click at [612, 273] on input "range" at bounding box center [645, 272] width 67 height 1
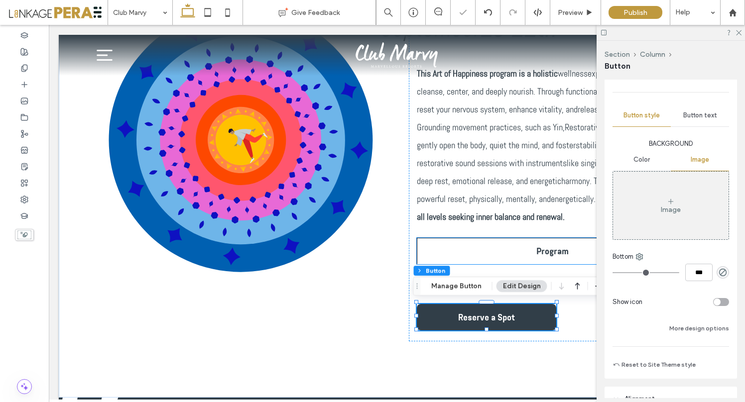
click at [550, 253] on span "Program" at bounding box center [552, 251] width 32 height 10
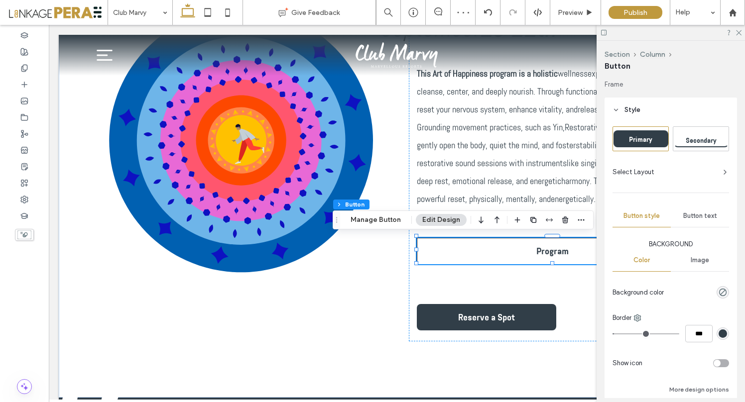
click at [697, 215] on span "Button text" at bounding box center [700, 216] width 34 height 8
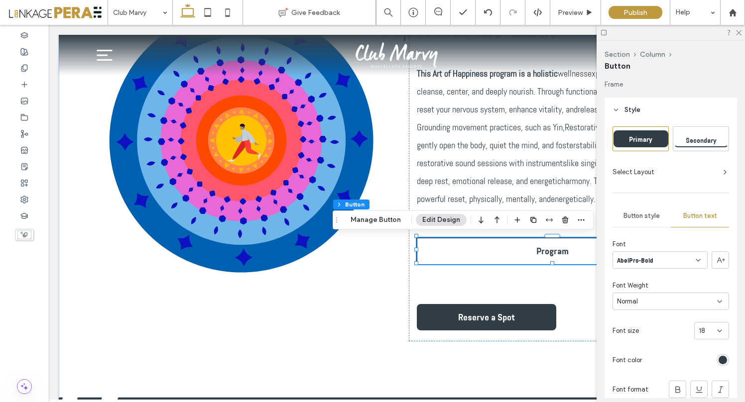
click at [645, 213] on span "Button style" at bounding box center [641, 216] width 36 height 8
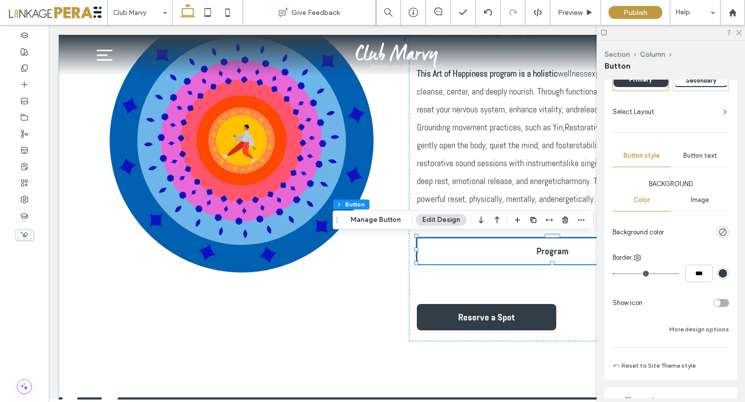
scroll to position [68, 0]
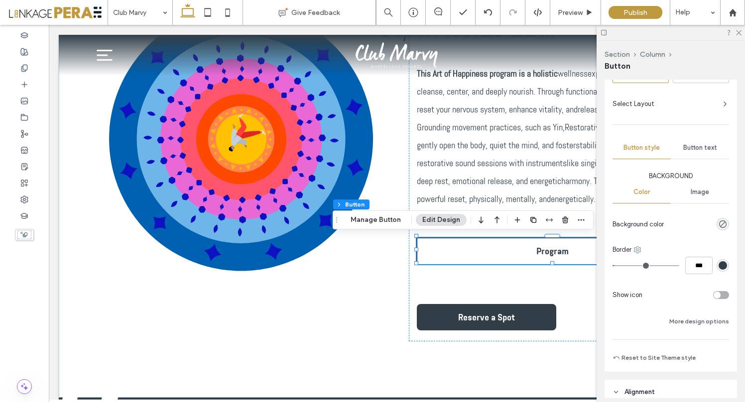
click at [639, 248] on icon at bounding box center [637, 250] width 8 height 8
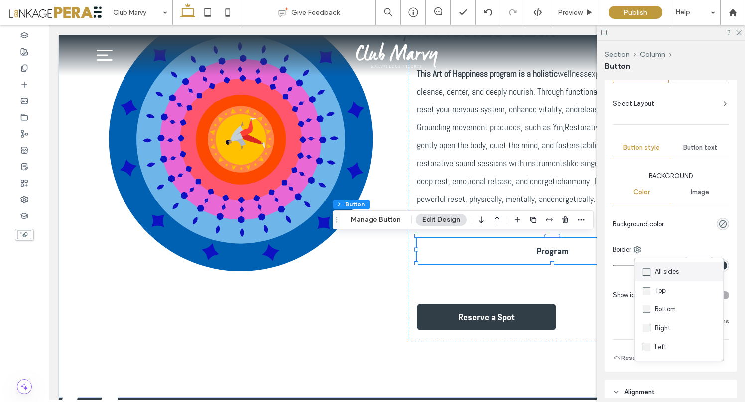
click at [644, 274] on use at bounding box center [646, 272] width 8 height 8
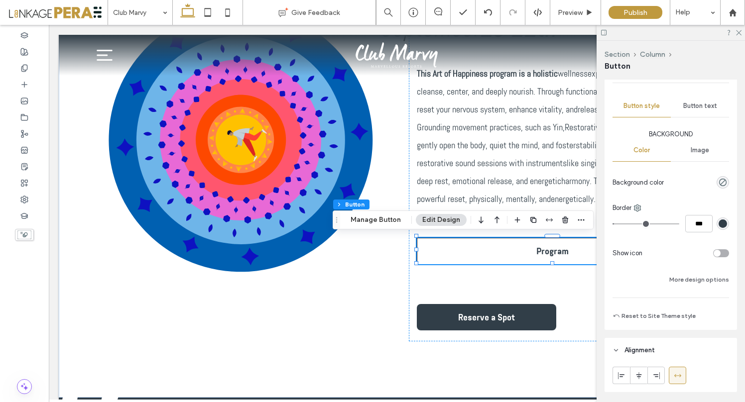
scroll to position [118, 0]
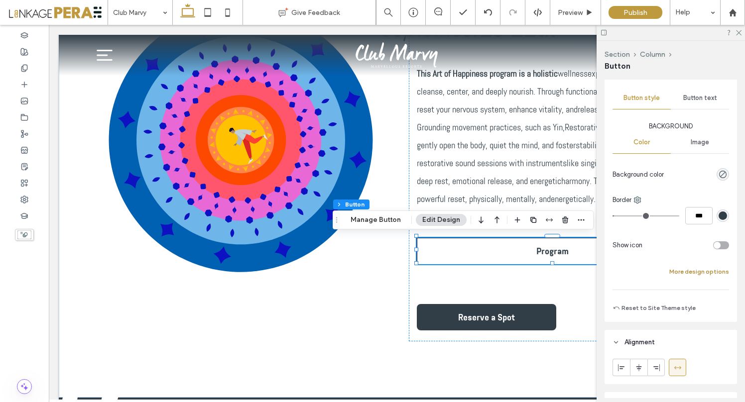
click at [684, 267] on button "More design options" at bounding box center [699, 272] width 60 height 12
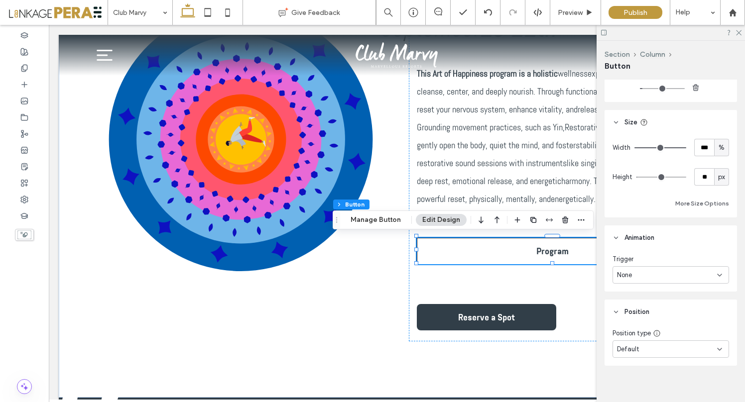
scroll to position [765, 0]
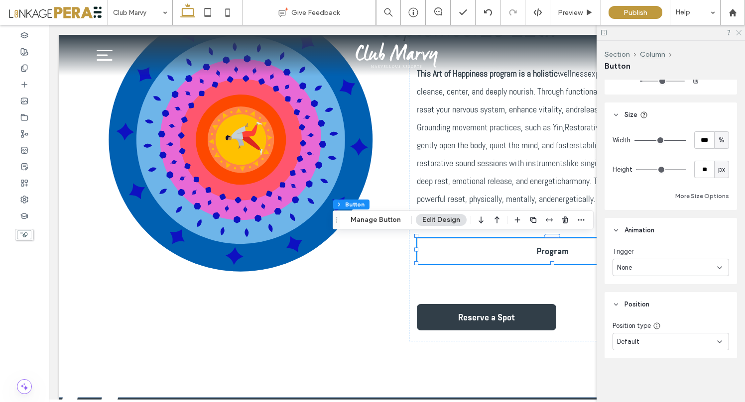
click at [738, 33] on use at bounding box center [738, 32] width 5 height 5
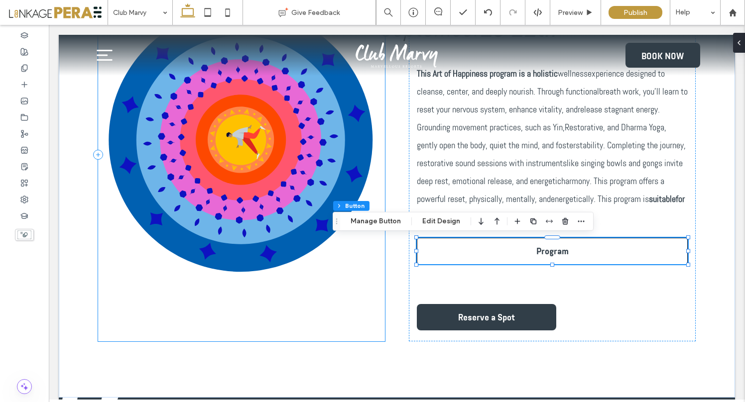
click at [284, 325] on div at bounding box center [241, 154] width 287 height 373
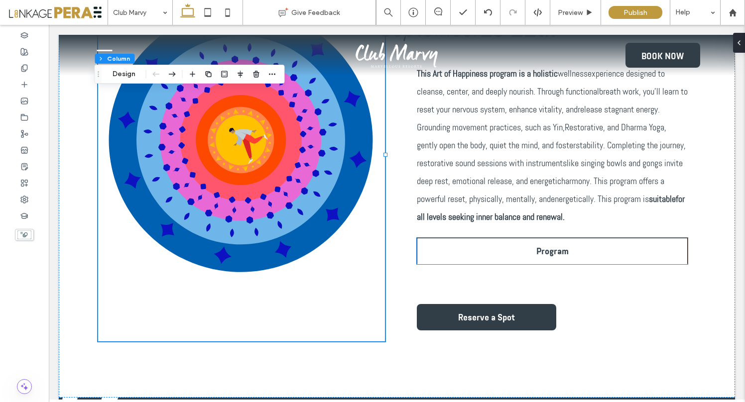
click at [469, 254] on link "Program" at bounding box center [552, 251] width 271 height 26
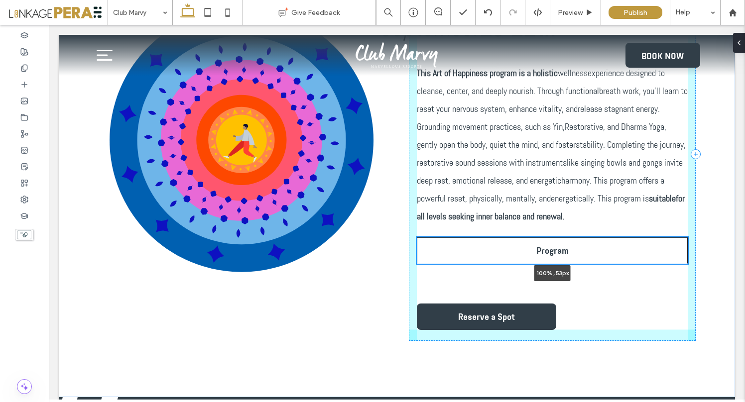
scroll to position [435, 0]
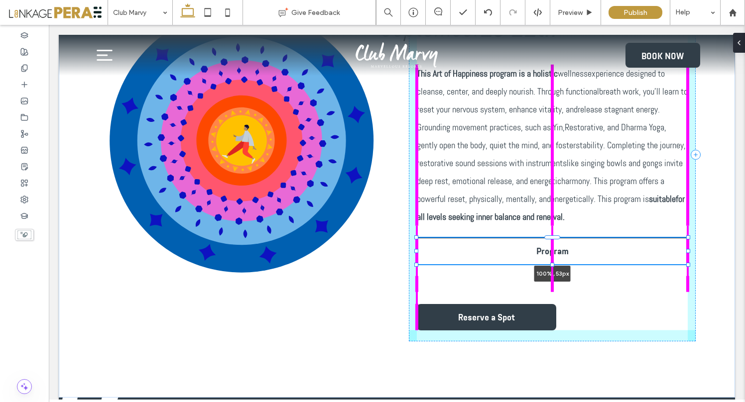
click at [550, 264] on div at bounding box center [552, 265] width 4 height 4
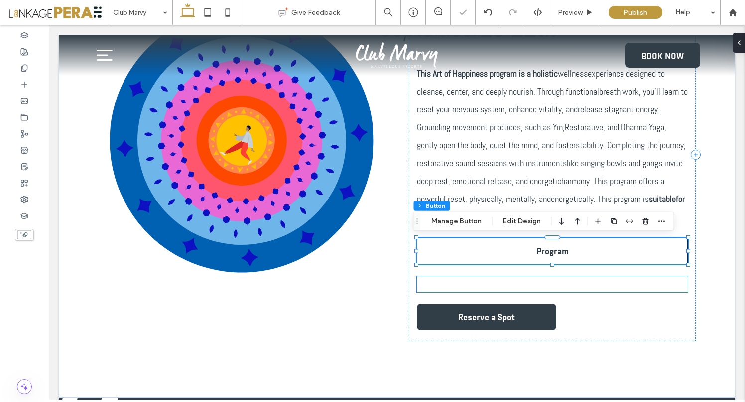
click at [594, 291] on div at bounding box center [552, 284] width 271 height 16
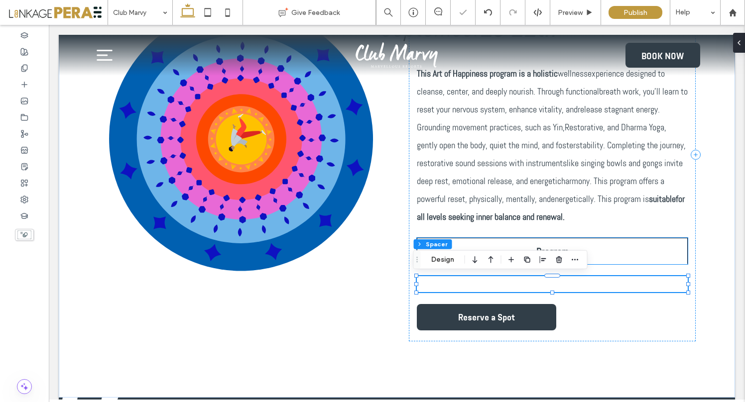
click at [621, 246] on link "Program" at bounding box center [552, 251] width 271 height 26
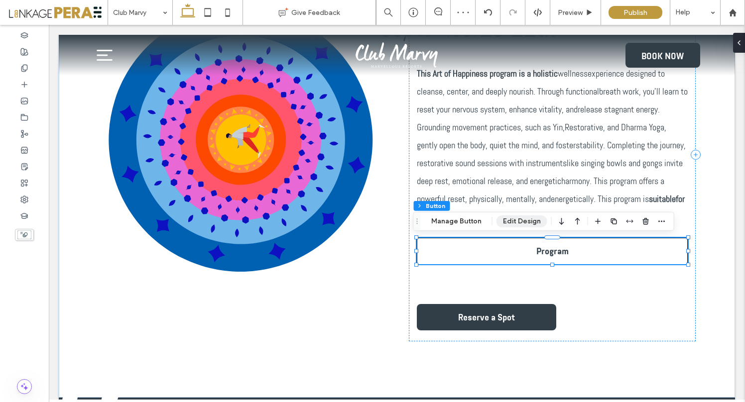
click at [521, 223] on button "Edit Design" at bounding box center [521, 221] width 51 height 12
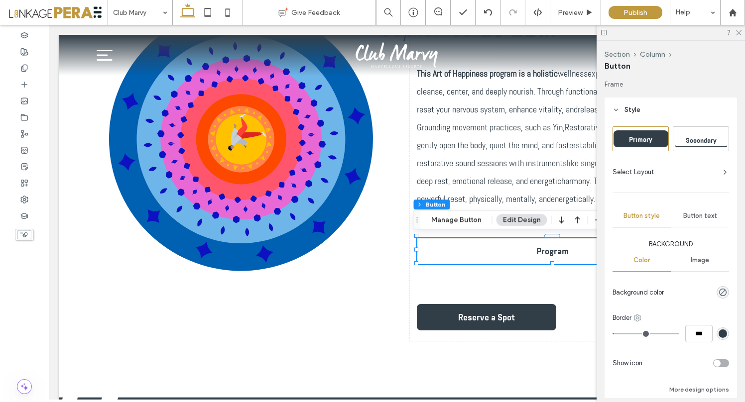
click at [634, 319] on use at bounding box center [637, 318] width 6 height 6
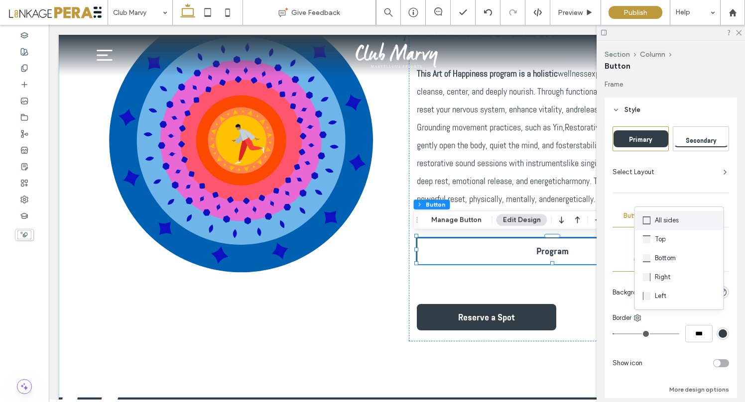
click at [655, 222] on span "All sides" at bounding box center [666, 220] width 24 height 10
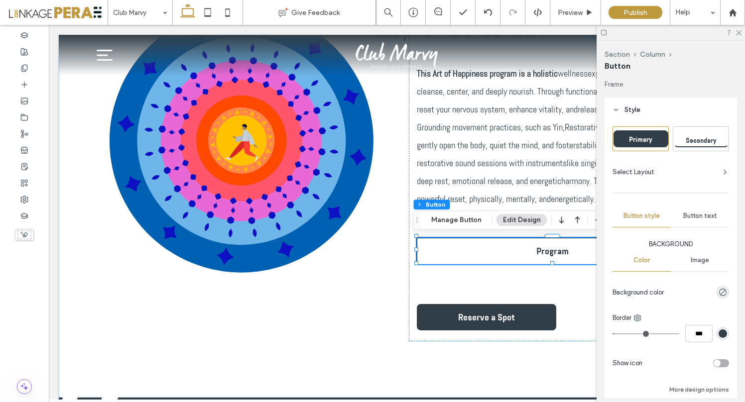
click at [690, 256] on span "Image" at bounding box center [699, 260] width 18 height 8
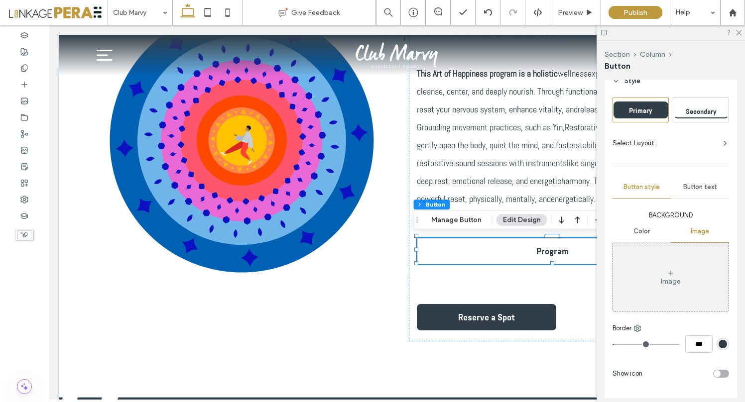
scroll to position [39, 0]
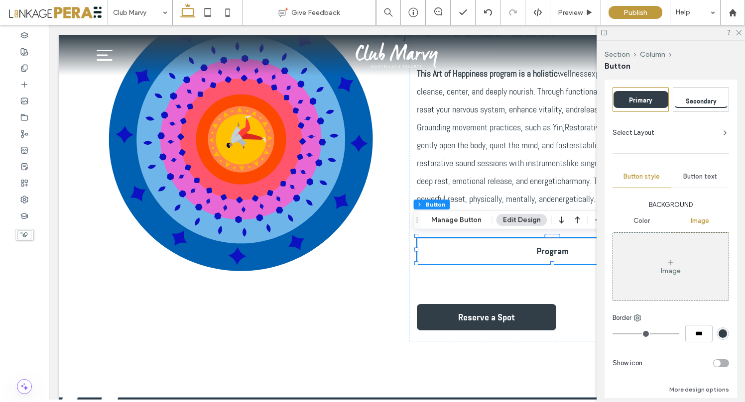
drag, startPoint x: 618, startPoint y: 332, endPoint x: 607, endPoint y: 332, distance: 10.5
click at [612, 333] on input "range" at bounding box center [645, 333] width 67 height 1
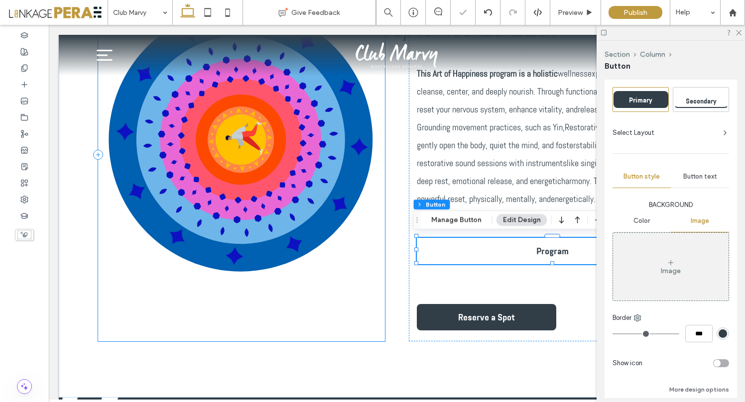
click at [354, 325] on div at bounding box center [241, 154] width 287 height 373
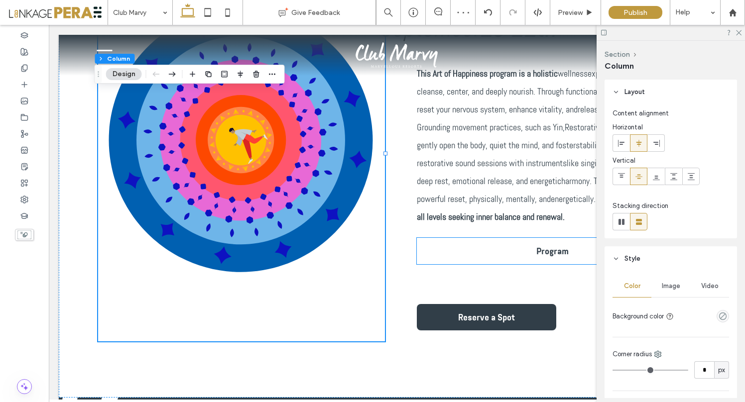
click at [533, 262] on link "Program" at bounding box center [552, 251] width 271 height 26
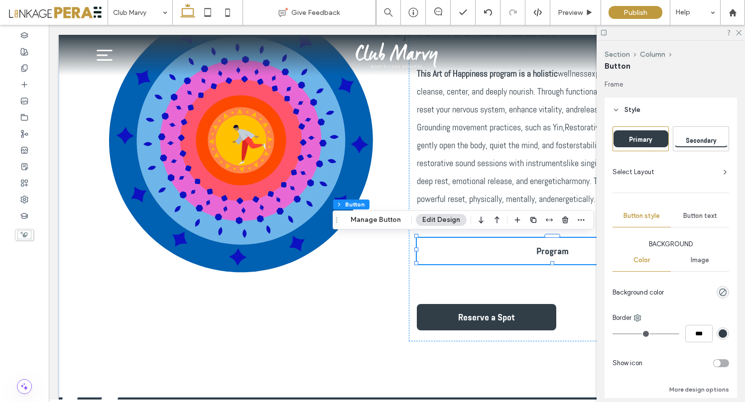
click at [690, 259] on span "Image" at bounding box center [699, 260] width 18 height 8
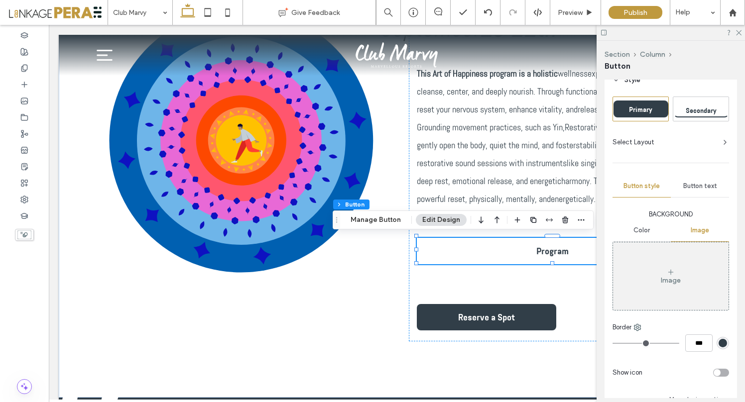
scroll to position [34, 0]
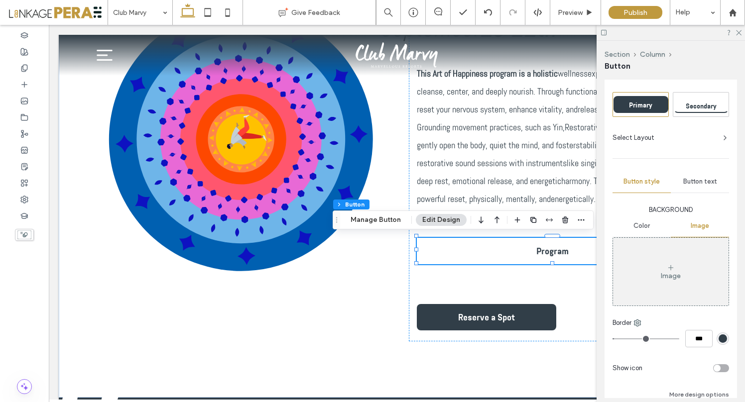
click at [617, 339] on input "range" at bounding box center [645, 338] width 67 height 1
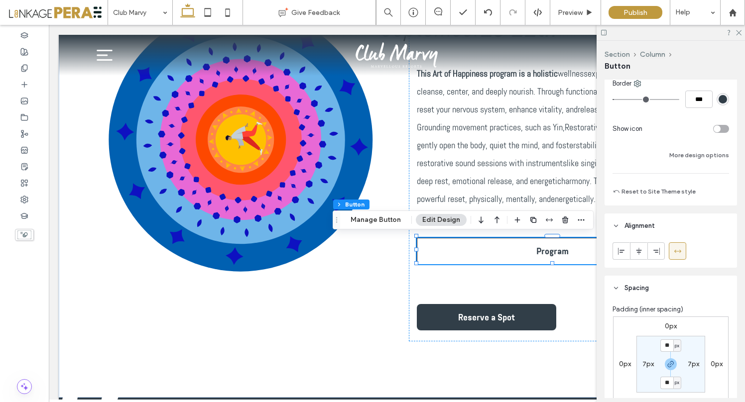
scroll to position [0, 0]
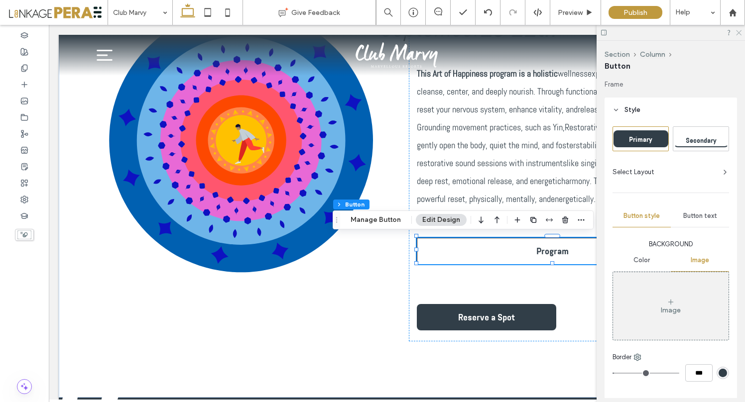
click at [737, 32] on icon at bounding box center [738, 32] width 6 height 6
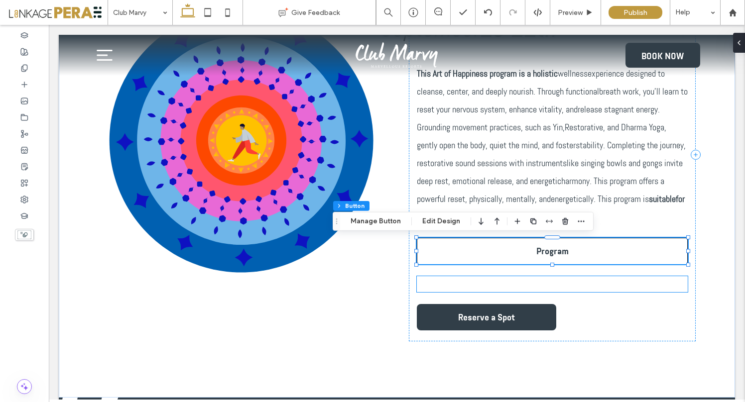
click at [594, 280] on div at bounding box center [552, 284] width 271 height 16
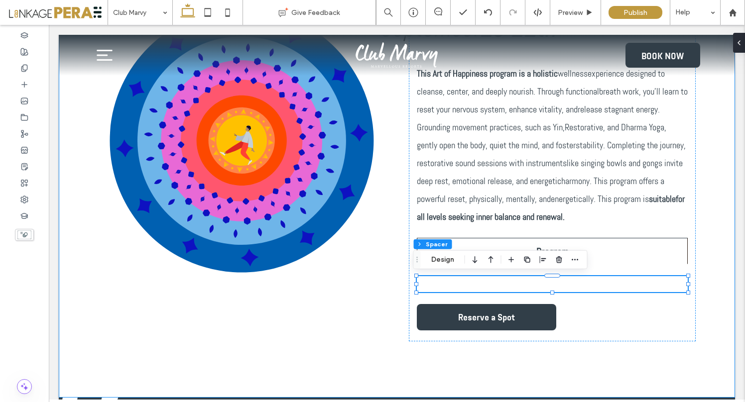
click at [709, 303] on div "Art of Happiness September 18-21th This Art of Happiness program is a holistic …" at bounding box center [397, 155] width 676 height 486
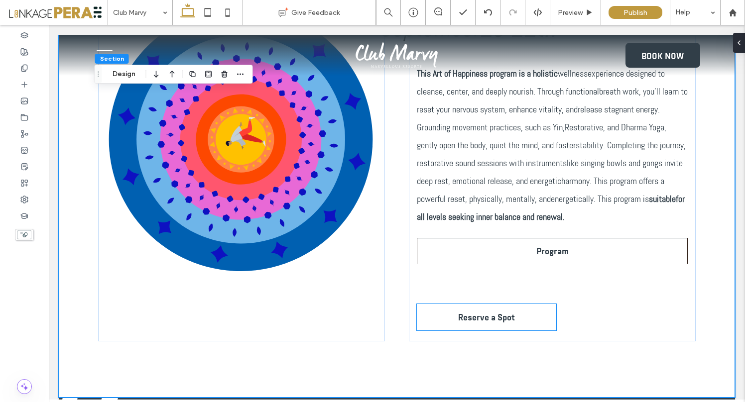
click at [499, 321] on span "Reserve a Spot" at bounding box center [486, 317] width 57 height 10
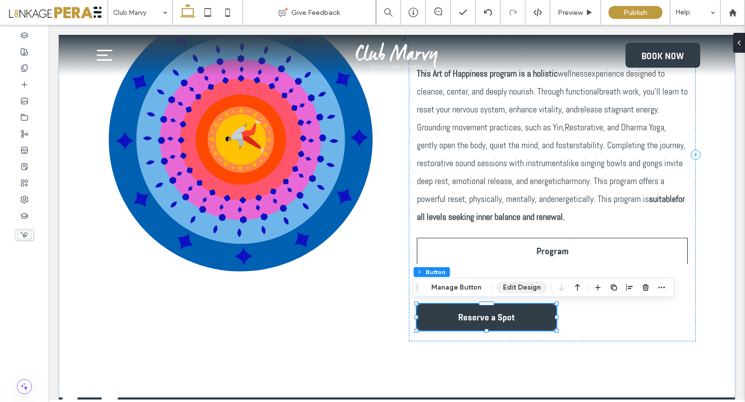
click at [517, 288] on button "Edit Design" at bounding box center [521, 288] width 51 height 12
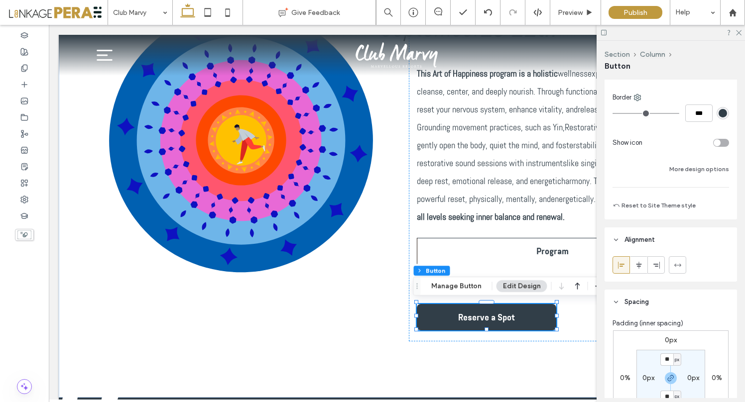
scroll to position [236, 0]
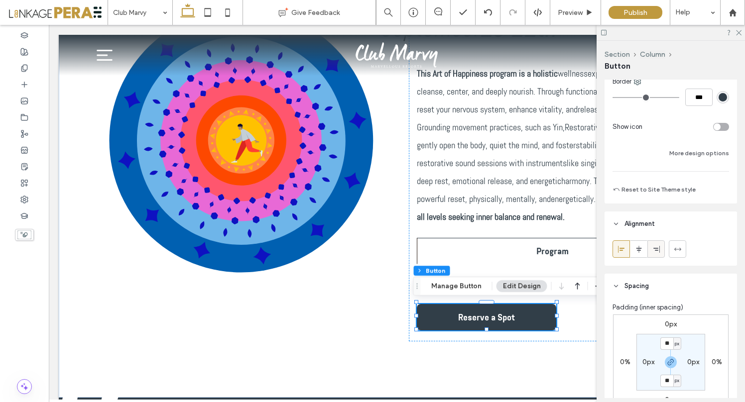
click at [659, 250] on use at bounding box center [656, 248] width 6 height 7
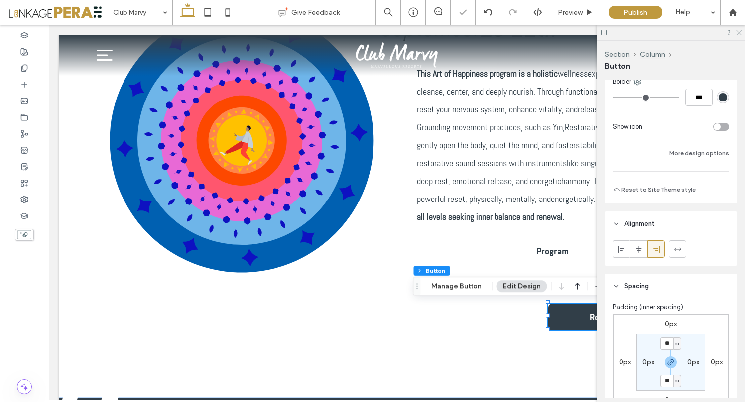
click at [737, 32] on icon at bounding box center [738, 32] width 6 height 6
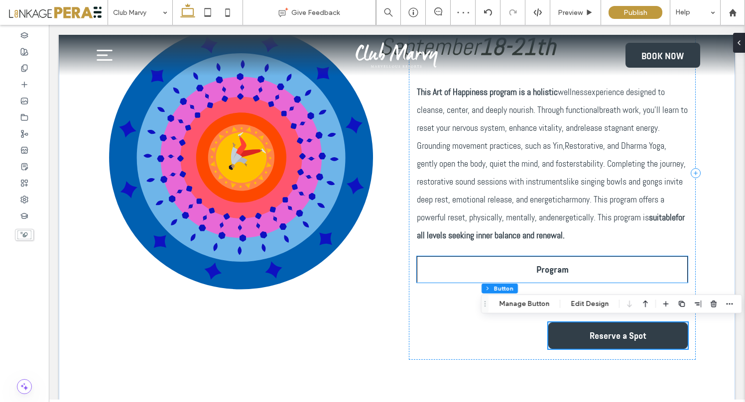
scroll to position [416, 0]
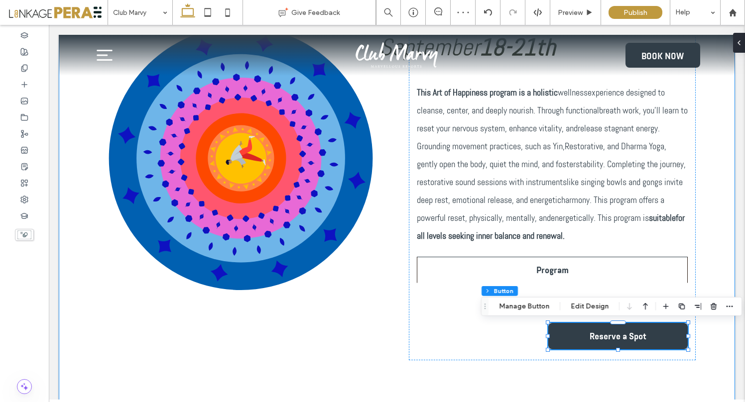
click at [643, 387] on div "Art of Happiness September 18-21th This Art of Happiness program is a holistic …" at bounding box center [396, 174] width 597 height 486
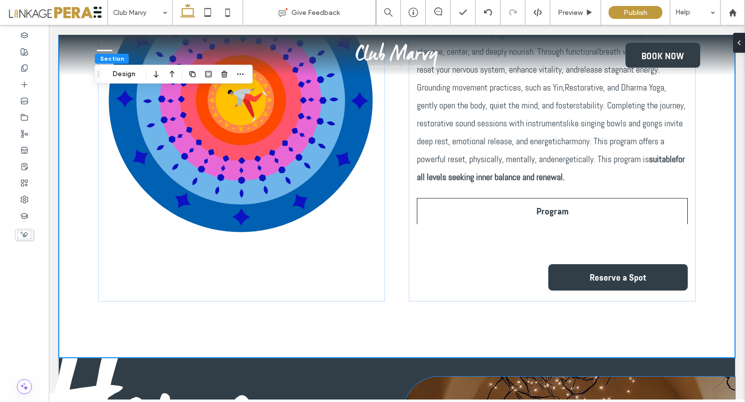
scroll to position [481, 0]
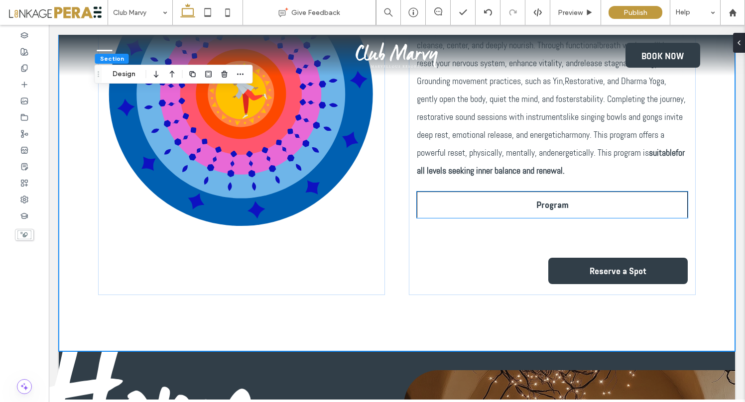
click at [558, 210] on span "Program" at bounding box center [552, 205] width 32 height 10
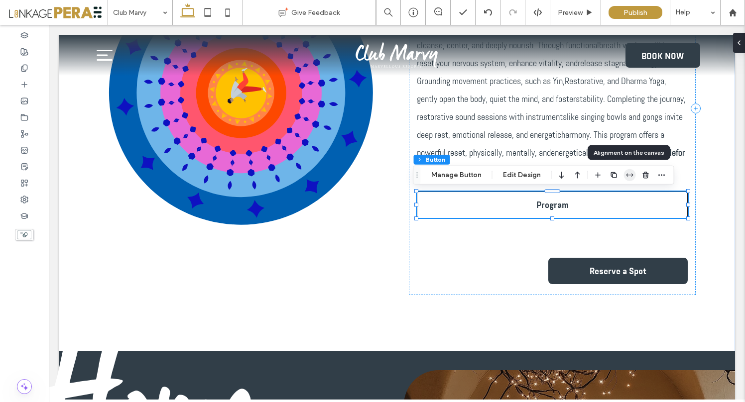
click at [628, 172] on icon "button" at bounding box center [630, 175] width 8 height 8
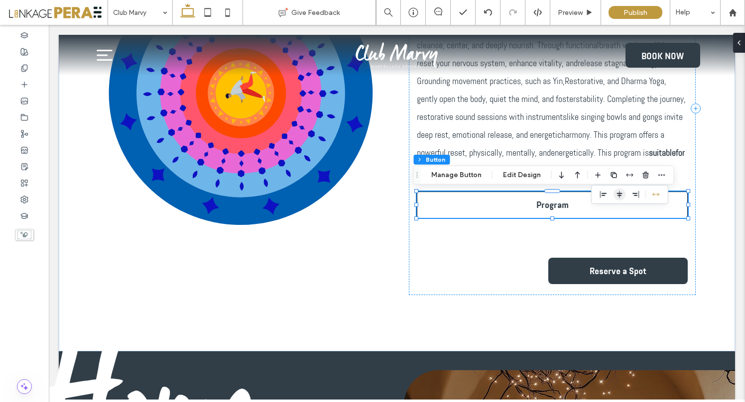
click at [615, 198] on icon "center" at bounding box center [619, 195] width 8 height 8
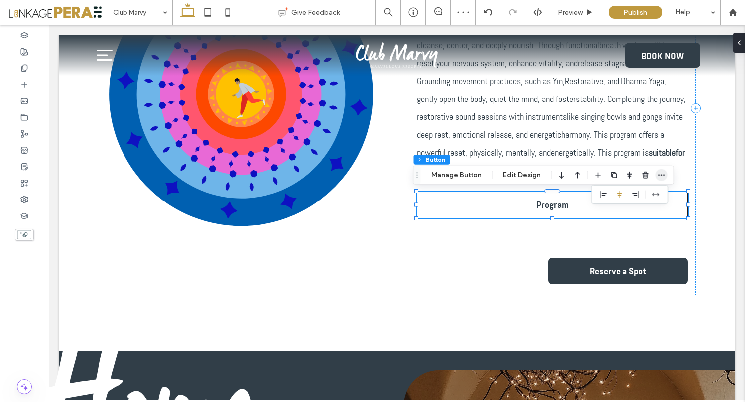
click at [659, 174] on icon "button" at bounding box center [661, 175] width 8 height 8
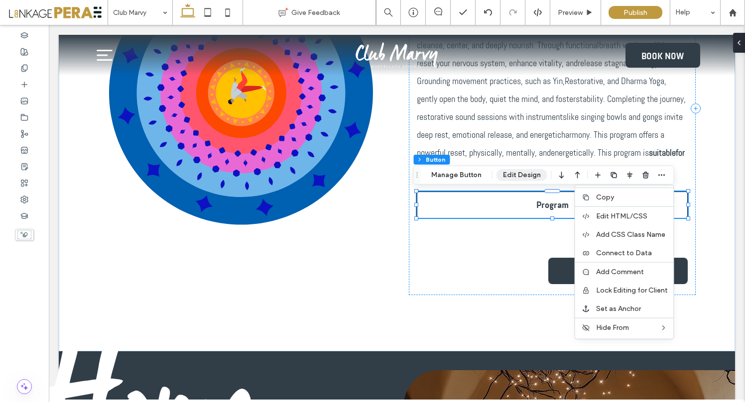
click at [528, 176] on button "Edit Design" at bounding box center [521, 175] width 51 height 12
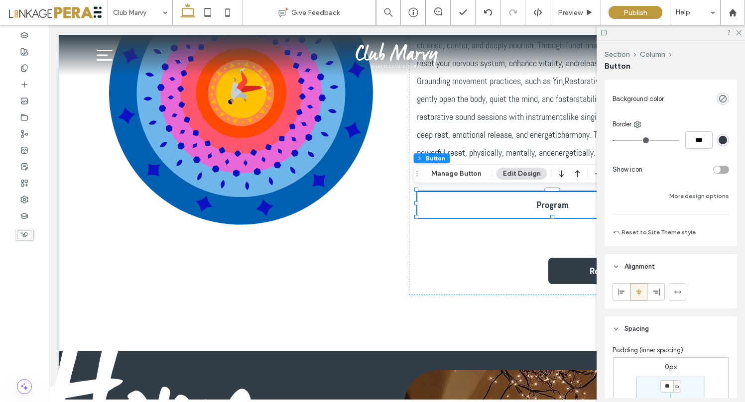
scroll to position [192, 0]
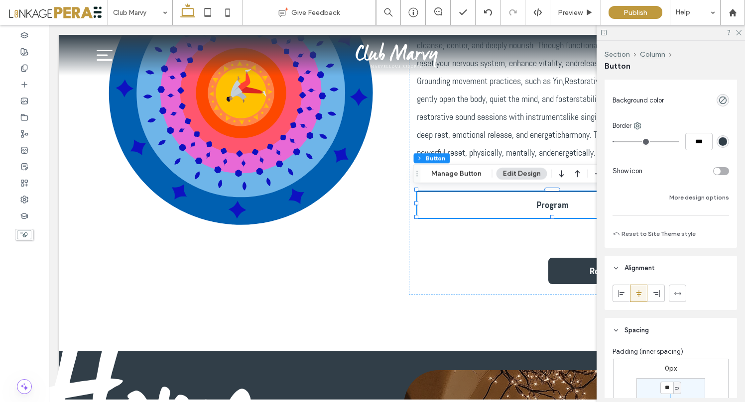
click at [713, 170] on div "toggle" at bounding box center [716, 171] width 7 height 7
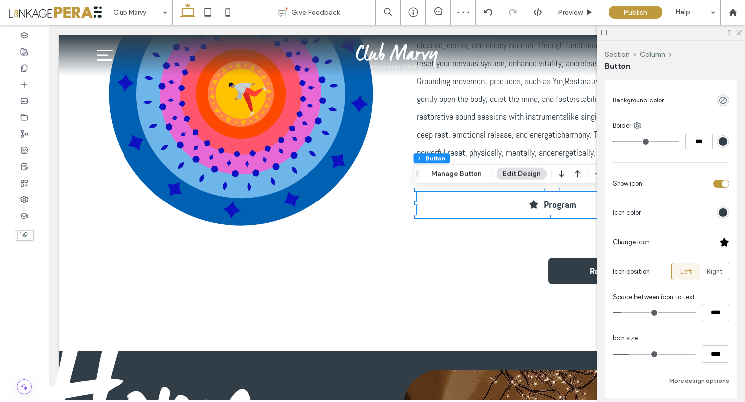
click at [719, 242] on div at bounding box center [724, 242] width 10 height 10
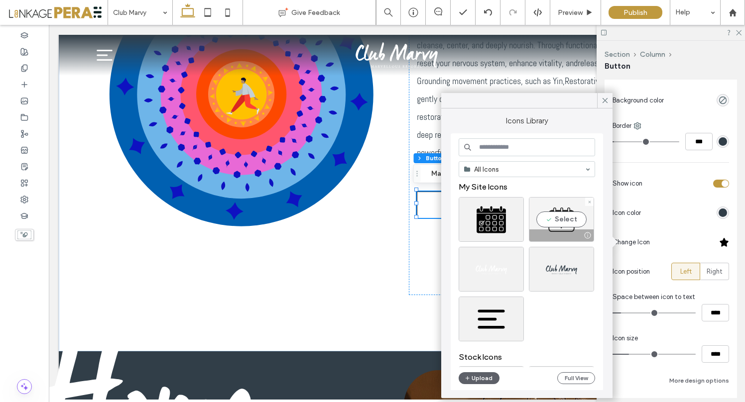
click at [562, 218] on div "Select" at bounding box center [561, 219] width 65 height 45
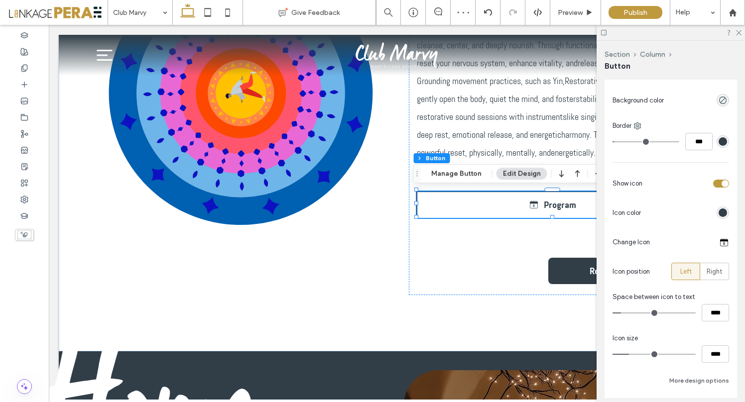
click at [719, 240] on div at bounding box center [724, 242] width 10 height 10
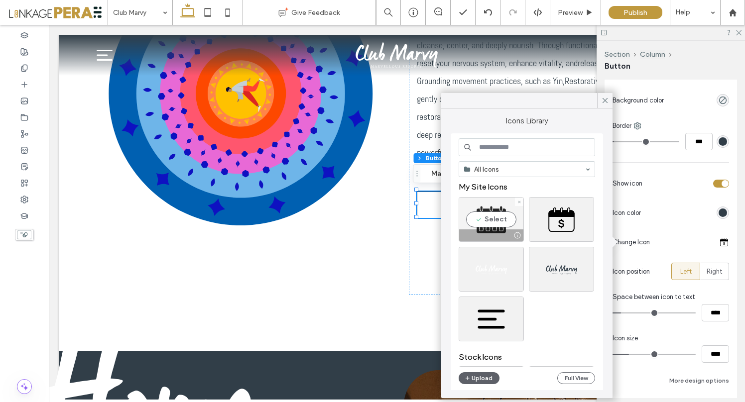
click at [498, 212] on div "Select" at bounding box center [490, 219] width 65 height 45
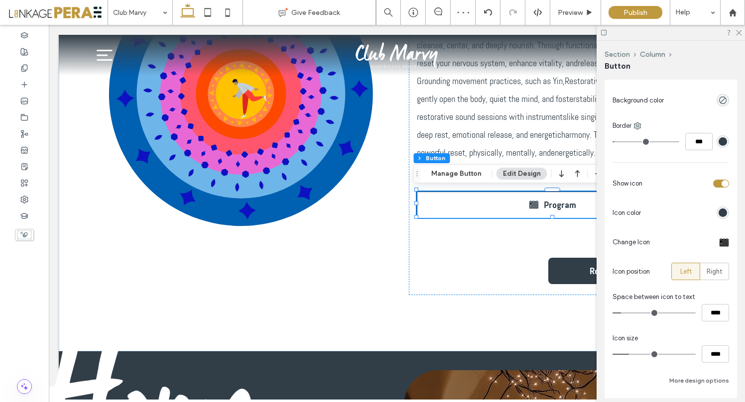
click at [719, 242] on div at bounding box center [724, 242] width 10 height 10
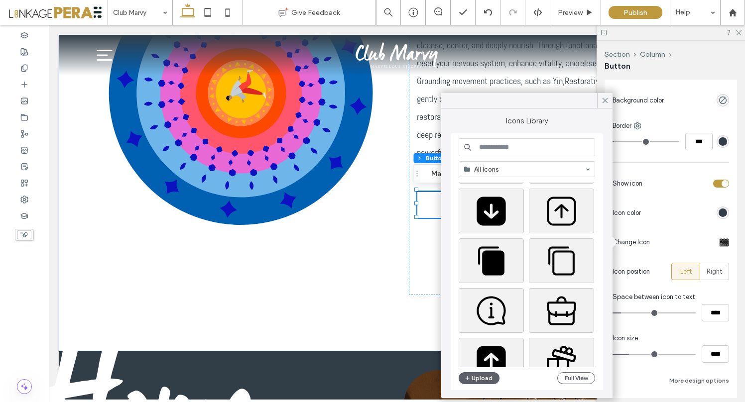
scroll to position [1481, 0]
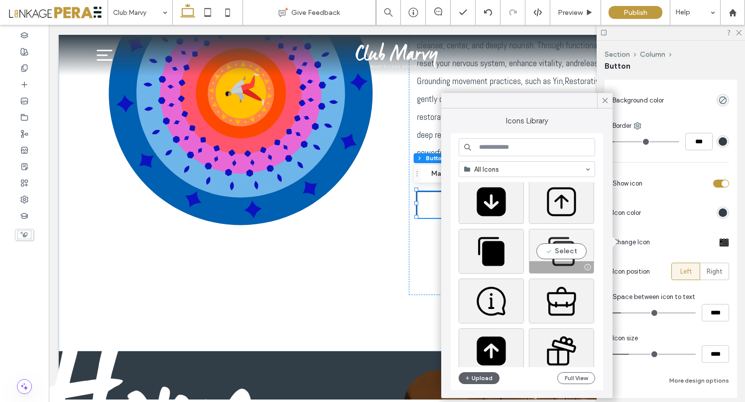
click at [558, 251] on div "Select" at bounding box center [561, 251] width 65 height 45
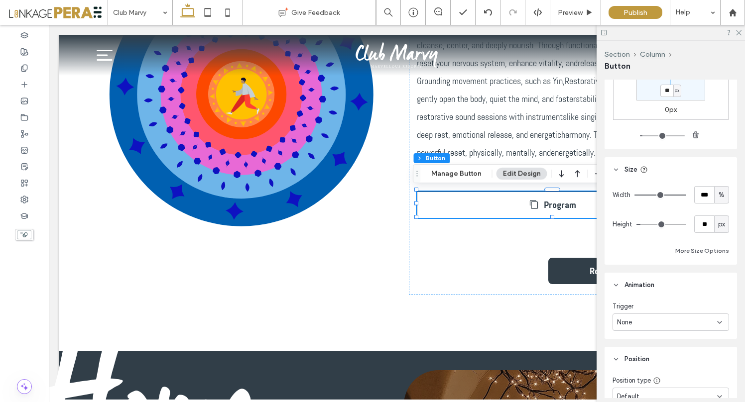
scroll to position [710, 0]
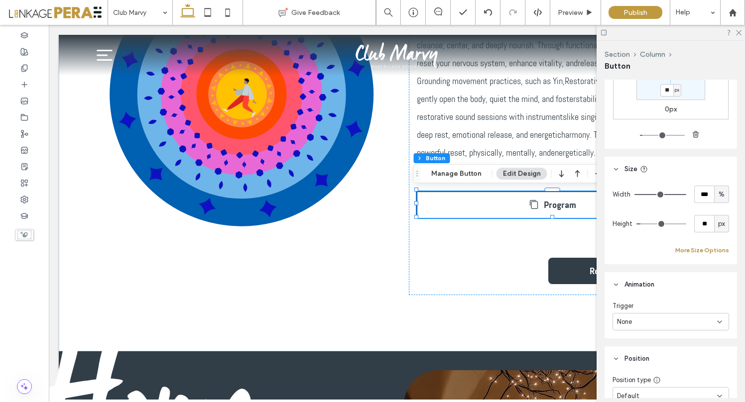
click at [694, 245] on button "More Size Options" at bounding box center [702, 250] width 54 height 12
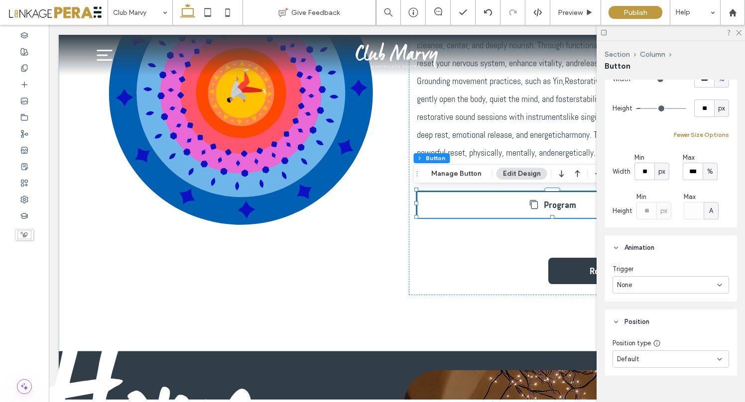
scroll to position [843, 0]
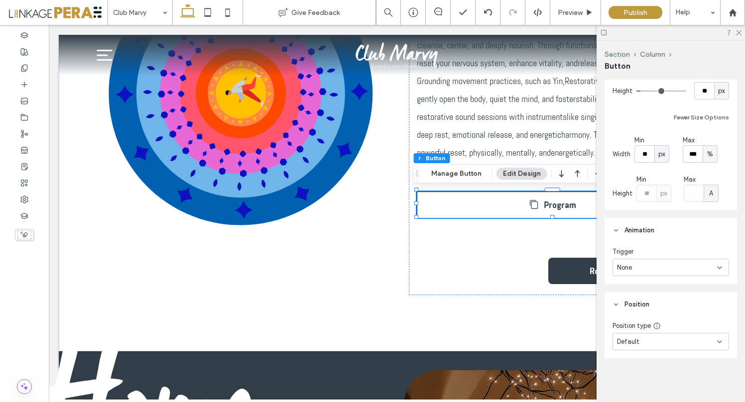
click at [657, 346] on div "Default" at bounding box center [670, 341] width 116 height 17
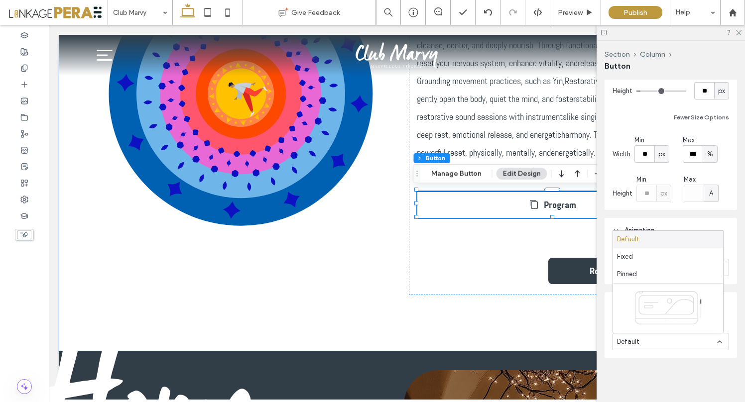
click at [663, 215] on div "Frame Style Primary Secondary Select Layout Button style Button text Background…" at bounding box center [673, 239] width 139 height 319
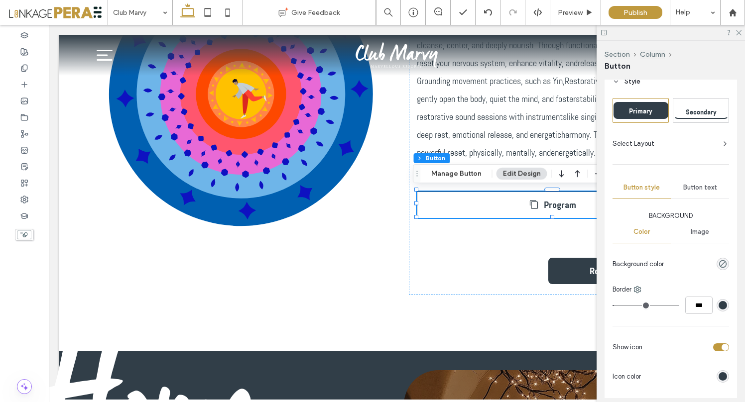
scroll to position [0, 0]
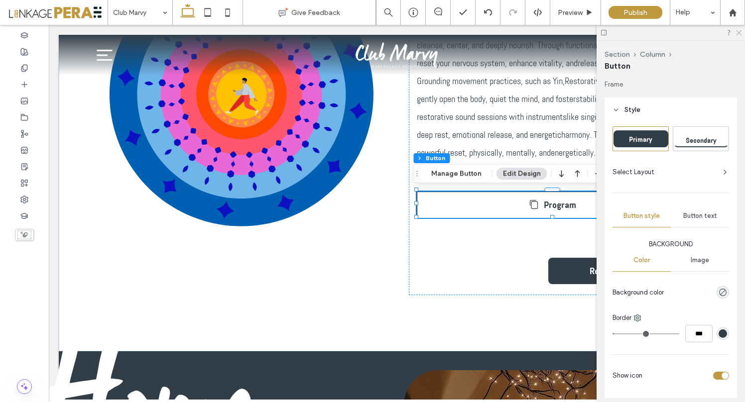
click at [736, 32] on icon at bounding box center [738, 32] width 6 height 6
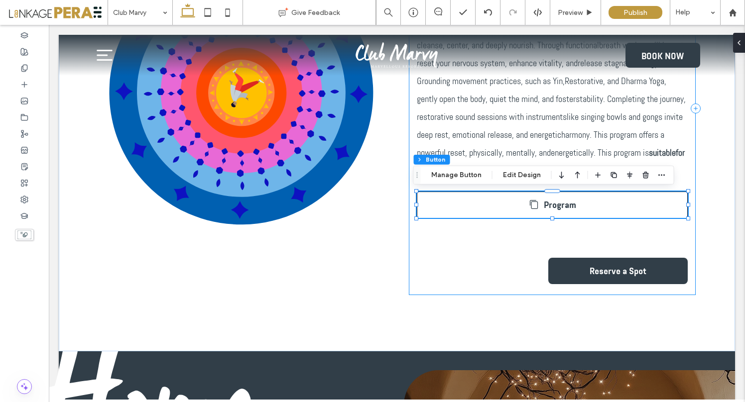
click at [493, 251] on div "Art of Happiness September 18-21th This Art of Happiness program is a holistic …" at bounding box center [552, 108] width 287 height 373
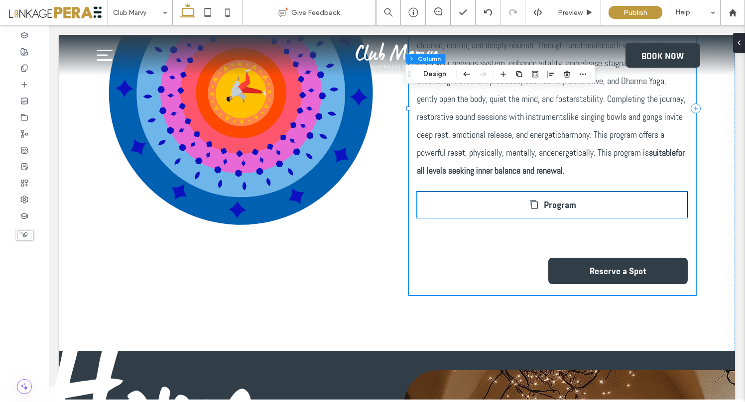
click at [474, 213] on link "Program" at bounding box center [552, 205] width 271 height 26
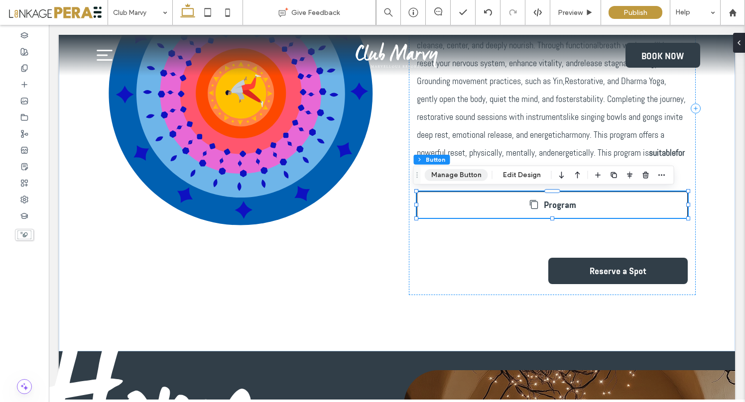
click at [465, 177] on button "Manage Button" at bounding box center [456, 175] width 63 height 12
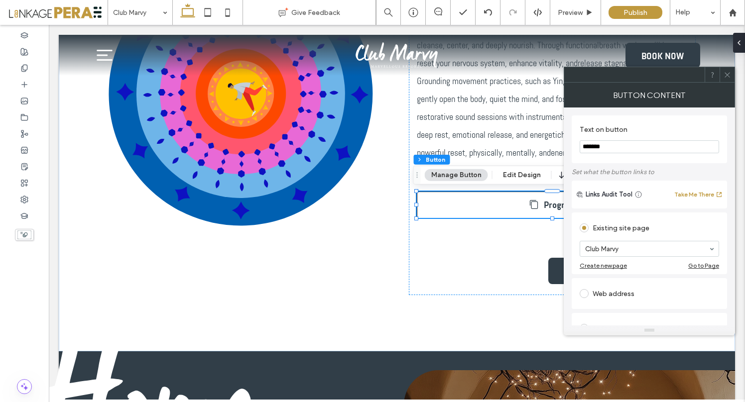
click at [612, 145] on input "*******" at bounding box center [648, 146] width 139 height 13
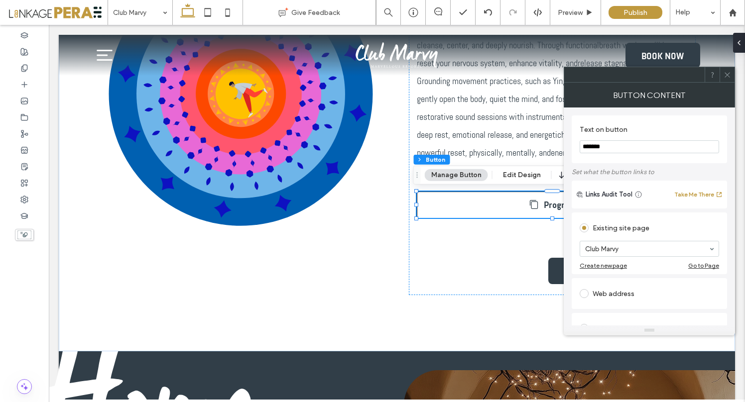
drag, startPoint x: 661, startPoint y: 170, endPoint x: 533, endPoint y: 145, distance: 130.3
paste input "**********"
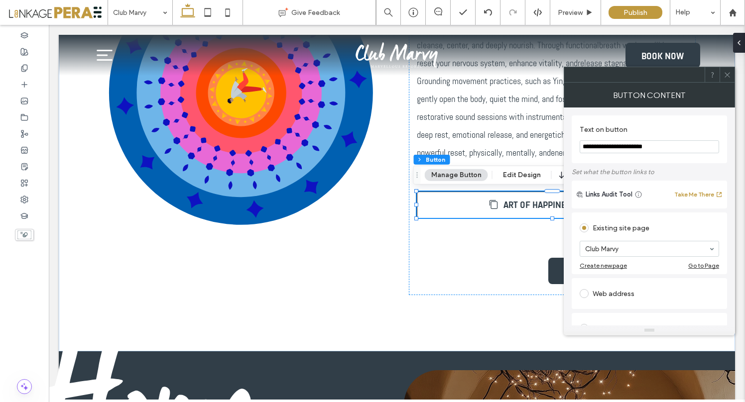
click at [726, 72] on icon at bounding box center [726, 74] width 7 height 7
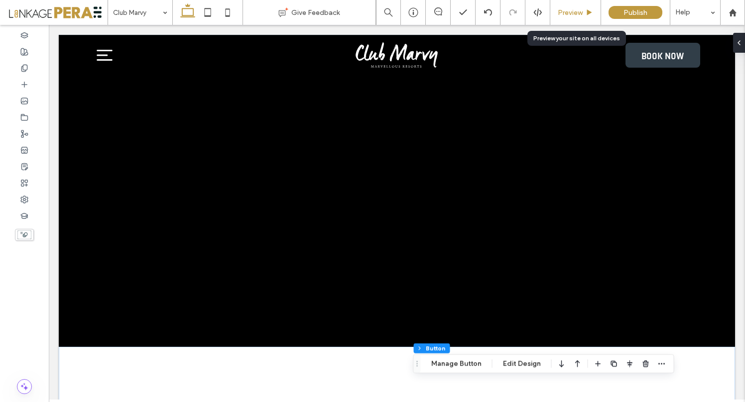
click at [572, 11] on span "Preview" at bounding box center [569, 12] width 25 height 8
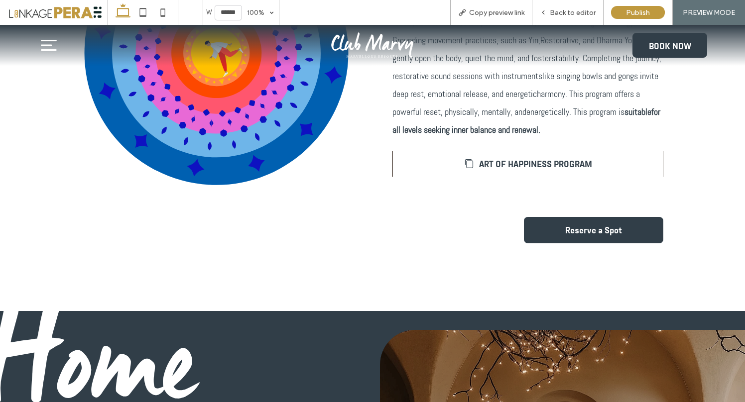
scroll to position [515, 0]
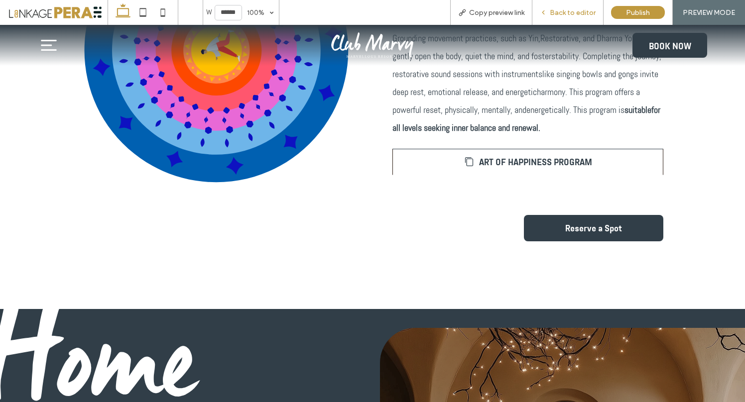
click at [560, 10] on span "Back to editor" at bounding box center [572, 12] width 46 height 8
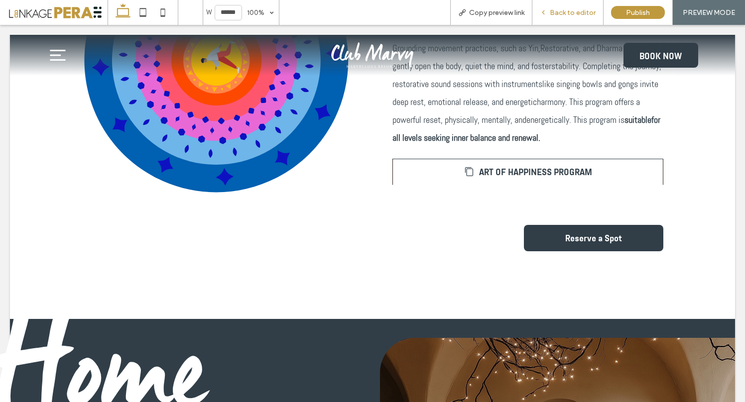
scroll to position [524, 0]
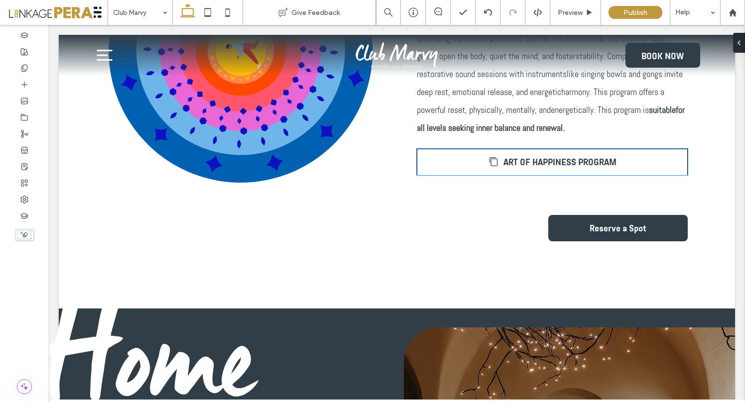
click at [528, 162] on span "ART OF HAPPINESS PROGRAM" at bounding box center [559, 162] width 113 height 10
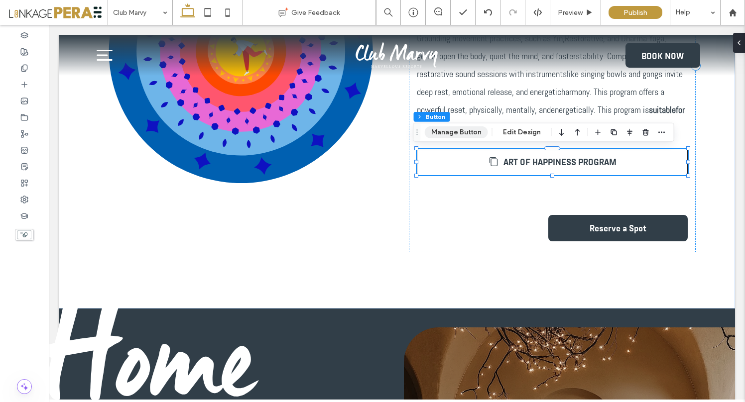
click at [471, 131] on button "Manage Button" at bounding box center [456, 132] width 63 height 12
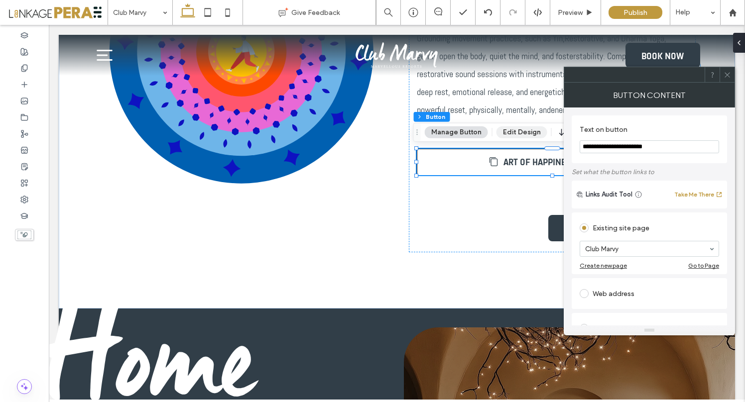
click at [526, 135] on button "Edit Design" at bounding box center [521, 132] width 51 height 12
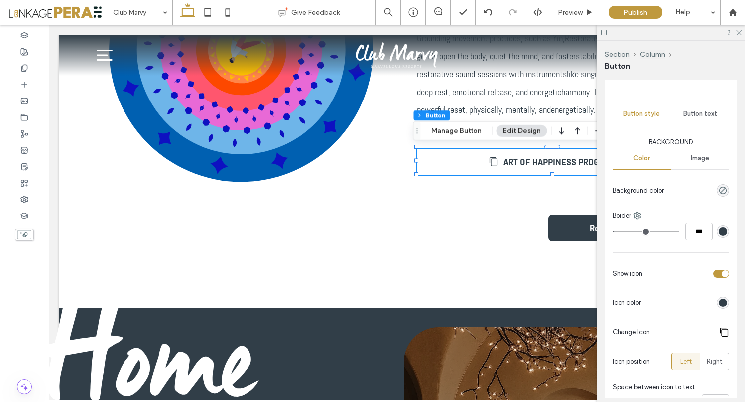
scroll to position [104, 0]
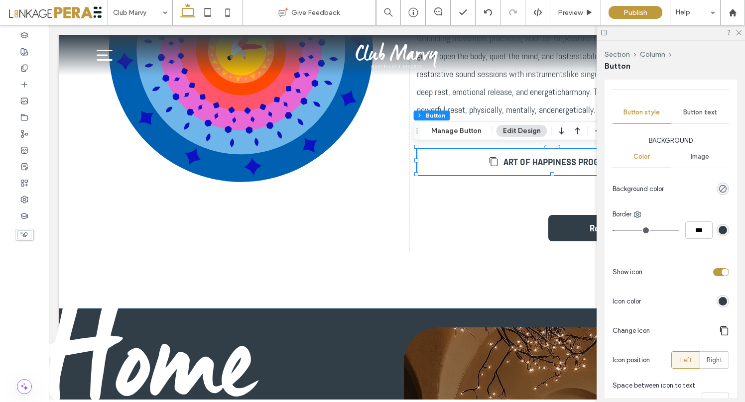
click at [690, 116] on div "Button text" at bounding box center [699, 113] width 58 height 22
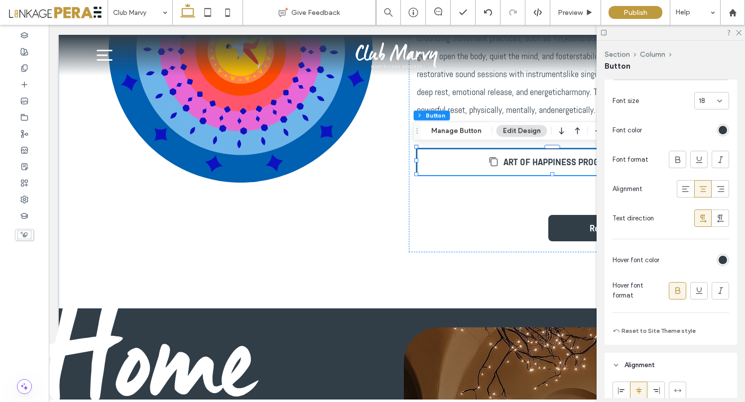
scroll to position [246, 0]
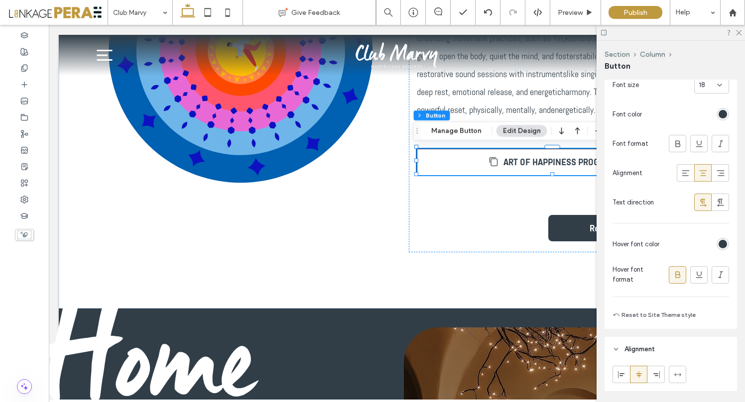
click at [718, 243] on div "rgb(49, 62, 72)" at bounding box center [722, 244] width 8 height 8
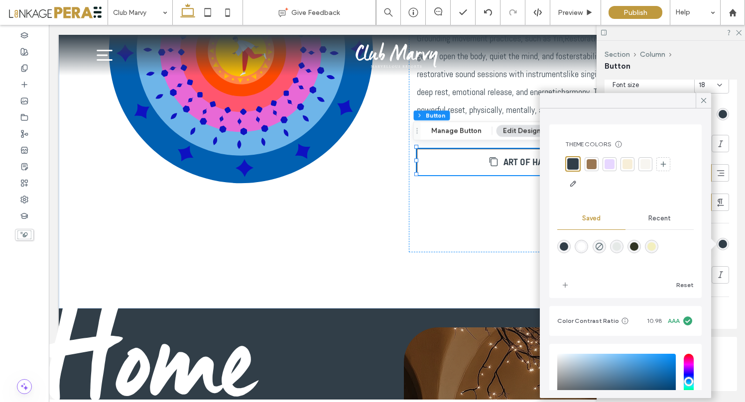
click at [590, 164] on div at bounding box center [591, 164] width 10 height 10
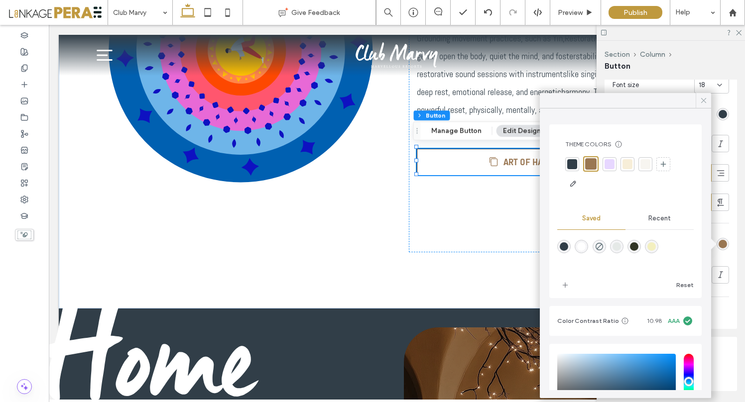
click at [701, 99] on use at bounding box center [703, 100] width 5 height 5
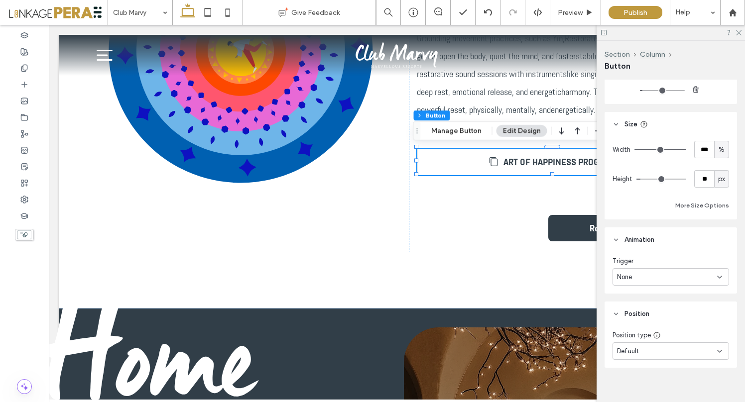
scroll to position [716, 0]
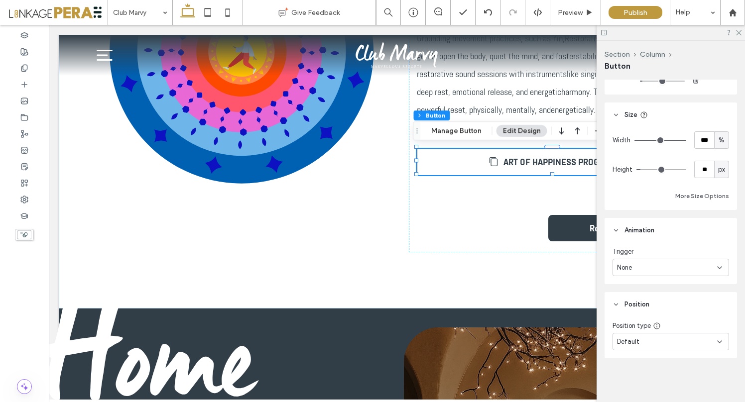
click at [642, 169] on input "range" at bounding box center [661, 169] width 50 height 1
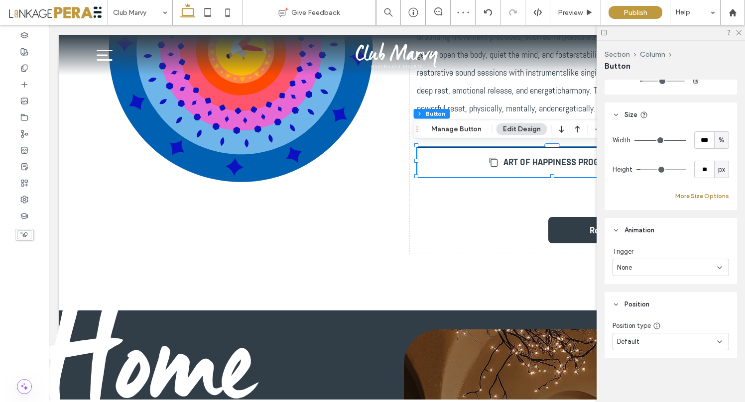
click at [694, 196] on button "More Size Options" at bounding box center [702, 196] width 54 height 12
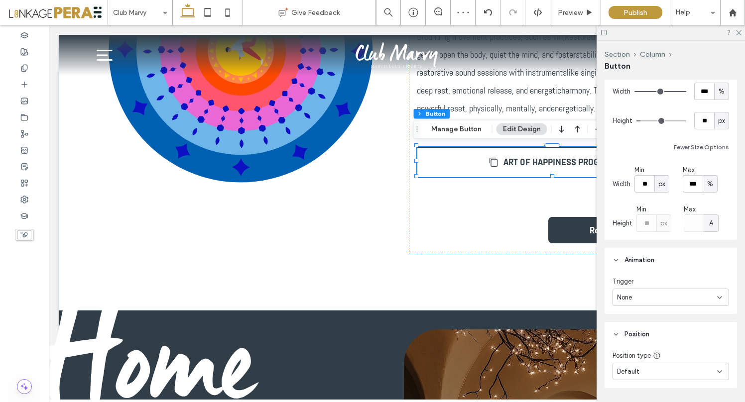
scroll to position [795, 0]
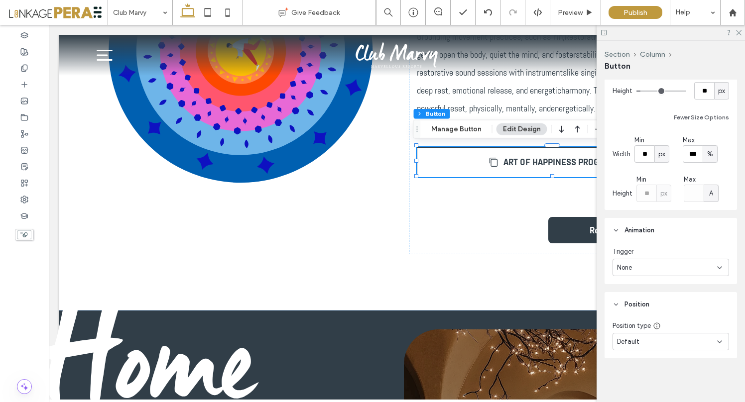
click at [658, 341] on div "Default" at bounding box center [667, 342] width 100 height 10
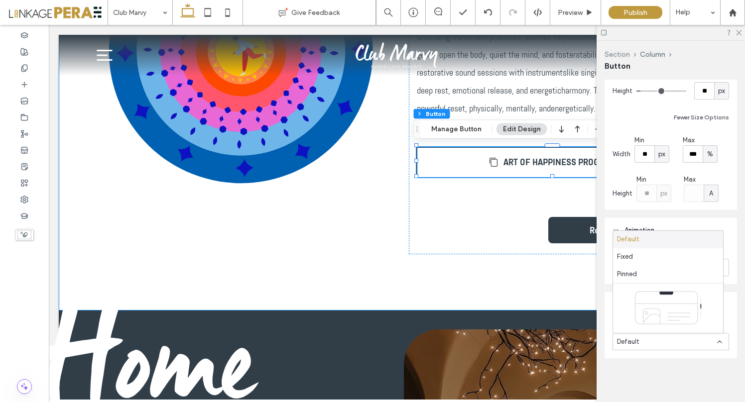
click at [614, 54] on button "Section" at bounding box center [616, 54] width 25 height 8
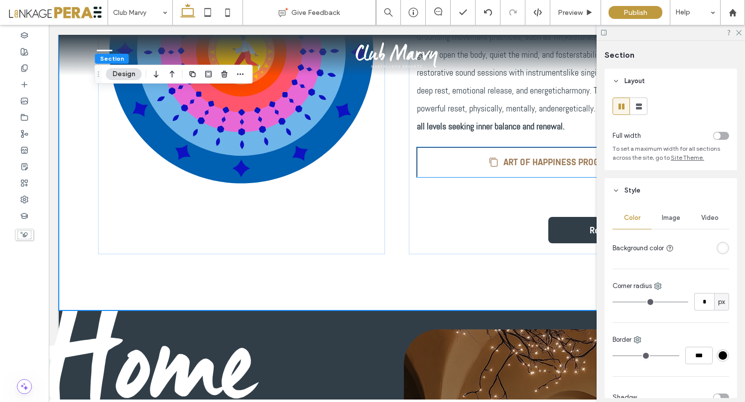
click at [417, 151] on link "ART OF HAPPINESS PROGRAM" at bounding box center [552, 162] width 271 height 30
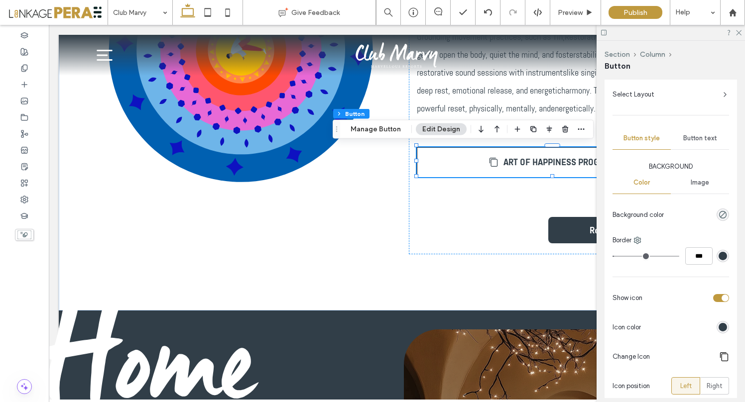
scroll to position [79, 0]
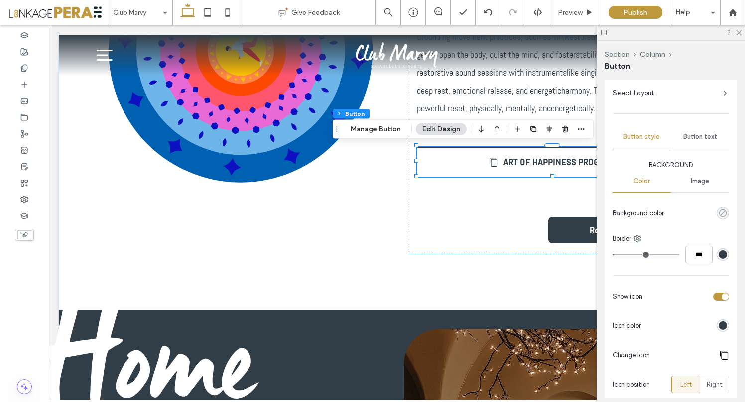
click at [718, 213] on icon "rgba(0, 0, 0, 0)" at bounding box center [722, 213] width 8 height 8
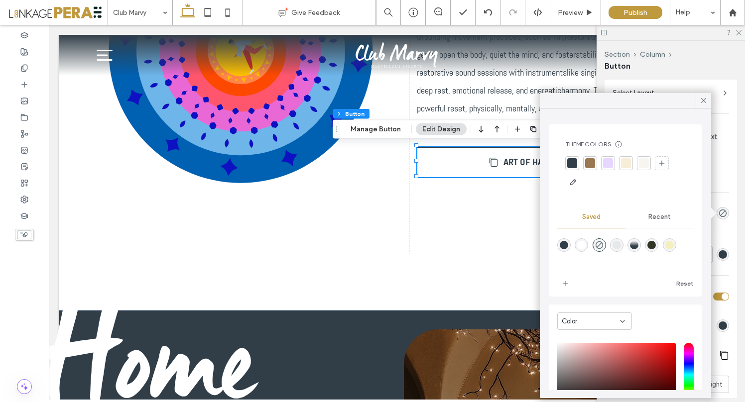
click at [581, 246] on div "rgba(255,255,255,1)" at bounding box center [581, 245] width 8 height 8
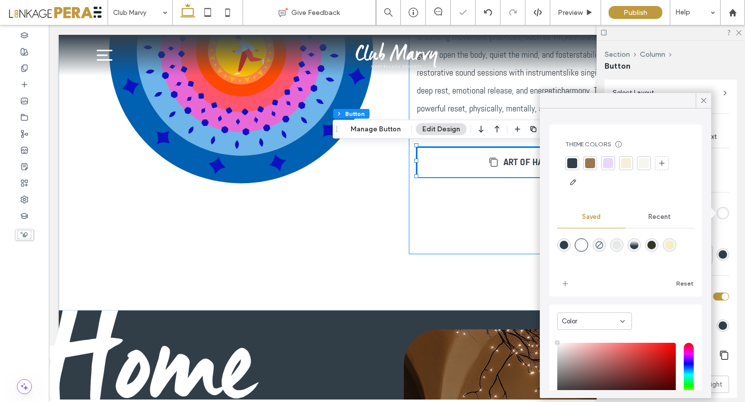
click at [487, 223] on div "Art of Happiness September 18-21th This Art of Happiness program is a holistic …" at bounding box center [552, 66] width 287 height 377
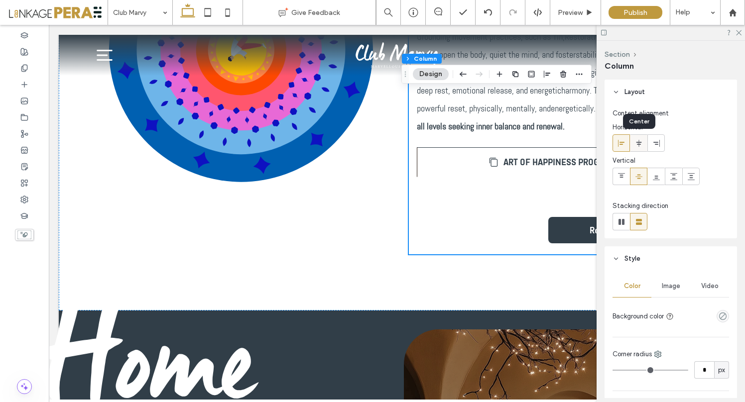
click at [638, 145] on use at bounding box center [638, 142] width 5 height 7
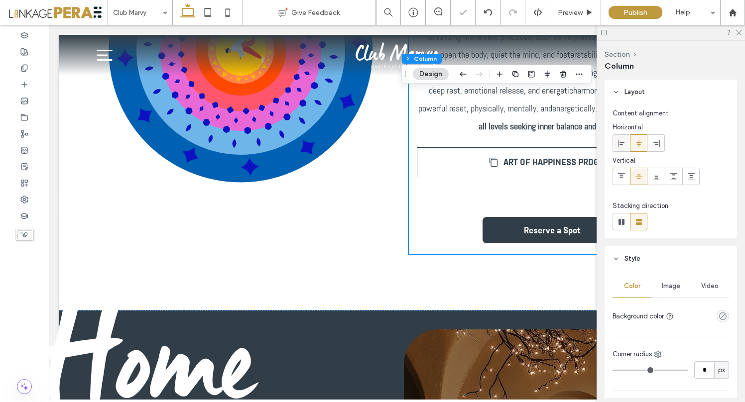
click at [621, 146] on icon at bounding box center [621, 143] width 8 height 8
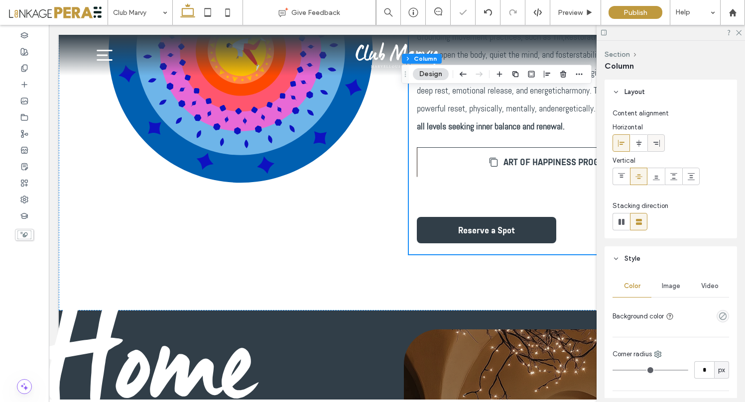
click at [653, 143] on icon at bounding box center [656, 143] width 8 height 8
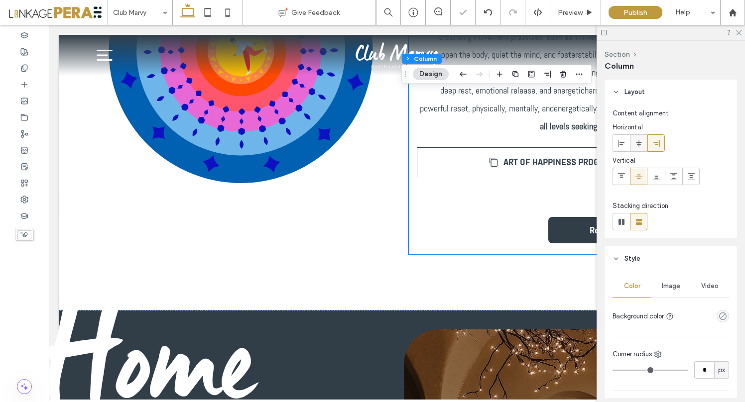
click at [636, 143] on icon at bounding box center [639, 143] width 8 height 8
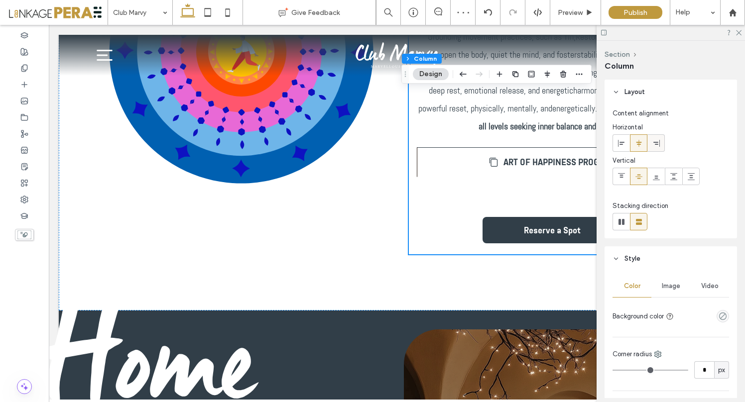
click at [653, 140] on icon at bounding box center [656, 143] width 8 height 8
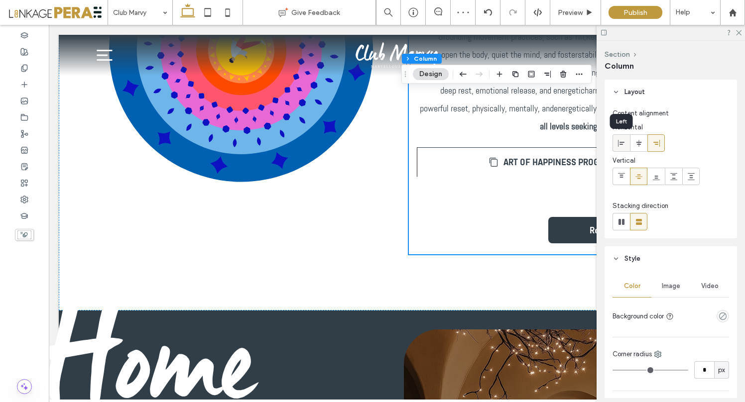
click at [621, 144] on use at bounding box center [621, 142] width 6 height 7
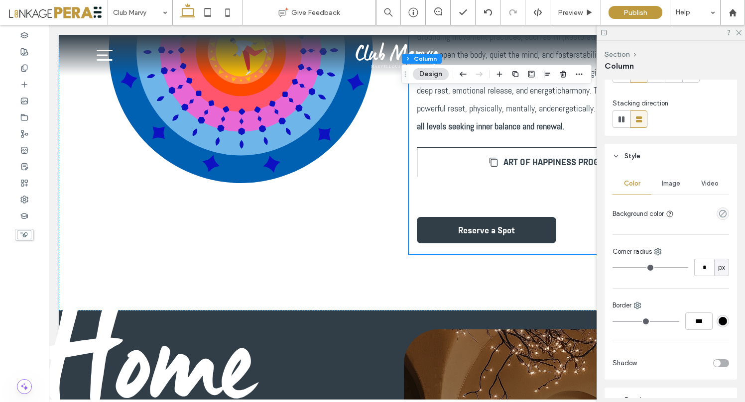
scroll to position [101, 0]
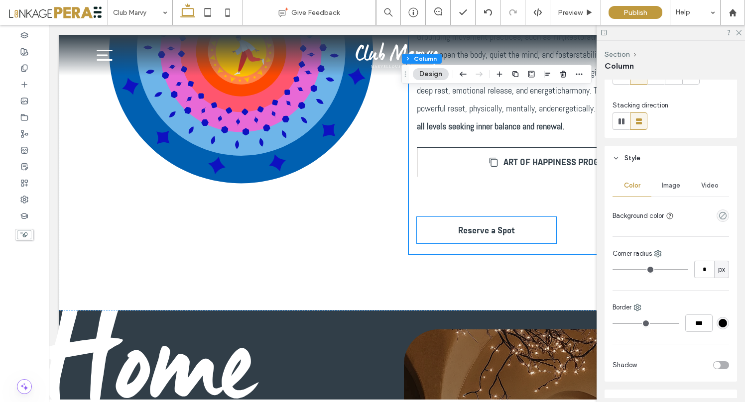
click at [490, 221] on link "Reserve a Spot" at bounding box center [486, 230] width 139 height 26
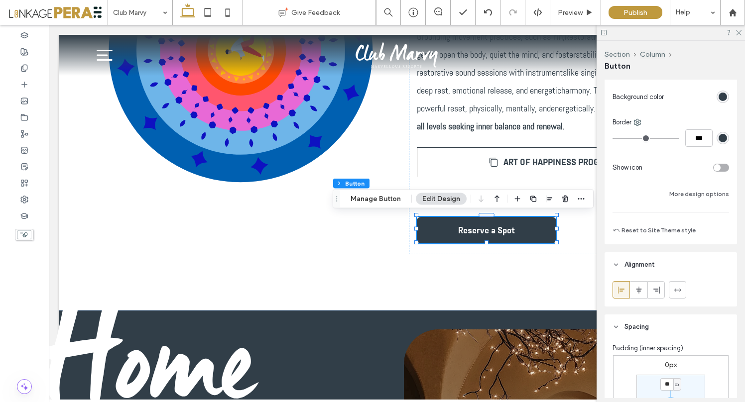
scroll to position [197, 0]
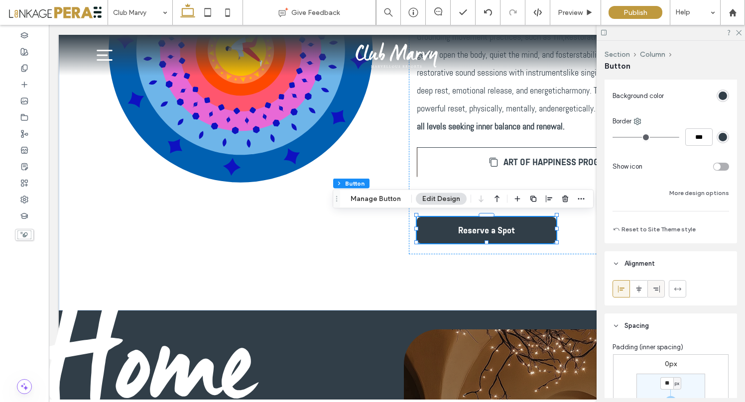
click at [654, 290] on use at bounding box center [656, 288] width 6 height 7
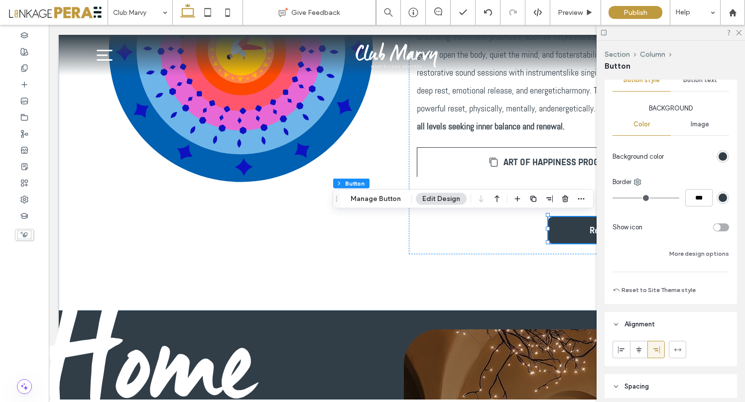
scroll to position [142, 0]
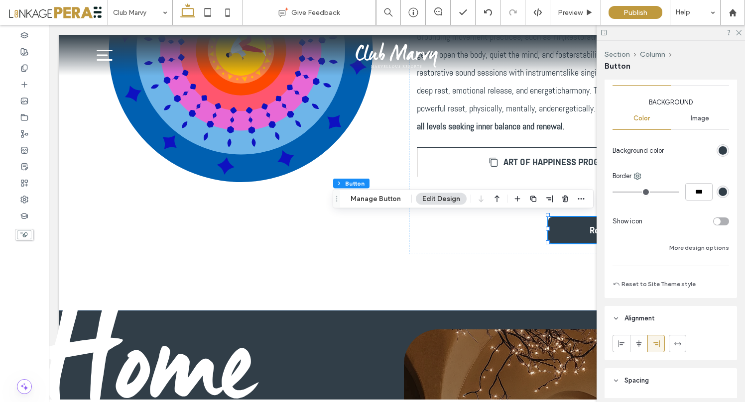
click at [689, 250] on button "More design options" at bounding box center [699, 248] width 60 height 12
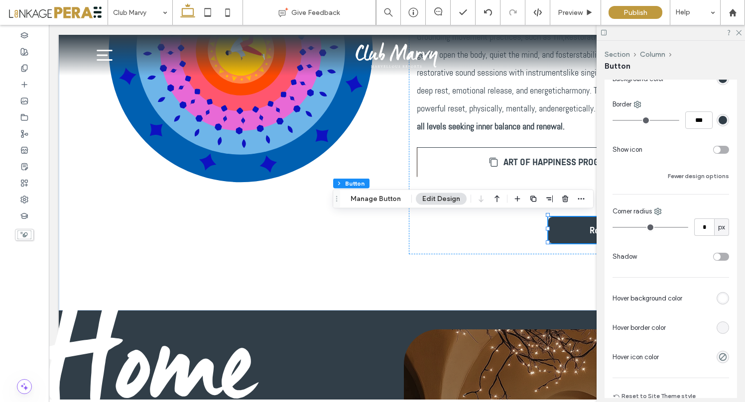
scroll to position [184, 0]
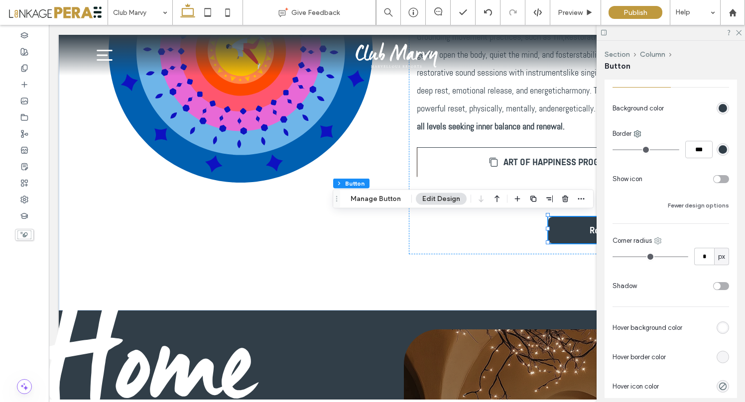
click at [659, 242] on icon at bounding box center [657, 241] width 8 height 8
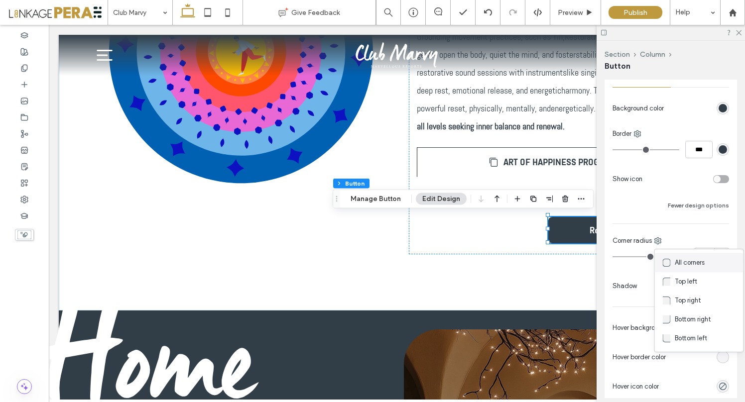
click at [673, 259] on span at bounding box center [668, 262] width 12 height 11
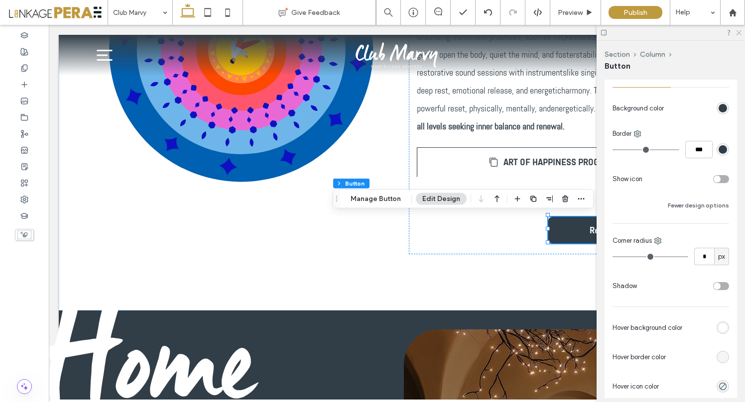
click at [735, 34] on icon at bounding box center [738, 32] width 6 height 6
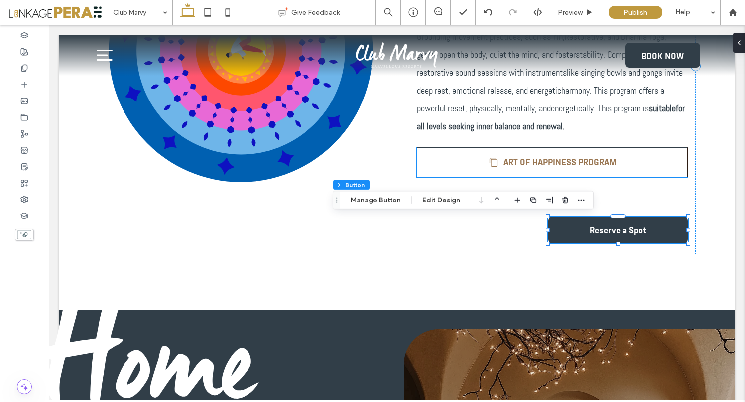
click at [592, 164] on span "ART OF HAPPINESS PROGRAM" at bounding box center [559, 162] width 113 height 10
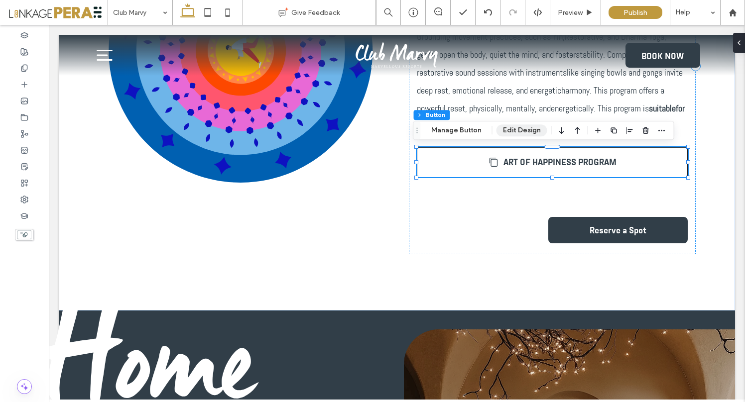
click at [514, 130] on button "Edit Design" at bounding box center [521, 130] width 51 height 12
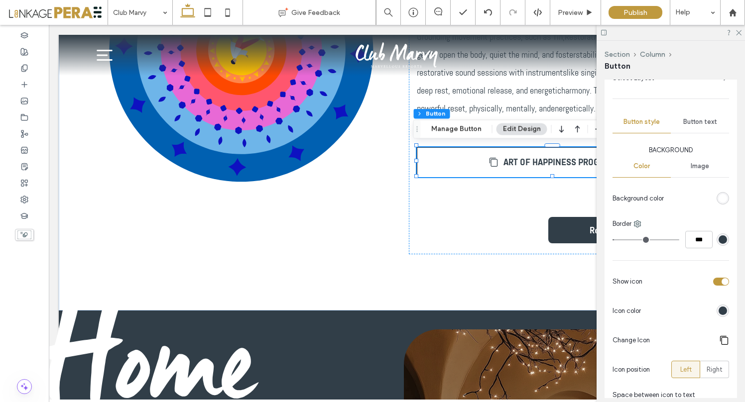
scroll to position [96, 0]
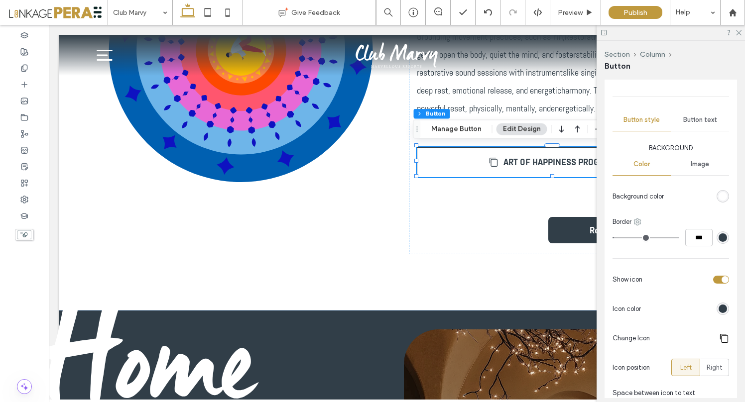
click at [638, 221] on icon at bounding box center [637, 222] width 8 height 8
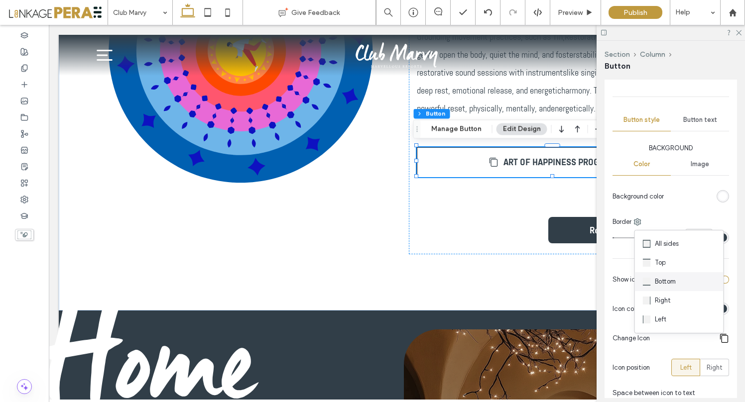
click at [659, 282] on span "Bottom" at bounding box center [664, 282] width 21 height 10
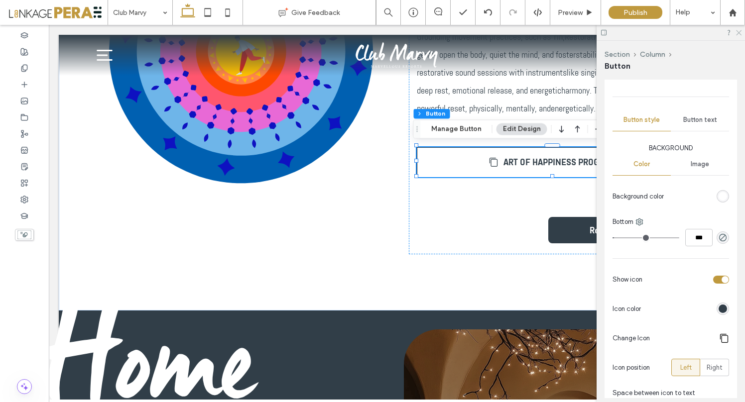
click at [737, 31] on icon at bounding box center [738, 32] width 6 height 6
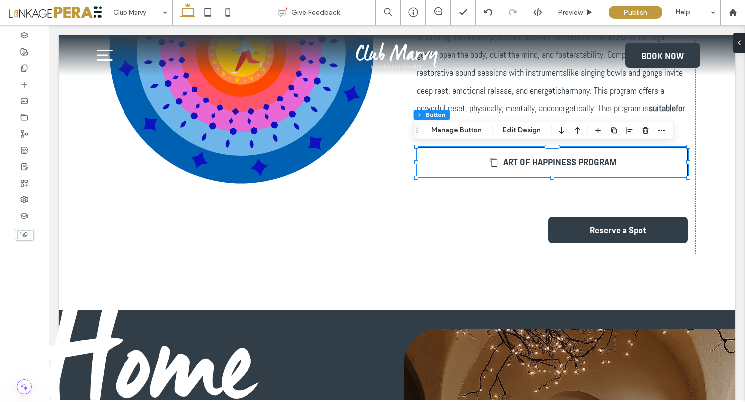
click at [336, 275] on div "Art of Happiness September 18-21th This Art of Happiness program is a holistic …" at bounding box center [396, 65] width 597 height 489
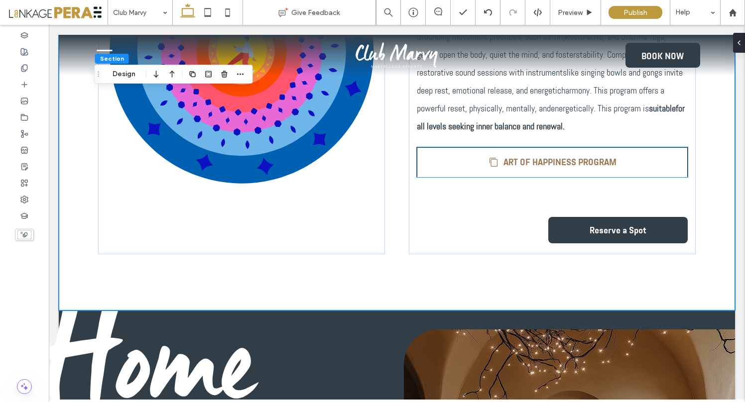
click at [497, 161] on link "ART OF HAPPINESS PROGRAM" at bounding box center [552, 162] width 271 height 30
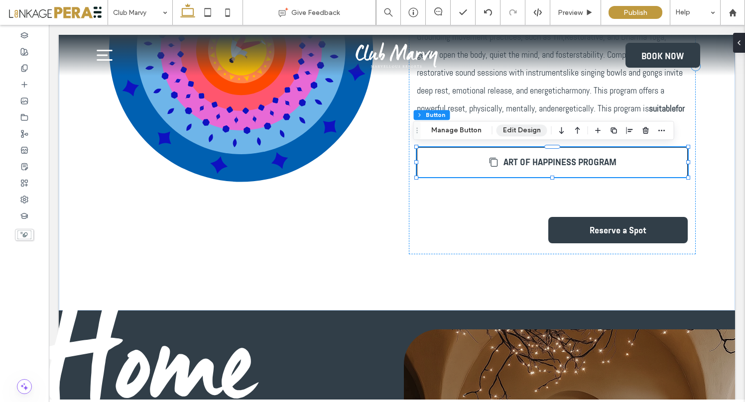
click at [502, 129] on button "Edit Design" at bounding box center [521, 130] width 51 height 12
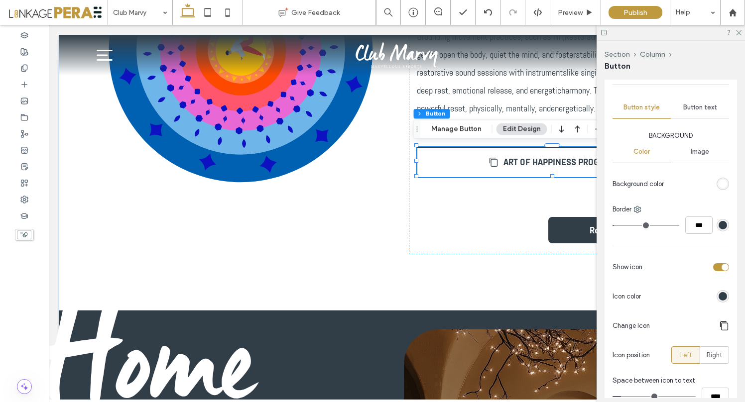
scroll to position [111, 0]
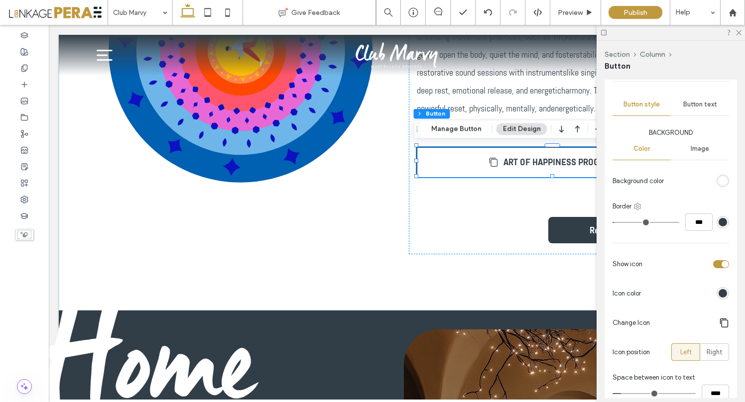
click at [638, 207] on icon at bounding box center [637, 207] width 8 height 8
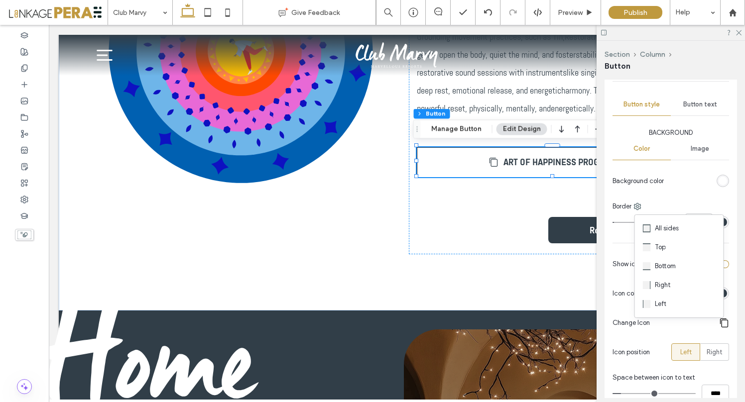
click at [628, 207] on span "Border" at bounding box center [621, 207] width 19 height 10
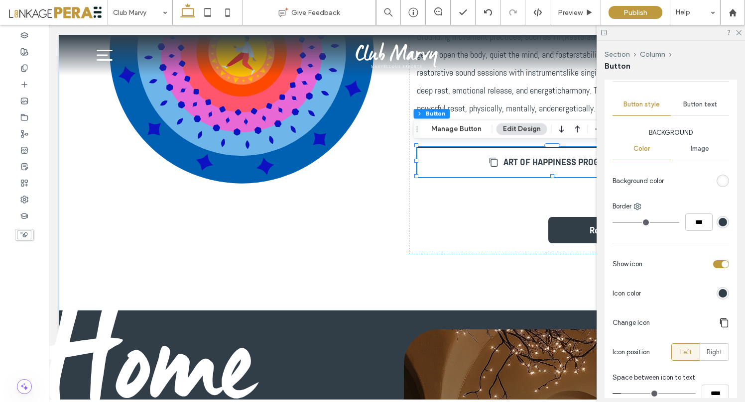
drag, startPoint x: 619, startPoint y: 223, endPoint x: 603, endPoint y: 222, distance: 16.4
click at [612, 222] on input "range" at bounding box center [645, 222] width 67 height 1
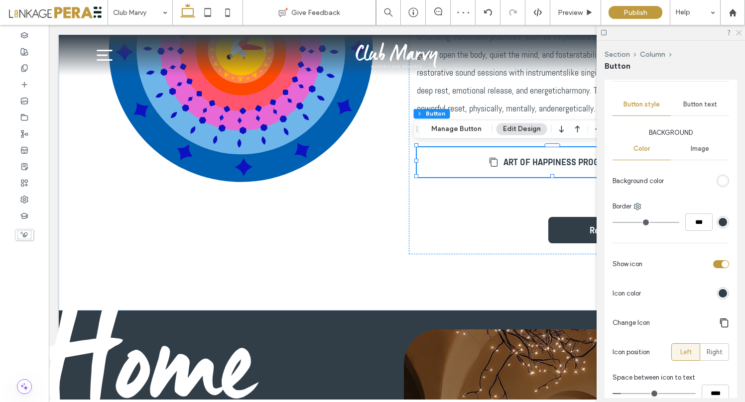
click at [739, 30] on icon at bounding box center [738, 32] width 6 height 6
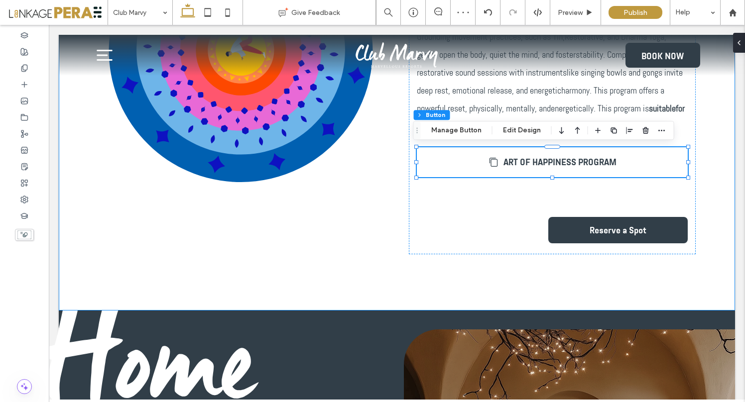
click at [348, 252] on div at bounding box center [241, 66] width 287 height 377
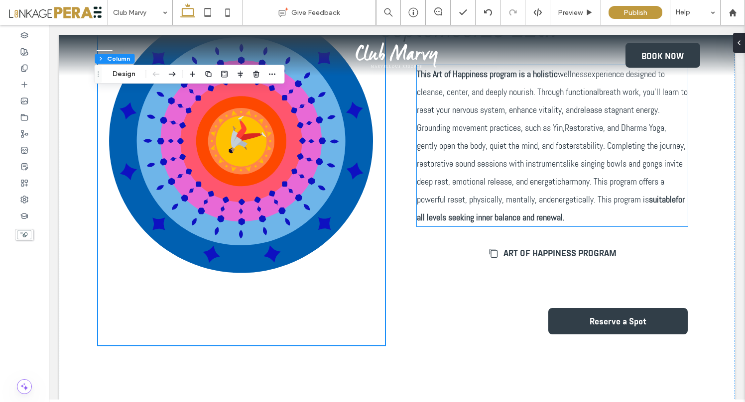
scroll to position [446, 0]
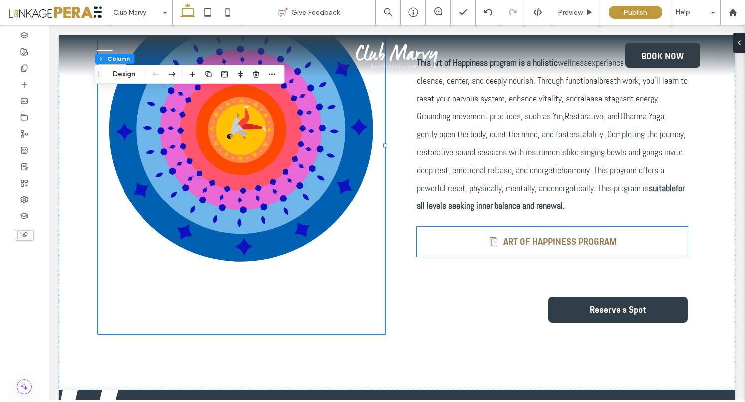
click at [532, 247] on link "ART OF HAPPINESS PROGRAM" at bounding box center [552, 242] width 271 height 30
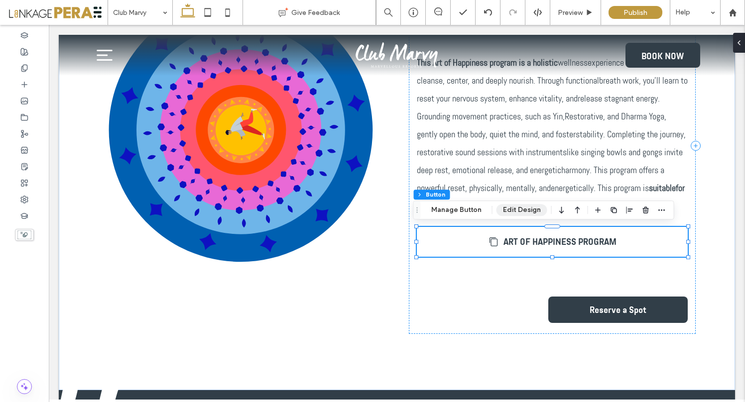
click at [522, 205] on button "Edit Design" at bounding box center [521, 210] width 51 height 12
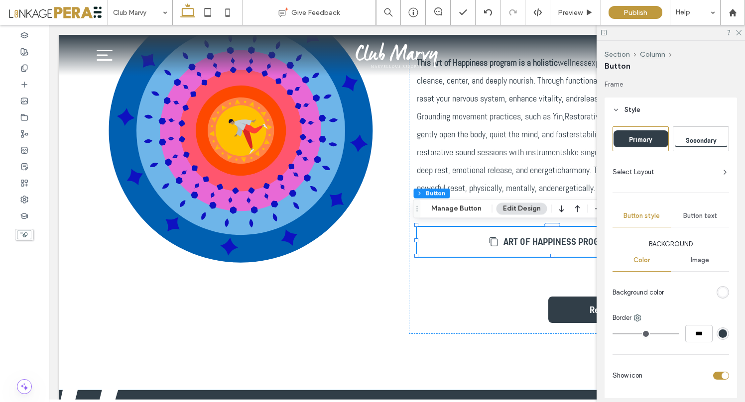
click at [644, 172] on span "Select Layout" at bounding box center [633, 172] width 42 height 10
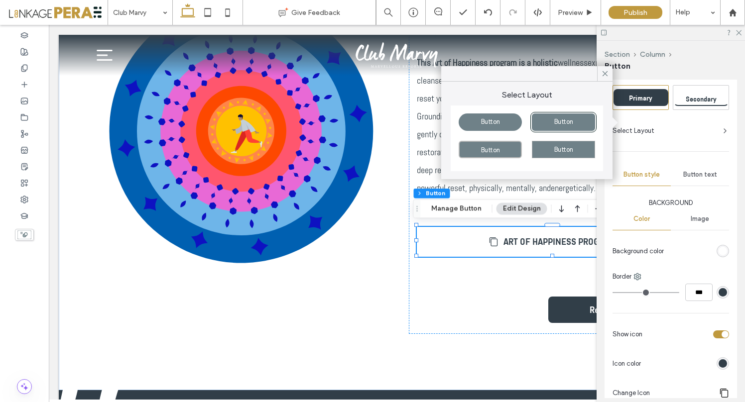
scroll to position [56, 0]
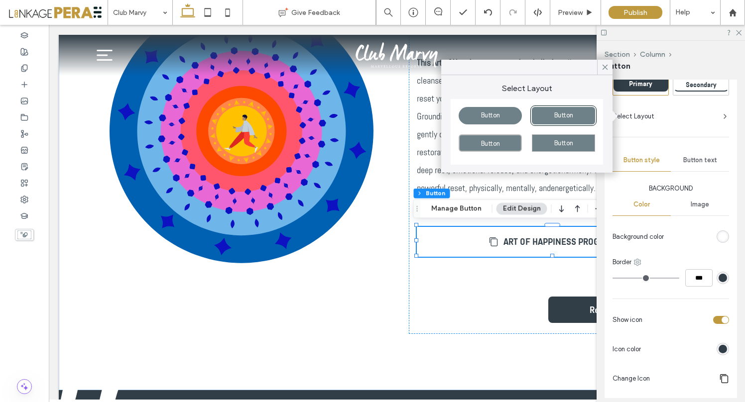
click at [641, 262] on use at bounding box center [637, 262] width 6 height 6
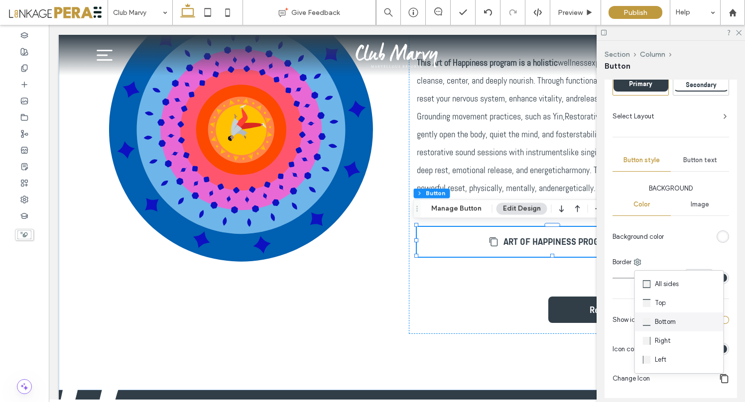
click at [661, 320] on span "Bottom" at bounding box center [664, 322] width 21 height 10
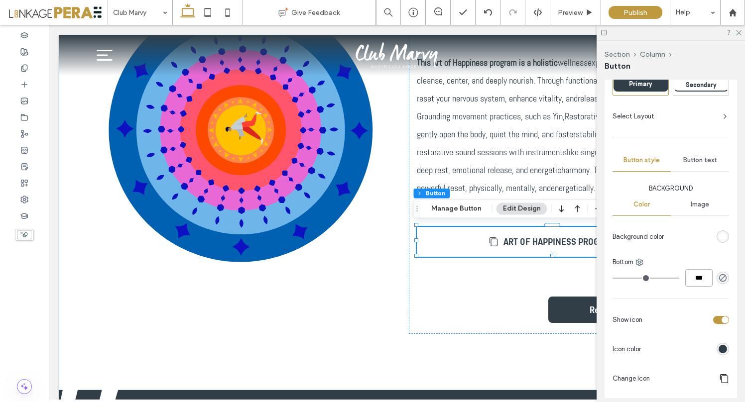
click at [689, 278] on input "***" at bounding box center [698, 277] width 27 height 17
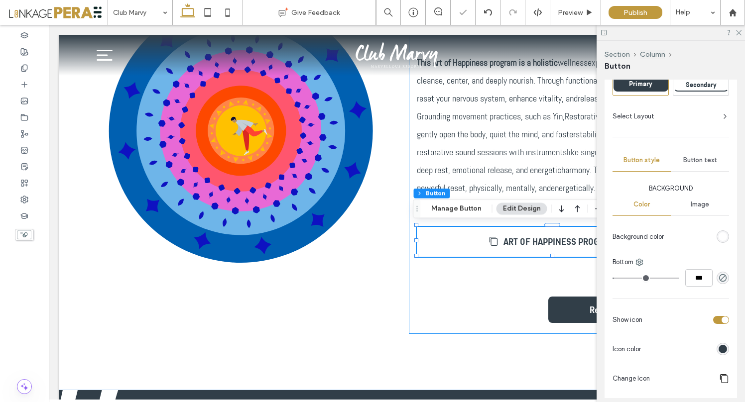
click at [498, 294] on div "Art of Happiness September 18-21th This Art of Happiness program is a holistic …" at bounding box center [552, 145] width 287 height 377
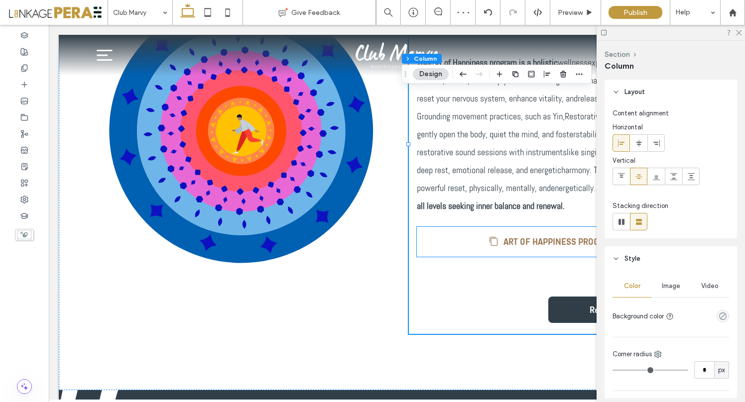
click at [529, 244] on span "ART OF HAPPINESS PROGRAM" at bounding box center [559, 241] width 113 height 10
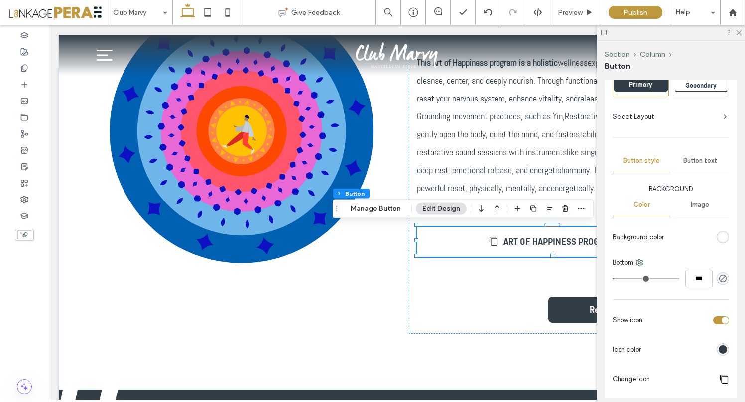
scroll to position [58, 0]
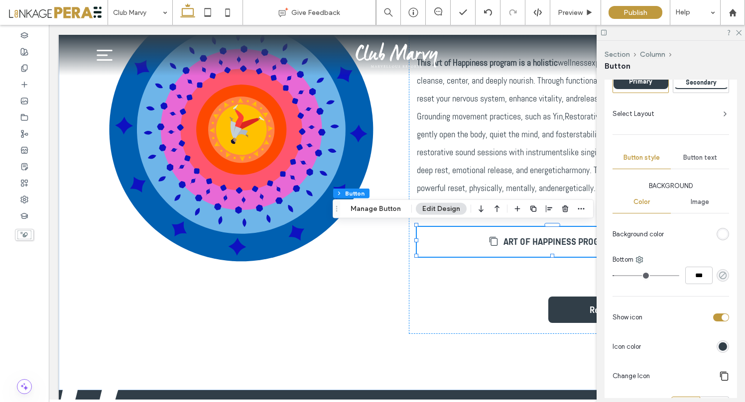
click at [719, 275] on use "rgba(0, 0, 0, 0)" at bounding box center [722, 275] width 7 height 7
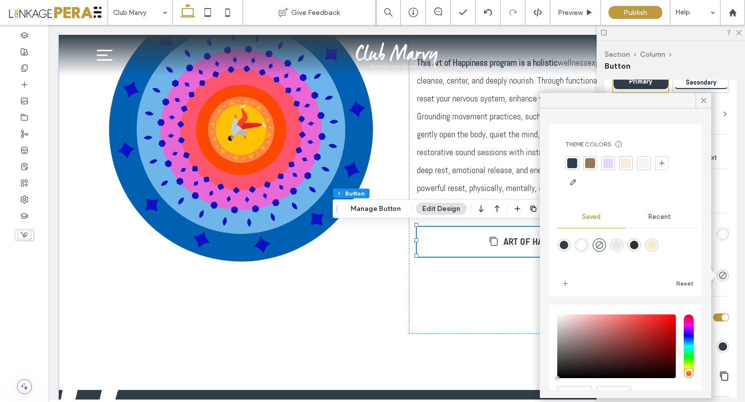
click at [566, 243] on div "rgba(49,62,72,1)" at bounding box center [563, 245] width 8 height 8
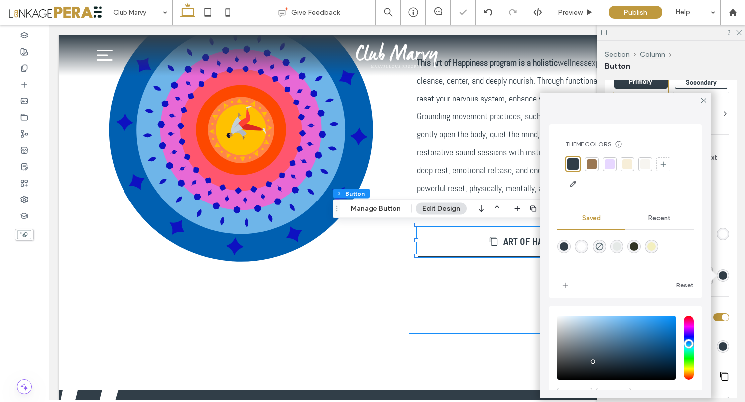
click at [436, 301] on div "Art of Happiness September 18-21th This Art of Happiness program is a holistic …" at bounding box center [552, 145] width 287 height 377
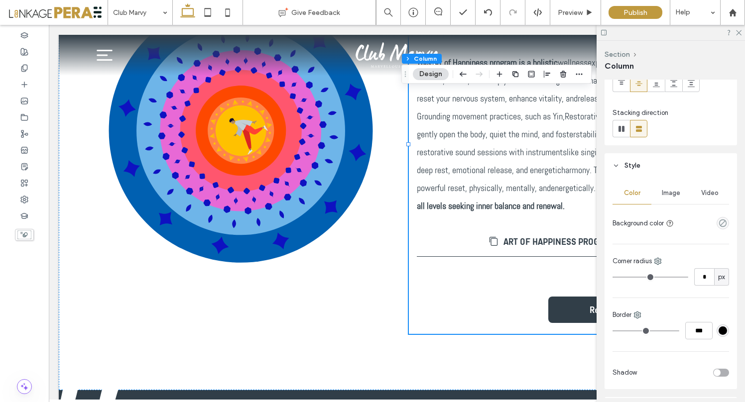
scroll to position [95, 0]
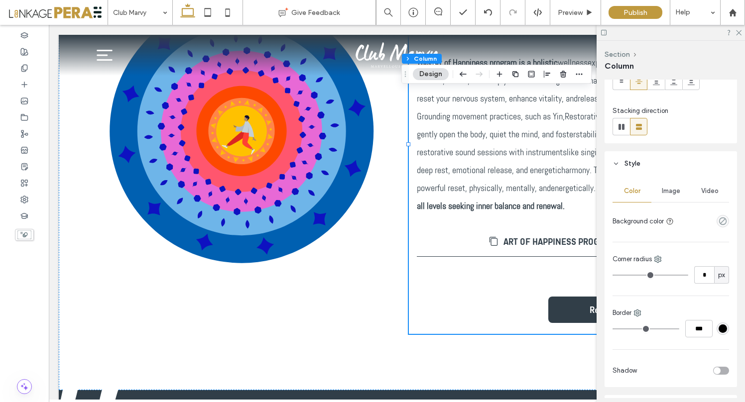
click at [619, 275] on input "range" at bounding box center [650, 275] width 76 height 1
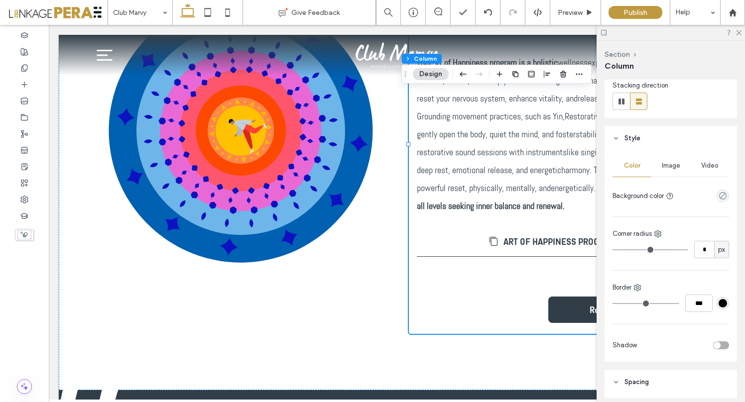
scroll to position [122, 0]
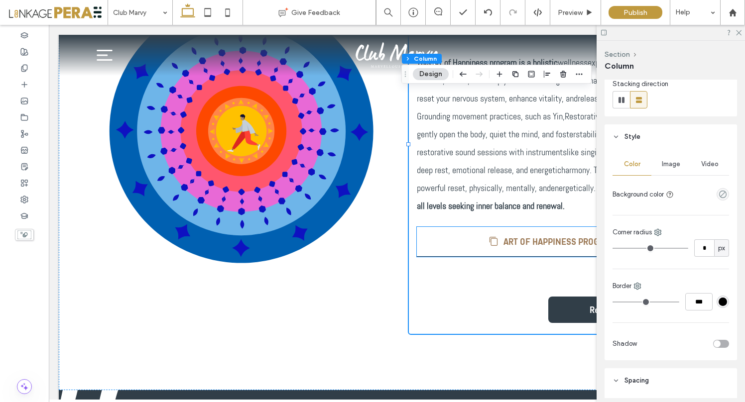
click at [546, 246] on link "ART OF HAPPINESS PROGRAM" at bounding box center [552, 242] width 271 height 30
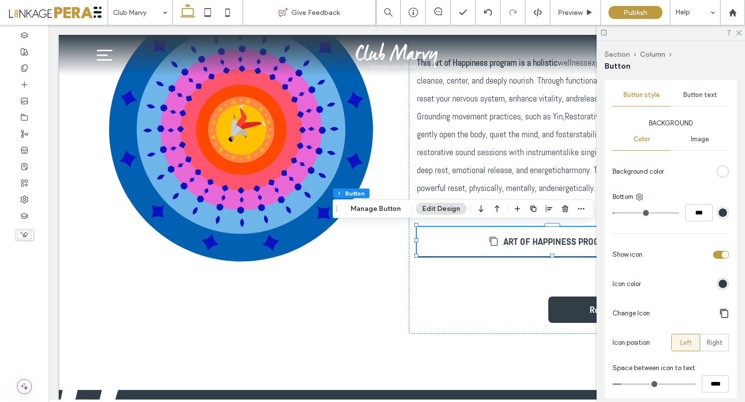
scroll to position [127, 0]
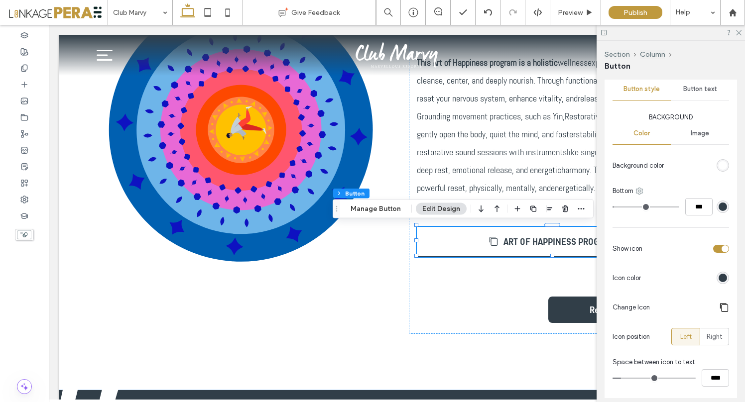
click at [641, 191] on use at bounding box center [639, 191] width 6 height 6
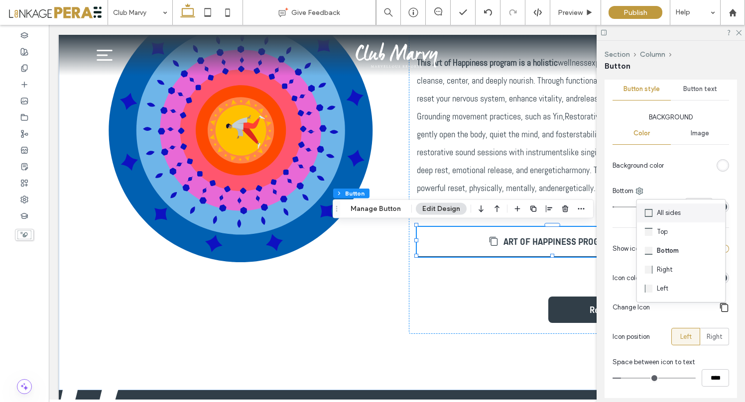
click at [661, 215] on span "All sides" at bounding box center [668, 213] width 24 height 10
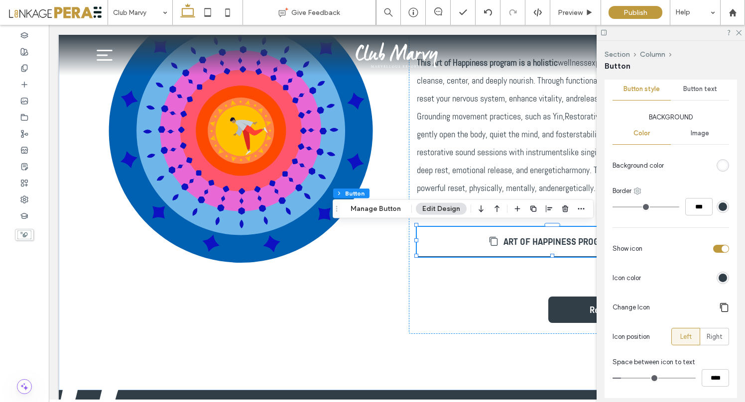
click at [637, 191] on icon at bounding box center [637, 191] width 8 height 8
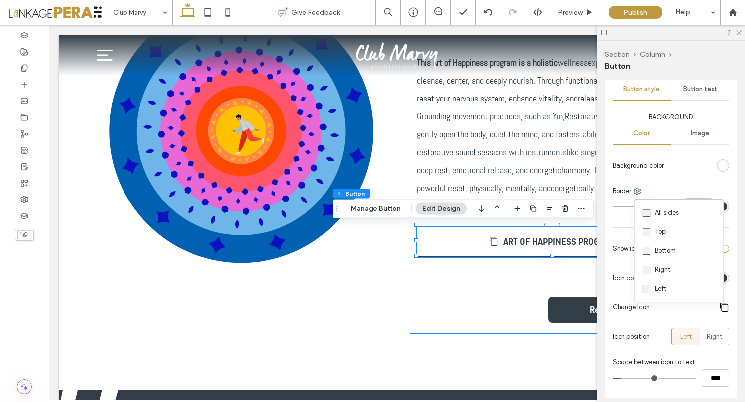
click at [465, 308] on div "Art of Happiness September 18-21th This Art of Happiness program is a holistic …" at bounding box center [552, 145] width 287 height 377
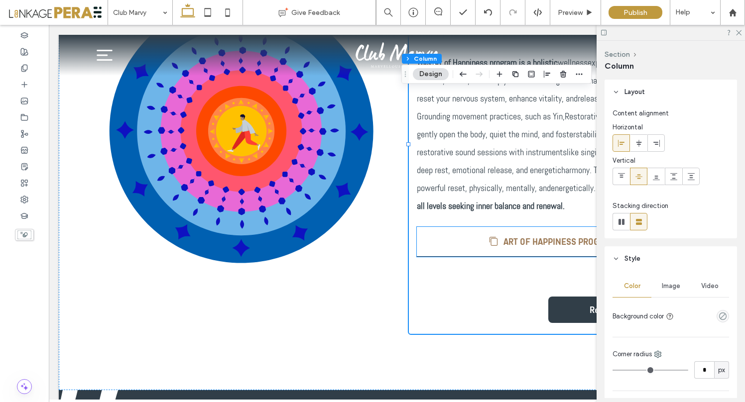
click at [506, 246] on link "ART OF HAPPINESS PROGRAM" at bounding box center [552, 242] width 271 height 30
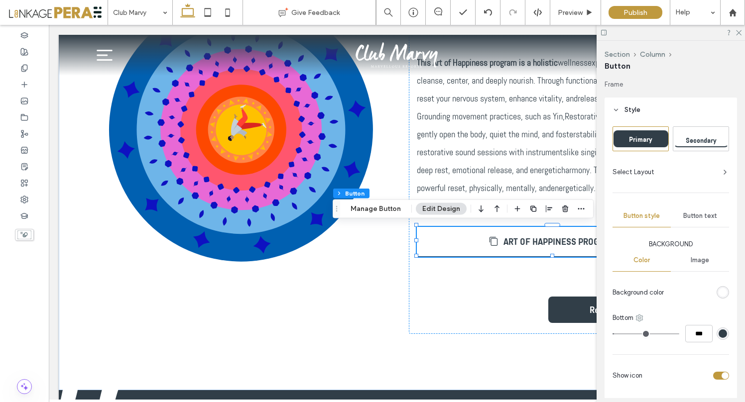
click at [640, 319] on icon at bounding box center [639, 318] width 8 height 8
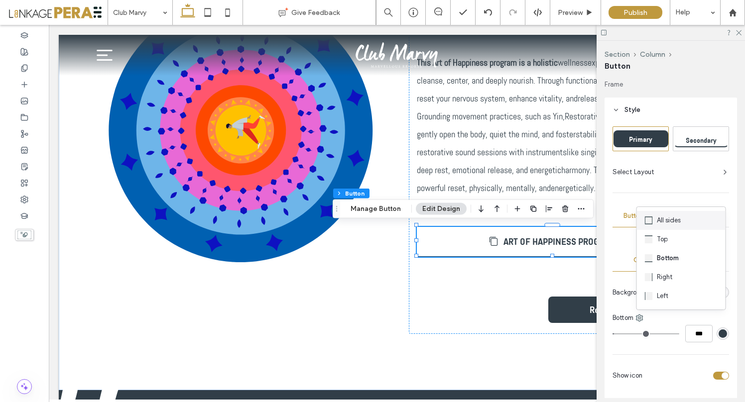
click at [657, 223] on span "All sides" at bounding box center [668, 220] width 24 height 10
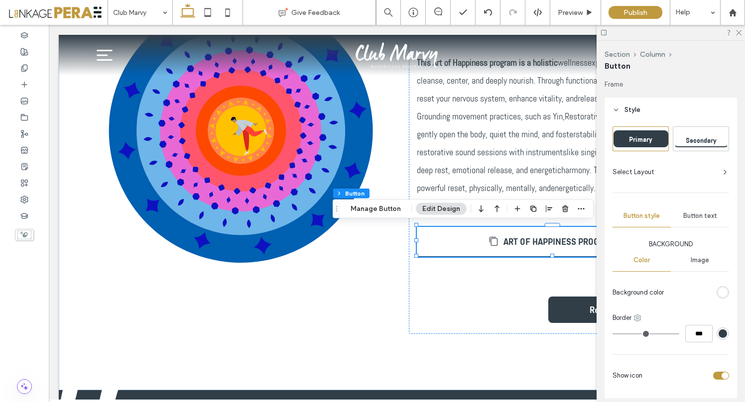
click at [638, 317] on use at bounding box center [637, 318] width 6 height 6
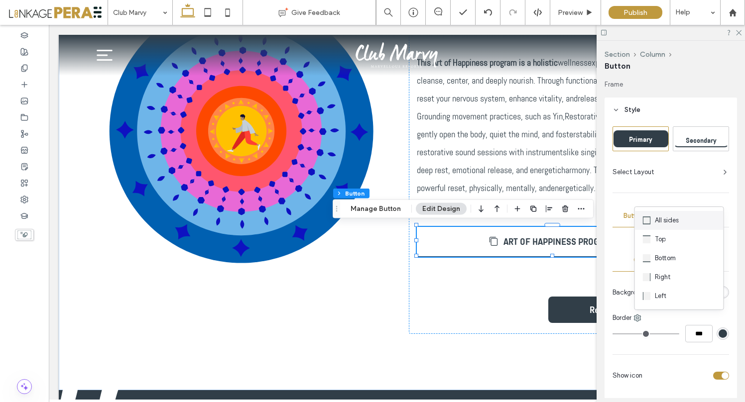
click at [659, 220] on span "All sides" at bounding box center [666, 220] width 24 height 10
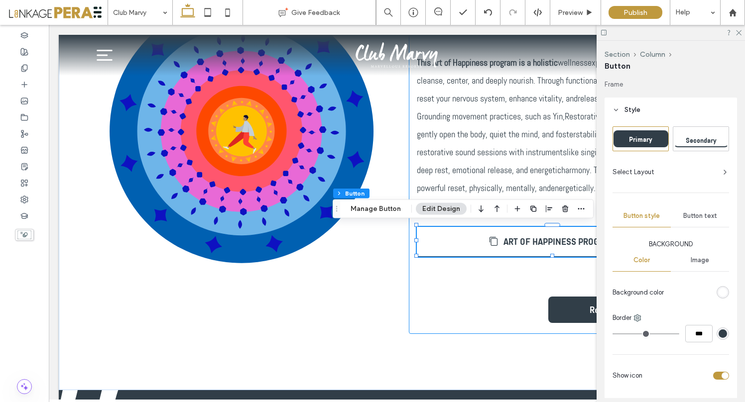
click at [447, 317] on div "Art of Happiness September 18-21th This Art of Happiness program is a holistic …" at bounding box center [552, 145] width 287 height 377
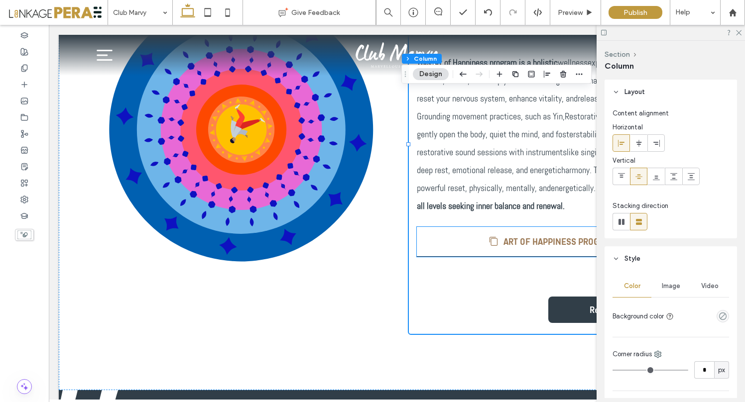
click at [509, 246] on link "ART OF HAPPINESS PROGRAM" at bounding box center [552, 242] width 271 height 30
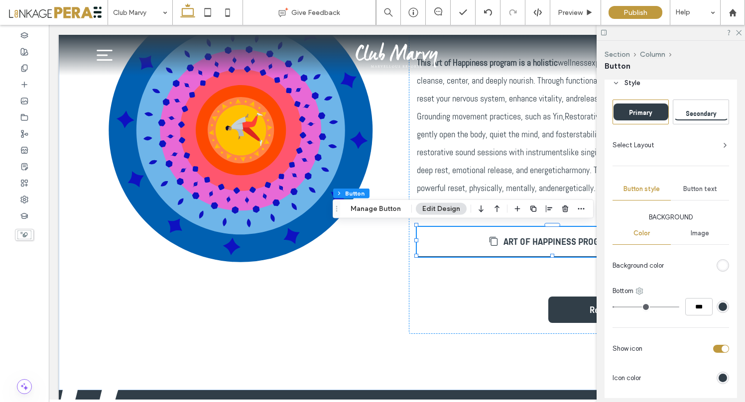
scroll to position [30, 0]
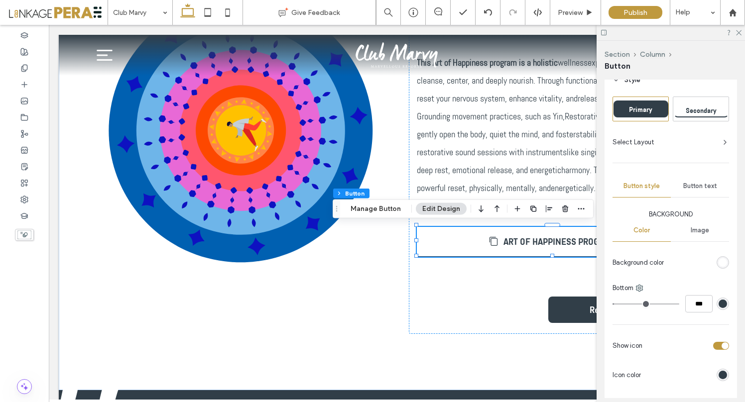
drag, startPoint x: 618, startPoint y: 303, endPoint x: 605, endPoint y: 303, distance: 12.4
click at [612, 304] on input "range" at bounding box center [645, 304] width 67 height 1
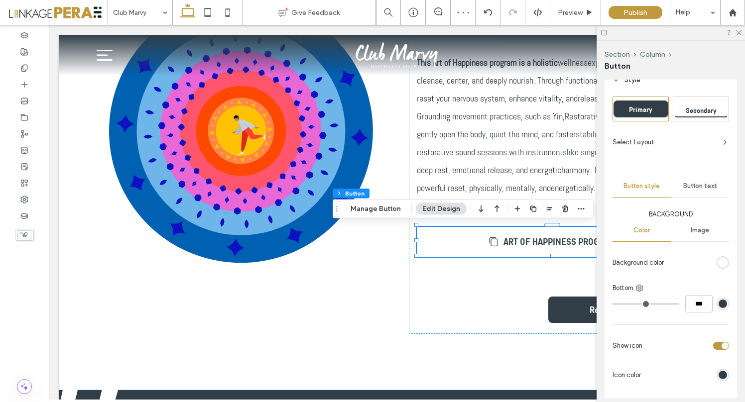
click at [718, 301] on div "rgb(49, 62, 72)" at bounding box center [722, 304] width 8 height 8
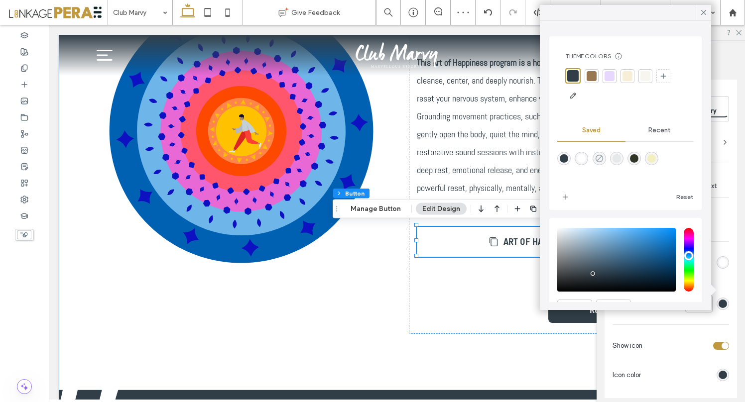
click at [600, 160] on use "rgba(0,0,0,0)" at bounding box center [598, 158] width 7 height 7
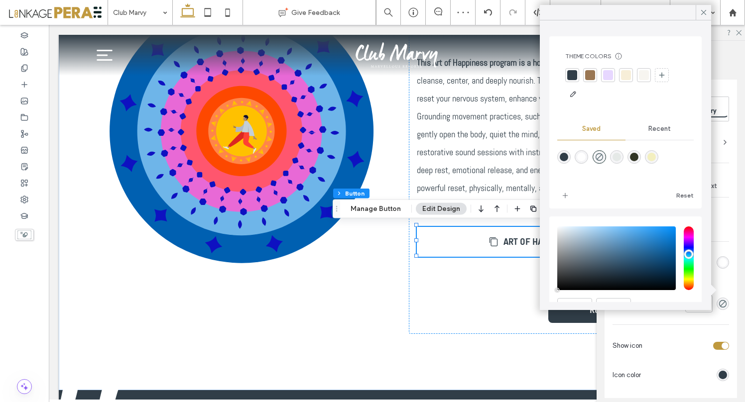
click at [722, 281] on div "Background Color Image Background color Bottom *** Show icon Icon color Change …" at bounding box center [670, 379] width 116 height 339
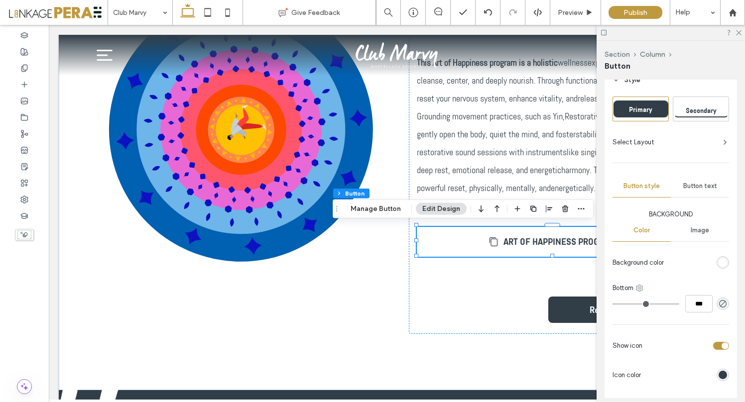
click at [641, 287] on icon at bounding box center [639, 288] width 8 height 8
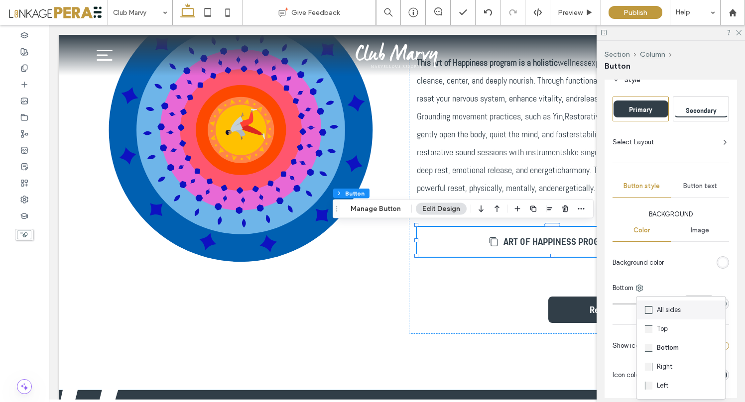
click at [657, 310] on span "All sides" at bounding box center [668, 310] width 24 height 10
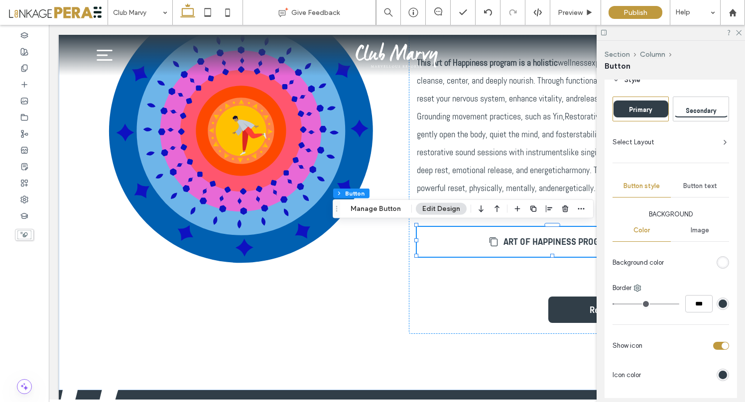
click at [617, 304] on input "range" at bounding box center [645, 304] width 67 height 1
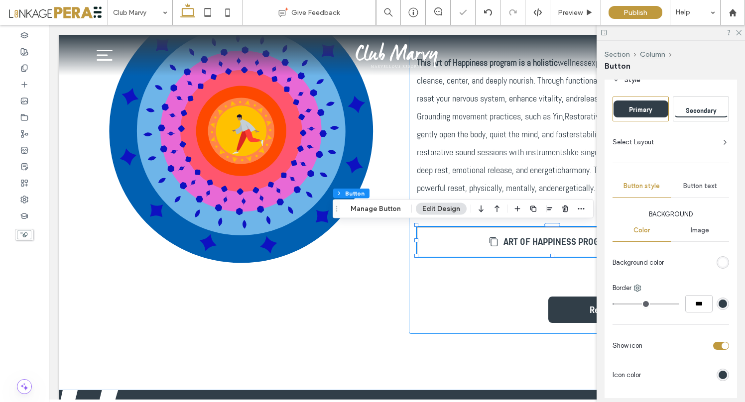
click at [457, 297] on div "Art of Happiness September 18-21th This Art of Happiness program is a holistic …" at bounding box center [552, 145] width 287 height 377
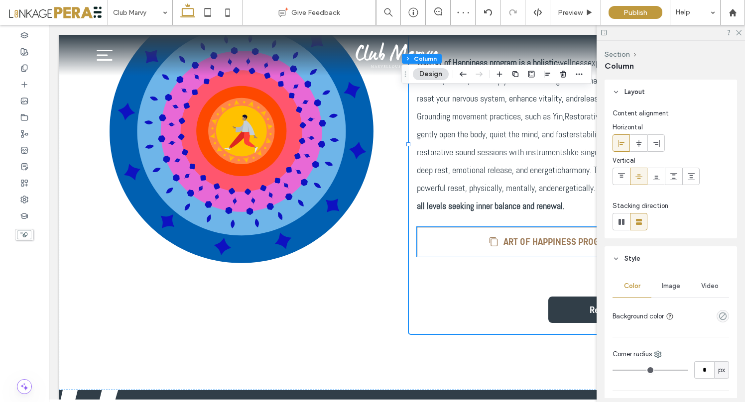
click at [445, 248] on link "ART OF HAPPINESS PROGRAM" at bounding box center [552, 242] width 271 height 30
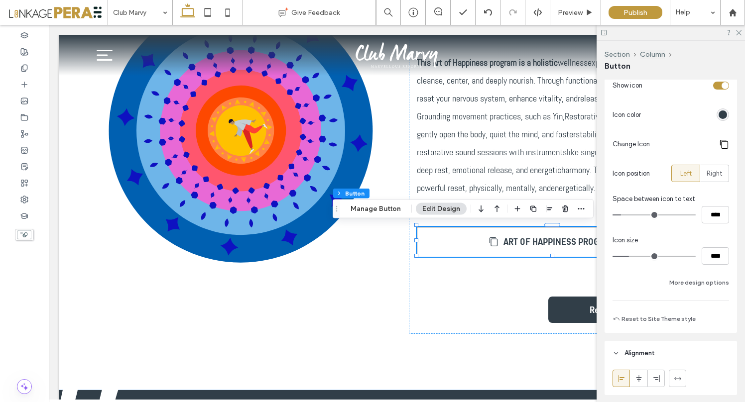
scroll to position [291, 0]
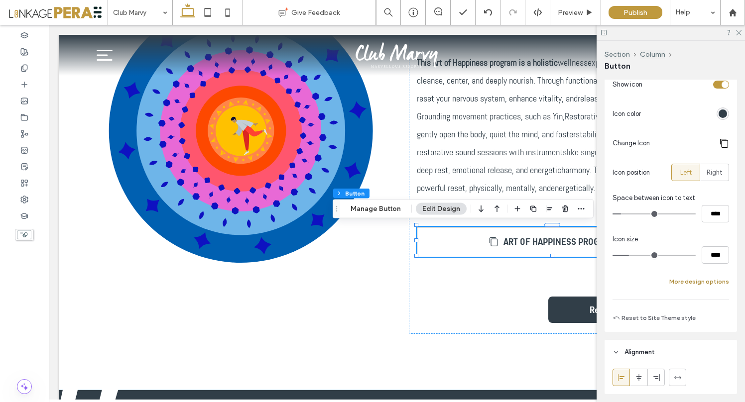
click at [705, 283] on button "More design options" at bounding box center [699, 282] width 60 height 12
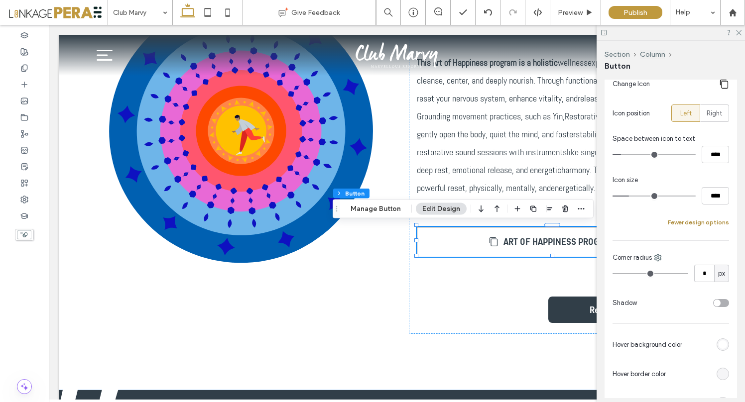
scroll to position [366, 0]
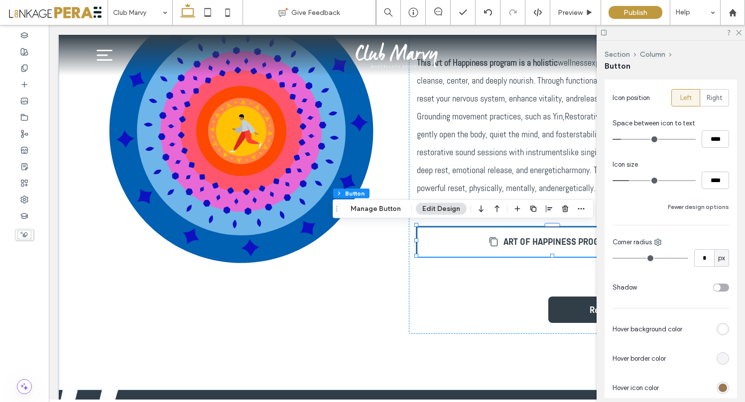
click at [713, 286] on div "toggle" at bounding box center [716, 287] width 7 height 7
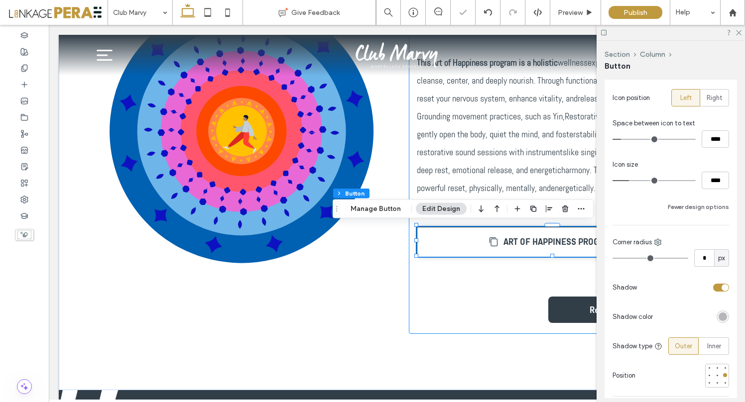
click at [445, 325] on div "Art of Happiness September 18-21th This Art of Happiness program is a holistic …" at bounding box center [552, 145] width 287 height 377
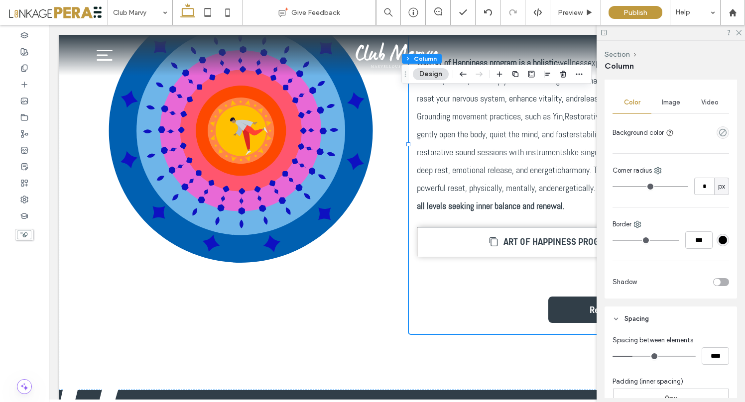
scroll to position [195, 0]
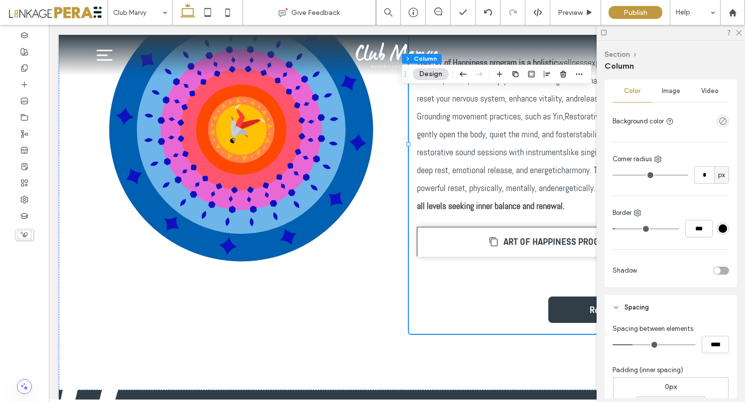
click at [618, 228] on input "range" at bounding box center [645, 228] width 67 height 1
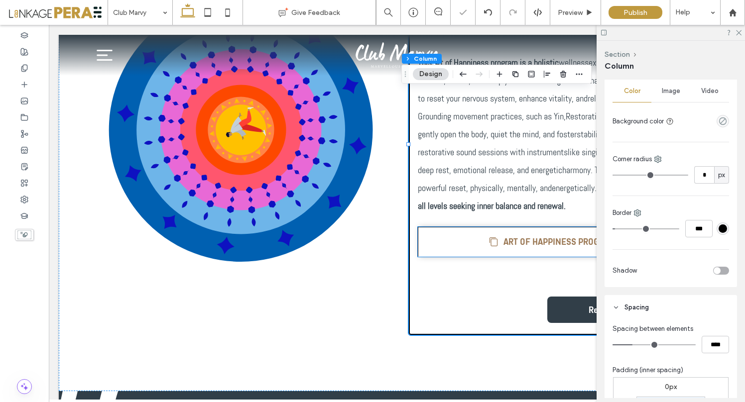
click at [542, 240] on span "ART OF HAPPINESS PROGRAM" at bounding box center [559, 241] width 113 height 10
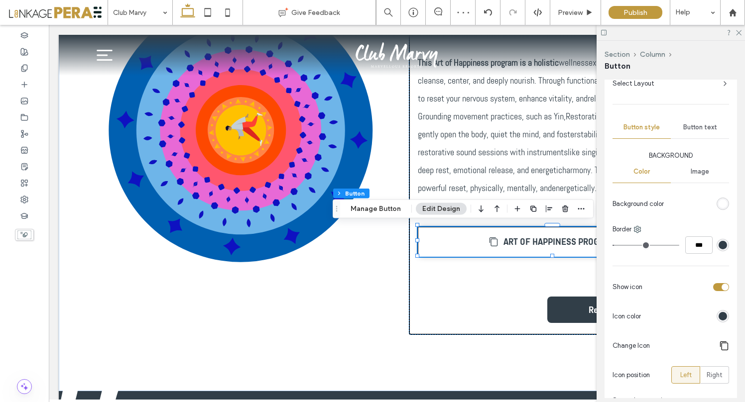
scroll to position [128, 0]
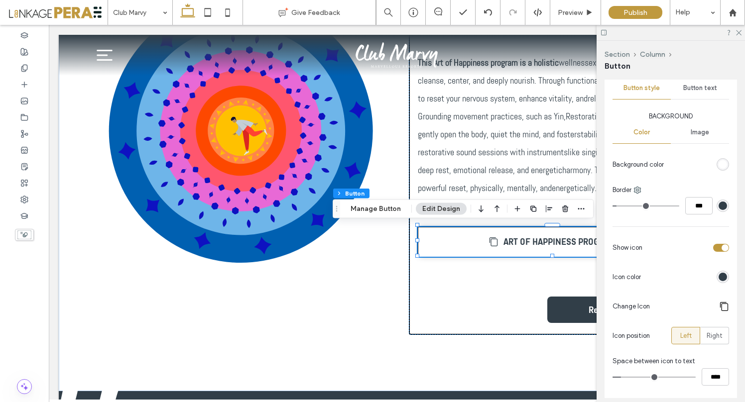
click at [619, 206] on input "range" at bounding box center [645, 206] width 67 height 1
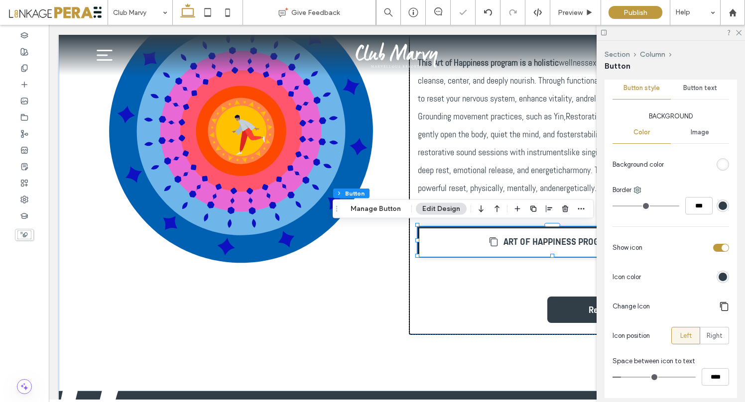
drag, startPoint x: 619, startPoint y: 207, endPoint x: 601, endPoint y: 208, distance: 18.4
click at [612, 207] on input "range" at bounding box center [645, 206] width 67 height 1
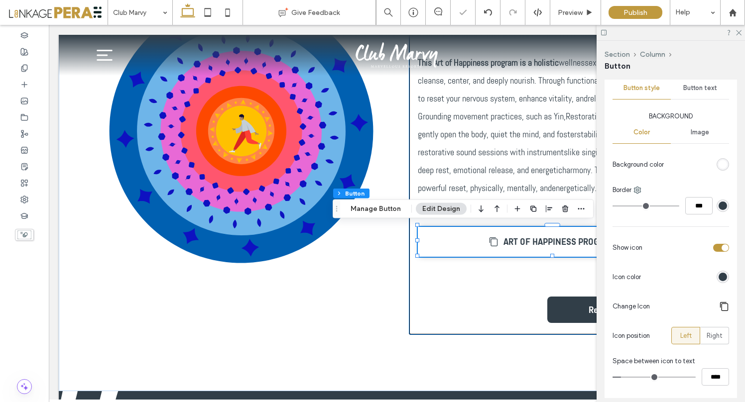
click at [482, 289] on div "Art of Happiness September 18-21th This Art of Happiness program is a holistic …" at bounding box center [552, 145] width 287 height 379
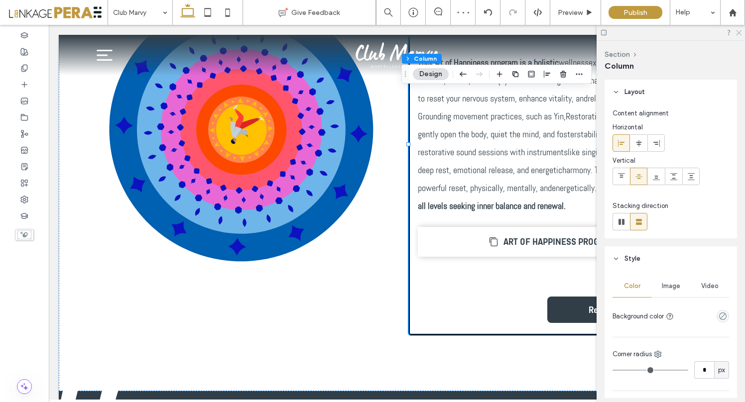
click at [740, 29] on icon at bounding box center [738, 32] width 6 height 6
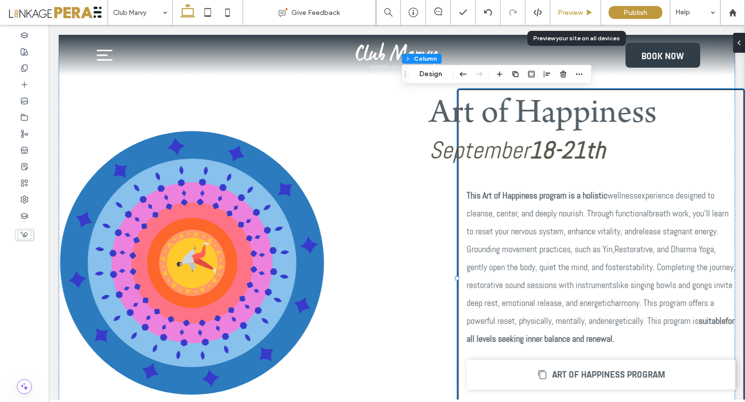
click at [579, 13] on span "Preview" at bounding box center [569, 12] width 25 height 8
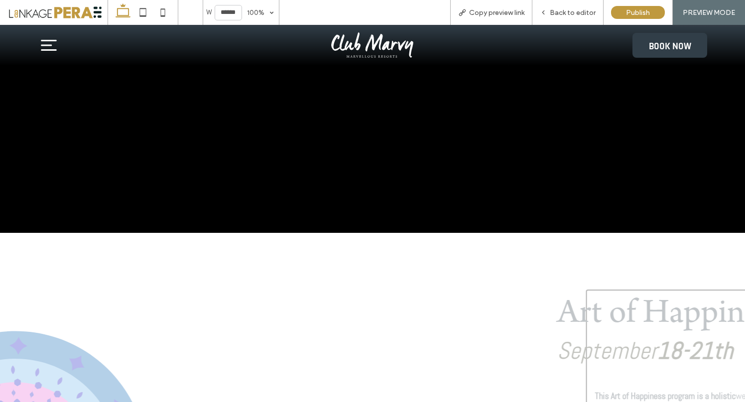
scroll to position [132, 0]
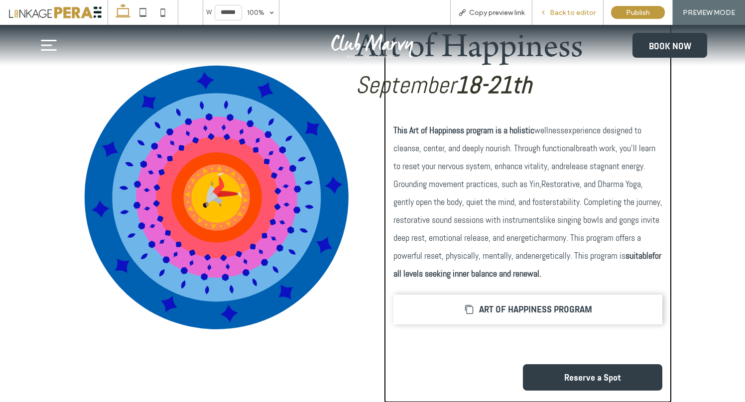
click at [578, 12] on span "Back to editor" at bounding box center [572, 12] width 46 height 8
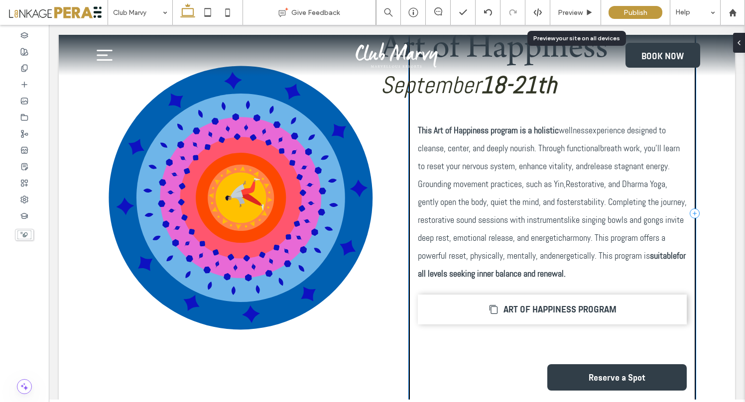
click at [409, 215] on div "Art of Happiness [DATE]-[DATE] This Art of Happiness program is a holistic well…" at bounding box center [552, 213] width 287 height 379
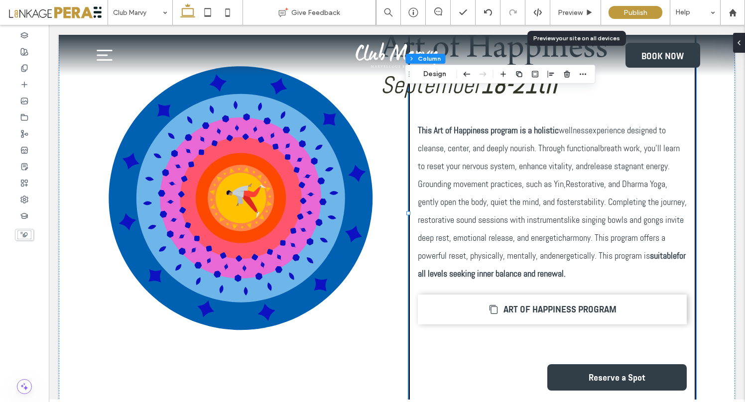
click at [432, 81] on div "Section Column Design" at bounding box center [500, 74] width 190 height 19
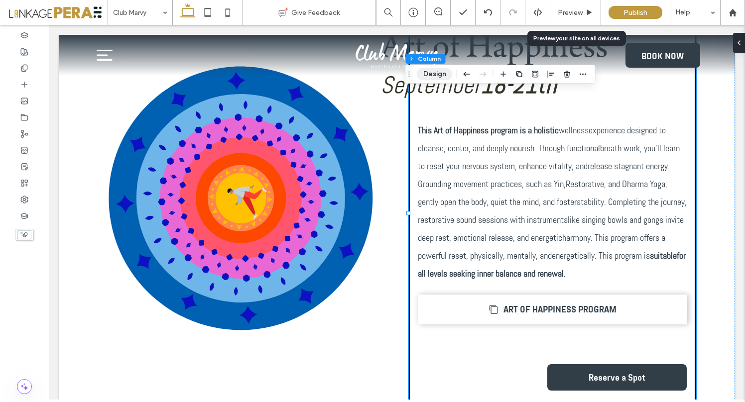
click at [432, 74] on button "Design" at bounding box center [435, 74] width 36 height 12
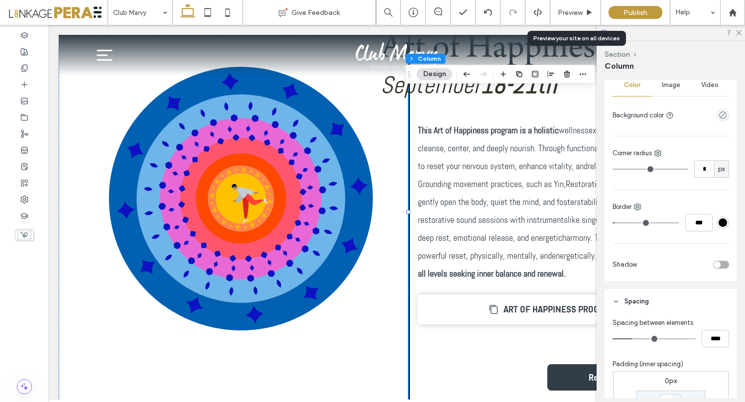
scroll to position [218, 0]
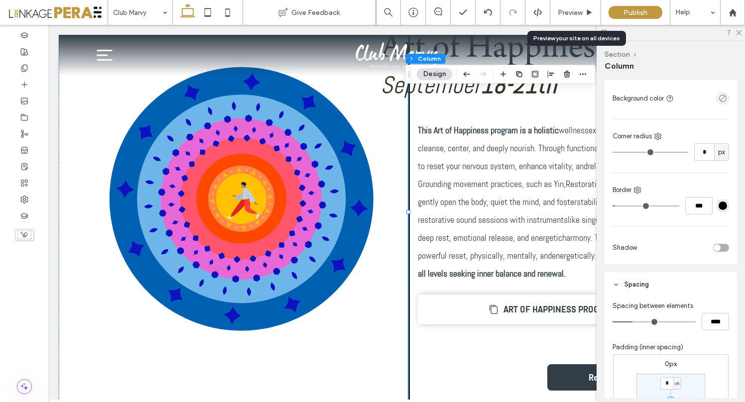
type input "*"
type input "***"
type input "*"
type input "***"
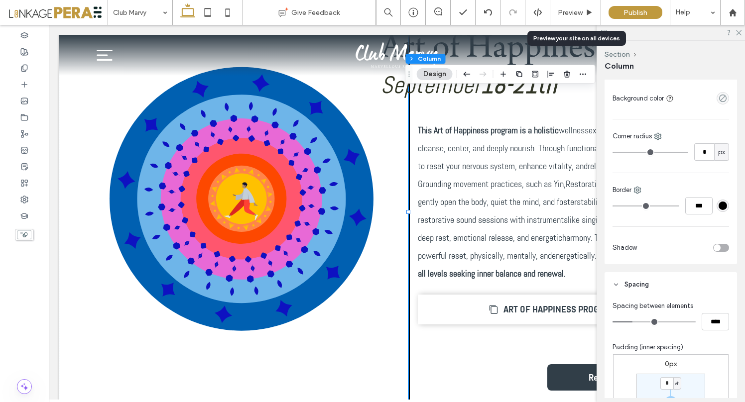
drag, startPoint x: 618, startPoint y: 206, endPoint x: 592, endPoint y: 206, distance: 25.9
type input "*"
click at [612, 206] on input "range" at bounding box center [645, 206] width 67 height 1
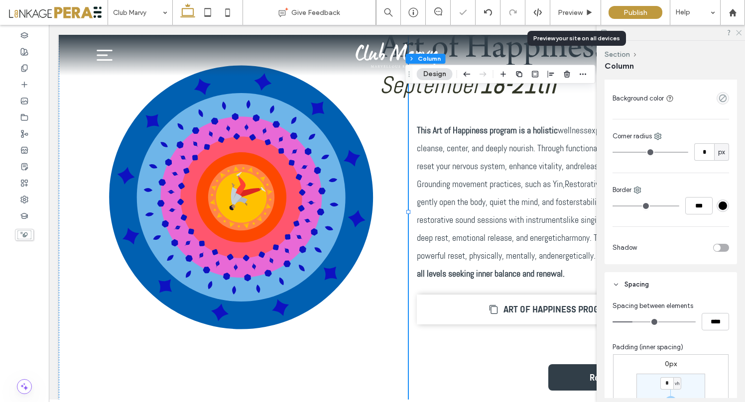
click at [738, 31] on icon at bounding box center [738, 32] width 6 height 6
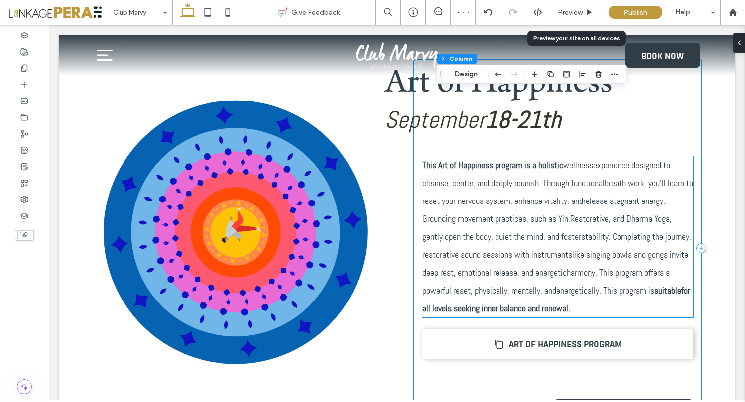
scroll to position [337, 0]
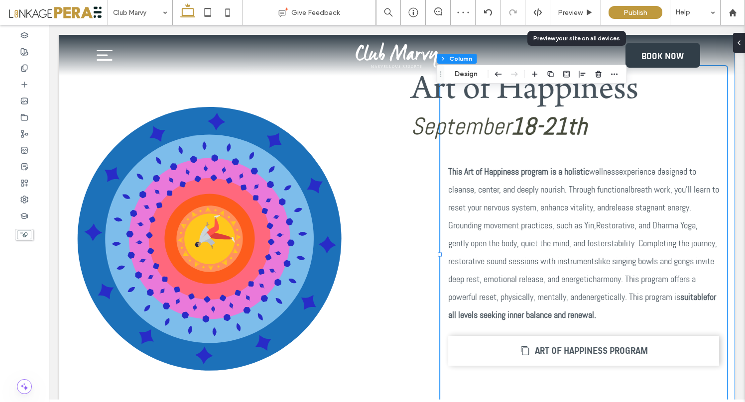
click at [391, 255] on div "Art of Happiness [DATE]-[DATE] This Art of Happiness program is a holistic well…" at bounding box center [396, 254] width 597 height 489
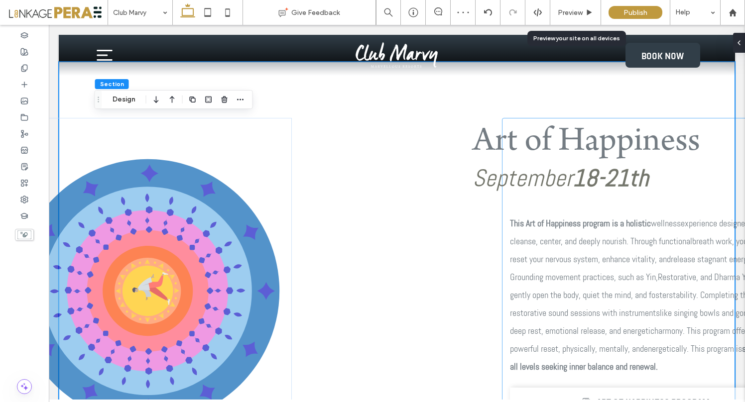
scroll to position [325, 0]
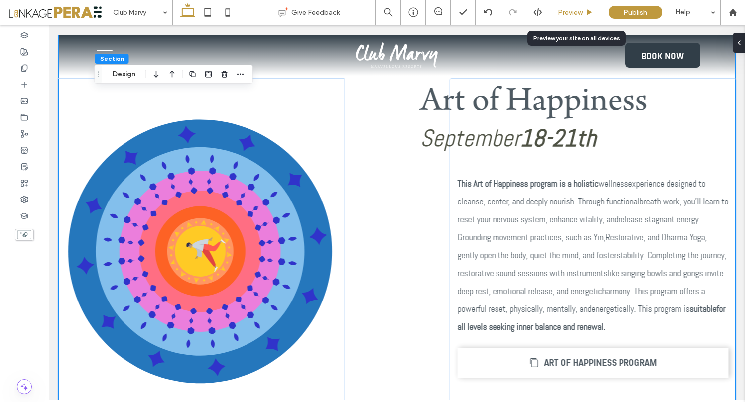
click at [569, 10] on span "Preview" at bounding box center [569, 12] width 25 height 8
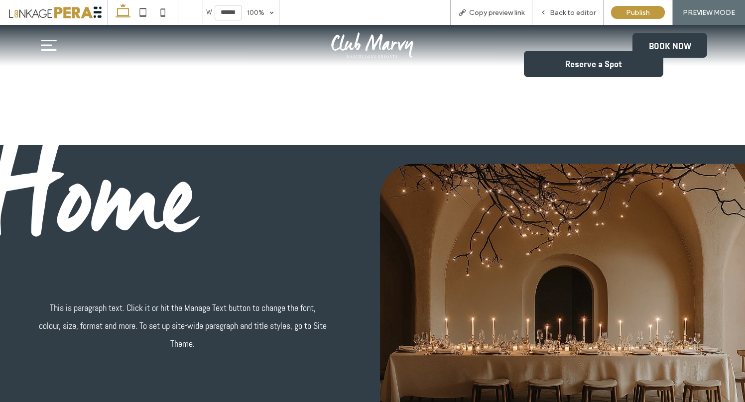
scroll to position [691, 0]
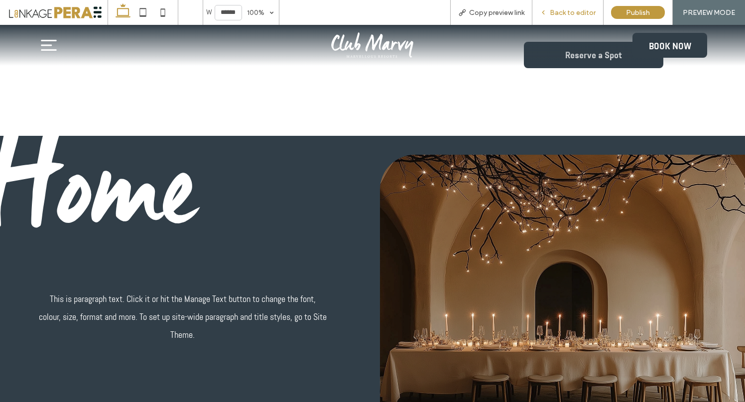
click at [556, 15] on span "Back to editor" at bounding box center [572, 12] width 46 height 8
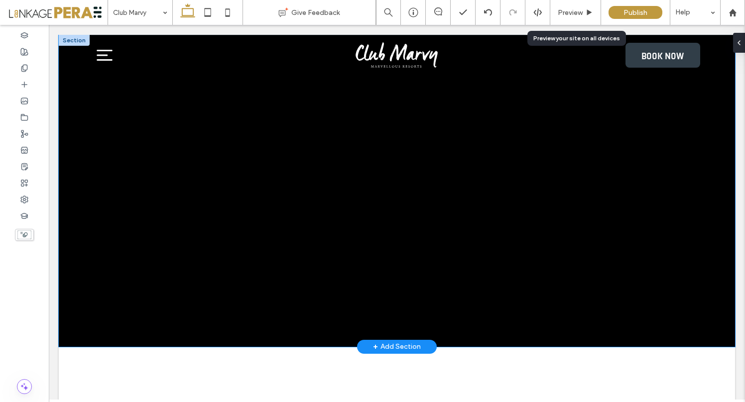
click at [73, 99] on div at bounding box center [397, 191] width 676 height 312
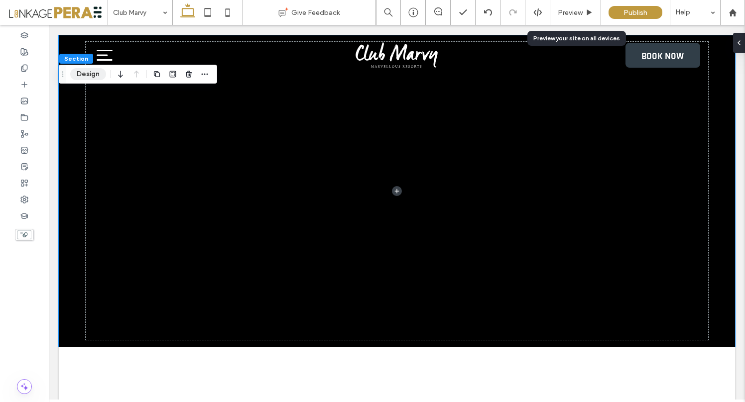
click at [84, 74] on button "Design" at bounding box center [88, 74] width 36 height 12
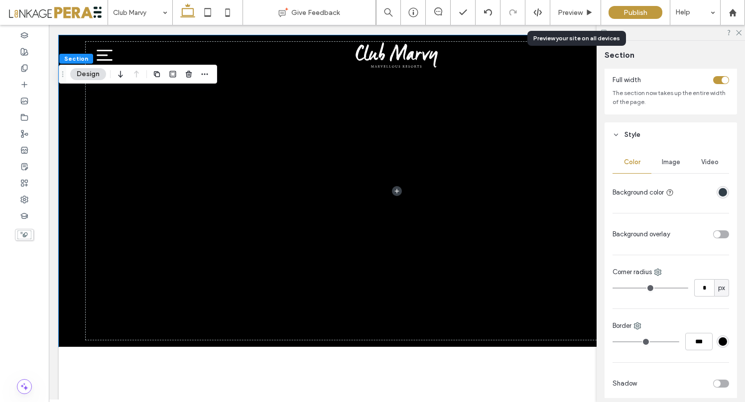
scroll to position [55, 0]
click at [209, 74] on span "button" at bounding box center [205, 74] width 12 height 12
click at [736, 31] on icon at bounding box center [738, 32] width 6 height 6
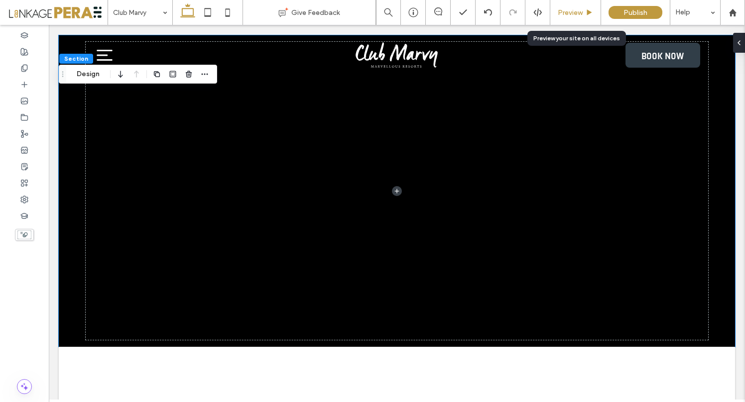
click at [582, 12] on span "Preview" at bounding box center [569, 12] width 25 height 8
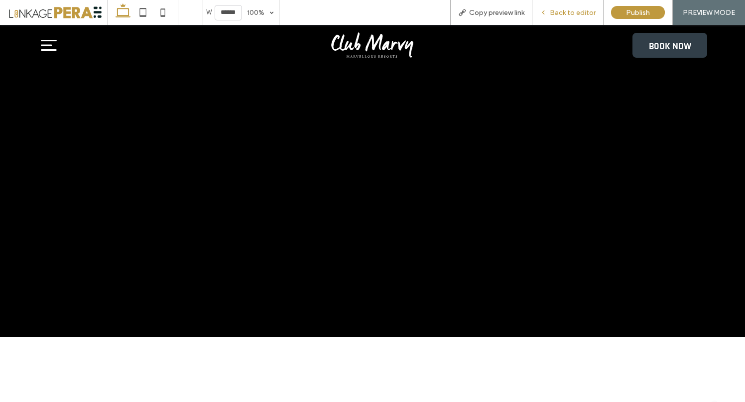
click at [580, 12] on span "Back to editor" at bounding box center [572, 12] width 46 height 8
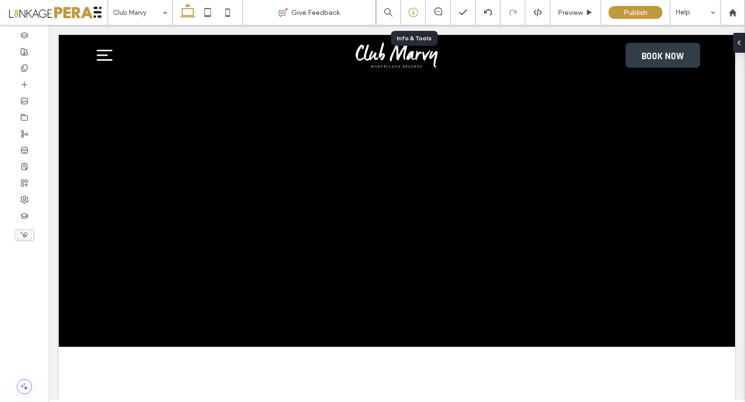
click at [414, 12] on icon at bounding box center [413, 12] width 10 height 10
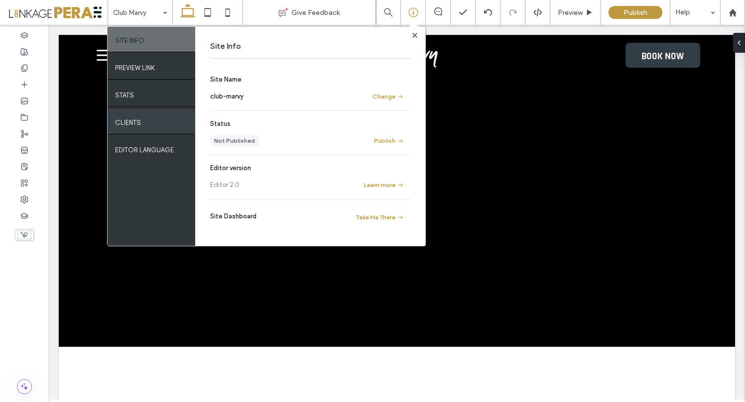
click at [134, 124] on label "Clients" at bounding box center [128, 120] width 26 height 12
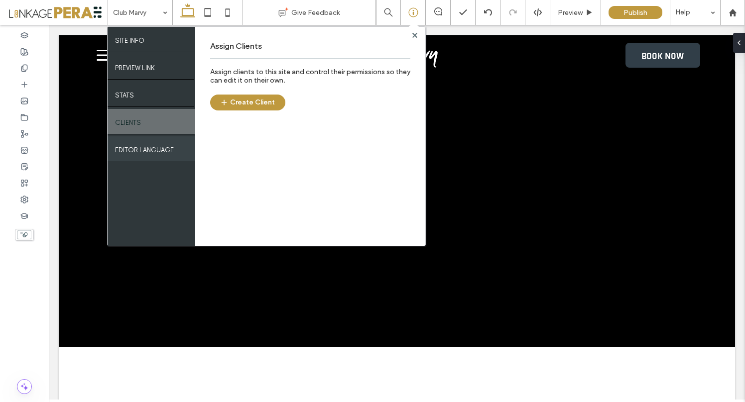
click at [136, 151] on label "EDITOR LANGUAGE" at bounding box center [144, 147] width 59 height 12
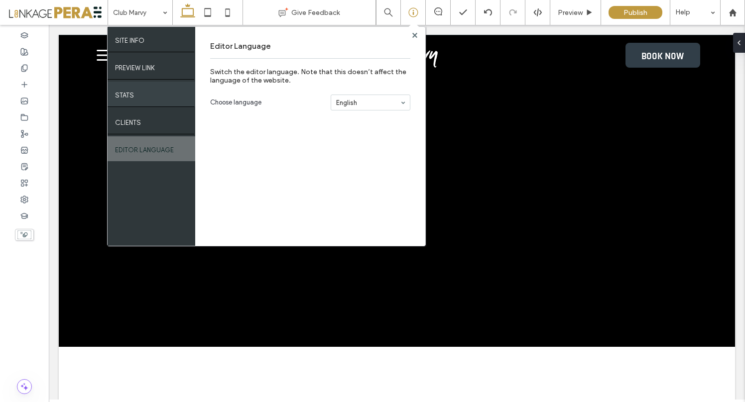
click at [130, 97] on label "STATS" at bounding box center [124, 93] width 19 height 12
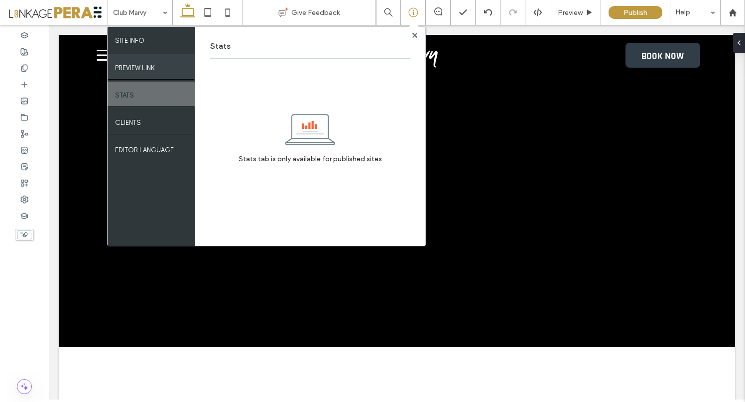
click at [130, 70] on label "PREVIEW LINK" at bounding box center [135, 65] width 40 height 12
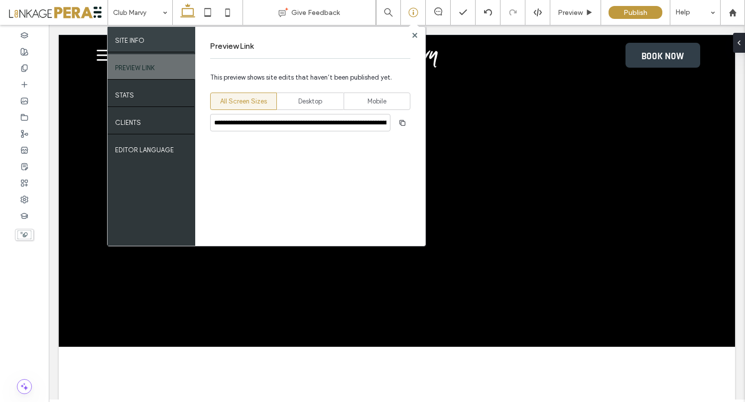
click at [136, 45] on div "SITE INFO" at bounding box center [151, 39] width 88 height 25
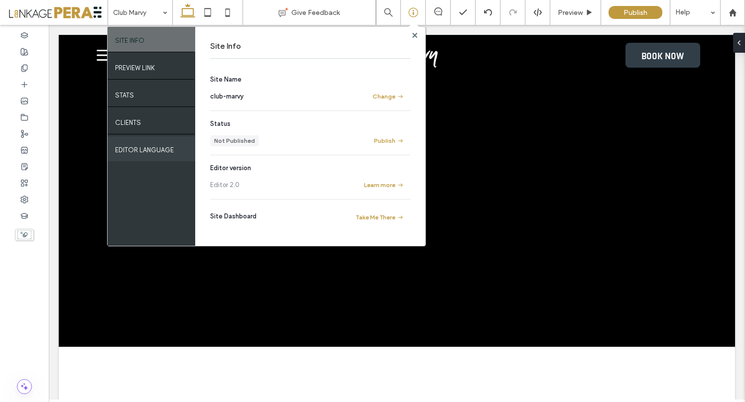
click at [155, 156] on div "EDITOR LANGUAGE" at bounding box center [151, 148] width 88 height 25
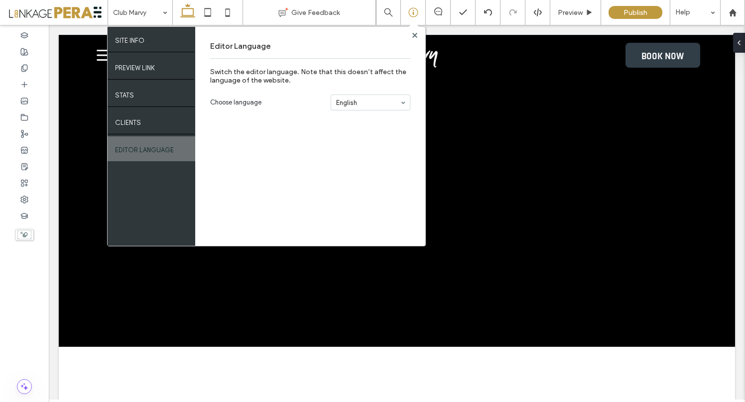
click at [411, 105] on div "Editor Language Switch the editor language. Note that this doesn’t affect the l…" at bounding box center [310, 136] width 230 height 219
click at [344, 80] on label "Switch the editor language. Note that this doesn’t affect the language of the w…" at bounding box center [310, 76] width 200 height 27
click at [414, 34] on use at bounding box center [414, 34] width 5 height 5
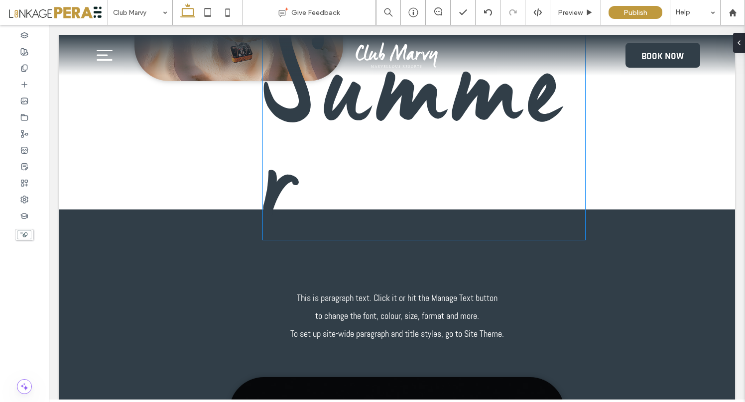
scroll to position [1420, 0]
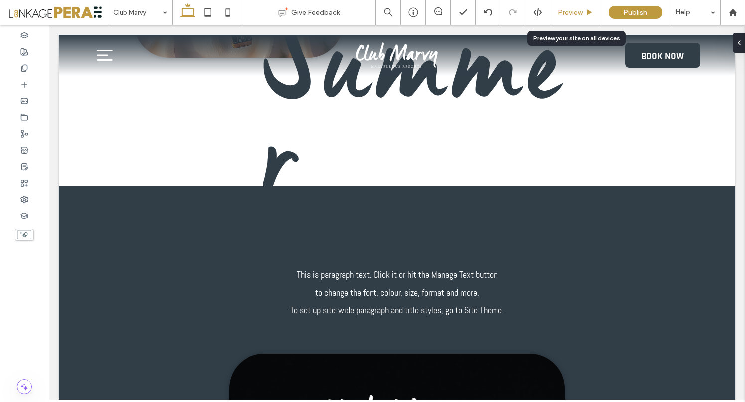
click at [564, 10] on span "Preview" at bounding box center [569, 12] width 25 height 8
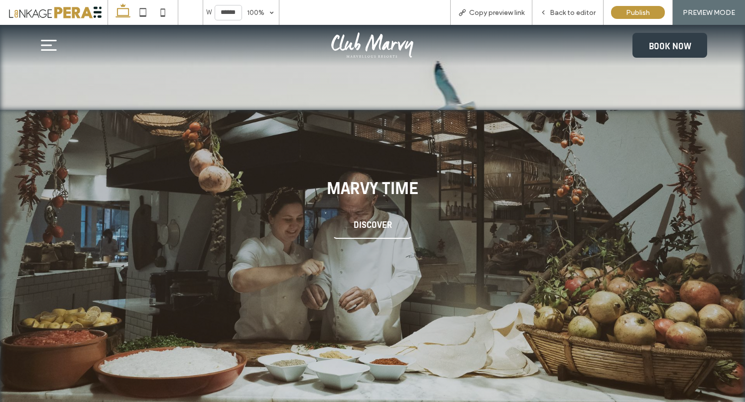
scroll to position [2566, 0]
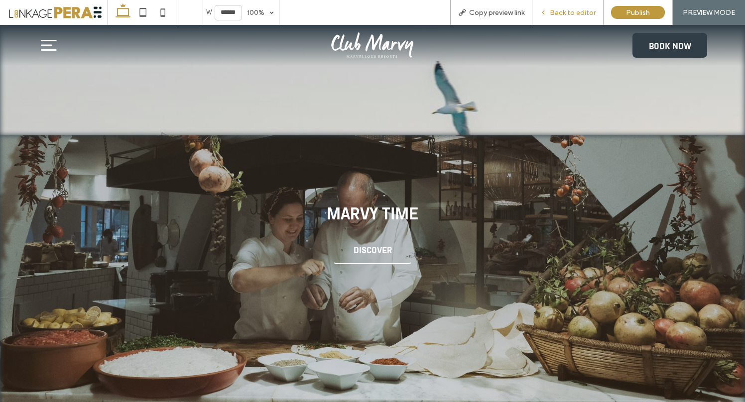
click at [551, 6] on div "Back to editor" at bounding box center [567, 12] width 71 height 25
click at [552, 11] on span "Back to editor" at bounding box center [572, 12] width 46 height 8
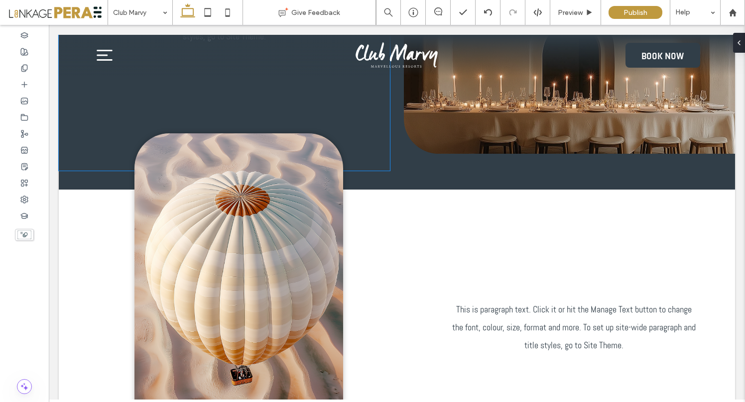
scroll to position [1005, 0]
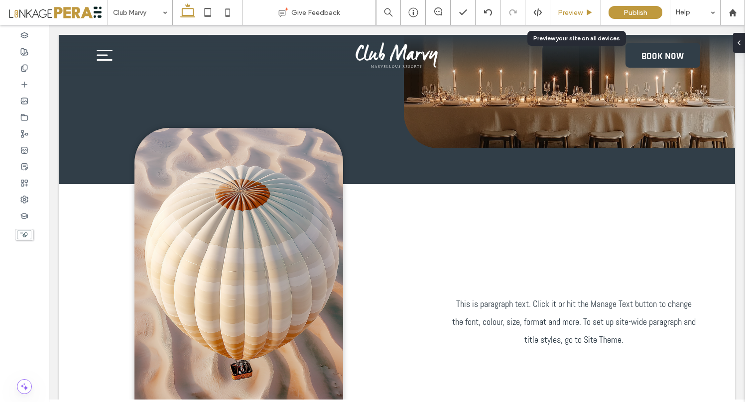
click at [571, 15] on span "Preview" at bounding box center [569, 12] width 25 height 8
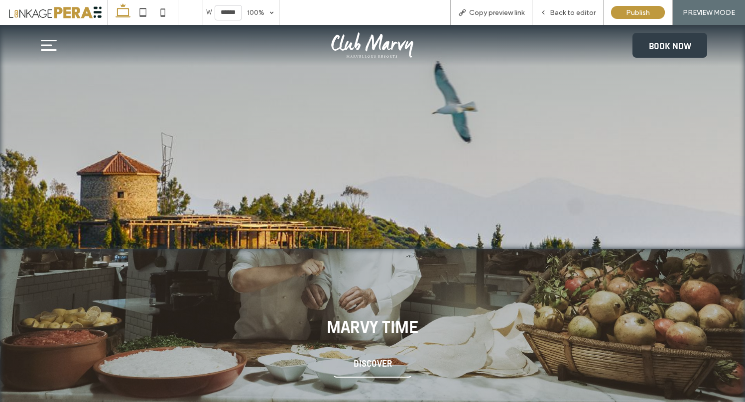
scroll to position [2464, 0]
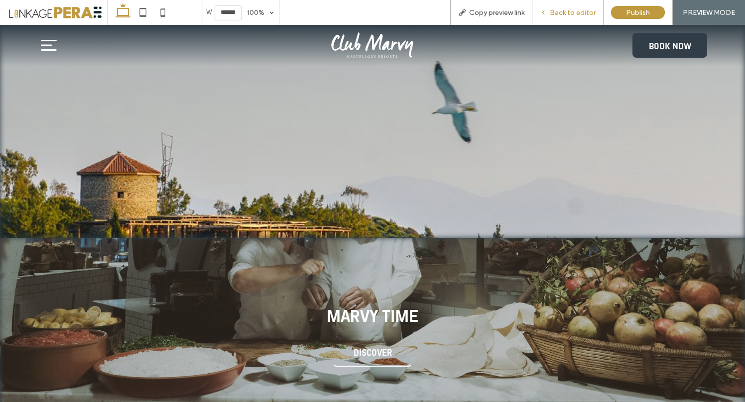
click at [563, 17] on div "Back to editor" at bounding box center [567, 12] width 71 height 25
click at [551, 13] on span "Back to editor" at bounding box center [572, 12] width 46 height 8
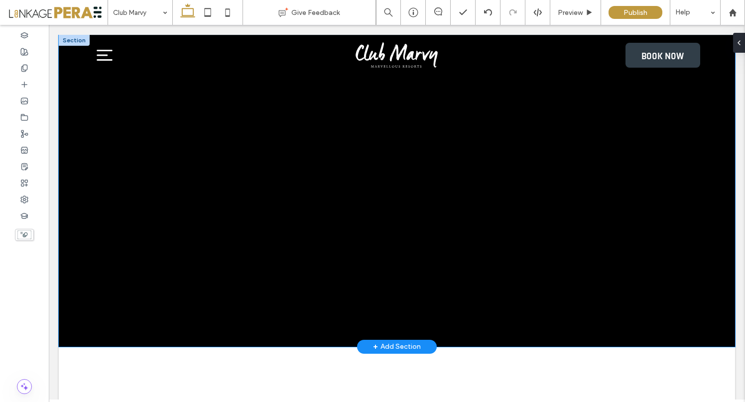
click at [69, 120] on div at bounding box center [397, 191] width 676 height 312
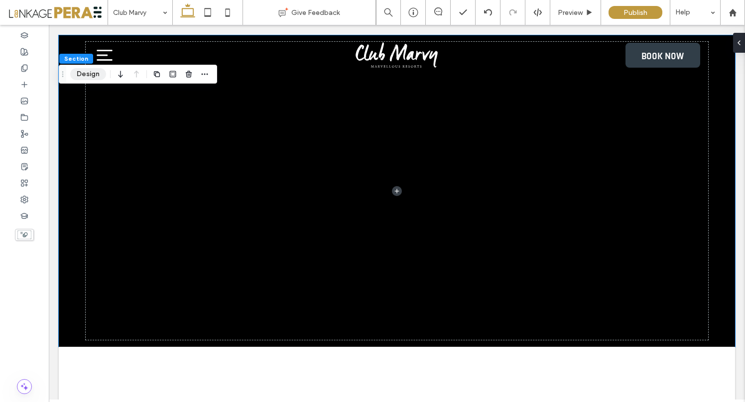
click at [83, 73] on button "Design" at bounding box center [88, 74] width 36 height 12
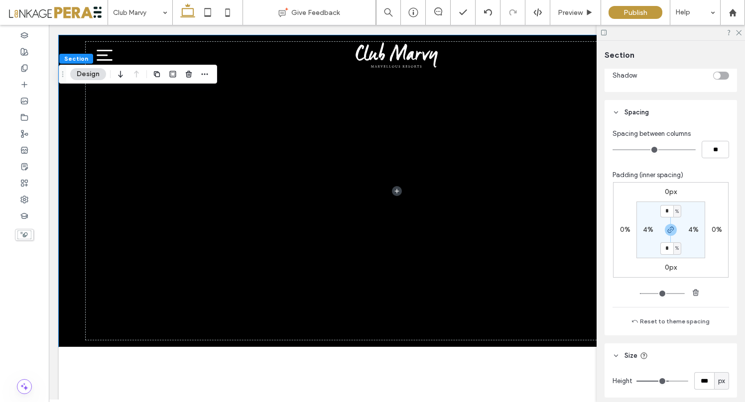
scroll to position [545, 0]
drag, startPoint x: 666, startPoint y: 209, endPoint x: 659, endPoint y: 209, distance: 7.5
click at [660, 209] on input "*" at bounding box center [666, 208] width 13 height 12
type input "**"
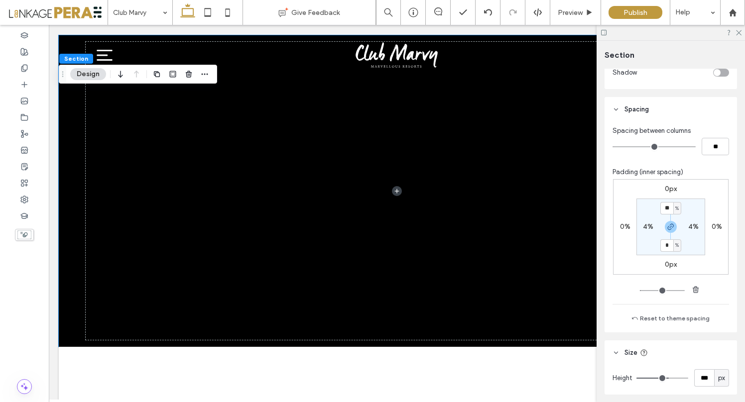
type input "**"
click at [693, 212] on section "** % 4% ** % 4%" at bounding box center [670, 227] width 69 height 57
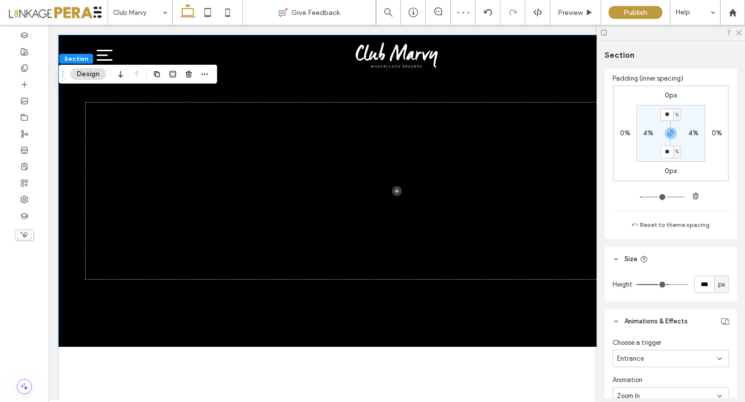
scroll to position [643, 0]
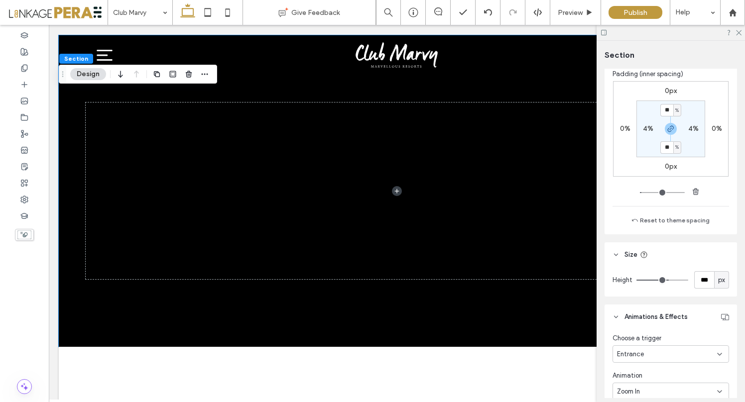
type input "***"
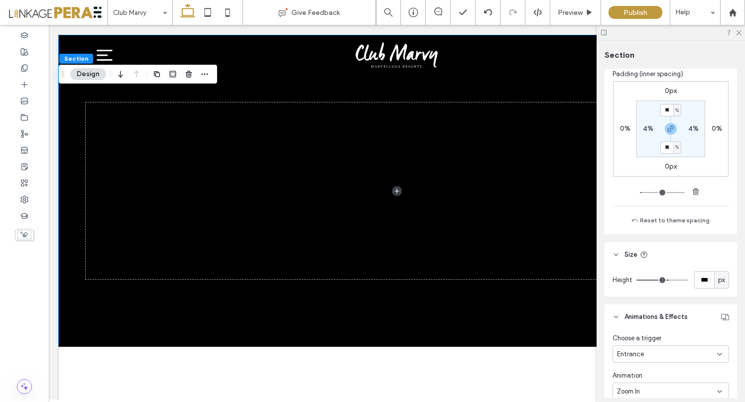
type input "***"
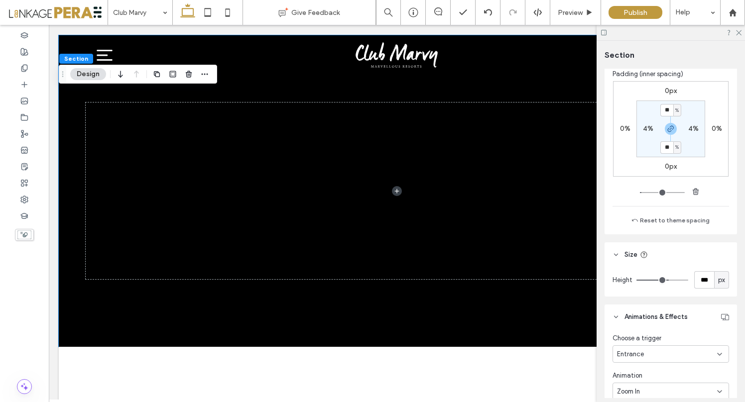
type input "***"
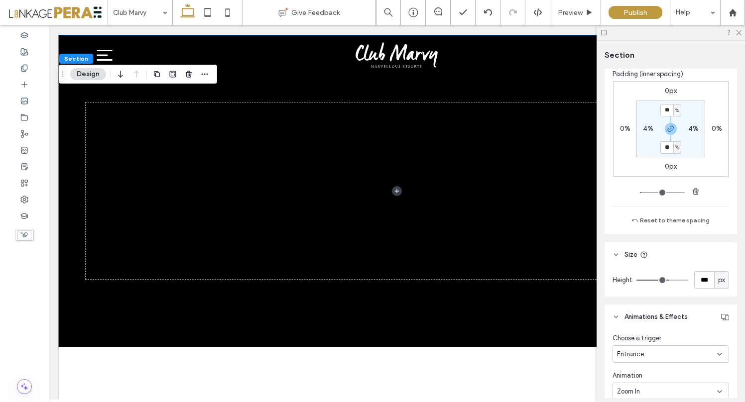
type input "***"
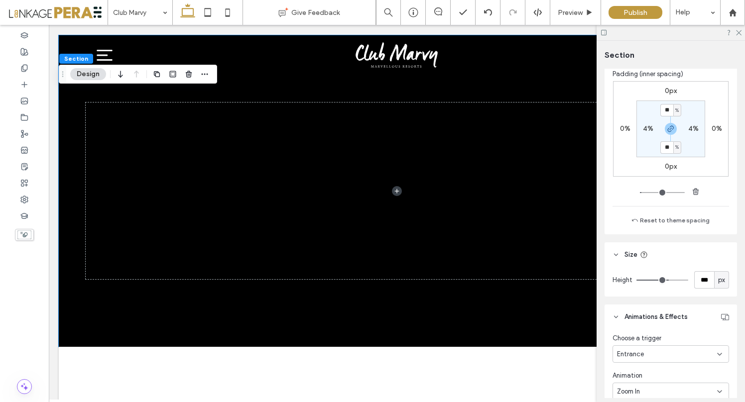
type input "***"
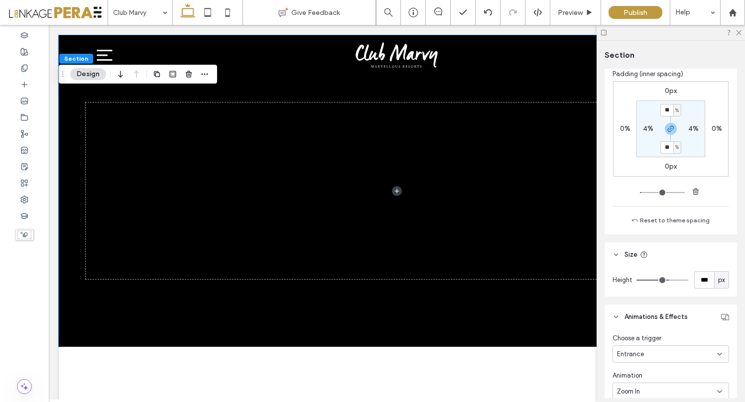
type input "***"
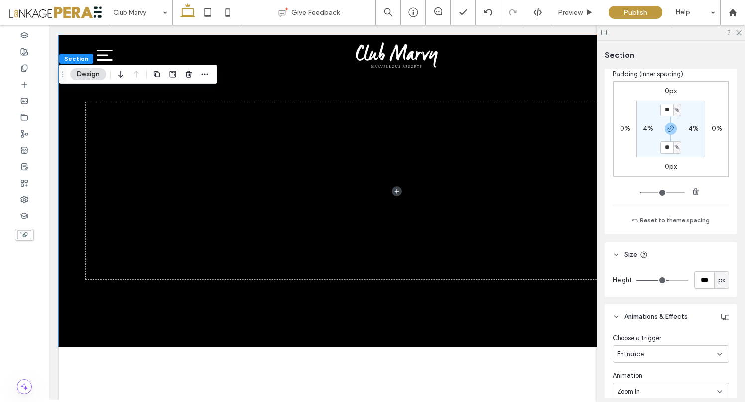
type input "***"
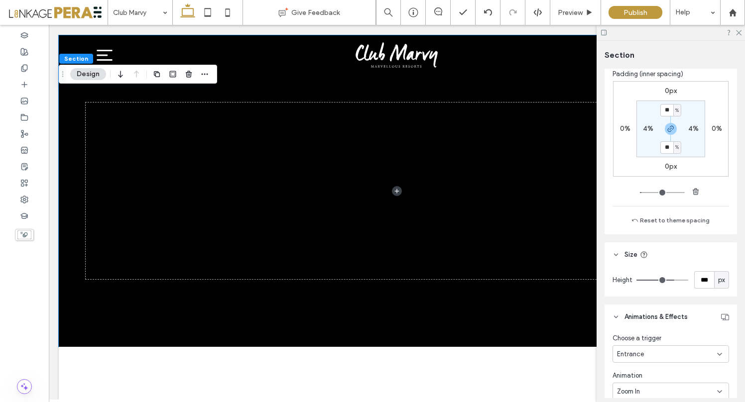
type input "***"
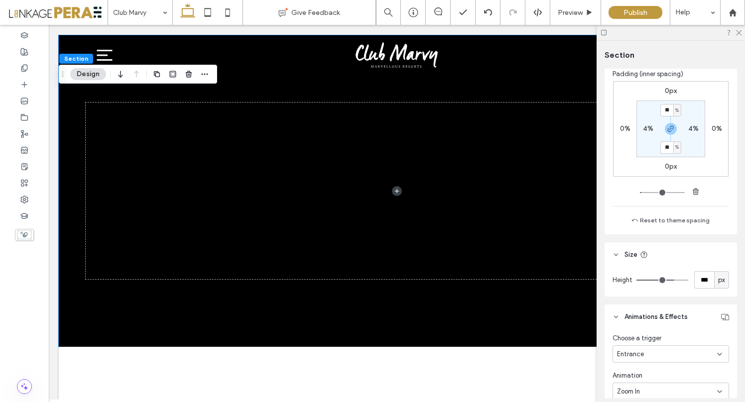
type input "***"
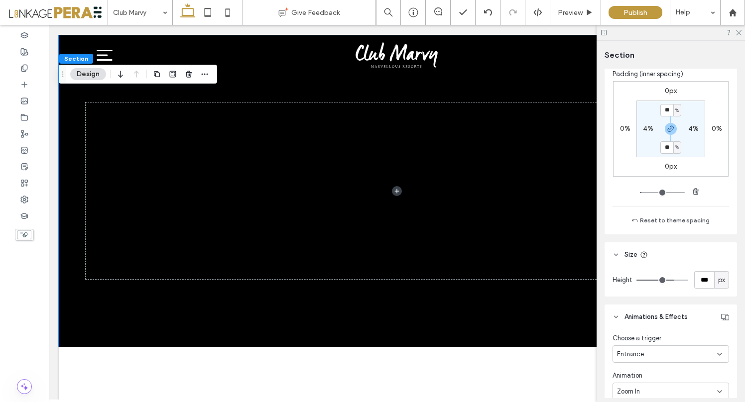
type input "***"
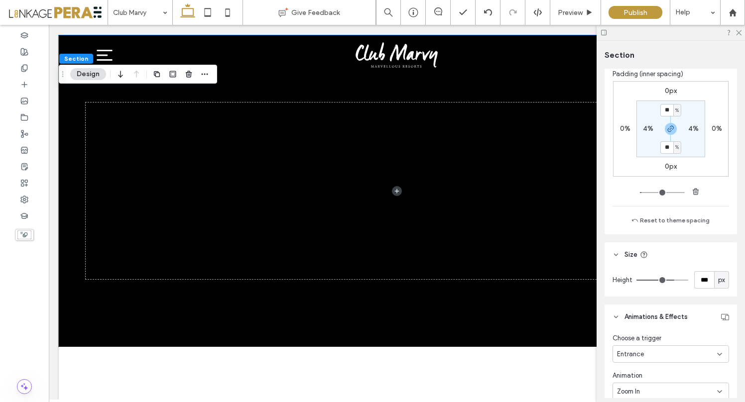
type input "***"
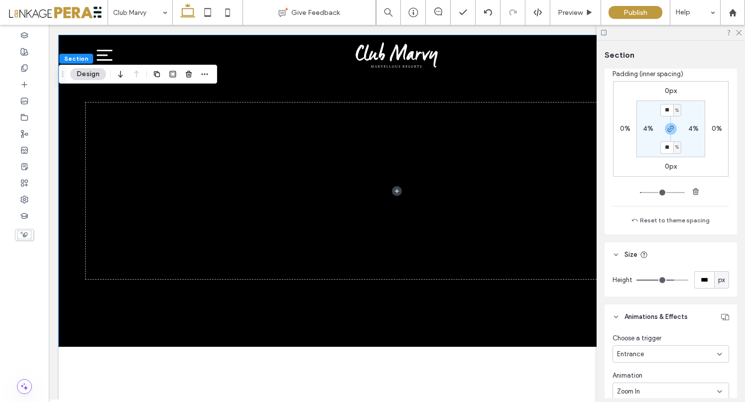
type input "***"
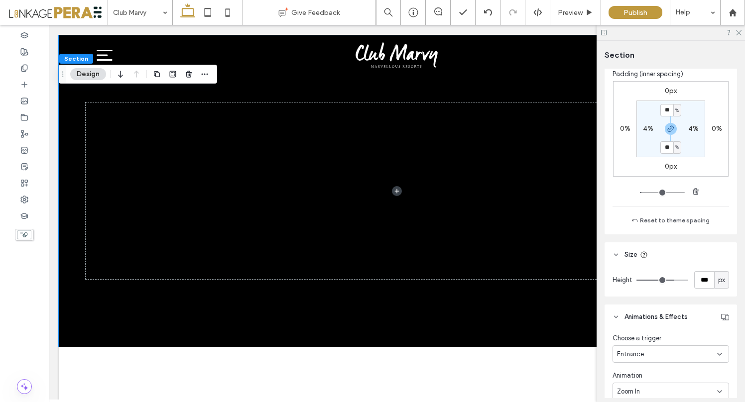
type input "***"
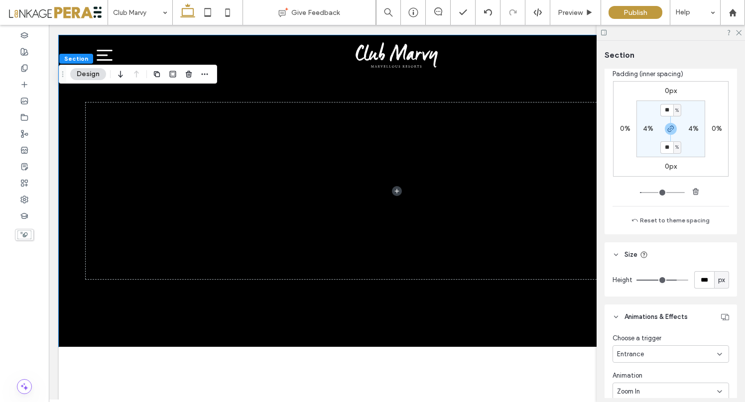
type input "***"
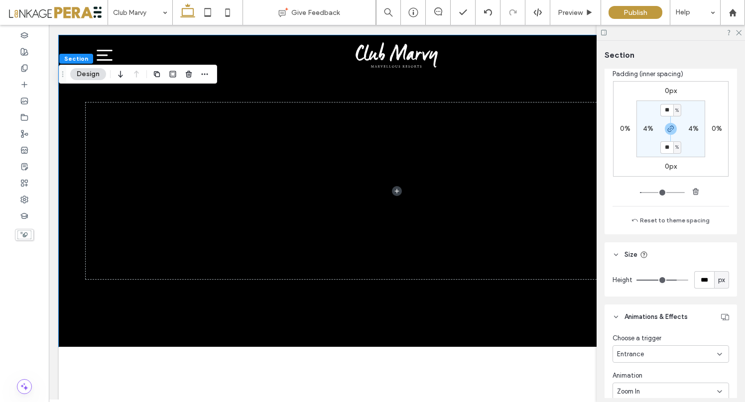
type input "***"
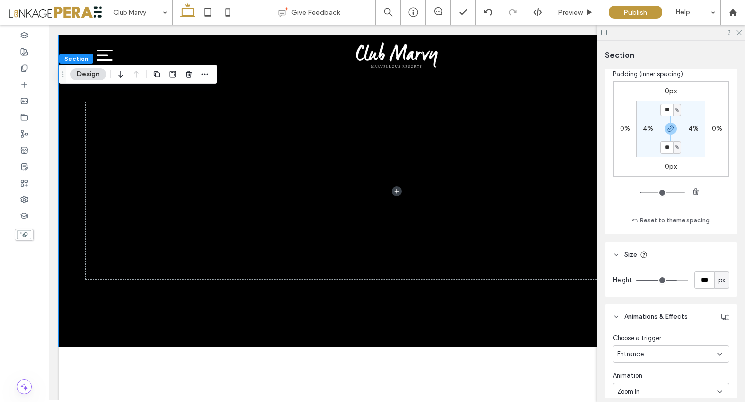
type input "***"
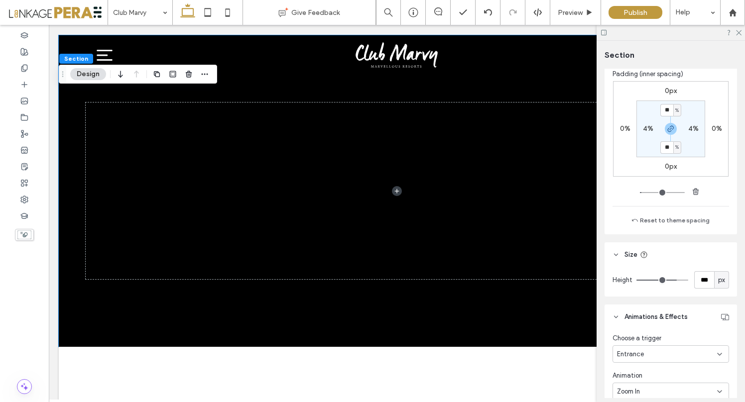
type input "***"
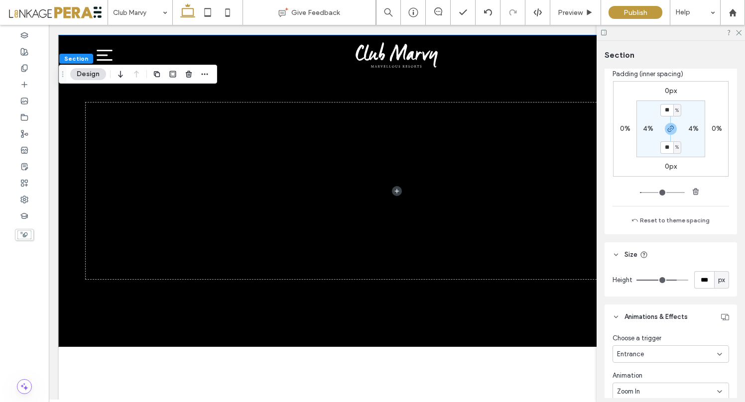
type input "***"
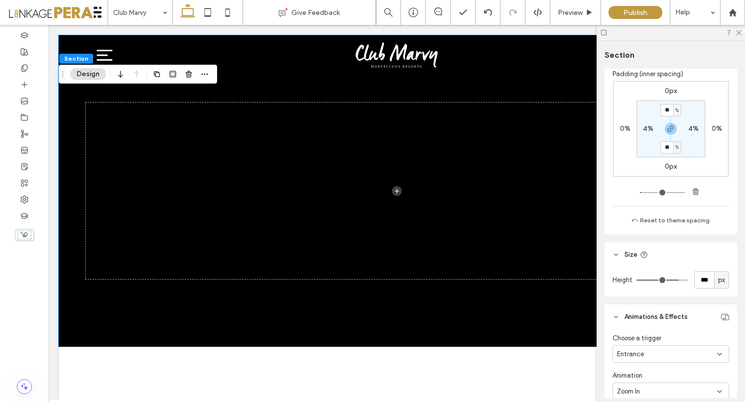
type input "***"
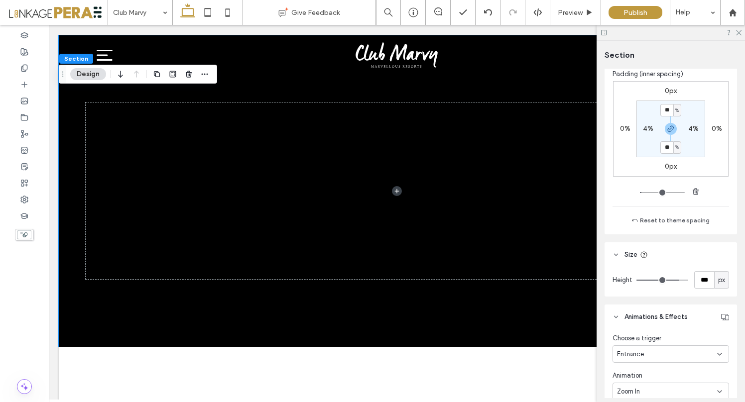
type input "***"
drag, startPoint x: 665, startPoint y: 280, endPoint x: 671, endPoint y: 281, distance: 6.0
click at [671, 281] on input "range" at bounding box center [662, 280] width 52 height 1
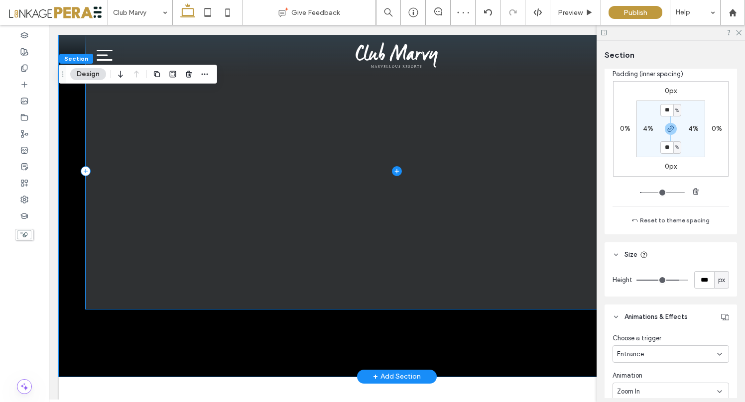
scroll to position [0, 0]
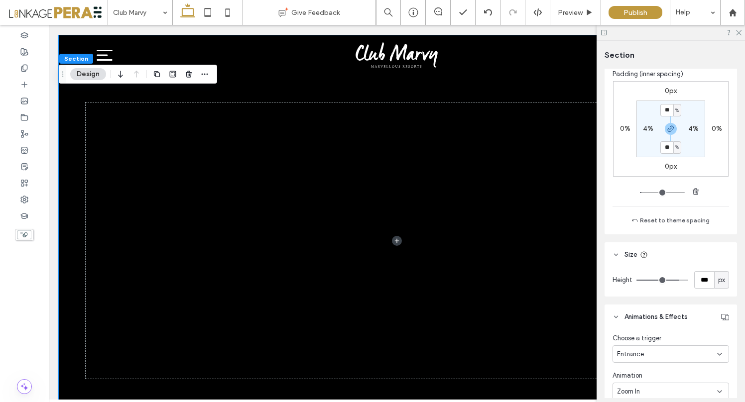
type input "***"
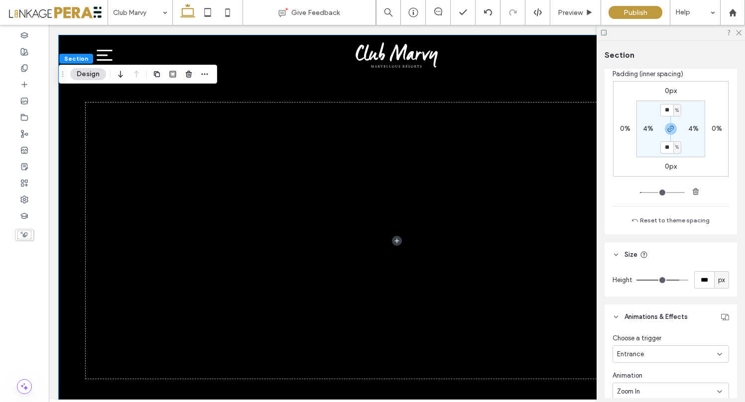
type input "***"
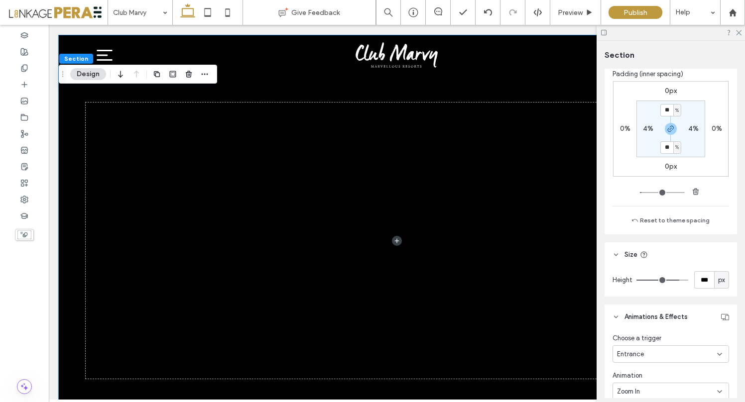
type input "***"
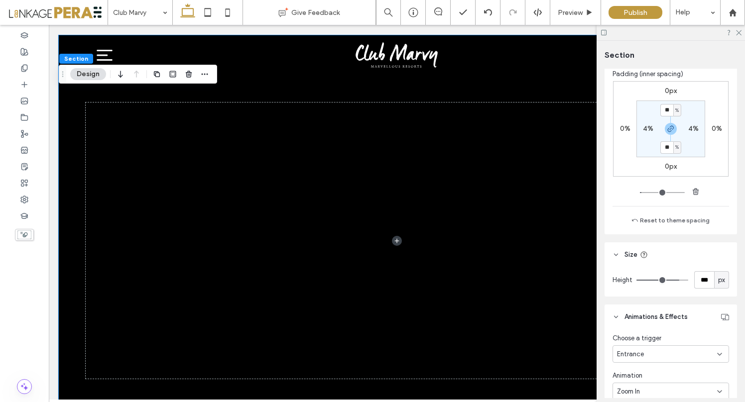
type input "***"
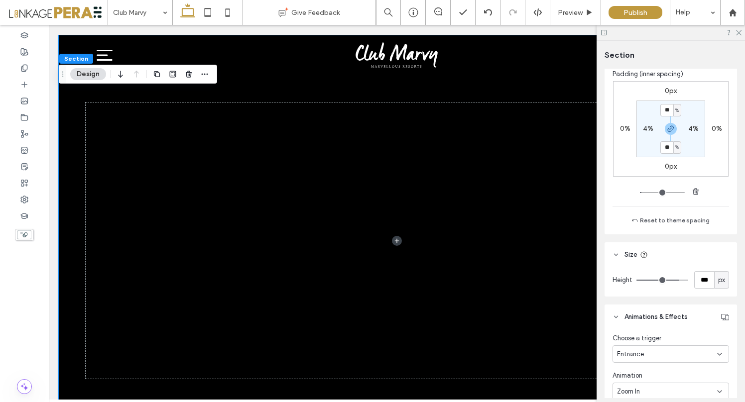
type input "***"
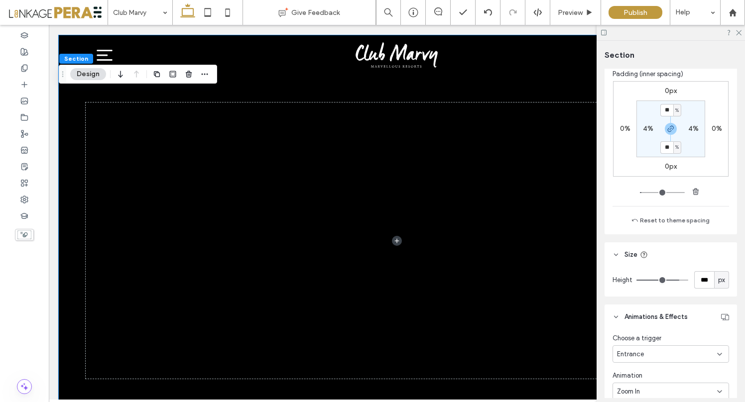
type input "***"
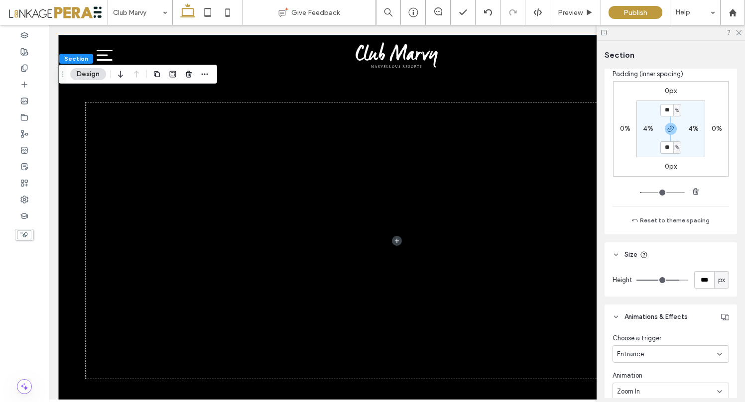
type input "***"
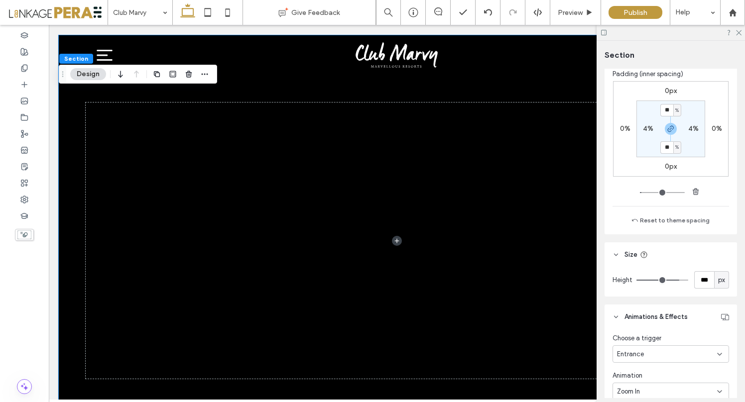
type input "***"
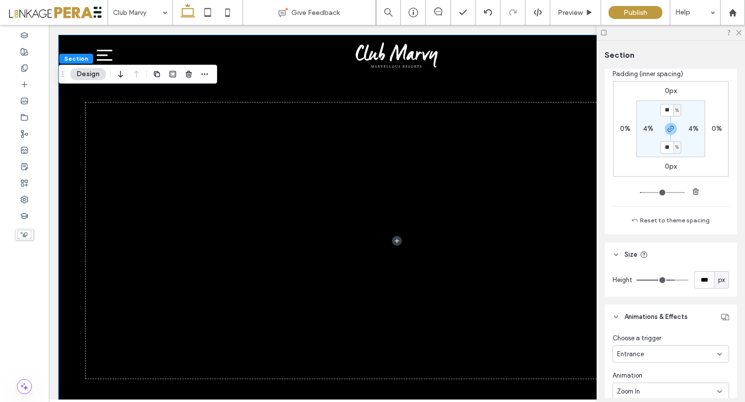
type input "***"
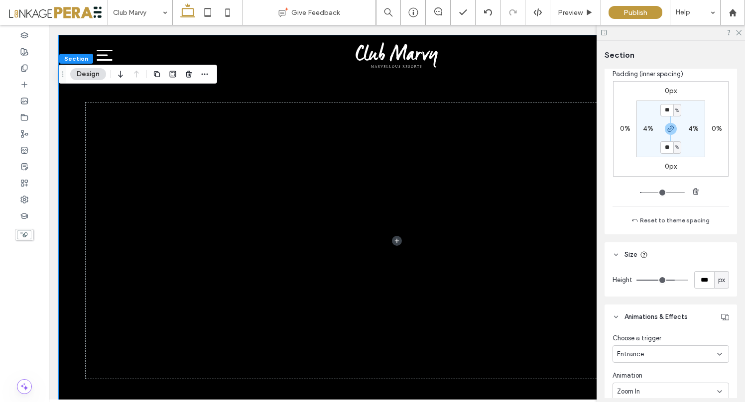
type input "***"
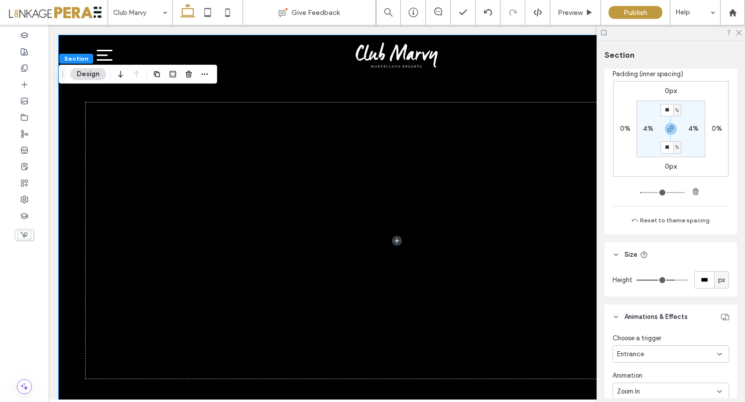
type input "***"
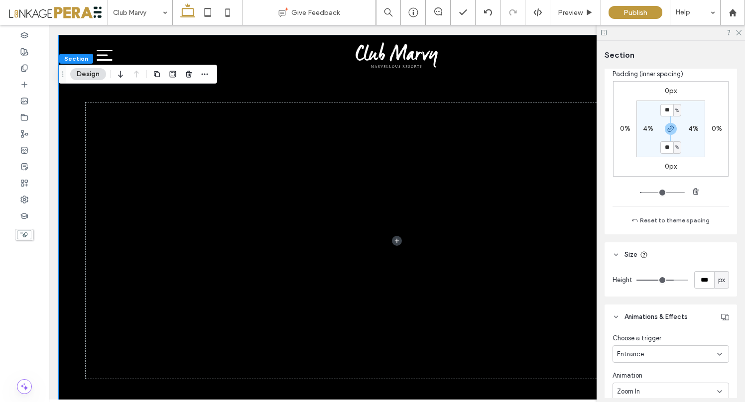
type input "***"
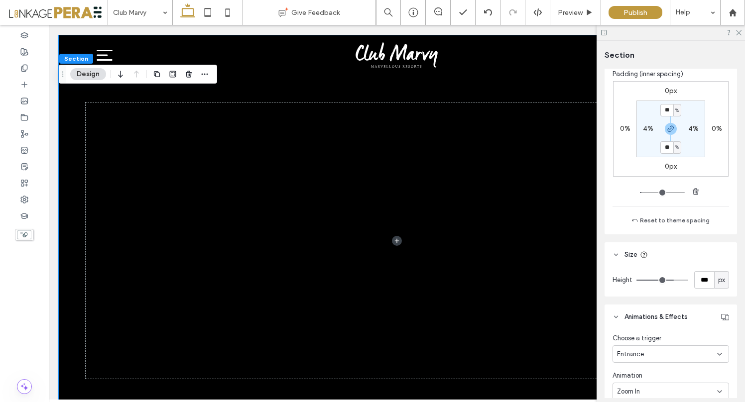
type input "***"
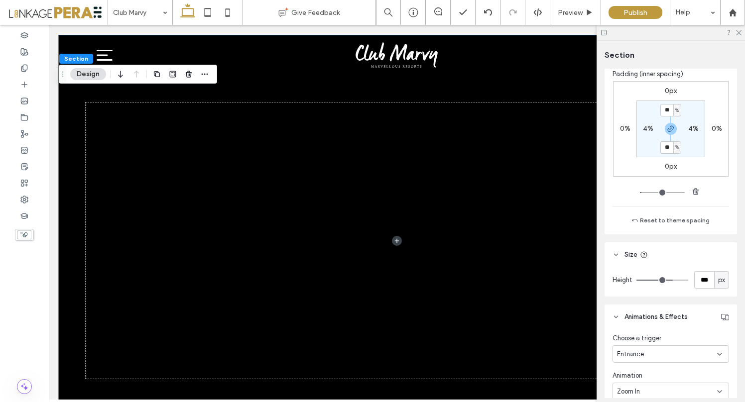
type input "***"
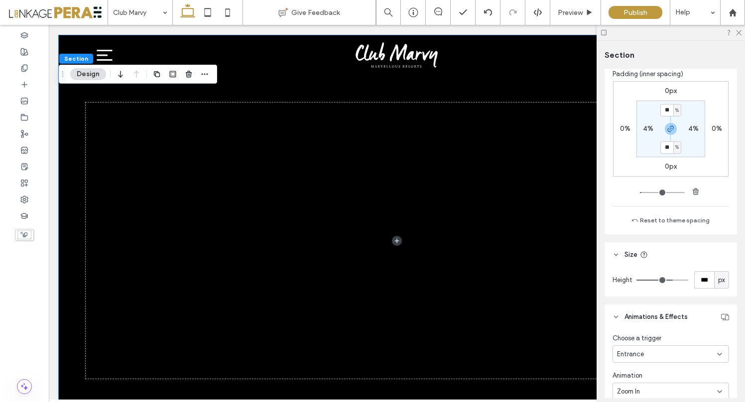
type input "***"
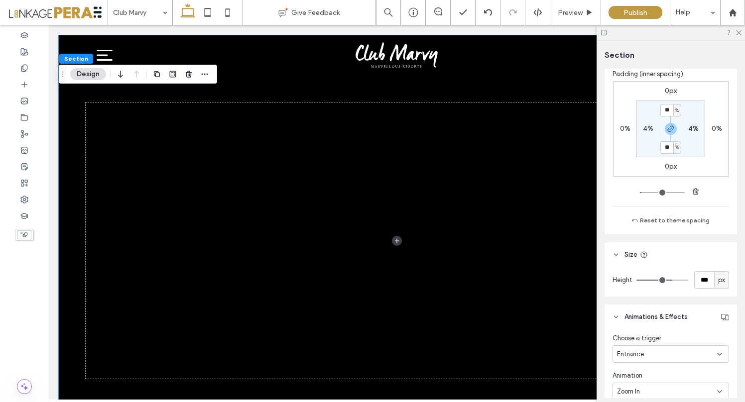
click at [666, 280] on input "range" at bounding box center [662, 280] width 52 height 1
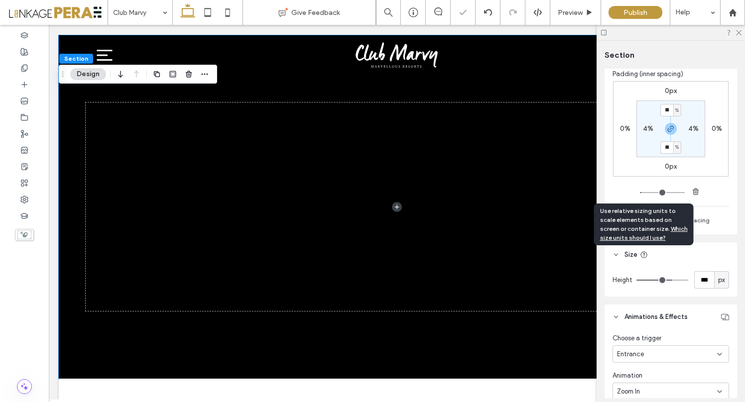
click at [644, 257] on use at bounding box center [644, 255] width 6 height 6
click at [661, 229] on span "Which size units should I use?" at bounding box center [644, 233] width 88 height 16
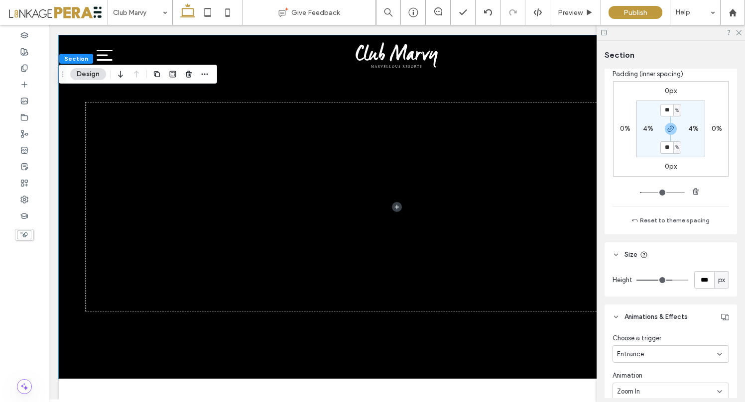
click at [718, 284] on span "px" at bounding box center [721, 280] width 7 height 10
click at [716, 317] on span "%" at bounding box center [716, 316] width 6 height 10
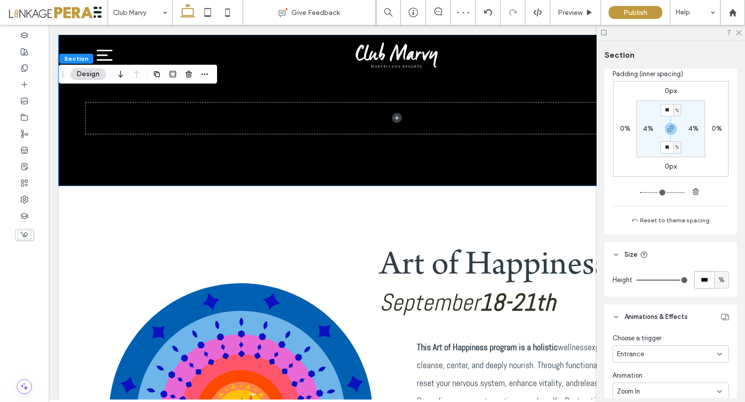
drag, startPoint x: 703, startPoint y: 281, endPoint x: 686, endPoint y: 280, distance: 17.0
click at [686, 280] on div "*** %" at bounding box center [682, 279] width 93 height 17
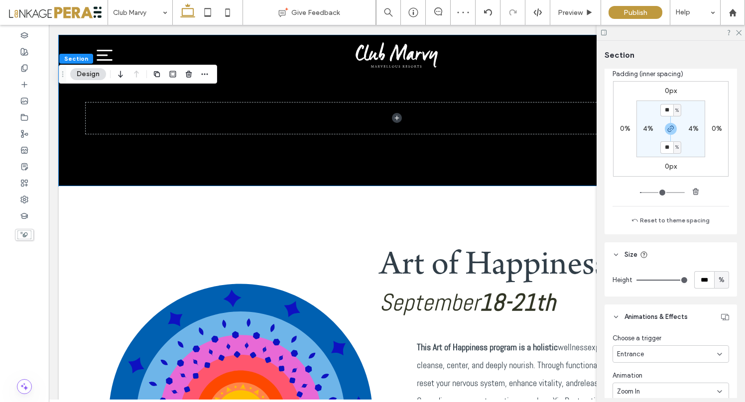
click at [681, 263] on header "Size" at bounding box center [670, 254] width 132 height 25
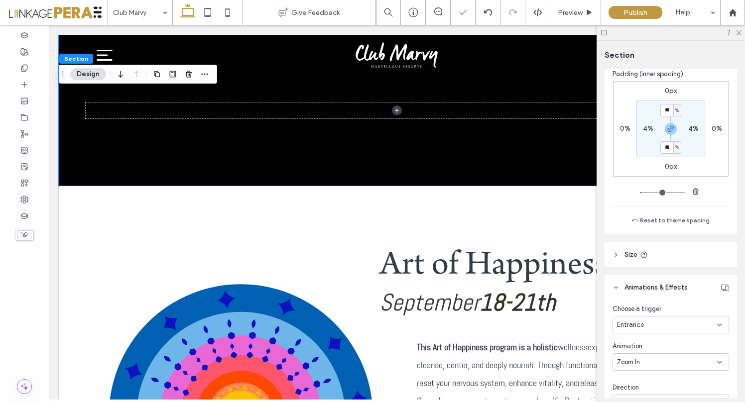
click at [627, 254] on span "Size" at bounding box center [630, 255] width 13 height 10
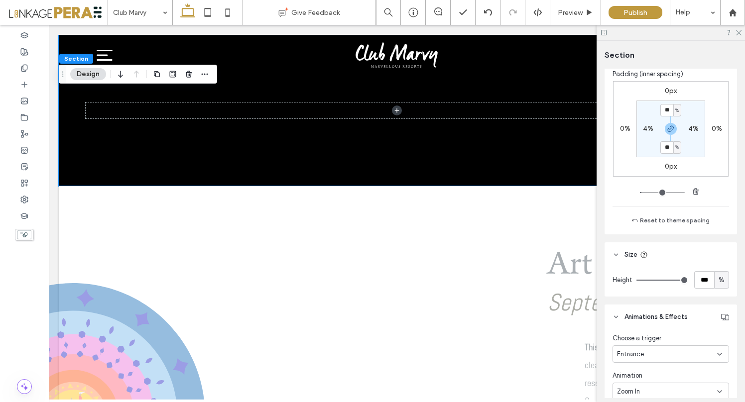
click at [718, 279] on span "%" at bounding box center [721, 280] width 6 height 10
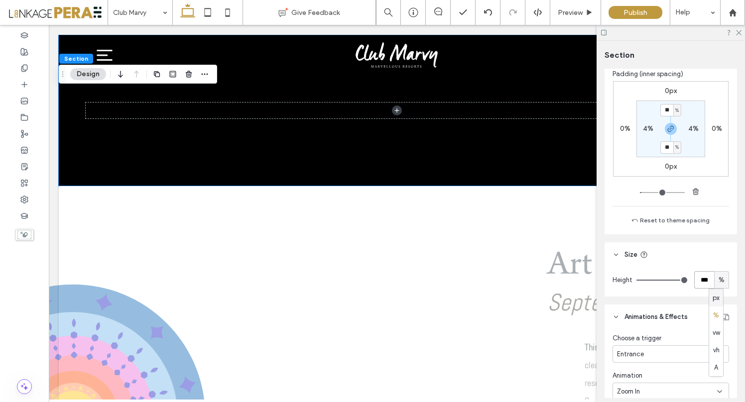
click at [705, 279] on input "***" at bounding box center [704, 279] width 20 height 17
type input "***"
click at [690, 260] on header "Size" at bounding box center [670, 254] width 132 height 25
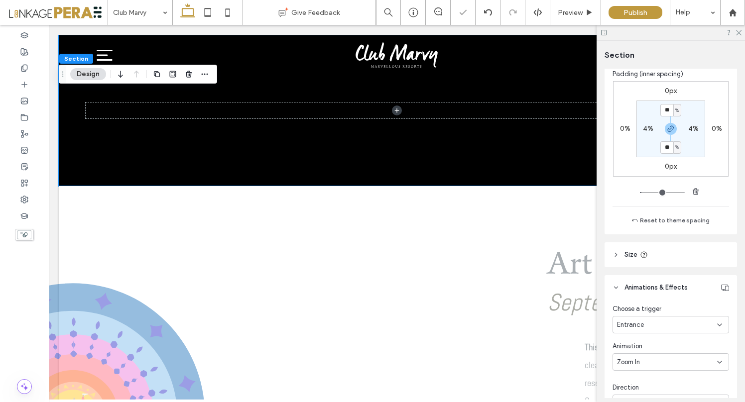
click at [622, 260] on header "Size" at bounding box center [670, 254] width 132 height 25
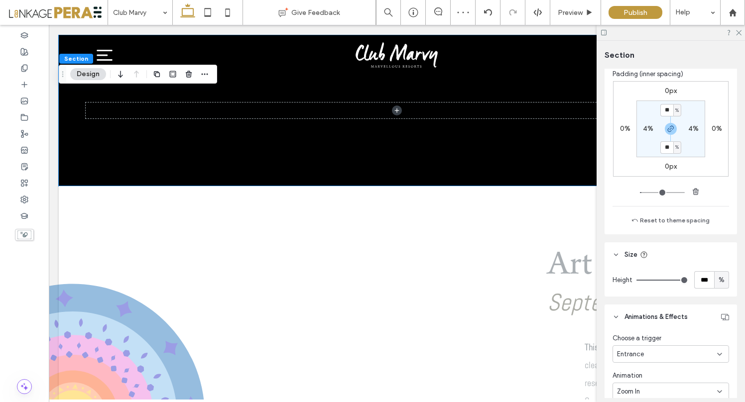
click at [718, 278] on span "%" at bounding box center [721, 280] width 6 height 10
click at [716, 297] on span "px" at bounding box center [715, 298] width 7 height 10
type input "***"
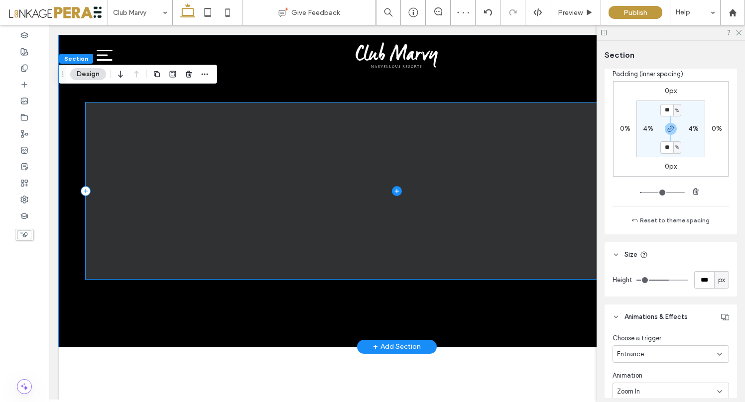
click at [258, 209] on span at bounding box center [397, 191] width 622 height 177
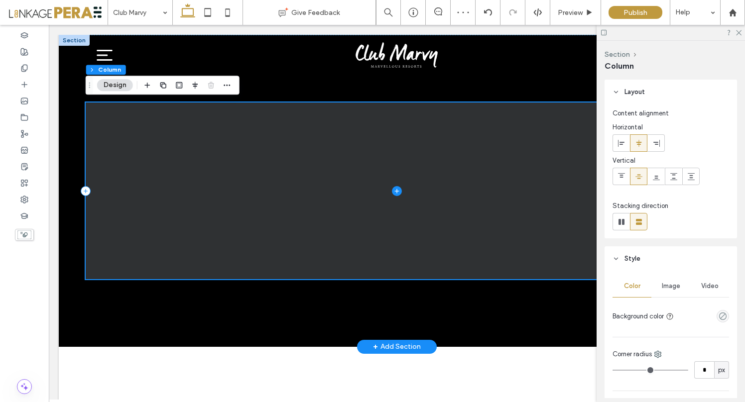
click at [285, 159] on span at bounding box center [397, 191] width 622 height 177
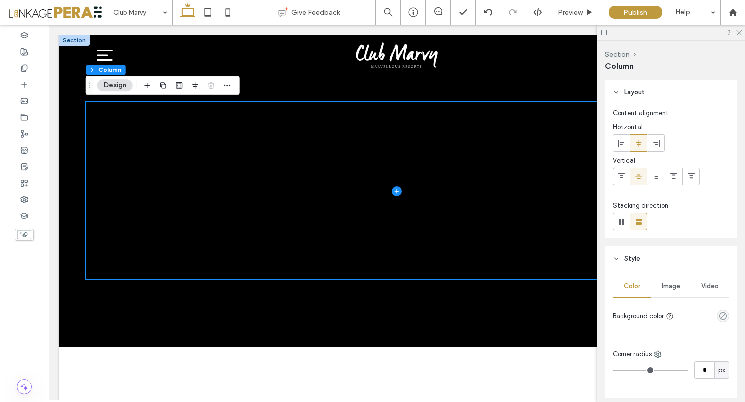
click at [113, 86] on button "Design" at bounding box center [115, 85] width 36 height 12
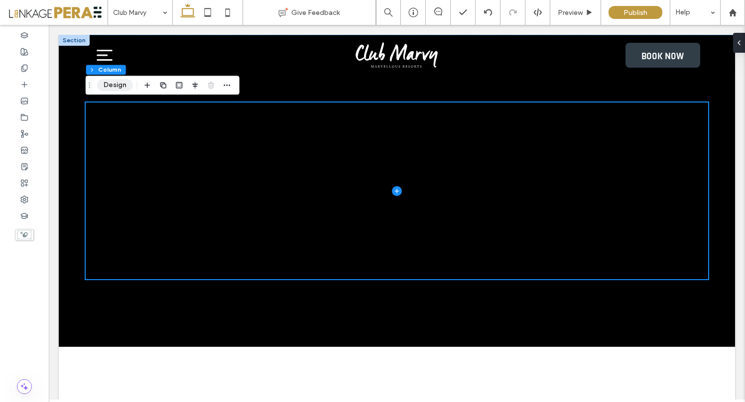
click at [113, 86] on button "Design" at bounding box center [115, 85] width 36 height 12
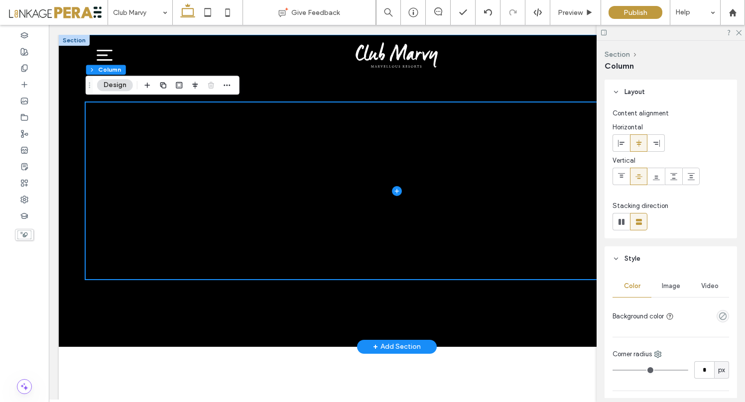
click at [69, 113] on div at bounding box center [397, 191] width 676 height 312
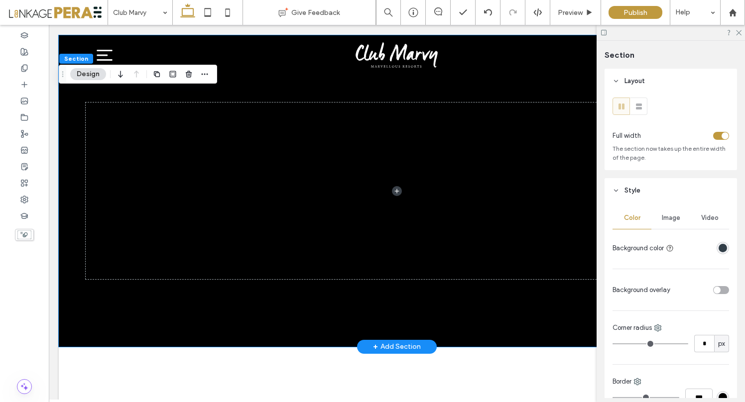
click at [69, 113] on div at bounding box center [397, 191] width 676 height 312
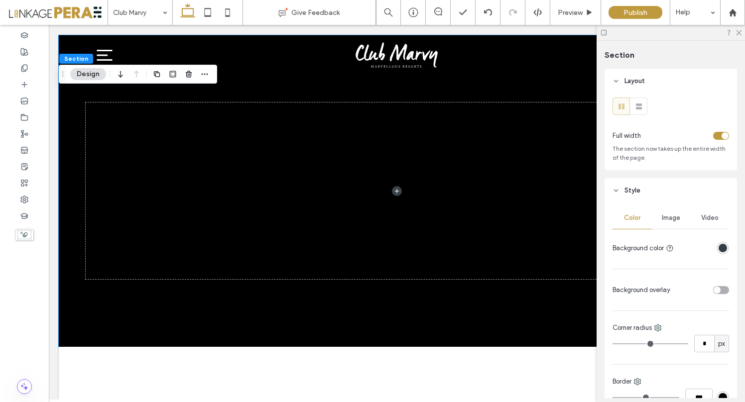
click at [706, 219] on span "Video" at bounding box center [709, 218] width 17 height 8
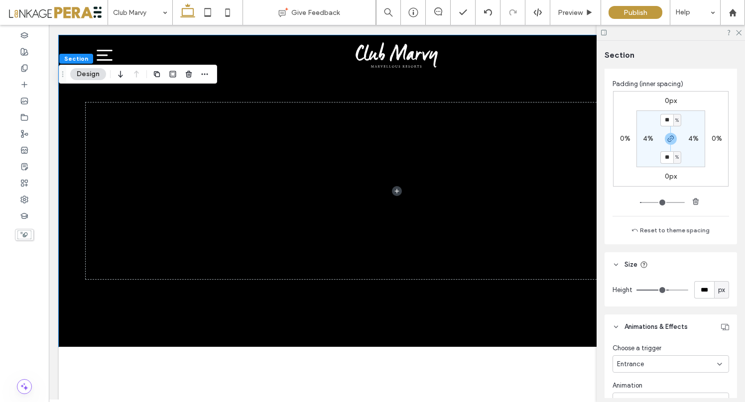
scroll to position [888, 0]
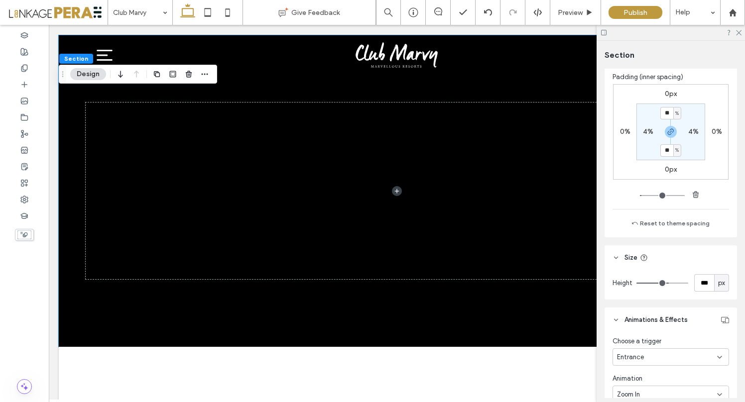
type input "***"
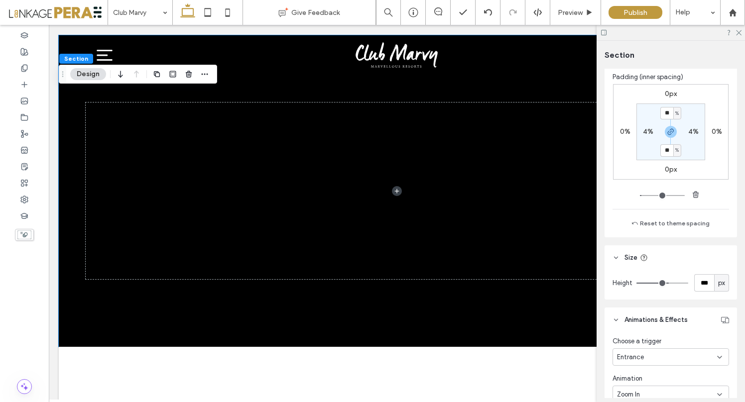
type input "***"
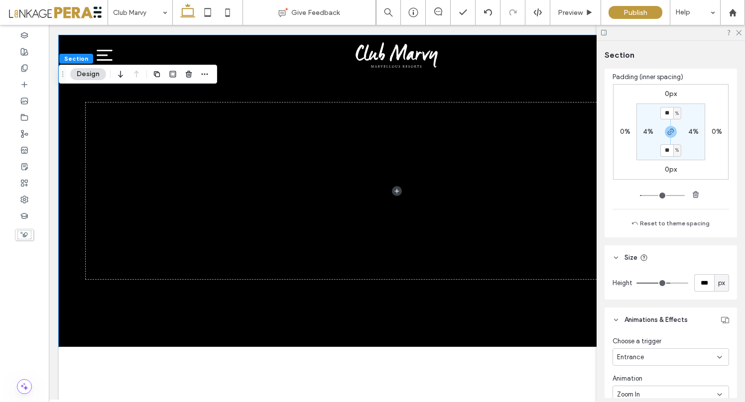
type input "***"
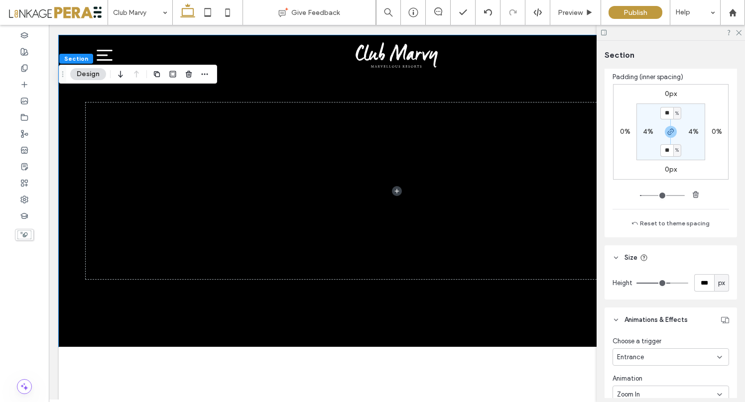
type input "***"
click at [667, 284] on input "range" at bounding box center [662, 283] width 52 height 1
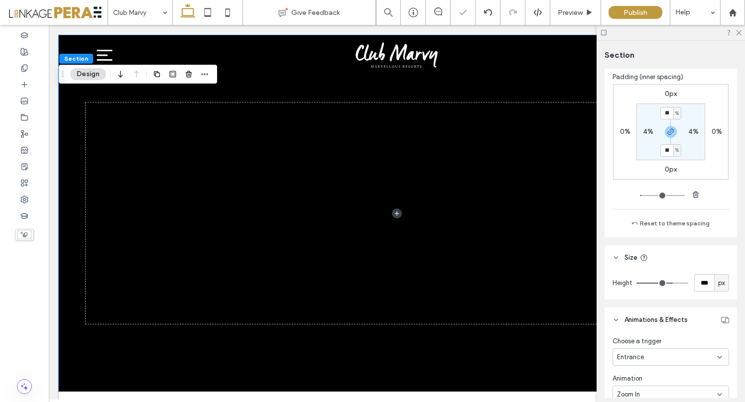
click at [666, 284] on input "range" at bounding box center [662, 283] width 52 height 1
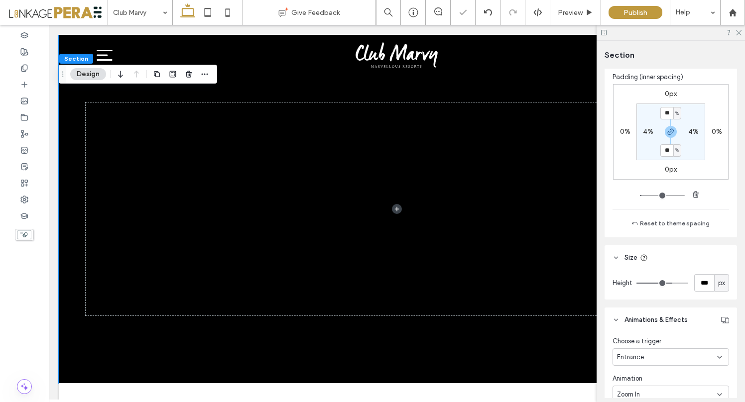
click at [666, 284] on input "range" at bounding box center [662, 283] width 52 height 1
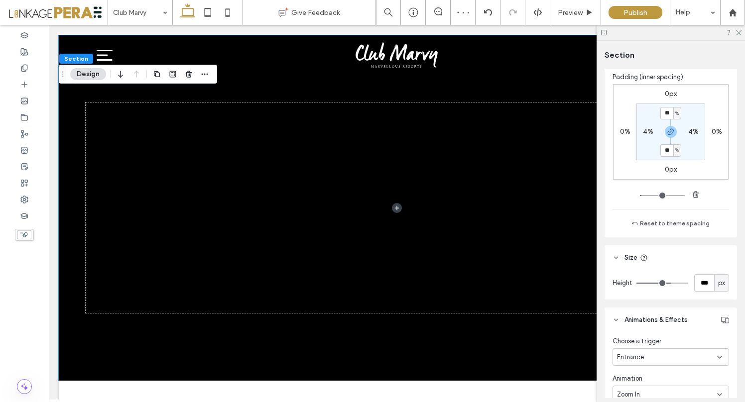
click at [665, 284] on input "range" at bounding box center [662, 283] width 52 height 1
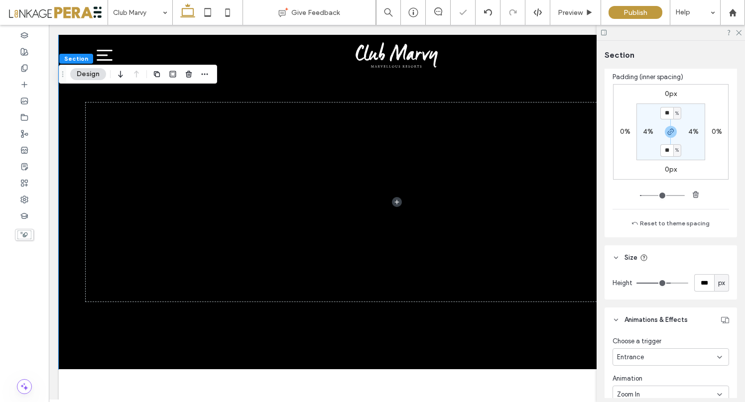
click at [665, 284] on input "range" at bounding box center [662, 283] width 52 height 1
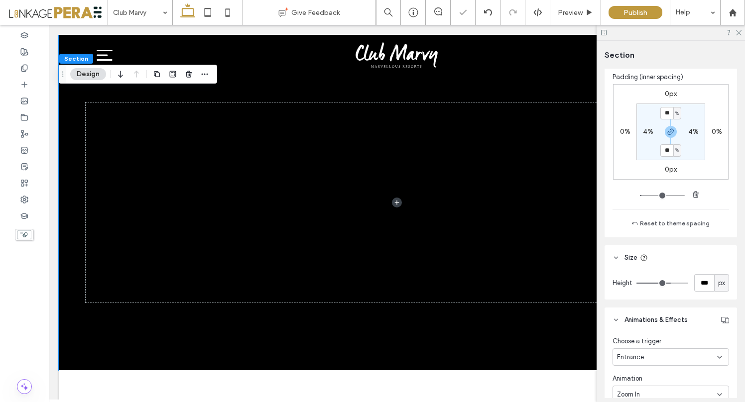
click at [665, 284] on input "range" at bounding box center [662, 283] width 52 height 1
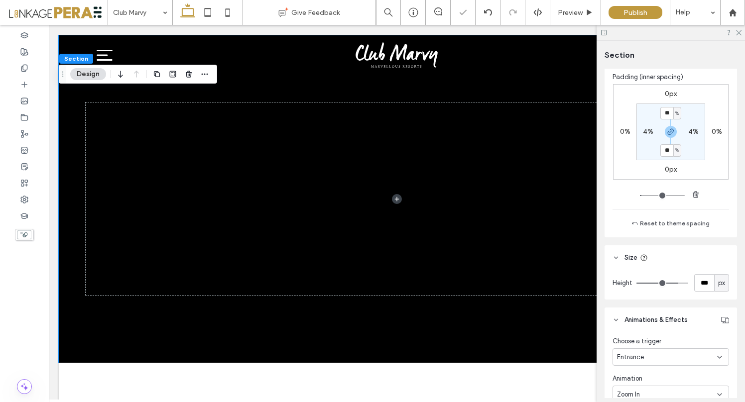
drag, startPoint x: 665, startPoint y: 284, endPoint x: 671, endPoint y: 284, distance: 6.5
click at [671, 284] on input "range" at bounding box center [662, 283] width 52 height 1
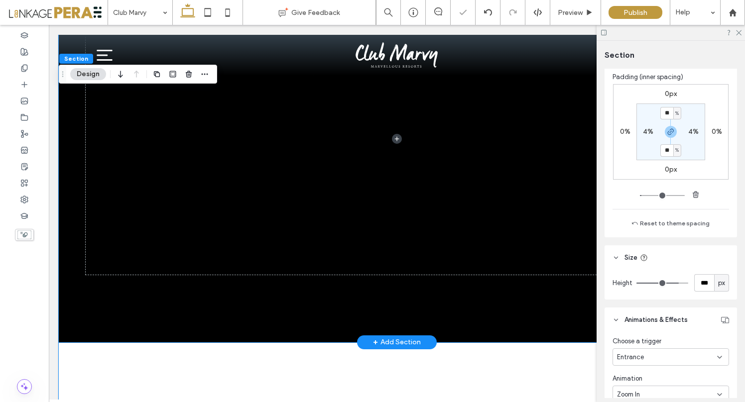
scroll to position [0, 0]
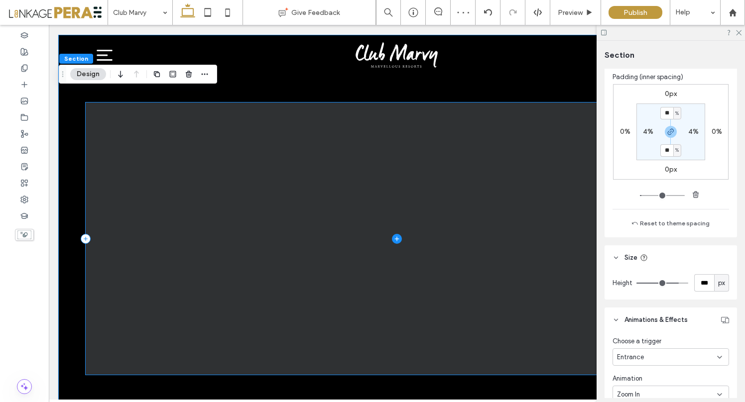
click at [271, 235] on span at bounding box center [397, 239] width 622 height 272
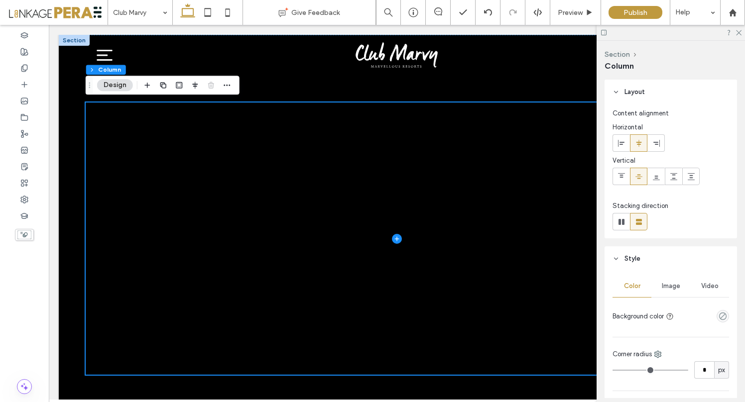
click at [121, 84] on button "Design" at bounding box center [115, 85] width 36 height 12
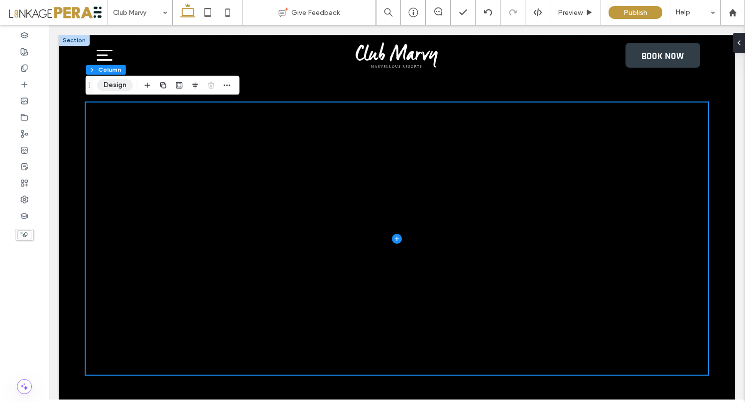
click at [121, 84] on button "Design" at bounding box center [115, 85] width 36 height 12
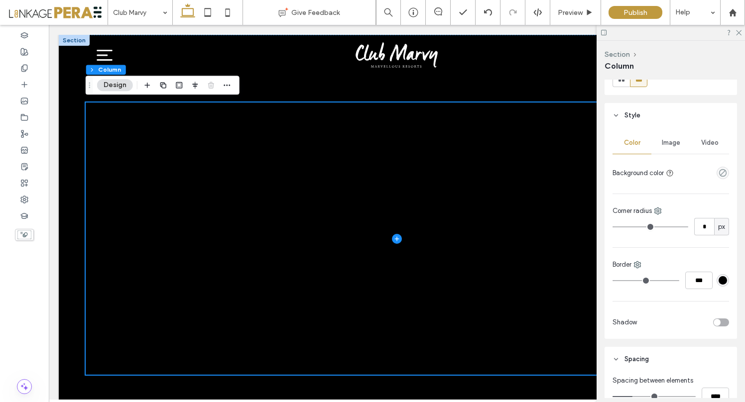
scroll to position [205, 0]
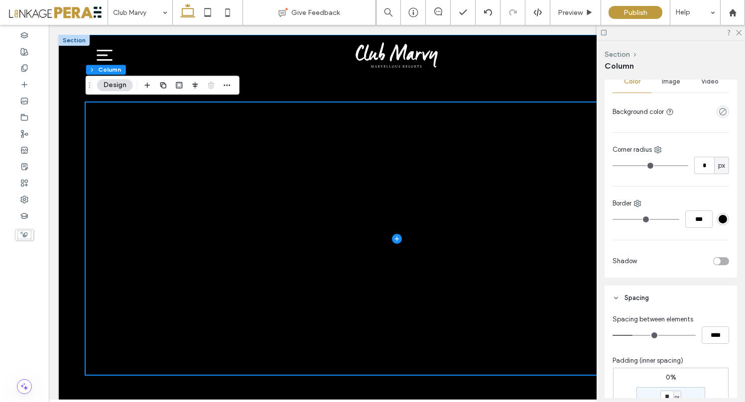
click at [62, 156] on div at bounding box center [397, 239] width 676 height 408
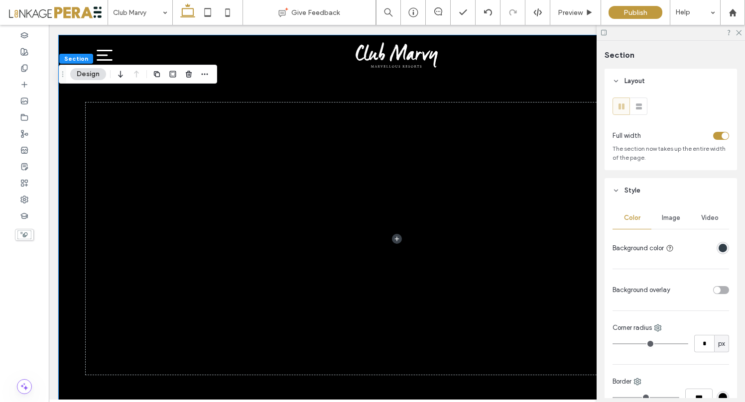
click at [92, 77] on button "Design" at bounding box center [88, 74] width 36 height 12
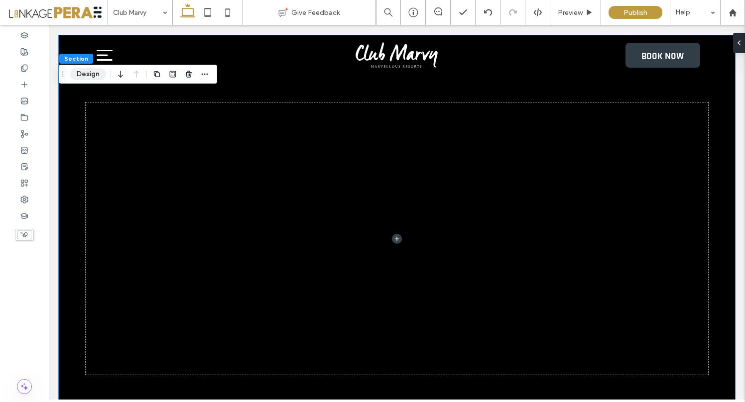
click at [92, 77] on button "Design" at bounding box center [88, 74] width 36 height 12
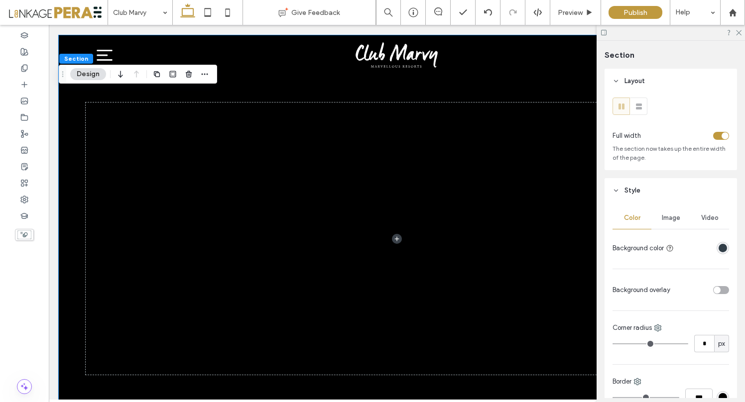
click at [701, 211] on div "Video" at bounding box center [709, 218] width 39 height 22
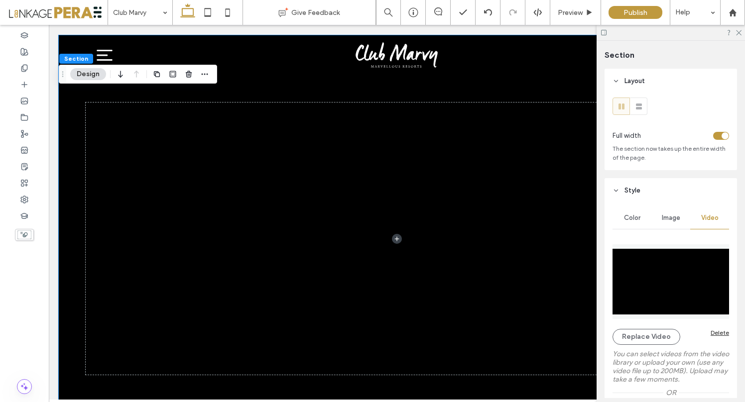
click at [662, 284] on img at bounding box center [670, 281] width 116 height 75
click at [29, 33] on div at bounding box center [24, 35] width 49 height 16
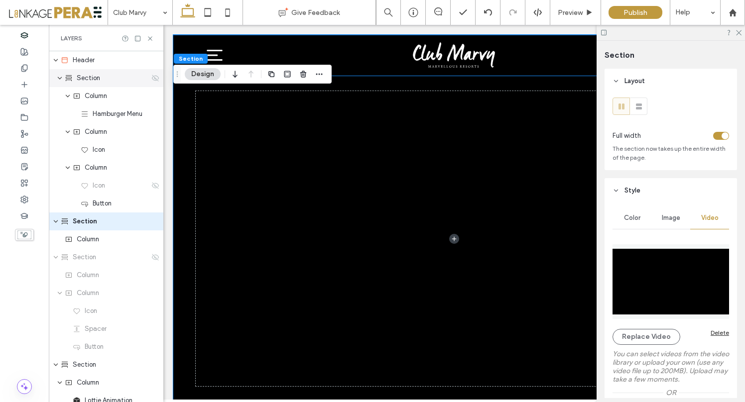
click at [97, 79] on span "Section" at bounding box center [88, 78] width 23 height 10
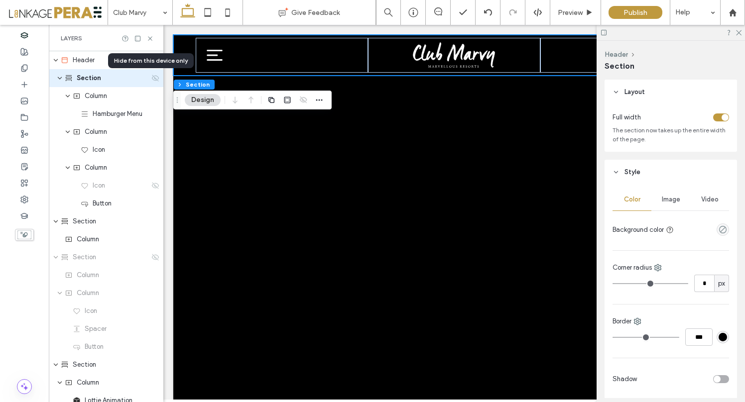
click at [151, 79] on div at bounding box center [155, 78] width 8 height 8
click at [76, 79] on div "Section" at bounding box center [107, 78] width 85 height 10
click at [94, 100] on span "Column" at bounding box center [96, 96] width 22 height 10
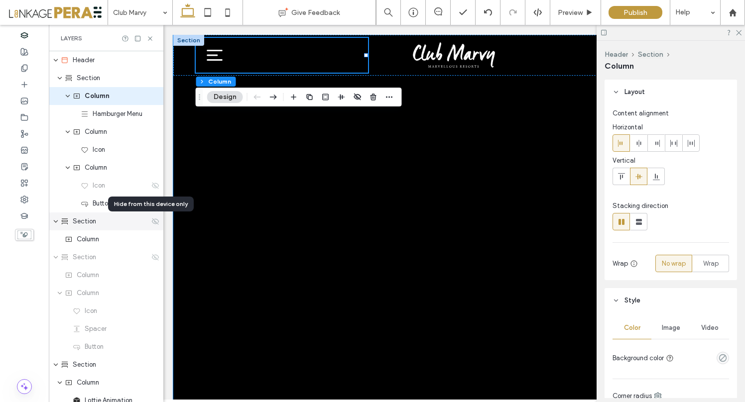
click at [152, 219] on use at bounding box center [155, 221] width 7 height 6
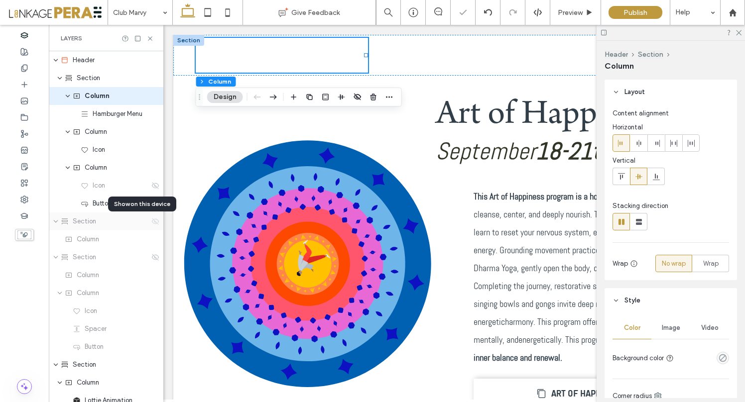
click at [152, 219] on use at bounding box center [155, 221] width 7 height 6
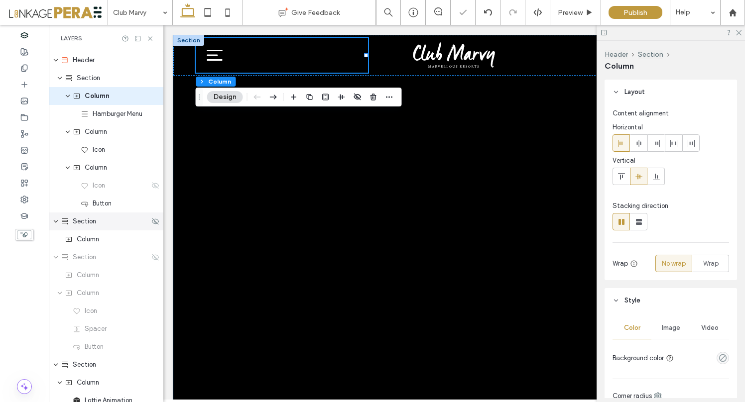
click at [117, 223] on div "Section" at bounding box center [105, 221] width 89 height 10
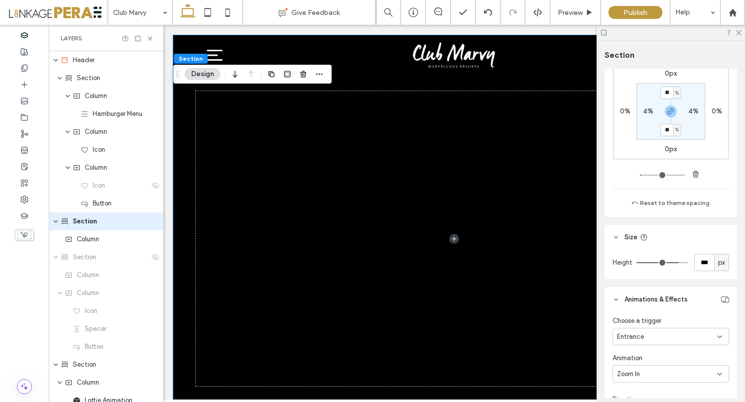
scroll to position [666, 0]
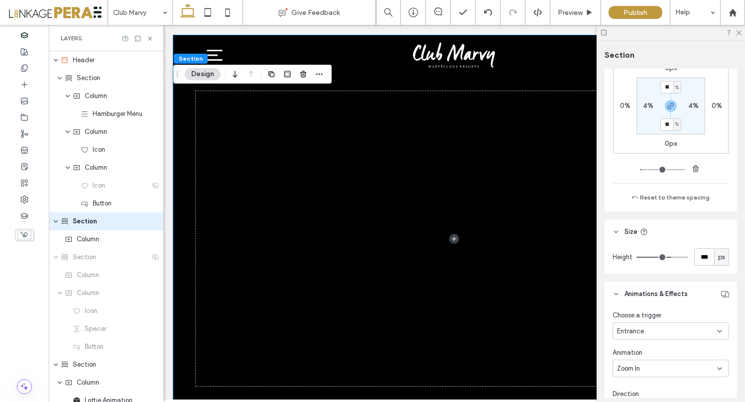
drag, startPoint x: 672, startPoint y: 256, endPoint x: 665, endPoint y: 256, distance: 6.5
click at [665, 257] on input "range" at bounding box center [662, 257] width 52 height 1
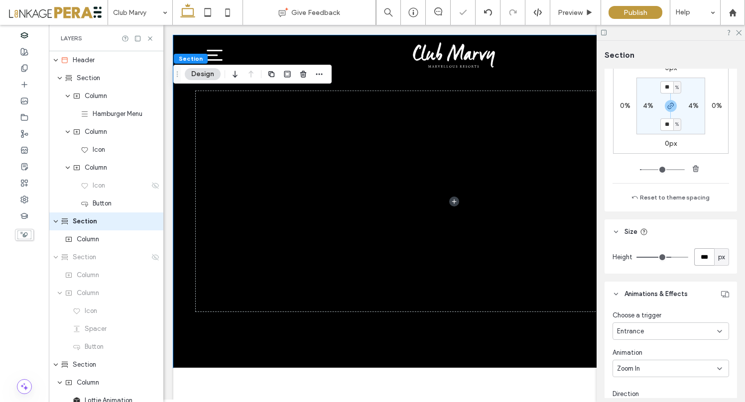
click at [705, 258] on input "***" at bounding box center [704, 256] width 20 height 17
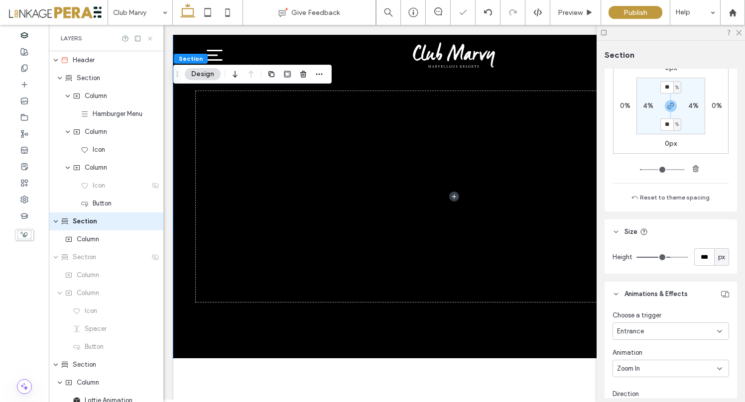
click at [151, 36] on icon at bounding box center [149, 38] width 7 height 7
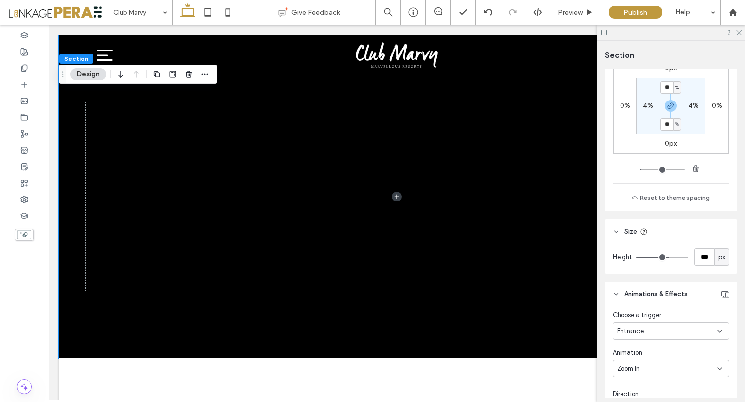
click at [664, 257] on input "range" at bounding box center [662, 257] width 52 height 1
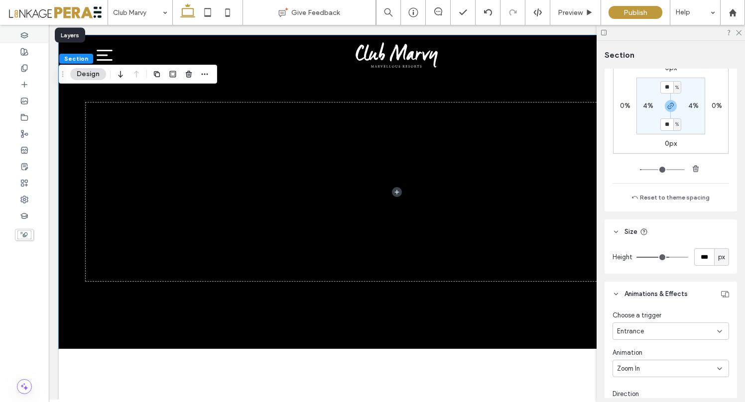
click at [23, 38] on icon at bounding box center [24, 35] width 8 height 8
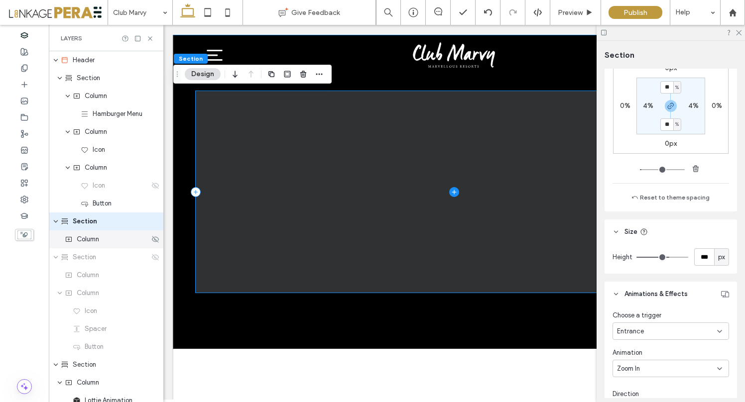
click at [108, 243] on div "Column" at bounding box center [107, 239] width 85 height 10
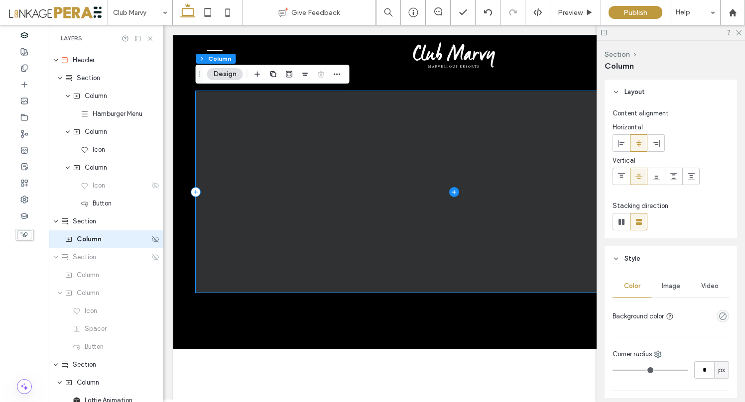
scroll to position [12, 0]
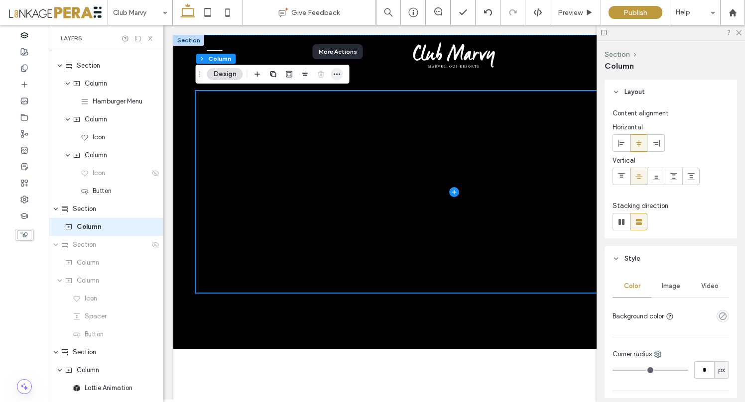
click at [338, 75] on icon "button" at bounding box center [337, 74] width 8 height 8
click at [321, 76] on div at bounding box center [321, 74] width 12 height 18
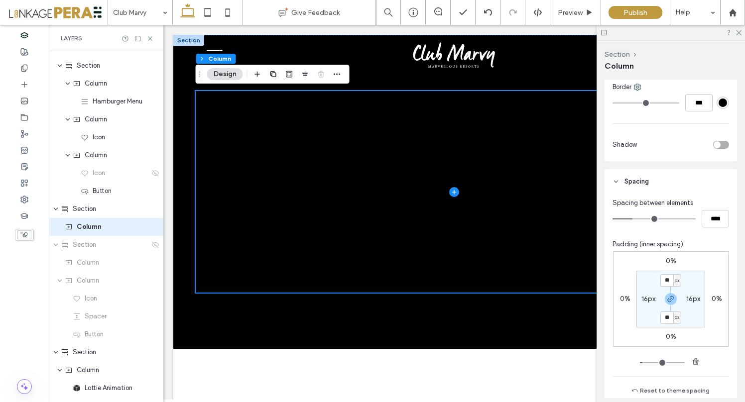
scroll to position [323, 0]
click at [640, 216] on input "range" at bounding box center [653, 216] width 83 height 1
drag, startPoint x: 640, startPoint y: 216, endPoint x: 603, endPoint y: 217, distance: 36.3
click at [612, 217] on input "range" at bounding box center [653, 216] width 83 height 1
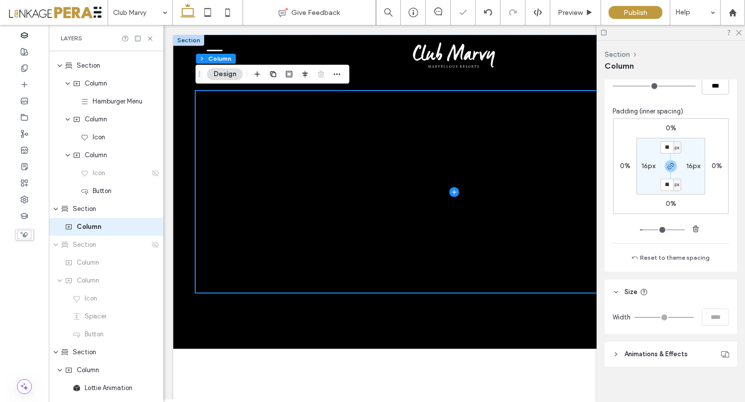
scroll to position [462, 0]
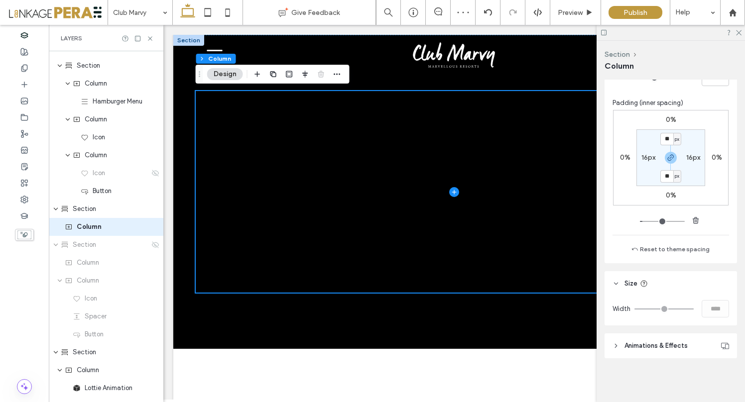
click at [615, 283] on icon at bounding box center [615, 283] width 7 height 7
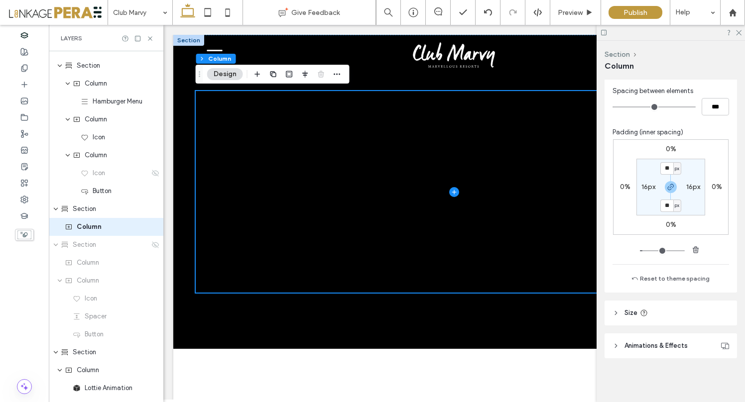
click at [617, 312] on icon at bounding box center [615, 313] width 7 height 7
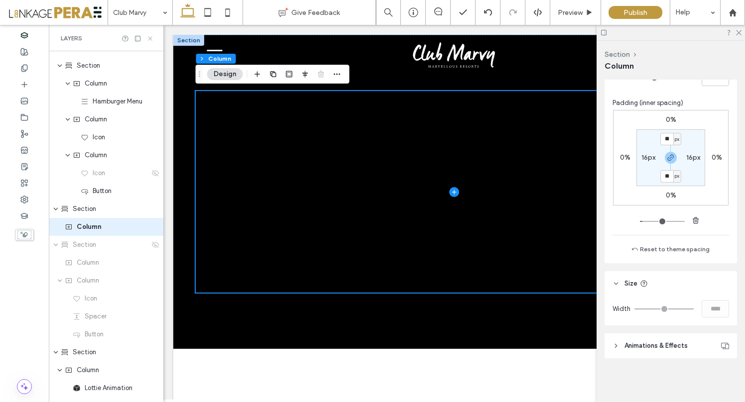
click at [151, 36] on icon at bounding box center [149, 38] width 7 height 7
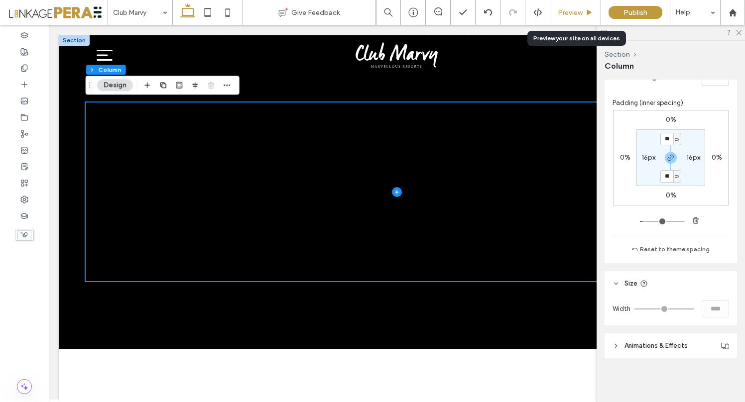
click at [558, 7] on div "Preview" at bounding box center [575, 12] width 51 height 25
click at [572, 9] on span "Preview" at bounding box center [569, 12] width 25 height 8
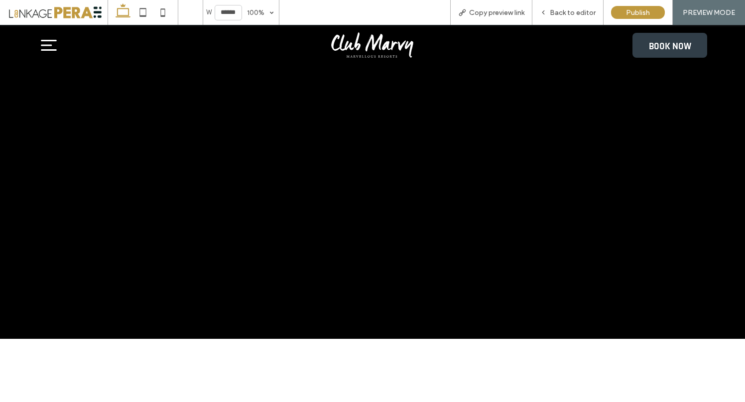
click at [44, 50] on icon at bounding box center [49, 45] width 16 height 11
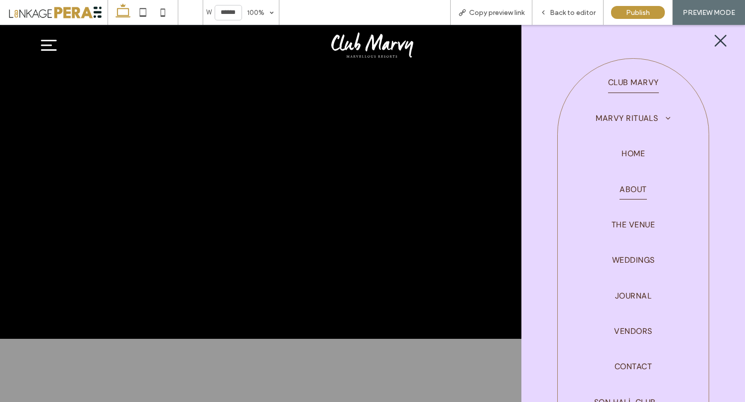
click at [629, 189] on span "About" at bounding box center [632, 189] width 27 height 20
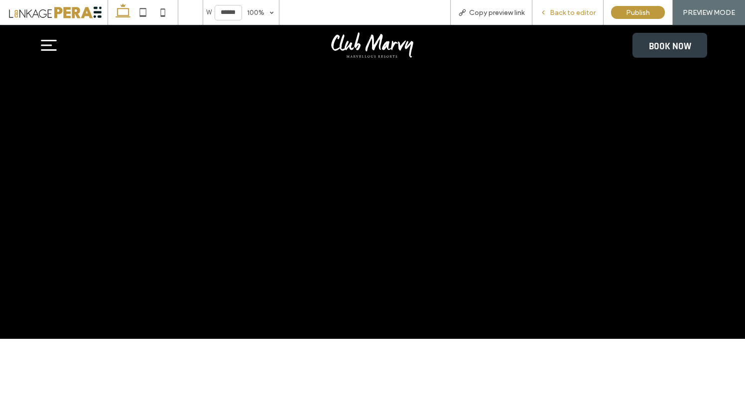
click at [565, 16] on div "Back to editor" at bounding box center [567, 12] width 71 height 25
click at [561, 11] on span "Back to editor" at bounding box center [572, 12] width 46 height 8
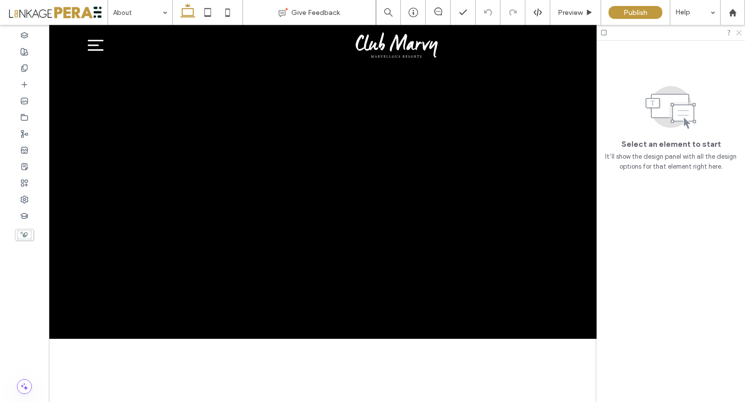
click at [740, 33] on icon at bounding box center [738, 32] width 6 height 6
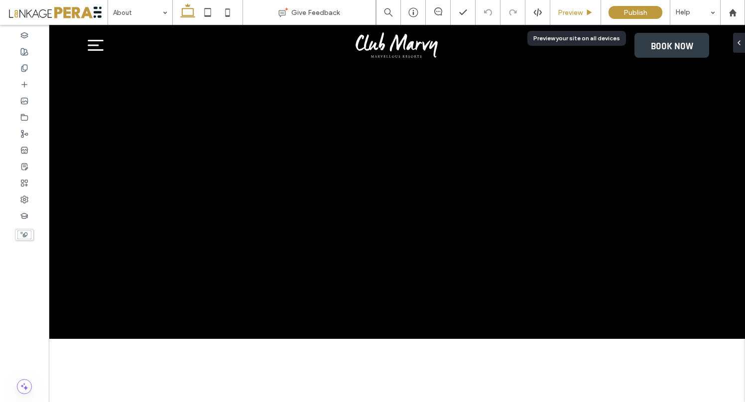
click at [586, 9] on icon at bounding box center [588, 12] width 7 height 7
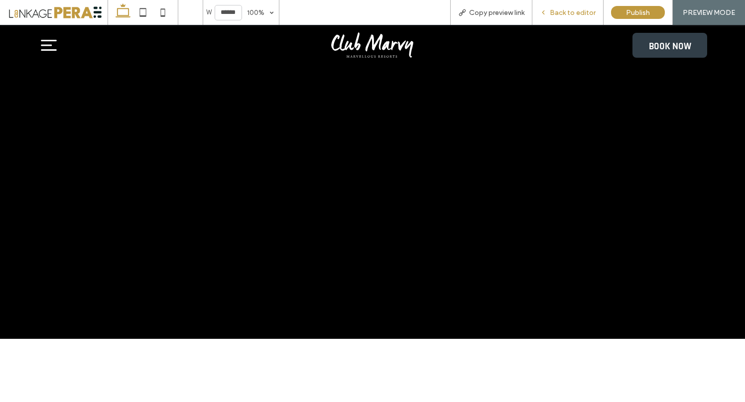
click at [567, 10] on span "Back to editor" at bounding box center [572, 12] width 46 height 8
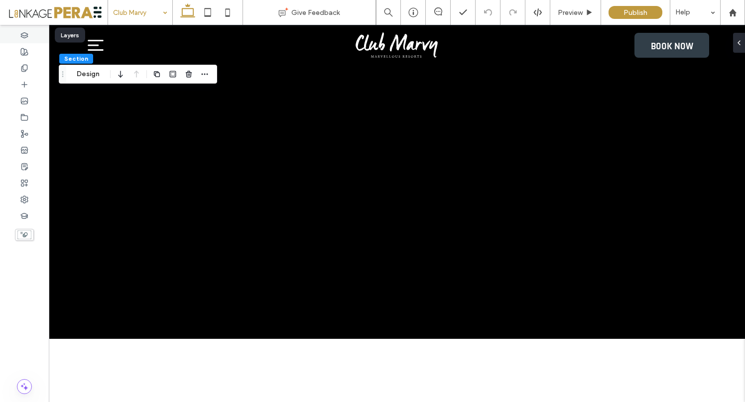
click at [26, 38] on icon at bounding box center [24, 35] width 8 height 8
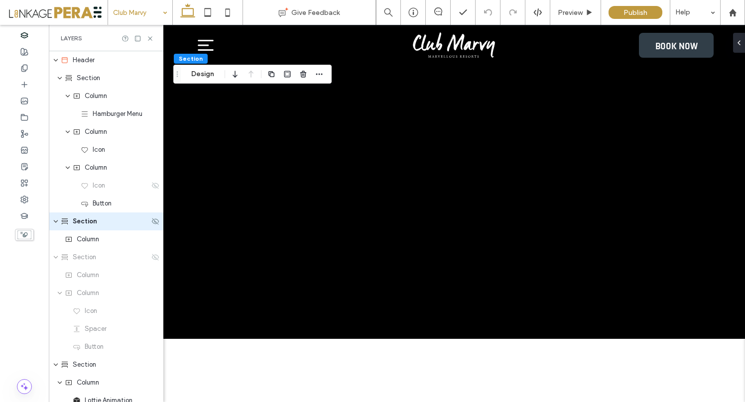
click at [87, 224] on span "Section" at bounding box center [85, 221] width 24 height 10
click at [196, 75] on button "Design" at bounding box center [203, 74] width 36 height 12
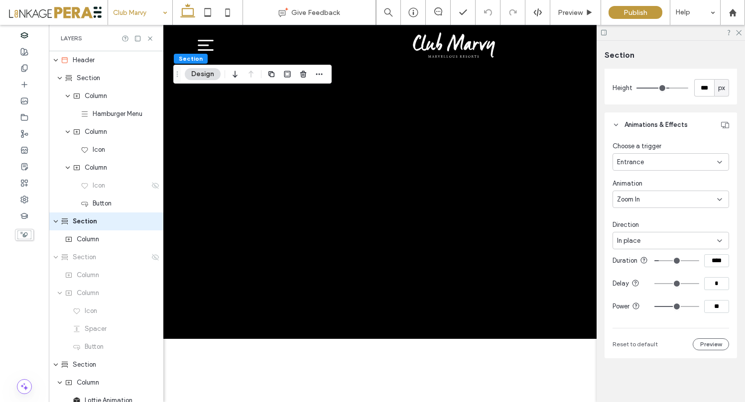
scroll to position [845, 0]
click at [675, 195] on div "Zoom In" at bounding box center [667, 200] width 100 height 10
click at [635, 214] on div "None" at bounding box center [668, 207] width 110 height 17
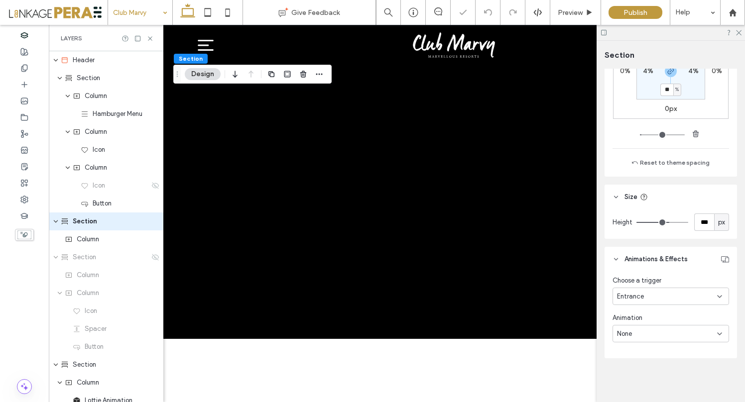
scroll to position [702, 0]
click at [739, 32] on icon at bounding box center [738, 32] width 6 height 6
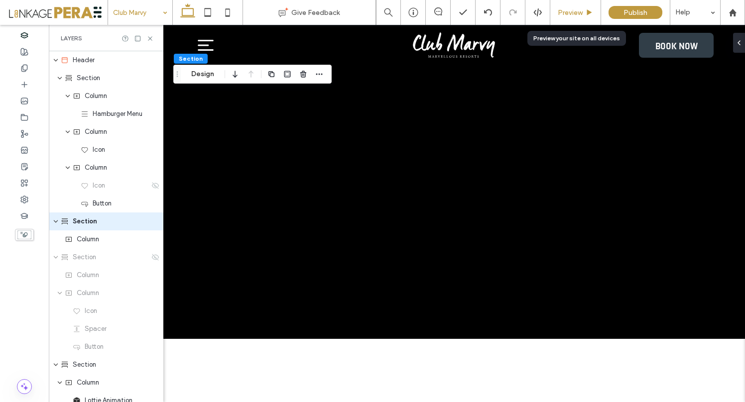
click at [577, 13] on span "Preview" at bounding box center [569, 12] width 25 height 8
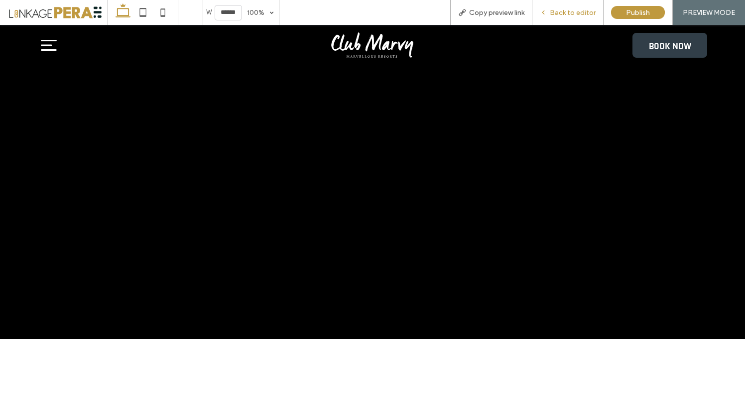
click at [558, 10] on span "Back to editor" at bounding box center [572, 12] width 46 height 8
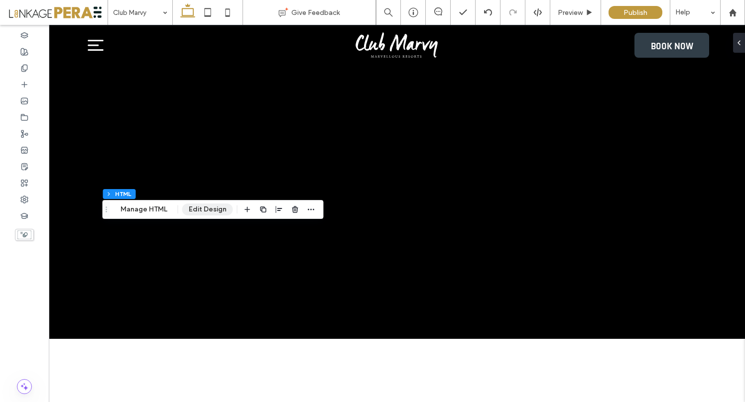
click at [205, 209] on button "Edit Design" at bounding box center [207, 210] width 51 height 12
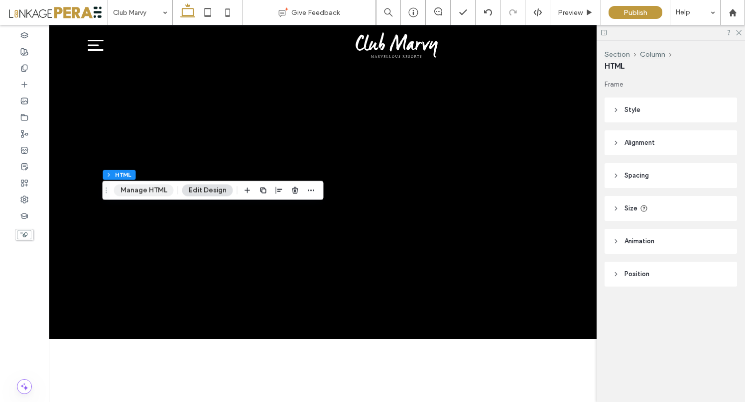
click at [146, 190] on button "Manage HTML" at bounding box center [144, 190] width 60 height 12
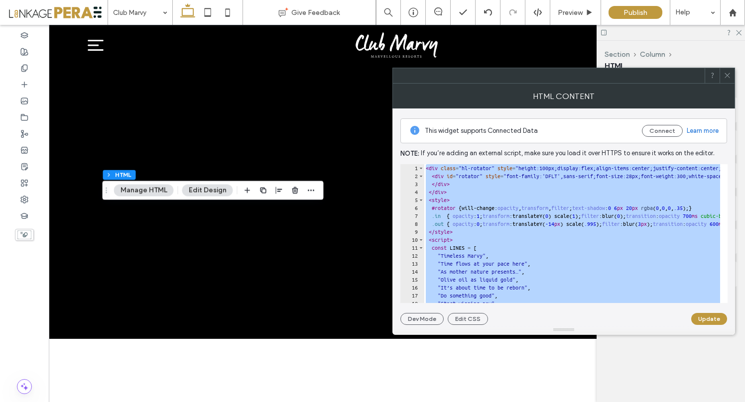
click at [727, 75] on use at bounding box center [726, 75] width 5 height 5
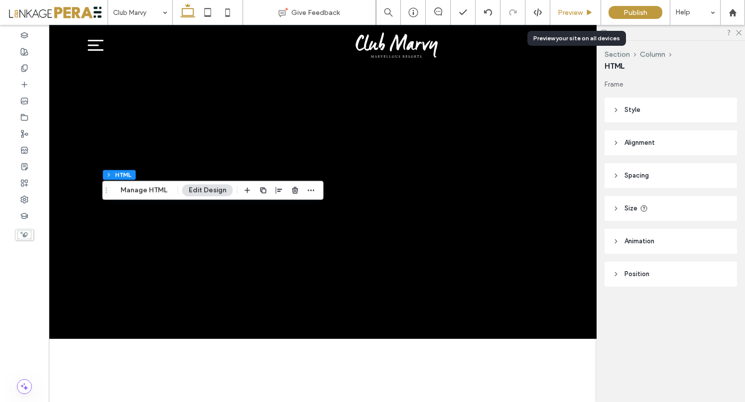
click at [566, 11] on span "Preview" at bounding box center [569, 12] width 25 height 8
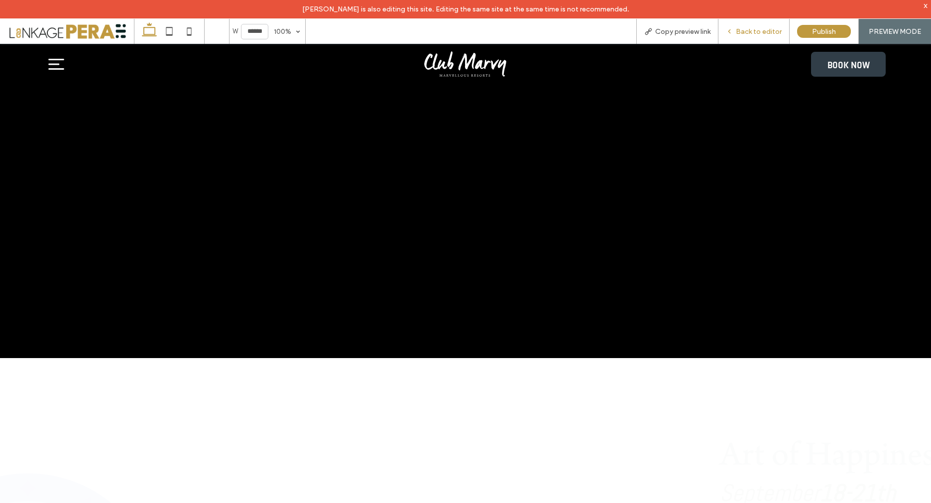
click at [744, 30] on span "Back to editor" at bounding box center [759, 31] width 46 height 8
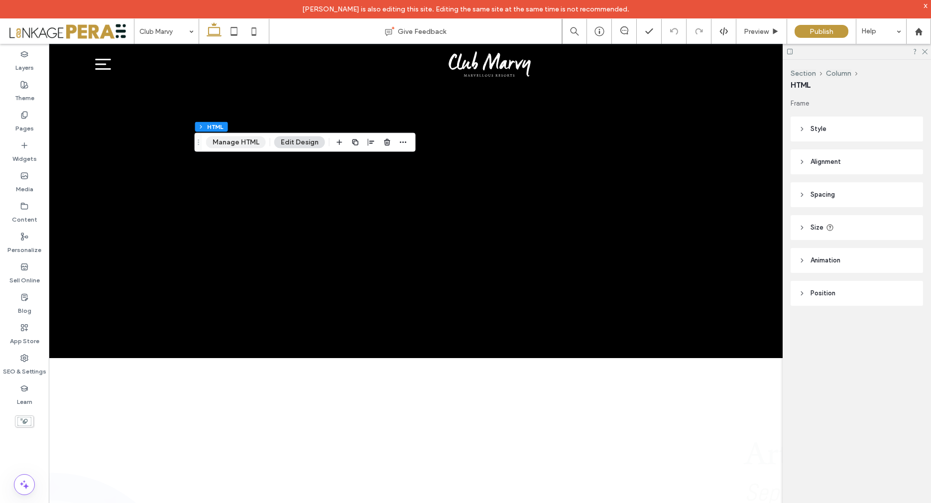
click at [247, 142] on button "Manage HTML" at bounding box center [236, 142] width 60 height 12
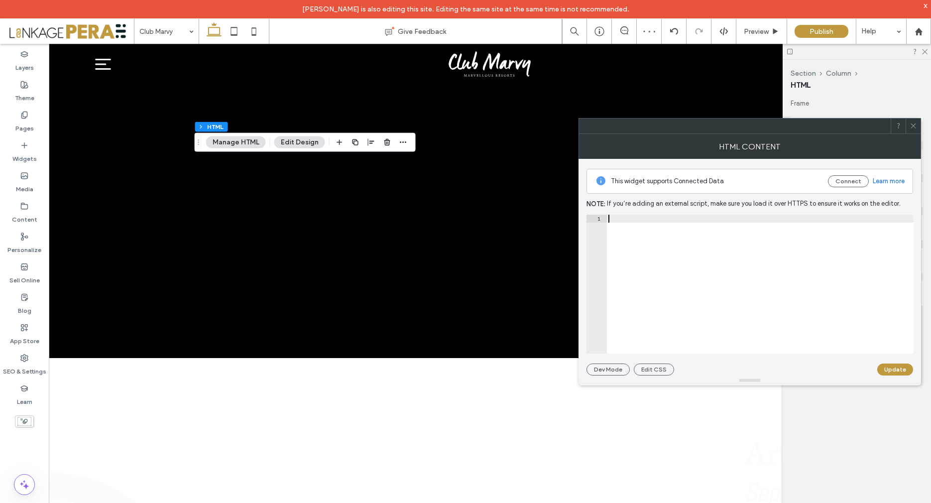
paste textarea "*******"
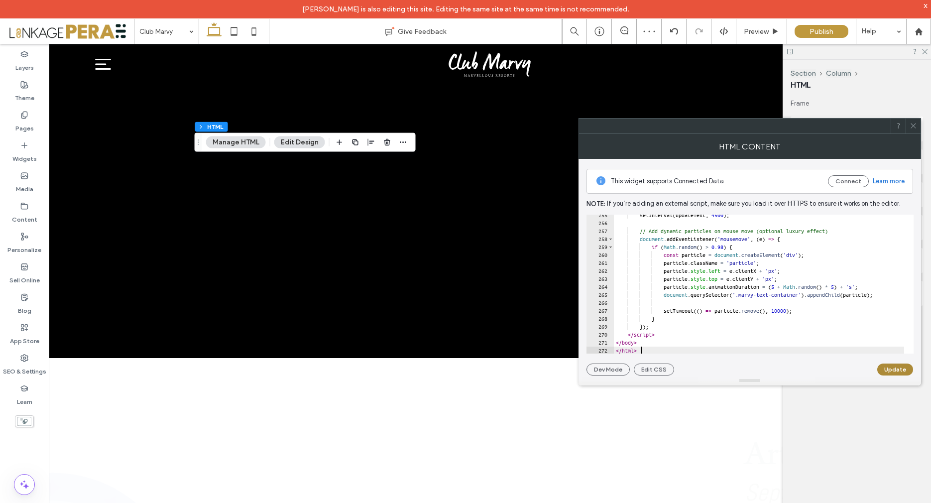
click at [744, 369] on button "Update" at bounding box center [895, 369] width 36 height 12
click at [744, 124] on icon at bounding box center [912, 125] width 7 height 7
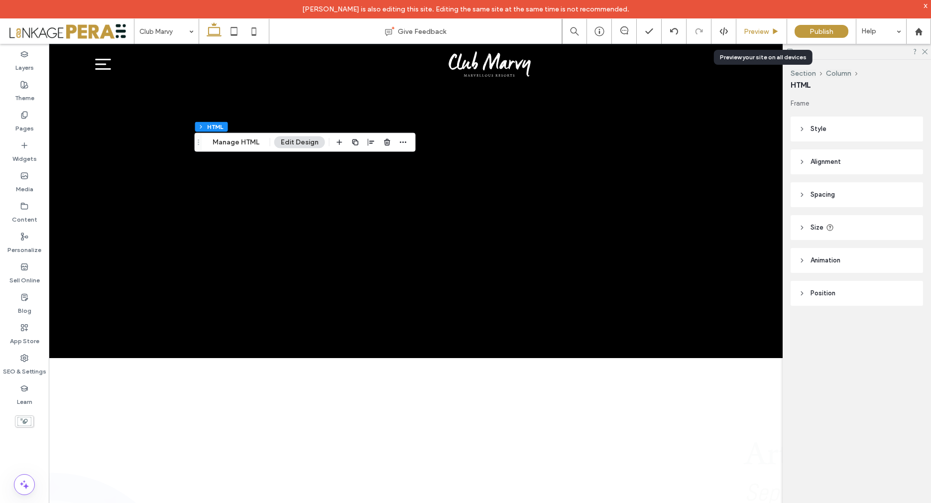
click at [744, 31] on span "Preview" at bounding box center [756, 31] width 25 height 8
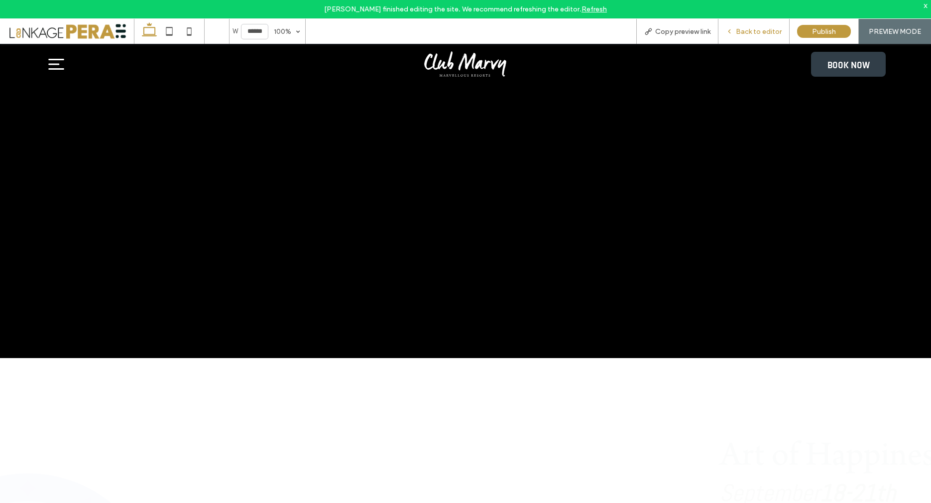
click at [744, 31] on span "Back to editor" at bounding box center [759, 31] width 46 height 8
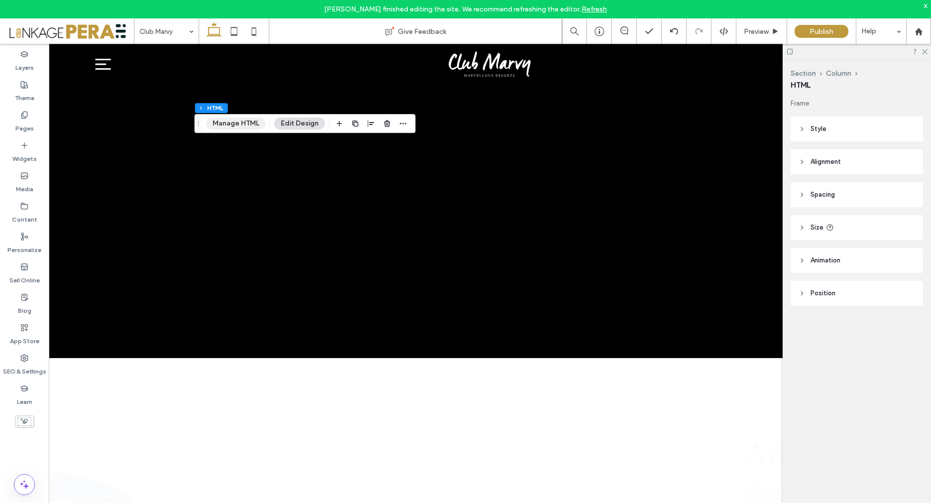
click at [246, 122] on button "Manage HTML" at bounding box center [236, 123] width 60 height 12
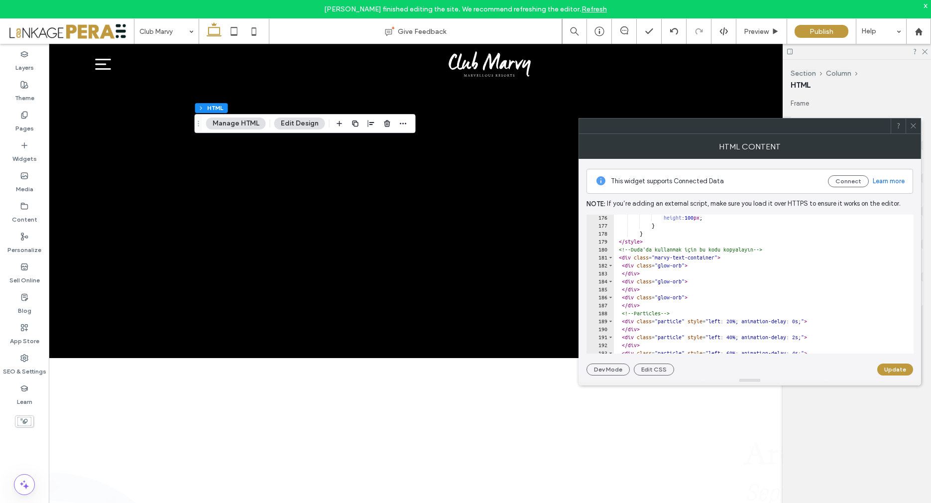
scroll to position [1396, 0]
click at [650, 247] on div "height : 100 px ; } } </ style > <!-- Duda'da kullanmak için bu kodu kopyalayın…" at bounding box center [782, 285] width 337 height 146
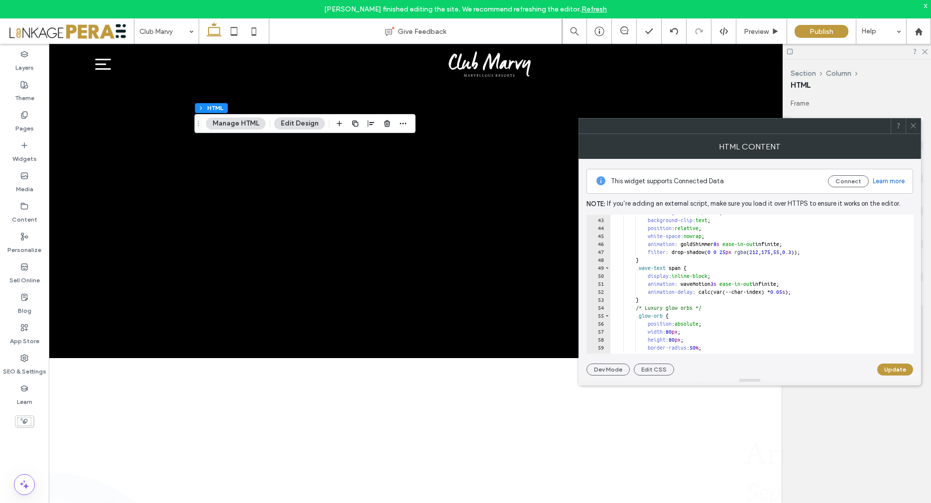
scroll to position [332, 0]
click at [700, 264] on div "-webkit- background-clip : text ; background-clip : text ; position : relative …" at bounding box center [778, 281] width 337 height 146
click at [725, 264] on div "-webkit- background-clip : text ; background-clip : text ; position : relative …" at bounding box center [778, 281] width 337 height 146
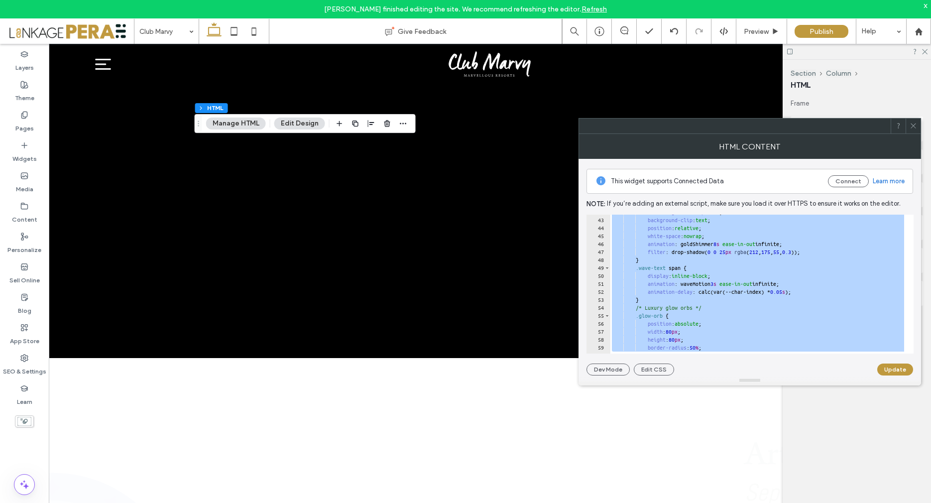
scroll to position [0, 0]
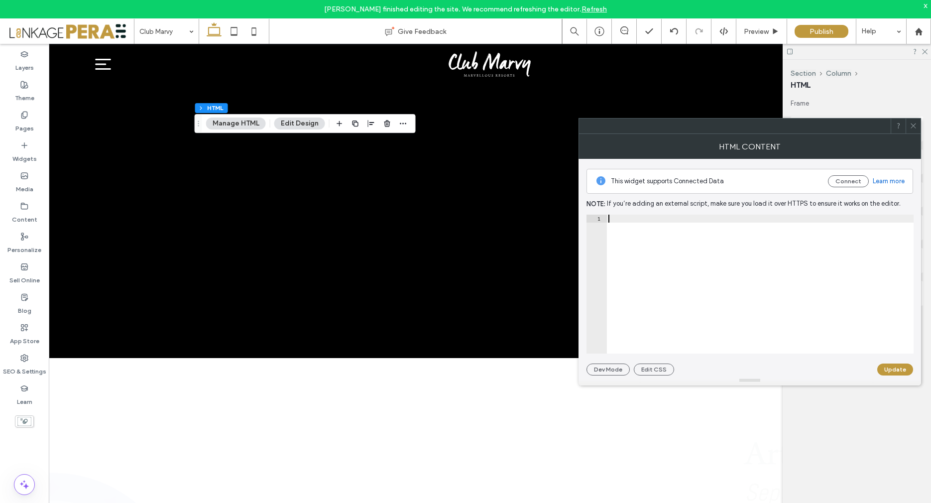
paste textarea "*********"
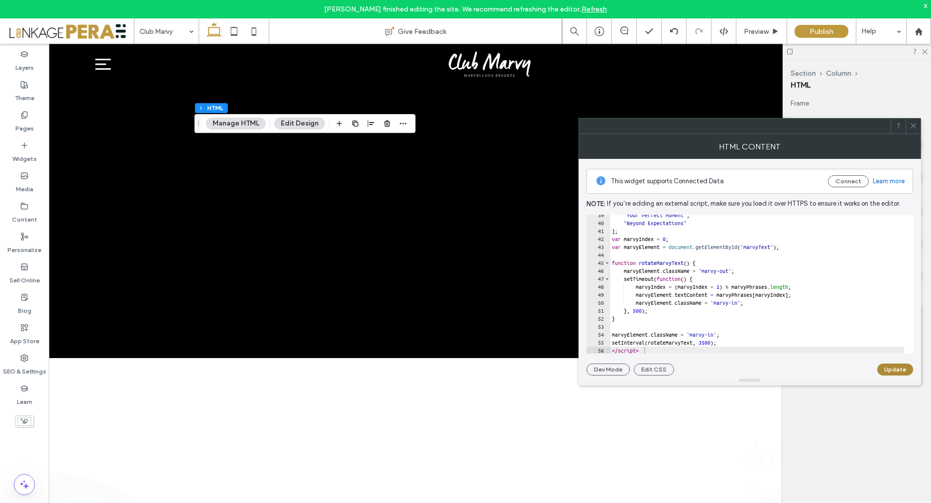
click at [744, 368] on button "Update" at bounding box center [895, 369] width 36 height 12
click at [744, 123] on icon at bounding box center [912, 125] width 7 height 7
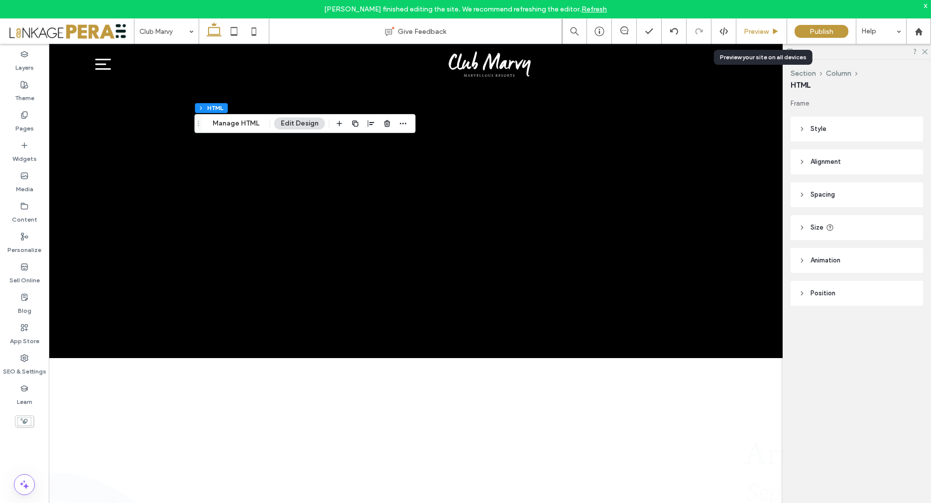
click at [744, 32] on span "Preview" at bounding box center [756, 31] width 25 height 8
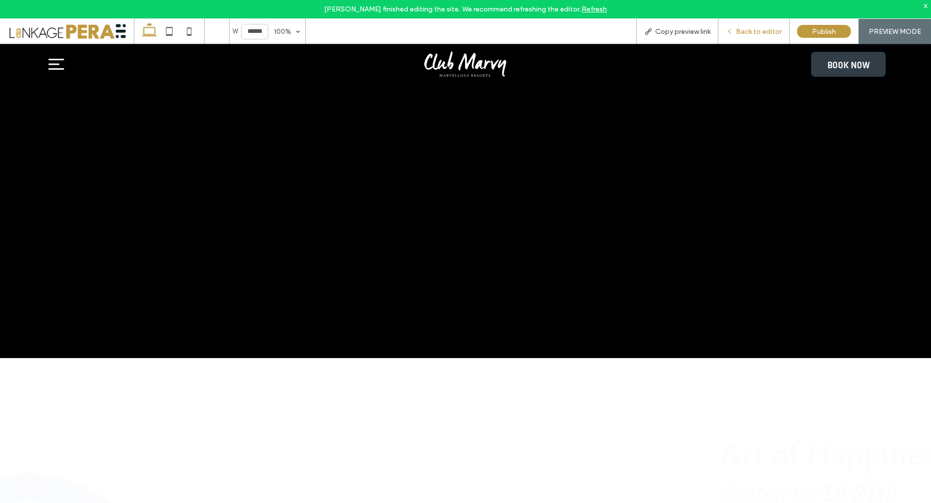
click at [744, 27] on span "Back to editor" at bounding box center [759, 31] width 46 height 8
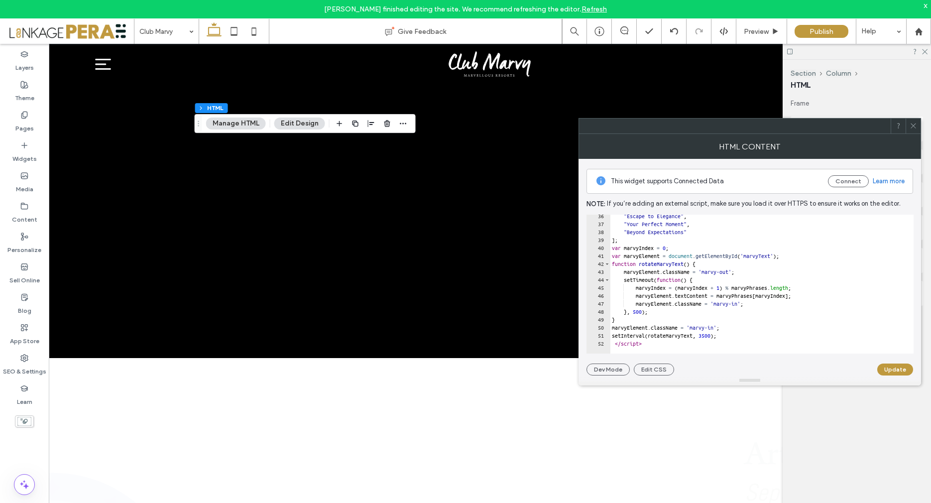
scroll to position [284, 0]
click at [729, 294] on div ""Escape to Elegance" , "Your Perfect Moment" , "Beyond Expectations" ] ; var ma…" at bounding box center [934, 283] width 649 height 146
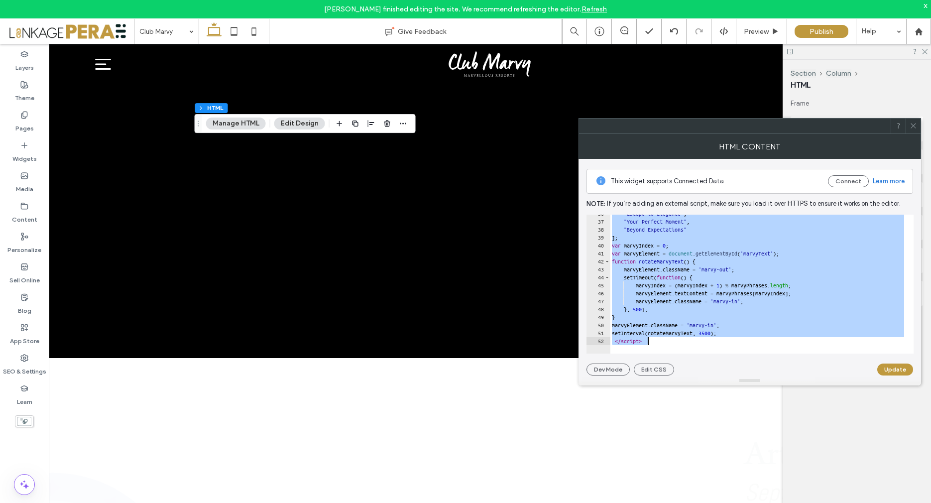
paste textarea "Cursor at row 52"
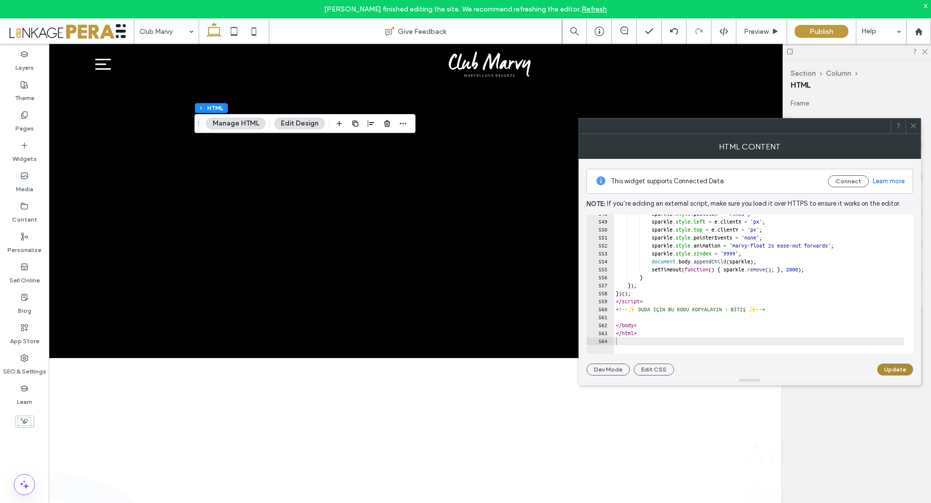
click at [744, 371] on button "Update" at bounding box center [895, 369] width 36 height 12
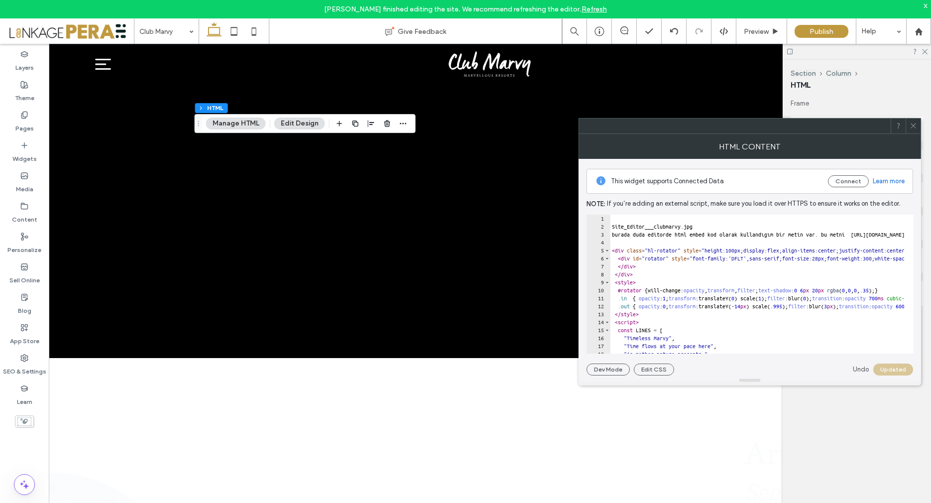
scroll to position [0, 0]
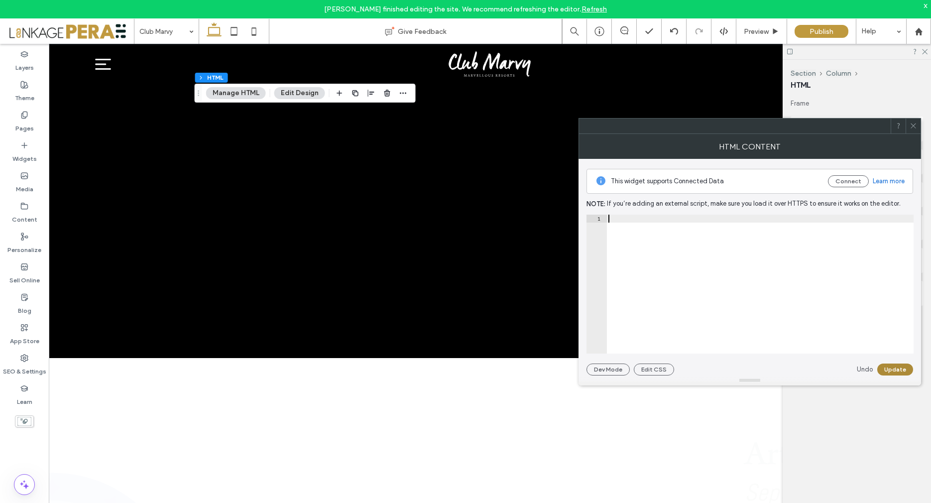
click at [744, 370] on button "Update" at bounding box center [895, 369] width 36 height 12
click at [628, 233] on div at bounding box center [759, 287] width 307 height 146
click at [646, 219] on div at bounding box center [759, 292] width 307 height 156
paste textarea "*********"
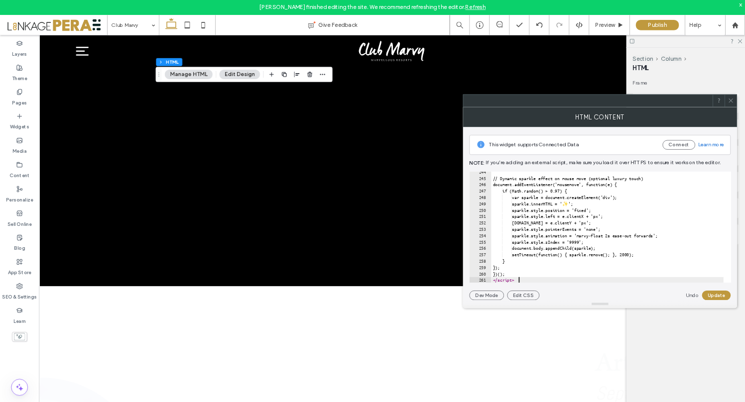
scroll to position [1938, 0]
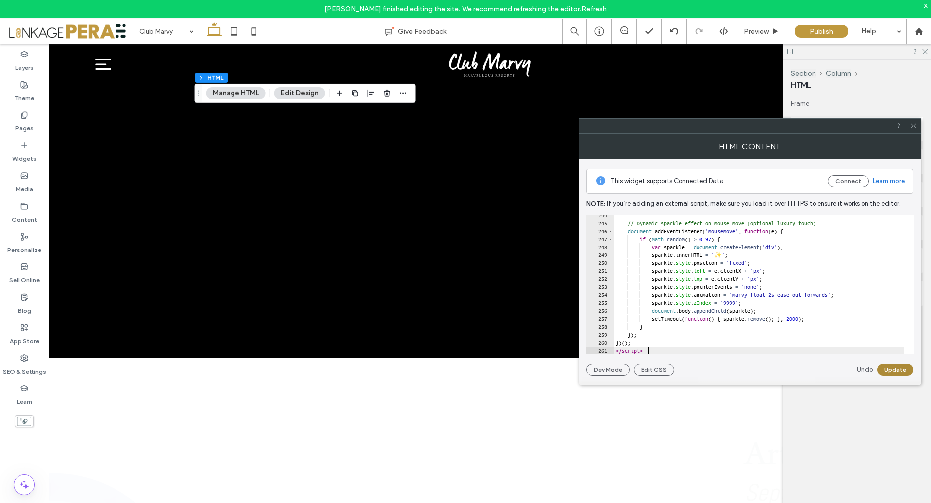
click at [744, 365] on button "Update" at bounding box center [895, 369] width 36 height 12
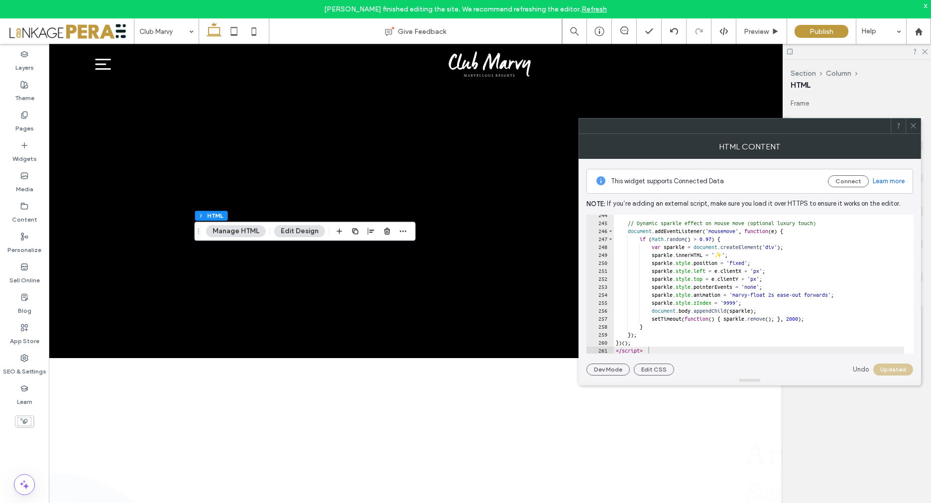
click at [744, 122] on icon at bounding box center [912, 125] width 7 height 7
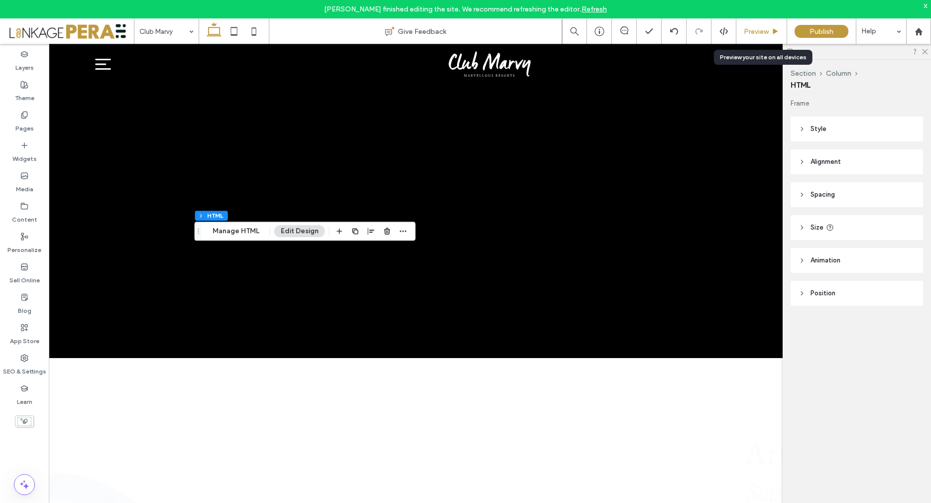
click at [744, 31] on span "Preview" at bounding box center [756, 31] width 25 height 8
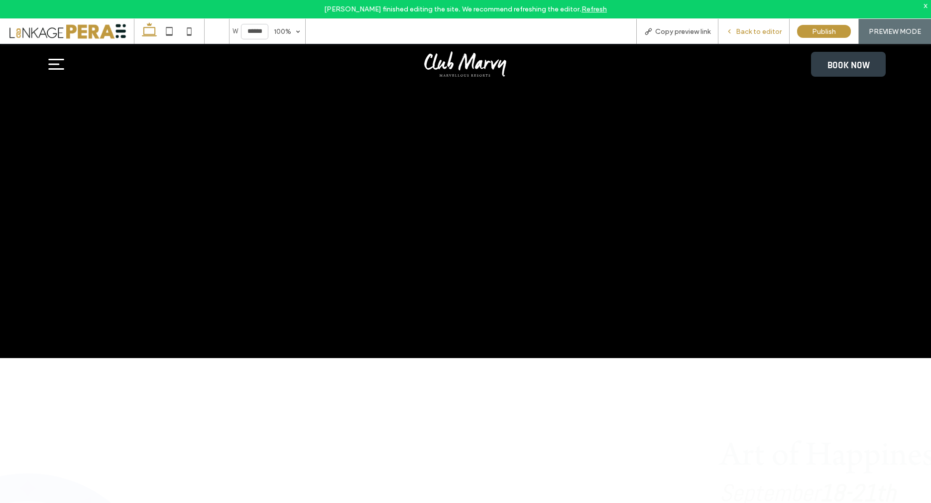
click at [744, 31] on span "Back to editor" at bounding box center [759, 31] width 46 height 8
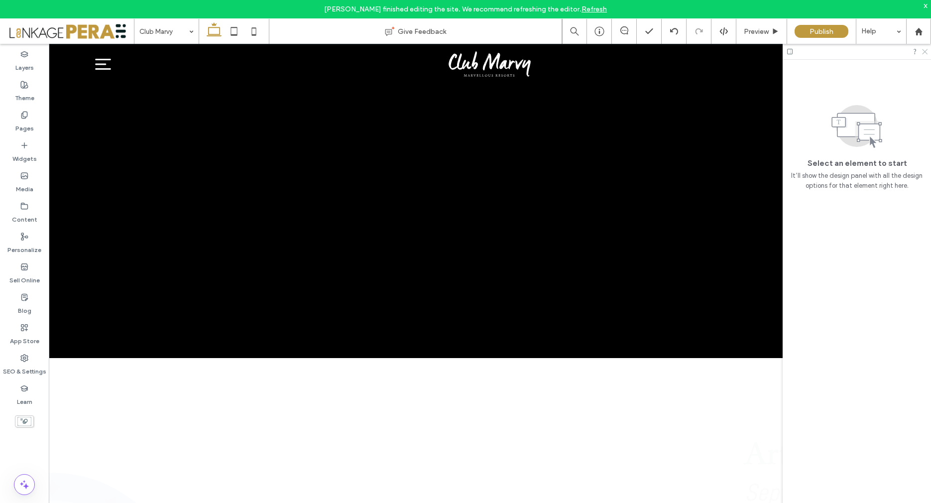
click at [744, 52] on use at bounding box center [924, 51] width 5 height 5
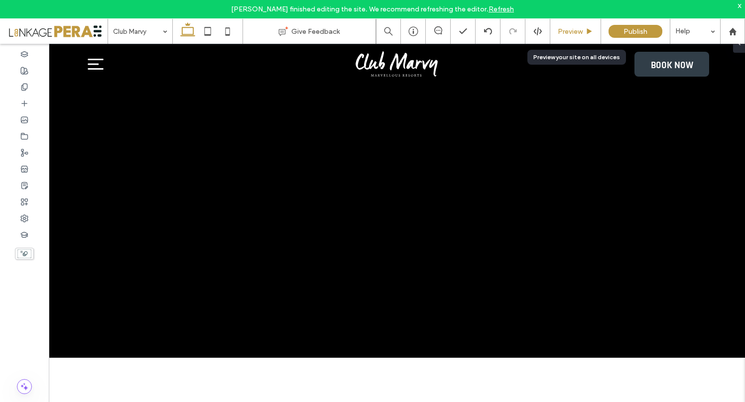
click at [565, 34] on span "Preview" at bounding box center [569, 31] width 25 height 8
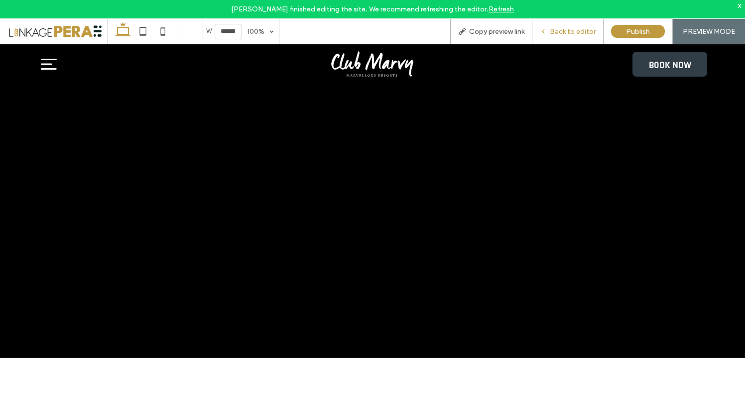
click at [554, 30] on span "Back to editor" at bounding box center [572, 31] width 46 height 8
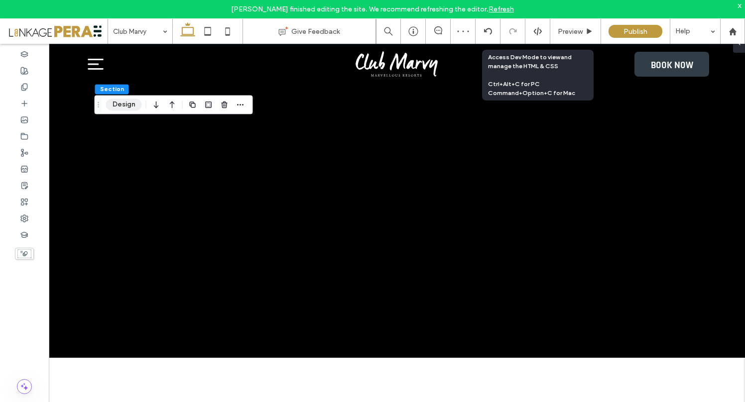
click at [122, 101] on button "Design" at bounding box center [124, 105] width 36 height 12
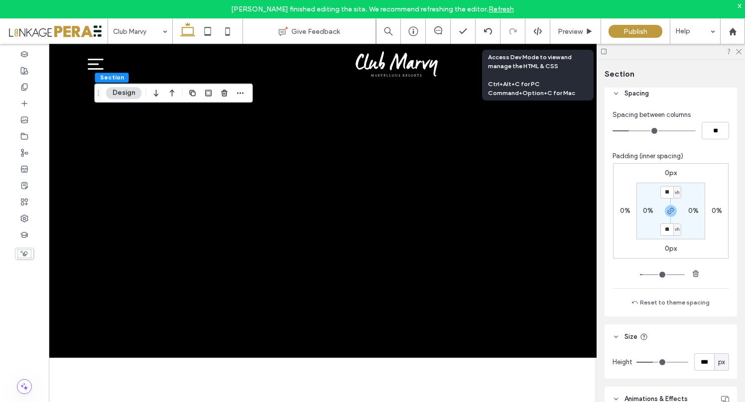
scroll to position [573, 0]
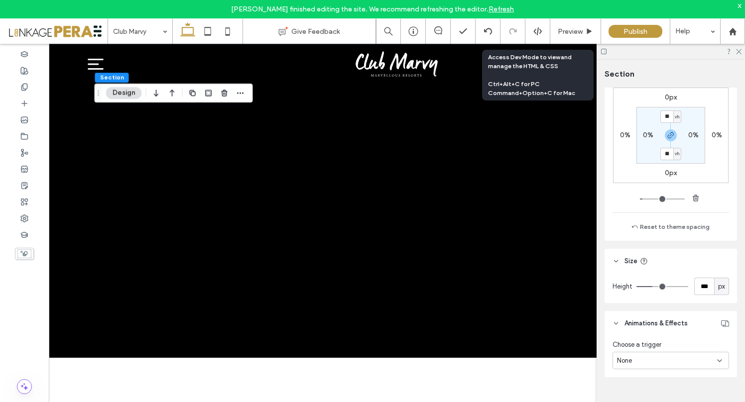
click at [651, 286] on input "range" at bounding box center [662, 286] width 52 height 1
click at [649, 286] on input "range" at bounding box center [662, 286] width 52 height 1
click at [739, 52] on use at bounding box center [738, 51] width 5 height 5
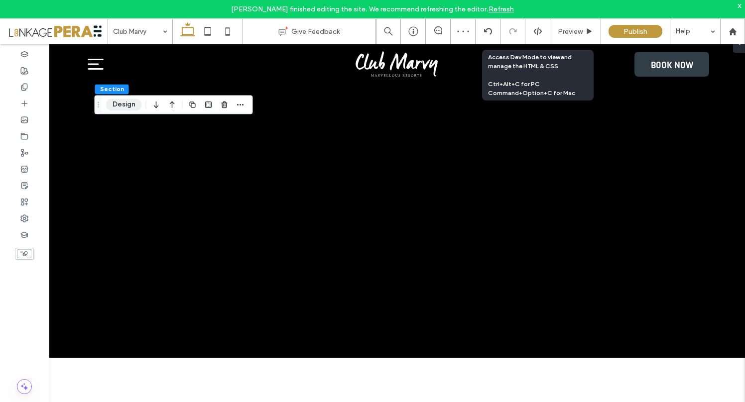
click at [120, 107] on button "Design" at bounding box center [124, 105] width 36 height 12
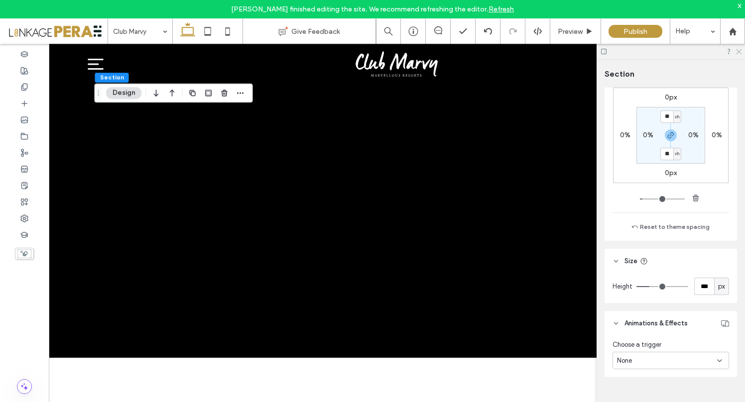
click at [739, 53] on icon at bounding box center [738, 51] width 6 height 6
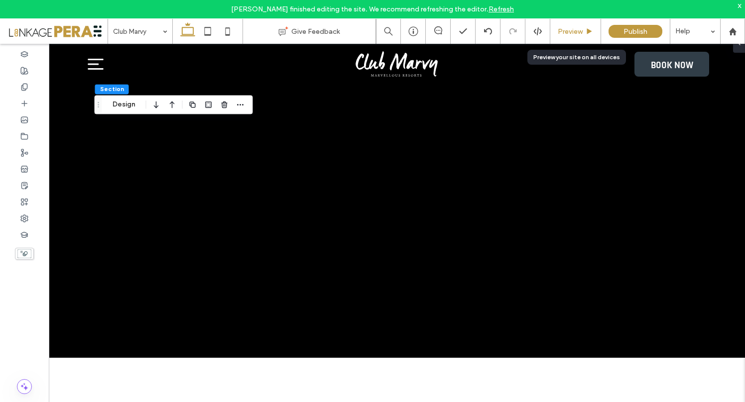
click at [582, 32] on span "Preview" at bounding box center [569, 31] width 25 height 8
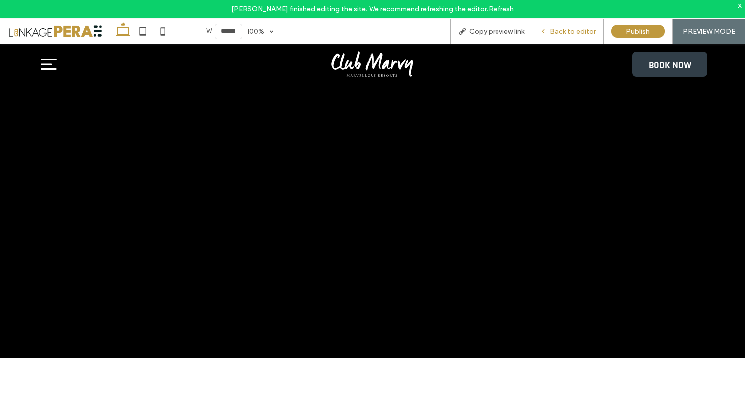
click at [571, 35] on span "Back to editor" at bounding box center [572, 31] width 46 height 8
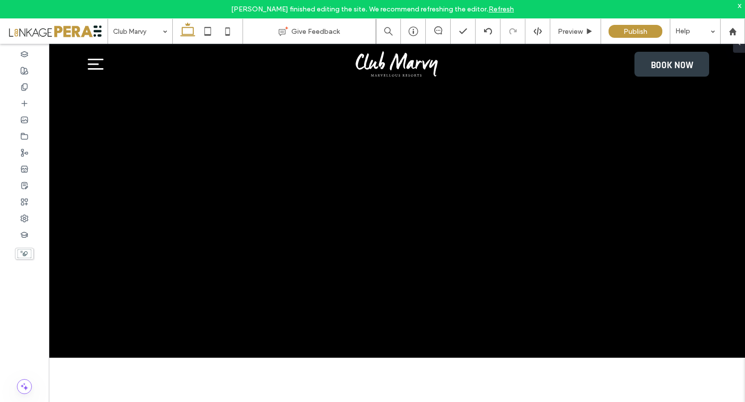
click at [738, 5] on div "x" at bounding box center [739, 5] width 4 height 8
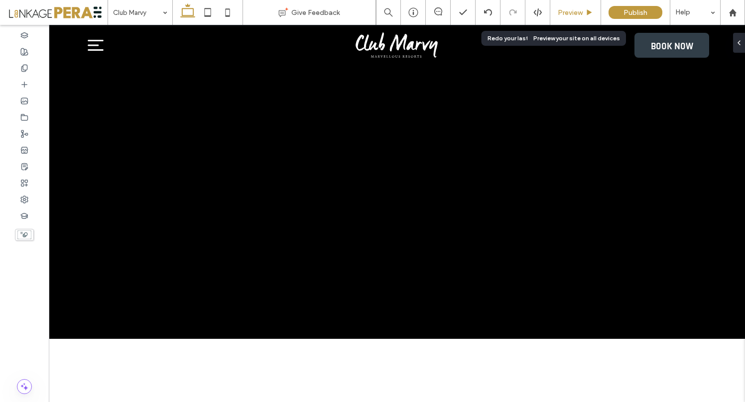
click at [582, 9] on div "Preview" at bounding box center [575, 12] width 50 height 8
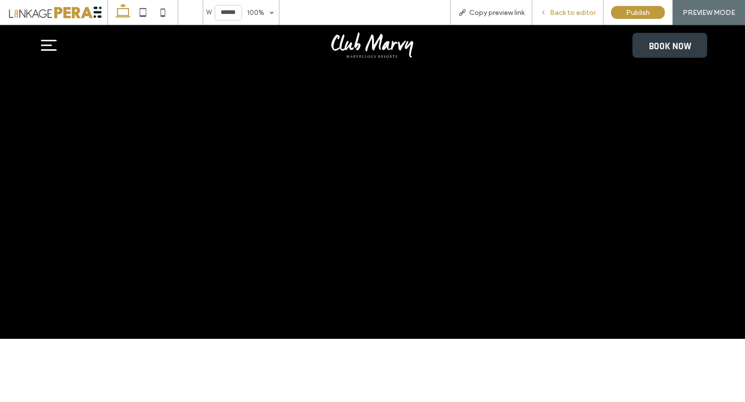
click at [569, 18] on div "Back to editor" at bounding box center [567, 12] width 71 height 25
click at [576, 13] on span "Back to editor" at bounding box center [572, 12] width 46 height 8
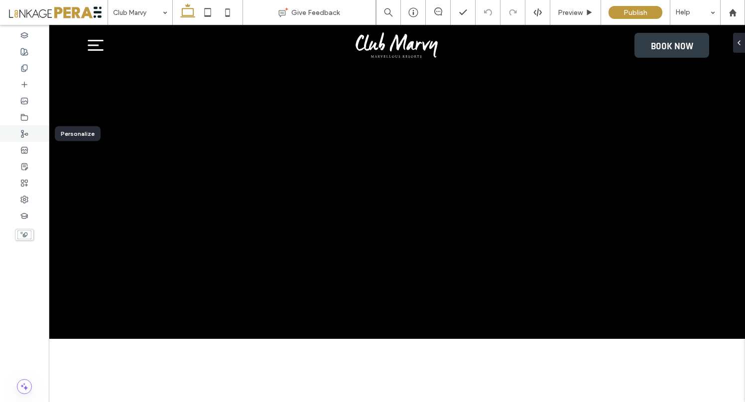
click at [23, 135] on use at bounding box center [24, 133] width 6 height 7
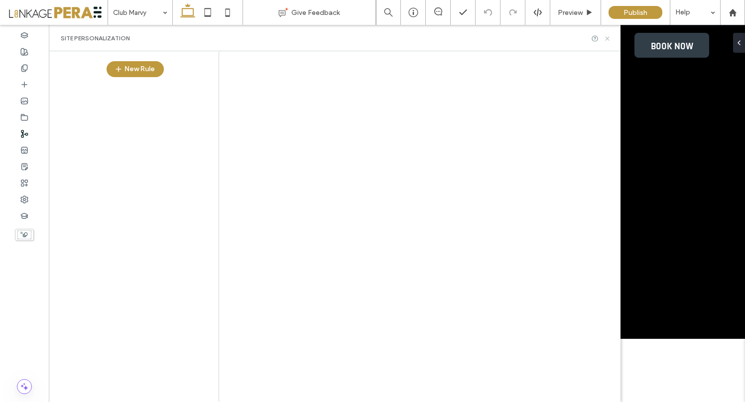
click at [606, 38] on icon at bounding box center [606, 38] width 7 height 7
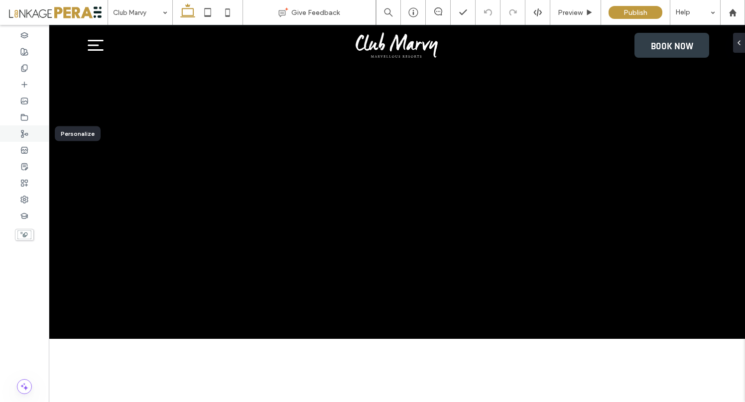
click at [25, 133] on use at bounding box center [24, 133] width 6 height 7
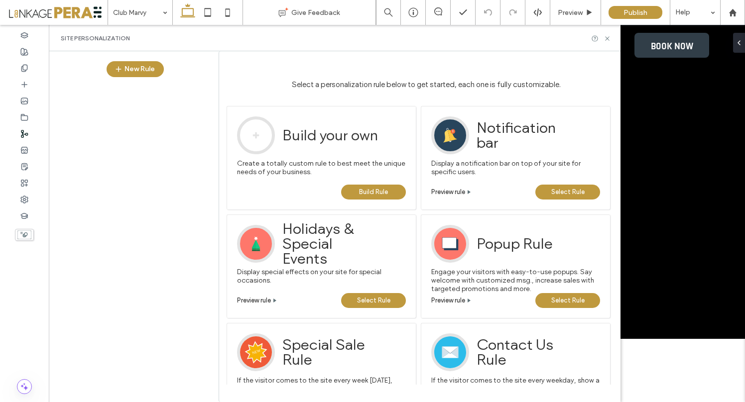
click at [571, 192] on span "Select Rule" at bounding box center [567, 192] width 33 height 15
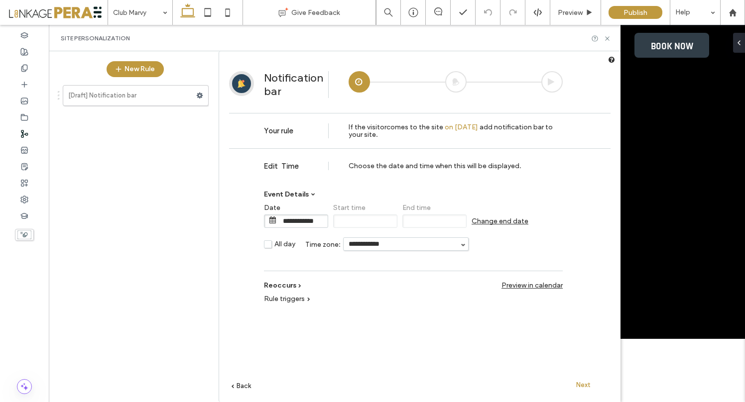
click at [304, 300] on span "Rule triggers" at bounding box center [284, 299] width 41 height 8
click at [493, 311] on label "No trigger" at bounding box center [509, 312] width 44 height 8
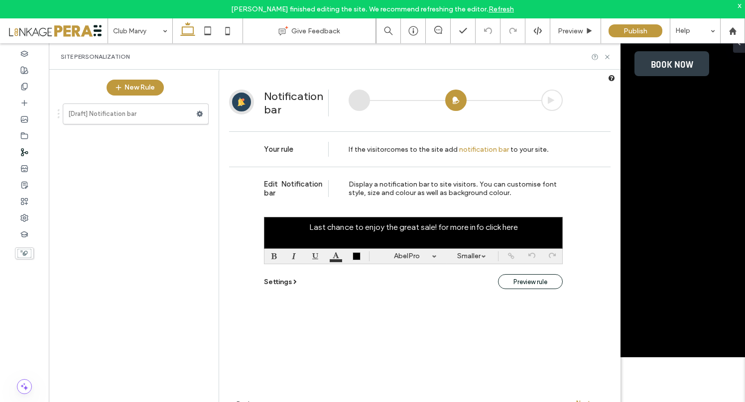
click at [530, 279] on span "Preview rule" at bounding box center [530, 281] width 34 height 7
click at [284, 283] on span "Settings" at bounding box center [278, 282] width 28 height 8
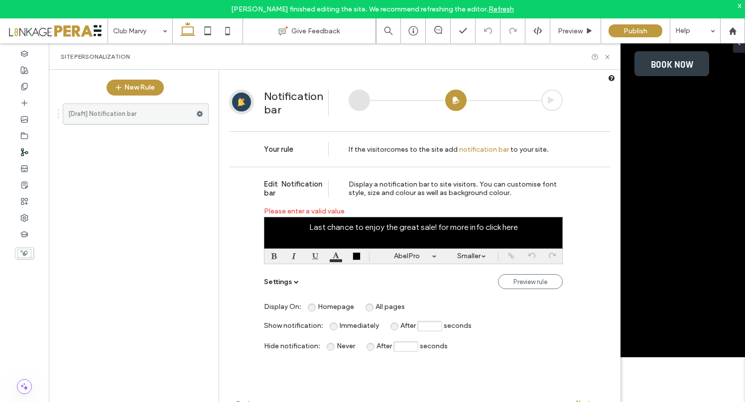
click at [201, 113] on use at bounding box center [200, 114] width 6 height 6
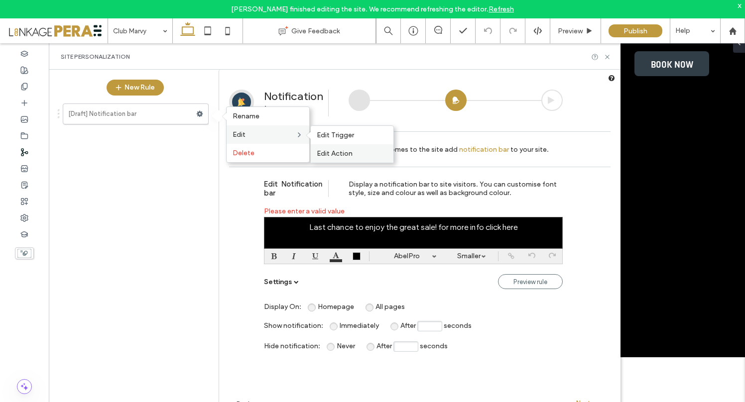
click at [342, 153] on span "Edit Action" at bounding box center [335, 153] width 36 height 8
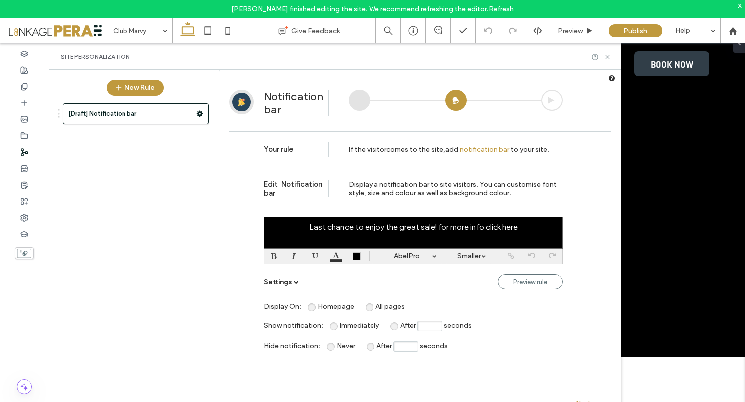
click at [375, 307] on span "All pages" at bounding box center [389, 307] width 29 height 8
click at [524, 285] on span "Preview rule" at bounding box center [530, 281] width 34 height 7
click at [376, 347] on span "After" at bounding box center [383, 346] width 15 height 8
click at [402, 351] on input "After seconds" at bounding box center [405, 346] width 25 height 10
click at [523, 351] on div "Hide notification : Never After * seconds" at bounding box center [413, 346] width 299 height 15
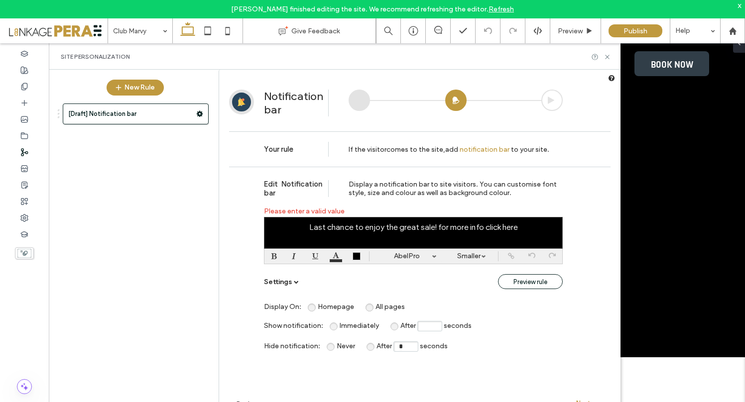
click at [531, 281] on span "Preview rule" at bounding box center [530, 281] width 34 height 7
click at [739, 4] on div "x" at bounding box center [739, 5] width 4 height 8
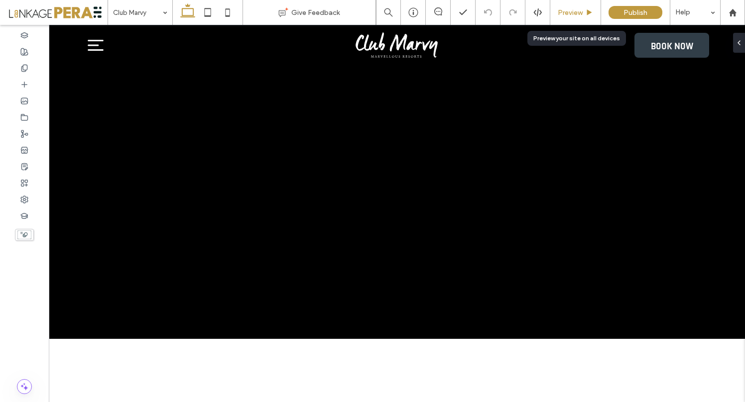
click at [575, 13] on span "Preview" at bounding box center [569, 12] width 25 height 8
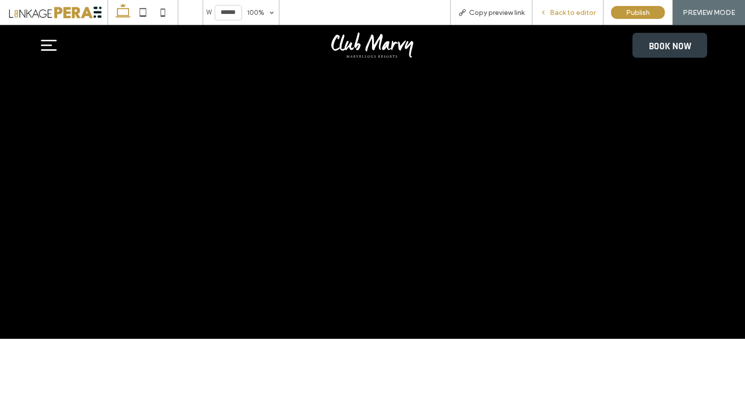
click at [556, 12] on span "Back to editor" at bounding box center [572, 12] width 46 height 8
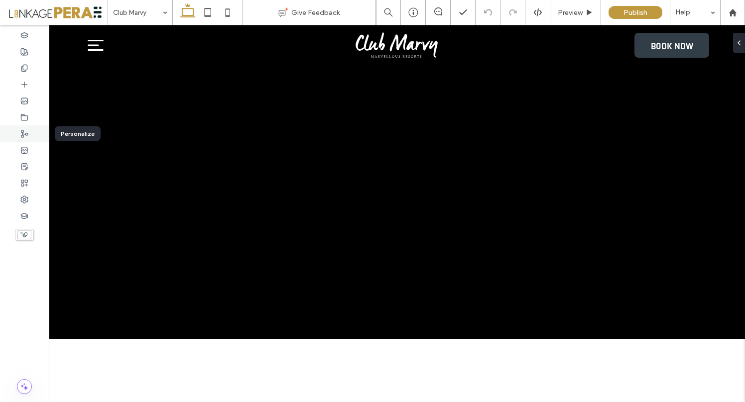
click at [28, 132] on icon at bounding box center [24, 134] width 8 height 8
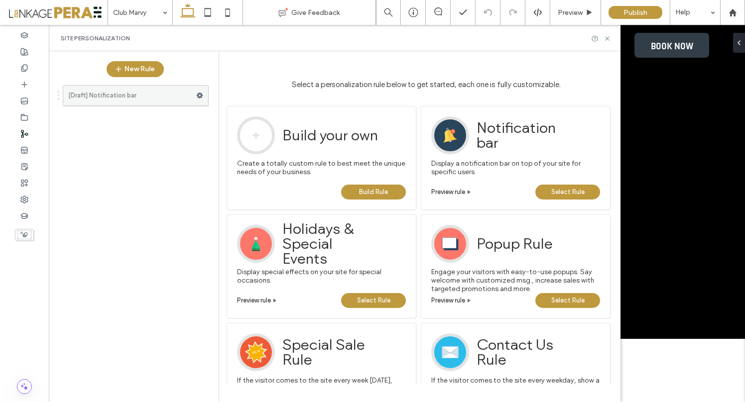
click at [135, 97] on label "[Draft] Notification bar" at bounding box center [132, 96] width 128 height 20
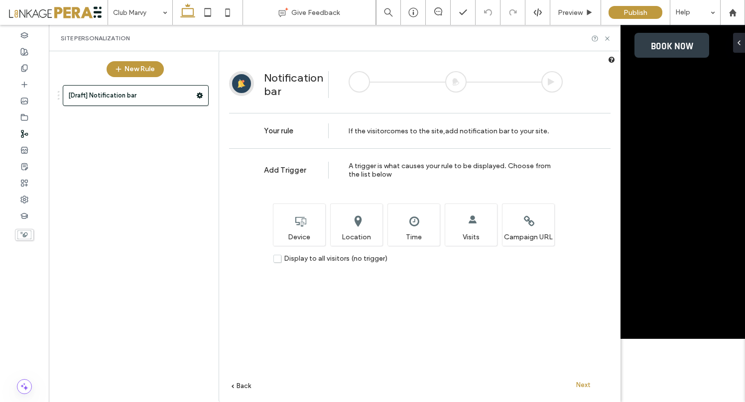
click at [585, 384] on span "Next" at bounding box center [583, 384] width 14 height 7
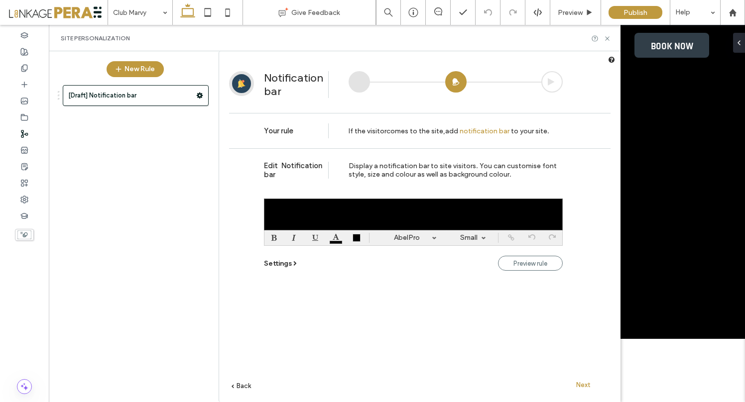
click at [439, 207] on div at bounding box center [413, 215] width 299 height 32
click at [408, 210] on div at bounding box center [413, 215] width 299 height 32
paste div
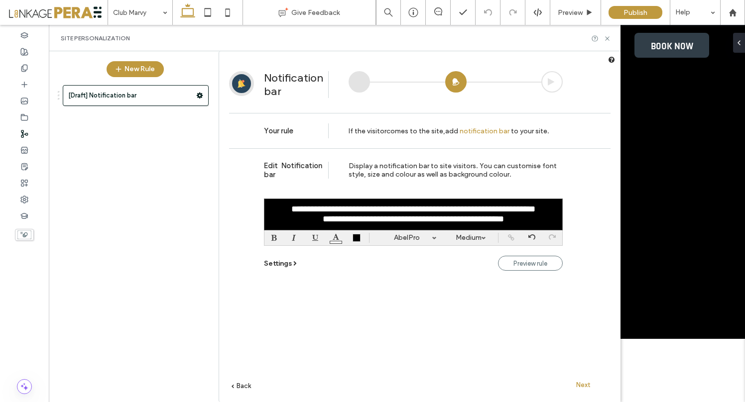
click at [292, 265] on link "Settings" at bounding box center [281, 263] width 34 height 8
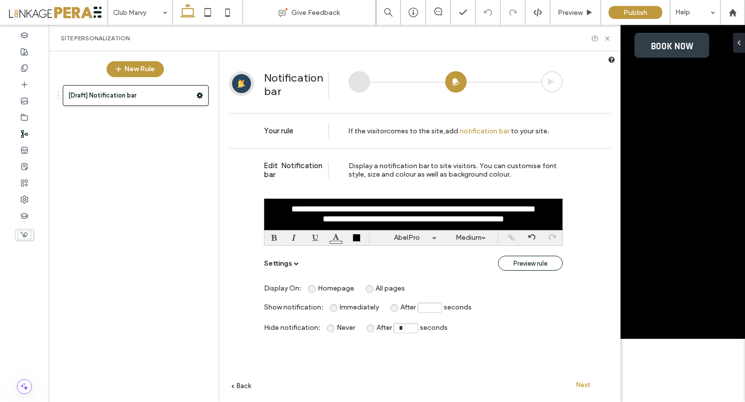
click at [534, 263] on span "Preview rule" at bounding box center [530, 263] width 34 height 7
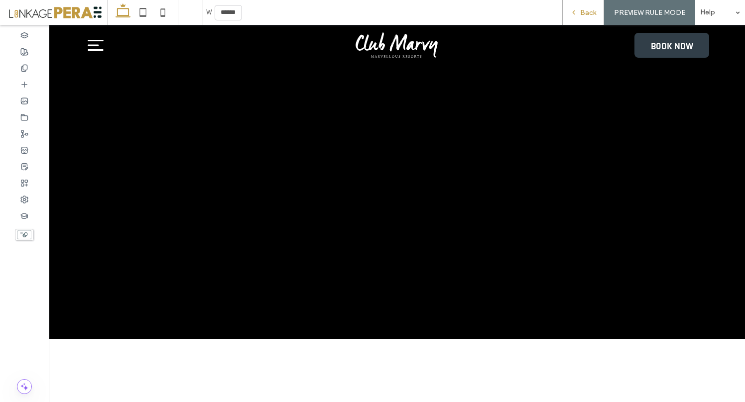
click at [595, 11] on span "Back" at bounding box center [588, 12] width 16 height 8
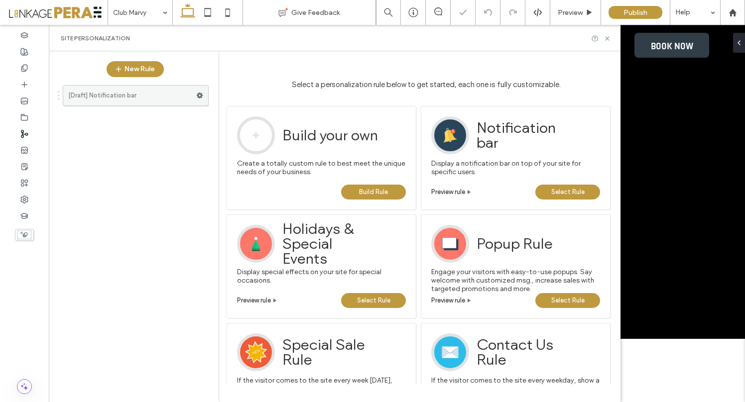
click at [128, 98] on label "[Draft] Notification bar" at bounding box center [132, 96] width 128 height 20
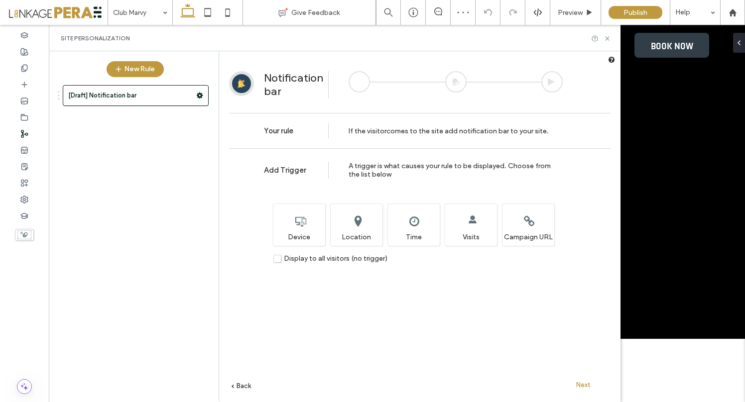
click at [584, 384] on span "Next" at bounding box center [583, 384] width 14 height 7
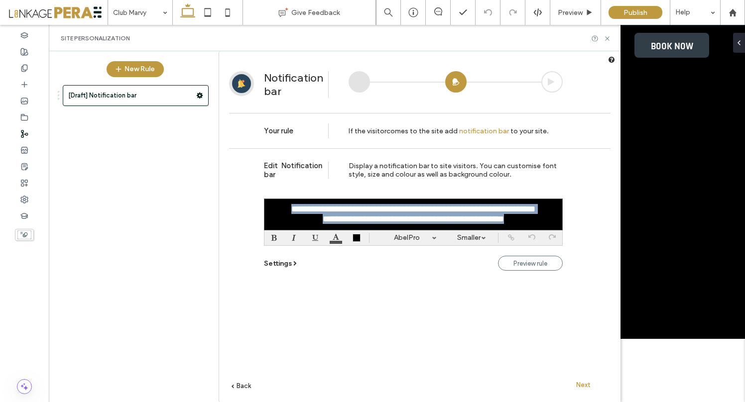
drag, startPoint x: 499, startPoint y: 222, endPoint x: 281, endPoint y: 210, distance: 218.3
click at [281, 210] on div "**********" at bounding box center [413, 215] width 299 height 32
click at [510, 238] on body "[PERSON_NAME] finished editing the site. We recommend refreshing the editor. Re…" at bounding box center [372, 201] width 745 height 402
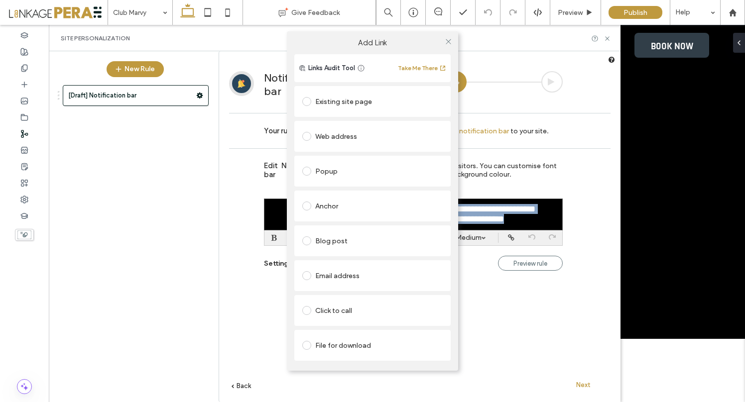
click at [305, 100] on span at bounding box center [306, 101] width 9 height 9
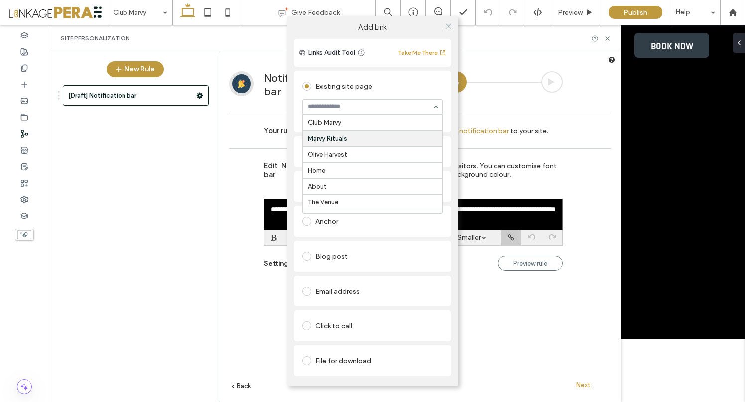
scroll to position [16, 0]
click at [594, 169] on div "Add Link Links Audit Tool Take Me There Existing site page Olive Harvest Create…" at bounding box center [372, 201] width 745 height 402
click at [446, 25] on icon at bounding box center [447, 25] width 7 height 7
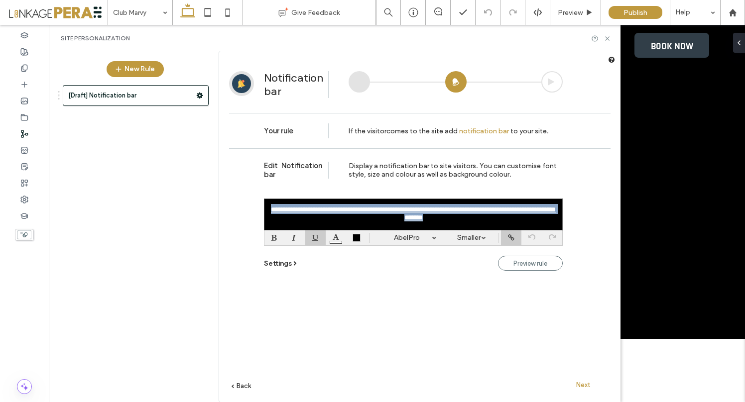
drag, startPoint x: 453, startPoint y: 216, endPoint x: 267, endPoint y: 206, distance: 186.9
click at [267, 206] on div "**********" at bounding box center [413, 215] width 299 height 32
click at [316, 237] on div at bounding box center [315, 237] width 20 height 15
click at [313, 239] on div at bounding box center [315, 237] width 20 height 15
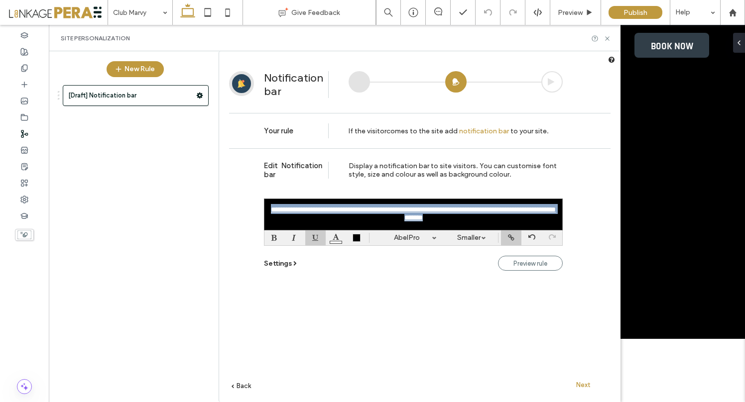
click at [479, 238] on link "Smaller" at bounding box center [468, 237] width 45 height 15
click at [471, 284] on label "Medium" at bounding box center [468, 282] width 29 height 9
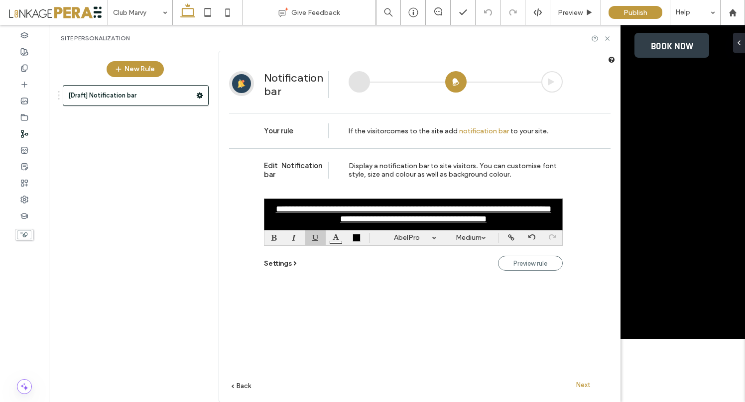
click at [316, 240] on div at bounding box center [315, 237] width 20 height 15
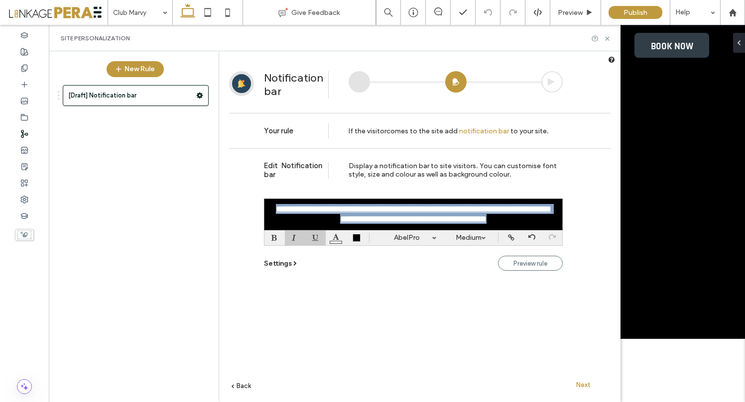
click at [296, 239] on div at bounding box center [295, 237] width 20 height 15
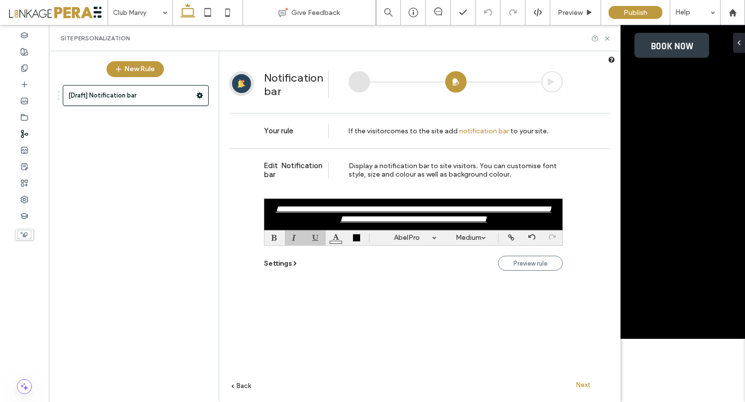
click at [316, 238] on div at bounding box center [315, 237] width 20 height 15
click at [582, 387] on span "Next" at bounding box center [583, 384] width 14 height 7
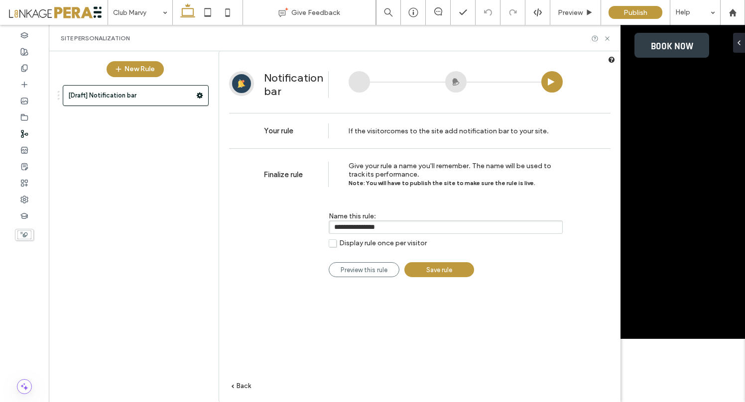
drag, startPoint x: 385, startPoint y: 226, endPoint x: 298, endPoint y: 224, distance: 87.1
click at [299, 224] on div "**********" at bounding box center [413, 225] width 299 height 56
click at [441, 270] on span "Save rule" at bounding box center [439, 269] width 26 height 7
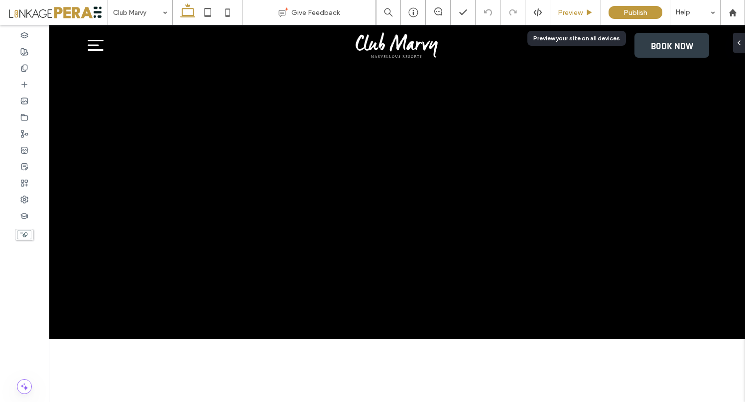
click at [568, 10] on span "Preview" at bounding box center [569, 12] width 25 height 8
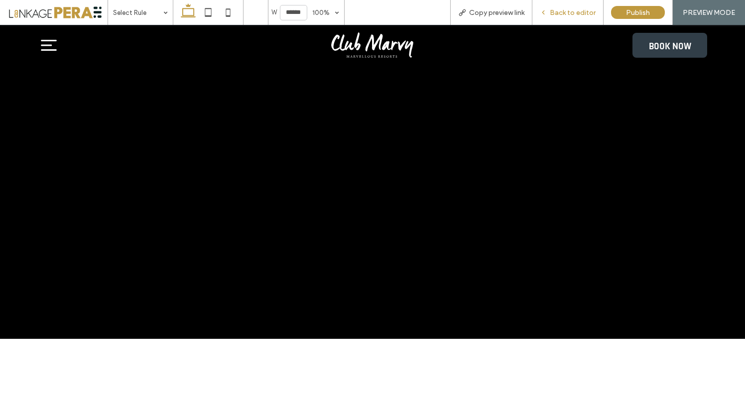
click at [570, 7] on div "Back to editor" at bounding box center [567, 12] width 71 height 25
click at [549, 12] on div "Back to editor" at bounding box center [567, 12] width 71 height 8
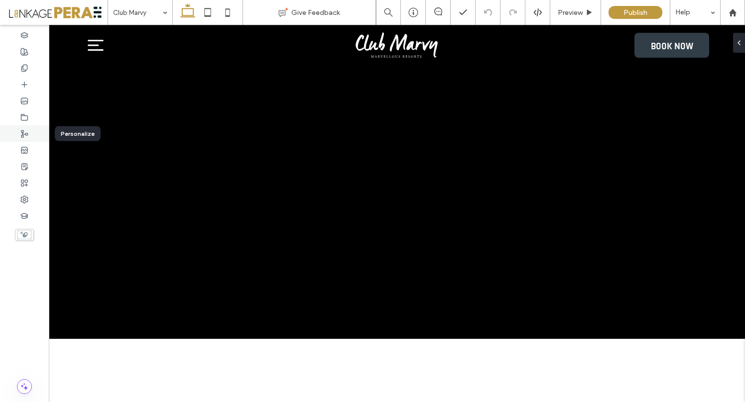
click at [20, 134] on icon at bounding box center [24, 134] width 8 height 8
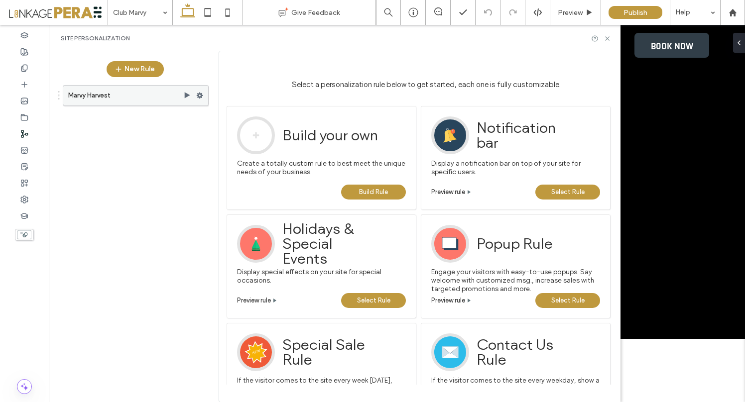
click at [104, 97] on label "Marvy Harvest" at bounding box center [125, 96] width 115 height 20
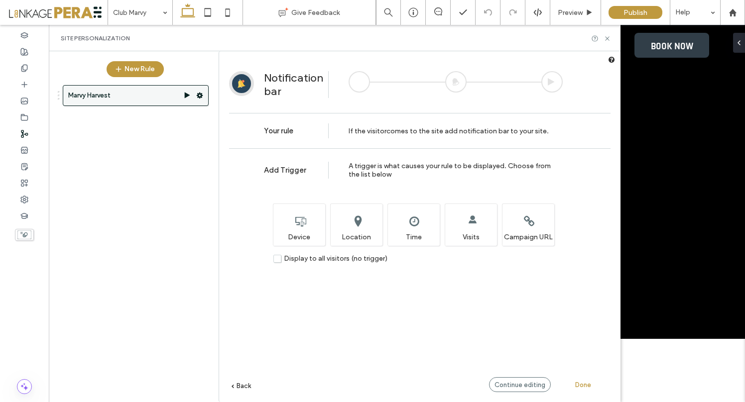
click at [201, 94] on use at bounding box center [200, 96] width 6 height 6
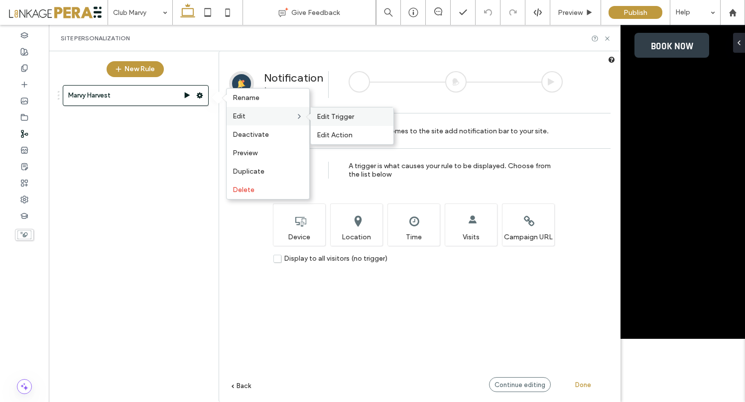
click at [327, 114] on span "Edit Trigger" at bounding box center [335, 116] width 37 height 8
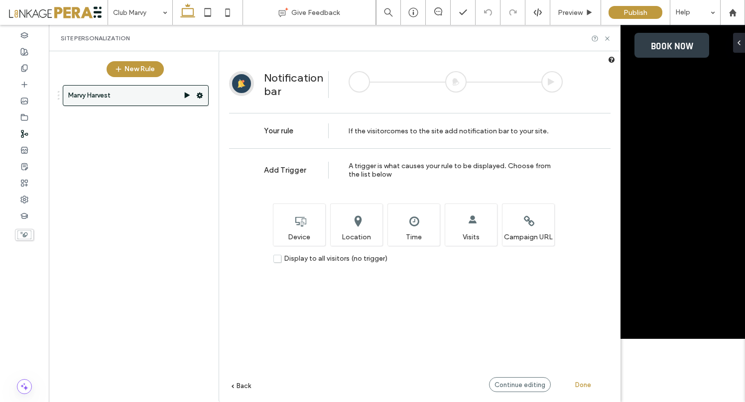
click at [200, 96] on icon at bounding box center [199, 95] width 7 height 7
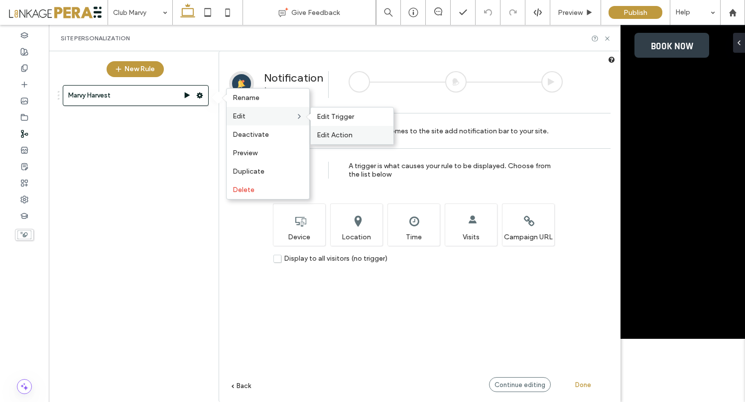
click at [346, 134] on span "Edit Action" at bounding box center [335, 135] width 36 height 8
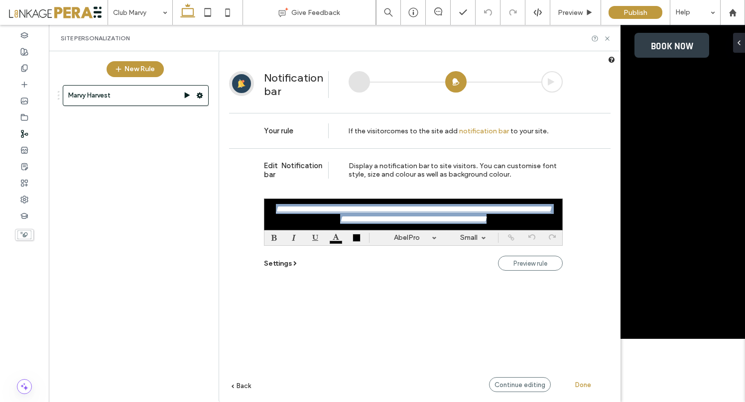
drag, startPoint x: 503, startPoint y: 223, endPoint x: 271, endPoint y: 205, distance: 232.6
click at [271, 205] on div "**********" at bounding box center [413, 215] width 299 height 32
click at [512, 242] on body "[PERSON_NAME] finished editing the site. We recommend refreshing the editor. Re…" at bounding box center [372, 201] width 745 height 402
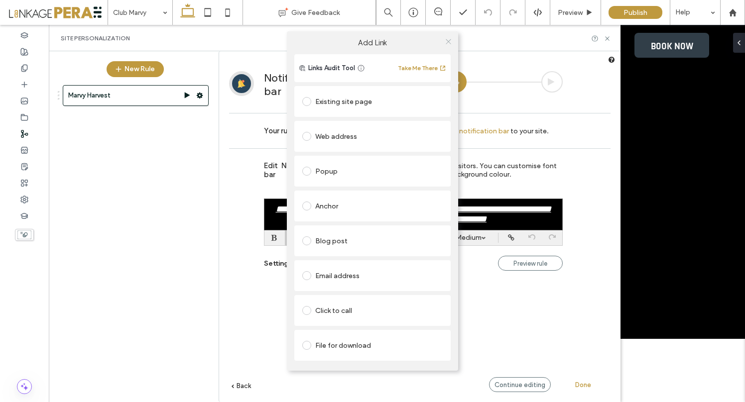
click at [446, 38] on icon at bounding box center [447, 41] width 7 height 7
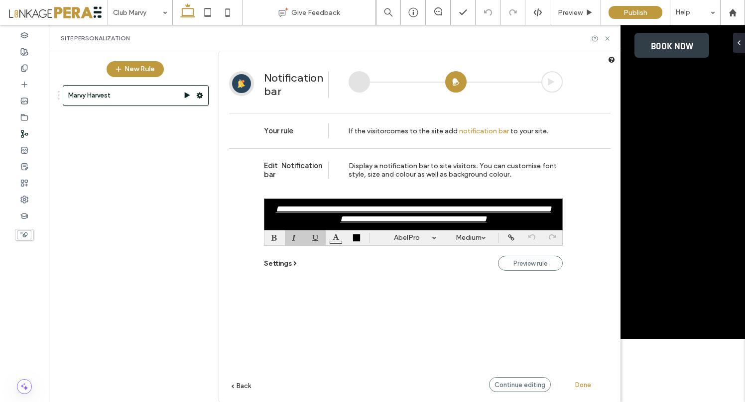
click at [314, 239] on div at bounding box center [315, 237] width 20 height 15
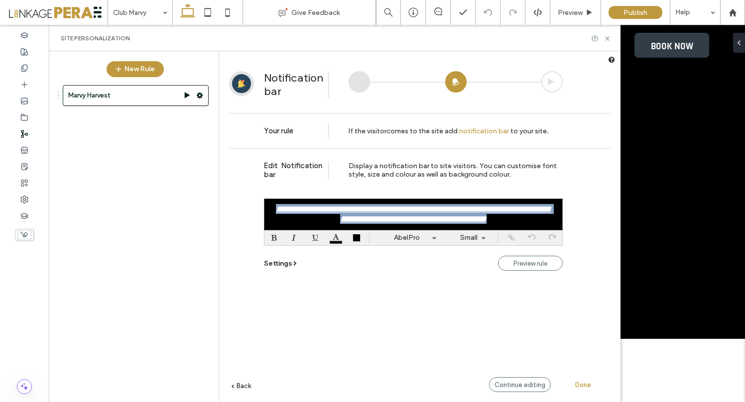
drag, startPoint x: 506, startPoint y: 221, endPoint x: 278, endPoint y: 201, distance: 228.9
click at [278, 201] on div "**********" at bounding box center [413, 215] width 299 height 32
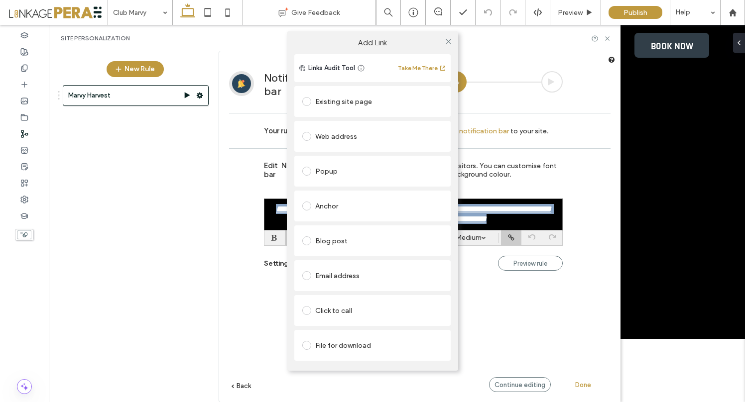
click at [513, 237] on body "[PERSON_NAME] finished editing the site. We recommend refreshing the editor. Re…" at bounding box center [372, 201] width 745 height 402
click at [444, 40] on icon at bounding box center [447, 41] width 7 height 7
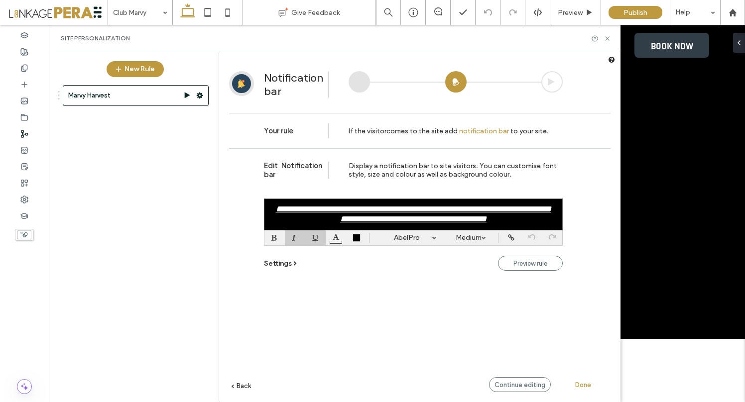
click at [473, 222] on icon "**********" at bounding box center [413, 214] width 275 height 19
drag, startPoint x: 499, startPoint y: 224, endPoint x: 462, endPoint y: 222, distance: 36.9
click at [462, 222] on div "**********" at bounding box center [413, 215] width 299 height 32
click at [512, 239] on body "[PERSON_NAME] finished editing the site. We recommend refreshing the editor. Re…" at bounding box center [372, 201] width 745 height 402
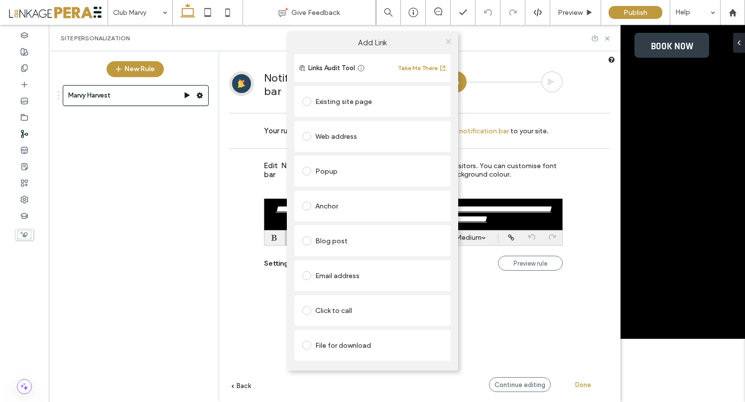
click at [446, 42] on use at bounding box center [447, 41] width 5 height 5
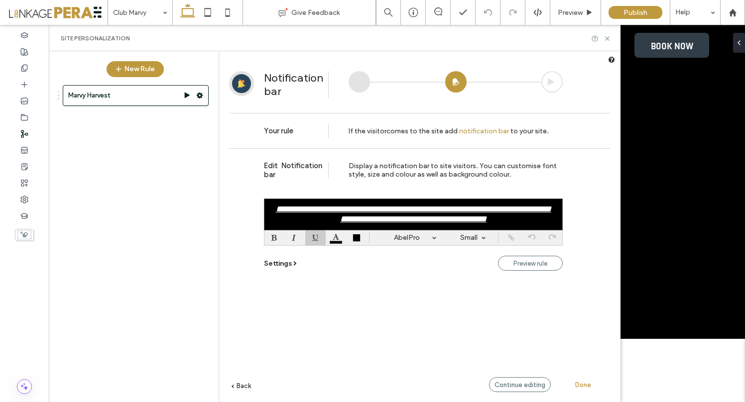
click at [316, 239] on div at bounding box center [315, 237] width 20 height 15
click at [313, 239] on div at bounding box center [315, 237] width 20 height 15
click at [274, 239] on div at bounding box center [274, 237] width 20 height 15
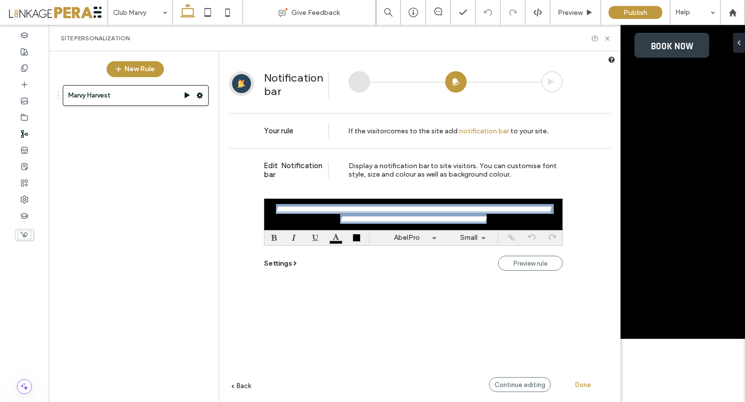
drag, startPoint x: 511, startPoint y: 219, endPoint x: 261, endPoint y: 209, distance: 249.6
click at [261, 209] on div "**********" at bounding box center [419, 290] width 381 height 284
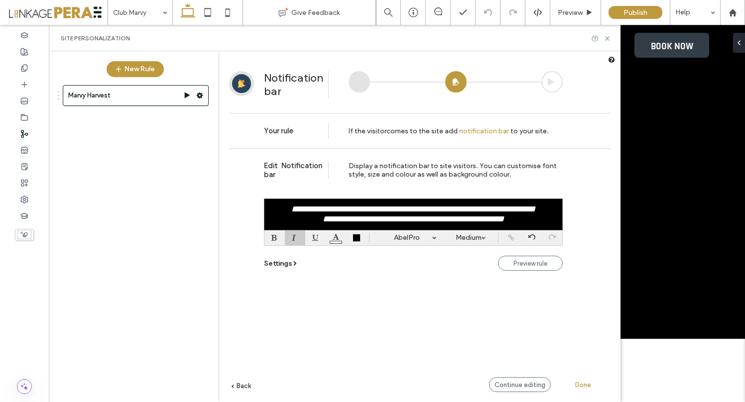
click at [332, 223] on icon "**********" at bounding box center [412, 218] width 181 height 9
drag, startPoint x: 385, startPoint y: 221, endPoint x: 312, endPoint y: 223, distance: 72.7
click at [312, 223] on icon "**********" at bounding box center [413, 218] width 230 height 9
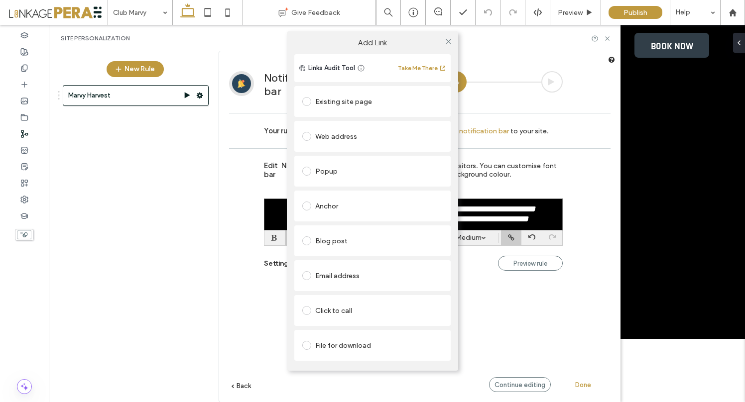
click at [510, 239] on body "[PERSON_NAME] finished editing the site. We recommend refreshing the editor. Re…" at bounding box center [372, 201] width 745 height 402
click at [306, 102] on span at bounding box center [306, 101] width 9 height 9
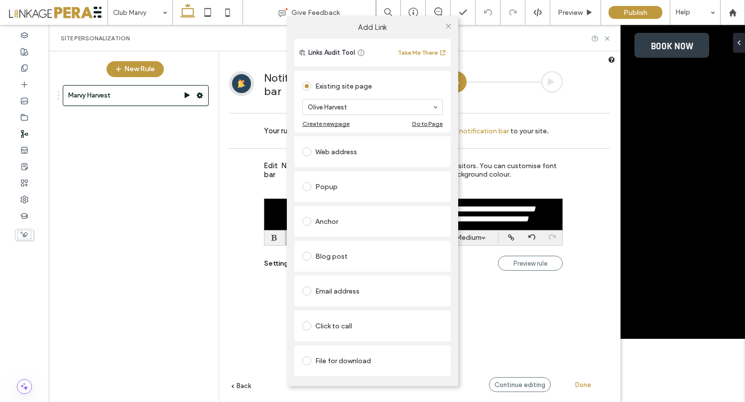
click at [504, 312] on div "Add Link Links Audit Tool Take Me There Existing site page Olive Harvest Create…" at bounding box center [372, 201] width 745 height 402
click at [446, 25] on use at bounding box center [447, 25] width 5 height 5
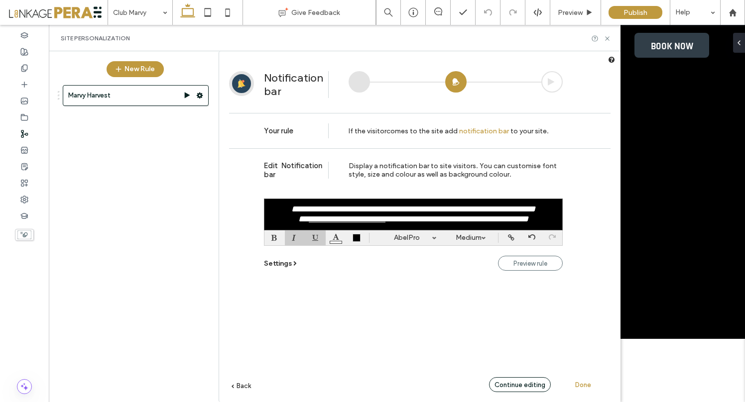
click at [536, 385] on span "Continue editing" at bounding box center [519, 384] width 51 height 7
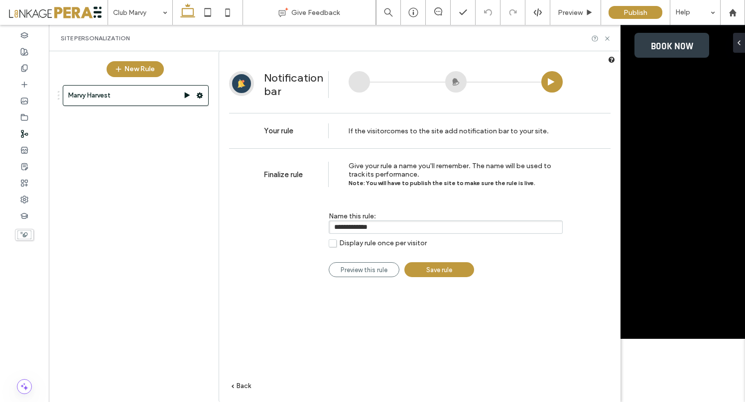
click at [448, 266] on link "Save rule" at bounding box center [439, 269] width 70 height 15
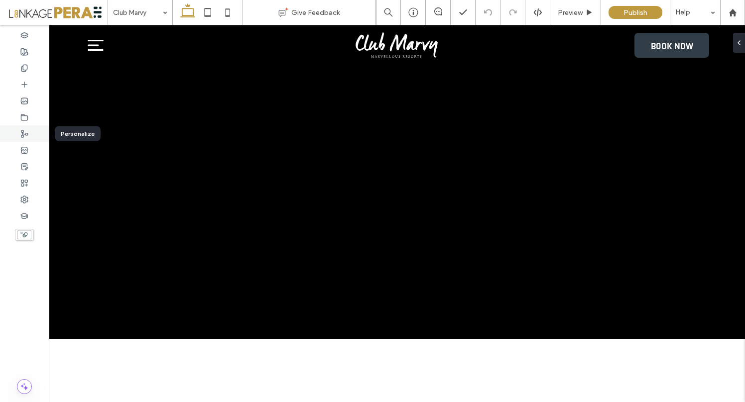
click at [26, 133] on use at bounding box center [24, 133] width 6 height 7
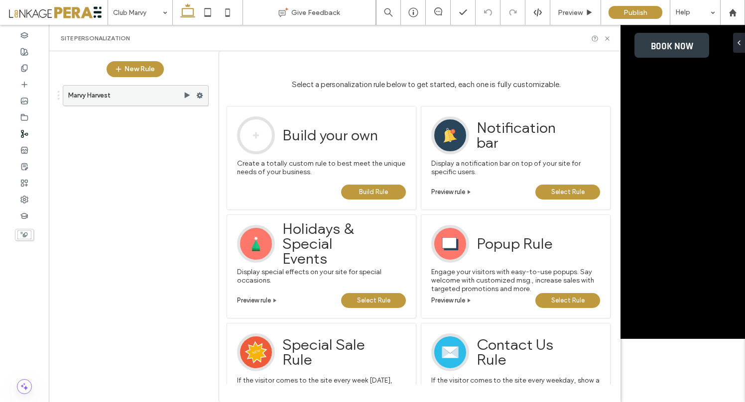
click at [187, 95] on use at bounding box center [187, 95] width 5 height 6
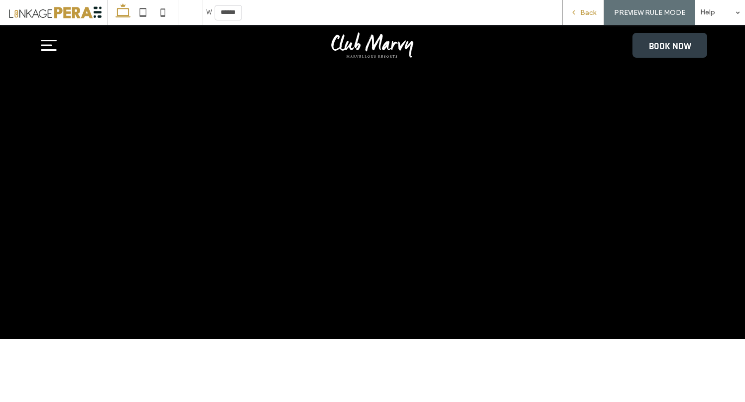
click at [585, 10] on span "Back" at bounding box center [588, 12] width 16 height 8
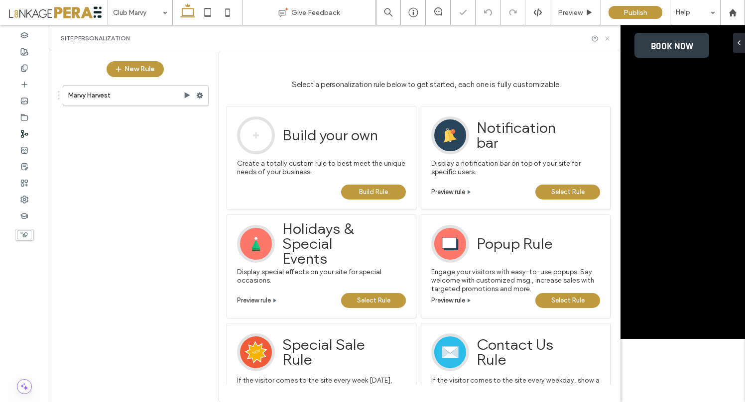
click at [607, 36] on icon at bounding box center [606, 38] width 7 height 7
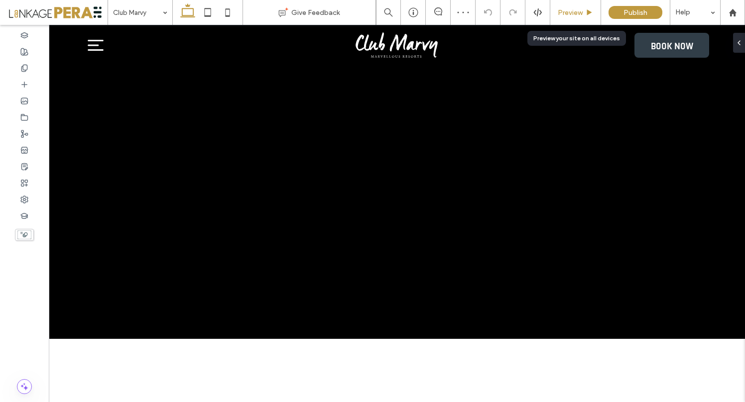
click at [581, 13] on span "Preview" at bounding box center [569, 12] width 25 height 8
